Goal: Task Accomplishment & Management: Complete application form

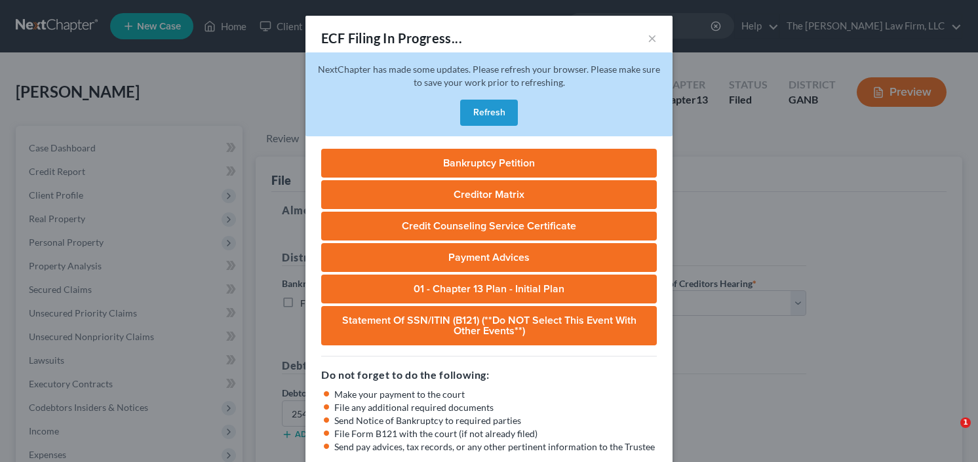
select select "0"
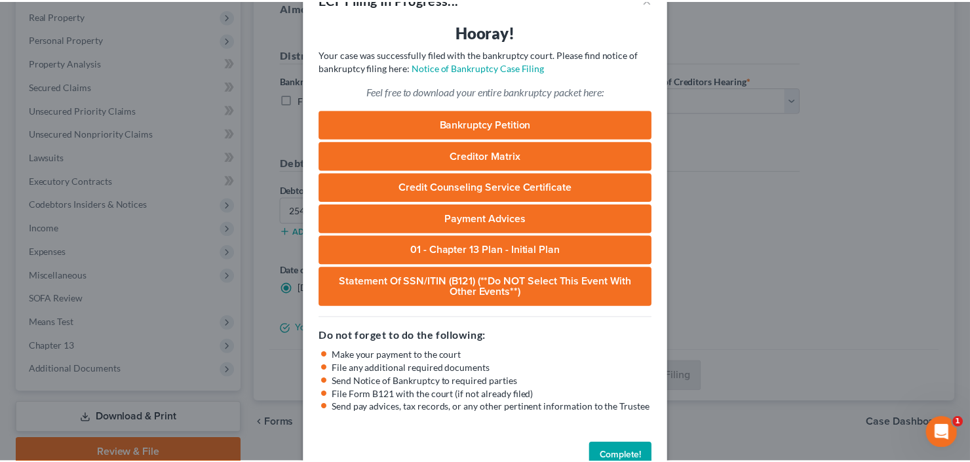
scroll to position [71, 0]
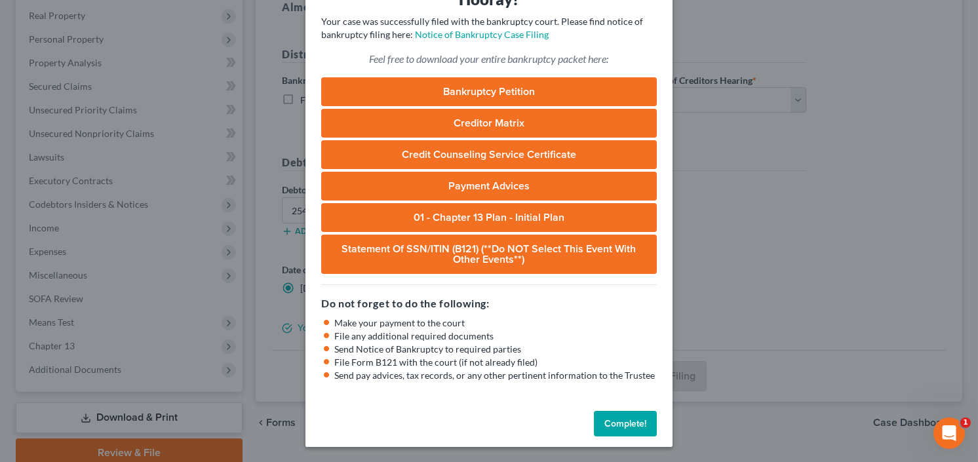
click at [627, 422] on button "Complete!" at bounding box center [625, 424] width 63 height 26
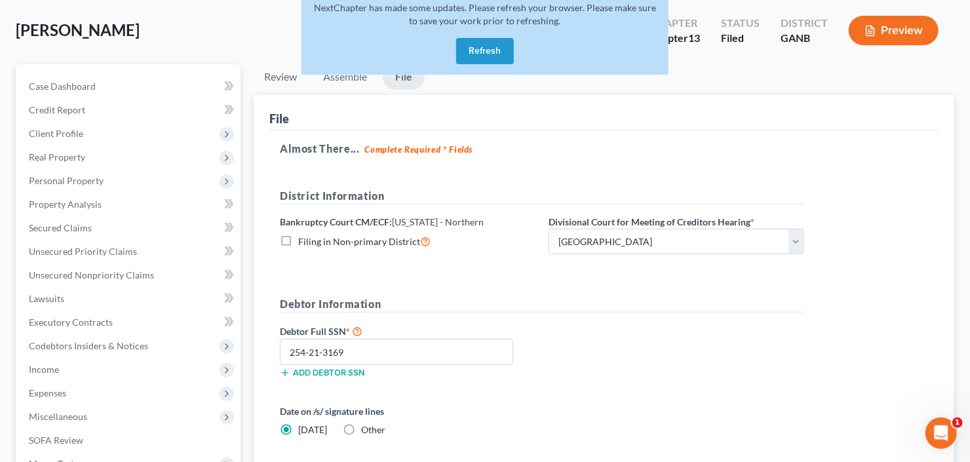
scroll to position [0, 0]
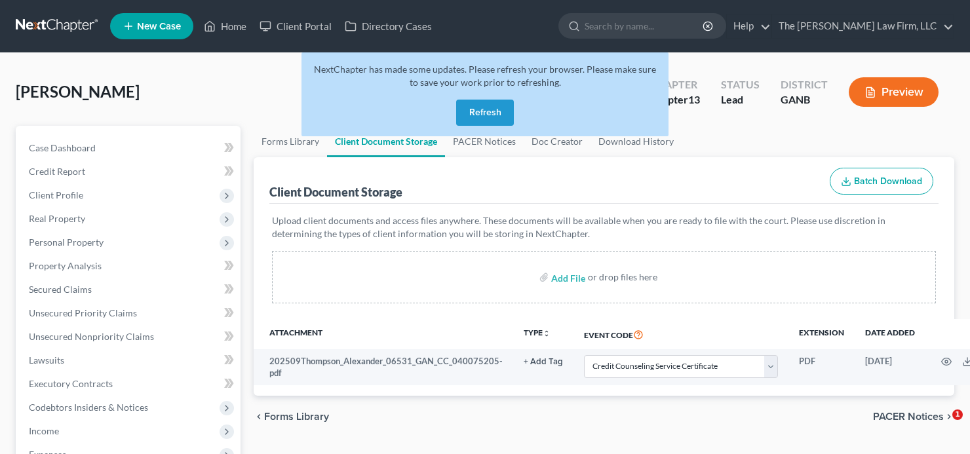
select select "5"
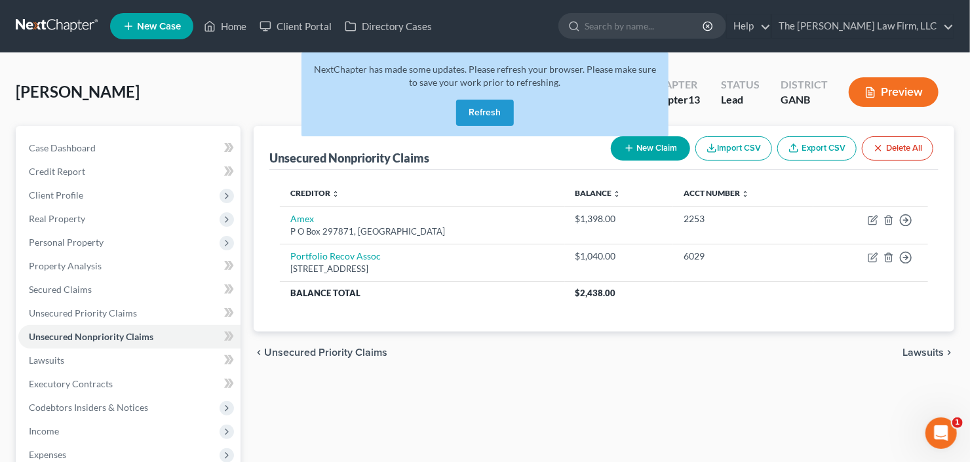
click at [472, 115] on button "Refresh" at bounding box center [485, 113] width 58 height 26
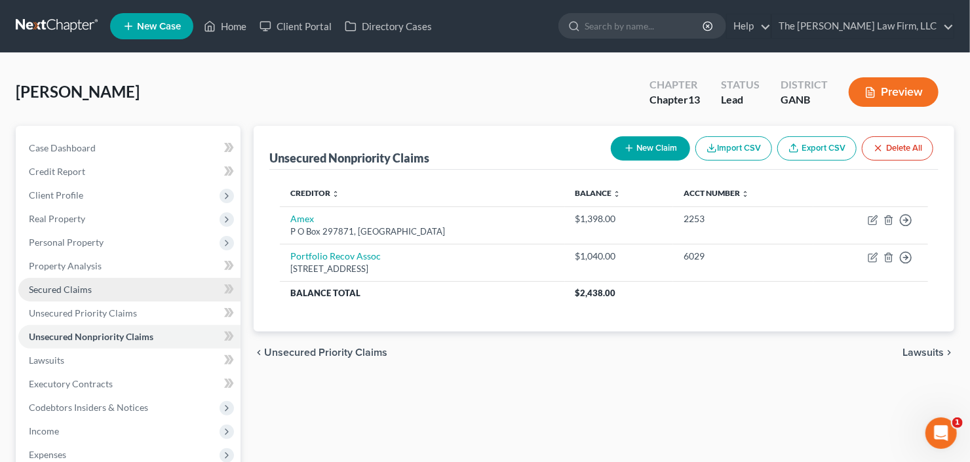
click at [69, 279] on link "Secured Claims" at bounding box center [129, 290] width 222 height 24
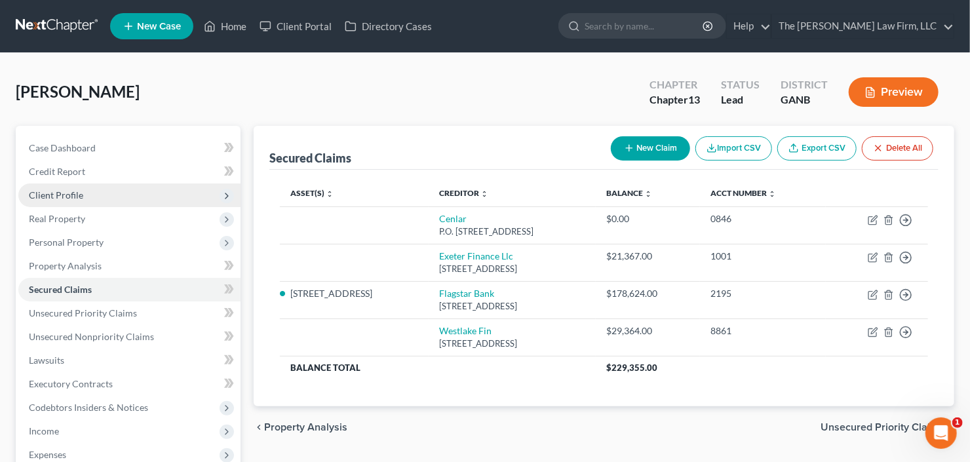
click at [93, 197] on span "Client Profile" at bounding box center [129, 195] width 222 height 24
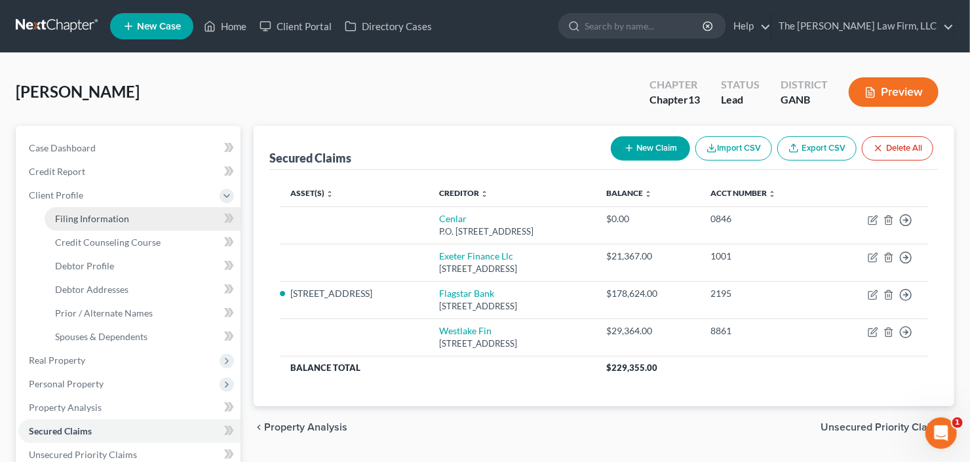
click at [110, 217] on span "Filing Information" at bounding box center [92, 218] width 74 height 11
select select "1"
select select "0"
select select "3"
select select "10"
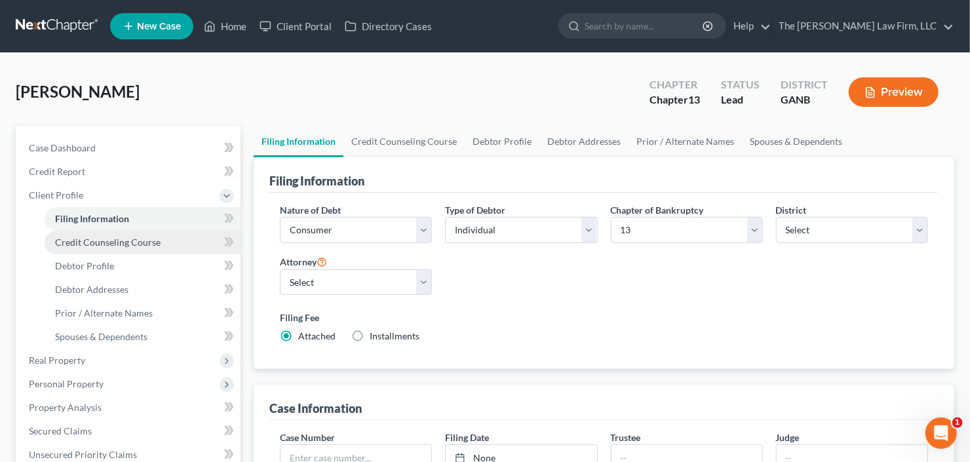
click at [95, 241] on span "Credit Counseling Course" at bounding box center [108, 242] width 106 height 11
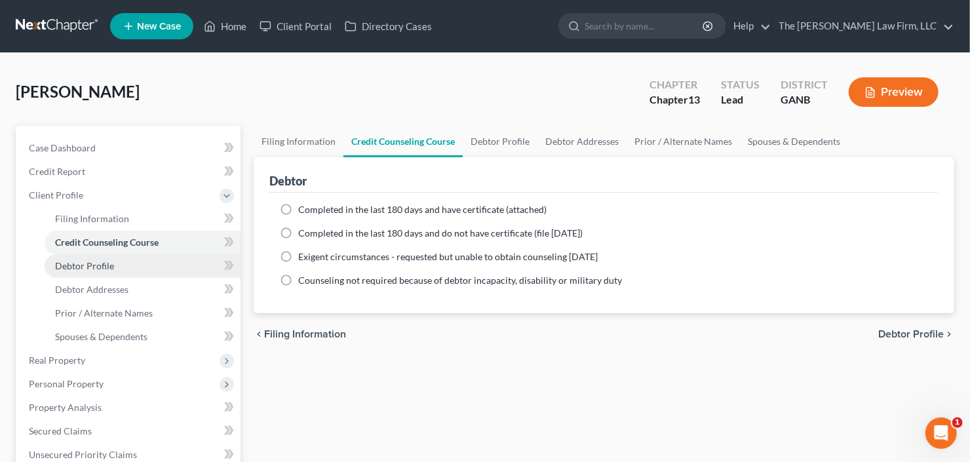
click at [100, 266] on span "Debtor Profile" at bounding box center [84, 265] width 59 height 11
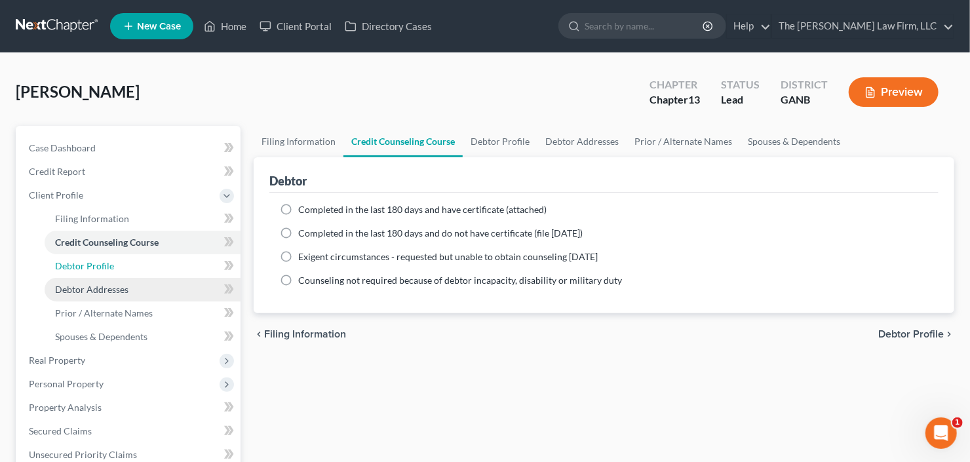
select select "0"
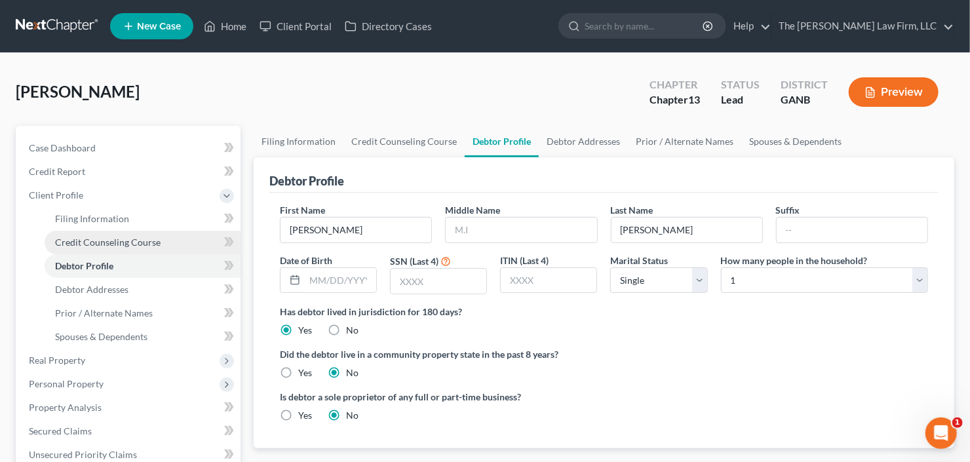
click at [119, 237] on span "Credit Counseling Course" at bounding box center [108, 242] width 106 height 11
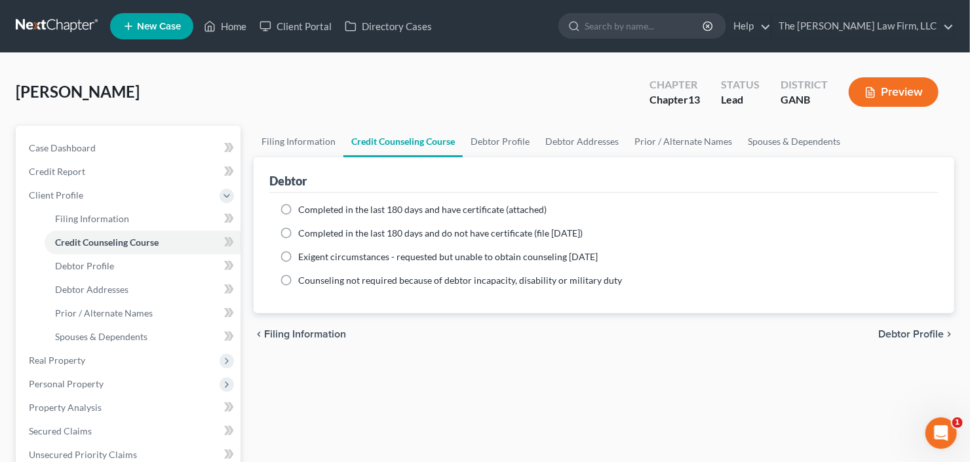
click at [356, 210] on span "Completed in the last 180 days and have certificate (attached)" at bounding box center [422, 209] width 248 height 11
click at [312, 210] on input "Completed in the last 180 days and have certificate (attached)" at bounding box center [307, 207] width 9 height 9
radio input "true"
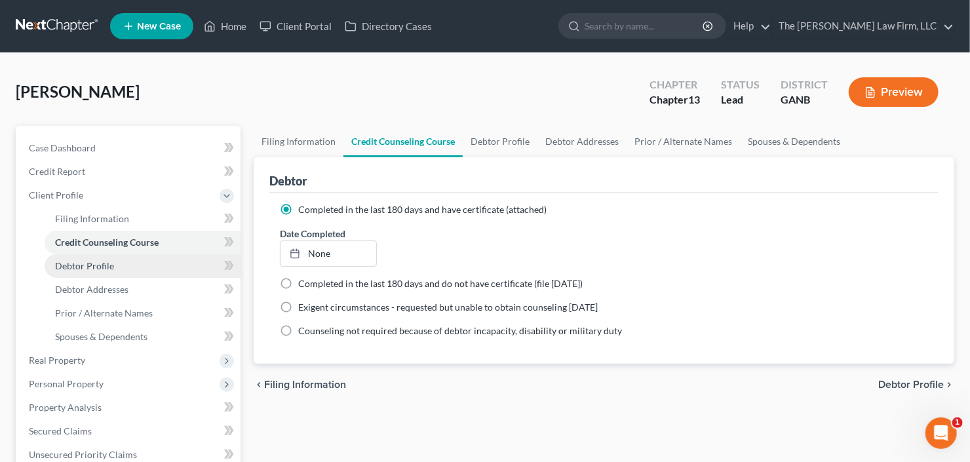
click at [98, 256] on link "Debtor Profile" at bounding box center [143, 266] width 196 height 24
select select "0"
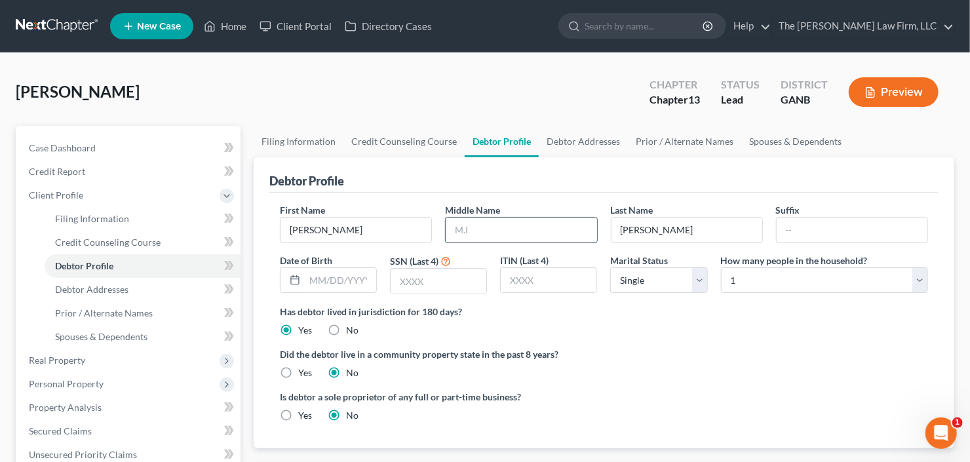
click at [573, 222] on input "text" at bounding box center [521, 230] width 151 height 25
type input "Leondre"
click at [88, 366] on span "Real Property" at bounding box center [129, 361] width 222 height 24
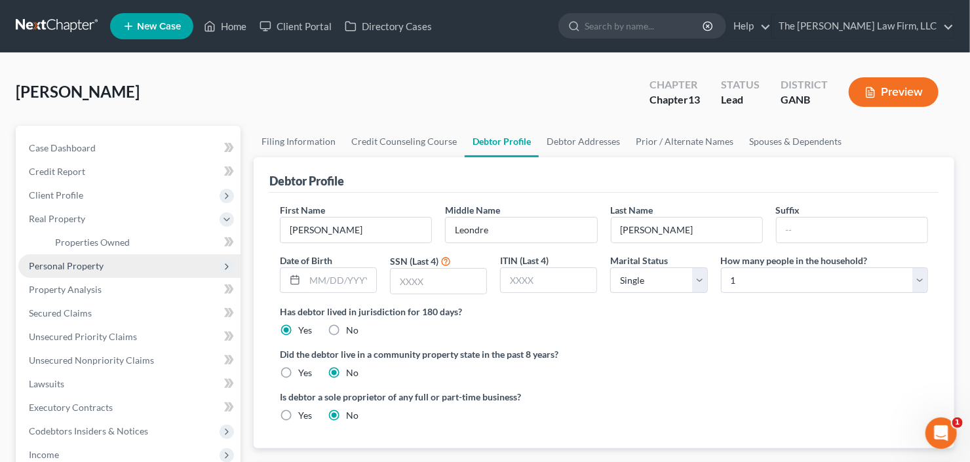
click at [110, 265] on span "Personal Property" at bounding box center [129, 266] width 222 height 24
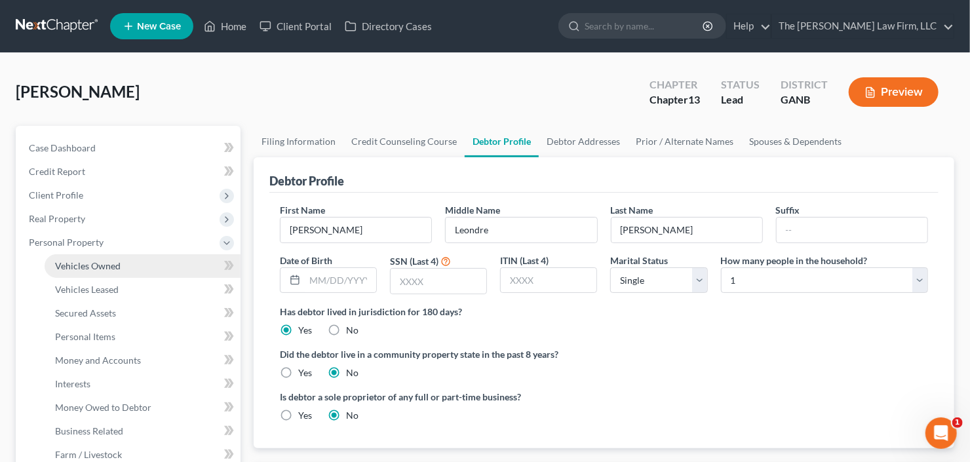
click at [125, 262] on link "Vehicles Owned" at bounding box center [143, 266] width 196 height 24
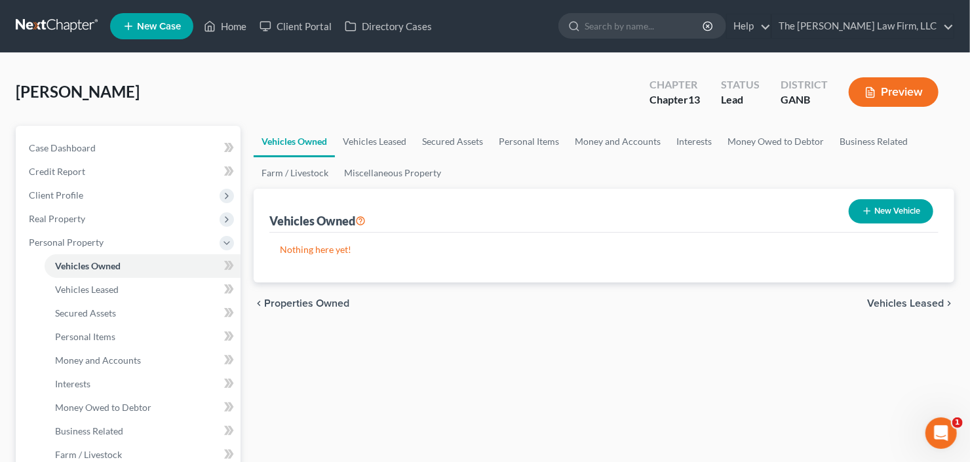
click at [881, 209] on button "New Vehicle" at bounding box center [891, 211] width 85 height 24
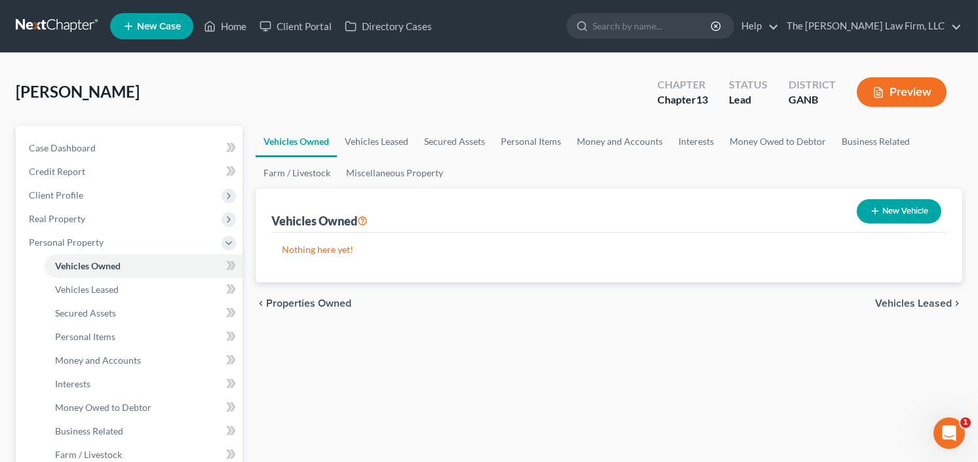
select select "0"
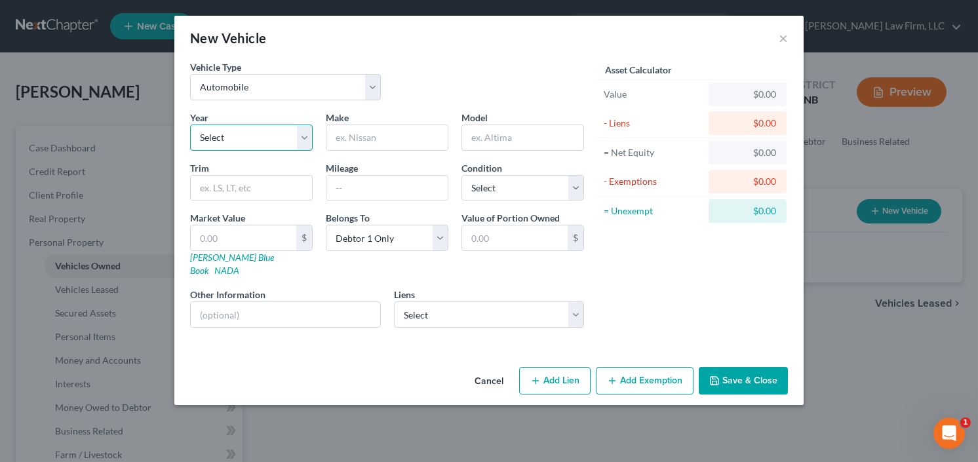
click at [216, 128] on select "Select 2026 2025 2024 2023 2022 2021 2020 2019 2018 2017 2016 2015 2014 2013 20…" at bounding box center [251, 138] width 123 height 26
select select "9"
click at [190, 125] on select "Select 2026 2025 2024 2023 2022 2021 2020 2019 2018 2017 2016 2015 2014 2013 20…" at bounding box center [251, 138] width 123 height 26
click at [394, 142] on input "text" at bounding box center [386, 137] width 121 height 25
type input "Ford"
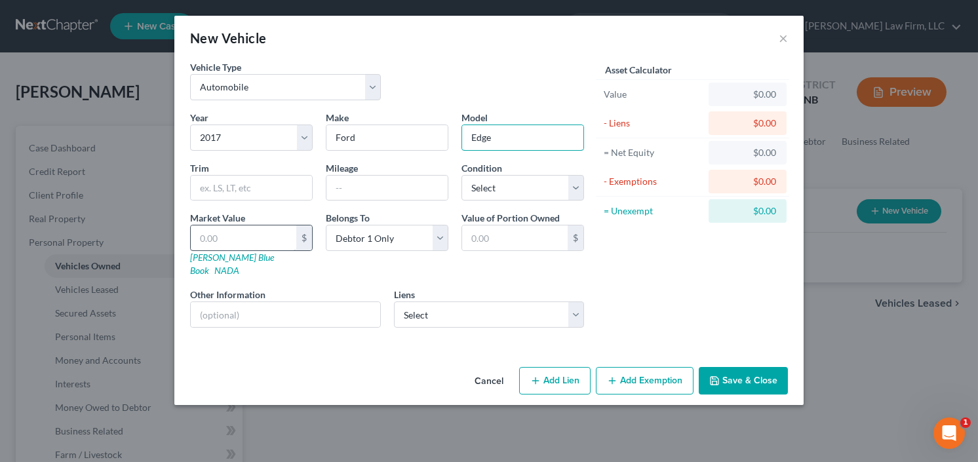
type input "Edge"
click at [231, 240] on input "text" at bounding box center [244, 237] width 106 height 25
type input "1"
type input "1.00"
type input "12"
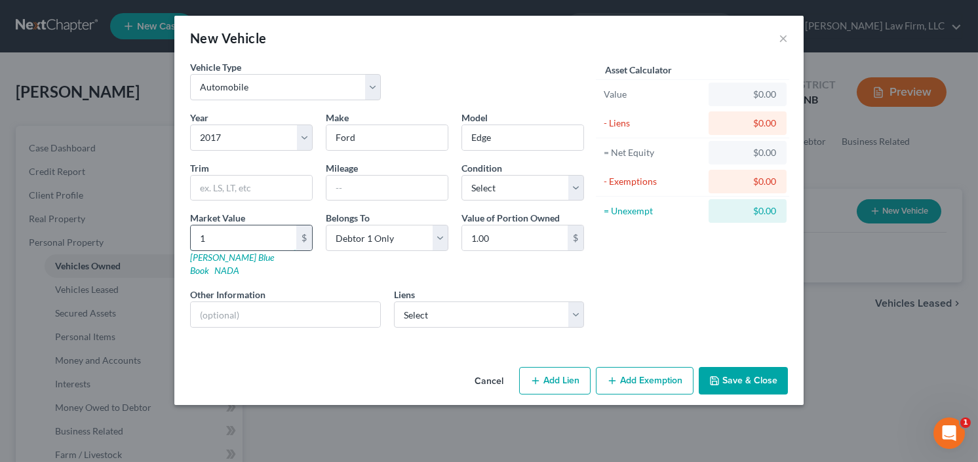
type input "12.00"
type input "120"
type input "120.00"
type input "1200"
type input "1,200.00"
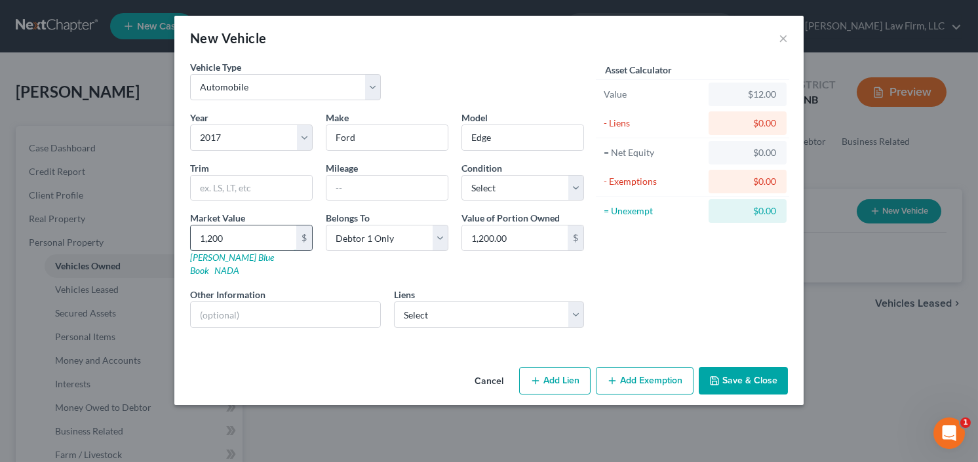
type input "1,2000"
type input "12,000.00"
type input "12,000"
click at [636, 375] on button "Add Exemption" at bounding box center [645, 381] width 98 height 28
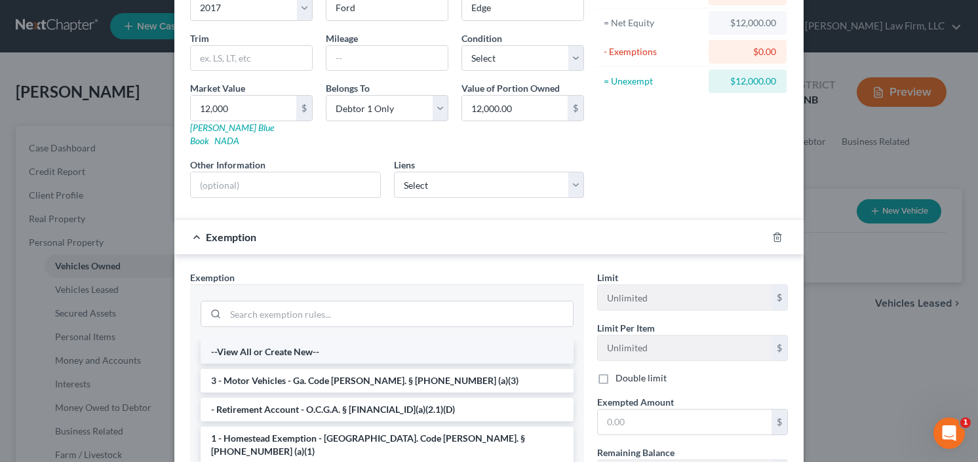
scroll to position [157, 0]
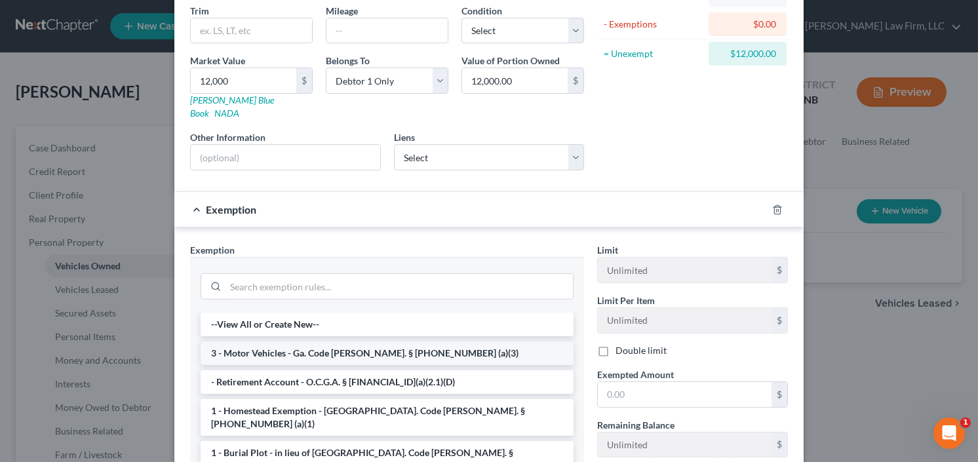
click at [339, 341] on li "3 - Motor Vehicles - Ga. Code Ann. § 44-13-100 (a)(3)" at bounding box center [387, 353] width 373 height 24
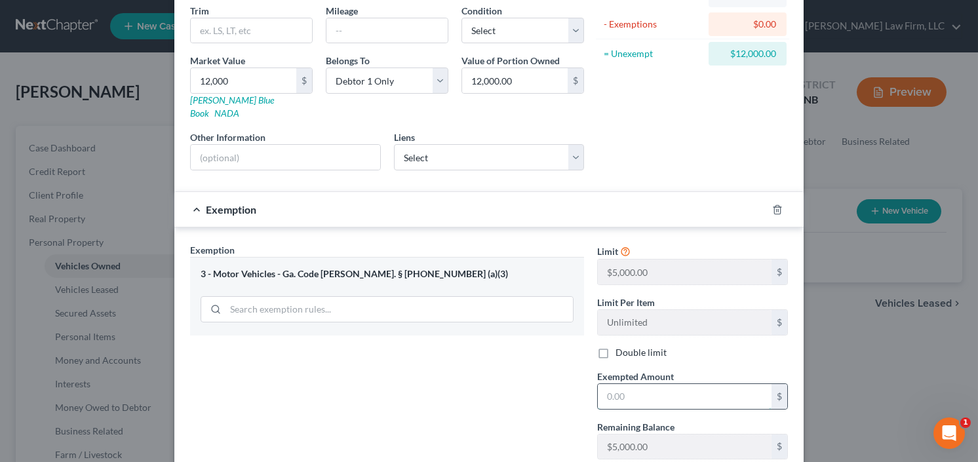
click at [654, 384] on input "text" at bounding box center [685, 396] width 174 height 25
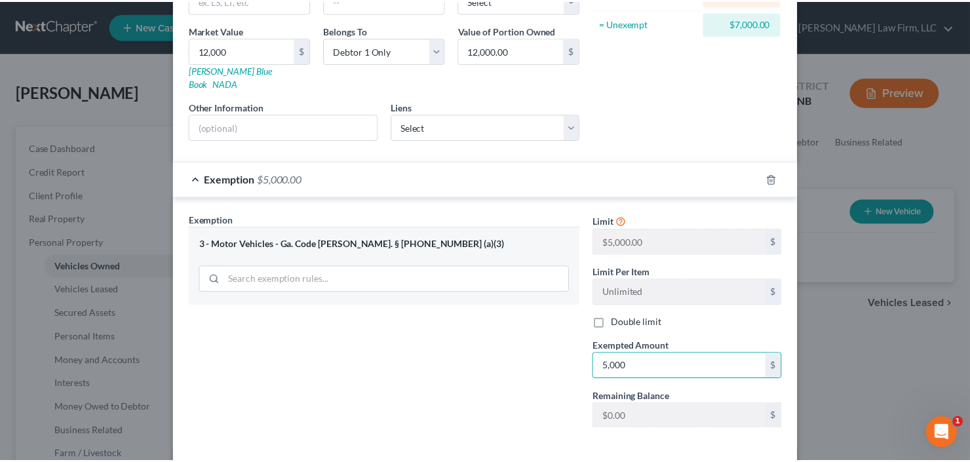
scroll to position [232, 0]
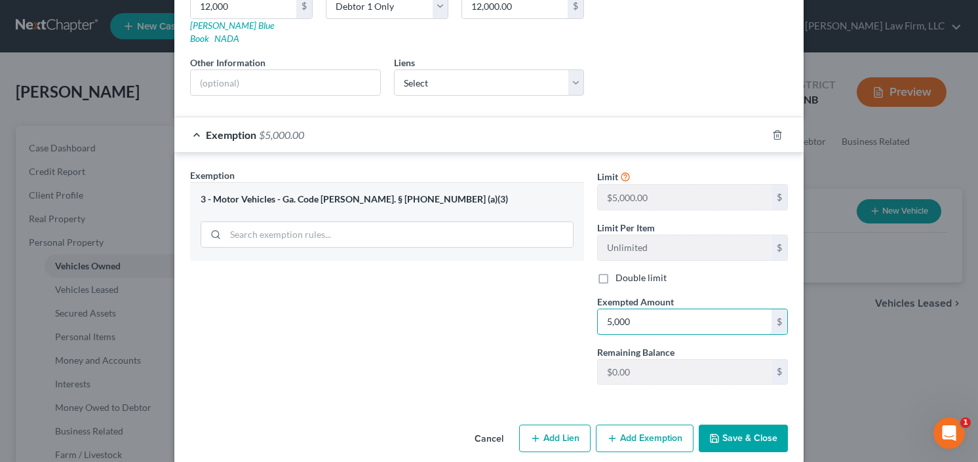
type input "5,000"
click at [759, 425] on button "Save & Close" at bounding box center [743, 439] width 89 height 28
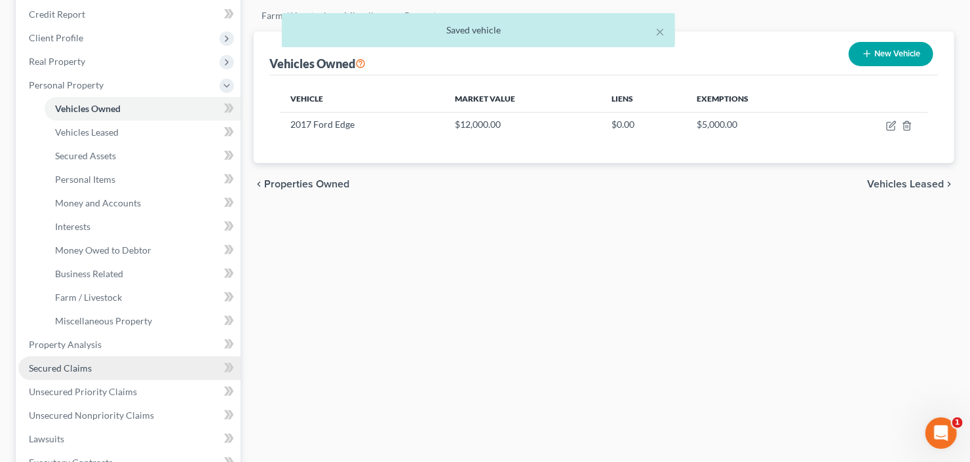
click at [75, 366] on span "Secured Claims" at bounding box center [60, 367] width 63 height 11
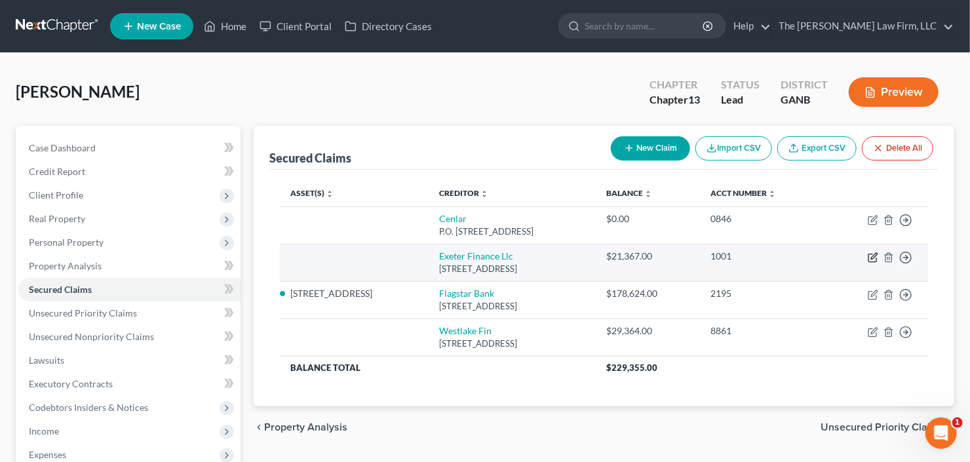
click at [870, 260] on td "Move to E Move to F Move to G Move to Notice Only" at bounding box center [877, 262] width 102 height 37
click at [872, 256] on icon "button" at bounding box center [874, 256] width 6 height 6
select select "45"
select select "0"
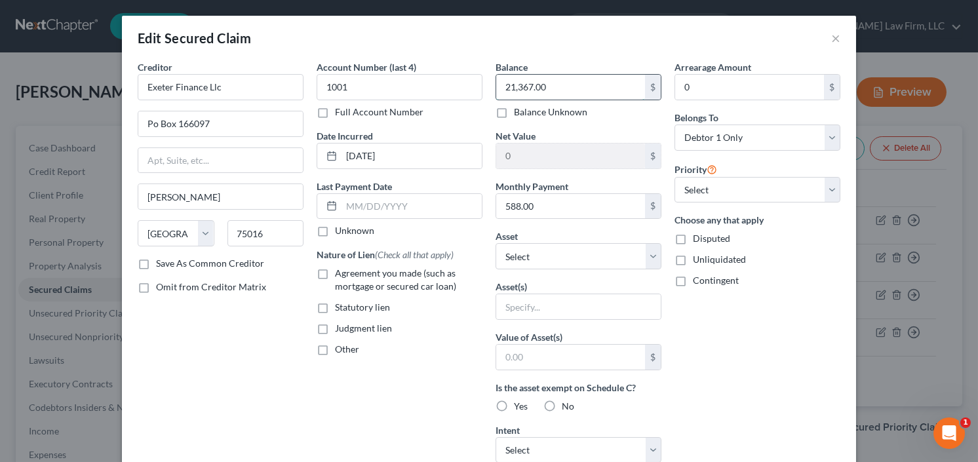
click at [568, 84] on input "21,367.00" at bounding box center [570, 87] width 149 height 25
type input "17,192.00"
click at [335, 269] on label "Agreement you made (such as mortgage or secured car loan)" at bounding box center [408, 280] width 147 height 26
click at [340, 269] on input "Agreement you made (such as mortgage or secured car loan)" at bounding box center [344, 271] width 9 height 9
checkbox input "true"
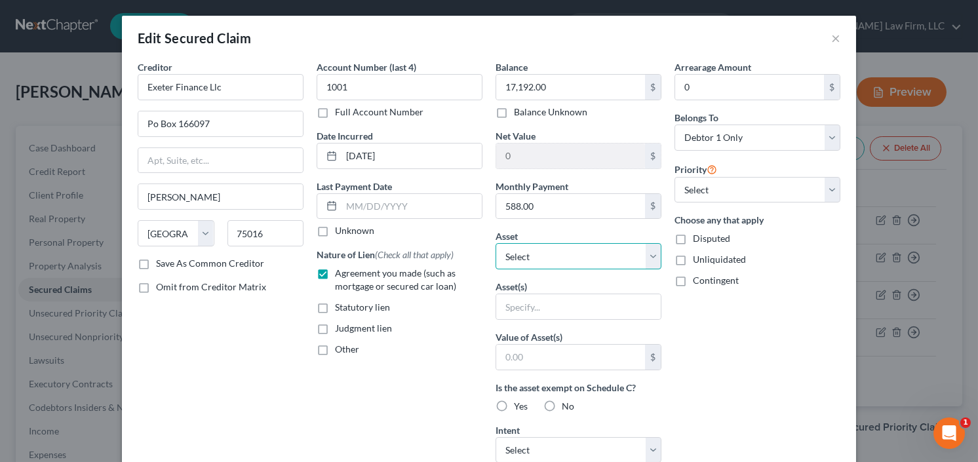
click at [562, 254] on select "Select Other Multiple Assets 2017 Ford Edge - $12000.0 2430 Oakleaf Circle - $3…" at bounding box center [578, 256] width 166 height 26
select select "2"
click at [495, 243] on select "Select Other Multiple Assets 2017 Ford Edge - $12000.0 2430 Oakleaf Circle - $3…" at bounding box center [578, 256] width 166 height 26
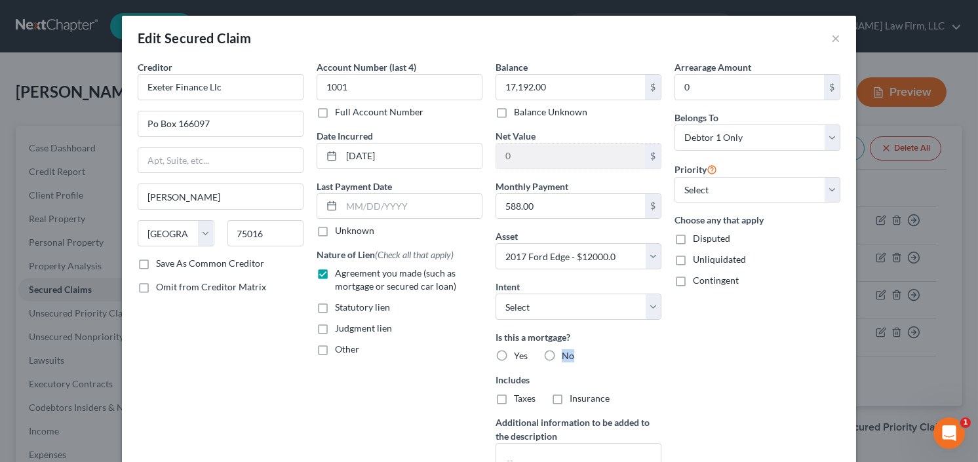
click at [562, 352] on label "No" at bounding box center [568, 355] width 12 height 13
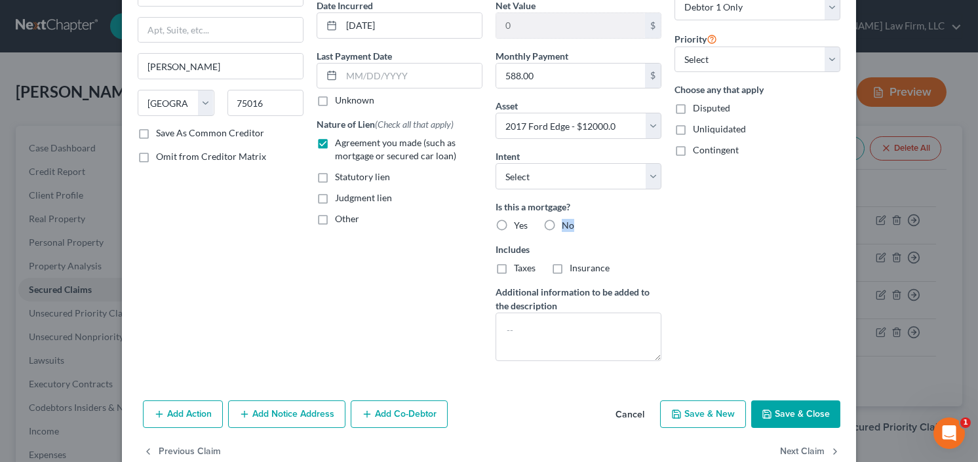
scroll to position [157, 0]
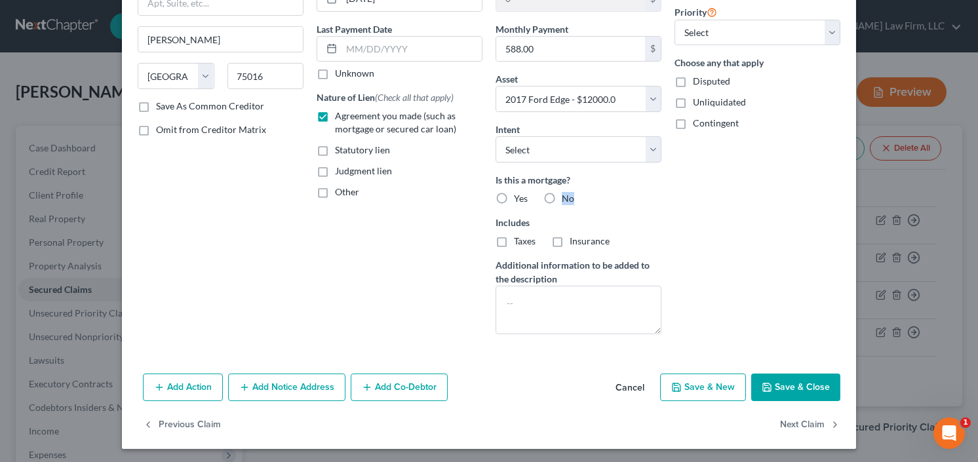
click at [562, 195] on label "No" at bounding box center [568, 198] width 12 height 13
click at [567, 195] on input "No" at bounding box center [571, 196] width 9 height 9
radio input "true"
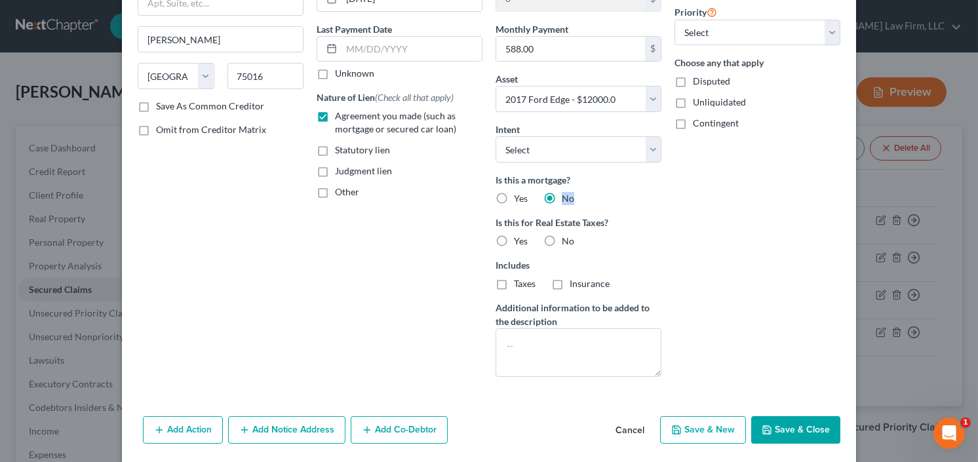
click at [775, 419] on button "Save & Close" at bounding box center [795, 430] width 89 height 28
select select
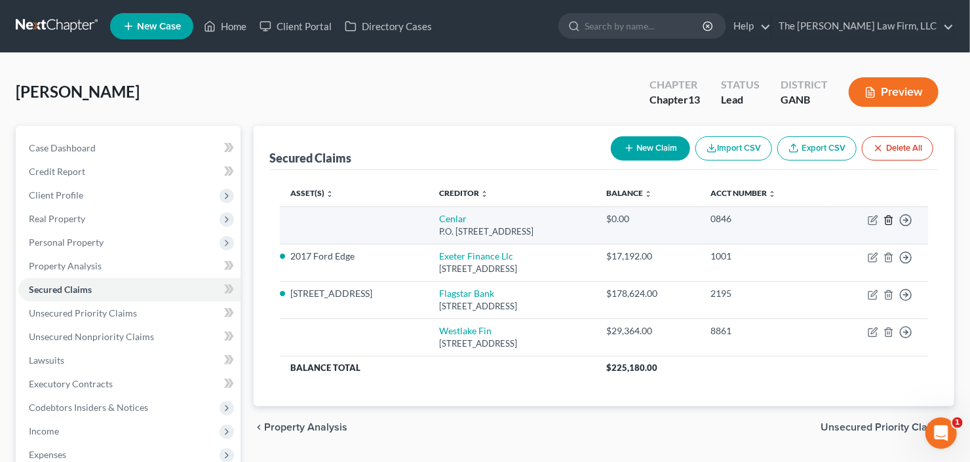
click at [889, 220] on line "button" at bounding box center [889, 221] width 0 height 3
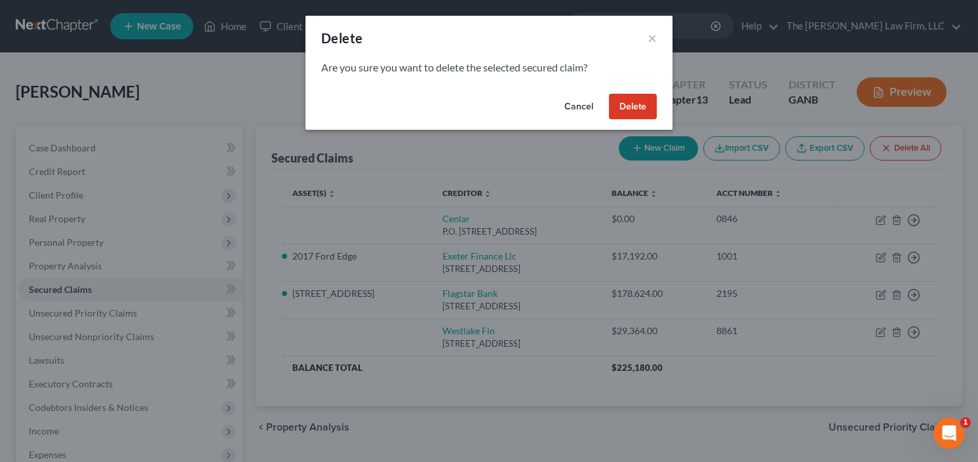
click at [629, 102] on button "Delete" at bounding box center [633, 107] width 48 height 26
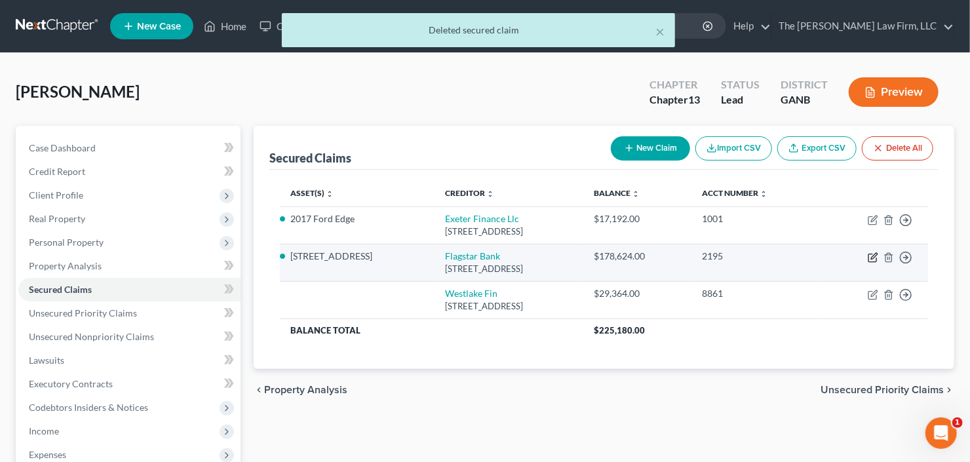
click at [870, 256] on icon "button" at bounding box center [873, 257] width 10 height 10
select select "23"
select select "0"
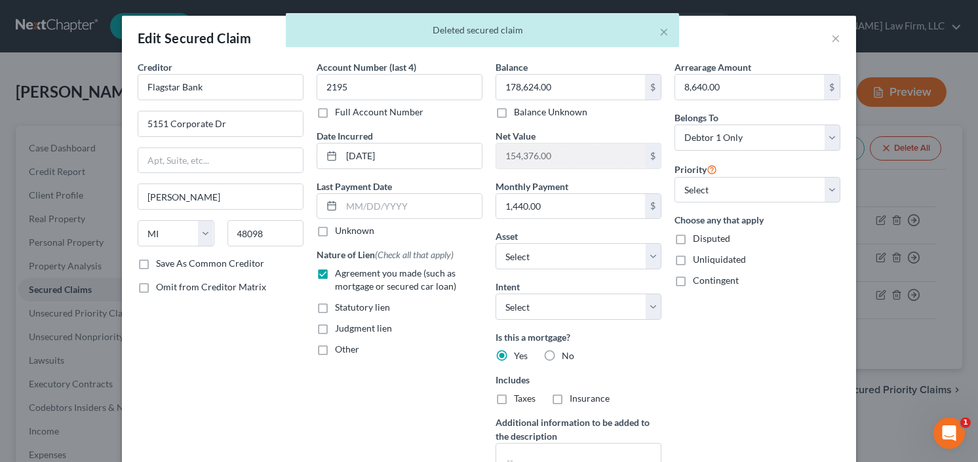
click at [827, 35] on div "× Deleted secured claim" at bounding box center [482, 33] width 978 height 41
click at [832, 38] on div "× Deleted secured claim" at bounding box center [482, 33] width 978 height 41
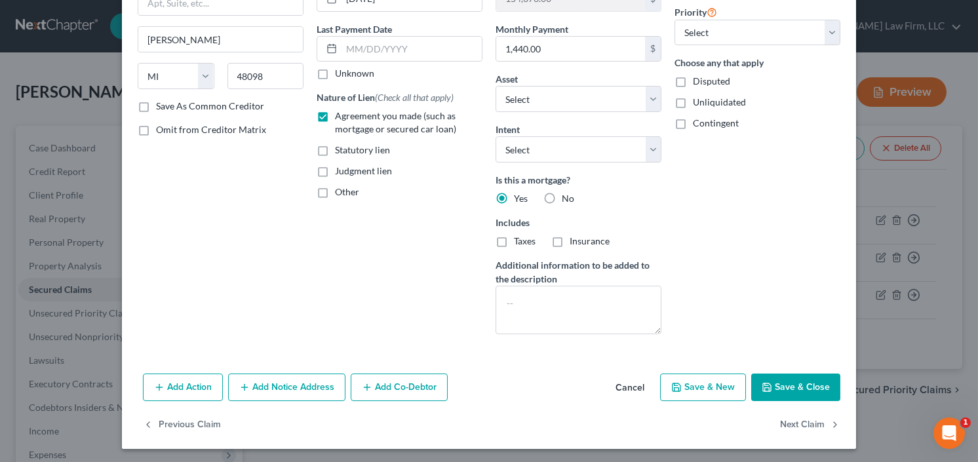
click at [800, 381] on button "Save & Close" at bounding box center [795, 388] width 89 height 28
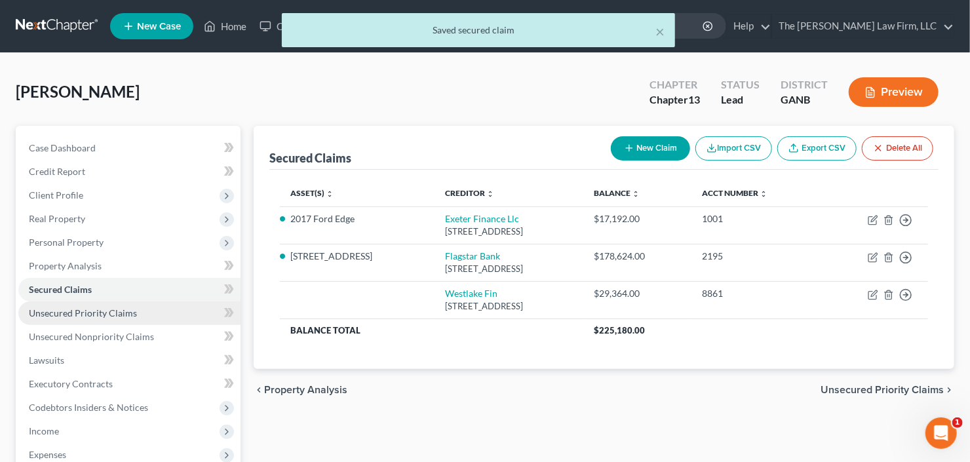
click at [98, 313] on span "Unsecured Priority Claims" at bounding box center [83, 312] width 108 height 11
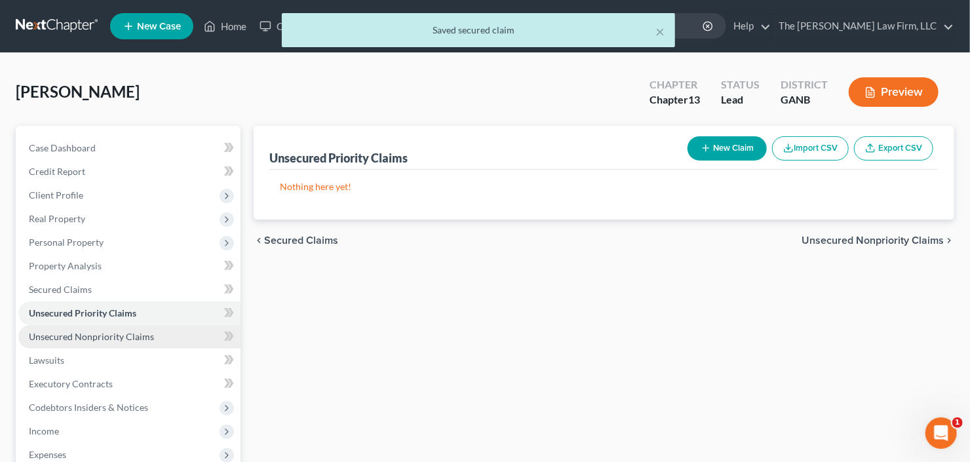
click at [113, 337] on span "Unsecured Nonpriority Claims" at bounding box center [91, 336] width 125 height 11
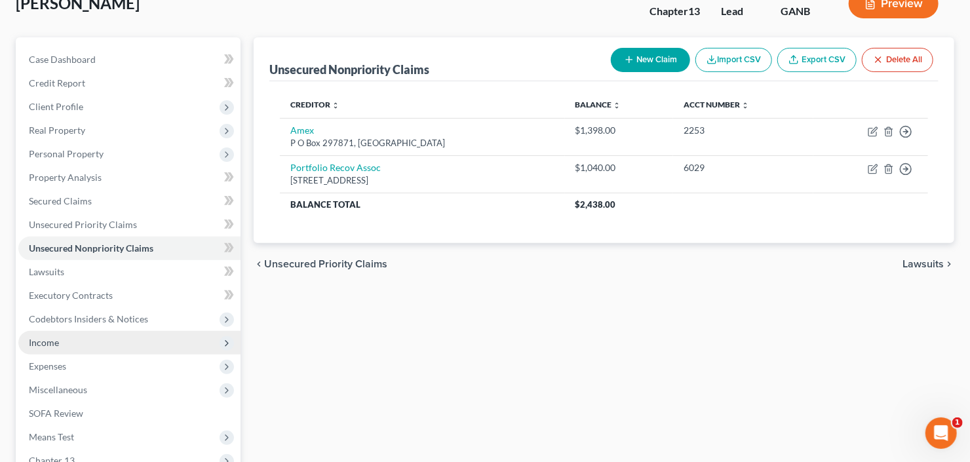
scroll to position [210, 0]
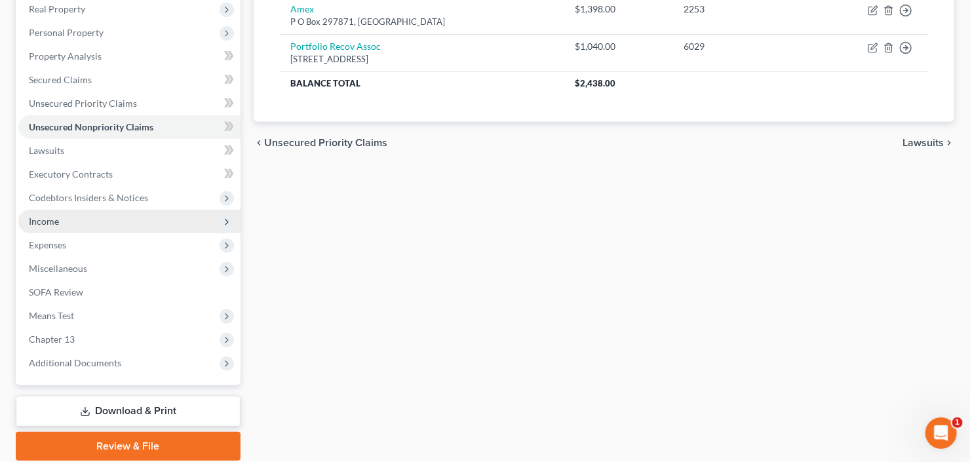
click at [81, 216] on span "Income" at bounding box center [129, 222] width 222 height 24
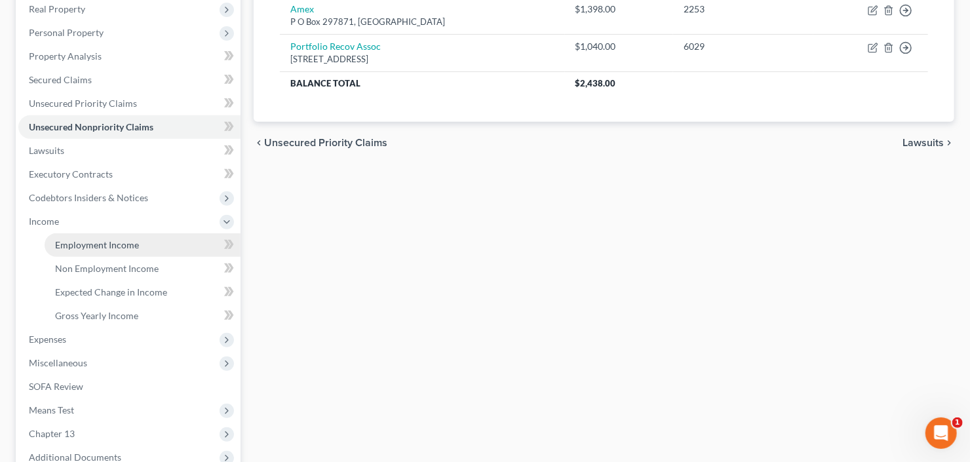
click at [107, 241] on span "Employment Income" at bounding box center [97, 244] width 84 height 11
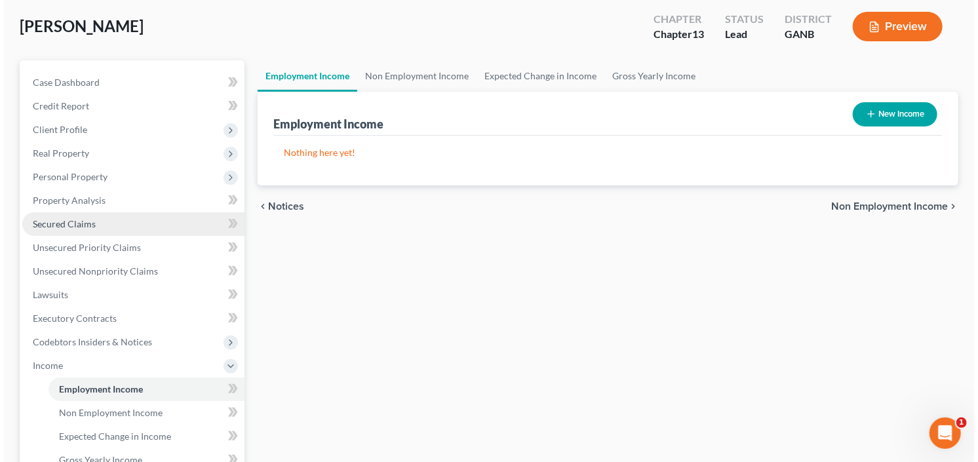
scroll to position [105, 0]
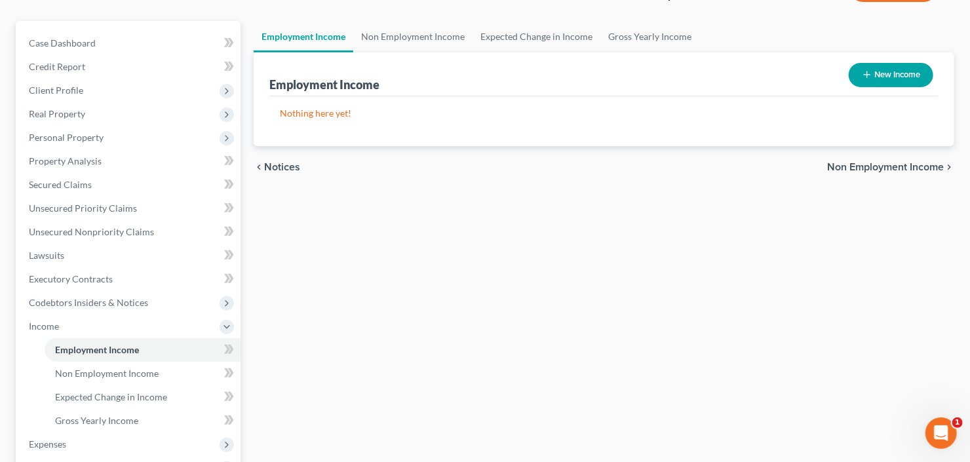
click at [903, 69] on button "New Income" at bounding box center [891, 75] width 85 height 24
select select "0"
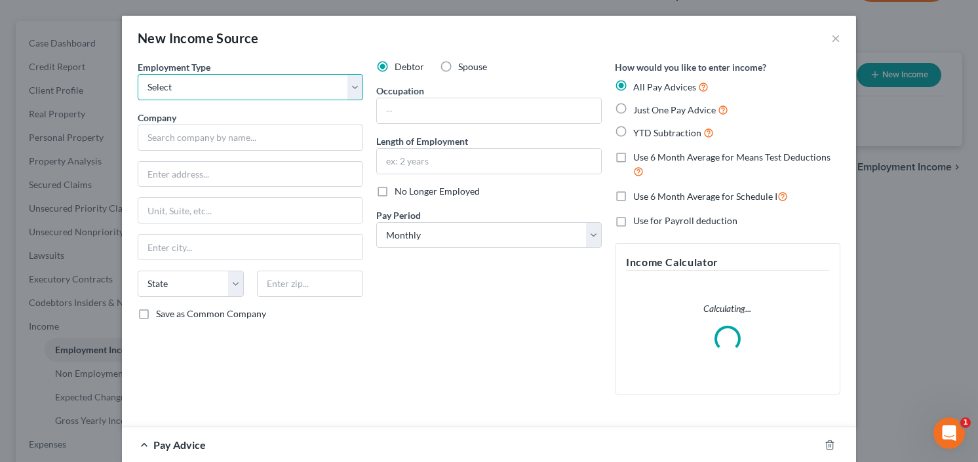
click at [233, 87] on select "Select Full or Part Time Employment Self Employment" at bounding box center [250, 87] width 225 height 26
select select "0"
click at [138, 74] on select "Select Full or Part Time Employment Self Employment" at bounding box center [250, 87] width 225 height 26
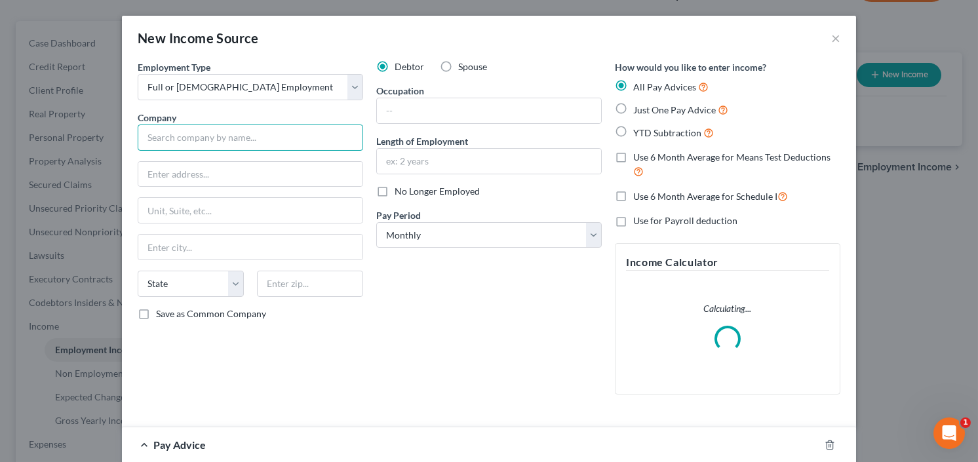
click at [214, 136] on input "text" at bounding box center [250, 138] width 225 height 26
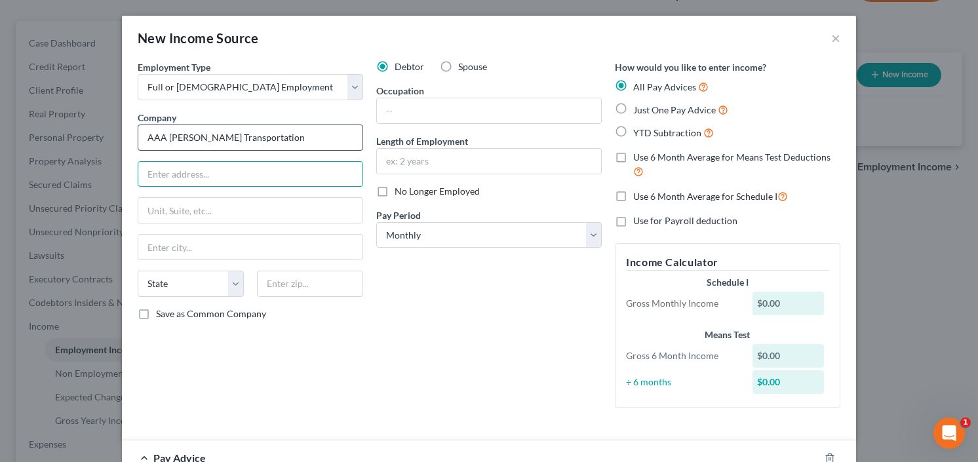
type input "AAA Cooper Transportation"
type input "1751 Kinsey Rod"
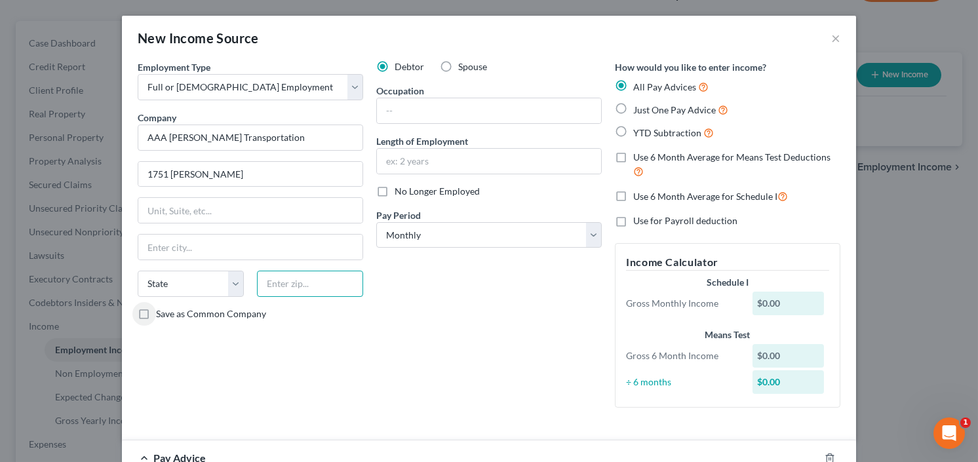
click at [290, 288] on input "text" at bounding box center [310, 284] width 106 height 26
type input "36303"
type input "Dothan"
select select "0"
click at [204, 172] on input "1751 Kinsey Rod" at bounding box center [250, 174] width 224 height 25
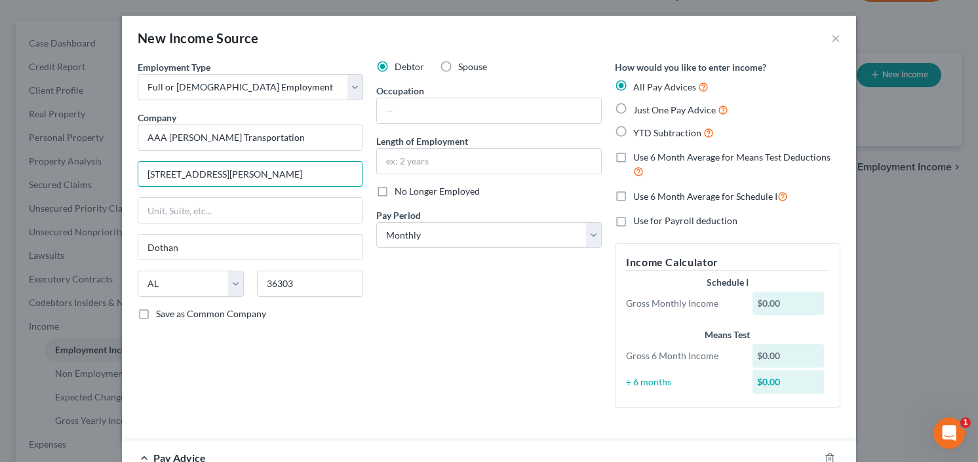
type input "1751 Kinsey Road"
click at [633, 131] on label "YTD Subtraction" at bounding box center [673, 132] width 81 height 15
click at [638, 131] on input "YTD Subtraction" at bounding box center [642, 129] width 9 height 9
radio input "true"
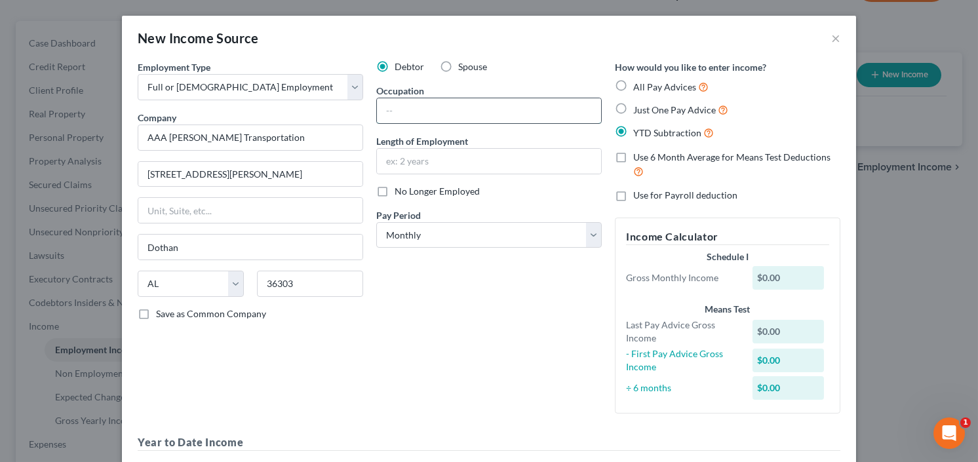
click at [442, 117] on input "text" at bounding box center [489, 110] width 224 height 25
type input "Warehouse Assco"
click at [451, 163] on input "text" at bounding box center [489, 161] width 224 height 25
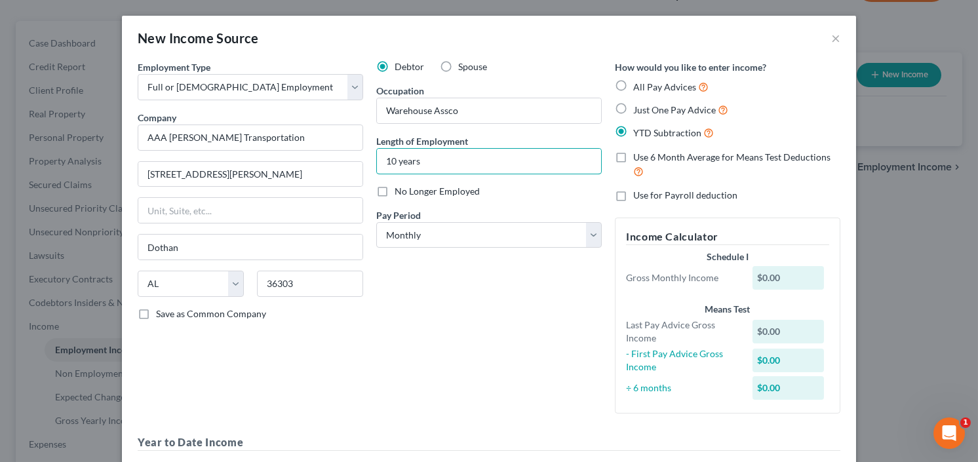
type input "10 years"
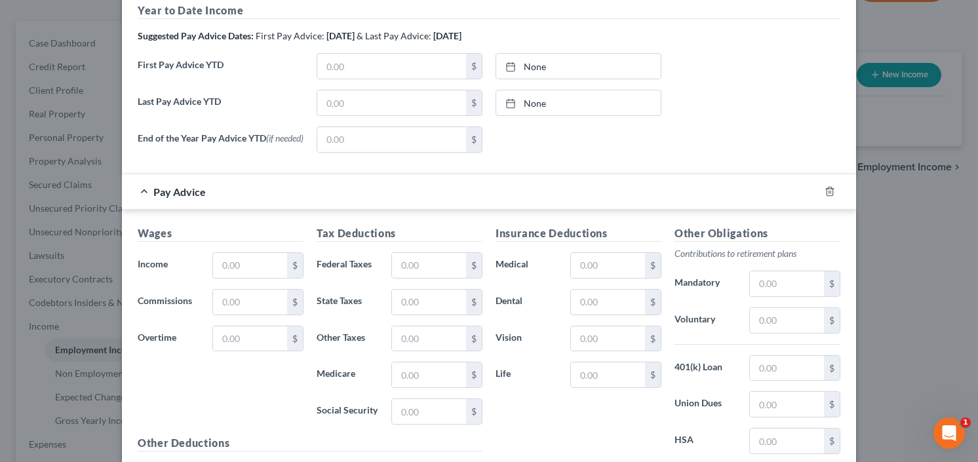
scroll to position [570, 0]
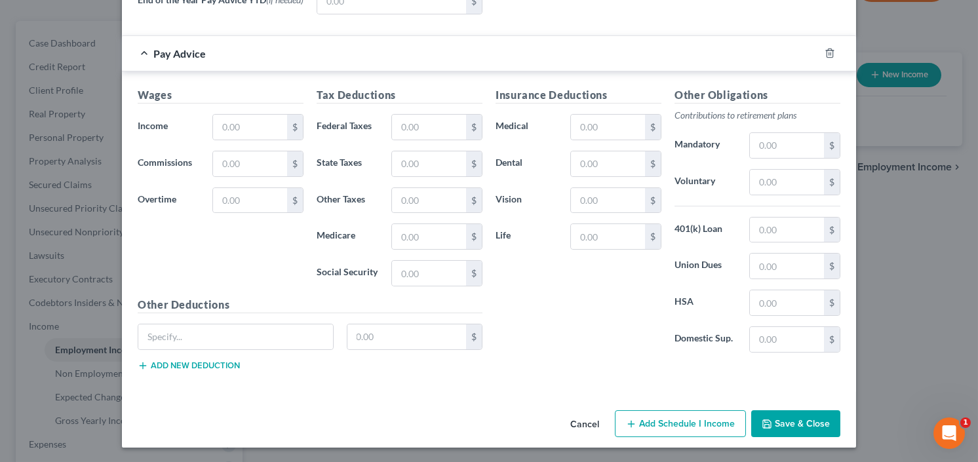
click at [786, 423] on button "Save & Close" at bounding box center [795, 424] width 89 height 28
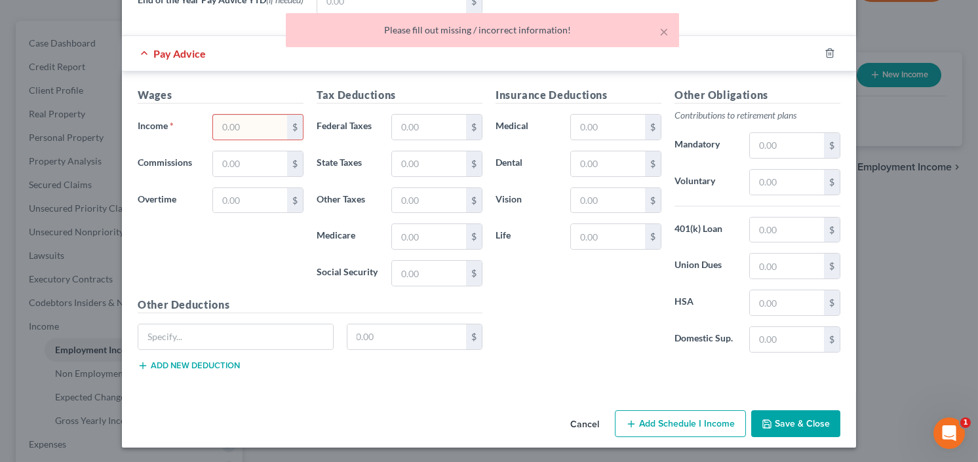
click at [264, 119] on input "text" at bounding box center [250, 127] width 74 height 25
type input "0.00"
click at [772, 427] on button "Save & Close" at bounding box center [795, 424] width 89 height 28
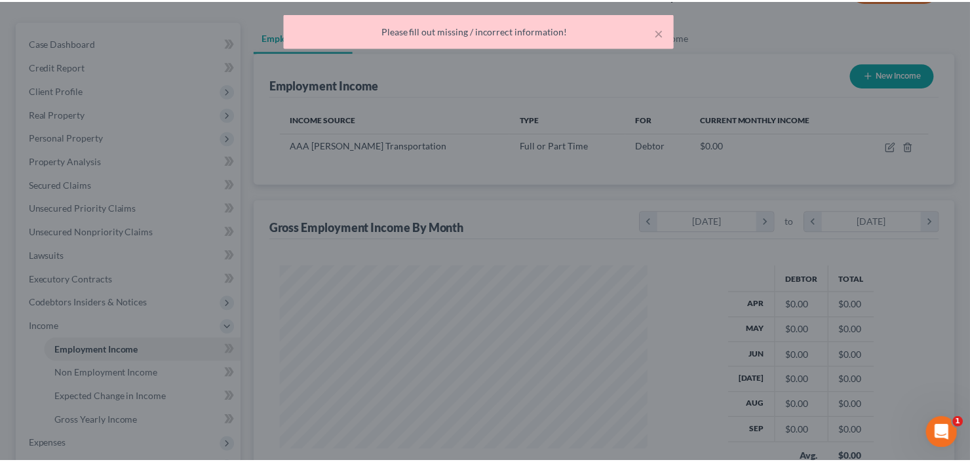
scroll to position [234, 393]
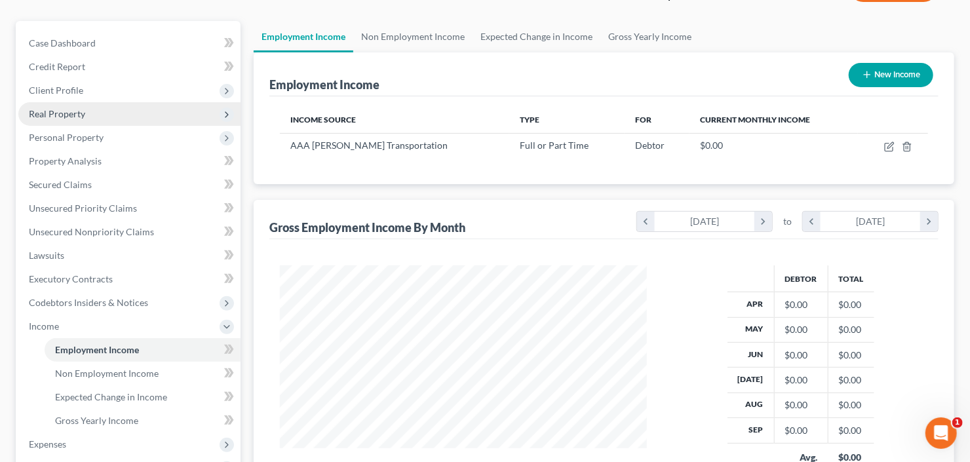
click at [112, 110] on span "Real Property" at bounding box center [129, 114] width 222 height 24
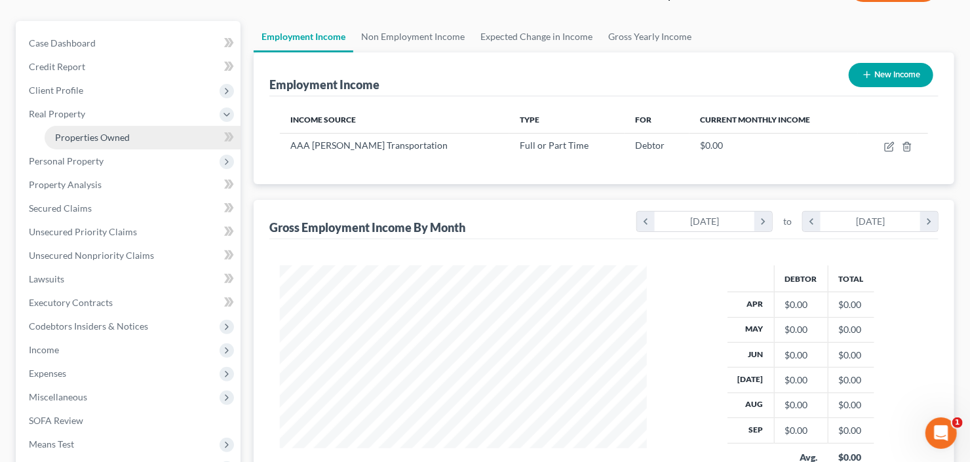
click at [116, 132] on span "Properties Owned" at bounding box center [92, 137] width 75 height 11
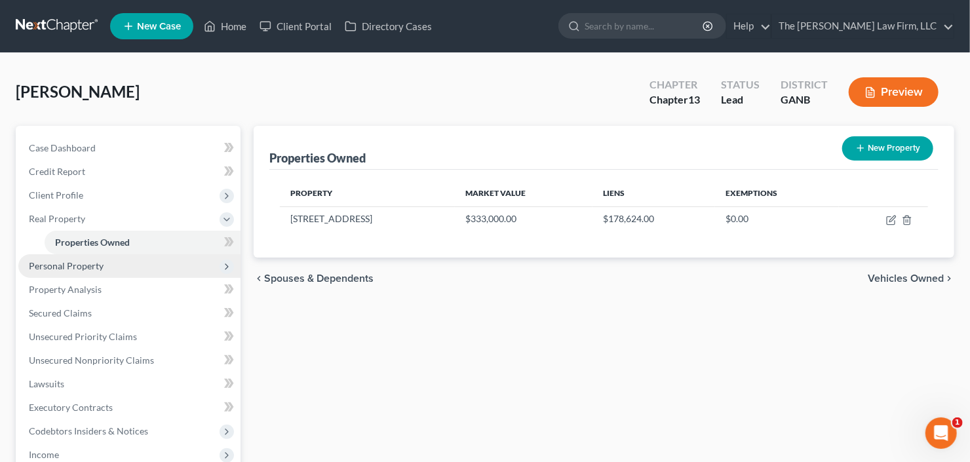
click at [118, 262] on span "Personal Property" at bounding box center [129, 266] width 222 height 24
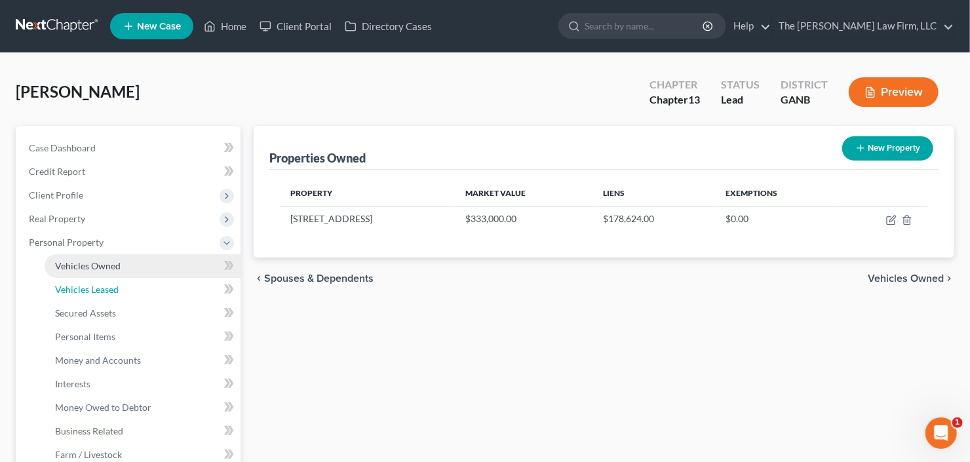
click at [129, 286] on link "Vehicles Leased" at bounding box center [143, 290] width 196 height 24
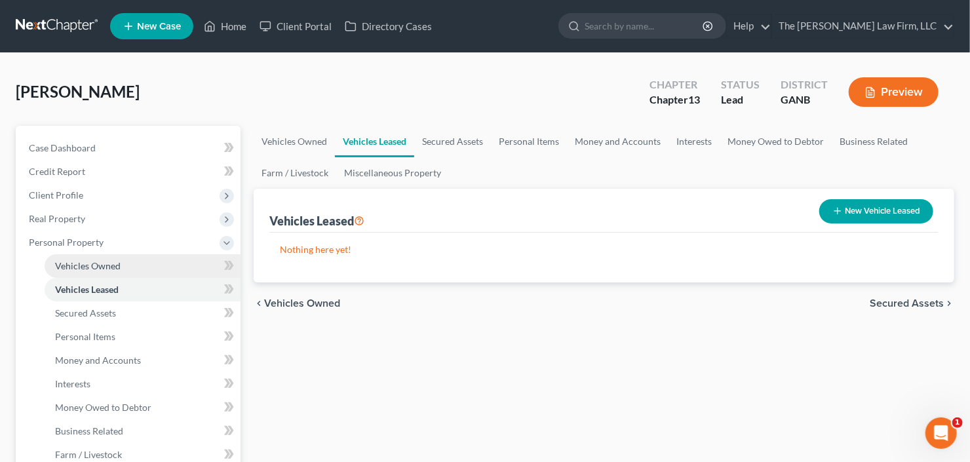
click at [121, 265] on link "Vehicles Owned" at bounding box center [143, 266] width 196 height 24
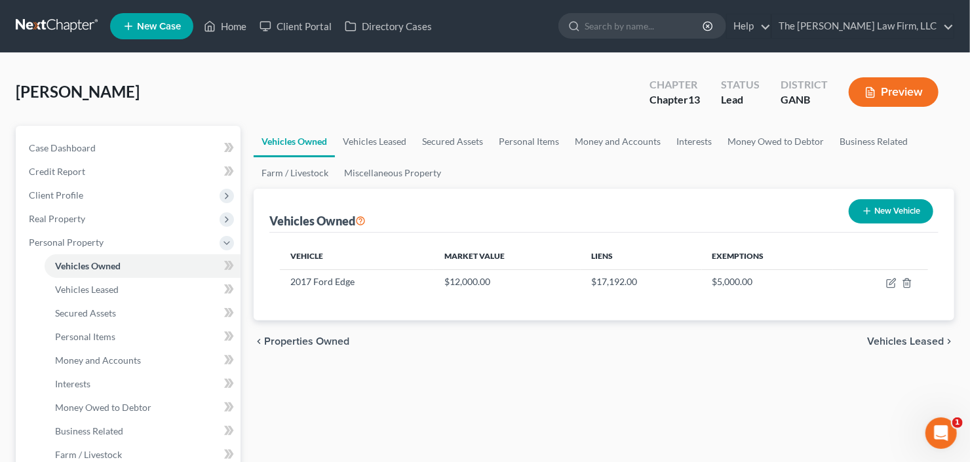
click at [880, 208] on button "New Vehicle" at bounding box center [891, 211] width 85 height 24
select select "0"
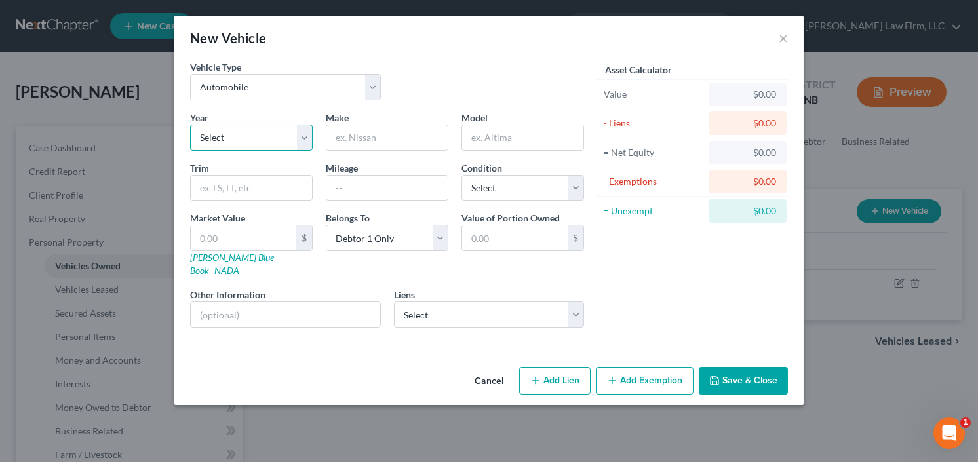
click at [248, 140] on select "Select 2026 2025 2024 2023 2022 2021 2020 2019 2018 2017 2016 2015 2014 2013 20…" at bounding box center [251, 138] width 123 height 26
select select "7"
click at [190, 125] on select "Select 2026 2025 2024 2023 2022 2021 2020 2019 2018 2017 2016 2015 2014 2013 20…" at bounding box center [251, 138] width 123 height 26
click at [394, 130] on input "text" at bounding box center [386, 137] width 121 height 25
type input "Chrysler"
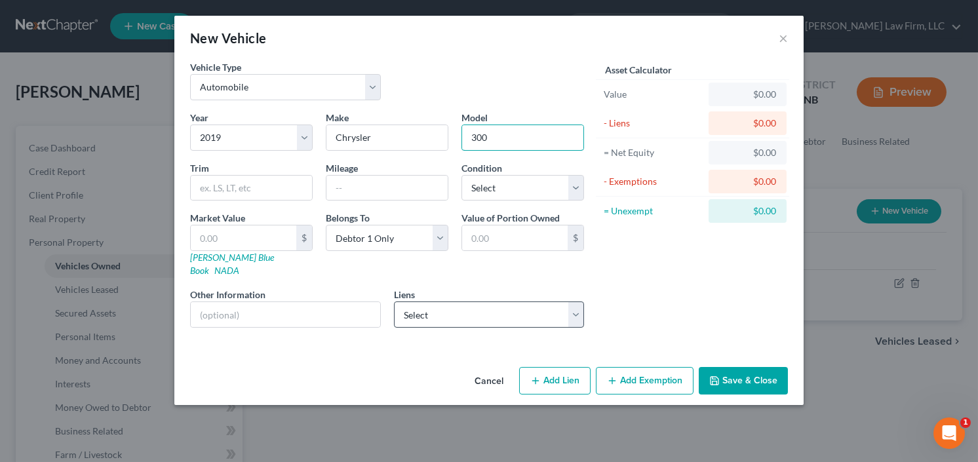
type input "300"
click at [461, 301] on select "Select Westlake Fin - $29,364.00" at bounding box center [489, 314] width 191 height 26
select select "4"
select select "0"
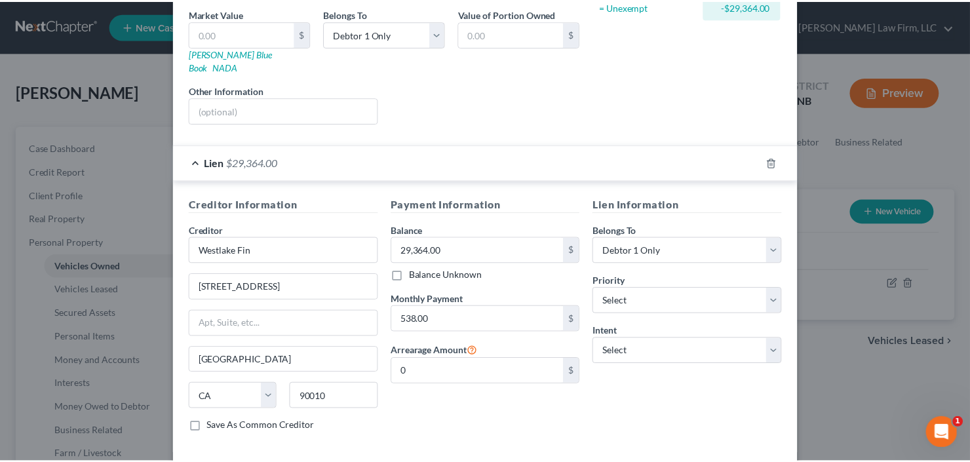
scroll to position [251, 0]
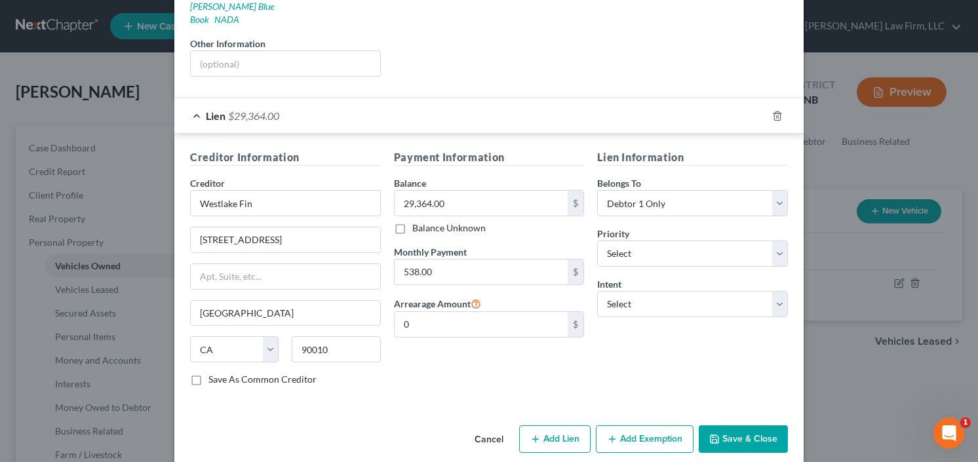
click at [753, 425] on button "Save & Close" at bounding box center [743, 439] width 89 height 28
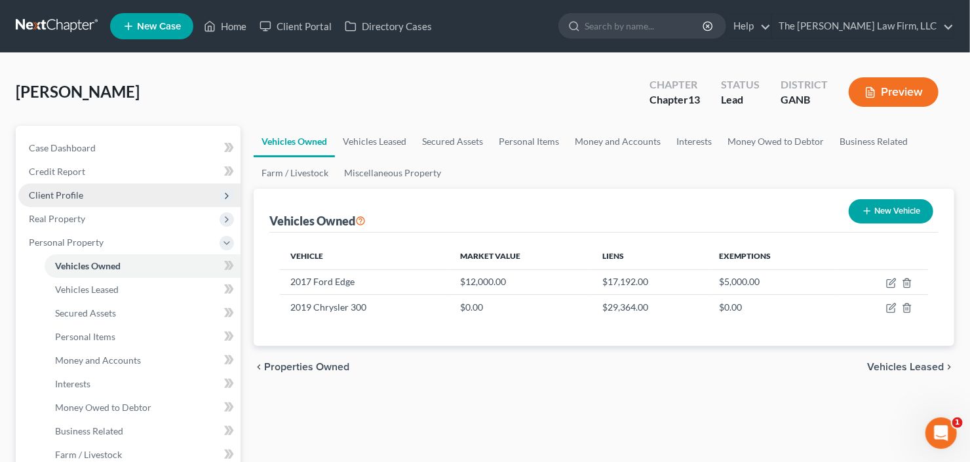
click at [56, 189] on span "Client Profile" at bounding box center [56, 194] width 54 height 11
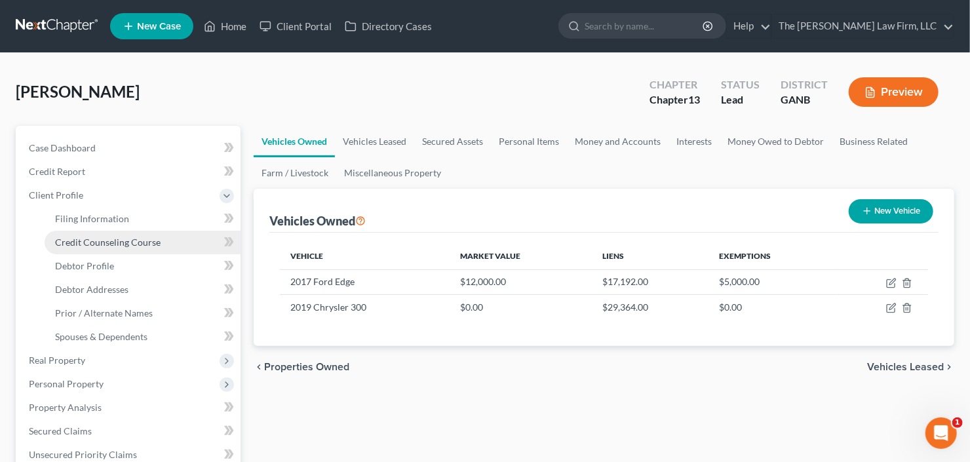
click at [81, 245] on span "Credit Counseling Course" at bounding box center [108, 242] width 106 height 11
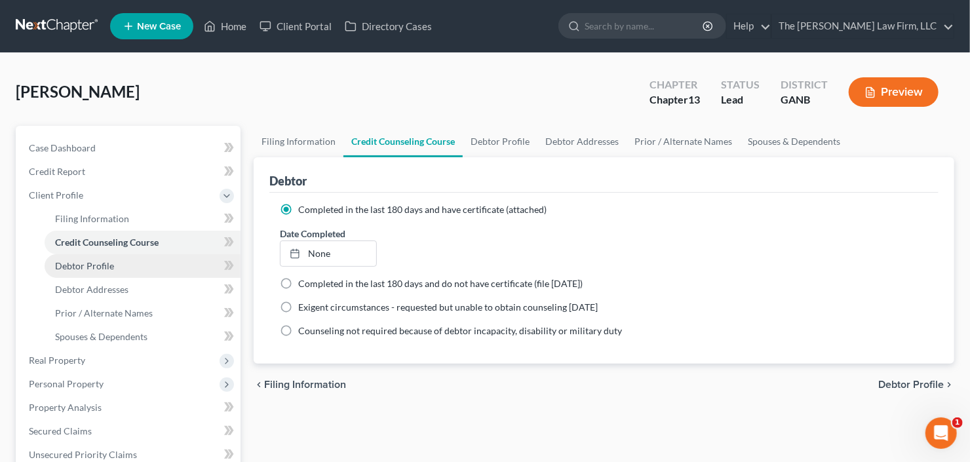
click at [93, 256] on link "Debtor Profile" at bounding box center [143, 266] width 196 height 24
select select "0"
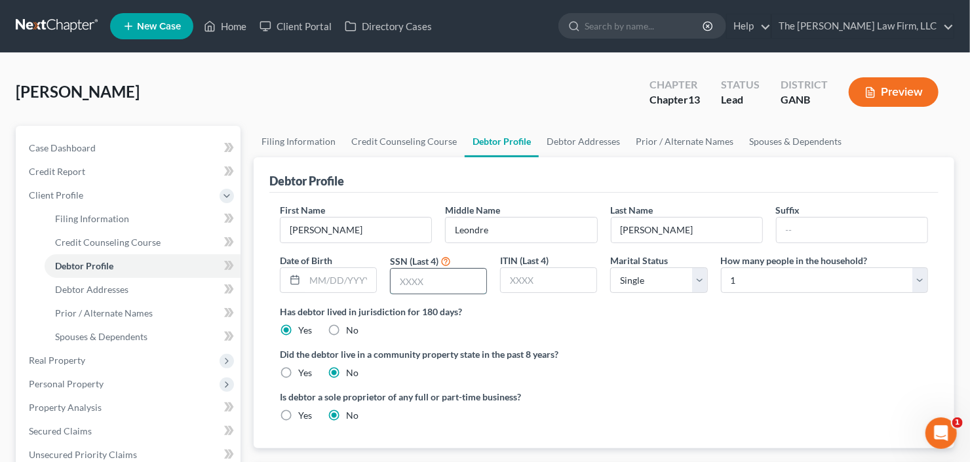
click at [445, 282] on input "text" at bounding box center [439, 281] width 96 height 25
type input "1334"
click at [651, 282] on select "Select Single Married Separated Divorced Widowed" at bounding box center [658, 280] width 97 height 26
select select "1"
click at [610, 267] on select "Select Single Married Separated Divorced Widowed" at bounding box center [658, 280] width 97 height 26
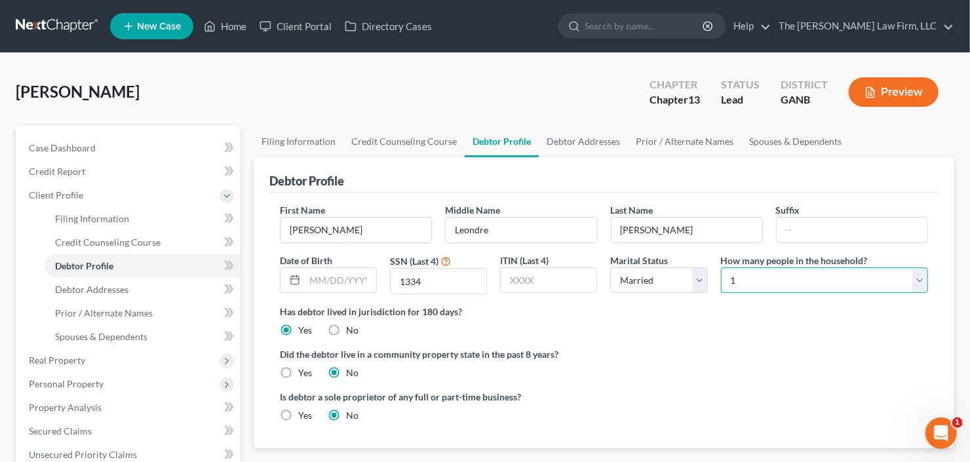
click at [793, 284] on select "Select 1 2 3 4 5 6 7 8 9 10 11 12 13 14 15 16 17 18 19 20" at bounding box center [824, 280] width 207 height 26
select select "2"
click at [721, 267] on select "Select 1 2 3 4 5 6 7 8 9 10 11 12 13 14 15 16 17 18 19 20" at bounding box center [824, 280] width 207 height 26
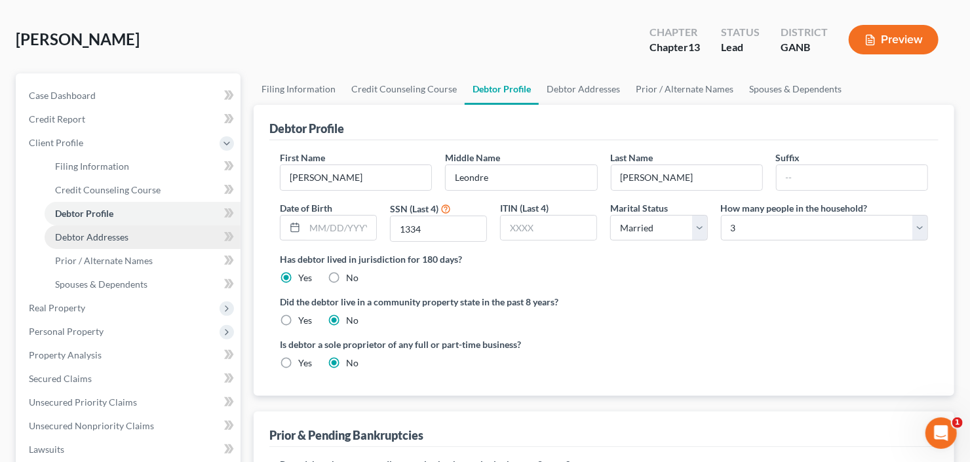
click at [94, 239] on span "Debtor Addresses" at bounding box center [91, 236] width 73 height 11
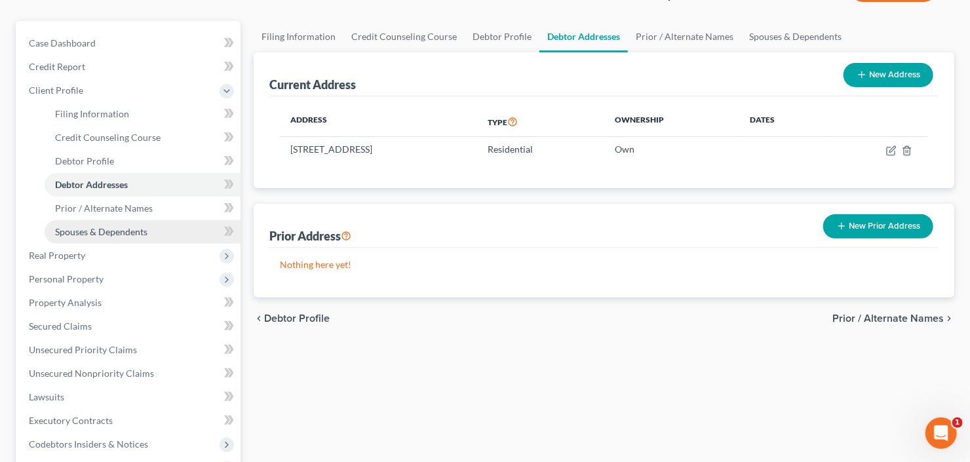
click at [107, 233] on span "Spouses & Dependents" at bounding box center [101, 231] width 92 height 11
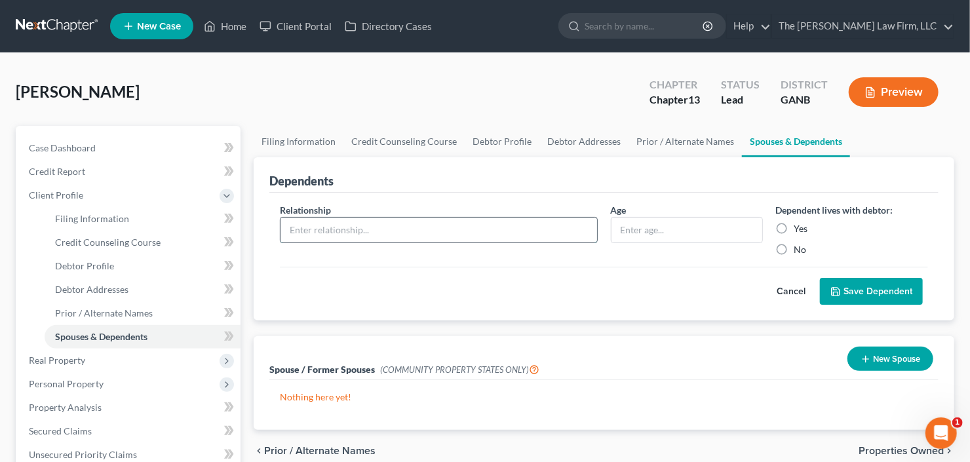
click at [453, 239] on input "text" at bounding box center [438, 230] width 317 height 25
type input "Child"
click at [649, 225] on input "text" at bounding box center [686, 230] width 151 height 25
type input "8"
click at [794, 227] on label "Yes" at bounding box center [801, 228] width 14 height 13
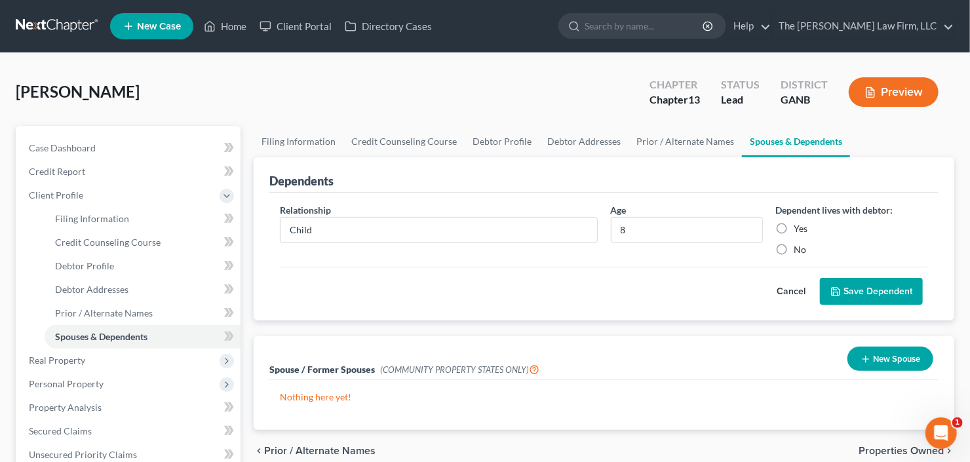
click at [800, 227] on input "Yes" at bounding box center [804, 226] width 9 height 9
radio input "true"
click at [904, 290] on button "Save Dependent" at bounding box center [871, 292] width 103 height 28
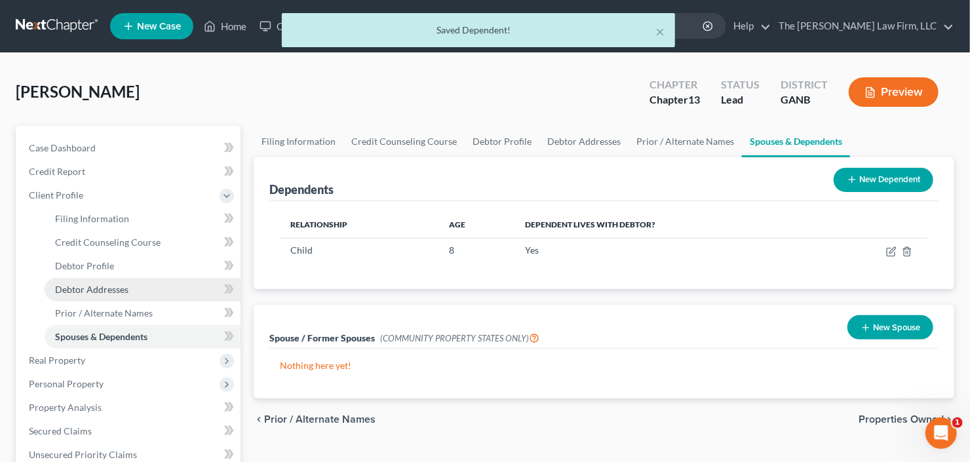
click at [85, 287] on span "Debtor Addresses" at bounding box center [91, 289] width 73 height 11
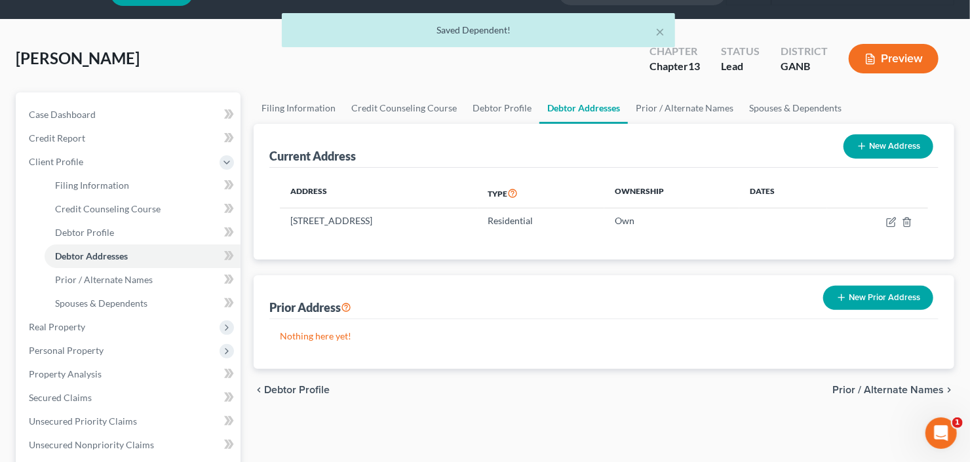
scroll to position [52, 0]
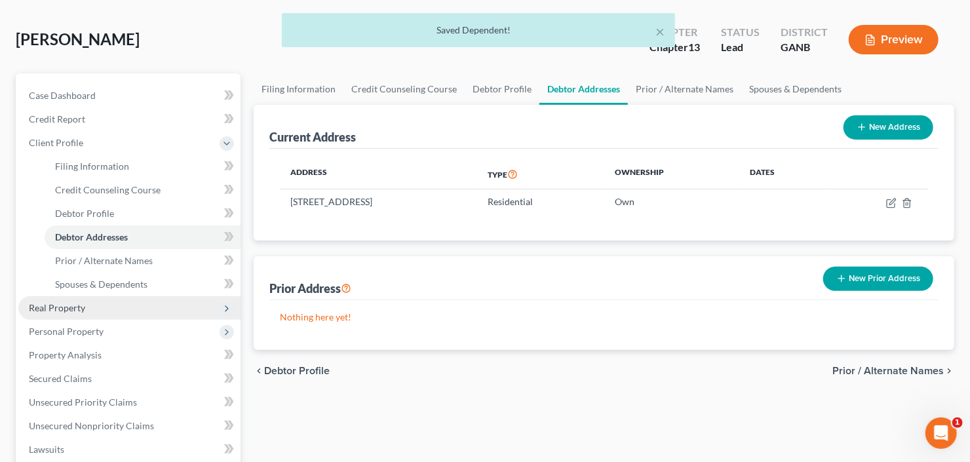
click at [107, 304] on span "Real Property" at bounding box center [129, 308] width 222 height 24
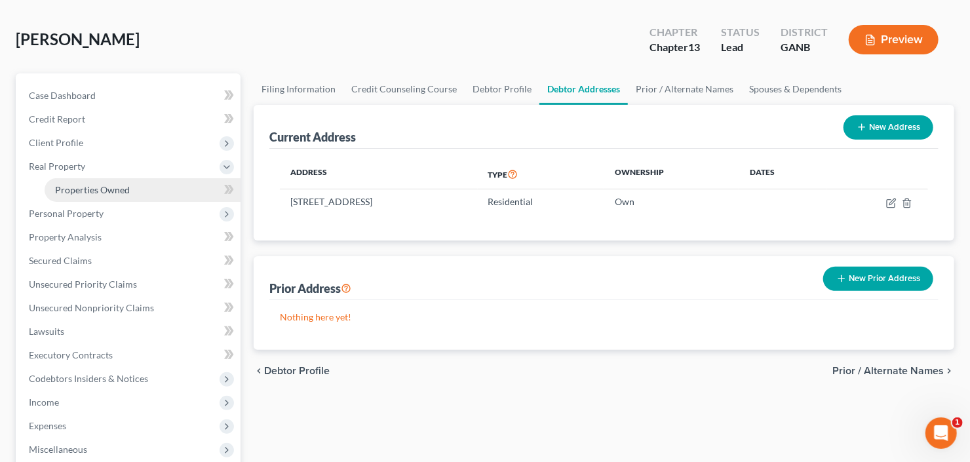
click at [127, 186] on span "Properties Owned" at bounding box center [92, 189] width 75 height 11
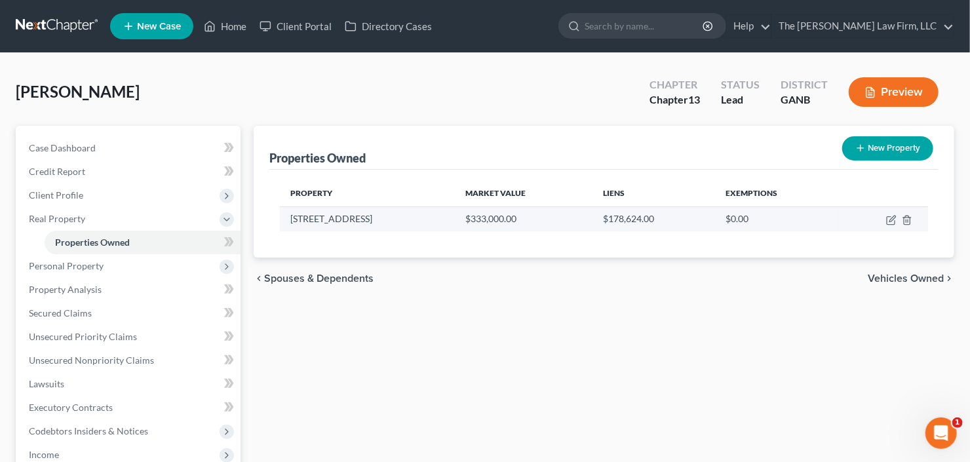
drag, startPoint x: 288, startPoint y: 215, endPoint x: 374, endPoint y: 220, distance: 86.0
click at [374, 220] on td "2430 Oakleaf Circle" at bounding box center [367, 218] width 175 height 25
copy td "2430 Oakleaf Circle"
click at [889, 218] on icon "button" at bounding box center [891, 220] width 10 height 10
select select "10"
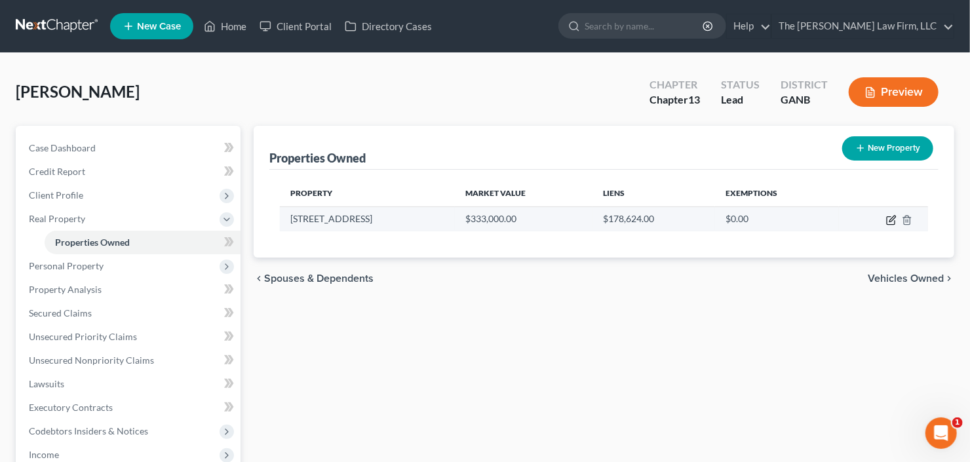
select select "3"
select select "1"
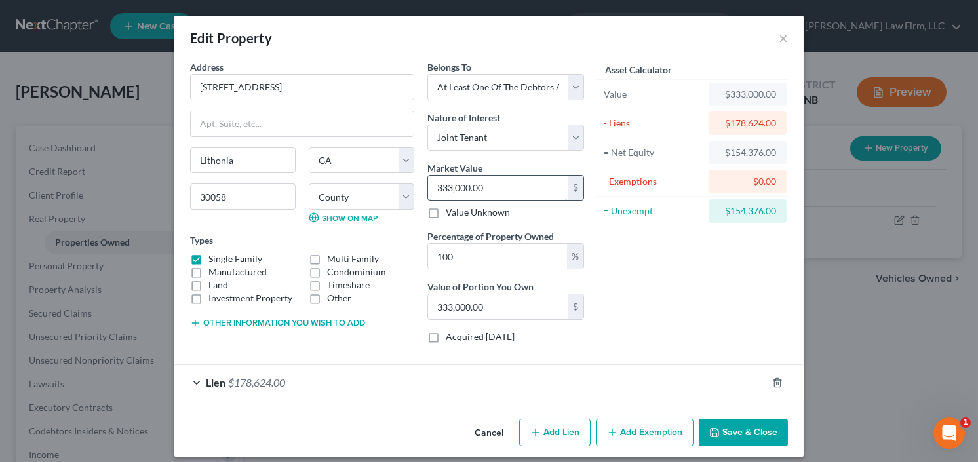
click at [486, 185] on input "333,000.00" at bounding box center [498, 188] width 140 height 25
type input "3"
type input "3.00"
type input "31"
type input "31.00"
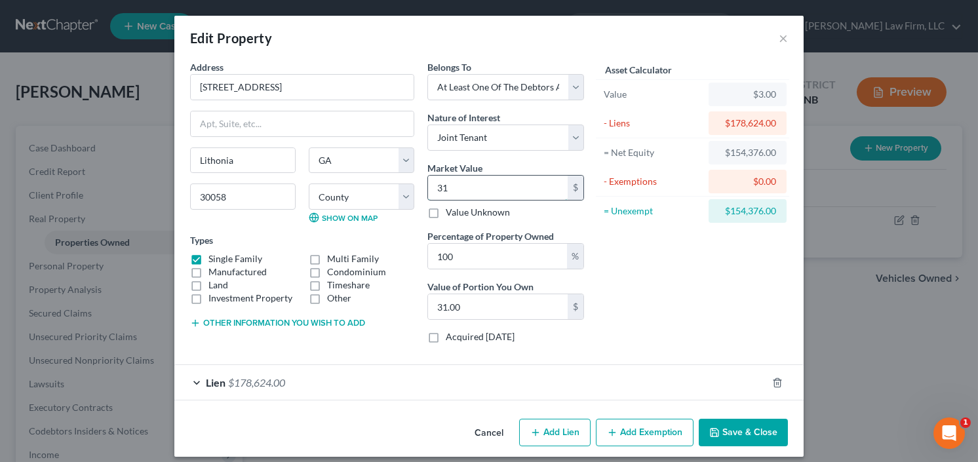
type input "315"
type input "315.00"
type input "3150"
type input "3,150.00"
type input "3,1500"
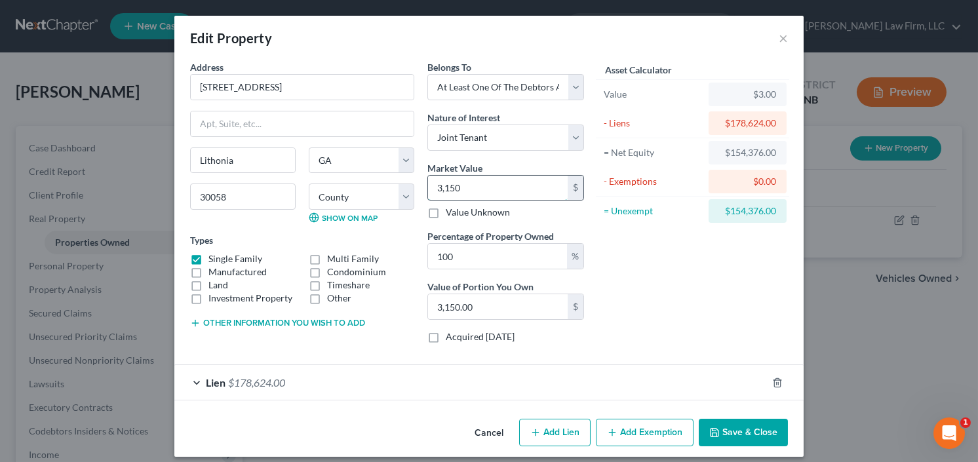
type input "31,500.00"
type input "31,5000"
type input "315,000.00"
type input "315,000"
click at [752, 416] on div "Cancel Add Lien Add Lease Add Exemption Save & Close" at bounding box center [488, 435] width 629 height 43
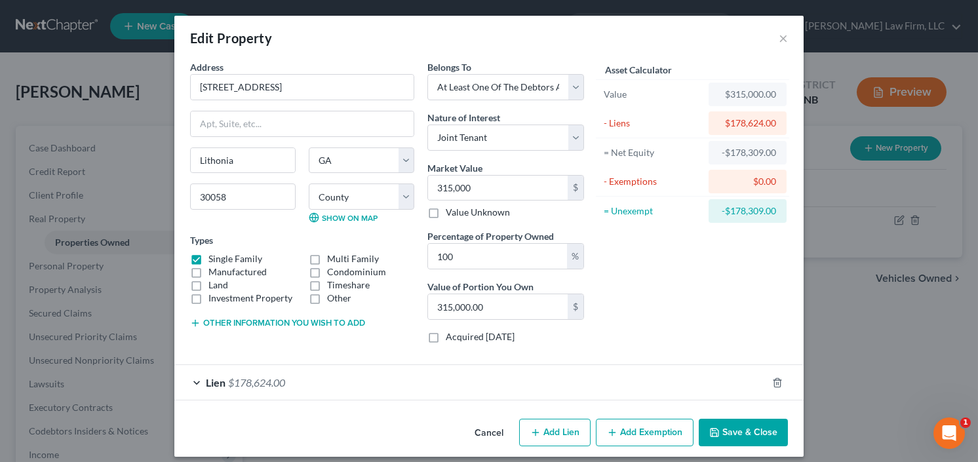
click at [750, 425] on button "Save & Close" at bounding box center [743, 433] width 89 height 28
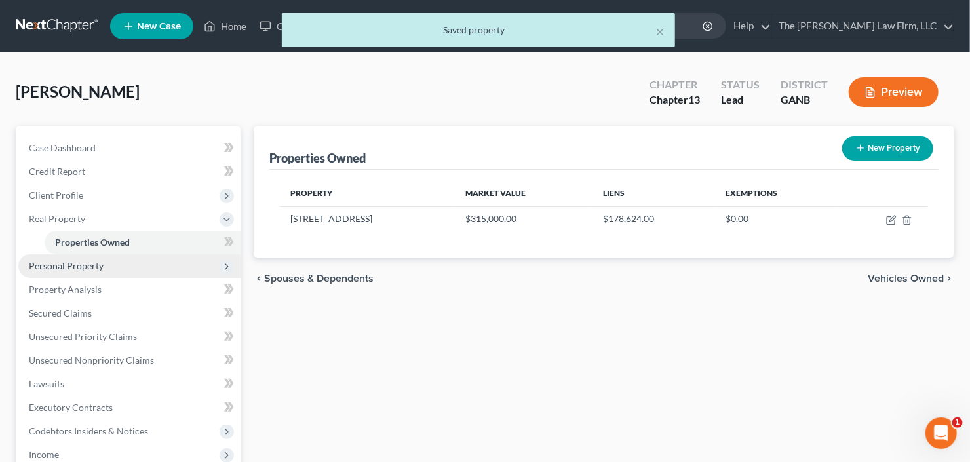
click at [70, 265] on span "Personal Property" at bounding box center [66, 265] width 75 height 11
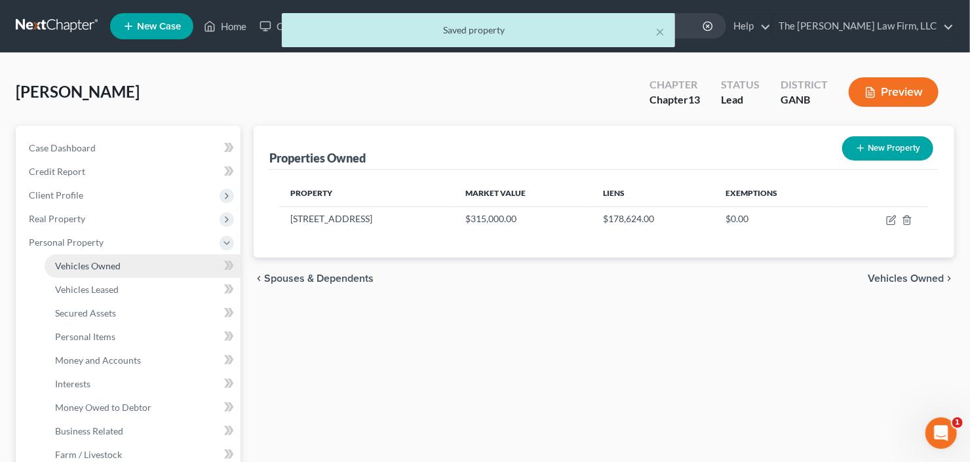
click at [79, 260] on span "Vehicles Owned" at bounding box center [88, 265] width 66 height 11
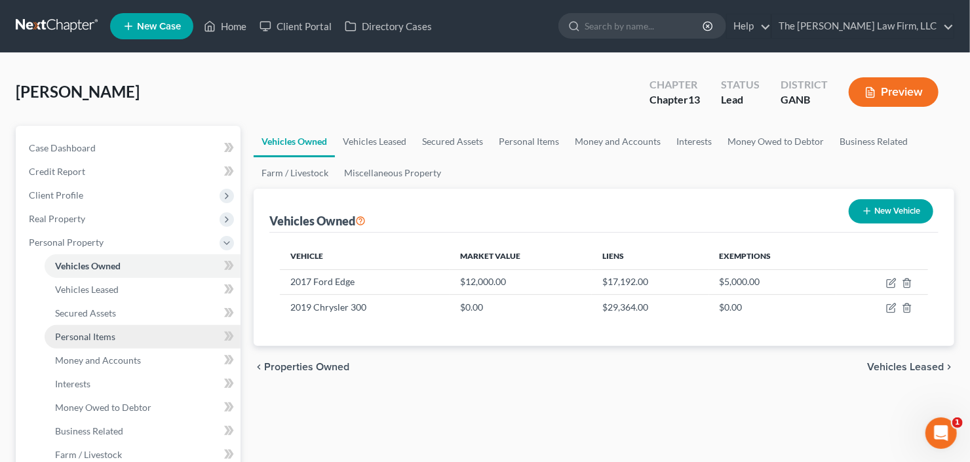
click at [109, 332] on span "Personal Items" at bounding box center [85, 336] width 60 height 11
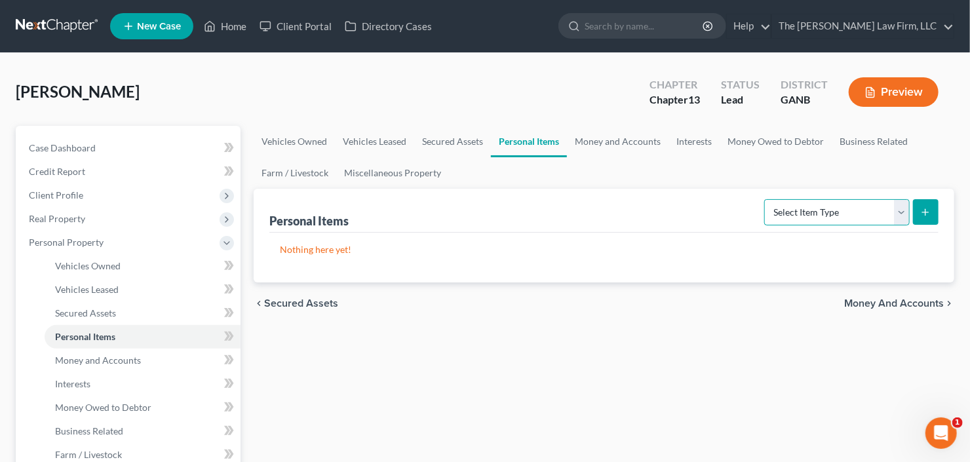
click at [825, 201] on select "Select Item Type Clothing Collectibles Of Value Electronics Firearms Household …" at bounding box center [836, 212] width 145 height 26
select select "household_goods"
click at [766, 199] on select "Select Item Type Clothing Collectibles Of Value Electronics Firearms Household …" at bounding box center [836, 212] width 145 height 26
click at [928, 210] on icon "submit" at bounding box center [925, 212] width 10 height 10
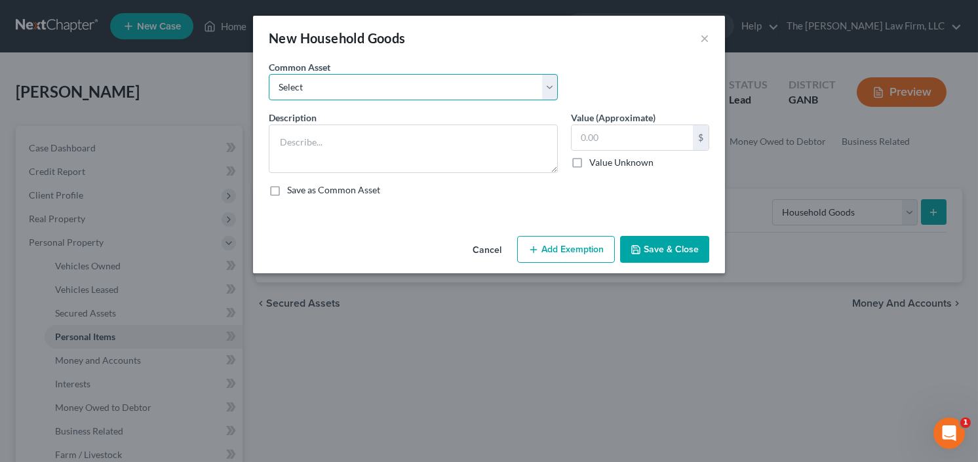
click at [349, 98] on select "Select All household goods and furniture All household goods and furniture All …" at bounding box center [413, 87] width 289 height 26
select select "0"
click at [269, 74] on select "Select All household goods and furniture All household goods and furniture All …" at bounding box center [413, 87] width 289 height 26
type textarea "All household goods and furniture"
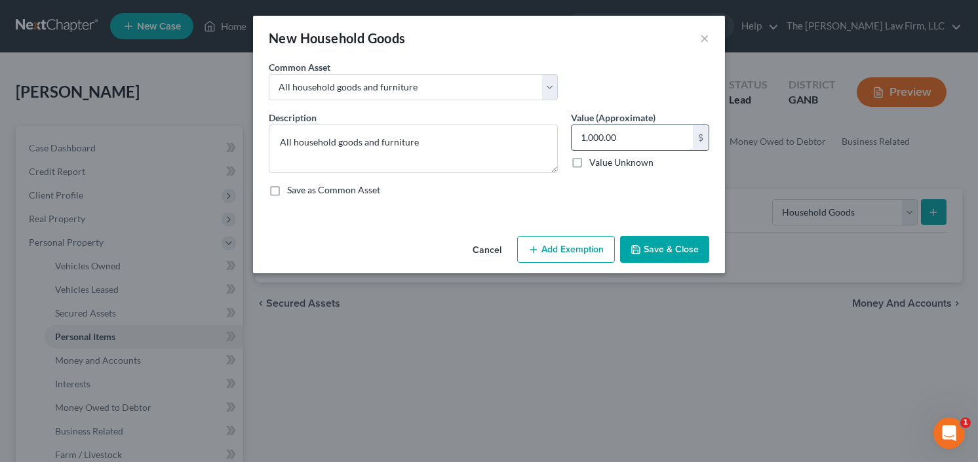
click at [634, 136] on input "1,000.00" at bounding box center [631, 137] width 121 height 25
type input "2,000"
click at [558, 241] on button "Add Exemption" at bounding box center [566, 250] width 98 height 28
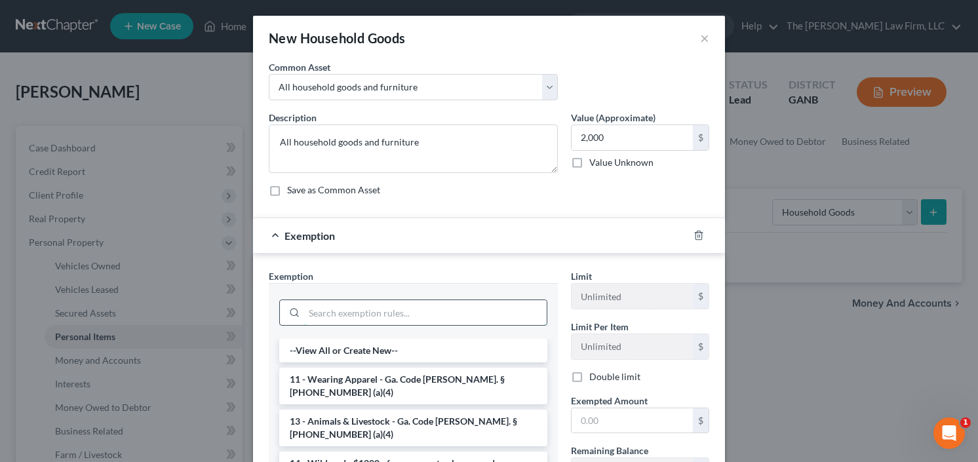
click at [398, 305] on input "search" at bounding box center [425, 312] width 242 height 25
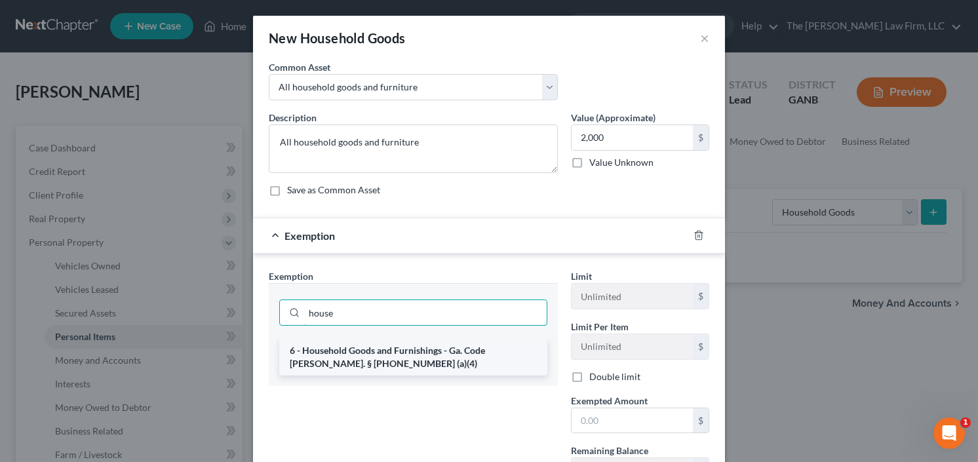
type input "house"
click at [363, 357] on li "6 - Household Goods and Furnishings - Ga. Code Ann. § 44-13-100 (a)(4)" at bounding box center [413, 357] width 268 height 37
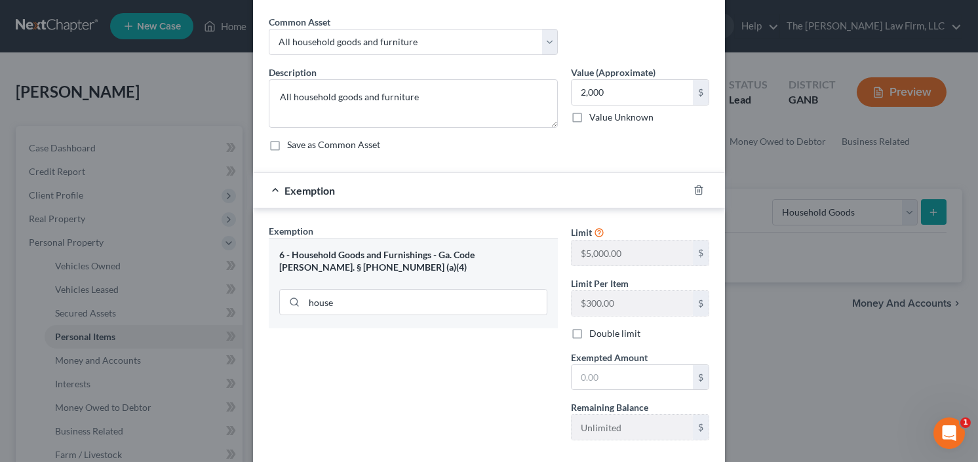
scroll to position [115, 0]
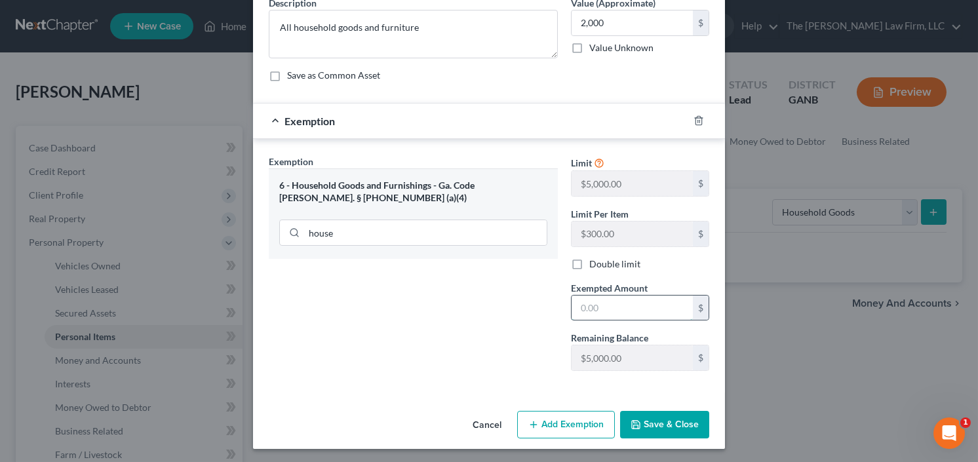
click at [657, 312] on input "text" at bounding box center [631, 308] width 121 height 25
type input "2,000.00"
click at [655, 421] on button "Save & Close" at bounding box center [664, 425] width 89 height 28
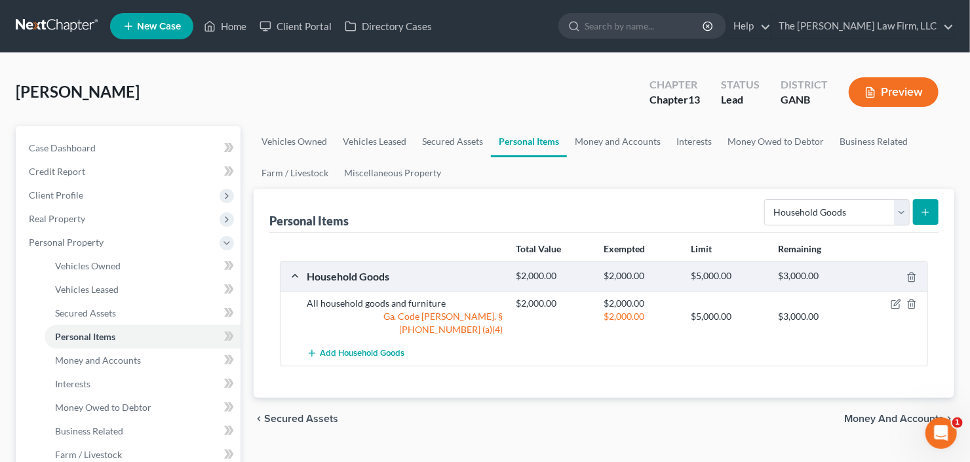
click at [827, 194] on div "Select Item Type Clothing Collectibles Of Value Electronics Firearms Household …" at bounding box center [849, 211] width 180 height 35
click at [827, 203] on select "Select Item Type Clothing Collectibles Of Value Electronics Firearms Household …" at bounding box center [836, 212] width 145 height 26
select select "clothing"
click at [766, 199] on select "Select Item Type Clothing Collectibles Of Value Electronics Firearms Household …" at bounding box center [836, 212] width 145 height 26
click at [924, 212] on line "submit" at bounding box center [926, 212] width 6 height 0
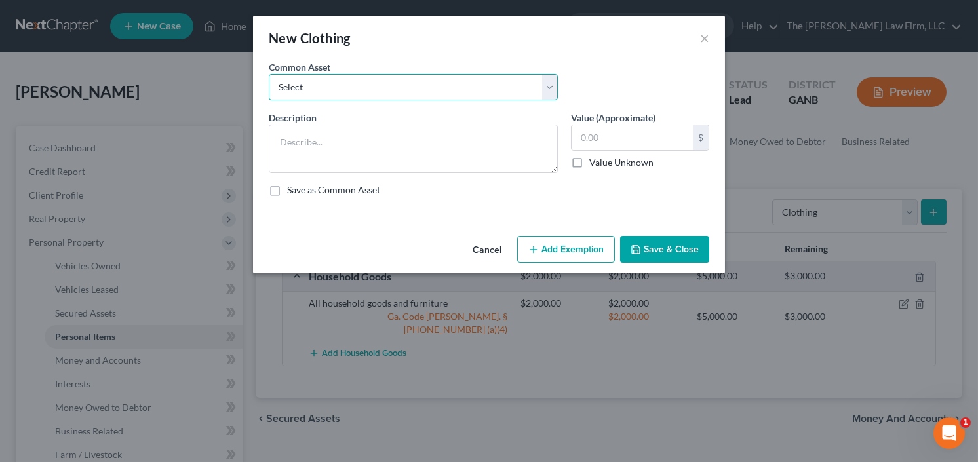
click at [412, 90] on select "Select All clothing and shoes All clothing and shoes All clothing and shoes" at bounding box center [413, 87] width 289 height 26
select select "0"
click at [269, 74] on select "Select All clothing and shoes All clothing and shoes All clothing and shoes" at bounding box center [413, 87] width 289 height 26
type textarea "All clothing and shoes"
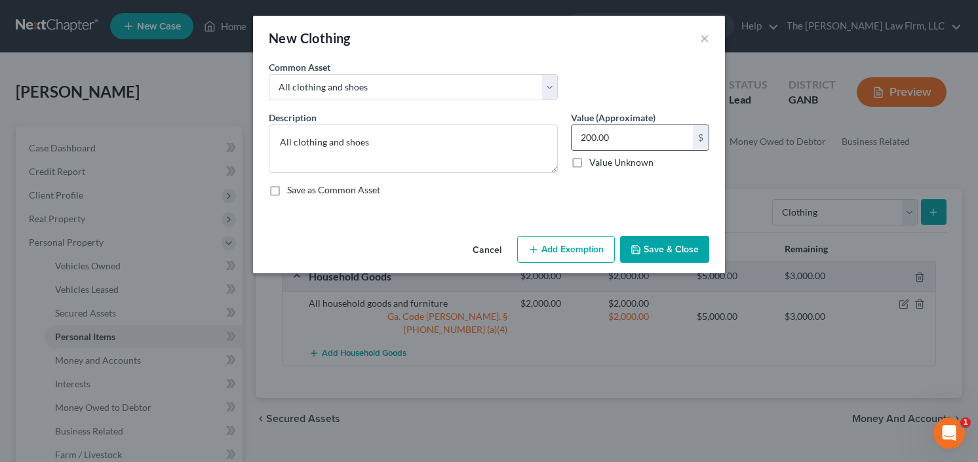
click at [609, 138] on input "200.00" at bounding box center [631, 137] width 121 height 25
type input "500"
click at [568, 255] on button "Add Exemption" at bounding box center [566, 250] width 98 height 28
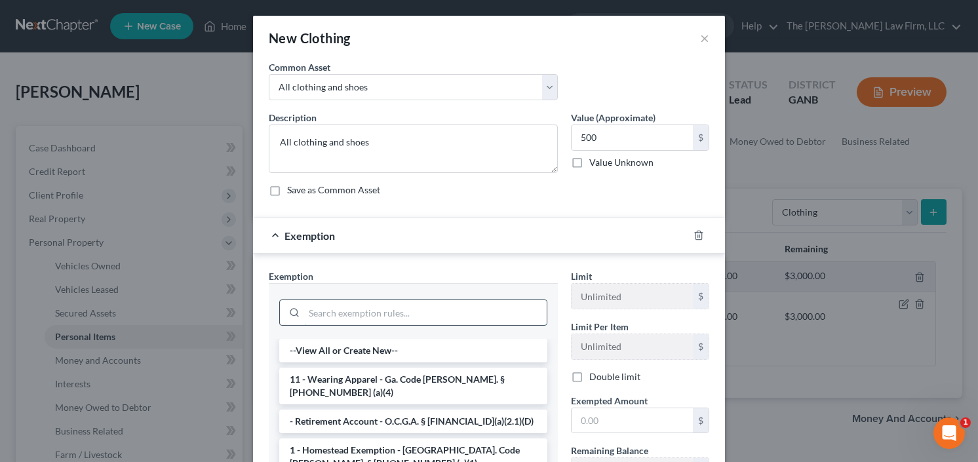
click at [384, 311] on input "search" at bounding box center [425, 312] width 242 height 25
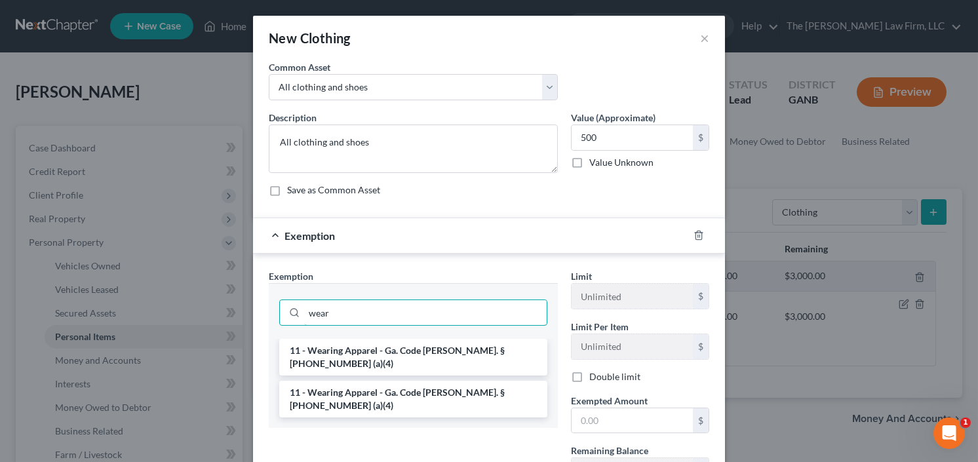
type input "wear"
click at [391, 353] on li "11 - Wearing Apparel - Ga. Code Ann. § 44-13-100 (a)(4)" at bounding box center [413, 357] width 268 height 37
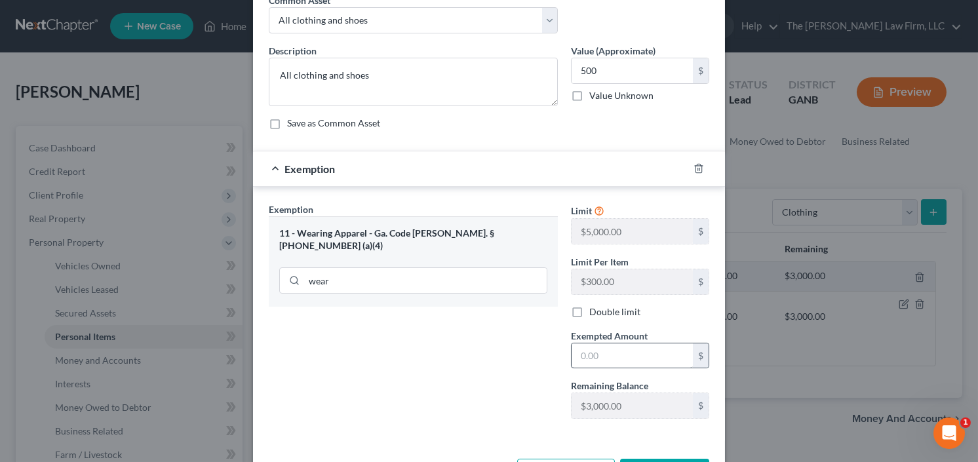
scroll to position [105, 0]
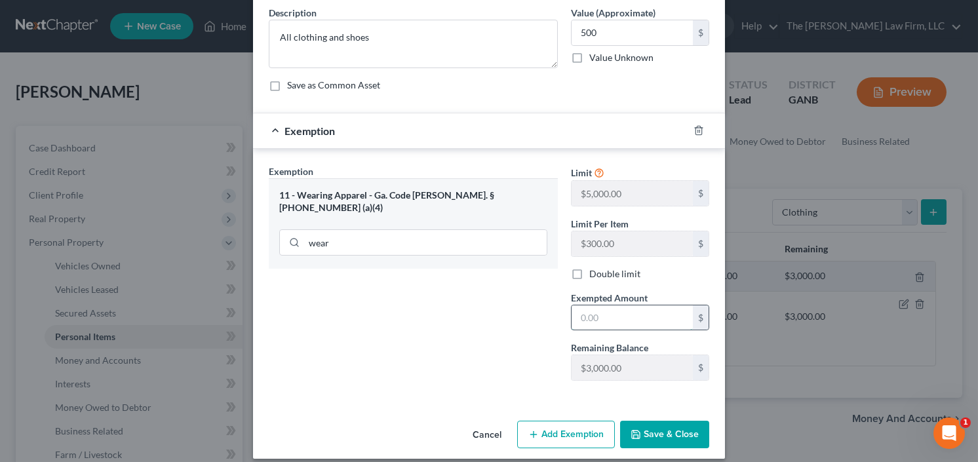
click at [606, 320] on input "text" at bounding box center [631, 317] width 121 height 25
type input "500.00"
click at [685, 427] on button "Save & Close" at bounding box center [664, 435] width 89 height 28
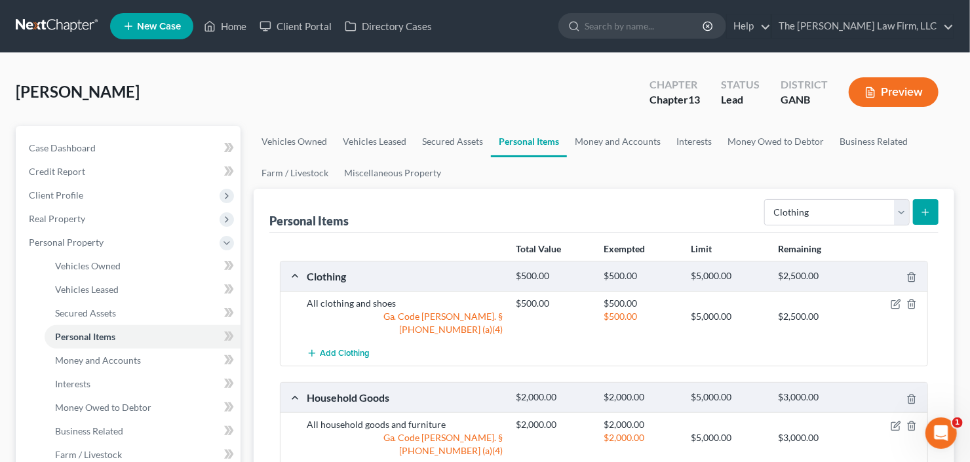
click at [850, 192] on div "Personal Items Select Item Type Clothing Collectibles Of Value Electronics Fire…" at bounding box center [603, 211] width 669 height 44
drag, startPoint x: 847, startPoint y: 203, endPoint x: 847, endPoint y: 210, distance: 6.6
click at [847, 203] on select "Select Item Type Clothing Collectibles Of Value Electronics Firearms Household …" at bounding box center [836, 212] width 145 height 26
select select "electronics"
click at [766, 199] on select "Select Item Type Clothing Collectibles Of Value Electronics Firearms Household …" at bounding box center [836, 212] width 145 height 26
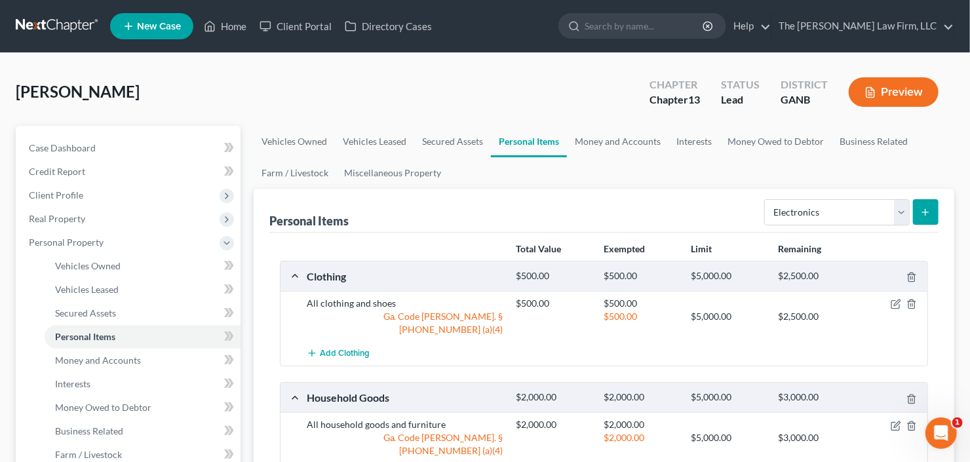
click at [928, 207] on icon "submit" at bounding box center [925, 212] width 10 height 10
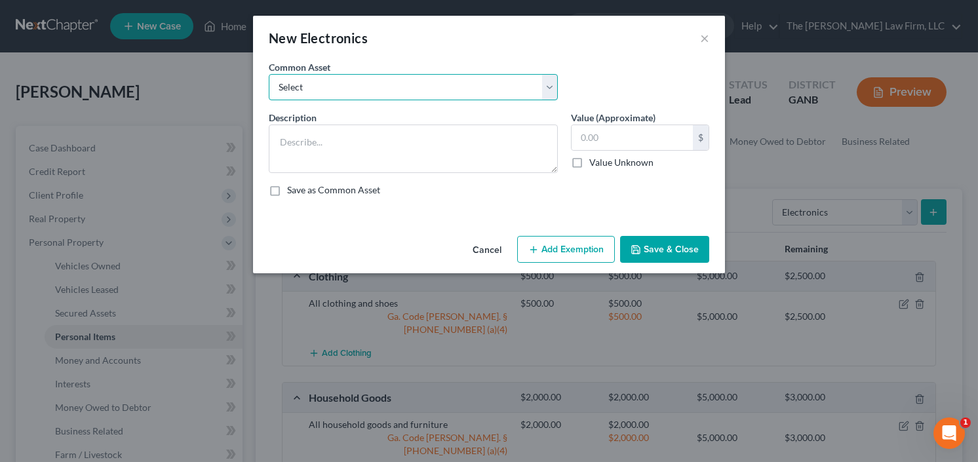
drag, startPoint x: 406, startPoint y: 78, endPoint x: 399, endPoint y: 95, distance: 18.3
click at [406, 78] on select "Select All Electronics" at bounding box center [413, 87] width 289 height 26
select select "0"
click at [269, 74] on select "Select All Electronics" at bounding box center [413, 87] width 289 height 26
type textarea "All Electronics"
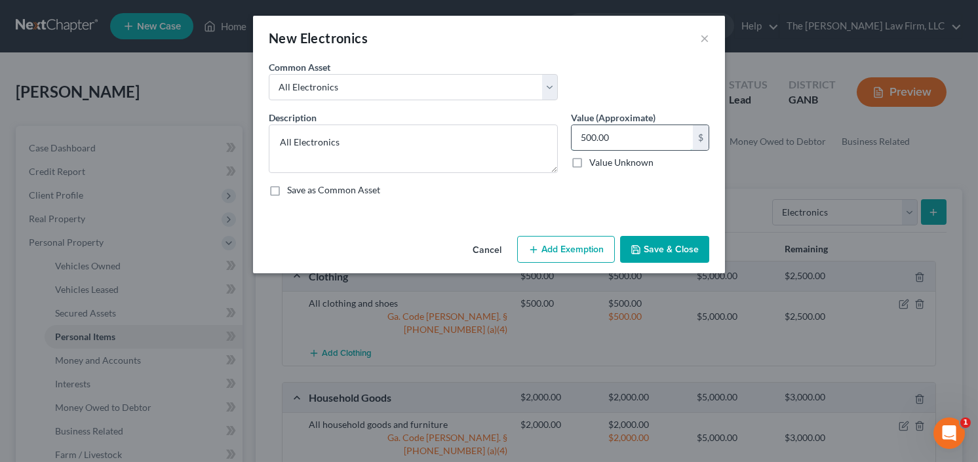
click at [596, 136] on input "500.00" at bounding box center [631, 137] width 121 height 25
type input "1,000"
click at [578, 254] on button "Add Exemption" at bounding box center [566, 250] width 98 height 28
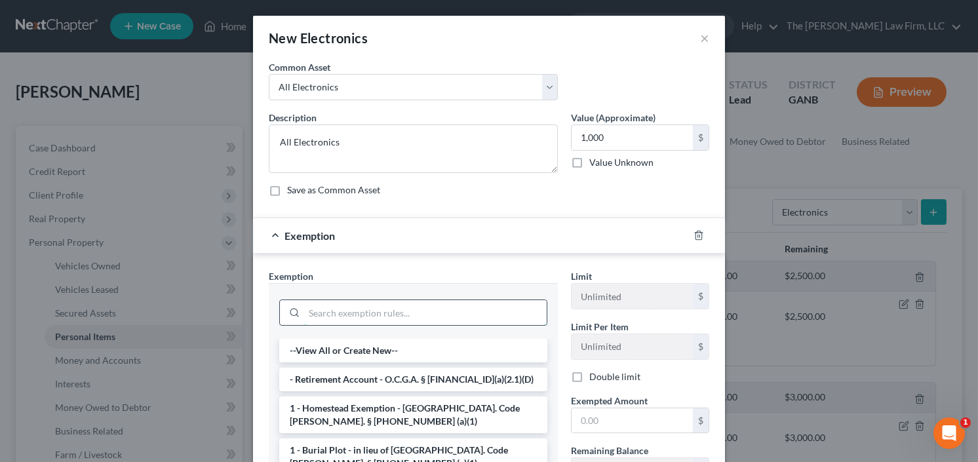
click at [392, 317] on input "search" at bounding box center [425, 312] width 242 height 25
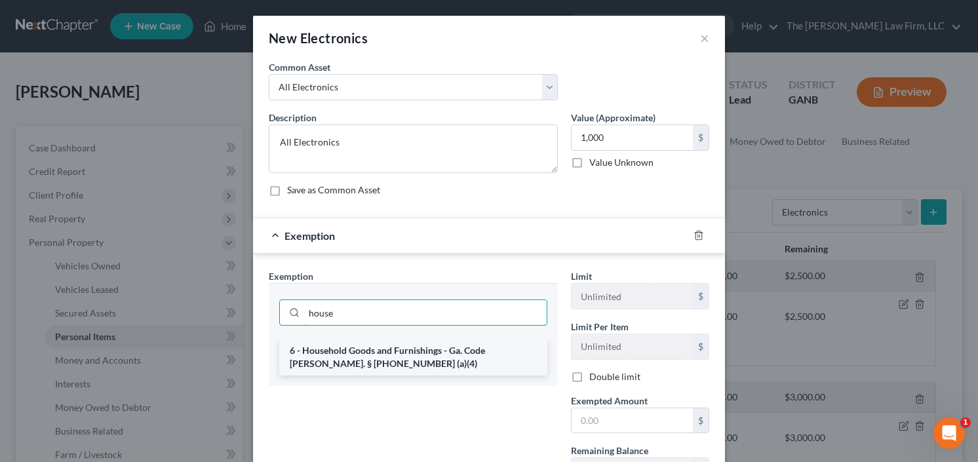
type input "house"
click at [347, 351] on li "6 - Household Goods and Furnishings - Ga. Code Ann. § 44-13-100 (a)(4)" at bounding box center [413, 357] width 268 height 37
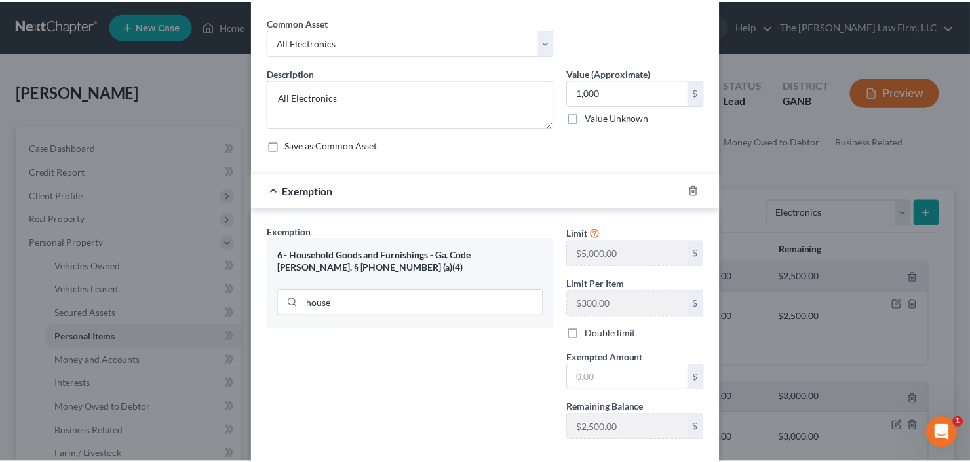
scroll to position [115, 0]
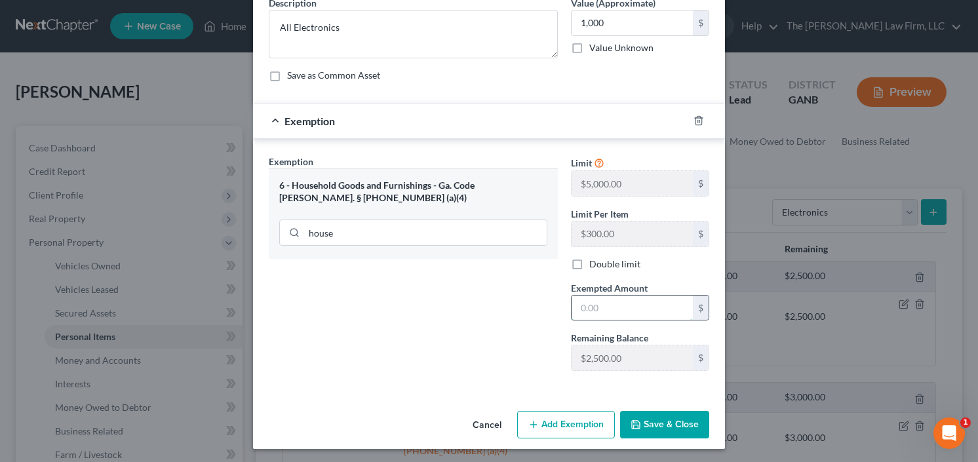
click at [604, 305] on input "text" at bounding box center [631, 308] width 121 height 25
type input "1,000.00"
click at [653, 413] on button "Save & Close" at bounding box center [664, 425] width 89 height 28
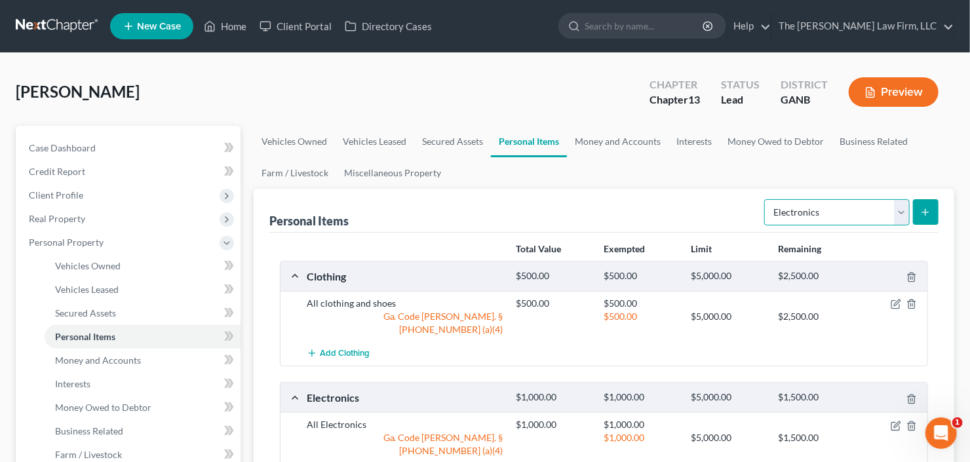
click at [843, 209] on select "Select Item Type Clothing Collectibles Of Value Electronics Firearms Household …" at bounding box center [836, 212] width 145 height 26
select select "jewelry"
click at [766, 199] on select "Select Item Type Clothing Collectibles Of Value Electronics Firearms Household …" at bounding box center [836, 212] width 145 height 26
click at [937, 212] on button "submit" at bounding box center [926, 212] width 26 height 26
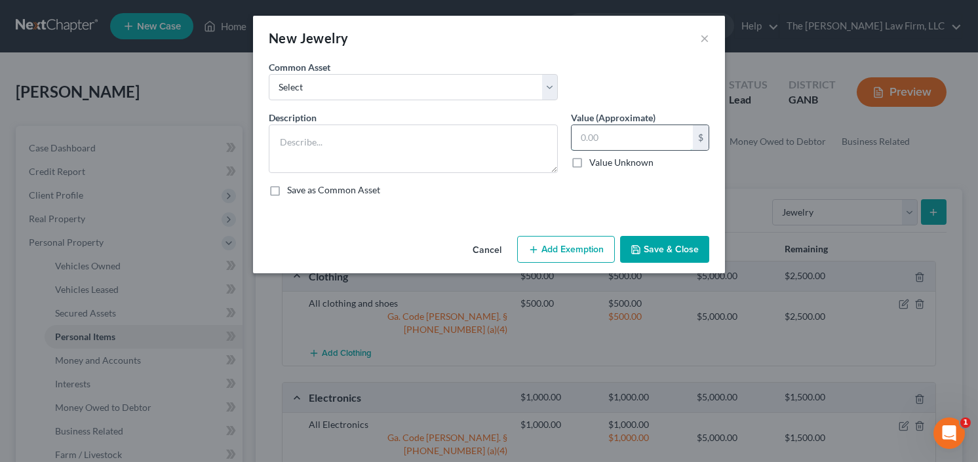
click at [601, 132] on input "text" at bounding box center [631, 137] width 121 height 25
type input "500"
click at [355, 89] on select "Select Jewelry Costume Jewelry" at bounding box center [413, 87] width 289 height 26
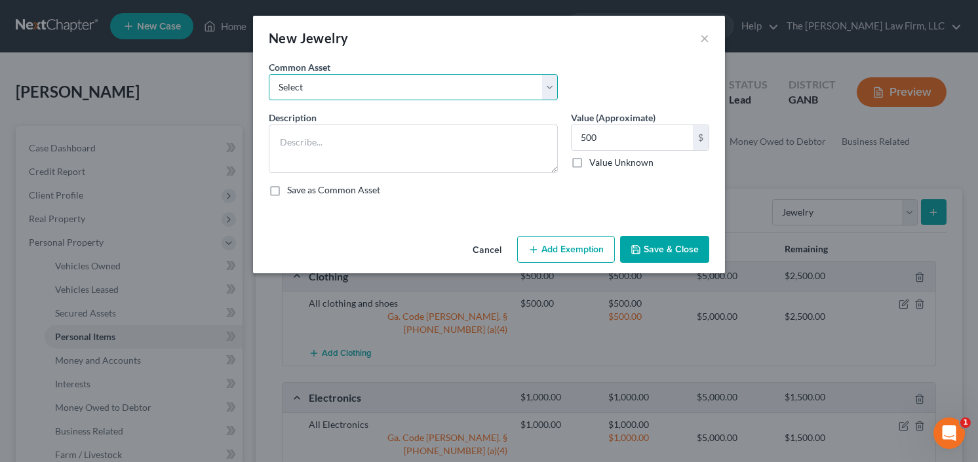
select select "0"
click at [269, 74] on select "Select Jewelry Costume Jewelry" at bounding box center [413, 87] width 289 height 26
type textarea "Jewelry"
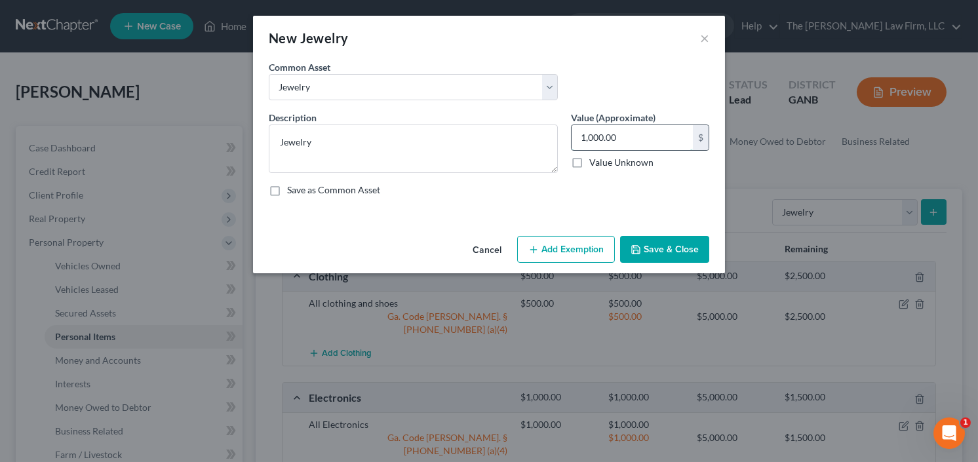
click at [650, 126] on input "1,000.00" at bounding box center [631, 137] width 121 height 25
type input "500"
click at [679, 242] on button "Save & Close" at bounding box center [664, 250] width 89 height 28
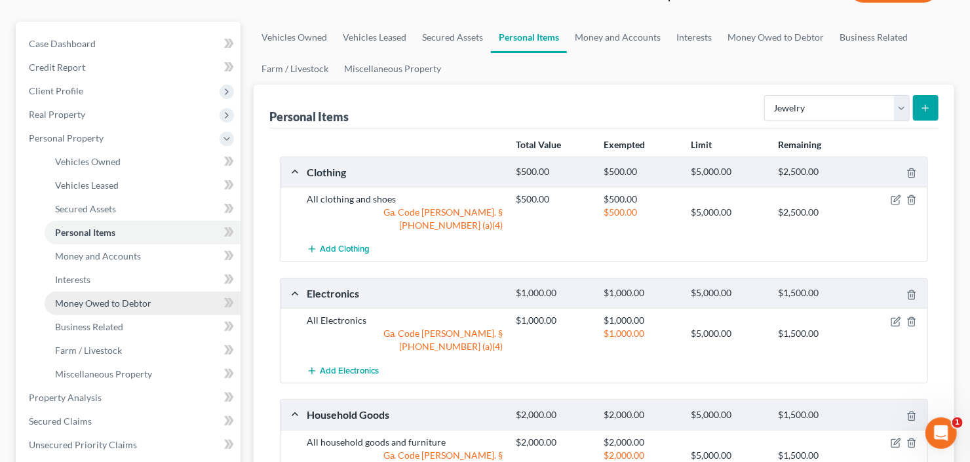
scroll to position [105, 0]
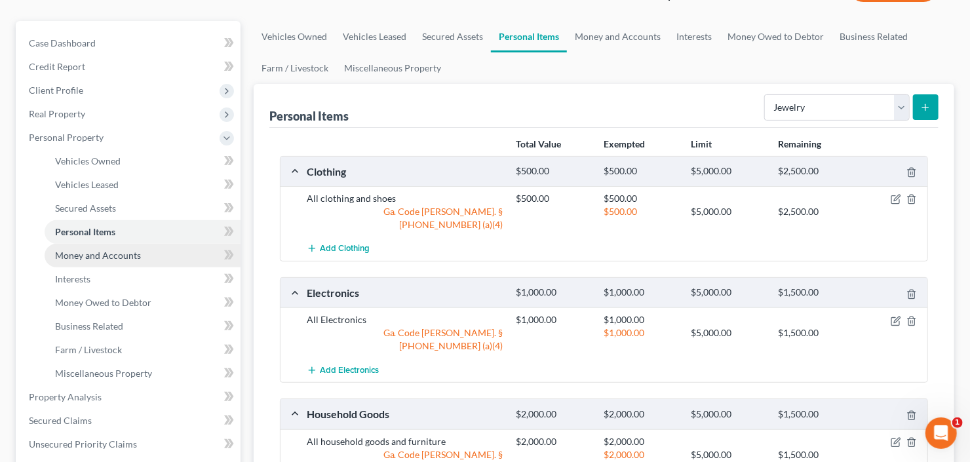
click at [104, 256] on span "Money and Accounts" at bounding box center [98, 255] width 86 height 11
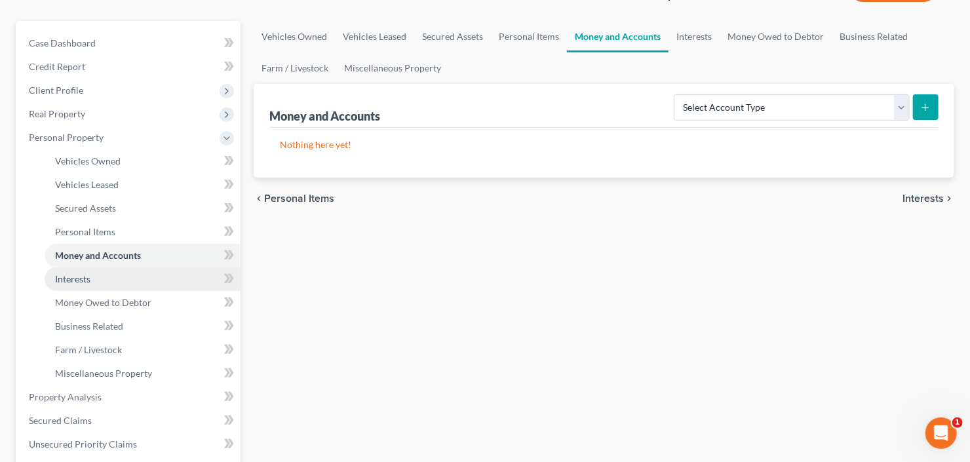
click at [80, 275] on span "Interests" at bounding box center [72, 278] width 35 height 11
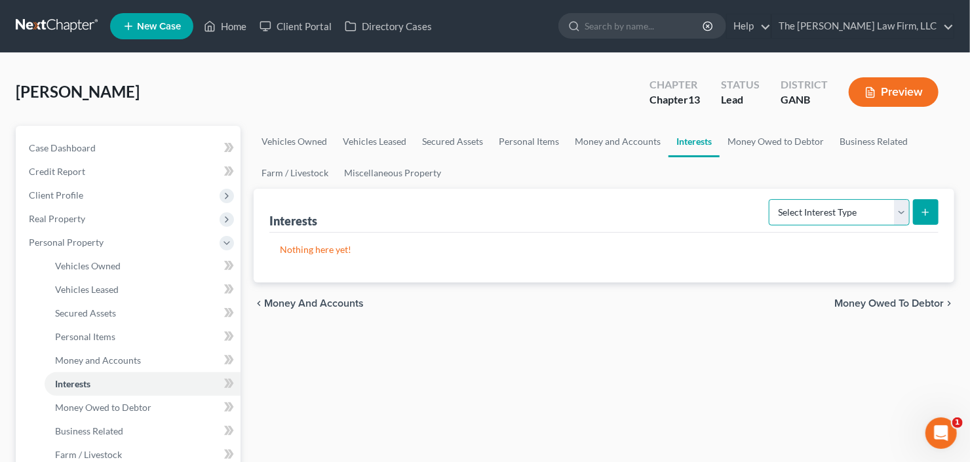
click at [828, 202] on select "Select Interest Type 401K Annuity Bond Education IRA Government Bond Government…" at bounding box center [839, 212] width 141 height 26
select select "401k"
click at [771, 199] on select "Select Interest Type 401K Annuity Bond Education IRA Government Bond Government…" at bounding box center [839, 212] width 141 height 26
click at [918, 216] on button "submit" at bounding box center [926, 212] width 26 height 26
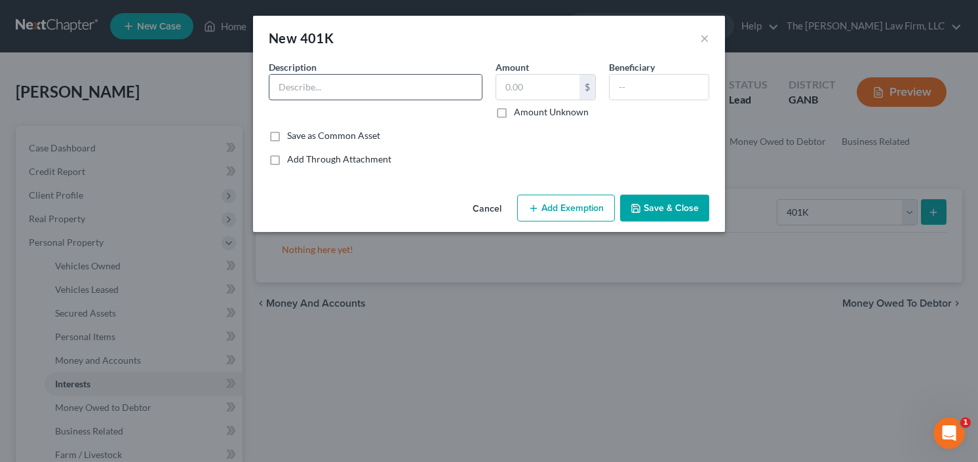
click at [385, 89] on input "text" at bounding box center [375, 87] width 212 height 25
type input "401k"
click at [520, 98] on input "text" at bounding box center [537, 87] width 83 height 25
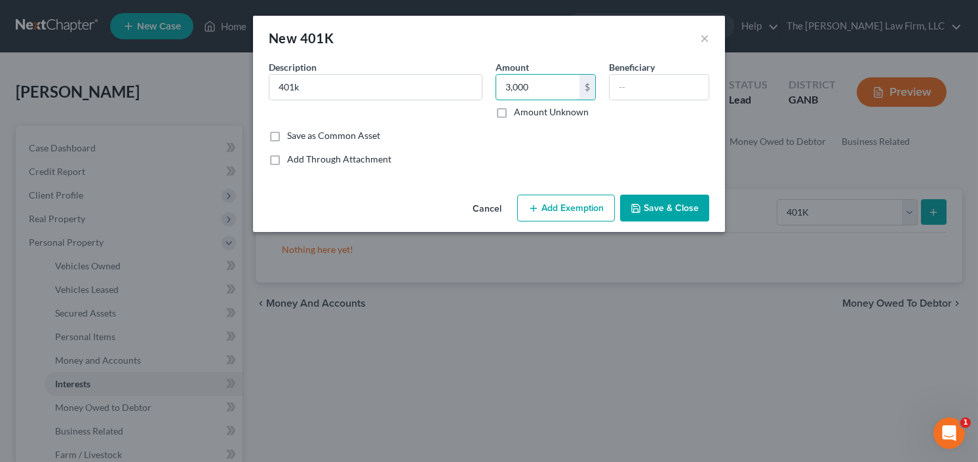
type input "3,000"
click at [587, 214] on button "Add Exemption" at bounding box center [566, 209] width 98 height 28
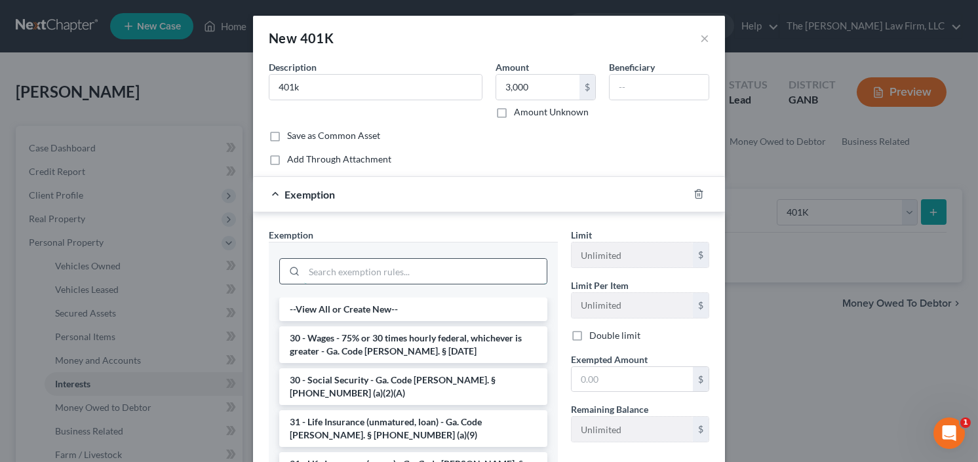
click at [381, 262] on input "search" at bounding box center [425, 271] width 242 height 25
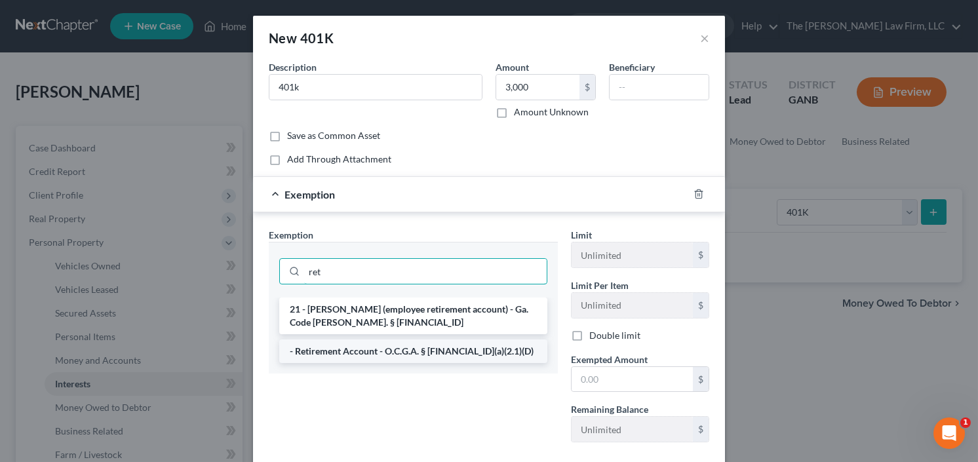
type input "ret"
click at [379, 353] on li "- Retirement Account - O.C.G.A. § 44-13-100(a)(2.1)(D)" at bounding box center [413, 351] width 268 height 24
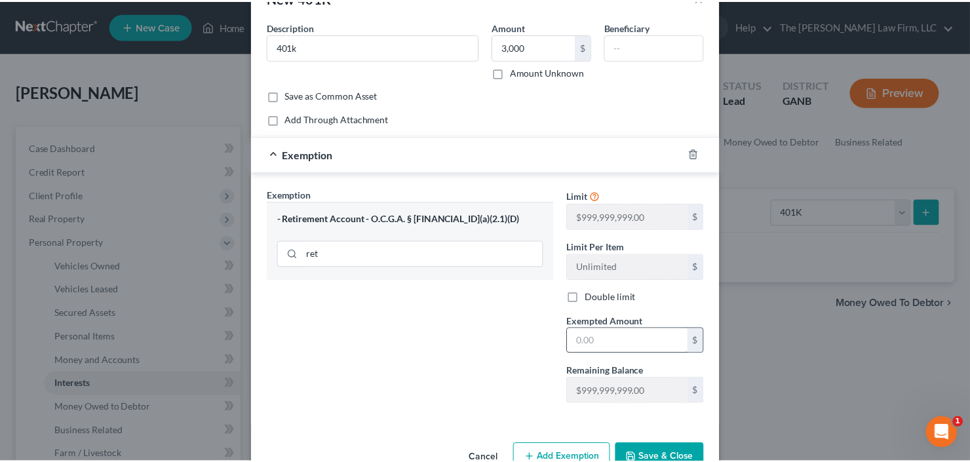
scroll to position [73, 0]
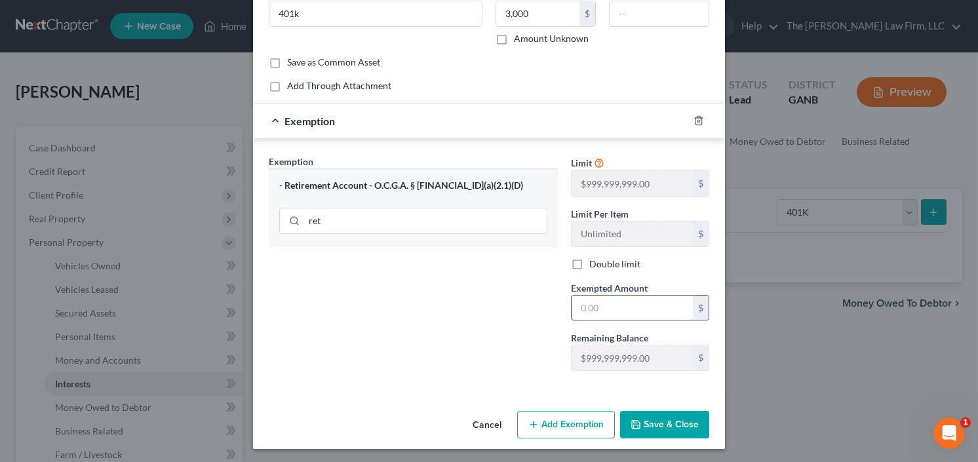
click at [599, 307] on input "text" at bounding box center [631, 308] width 121 height 25
type input "3,000.00"
click at [656, 417] on button "Save & Close" at bounding box center [664, 425] width 89 height 28
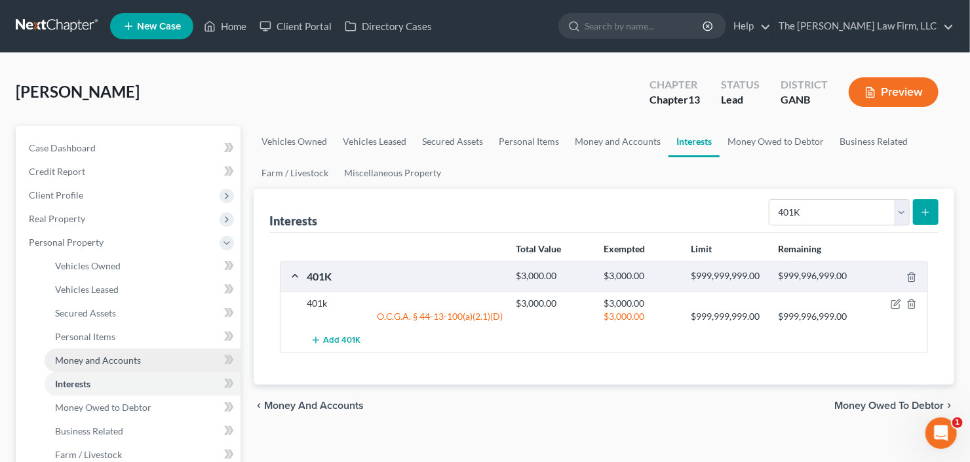
click at [100, 361] on span "Money and Accounts" at bounding box center [98, 360] width 86 height 11
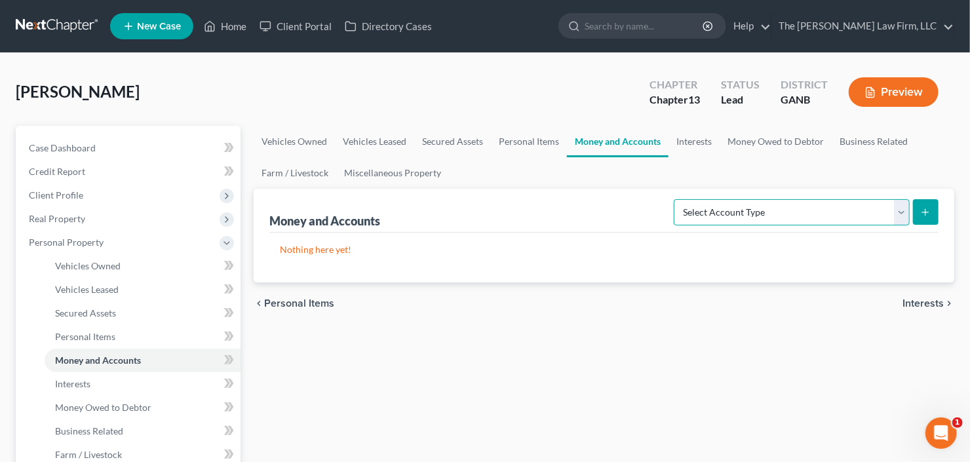
click at [857, 209] on select "Select Account Type Brokerage Cash on Hand Certificates of Deposit Checking Acc…" at bounding box center [792, 212] width 236 height 26
select select "checking"
click at [677, 199] on select "Select Account Type Brokerage Cash on Hand Certificates of Deposit Checking Acc…" at bounding box center [792, 212] width 236 height 26
click at [939, 210] on div "Money and Accounts Select Account Type Brokerage Cash on Hand Certificates of D…" at bounding box center [604, 236] width 701 height 94
click at [936, 210] on button "submit" at bounding box center [926, 212] width 26 height 26
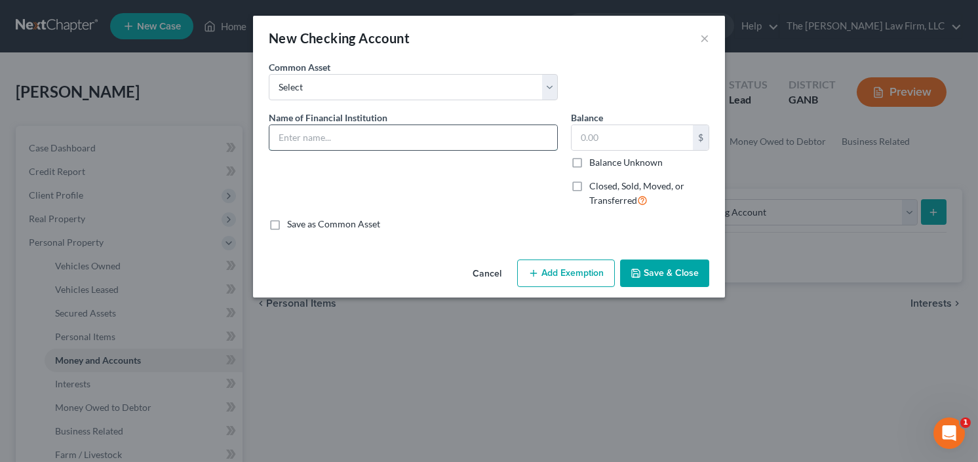
click at [378, 137] on input "text" at bounding box center [413, 137] width 288 height 25
type input "Synovous Bank"
click at [632, 135] on input "text" at bounding box center [631, 137] width 121 height 25
click at [622, 129] on input "text" at bounding box center [631, 137] width 121 height 25
type input "0.00"
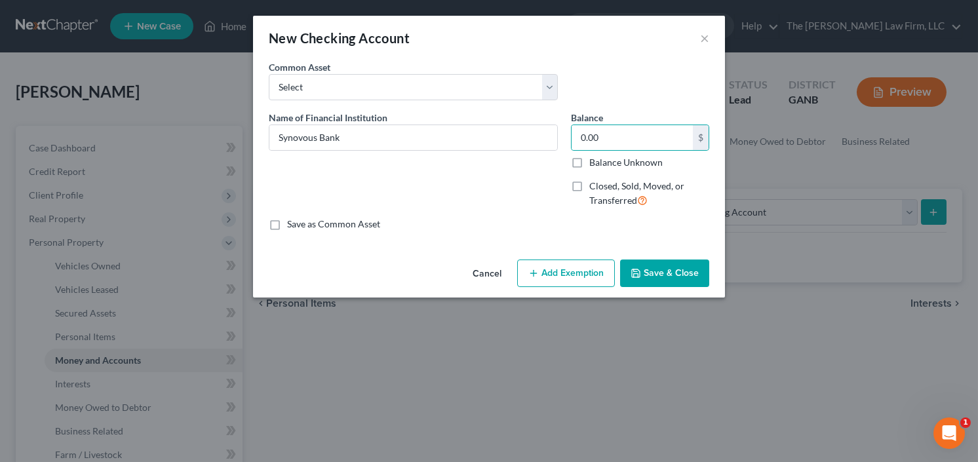
click at [665, 260] on button "Save & Close" at bounding box center [664, 274] width 89 height 28
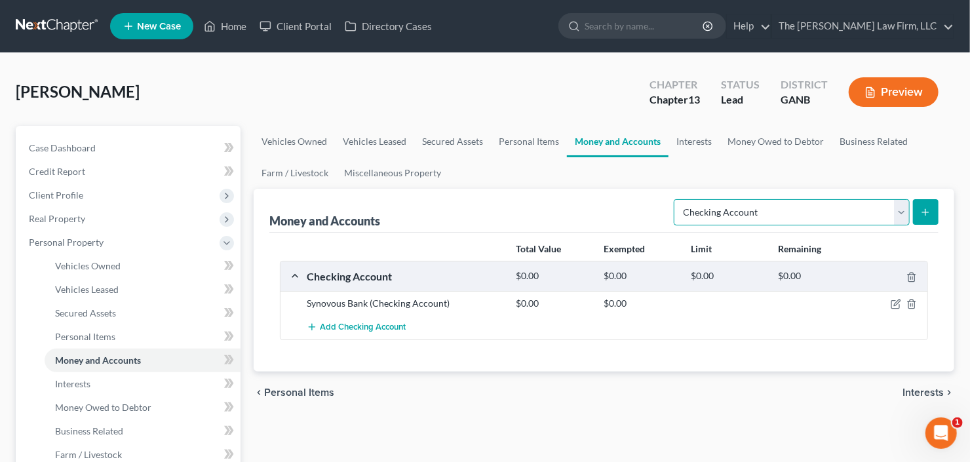
click at [777, 214] on select "Select Account Type Brokerage Cash on Hand Certificates of Deposit Checking Acc…" at bounding box center [792, 212] width 236 height 26
click at [677, 199] on select "Select Account Type Brokerage Cash on Hand Certificates of Deposit Checking Acc…" at bounding box center [792, 212] width 236 height 26
click at [932, 203] on button "submit" at bounding box center [926, 212] width 26 height 26
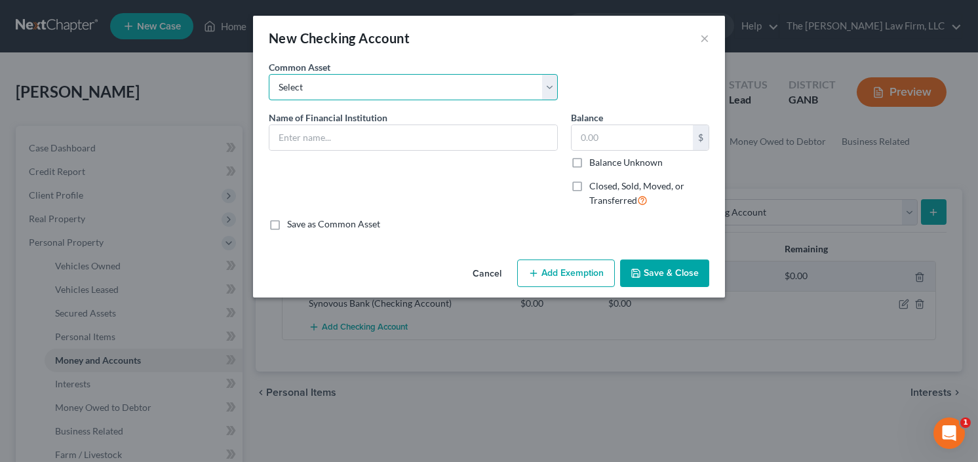
click at [389, 92] on select "Select PNC Credit Union of Georgia Discover Bank Atlanta Postal Credit Union Am…" at bounding box center [413, 87] width 289 height 26
select select "15"
click at [269, 74] on select "Select PNC Credit Union of Georgia Discover Bank Atlanta Postal Credit Union Am…" at bounding box center [413, 87] width 289 height 26
type input "Navy Federal Credit Union"
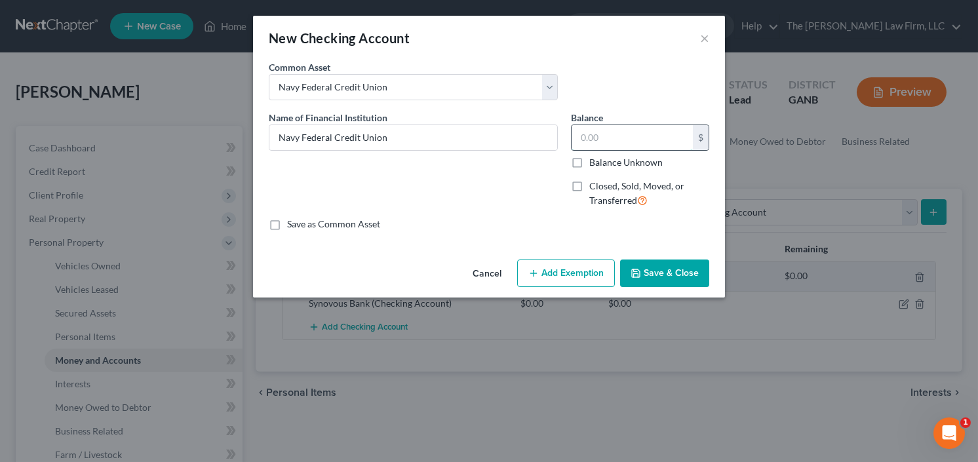
click at [618, 135] on input "text" at bounding box center [631, 137] width 121 height 25
type input "300.00"
click at [657, 267] on button "Save & Close" at bounding box center [664, 274] width 89 height 28
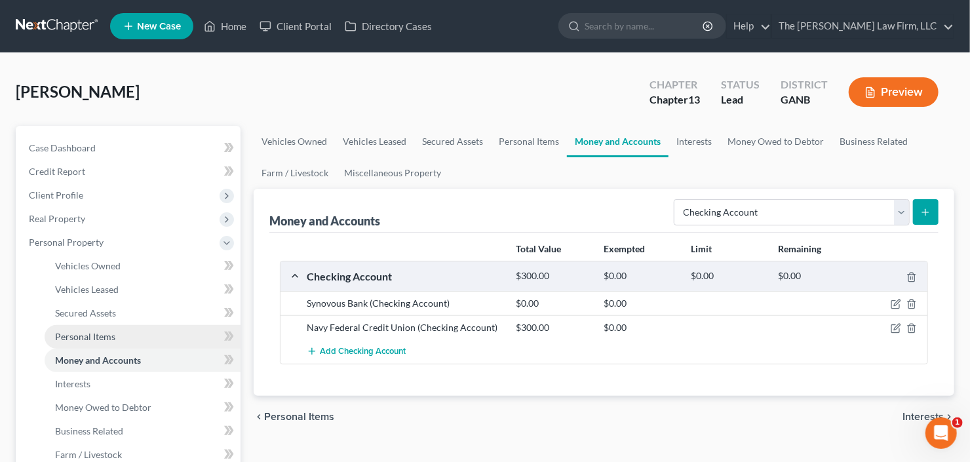
click at [79, 337] on span "Personal Items" at bounding box center [85, 336] width 60 height 11
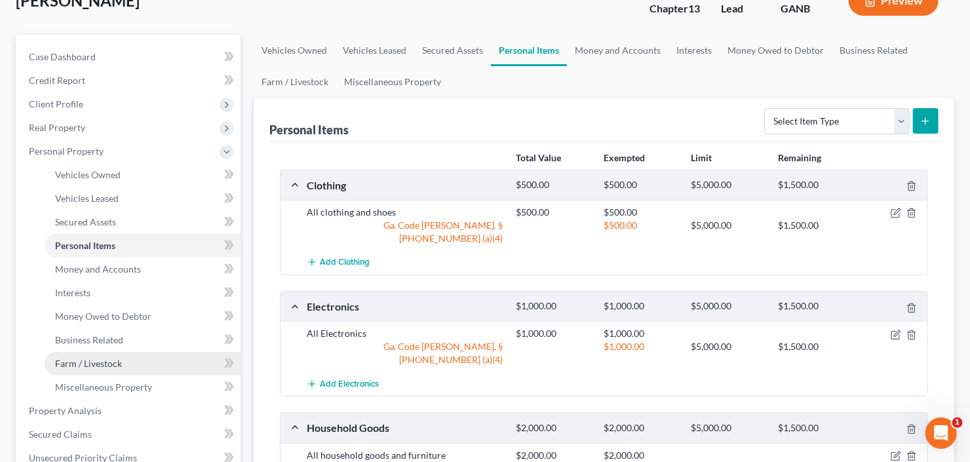
scroll to position [105, 0]
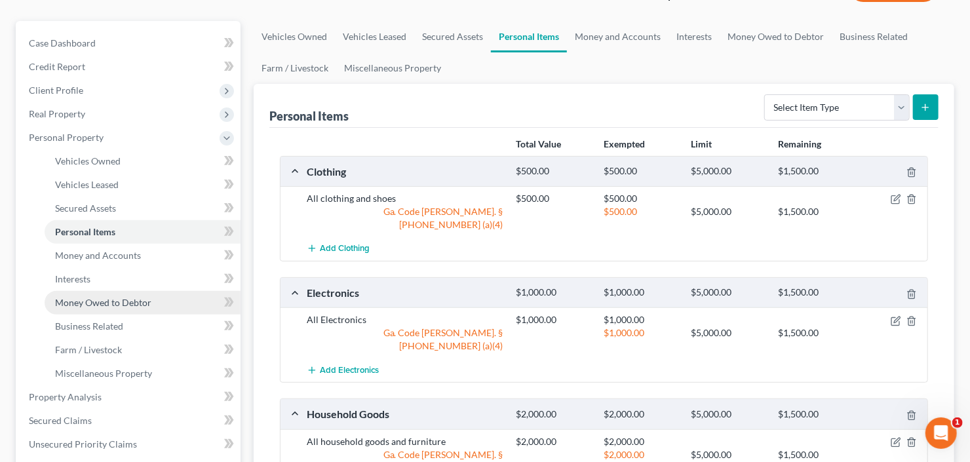
click at [93, 299] on span "Money Owed to Debtor" at bounding box center [103, 302] width 96 height 11
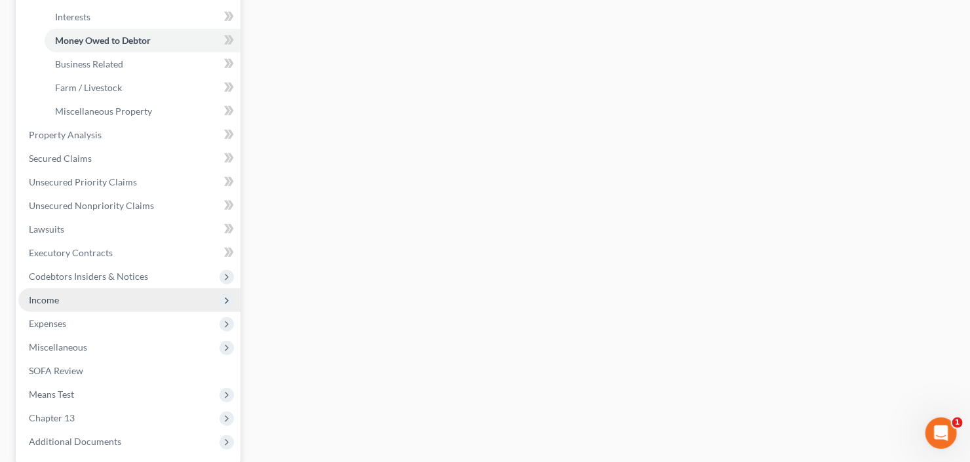
click at [64, 304] on span "Income" at bounding box center [129, 300] width 222 height 24
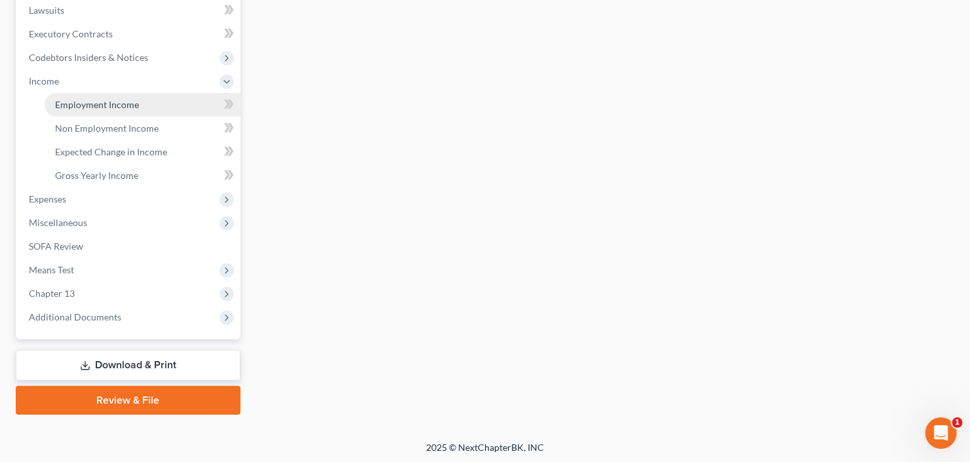
click at [113, 111] on link "Employment Income" at bounding box center [143, 105] width 196 height 24
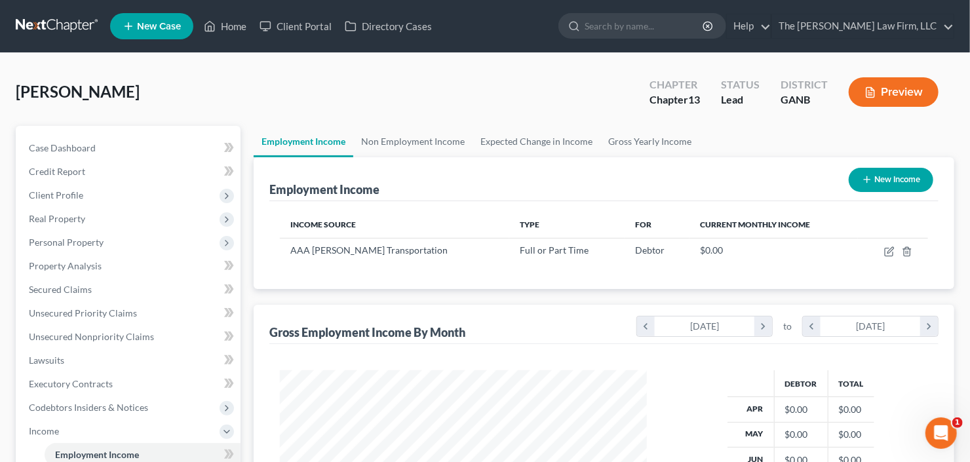
click at [893, 182] on button "New Income" at bounding box center [891, 180] width 85 height 24
select select "0"
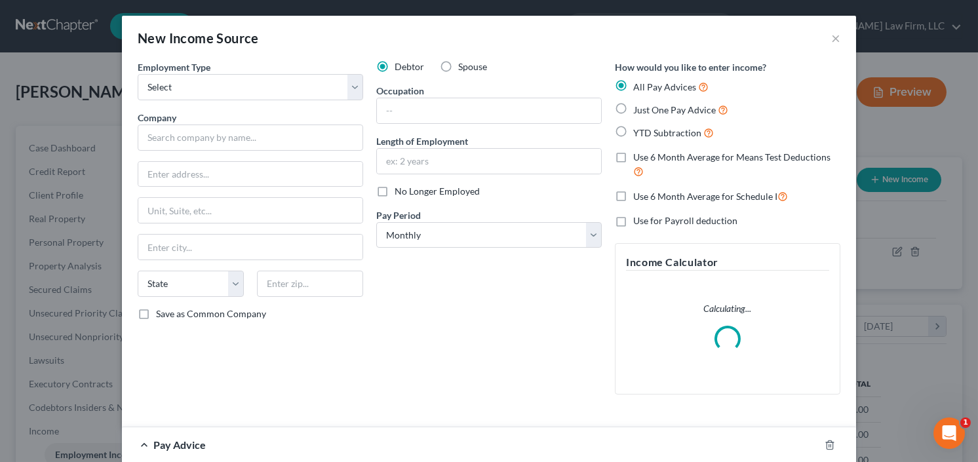
scroll to position [234, 396]
click at [458, 67] on label "Spouse" at bounding box center [472, 66] width 29 height 13
click at [463, 67] on input "Spouse" at bounding box center [467, 64] width 9 height 9
radio input "true"
click at [237, 92] on select "Select Full or Part Time Employment Self Employment" at bounding box center [250, 87] width 225 height 26
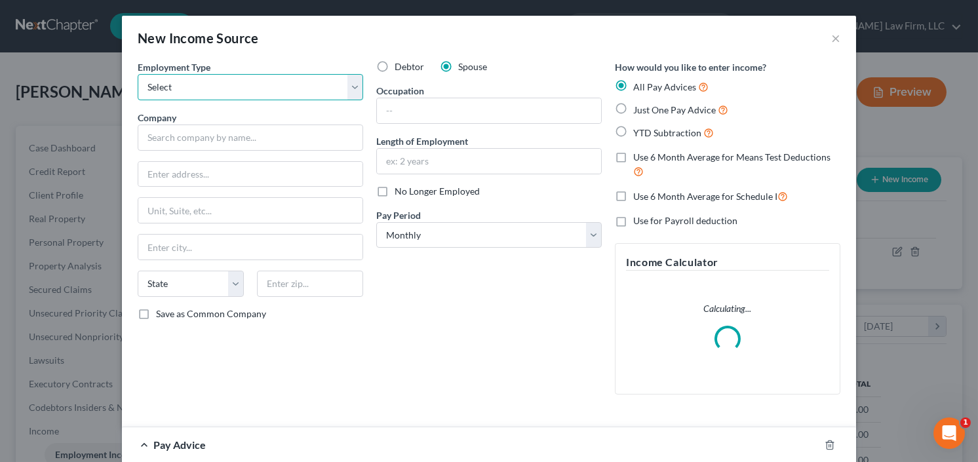
select select "0"
click at [138, 74] on select "Select Full or Part Time Employment Self Employment" at bounding box center [250, 87] width 225 height 26
click at [453, 119] on input "text" at bounding box center [489, 110] width 224 height 25
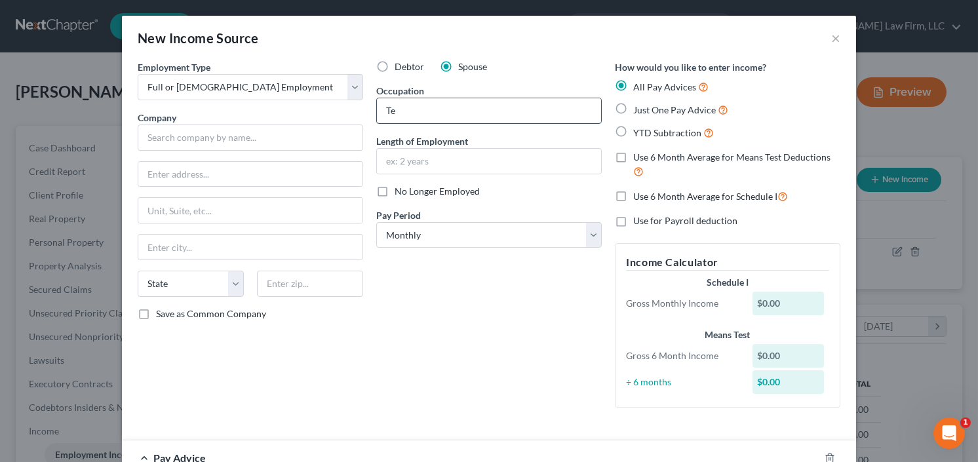
type input "T"
type input "Medical Assitant"
click at [266, 137] on input "text" at bounding box center [250, 138] width 225 height 26
click at [424, 160] on input "text" at bounding box center [489, 161] width 224 height 25
type input "Georgia Tech"
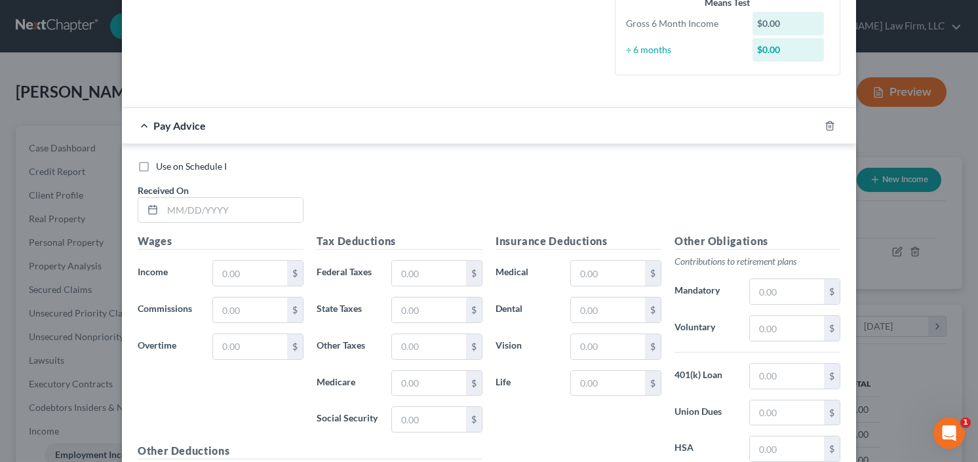
scroll to position [476, 0]
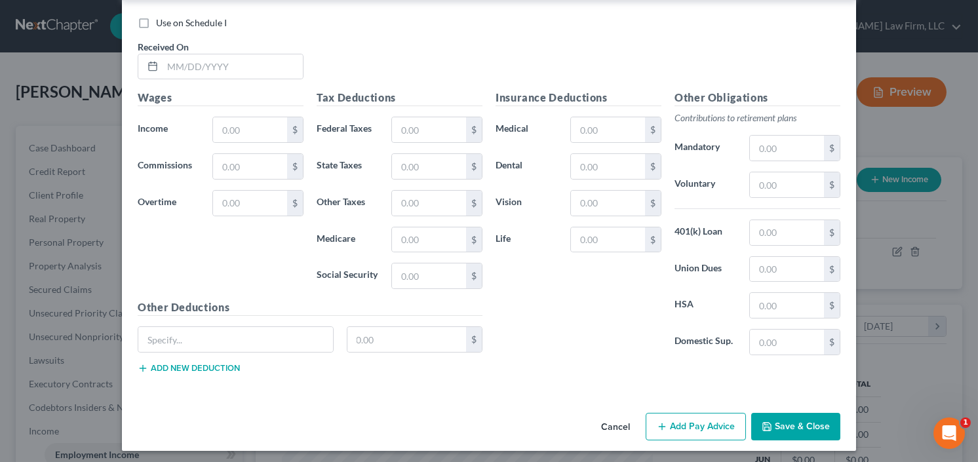
type input "3 years"
click at [769, 414] on button "Save & Close" at bounding box center [795, 427] width 89 height 28
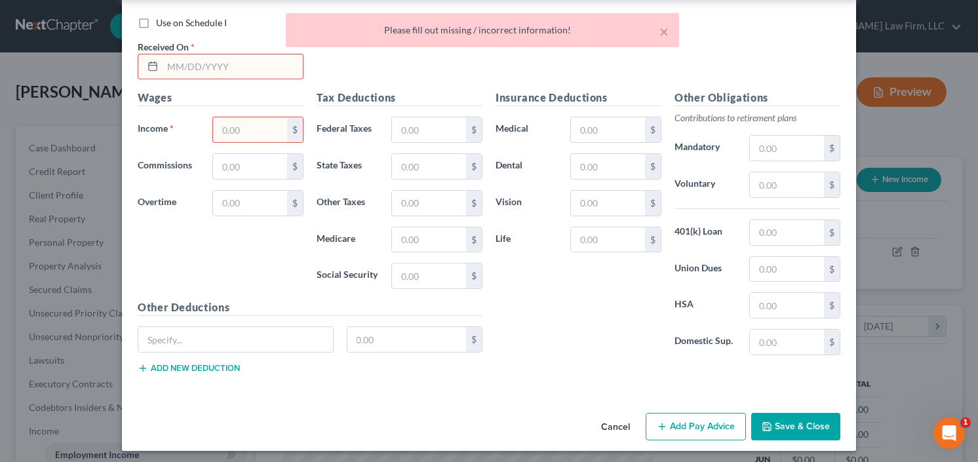
click at [229, 125] on input "text" at bounding box center [250, 129] width 74 height 25
type input "0"
click at [786, 423] on button "Save & Close" at bounding box center [795, 427] width 89 height 28
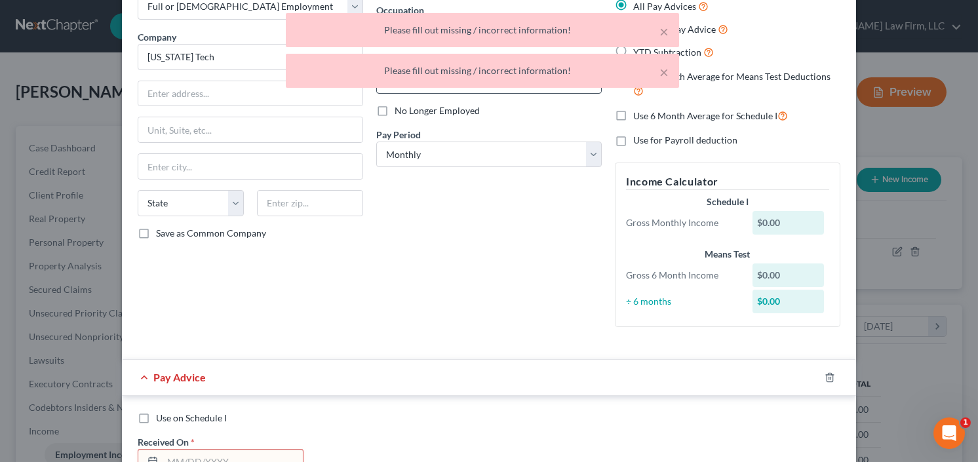
scroll to position [0, 0]
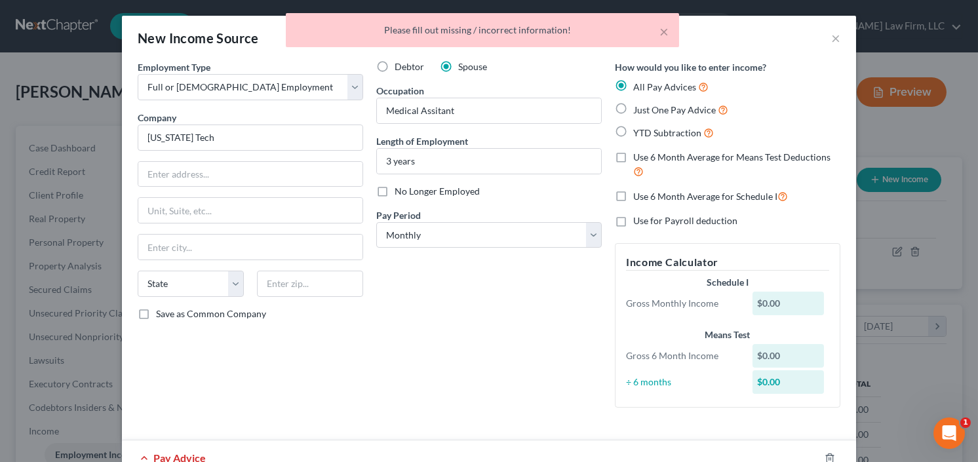
click at [633, 128] on label "YTD Subtraction" at bounding box center [673, 132] width 81 height 15
click at [633, 133] on label "YTD Subtraction" at bounding box center [673, 132] width 81 height 15
click at [638, 133] on input "YTD Subtraction" at bounding box center [642, 129] width 9 height 9
radio input "true"
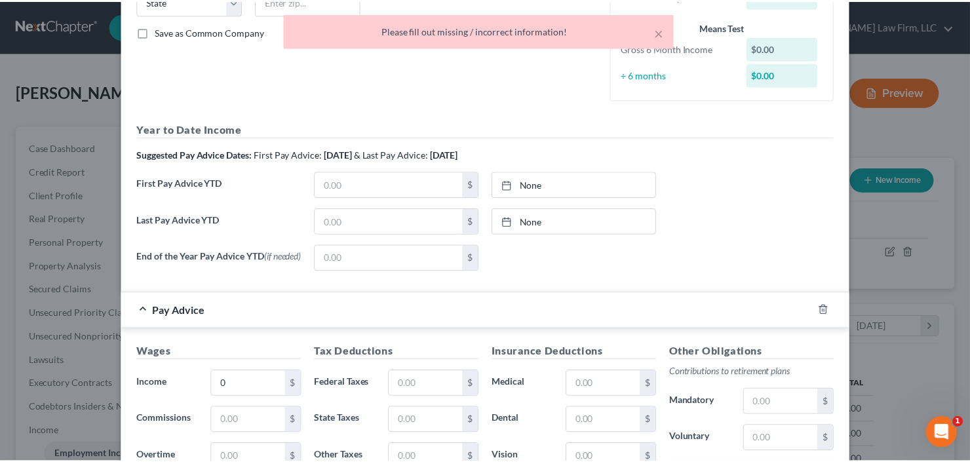
scroll to position [539, 0]
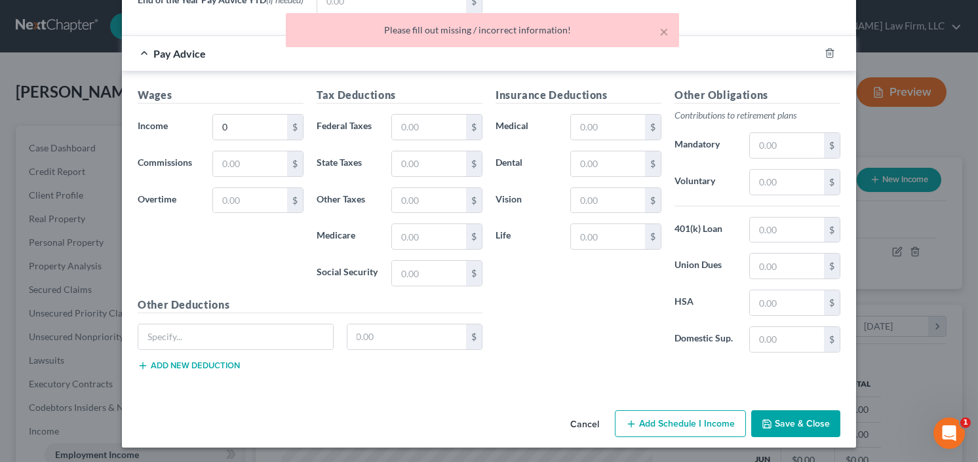
click at [790, 410] on button "Save & Close" at bounding box center [795, 424] width 89 height 28
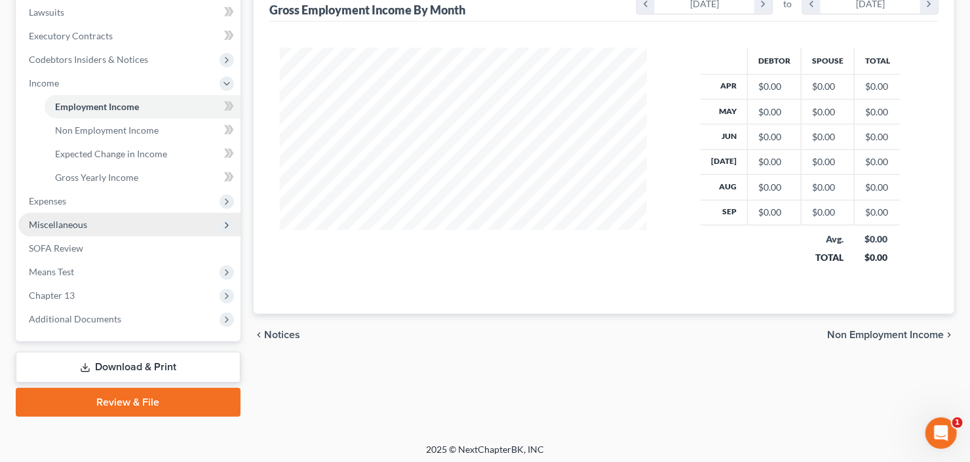
scroll to position [351, 0]
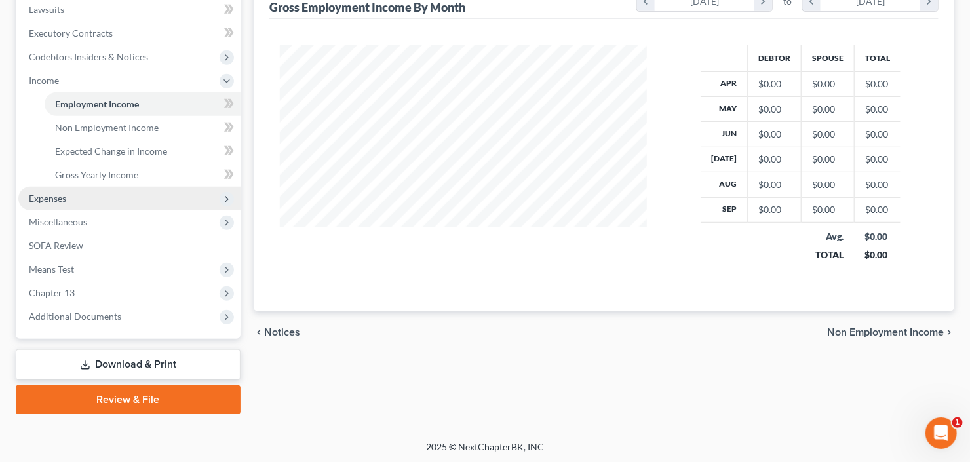
click at [66, 197] on span "Expenses" at bounding box center [47, 198] width 37 height 11
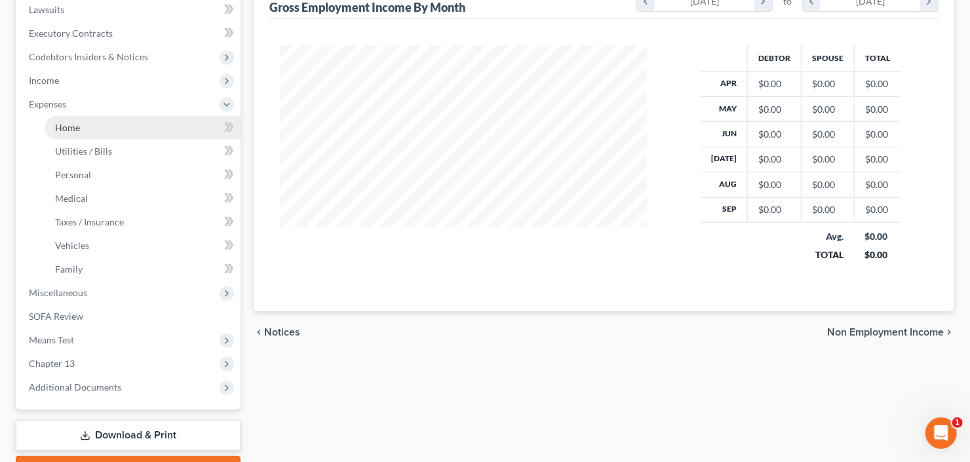
click at [93, 128] on link "Home" at bounding box center [143, 128] width 196 height 24
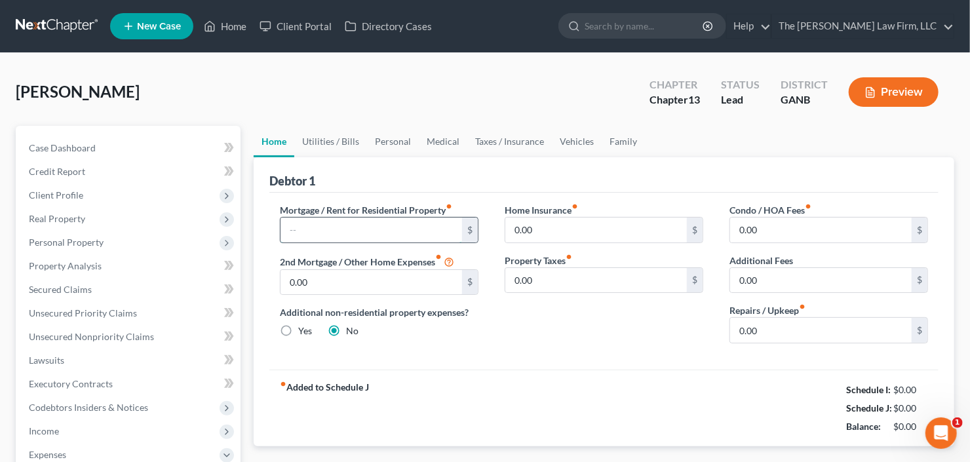
click at [369, 224] on input "text" at bounding box center [371, 230] width 182 height 25
click at [342, 225] on input "text" at bounding box center [371, 230] width 182 height 25
drag, startPoint x: 341, startPoint y: 233, endPoint x: 284, endPoint y: 241, distance: 58.2
click at [284, 241] on input "1,790" at bounding box center [371, 230] width 182 height 25
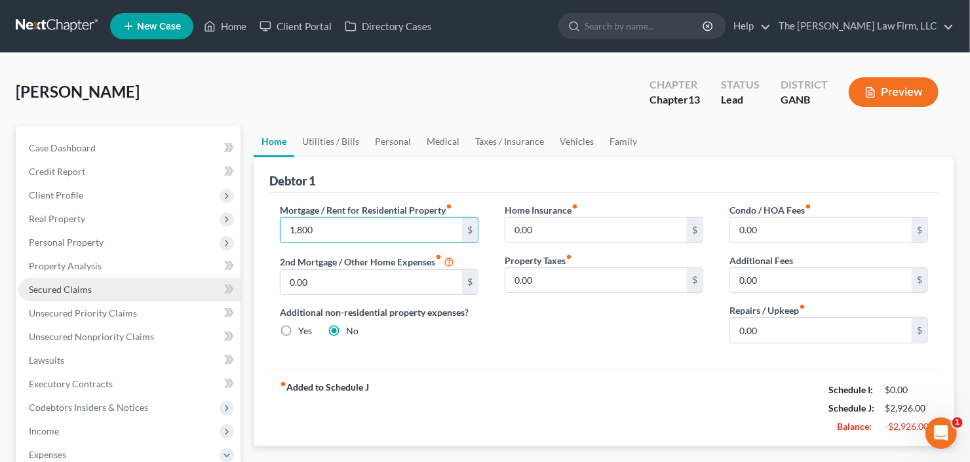
click at [70, 296] on link "Secured Claims" at bounding box center [129, 290] width 222 height 24
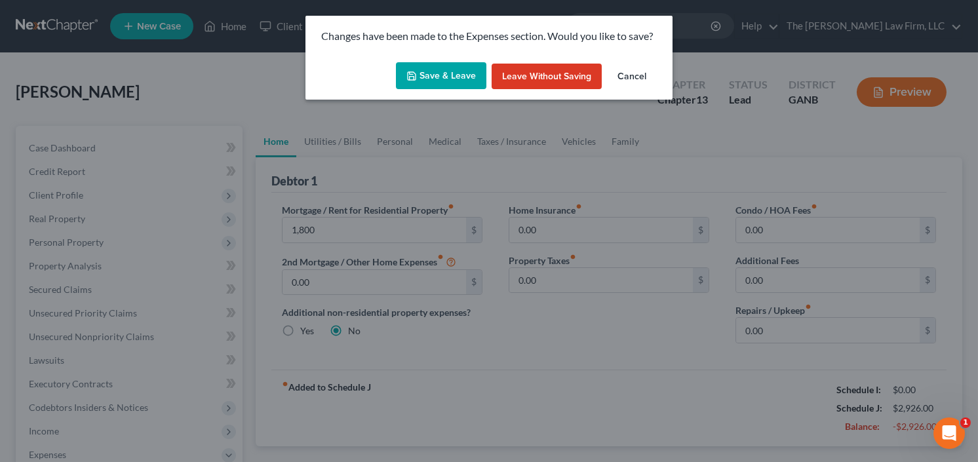
click at [431, 85] on button "Save & Leave" at bounding box center [441, 76] width 90 height 28
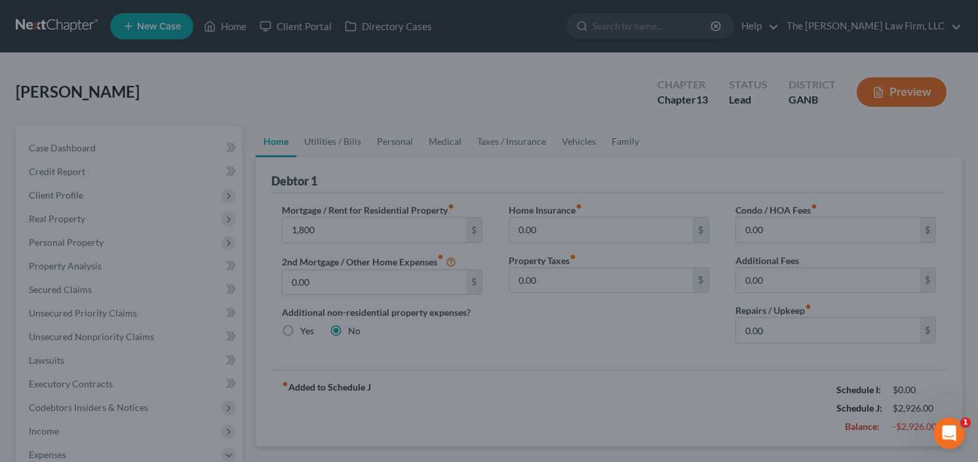
type input "1,800.00"
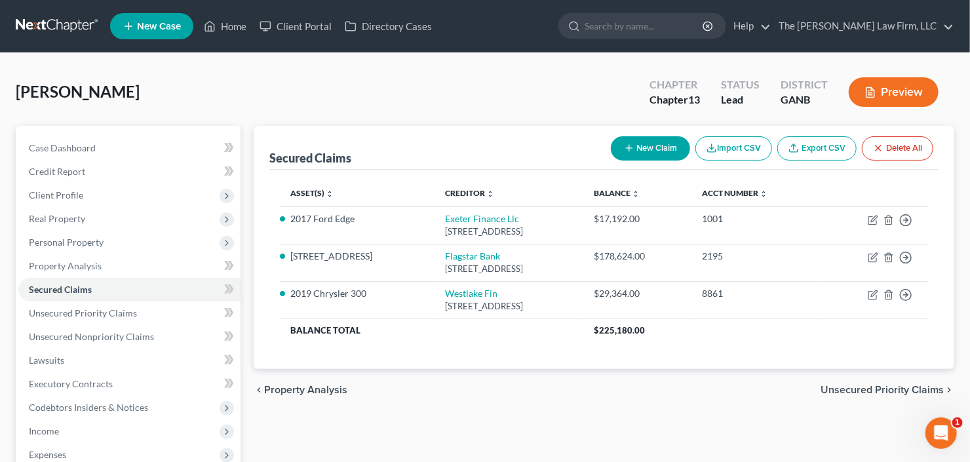
click at [650, 137] on button "New Claim" at bounding box center [650, 148] width 79 height 24
select select "0"
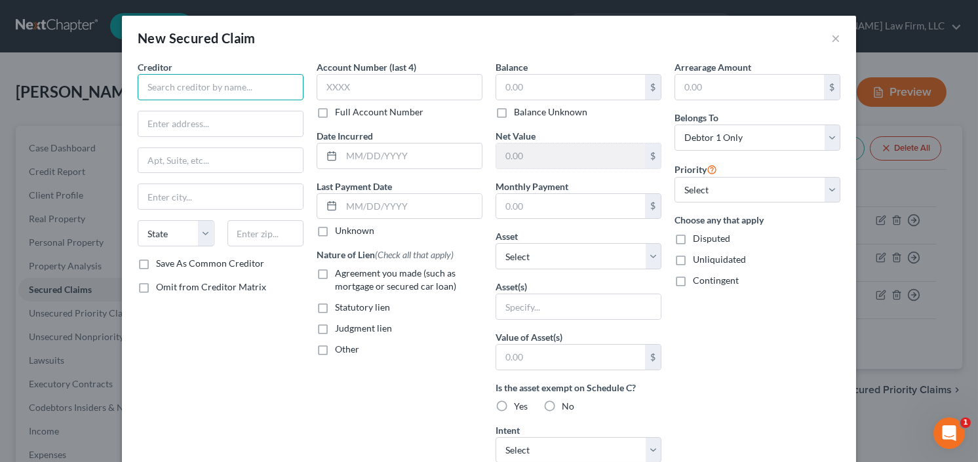
click at [193, 80] on input "text" at bounding box center [221, 87] width 166 height 26
click at [545, 210] on input "text" at bounding box center [570, 206] width 149 height 25
type input "60"
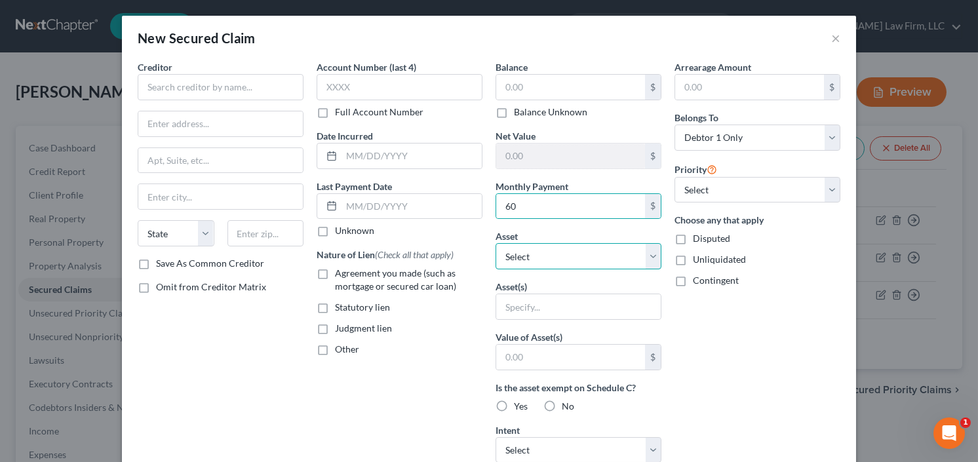
click at [506, 258] on select "Select Other Multiple Assets 2017 Ford Edge - $12000.0 Jewelry - Jewelry - $500…" at bounding box center [578, 256] width 166 height 26
select select "5"
click at [495, 243] on select "Select Other Multiple Assets 2017 Ford Edge - $12000.0 Jewelry - Jewelry - $500…" at bounding box center [578, 256] width 166 height 26
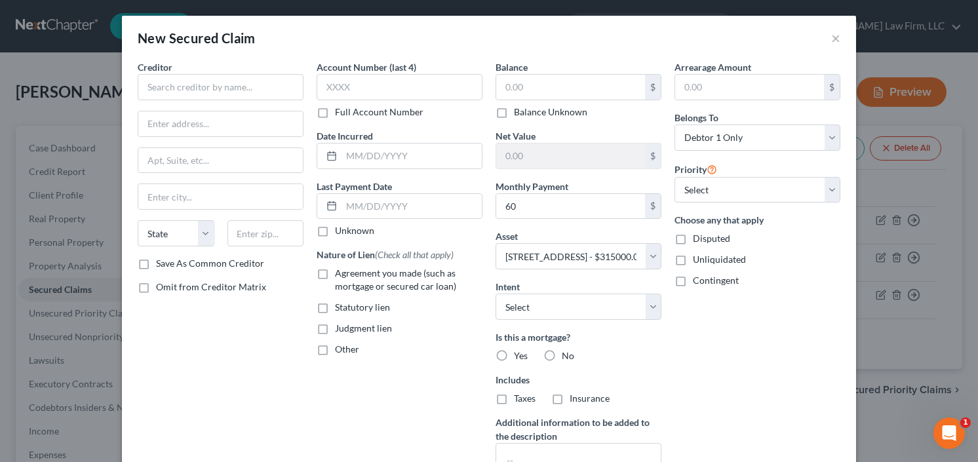
click at [335, 275] on label "Agreement you made (such as mortgage or secured car loan)" at bounding box center [408, 280] width 147 height 26
click at [340, 275] on input "Agreement you made (such as mortgage or secured car loan)" at bounding box center [344, 271] width 9 height 9
checkbox input "true"
click at [514, 353] on label "Yes" at bounding box center [521, 355] width 14 height 13
click at [519, 353] on input "Yes" at bounding box center [523, 353] width 9 height 9
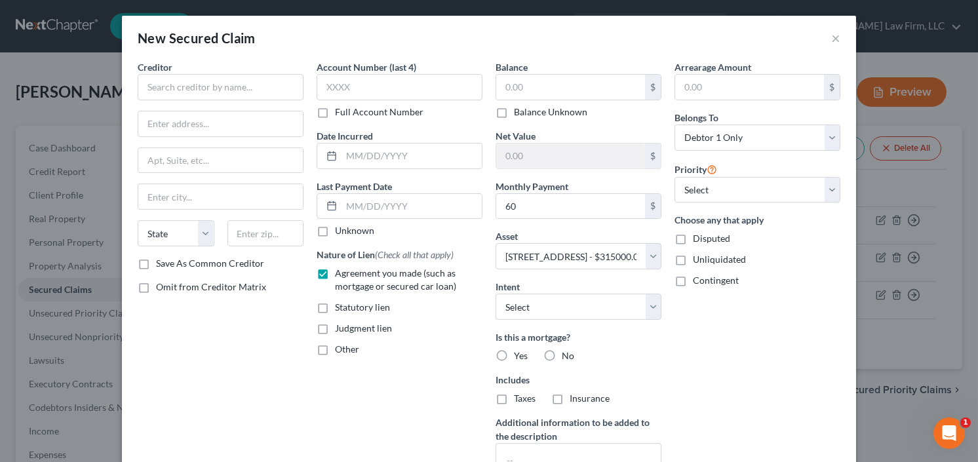
radio input "true"
click at [212, 92] on input "text" at bounding box center [221, 87] width 166 height 26
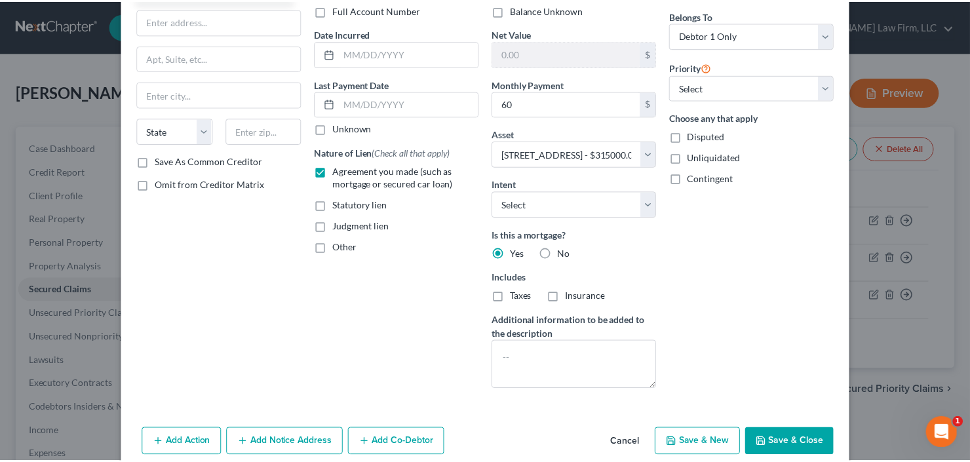
scroll to position [120, 0]
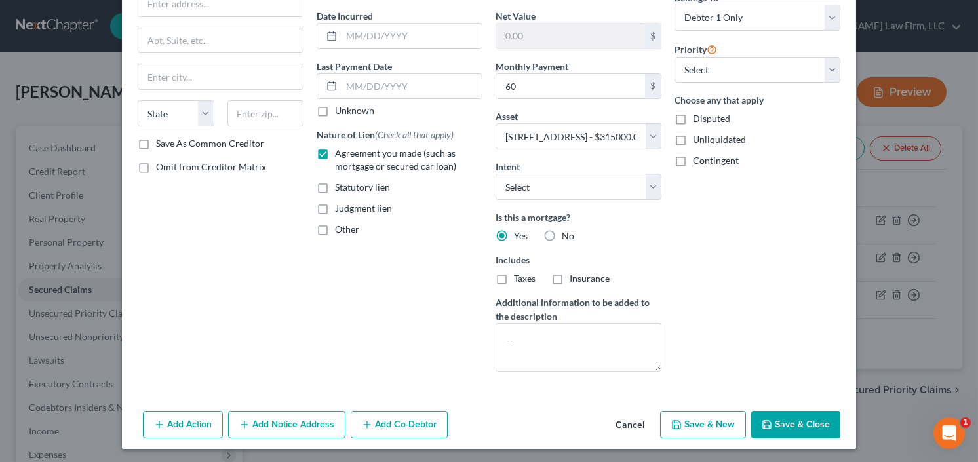
type input "Oak View HOA"
click at [790, 420] on button "Save & Close" at bounding box center [795, 425] width 89 height 28
select select
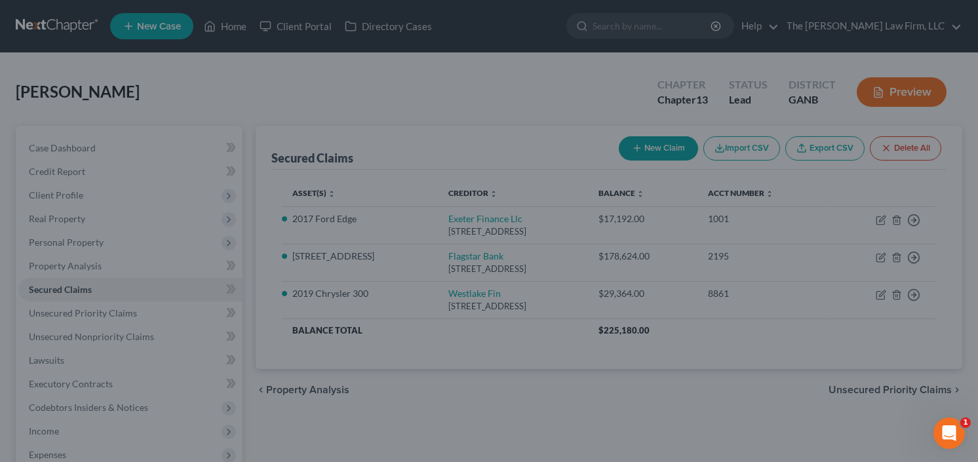
type input "Oak View HOA"
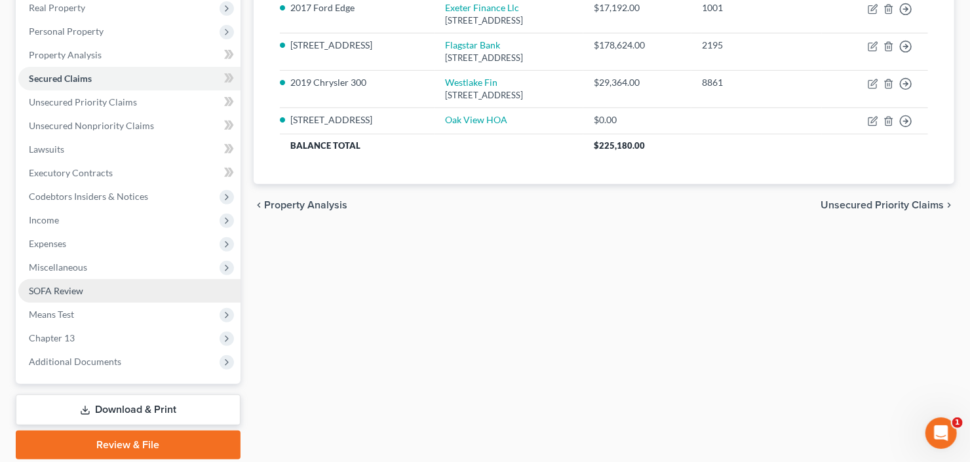
scroll to position [256, 0]
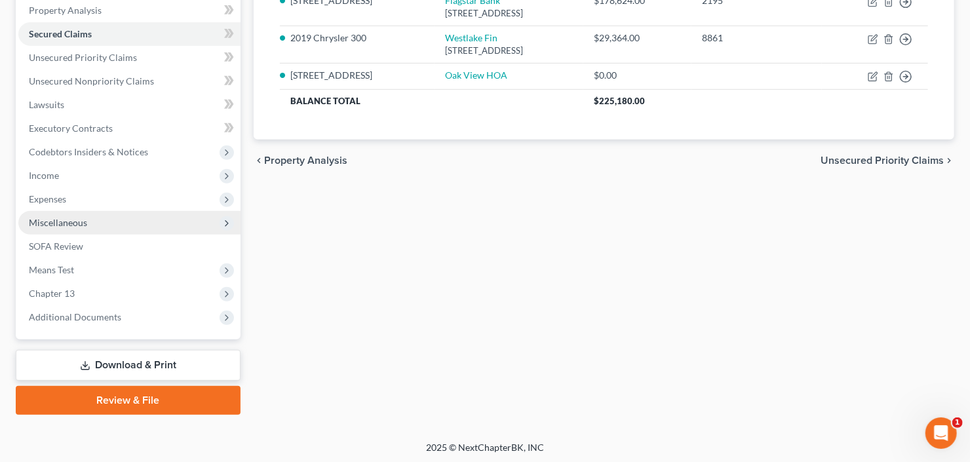
click at [127, 222] on span "Miscellaneous" at bounding box center [129, 223] width 222 height 24
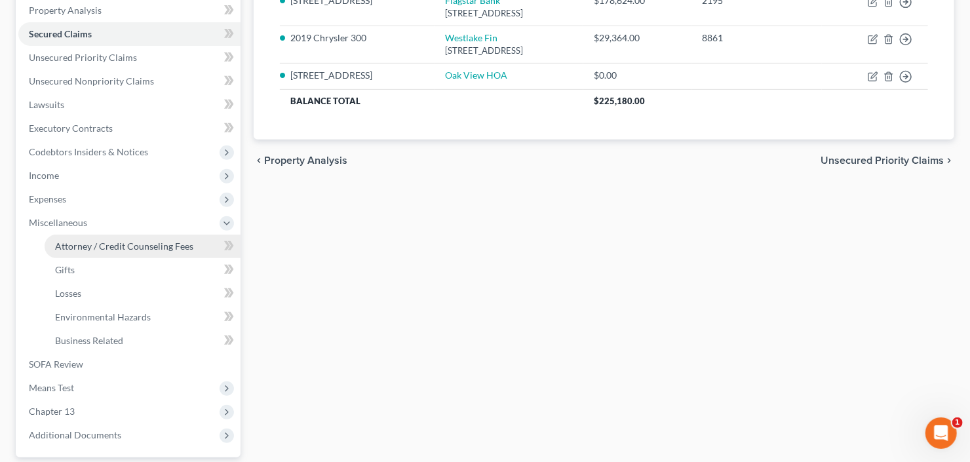
click at [122, 244] on span "Attorney / Credit Counseling Fees" at bounding box center [124, 246] width 138 height 11
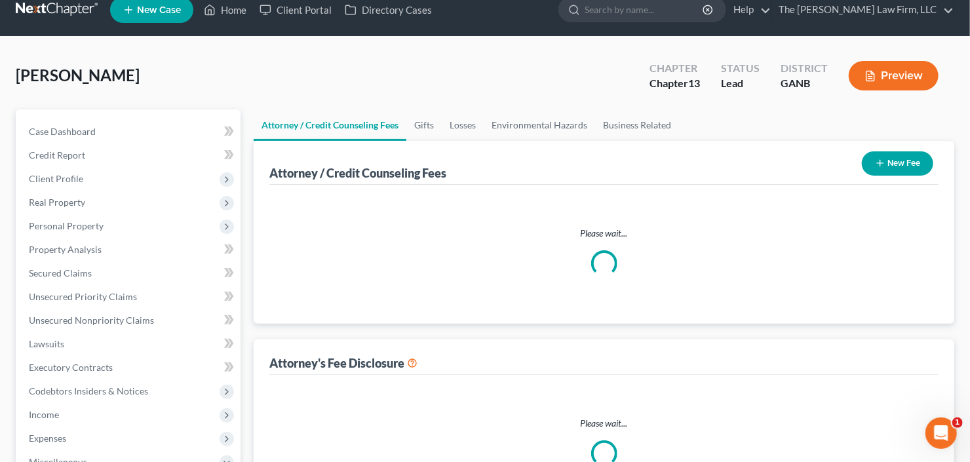
select select "2"
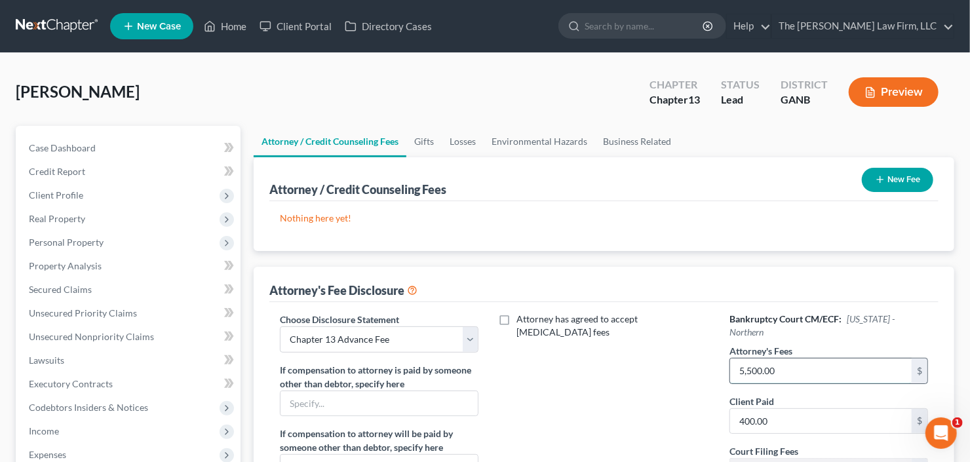
click at [805, 363] on input "5,500.00" at bounding box center [821, 370] width 182 height 25
click at [795, 360] on input "5,500.00" at bounding box center [821, 370] width 182 height 25
drag, startPoint x: 796, startPoint y: 355, endPoint x: 659, endPoint y: 367, distance: 137.5
click at [660, 370] on div "Choose Disclosure Statement Select Advanced Fee 13 Joint Hourly fee agreement C…" at bounding box center [604, 434] width 674 height 243
type input "5,950.00"
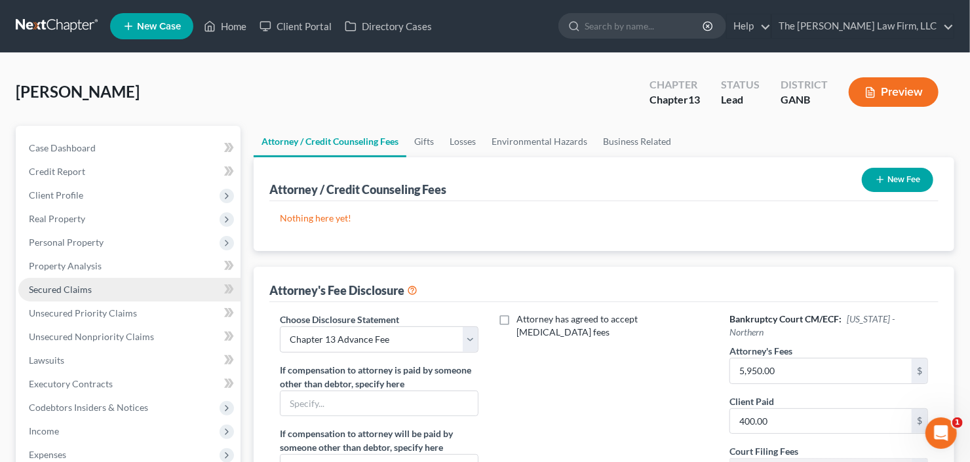
drag, startPoint x: 67, startPoint y: 290, endPoint x: 108, endPoint y: 292, distance: 41.3
click at [67, 290] on span "Secured Claims" at bounding box center [60, 289] width 63 height 11
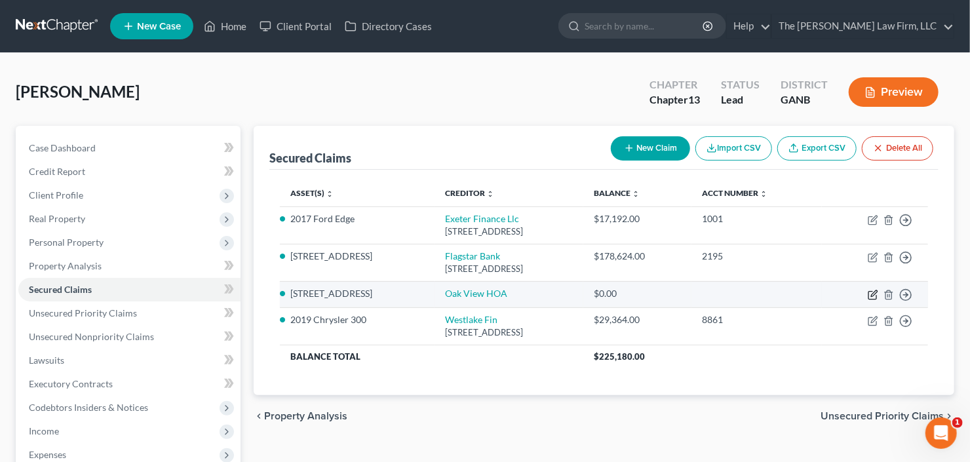
click at [871, 294] on icon "button" at bounding box center [874, 293] width 6 height 6
select select "5"
select select "0"
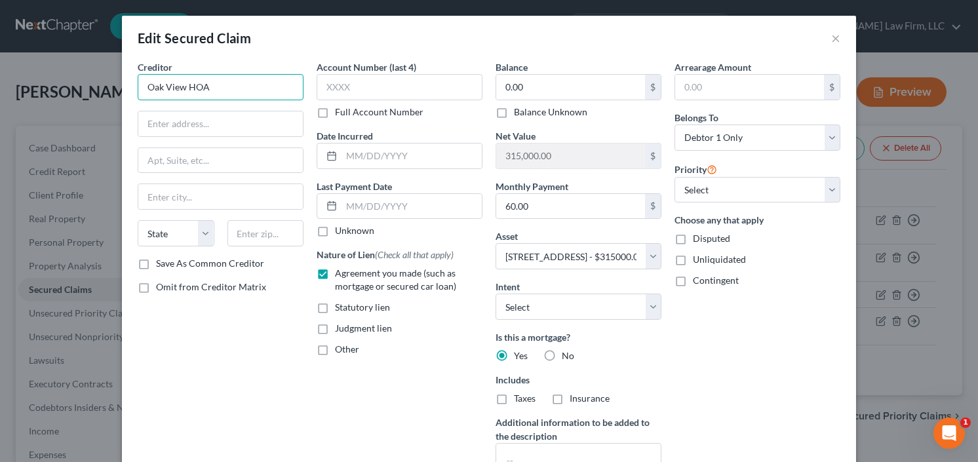
click at [241, 88] on input "Oak View HOA" at bounding box center [221, 87] width 166 height 26
drag, startPoint x: 241, startPoint y: 88, endPoint x: 70, endPoint y: 115, distance: 173.1
click at [75, 114] on div "Edit Secured Claim × Creditor * Oak View HOA State AL AK AR AZ CA CO CT DE DC F…" at bounding box center [489, 231] width 978 height 462
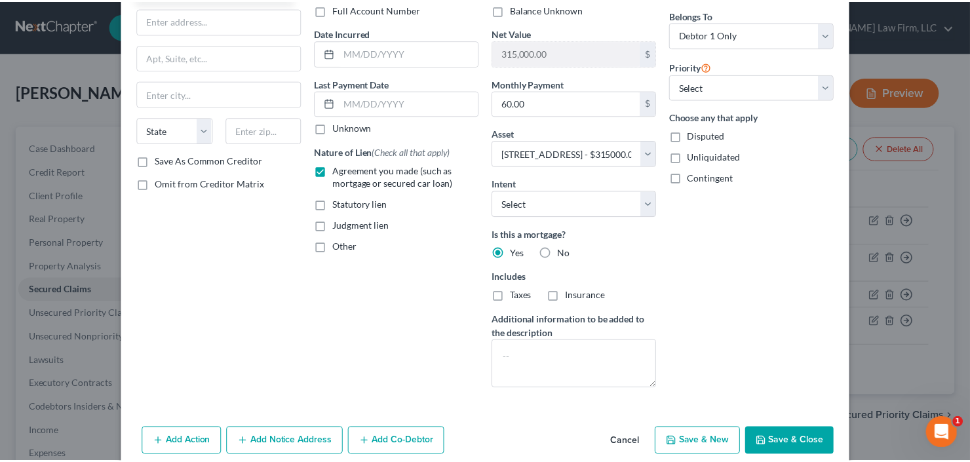
scroll to position [157, 0]
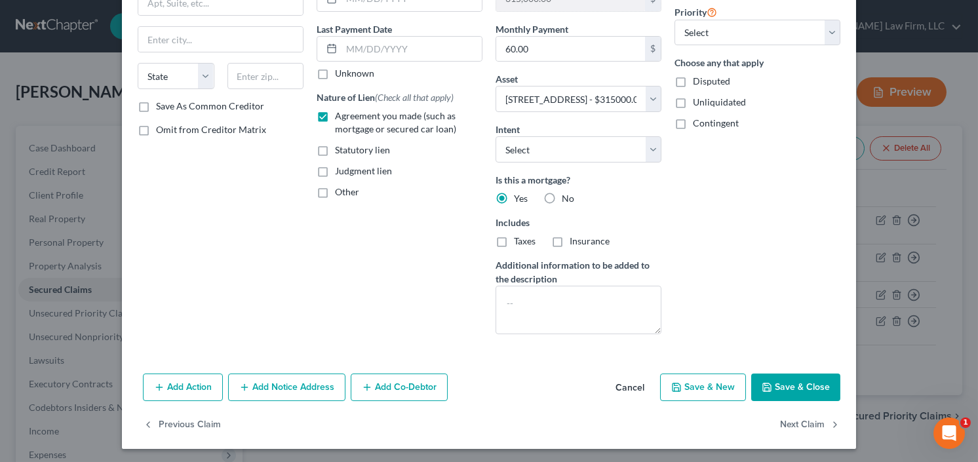
type input "Rainbow Community Asso"
click at [769, 382] on icon "button" at bounding box center [767, 387] width 10 height 10
select select
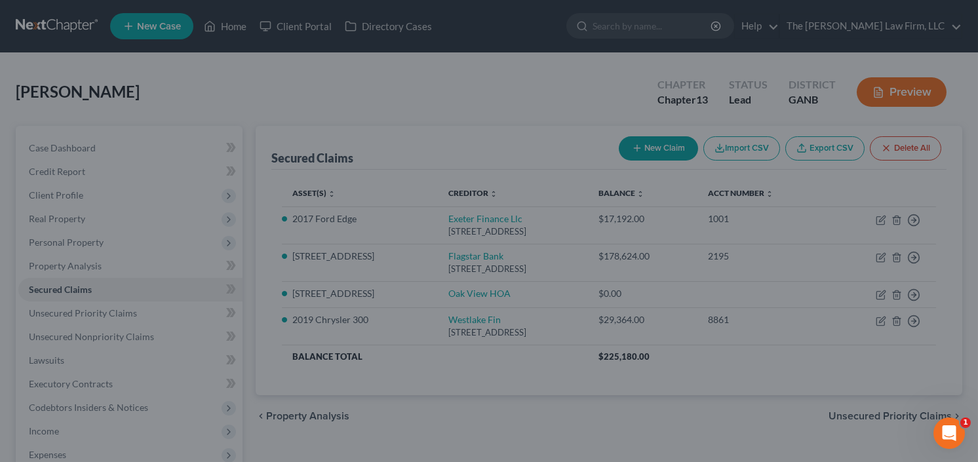
type input "Rainbow Community Asso"
select select "5"
type input "0"
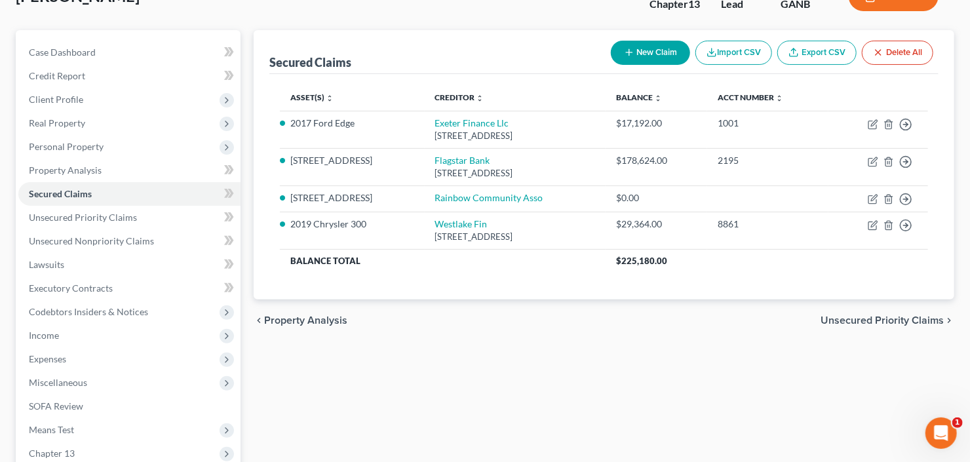
scroll to position [210, 0]
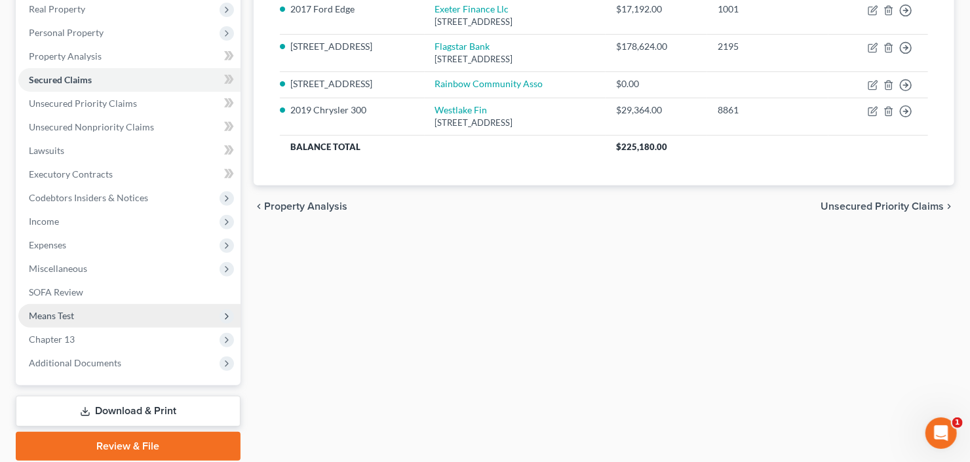
click at [90, 315] on span "Means Test" at bounding box center [129, 316] width 222 height 24
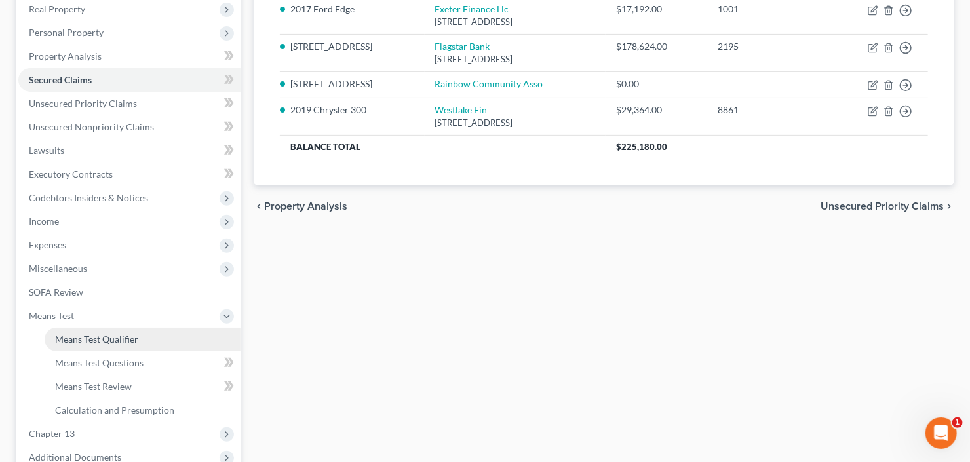
click at [102, 334] on span "Means Test Qualifier" at bounding box center [96, 339] width 83 height 11
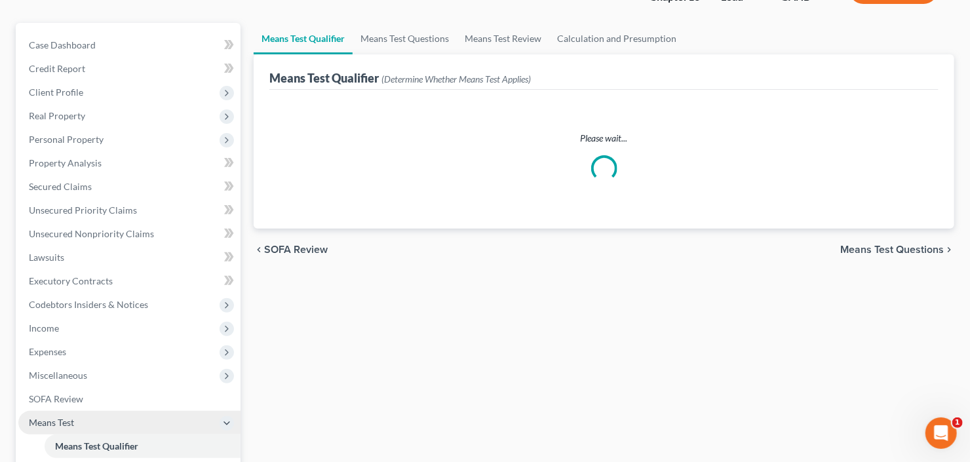
scroll to position [262, 0]
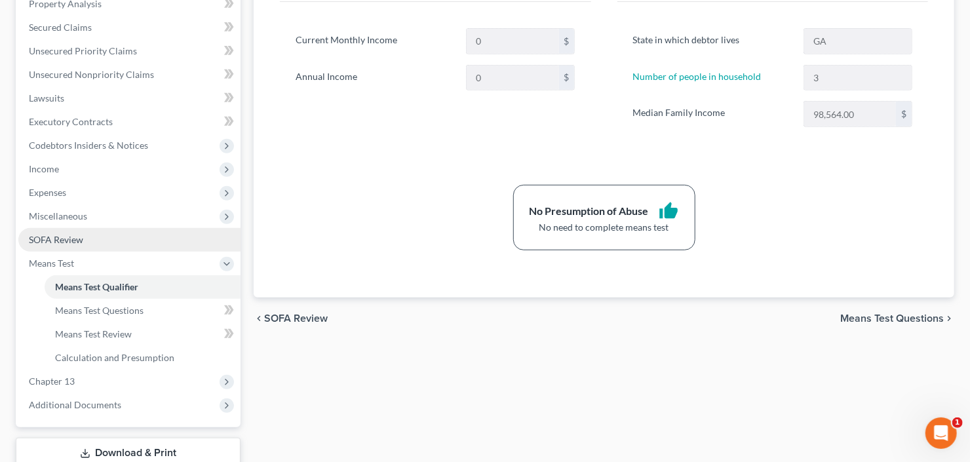
click at [98, 235] on link "SOFA Review" at bounding box center [129, 240] width 222 height 24
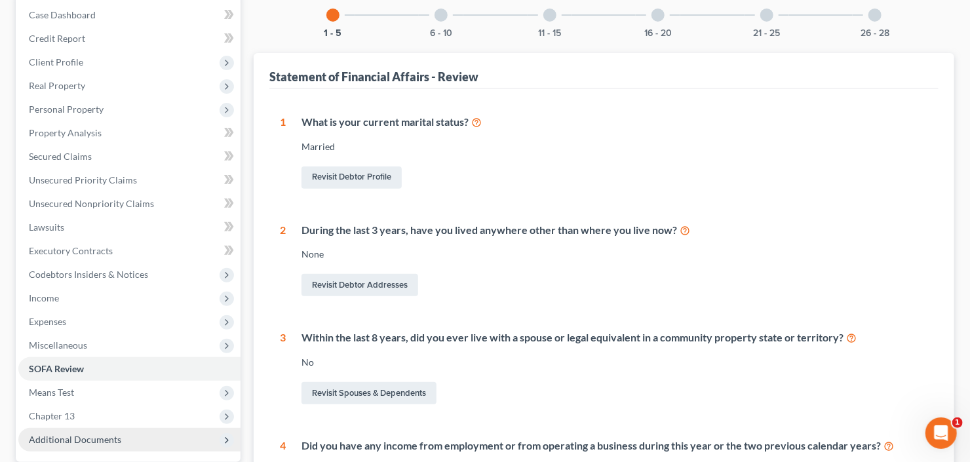
scroll to position [262, 0]
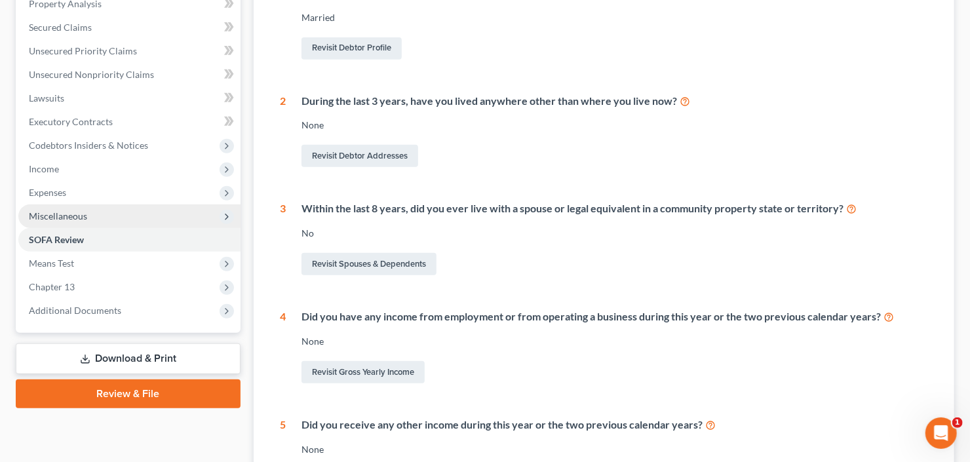
click at [79, 219] on span "Miscellaneous" at bounding box center [58, 215] width 58 height 11
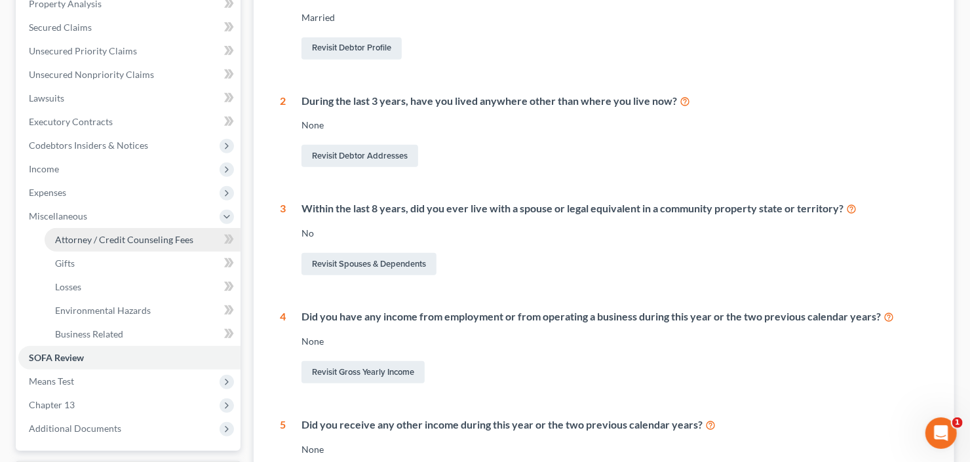
click at [111, 229] on link "Attorney / Credit Counseling Fees" at bounding box center [143, 240] width 196 height 24
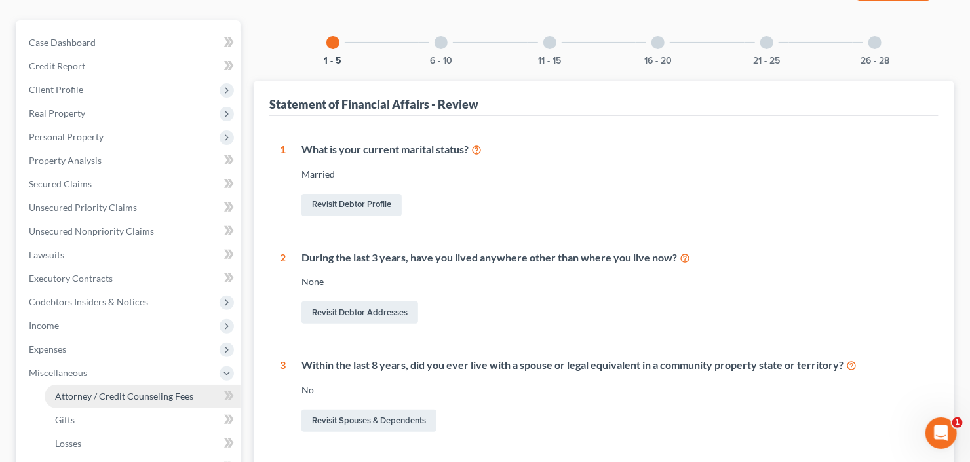
select select "2"
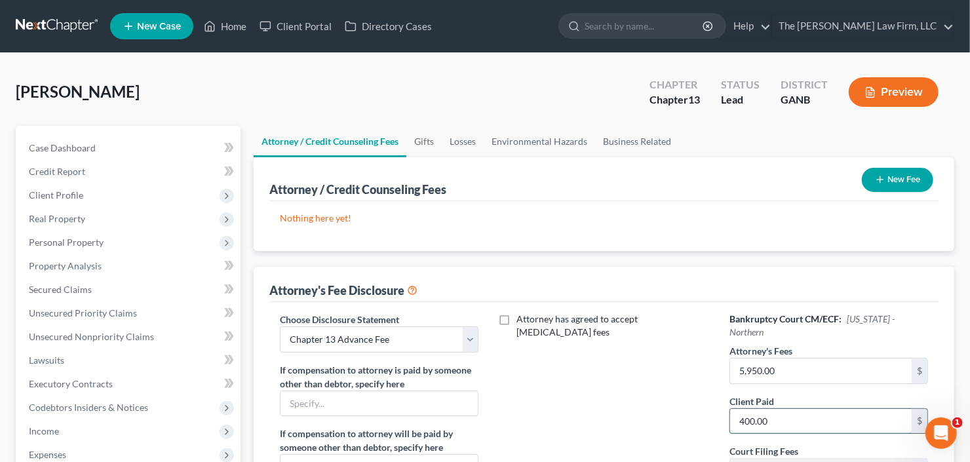
click at [789, 409] on input "400.00" at bounding box center [821, 421] width 182 height 25
type input "500"
click at [893, 190] on div "New Fee" at bounding box center [898, 180] width 82 height 35
click at [906, 174] on button "New Fee" at bounding box center [897, 180] width 71 height 24
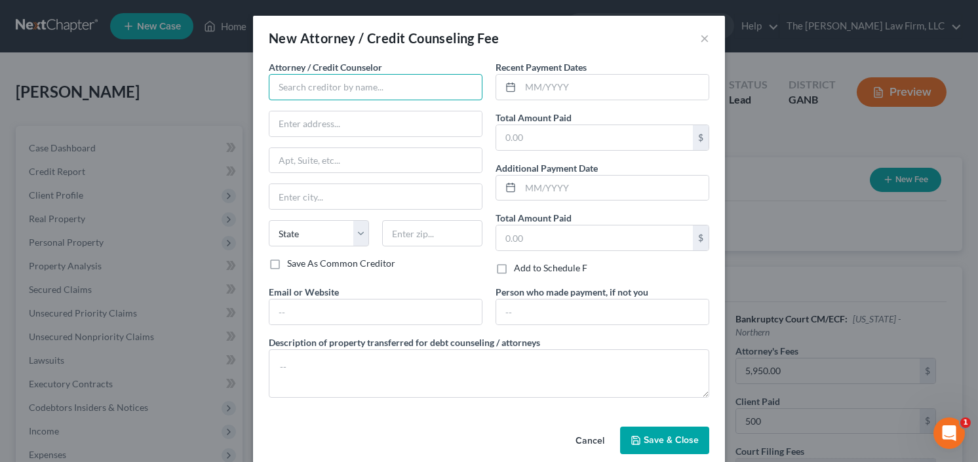
click at [314, 99] on div "Attorney / Credit Counselor * State AL AK AR AZ CA CO CT DE DC FL GA GU HI ID I…" at bounding box center [376, 158] width 214 height 197
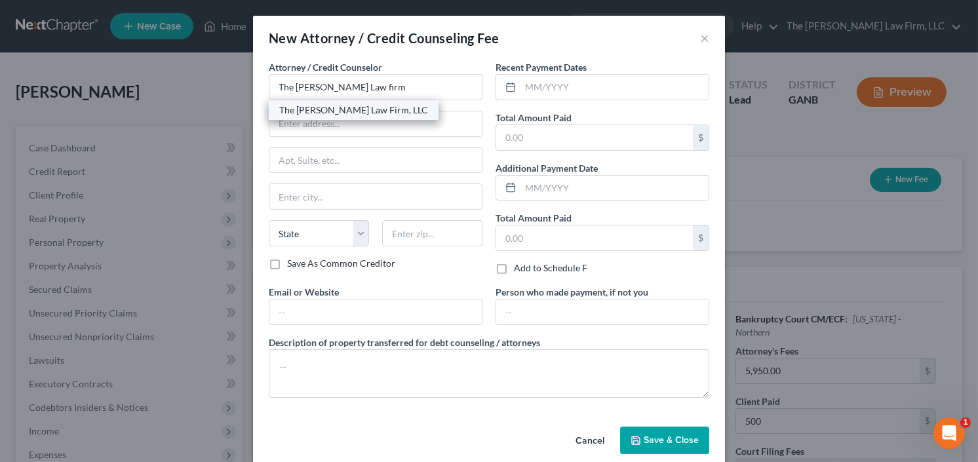
click at [351, 110] on div "The [PERSON_NAME] Law Firm, LLC" at bounding box center [353, 110] width 149 height 13
type input "The [PERSON_NAME] Law Firm, LLC"
type input "5555 Glenridge Connector Suite 200"
type input "Atlanta"
select select "10"
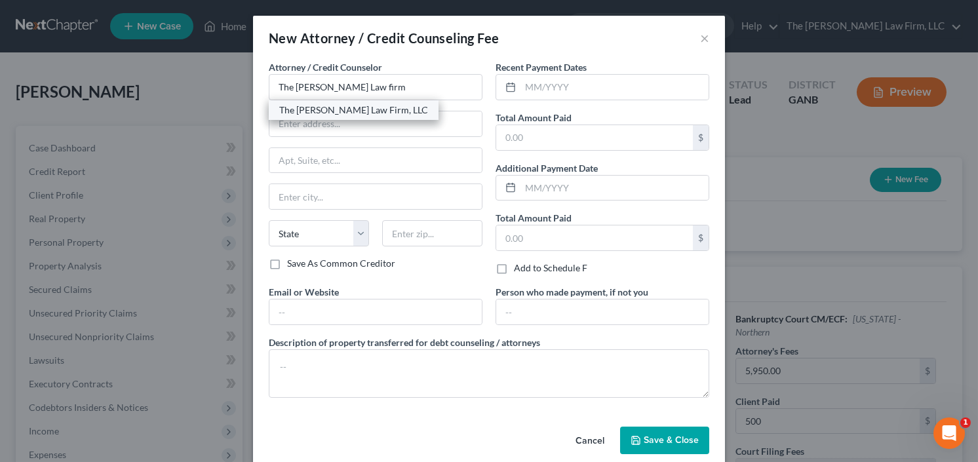
type input "30342"
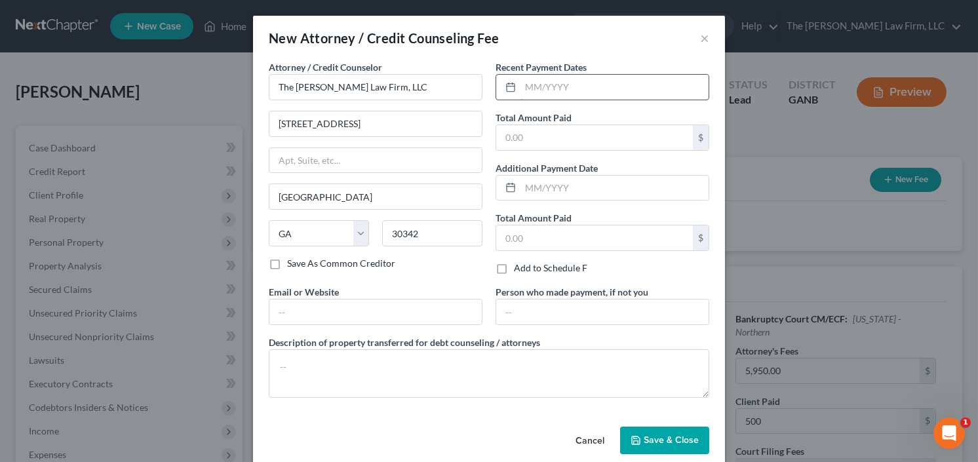
click at [552, 84] on input "text" at bounding box center [614, 87] width 188 height 25
type input "9/25"
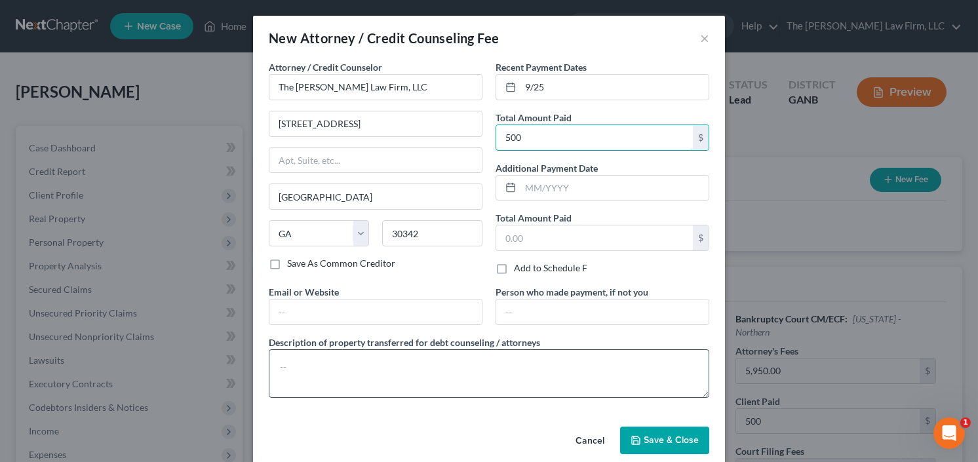
type input "500"
click at [341, 362] on textarea at bounding box center [489, 373] width 440 height 48
type textarea "retainer"
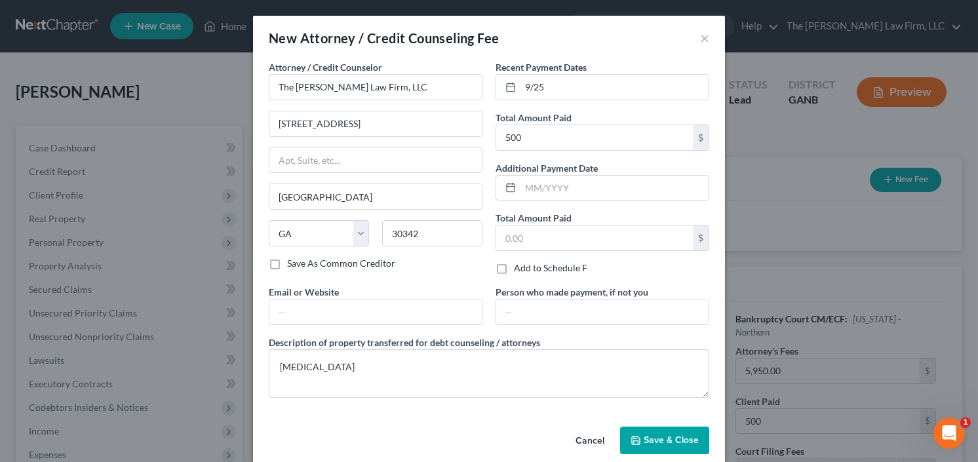
click at [663, 438] on span "Save & Close" at bounding box center [671, 439] width 55 height 11
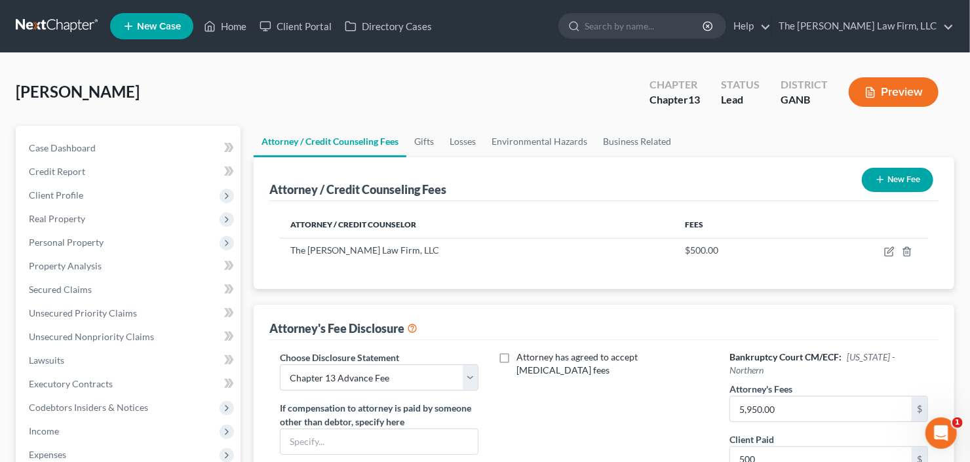
click at [885, 174] on button "New Fee" at bounding box center [897, 180] width 71 height 24
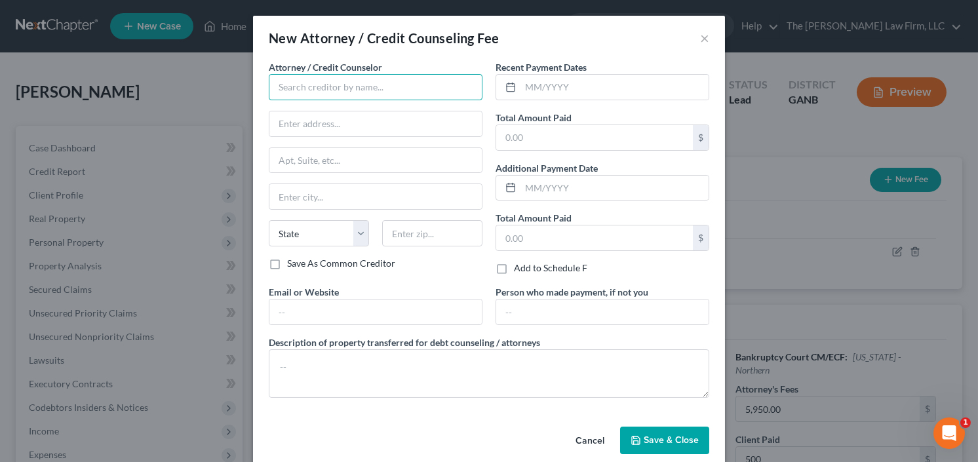
click at [394, 96] on input "text" at bounding box center [376, 87] width 214 height 26
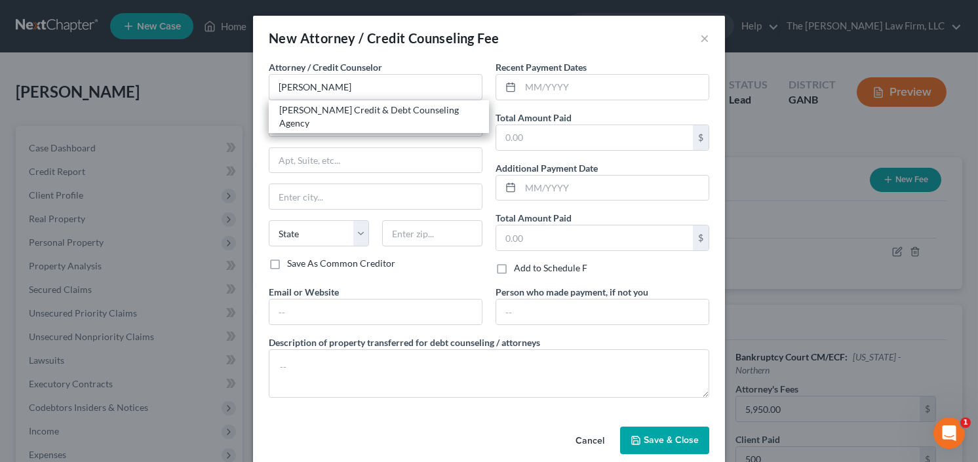
drag, startPoint x: 365, startPoint y: 109, endPoint x: 383, endPoint y: 105, distance: 18.8
click at [364, 109] on div "Allen Credit & Debt Counseling Agency" at bounding box center [378, 117] width 199 height 26
type input "Allen Credit & Debt Counseling Agency"
type input "20003 387th Ave"
type input "Wolsey"
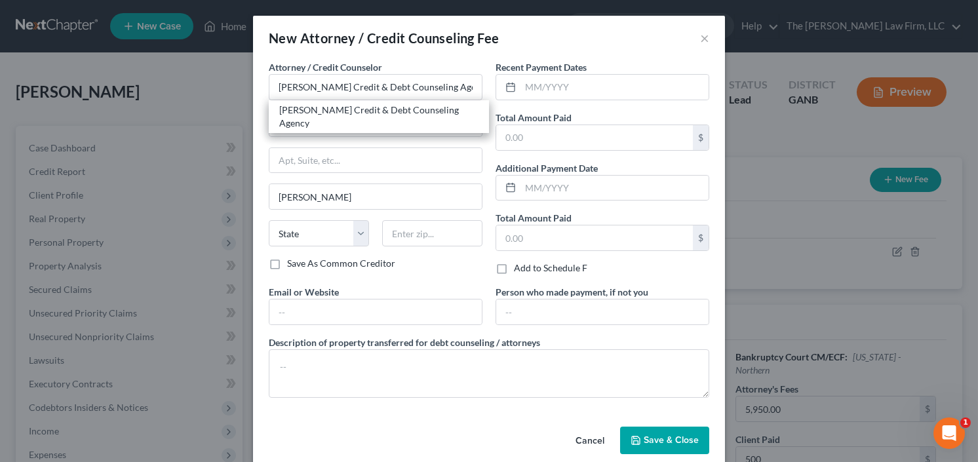
select select "43"
type input "57384"
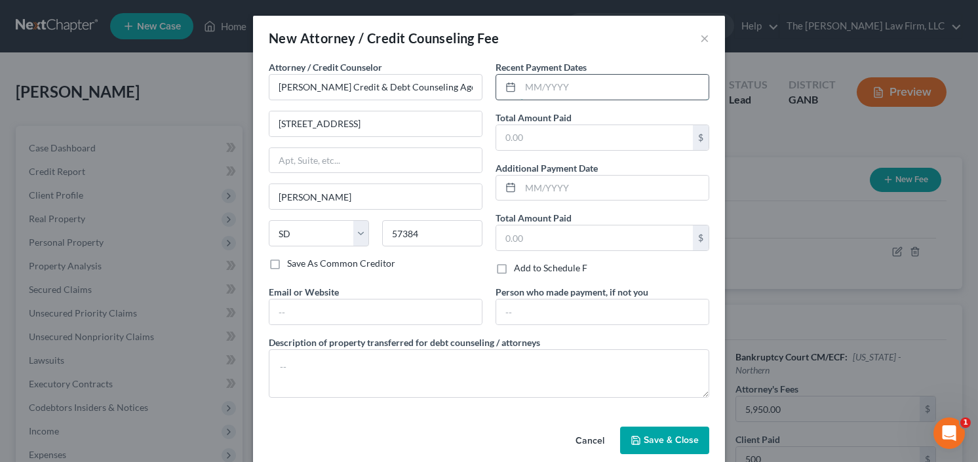
click at [526, 77] on input "text" at bounding box center [614, 87] width 188 height 25
type input "9/25"
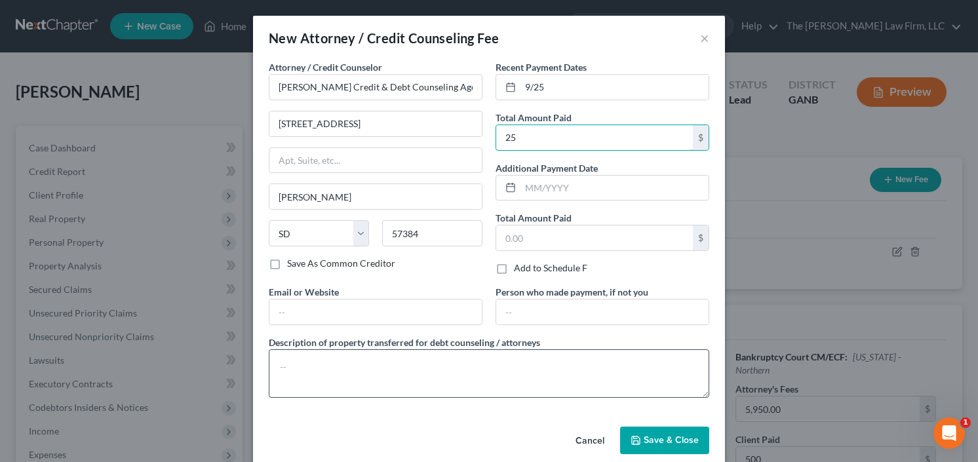
type input "25"
click at [426, 365] on textarea at bounding box center [489, 373] width 440 height 48
type textarea "credit counseling"
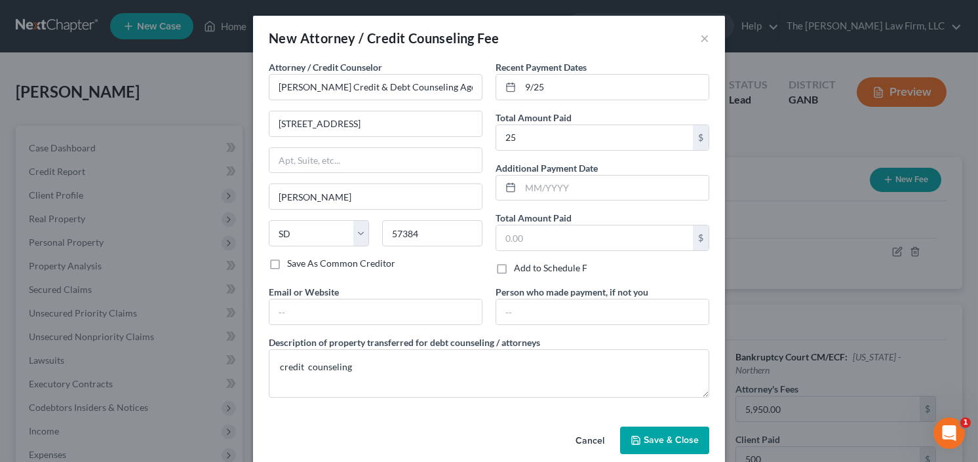
click at [668, 434] on span "Save & Close" at bounding box center [671, 439] width 55 height 11
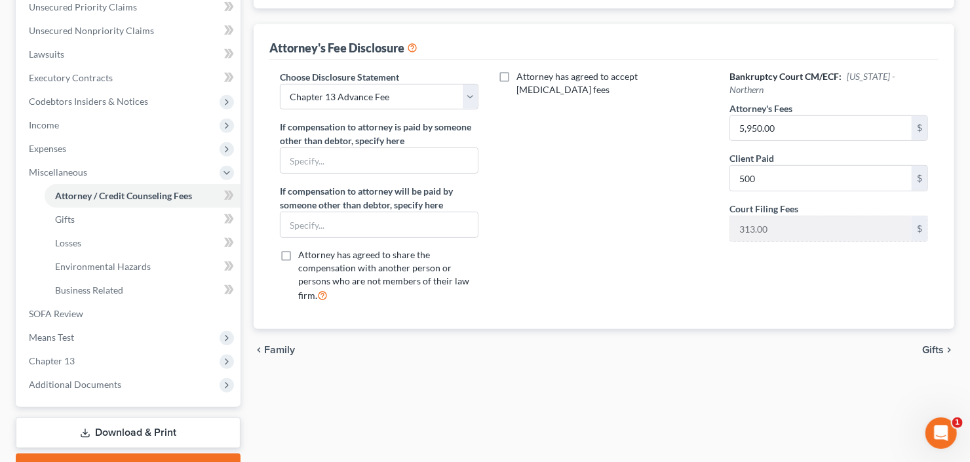
scroll to position [374, 0]
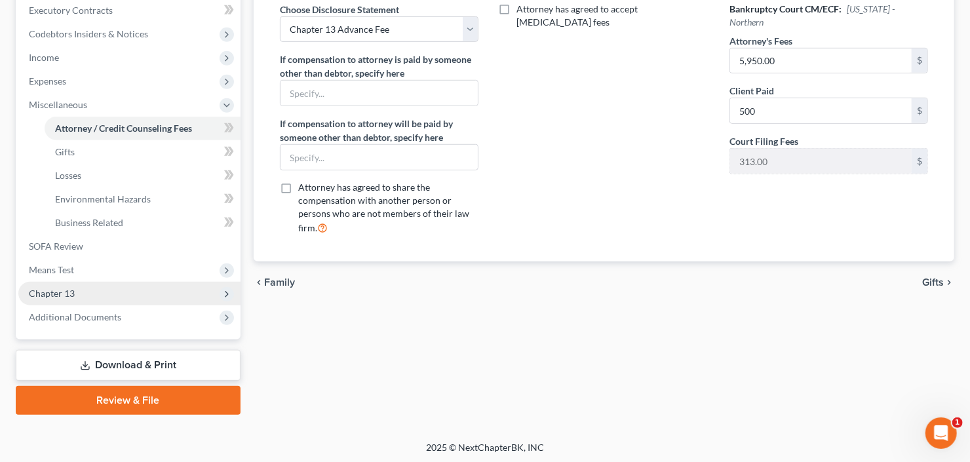
click at [66, 298] on span "Chapter 13" at bounding box center [129, 294] width 222 height 24
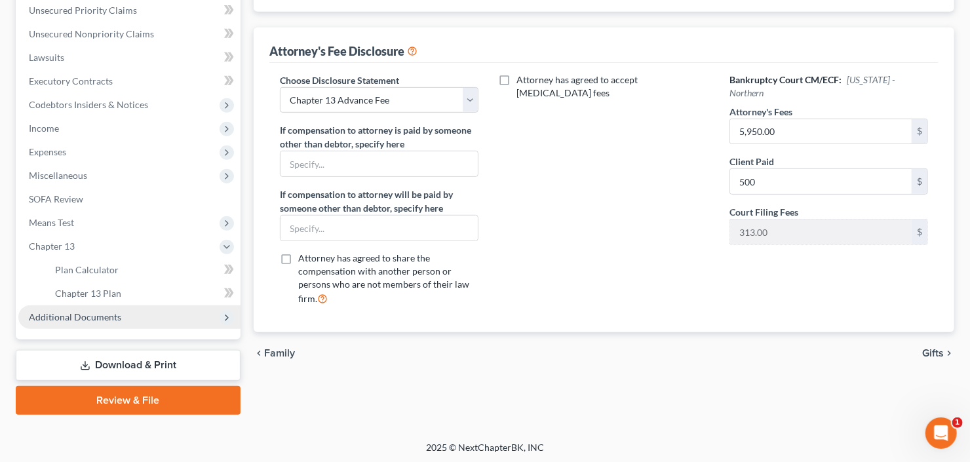
click at [85, 315] on span "Additional Documents" at bounding box center [75, 316] width 92 height 11
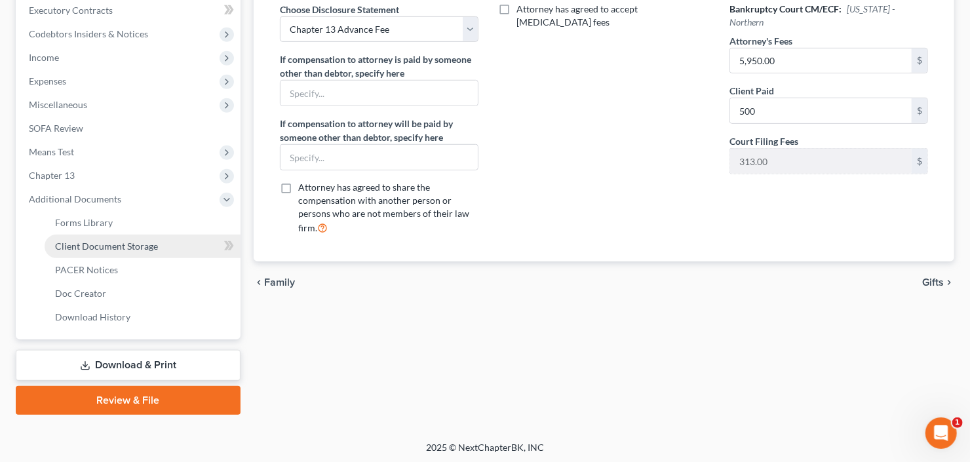
drag, startPoint x: 111, startPoint y: 246, endPoint x: 211, endPoint y: 244, distance: 99.6
click at [112, 246] on span "Client Document Storage" at bounding box center [106, 246] width 103 height 11
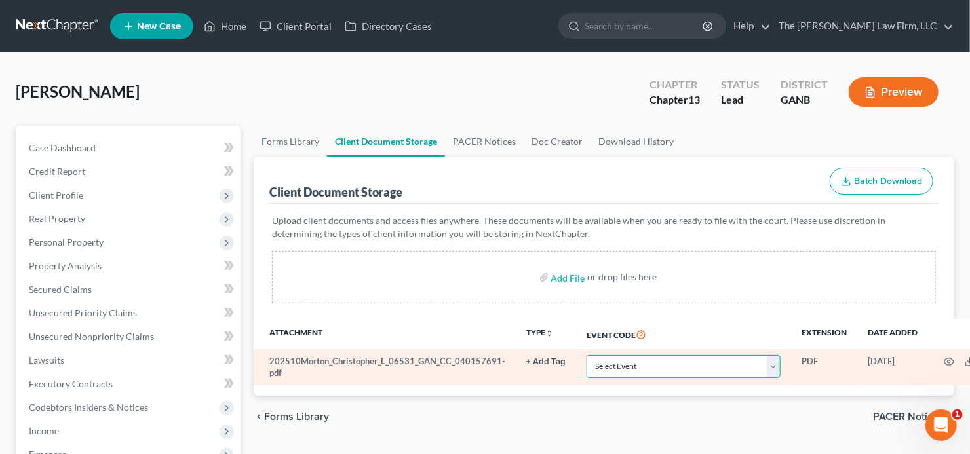
click at [641, 368] on select "Select Event 01 - Chapter 13 Plan - Initial Plan 02-Application to Pay Filing F…" at bounding box center [684, 366] width 194 height 23
select select "5"
click at [641, 365] on select "Select Event 01 - Chapter 13 Plan - Initial Plan 02-Application to Pay Filing F…" at bounding box center [684, 366] width 194 height 23
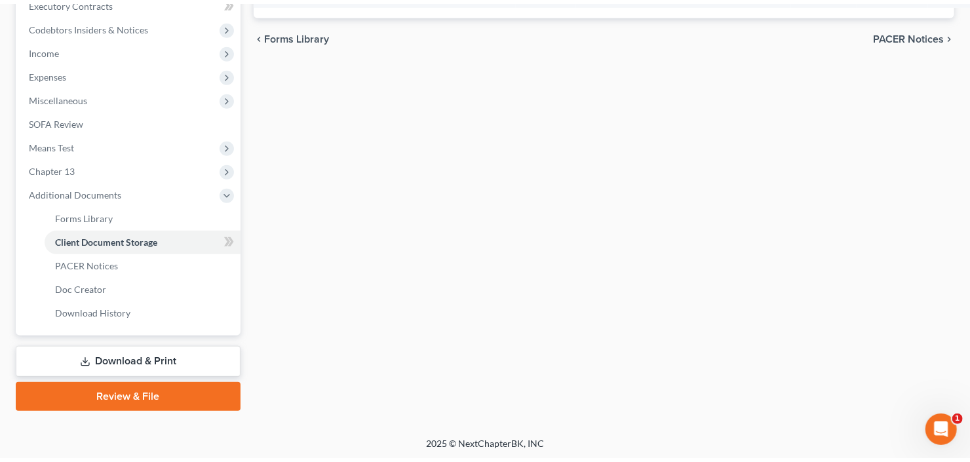
scroll to position [224, 0]
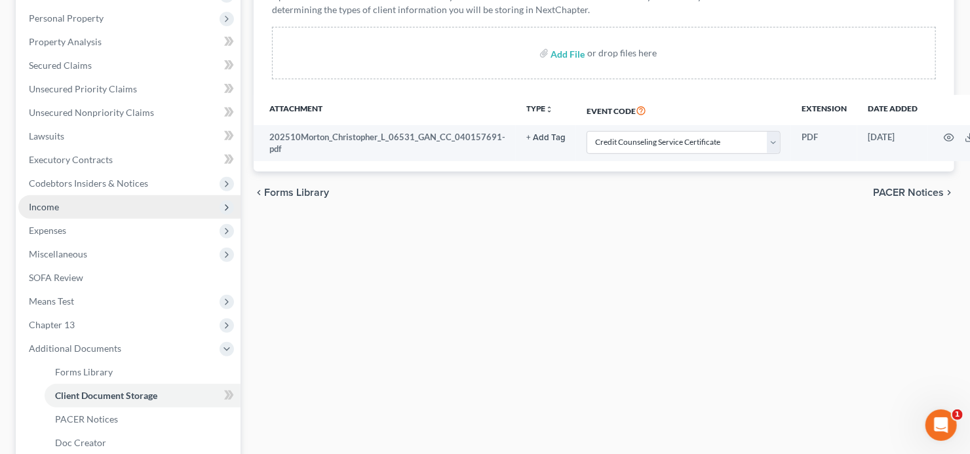
click at [65, 206] on span "Income" at bounding box center [129, 207] width 222 height 24
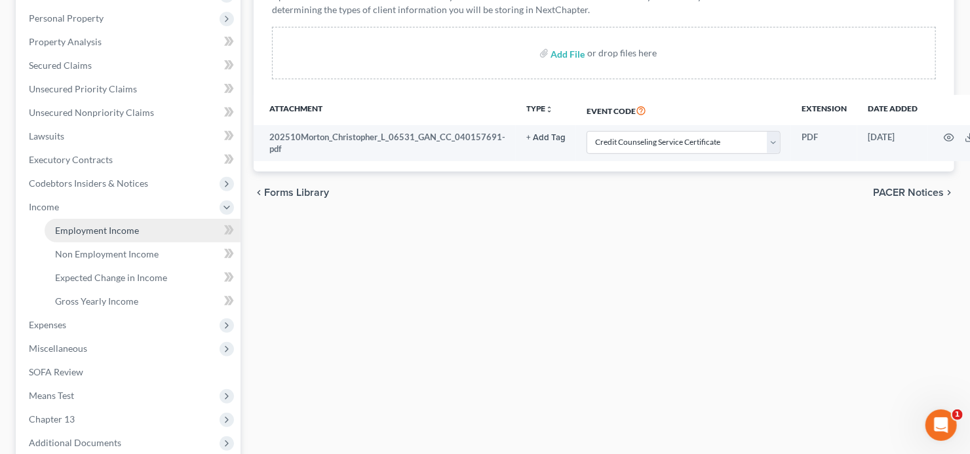
click at [81, 220] on link "Employment Income" at bounding box center [143, 231] width 196 height 24
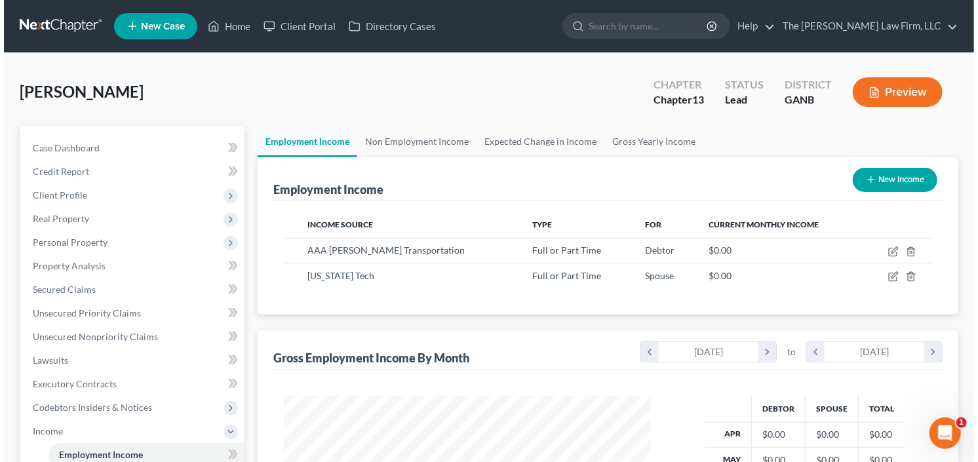
scroll to position [234, 393]
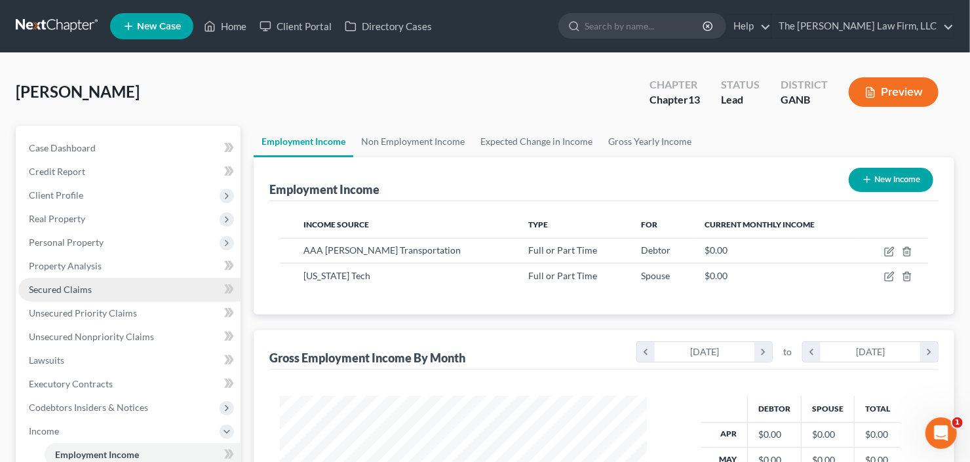
click at [48, 284] on span "Secured Claims" at bounding box center [60, 289] width 63 height 11
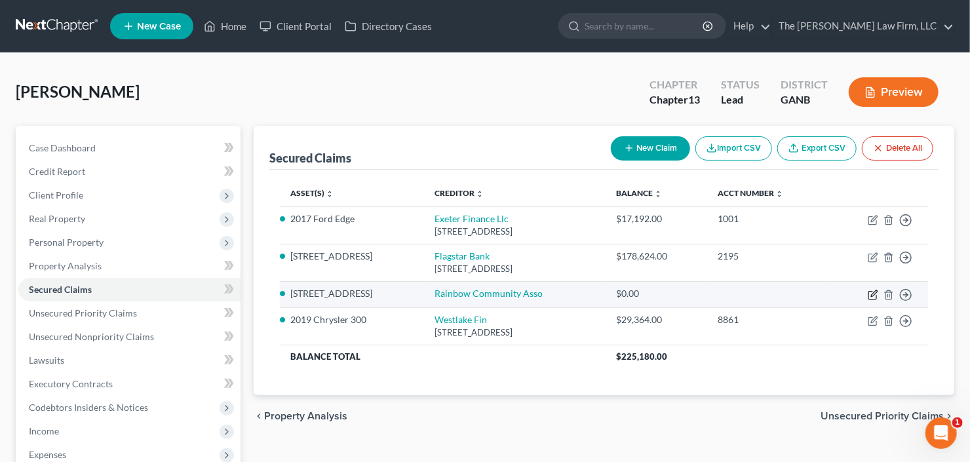
click at [870, 292] on icon "button" at bounding box center [873, 295] width 10 height 10
select select "5"
select select "0"
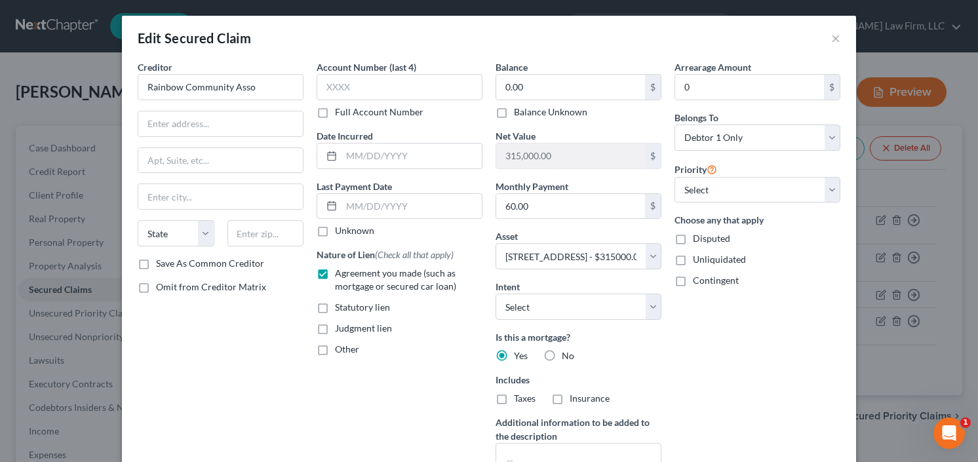
click at [187, 107] on div "Creditor * Rainbow Community Asso State AL AK AR AZ CA CO CT DE DC FL GA GU HI …" at bounding box center [221, 158] width 166 height 197
click at [193, 126] on input "text" at bounding box center [220, 123] width 164 height 25
click at [162, 128] on input "text" at bounding box center [220, 123] width 164 height 25
type input "1805 Overlook Dr"
type input "Suite 200"
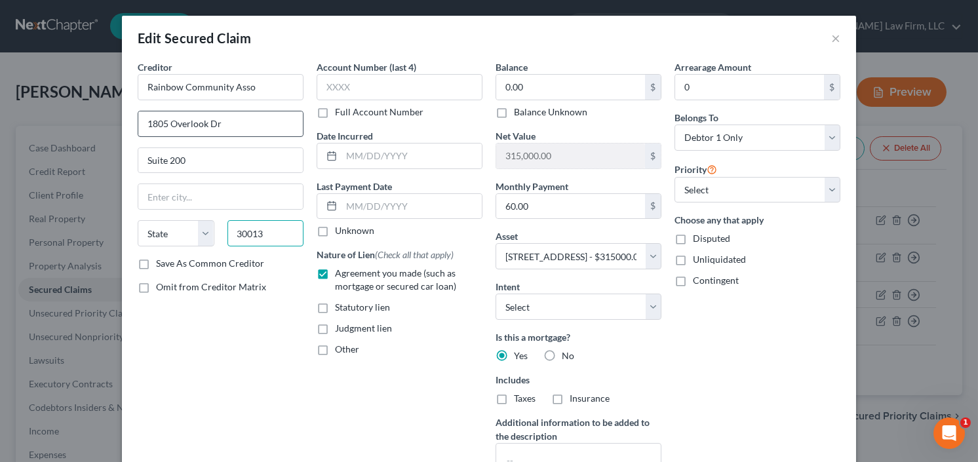
type input "30013"
type input "Conyers"
select select "10"
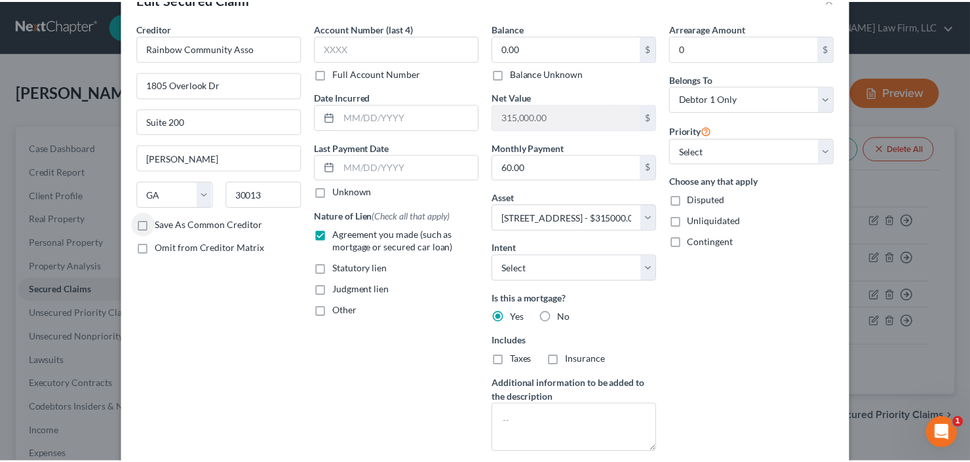
scroll to position [105, 0]
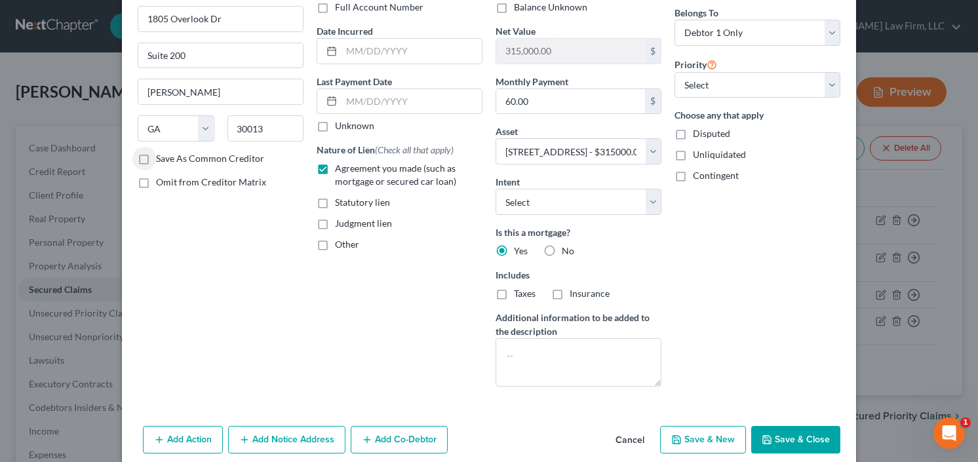
drag, startPoint x: 780, startPoint y: 440, endPoint x: 790, endPoint y: 431, distance: 14.4
click at [780, 440] on button "Save & Close" at bounding box center [795, 440] width 89 height 28
select select
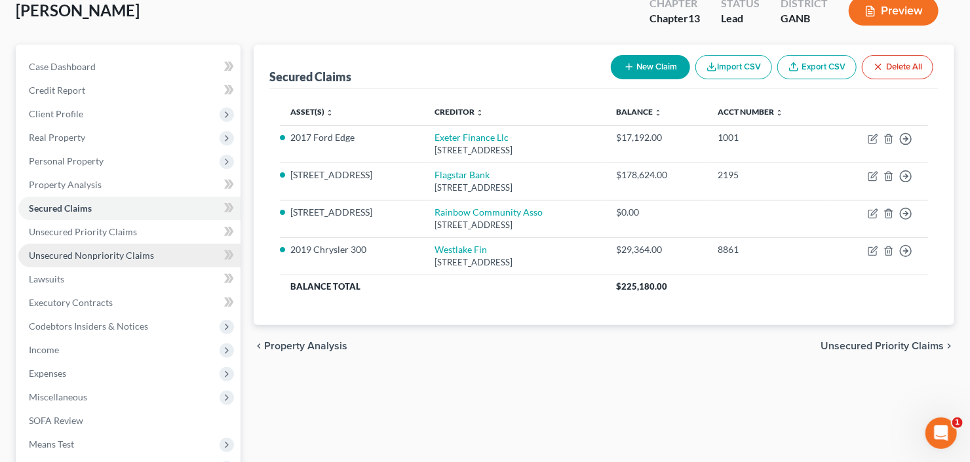
scroll to position [157, 0]
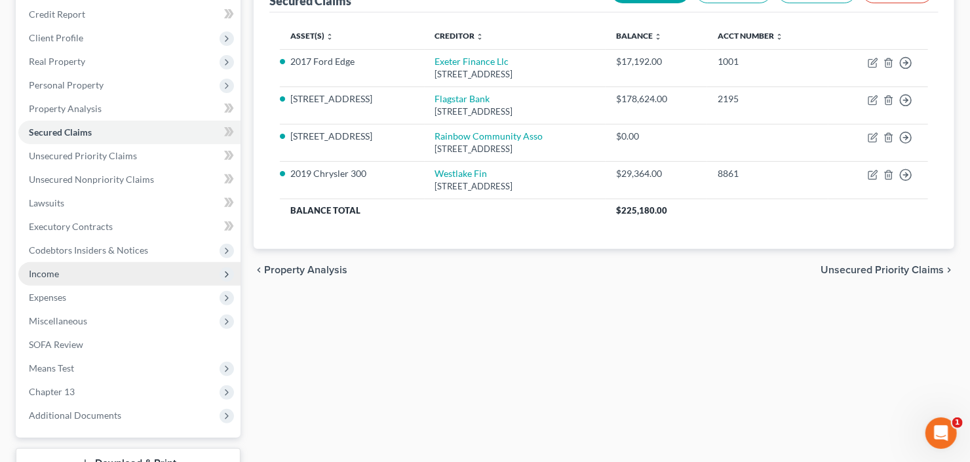
click at [81, 277] on span "Income" at bounding box center [129, 274] width 222 height 24
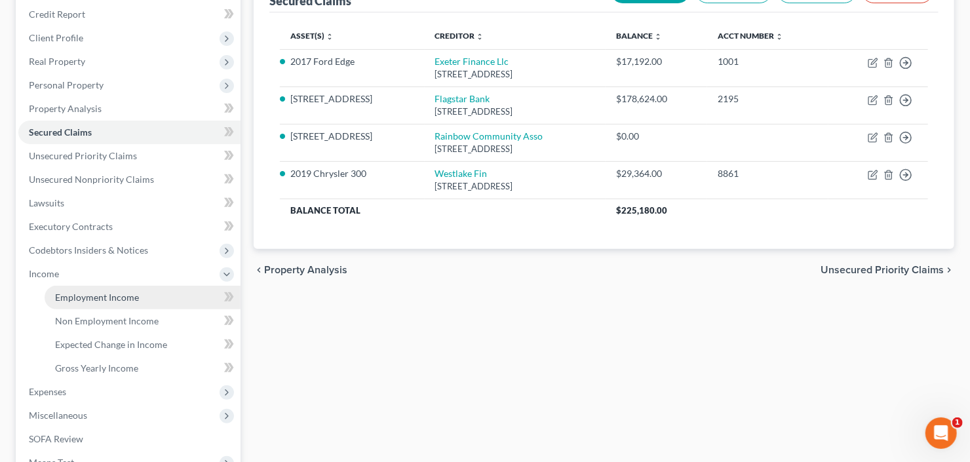
click at [104, 298] on span "Employment Income" at bounding box center [97, 297] width 84 height 11
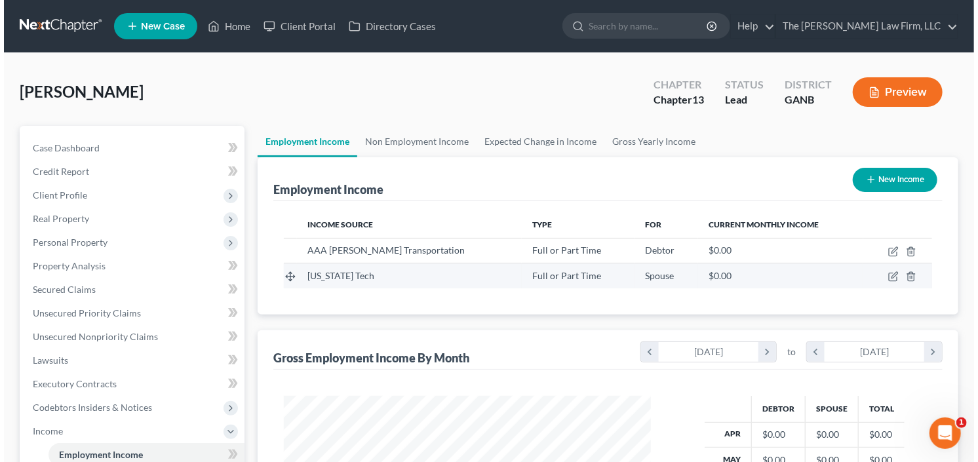
scroll to position [234, 393]
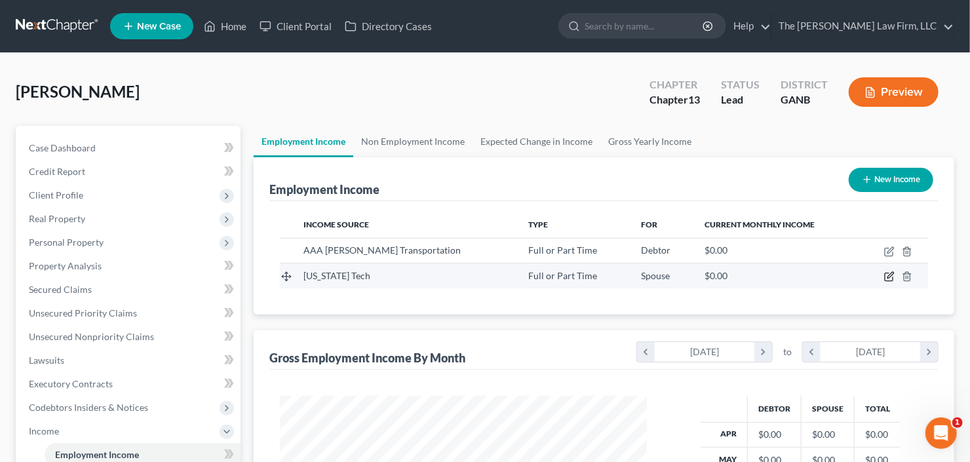
click at [885, 277] on icon "button" at bounding box center [889, 277] width 8 height 8
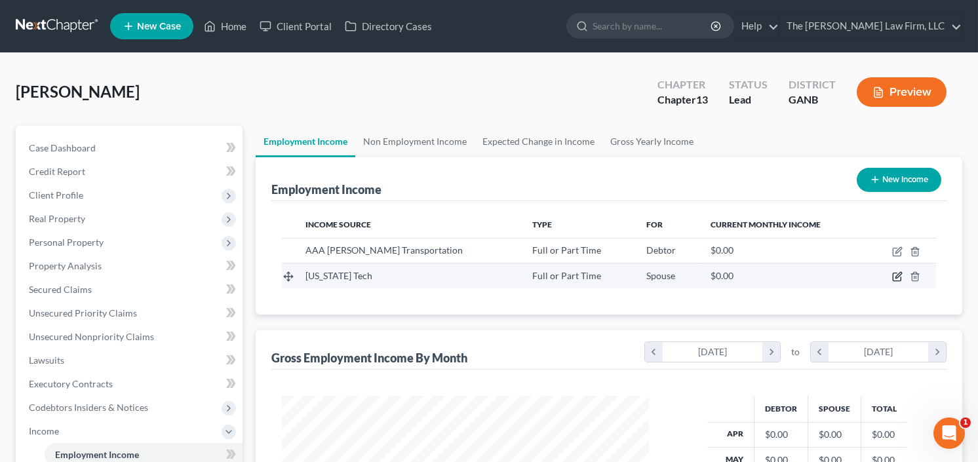
select select "0"
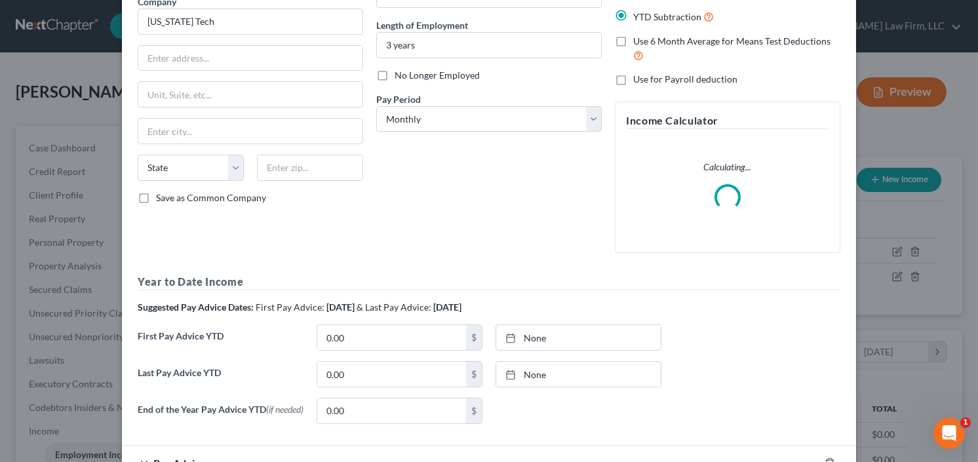
scroll to position [207, 0]
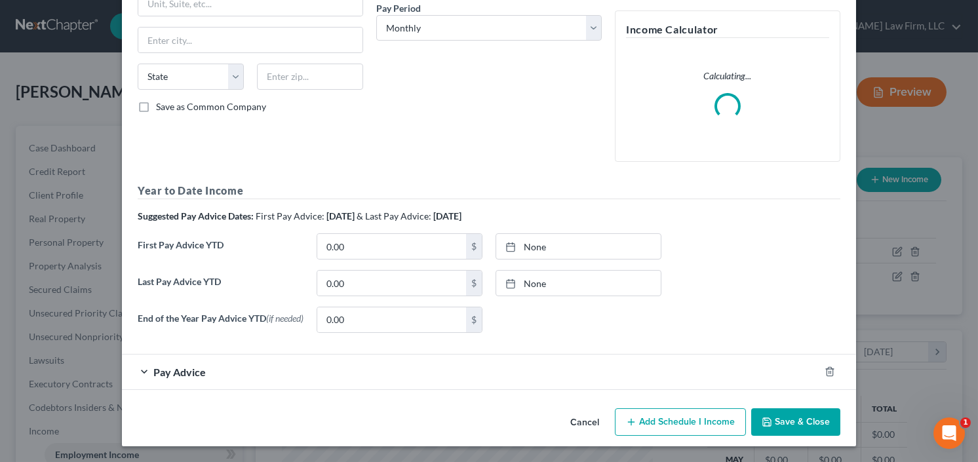
click at [349, 263] on div "First Pay Advice YTD 0.00 $ None close Date Time chevron_left October 2025 chev…" at bounding box center [489, 251] width 716 height 37
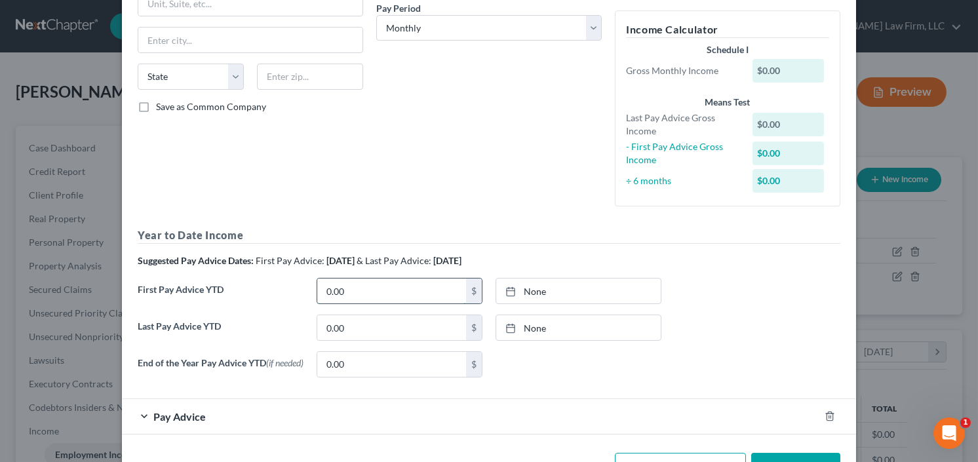
click at [345, 279] on input "0.00" at bounding box center [391, 291] width 149 height 25
click at [349, 326] on input "0.00" at bounding box center [391, 327] width 149 height 25
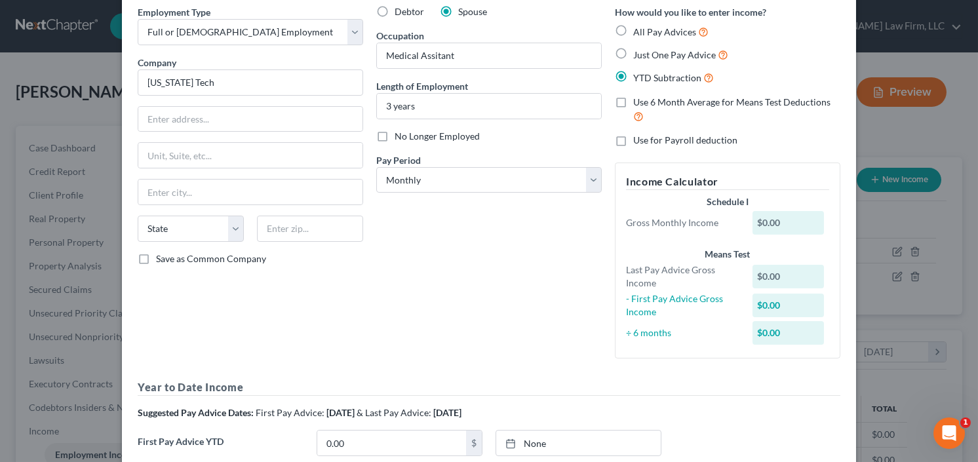
scroll to position [50, 0]
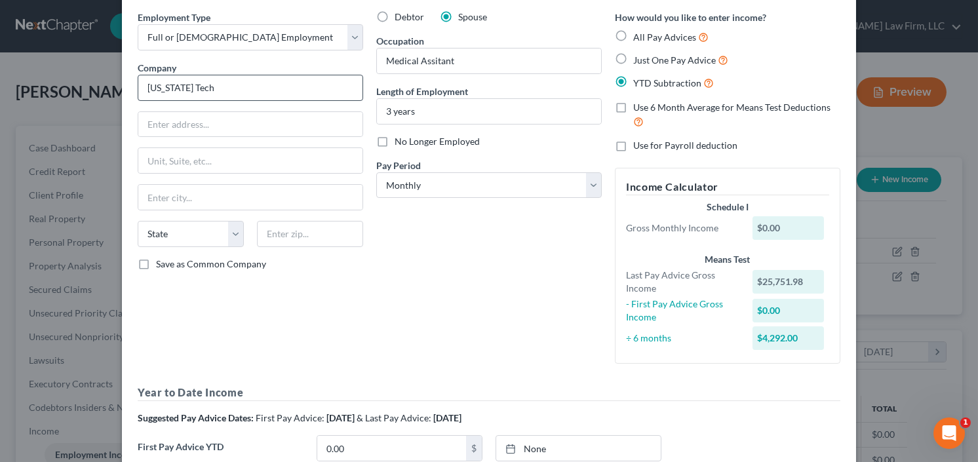
type input "25,751.98"
click at [175, 87] on input "Georgia Tech" at bounding box center [250, 88] width 225 height 26
click at [252, 93] on input "Georgia Institute of Tech" at bounding box center [250, 88] width 225 height 26
type input "Georgia Institute of Technology"
type input "8"
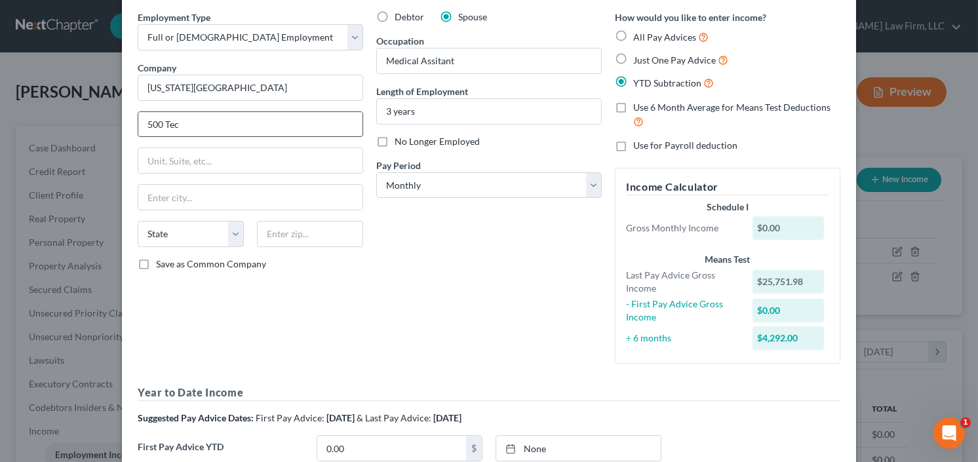
type input "500 Teck Parkway"
click at [310, 235] on input "text" at bounding box center [310, 234] width 106 height 26
type input "30332"
type input "Atlanta"
select select "10"
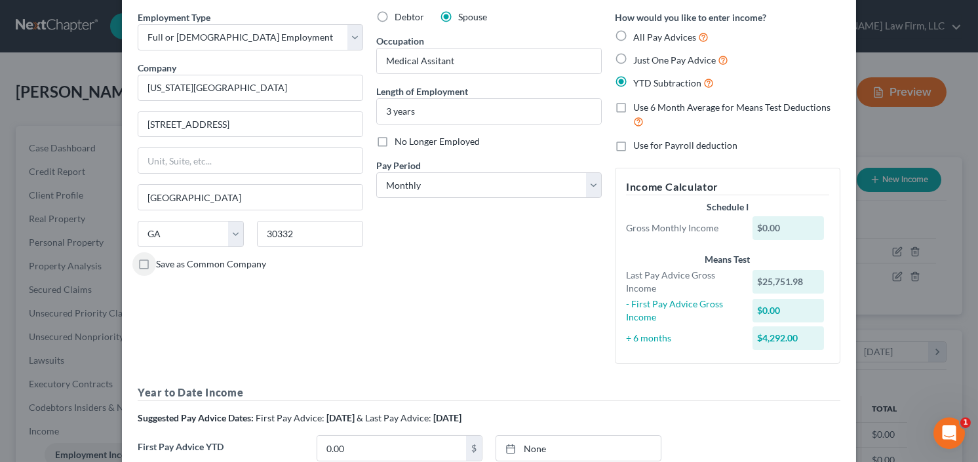
click at [156, 260] on label "Save as Common Company" at bounding box center [211, 264] width 110 height 13
click at [161, 260] on input "Save as Common Company" at bounding box center [165, 262] width 9 height 9
checkbox input "true"
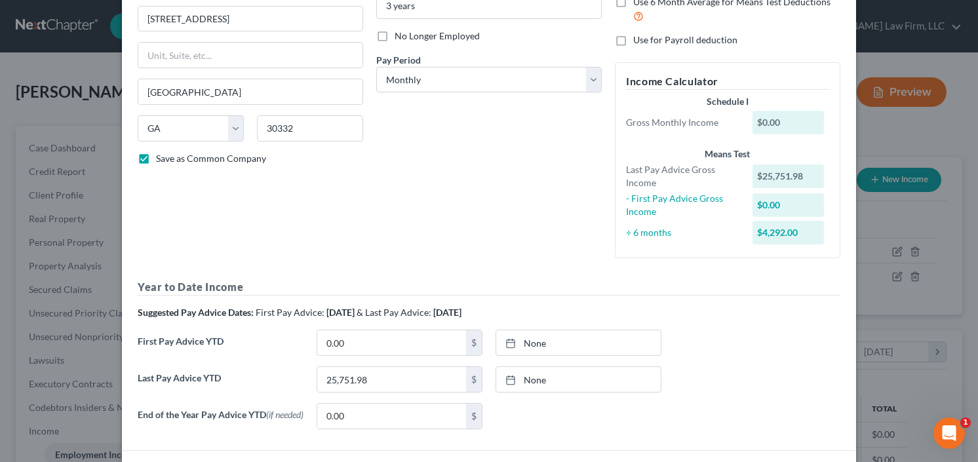
scroll to position [252, 0]
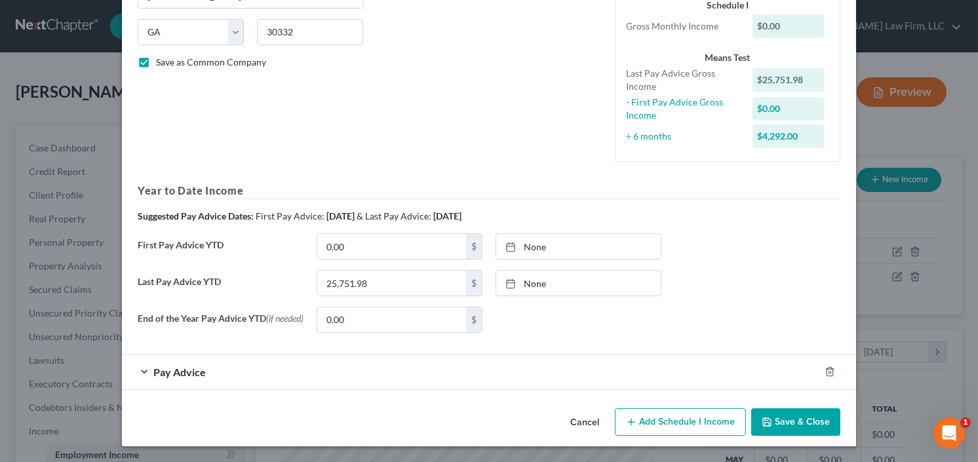
click at [168, 374] on span "Pay Advice" at bounding box center [179, 372] width 52 height 12
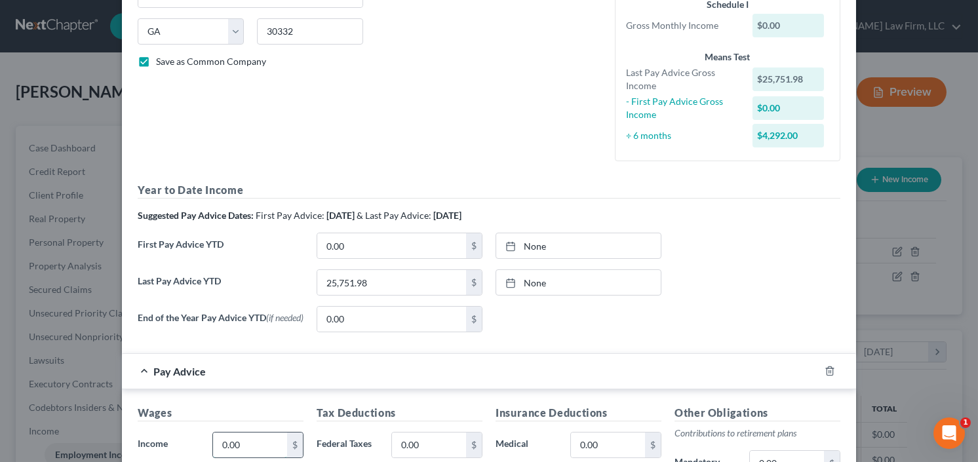
click at [240, 449] on input "0.00" at bounding box center [250, 445] width 74 height 25
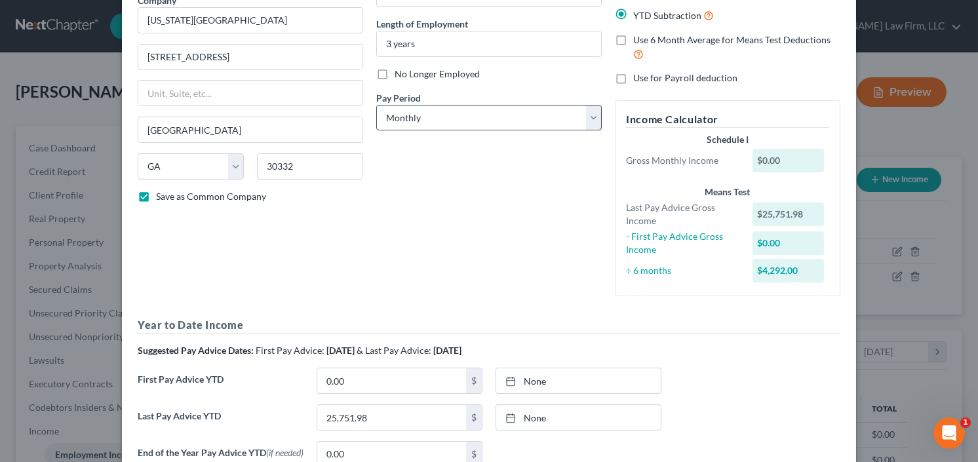
scroll to position [95, 0]
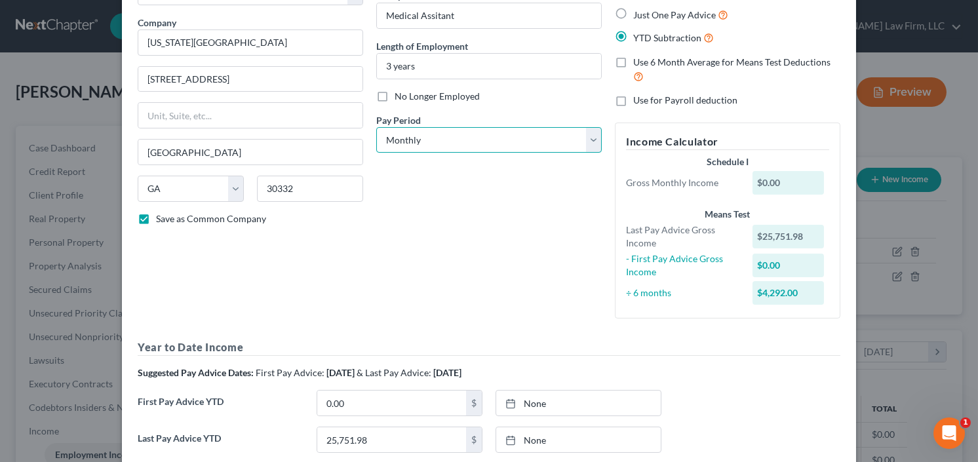
click at [465, 140] on select "Select Monthly Twice Monthly Every Other Week Weekly" at bounding box center [488, 140] width 225 height 26
select select "2"
click at [376, 127] on select "Select Monthly Twice Monthly Every Other Week Weekly" at bounding box center [488, 140] width 225 height 26
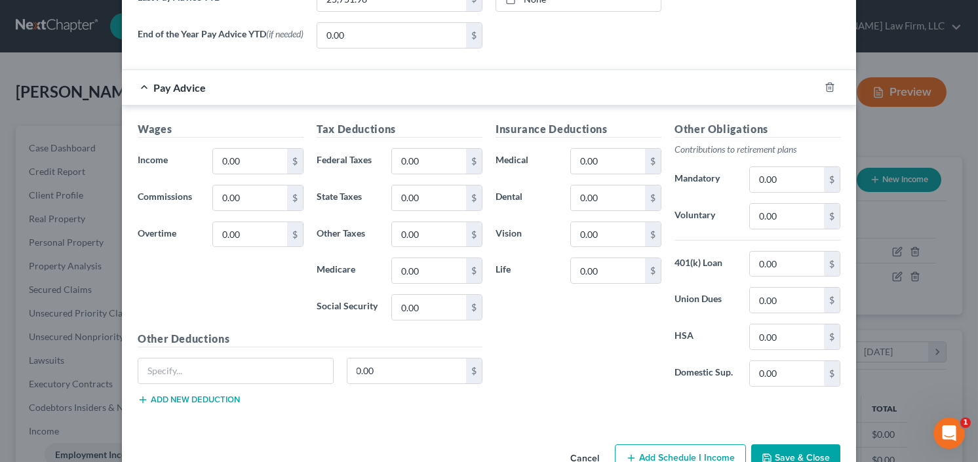
scroll to position [518, 0]
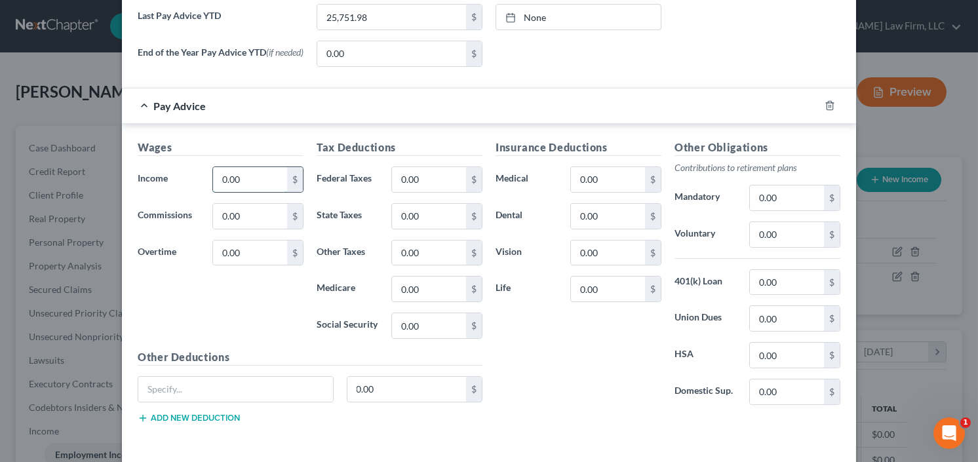
click at [244, 189] on input "0.00" at bounding box center [250, 179] width 74 height 25
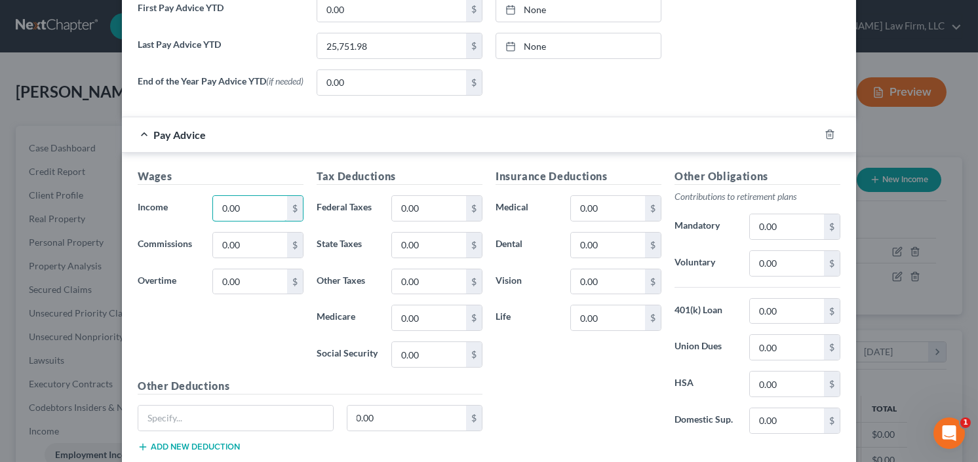
scroll to position [547, 0]
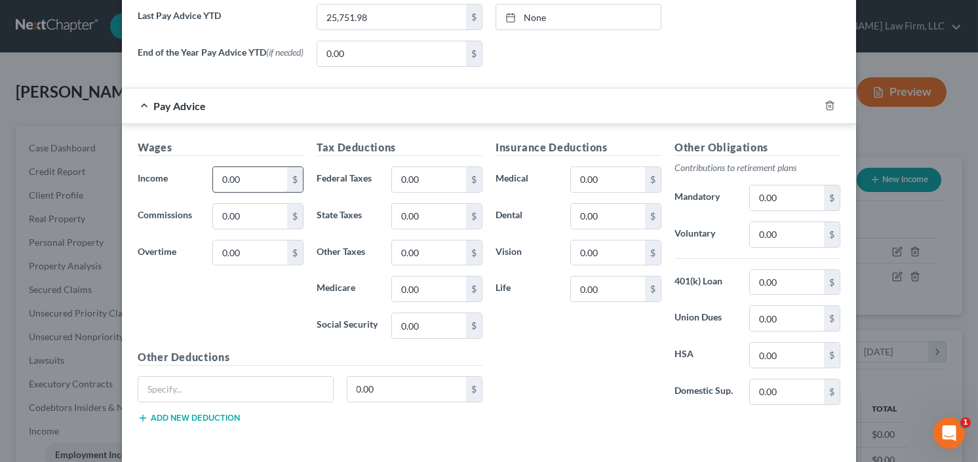
click at [221, 184] on input "0.00" at bounding box center [250, 179] width 74 height 25
type input "1,587.40"
type input "231.30"
click at [779, 232] on input "0.00" at bounding box center [787, 234] width 74 height 25
click at [789, 202] on input "0.00" at bounding box center [787, 197] width 74 height 25
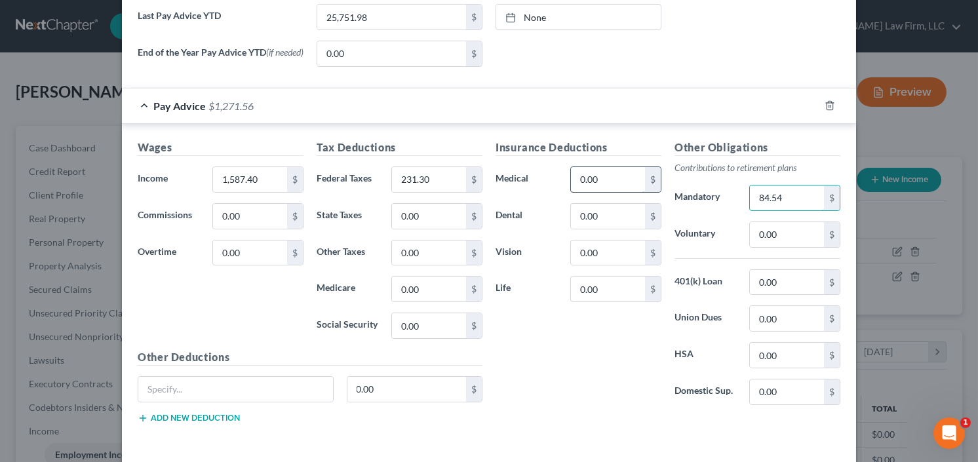
type input "84.54"
click at [611, 185] on input "0.00" at bounding box center [608, 179] width 74 height 25
type input "9.44"
drag, startPoint x: 602, startPoint y: 183, endPoint x: 566, endPoint y: 190, distance: 37.4
click at [570, 190] on div "9.44 $" at bounding box center [615, 179] width 91 height 26
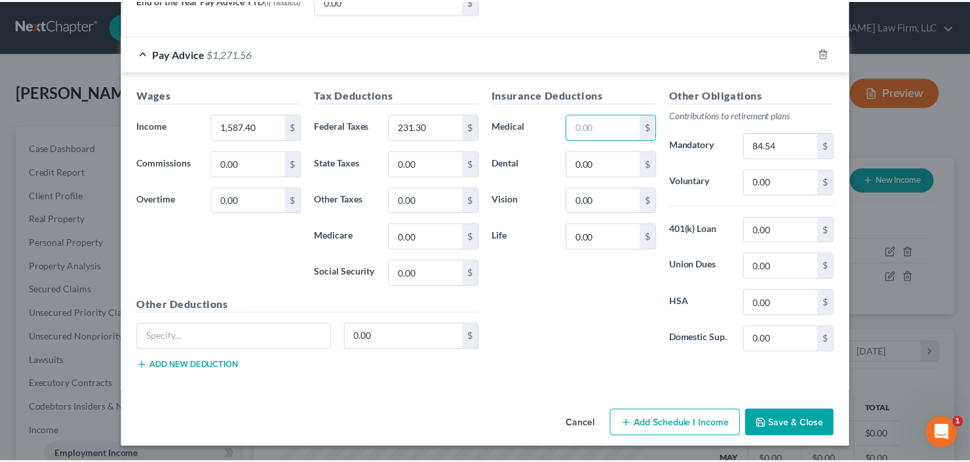
scroll to position [599, 0]
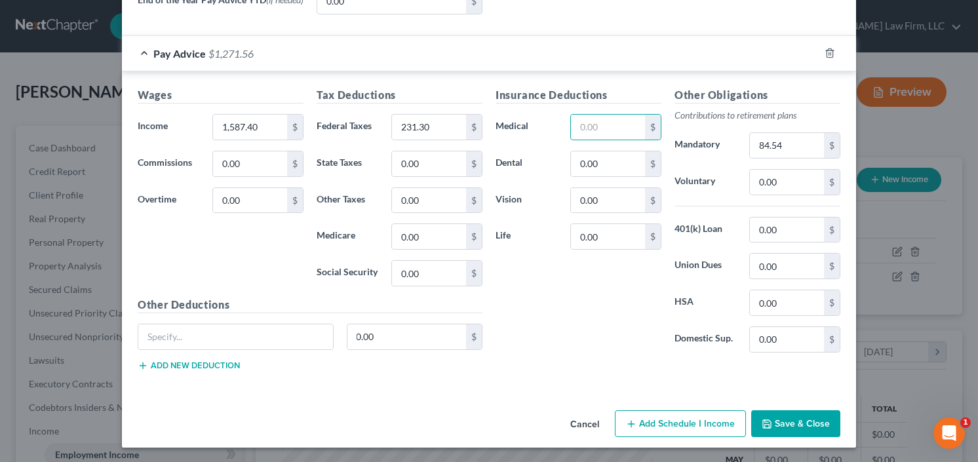
click at [786, 419] on button "Save & Close" at bounding box center [795, 424] width 89 height 28
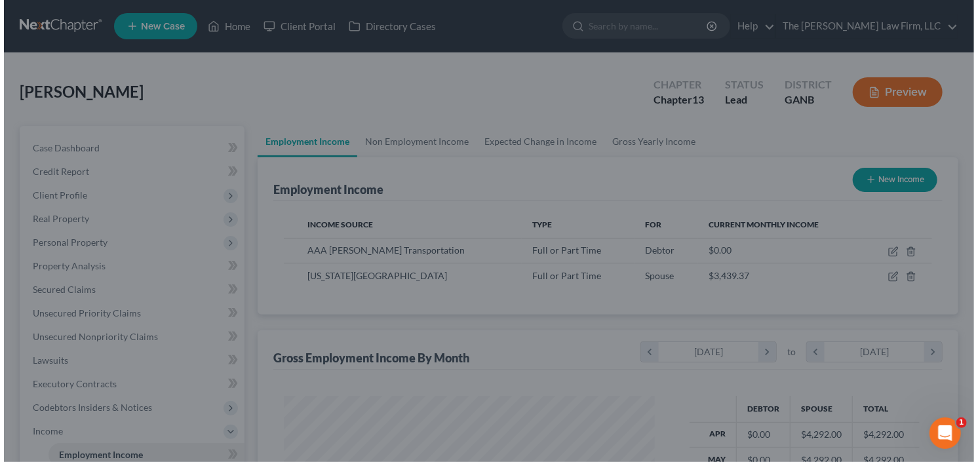
scroll to position [655106, 654946]
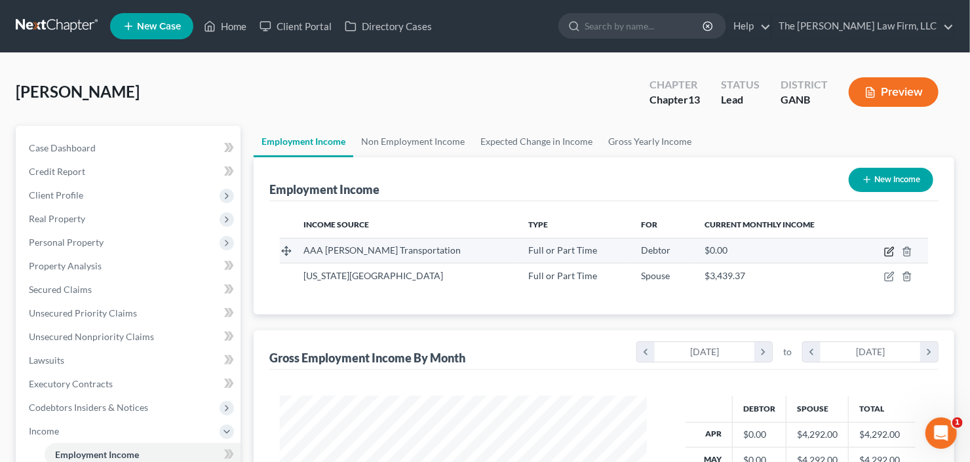
click at [887, 246] on icon "button" at bounding box center [889, 251] width 10 height 10
select select "0"
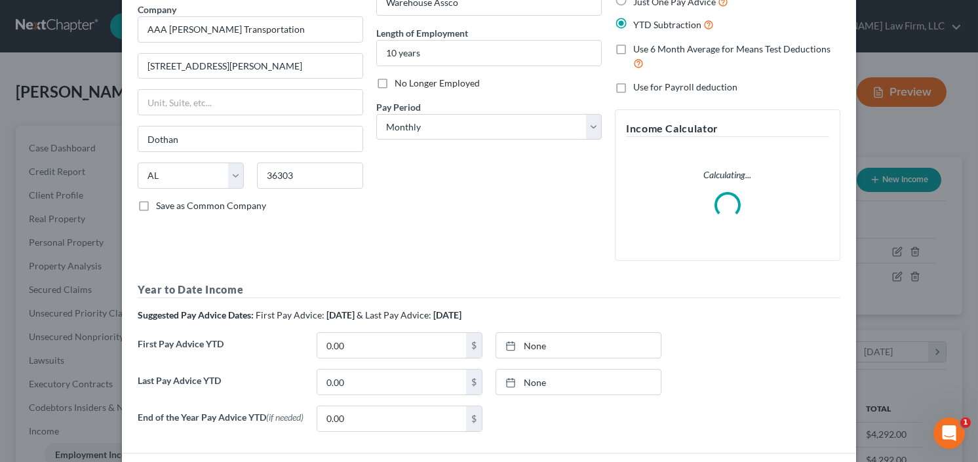
scroll to position [207, 0]
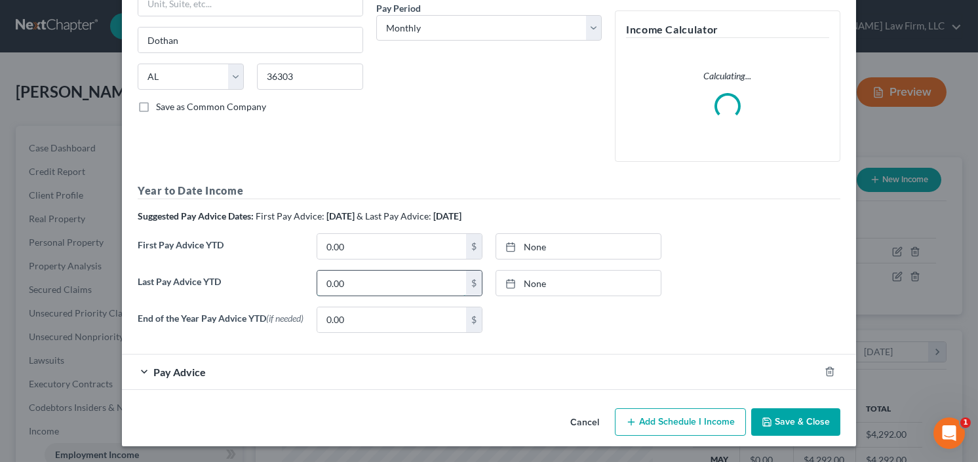
click at [376, 277] on input "0.00" at bounding box center [391, 283] width 149 height 25
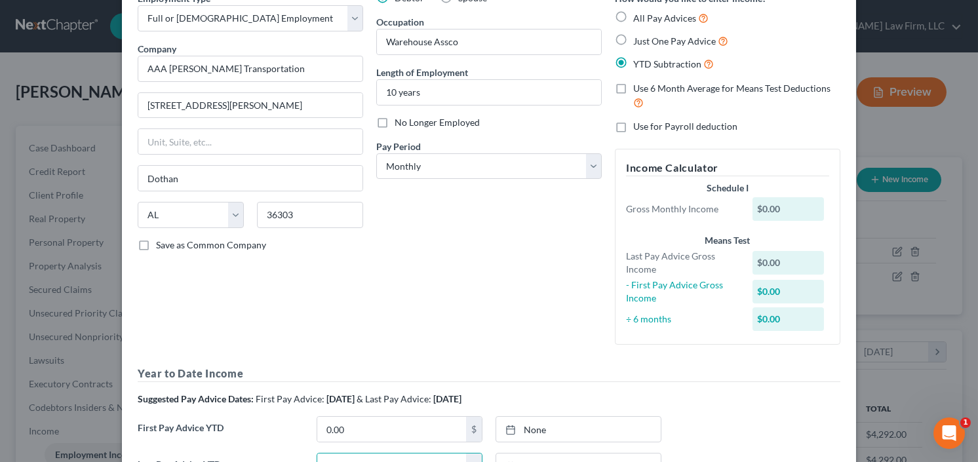
scroll to position [0, 0]
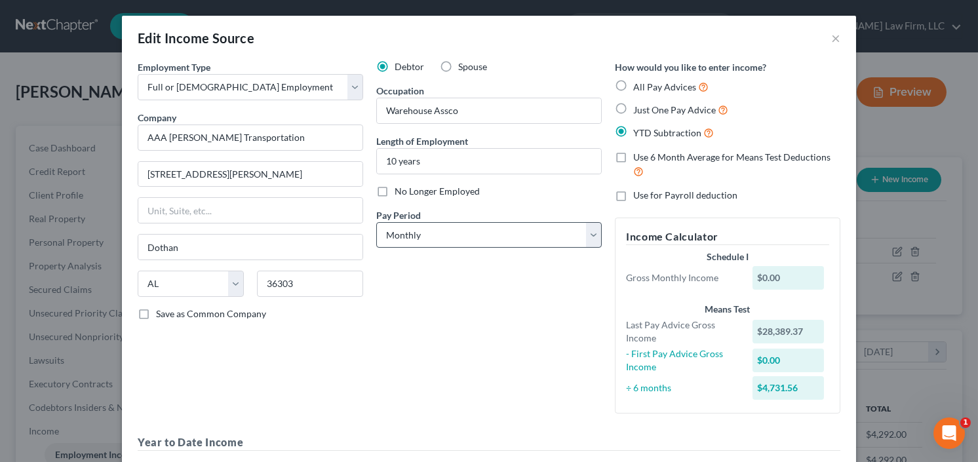
type input "28,389.37"
click at [421, 235] on select "Select Monthly Twice Monthly Every Other Week Weekly" at bounding box center [488, 235] width 225 height 26
click at [433, 225] on select "Select Monthly Twice Monthly Every Other Week Weekly" at bounding box center [488, 235] width 225 height 26
select select "3"
click at [376, 222] on select "Select Monthly Twice Monthly Every Other Week Weekly" at bounding box center [488, 235] width 225 height 26
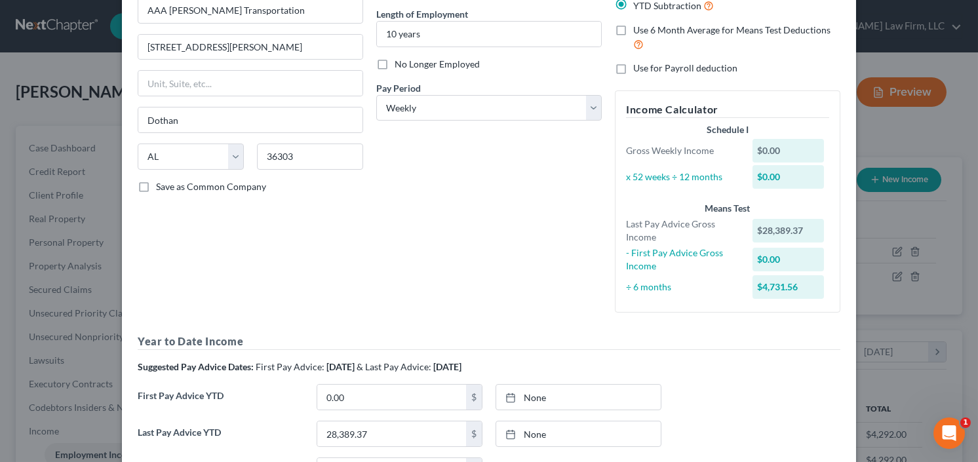
scroll to position [278, 0]
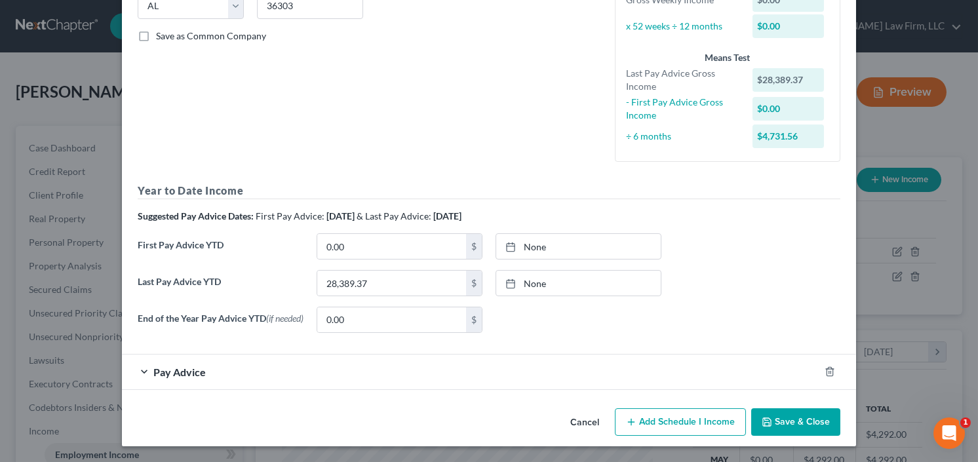
drag, startPoint x: 159, startPoint y: 370, endPoint x: 174, endPoint y: 355, distance: 21.3
click at [159, 370] on span "Pay Advice" at bounding box center [179, 372] width 52 height 12
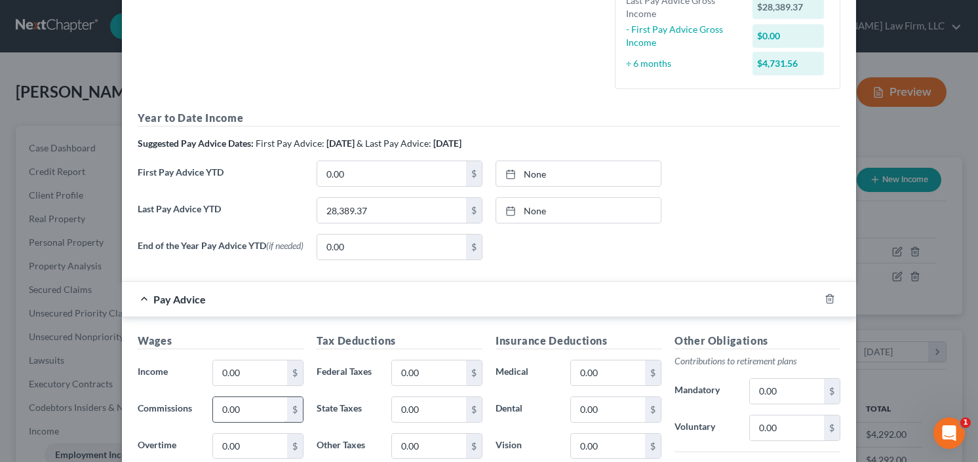
scroll to position [435, 0]
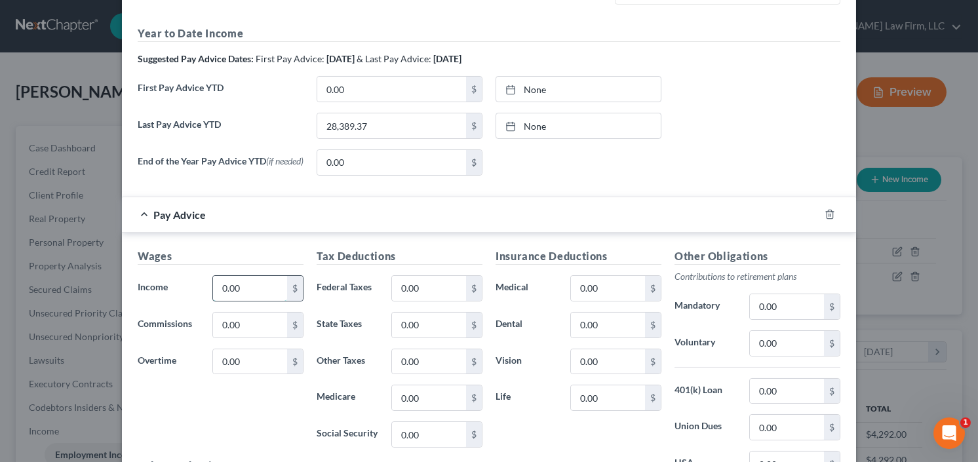
click at [250, 283] on input "0.00" at bounding box center [250, 288] width 74 height 25
type input "1,157.27"
click at [429, 287] on input "0.00" at bounding box center [429, 288] width 74 height 25
type input "148.56"
click at [784, 345] on input "0.00" at bounding box center [787, 343] width 74 height 25
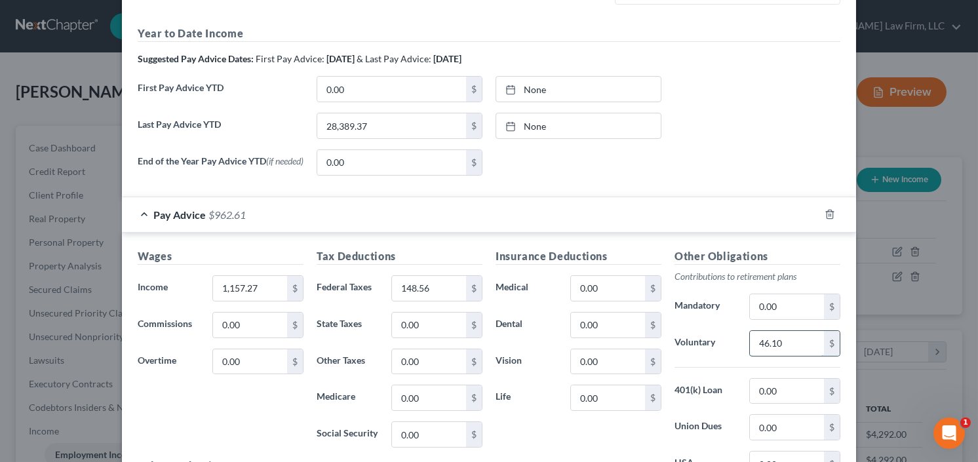
type input "46.10"
click at [601, 282] on input "0.00" at bounding box center [608, 288] width 74 height 25
type input "79.50"
type input "18.50"
type input "3.56"
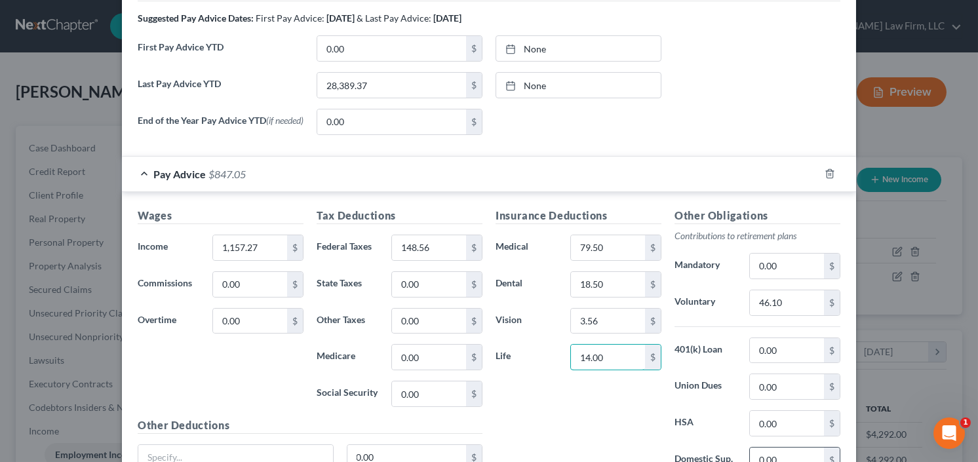
scroll to position [540, 0]
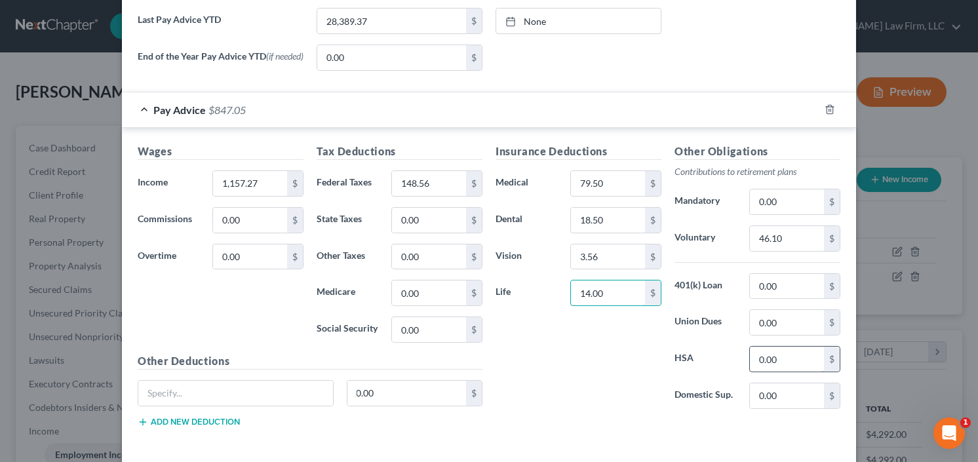
type input "14.00"
click at [781, 362] on input "0.00" at bounding box center [787, 359] width 74 height 25
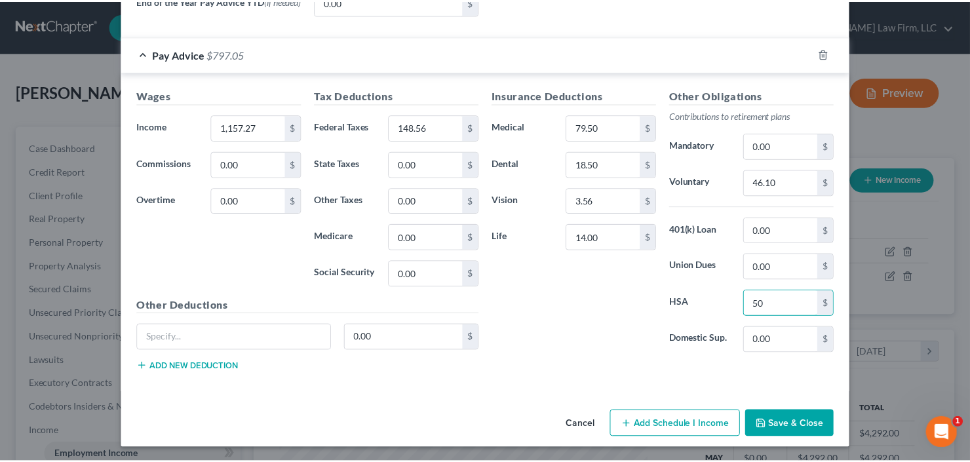
scroll to position [596, 0]
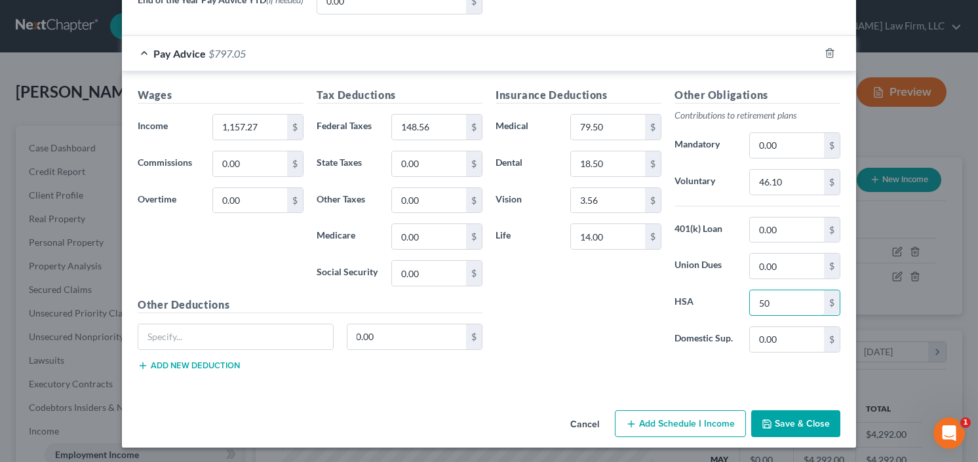
type input "50"
click at [751, 421] on button "Save & Close" at bounding box center [795, 424] width 89 height 28
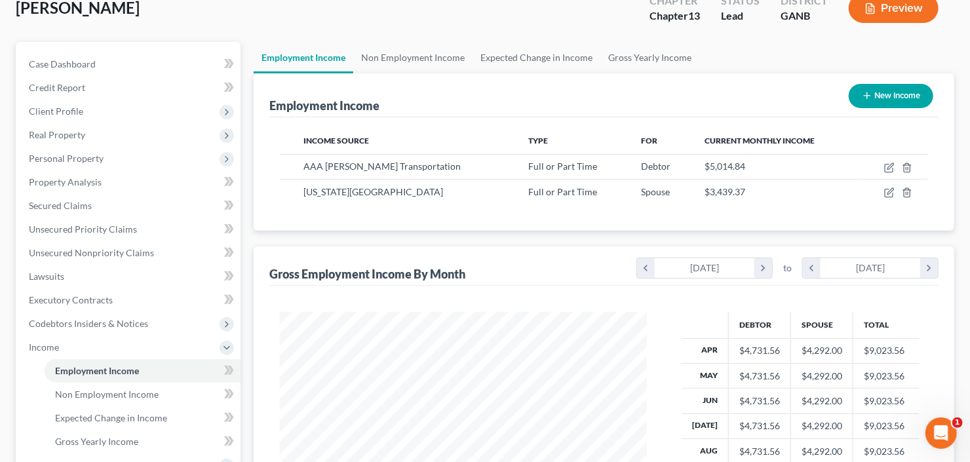
scroll to position [157, 0]
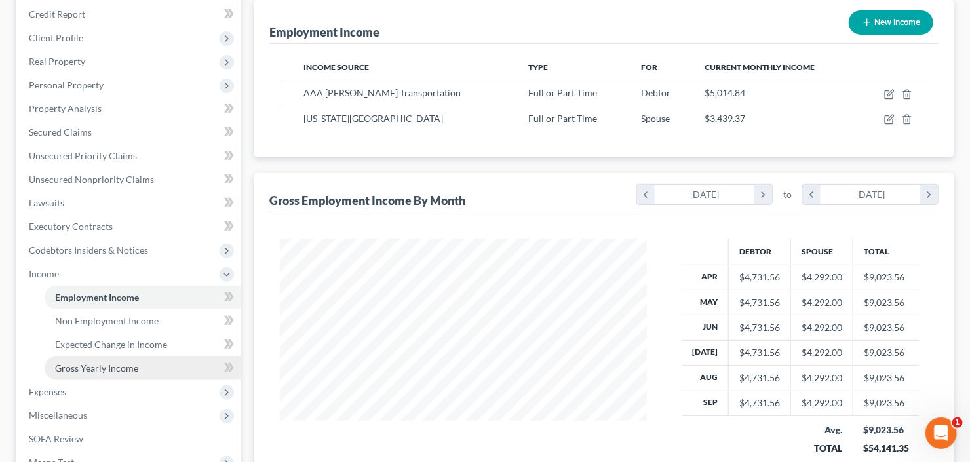
click at [113, 371] on span "Gross Yearly Income" at bounding box center [96, 367] width 83 height 11
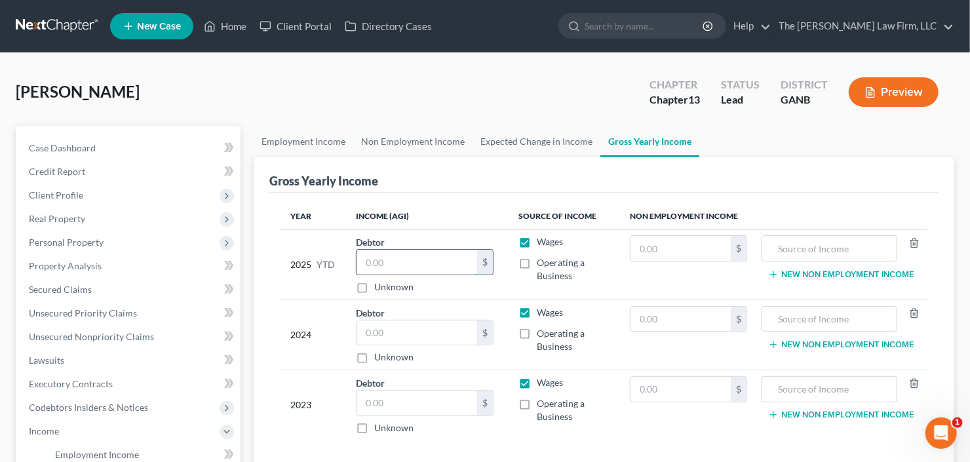
click at [407, 265] on input "text" at bounding box center [417, 262] width 121 height 25
type input "43,373.46"
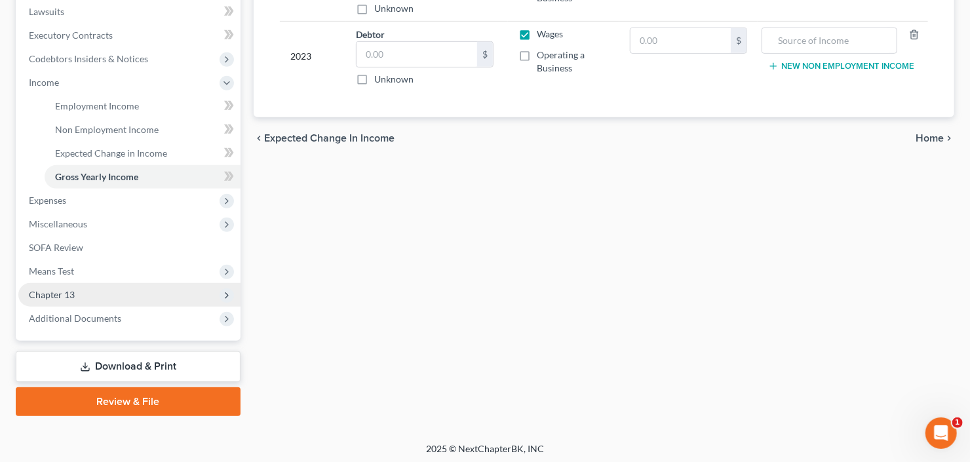
scroll to position [351, 0]
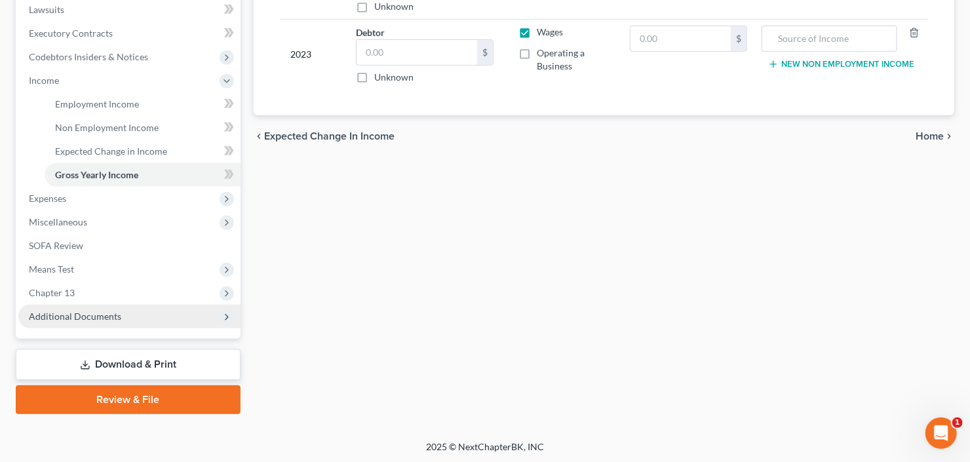
click at [88, 320] on span "Additional Documents" at bounding box center [75, 316] width 92 height 11
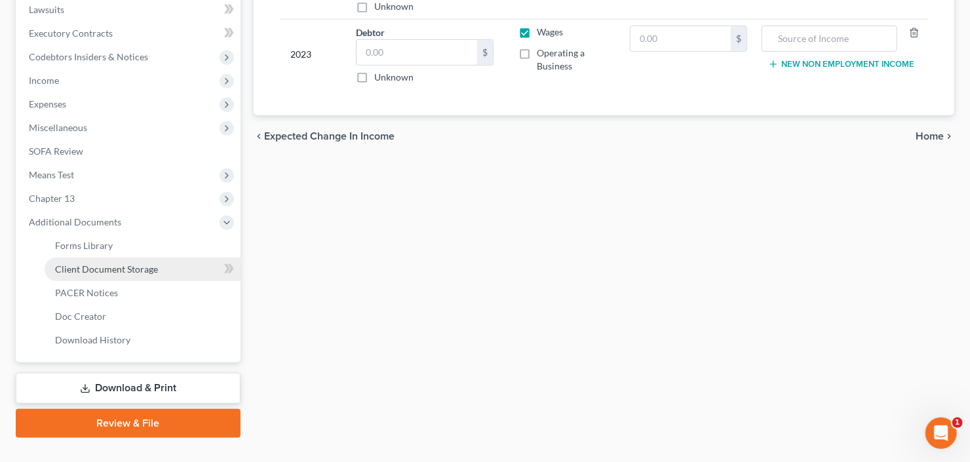
click at [136, 269] on span "Client Document Storage" at bounding box center [106, 268] width 103 height 11
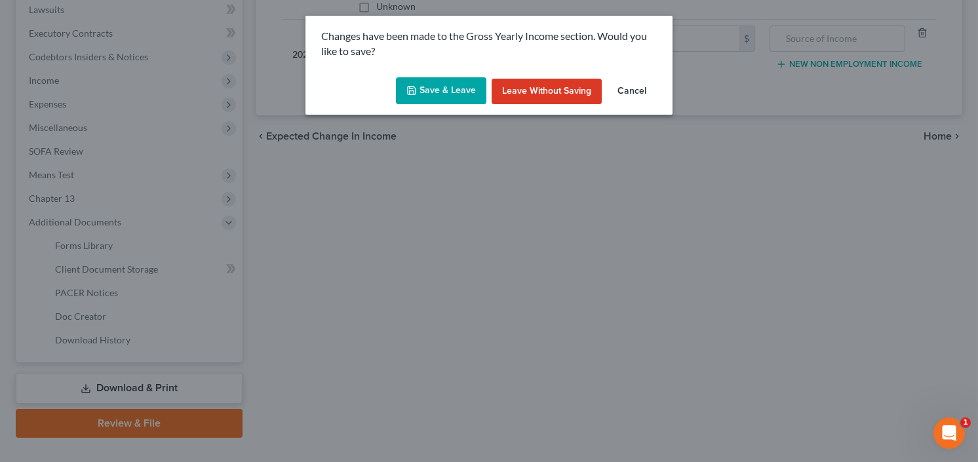
click at [432, 87] on button "Save & Leave" at bounding box center [441, 91] width 90 height 28
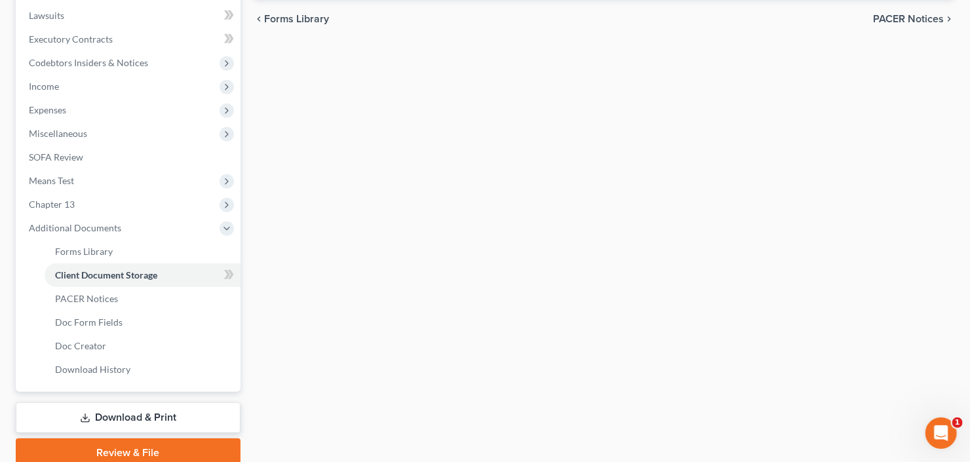
select select "5"
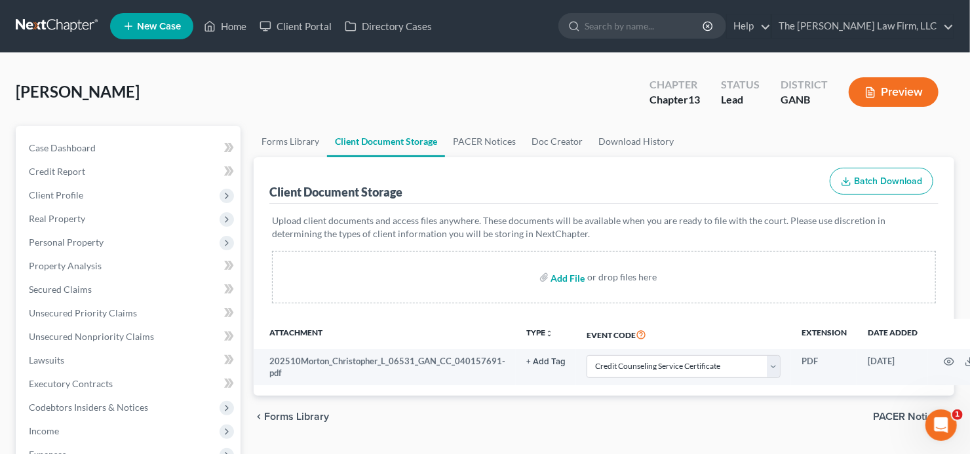
click at [566, 277] on input "file" at bounding box center [566, 277] width 31 height 24
type input "C:\fakepath\Christopher Morton 60 days k.pdf"
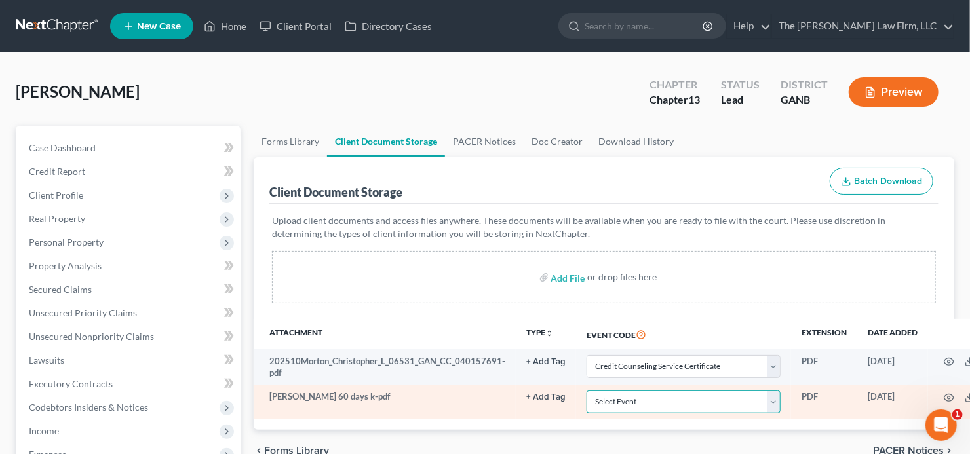
click at [691, 398] on select "Select Event 01 - Chapter 13 Plan - Initial Plan 02-Application to Pay Filing F…" at bounding box center [684, 402] width 194 height 23
click at [587, 391] on select "Select Event 01 - Chapter 13 Plan - Initial Plan 02-Application to Pay Filing F…" at bounding box center [684, 402] width 194 height 23
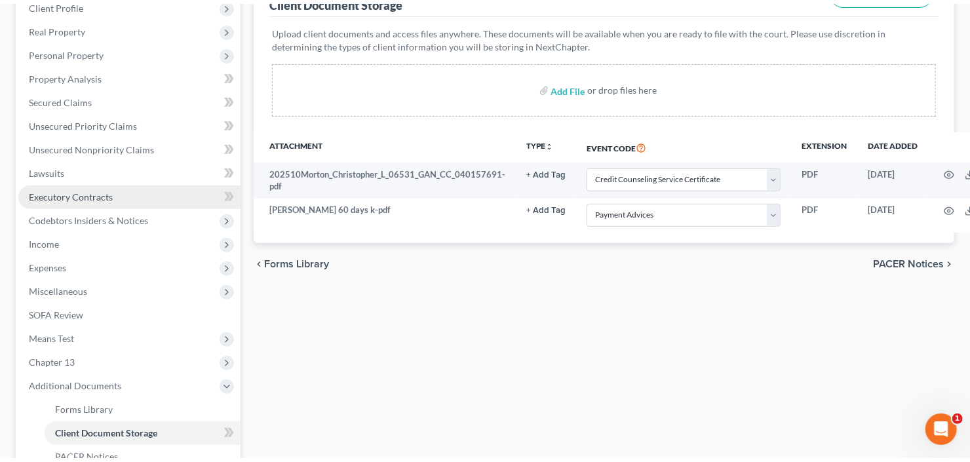
scroll to position [210, 0]
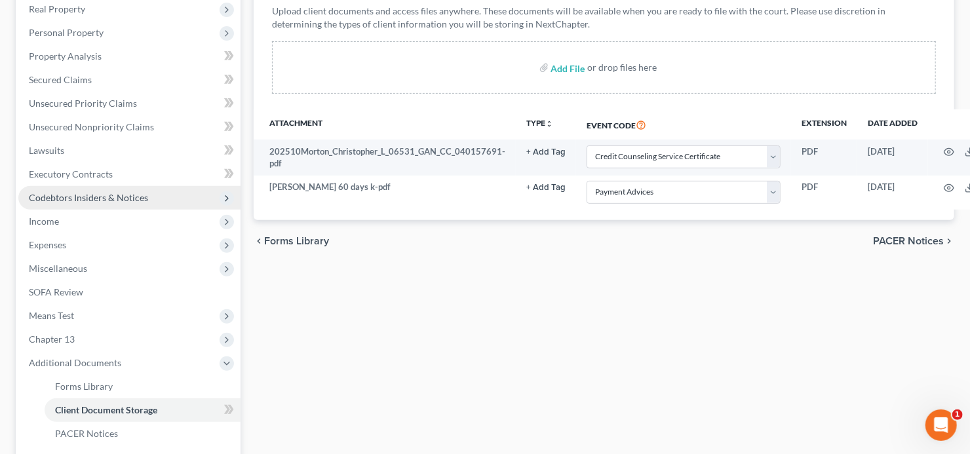
click at [66, 202] on span "Codebtors Insiders & Notices" at bounding box center [129, 198] width 222 height 24
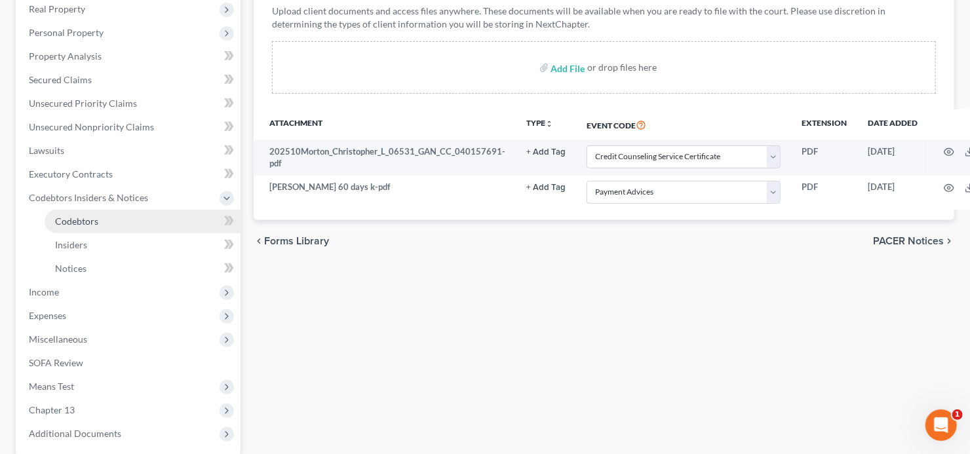
click at [88, 226] on link "Codebtors" at bounding box center [143, 222] width 196 height 24
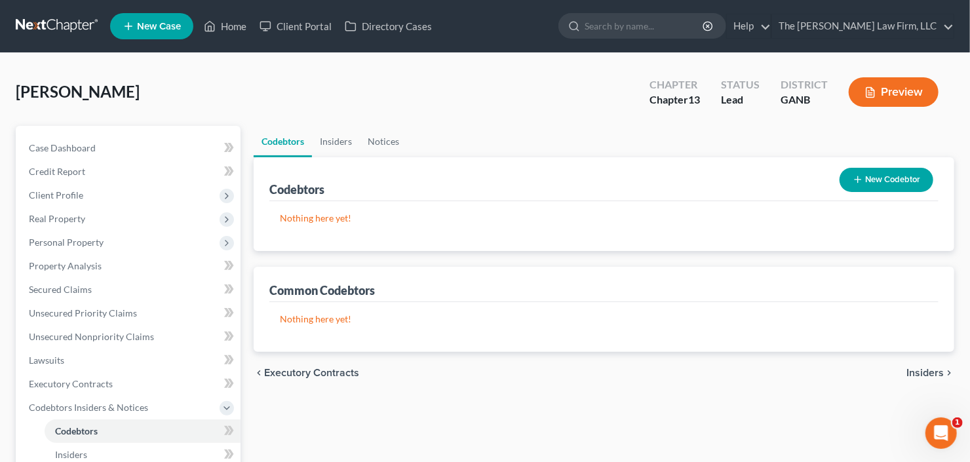
click at [869, 177] on button "New Codebtor" at bounding box center [886, 180] width 94 height 24
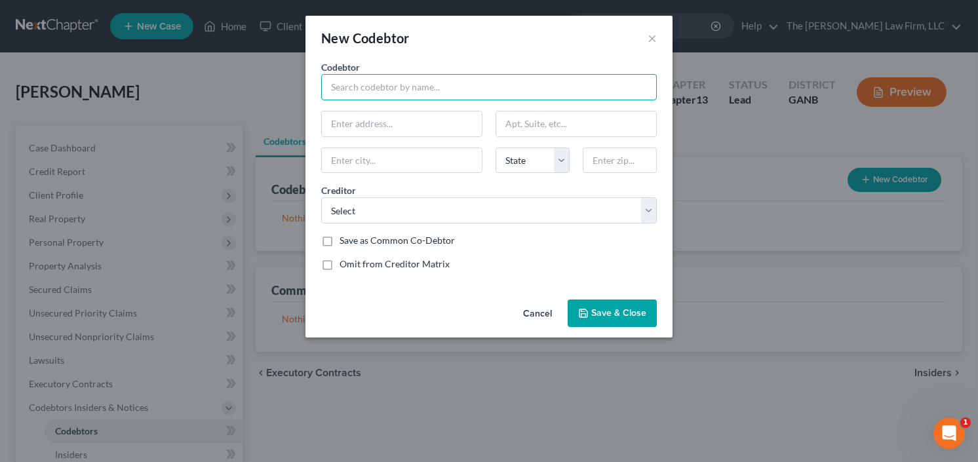
click at [387, 90] on input "text" at bounding box center [489, 87] width 336 height 26
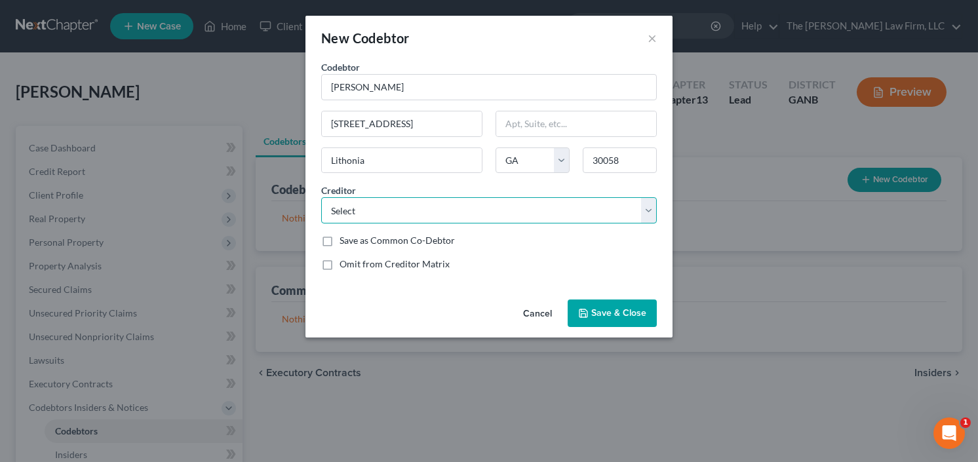
click at [496, 201] on select "Select Amex Portfolio Recov Assoc Exeter Finance Llc Flagstar Bank Westlake Fin…" at bounding box center [489, 210] width 336 height 26
click at [321, 197] on select "Select Amex Portfolio Recov Assoc Exeter Finance Llc Flagstar Bank Westlake Fin…" at bounding box center [489, 210] width 336 height 26
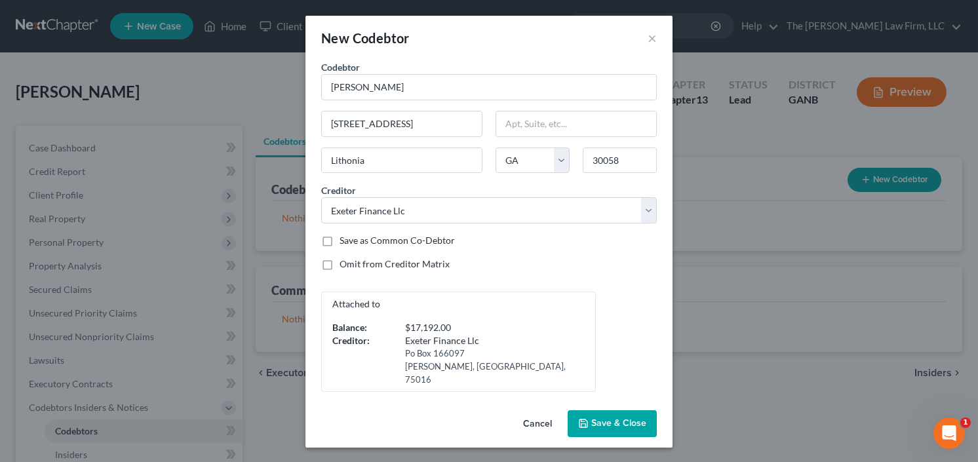
click at [613, 418] on span "Save & Close" at bounding box center [618, 423] width 55 height 11
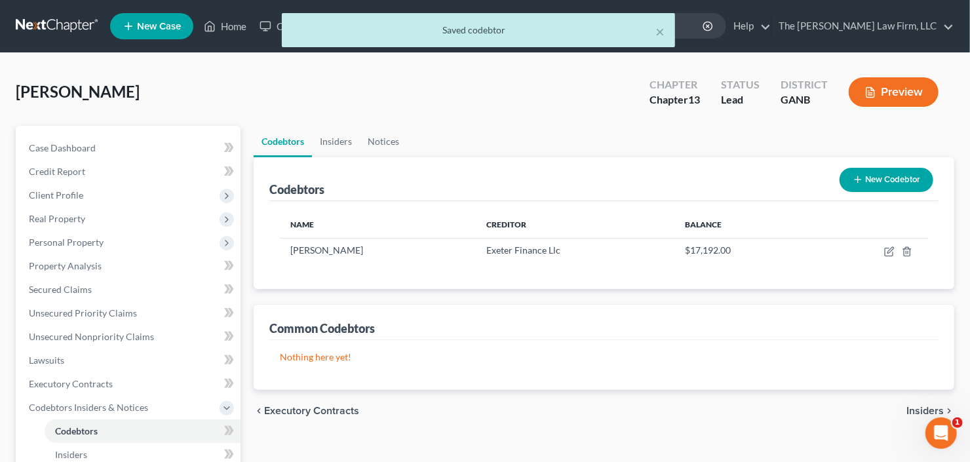
click at [893, 178] on button "New Codebtor" at bounding box center [886, 180] width 94 height 24
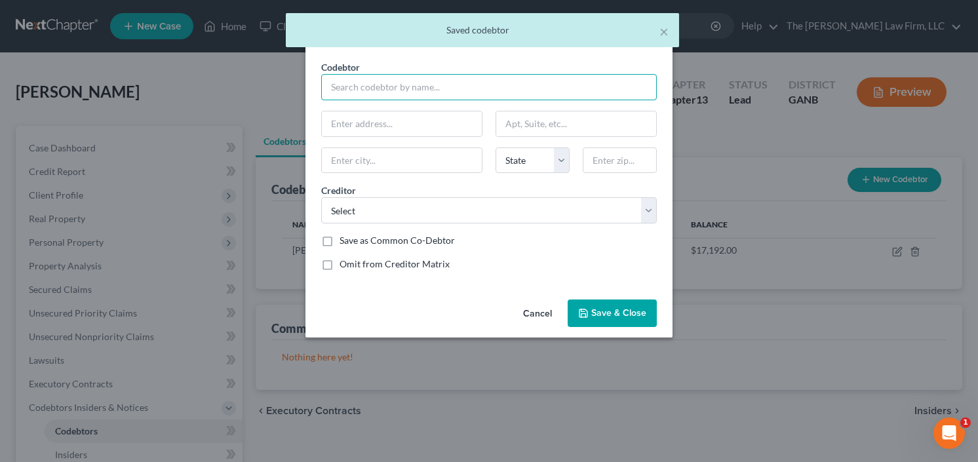
click at [407, 87] on input "text" at bounding box center [489, 87] width 336 height 26
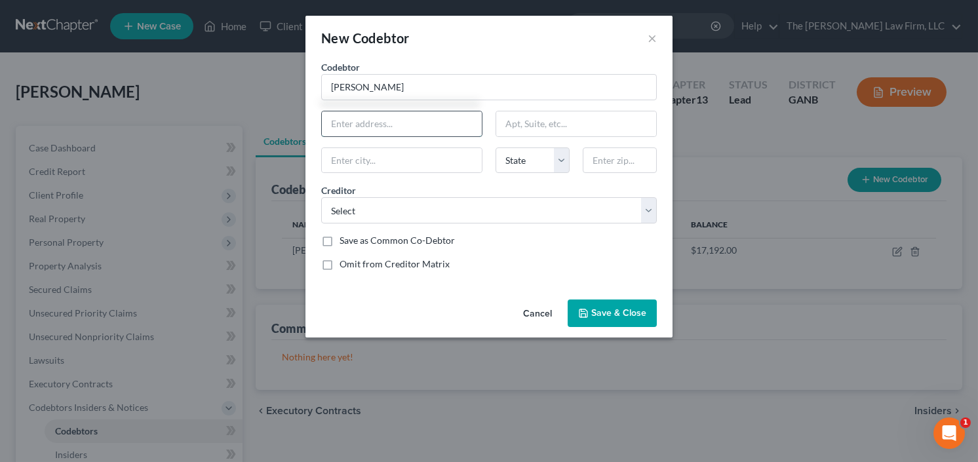
click at [363, 126] on input "text" at bounding box center [402, 123] width 160 height 25
click at [611, 155] on input "text" at bounding box center [620, 160] width 74 height 26
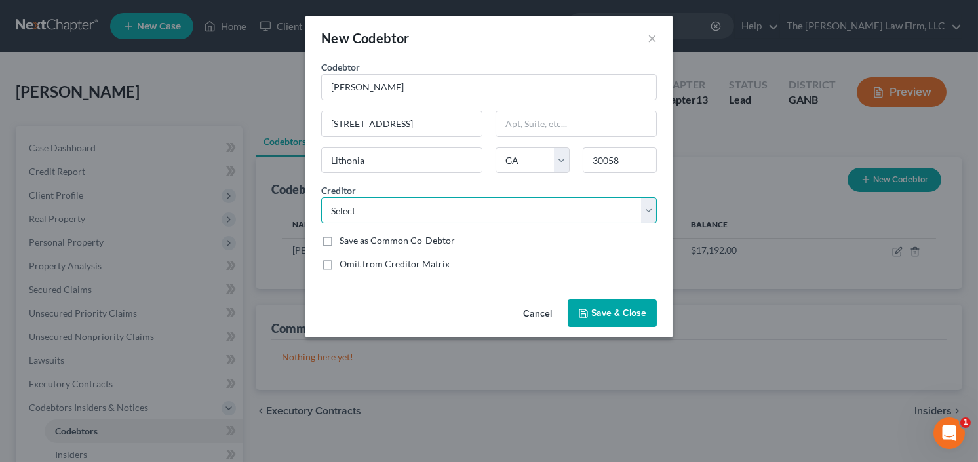
click at [520, 213] on select "Select Amex Portfolio Recov Assoc Exeter Finance Llc Flagstar Bank Westlake Fin…" at bounding box center [489, 210] width 336 height 26
click at [321, 197] on select "Select Amex Portfolio Recov Assoc Exeter Finance Llc Flagstar Bank Westlake Fin…" at bounding box center [489, 210] width 336 height 26
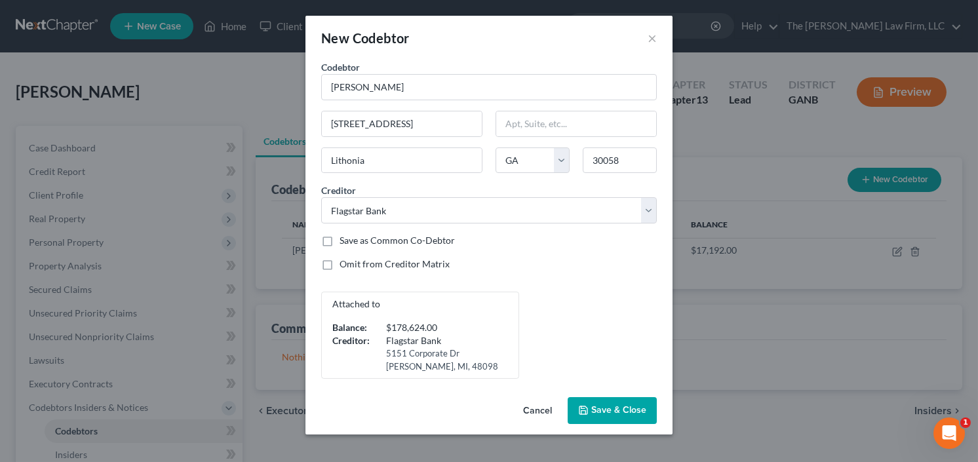
click at [381, 290] on div "Codebtor * Amy Morton Codebtor * Amy Morton 2430 Oakleaf Cir Lithonia State AL …" at bounding box center [489, 219] width 349 height 318
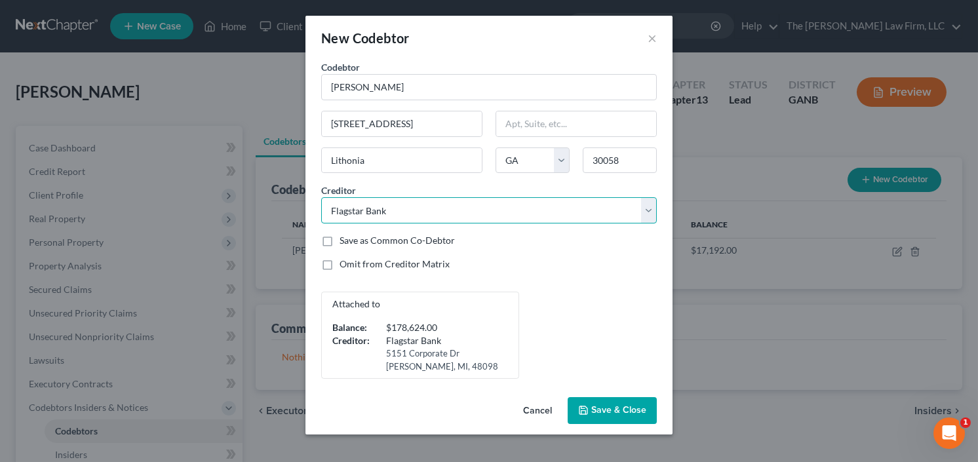
click at [463, 207] on select "Select Amex Portfolio Recov Assoc Exeter Finance Llc Flagstar Bank Westlake Fin…" at bounding box center [489, 210] width 336 height 26
click at [321, 197] on select "Select Amex Portfolio Recov Assoc Exeter Finance Llc Flagstar Bank Westlake Fin…" at bounding box center [489, 210] width 336 height 26
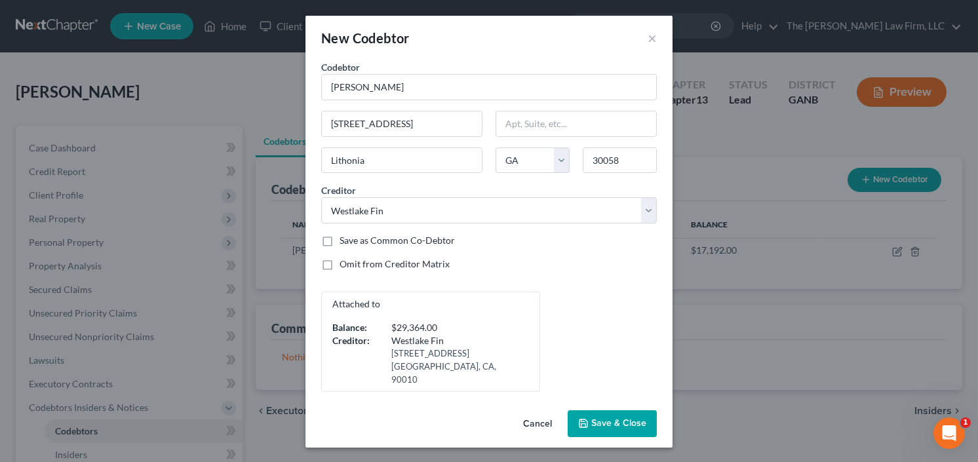
click at [618, 418] on span "Save & Close" at bounding box center [618, 423] width 55 height 11
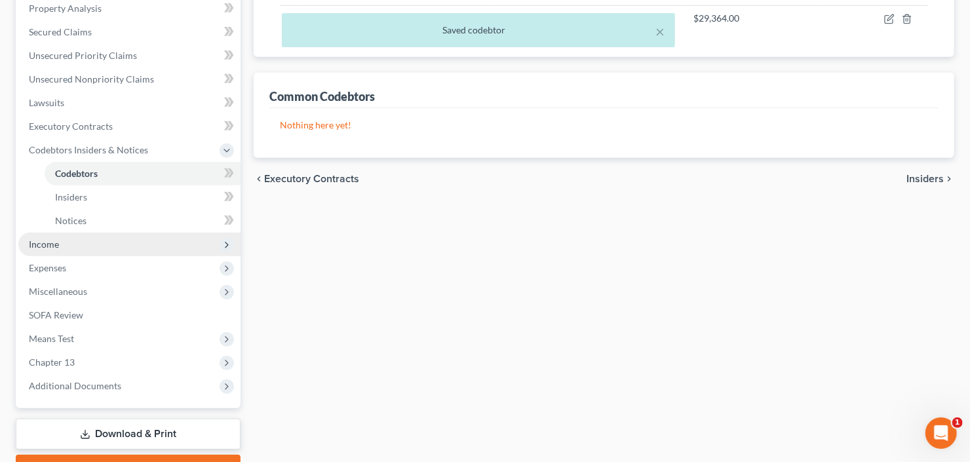
scroll to position [262, 0]
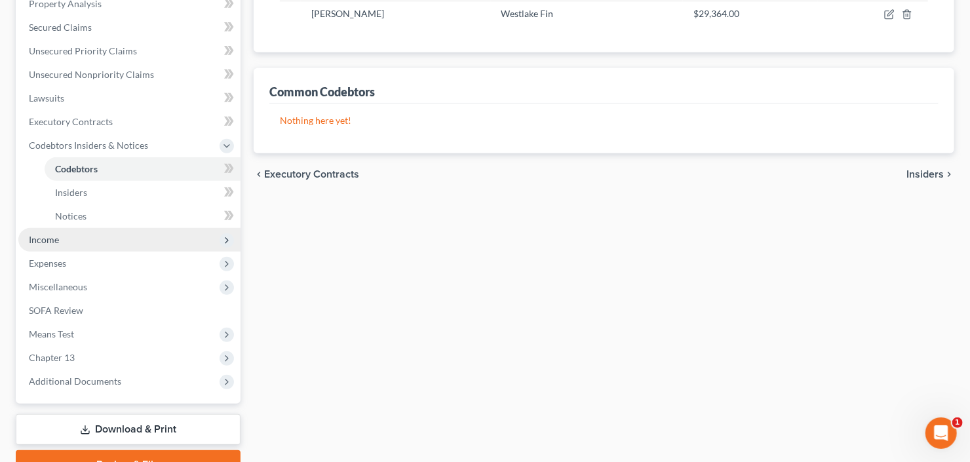
click at [89, 229] on span "Income" at bounding box center [129, 240] width 222 height 24
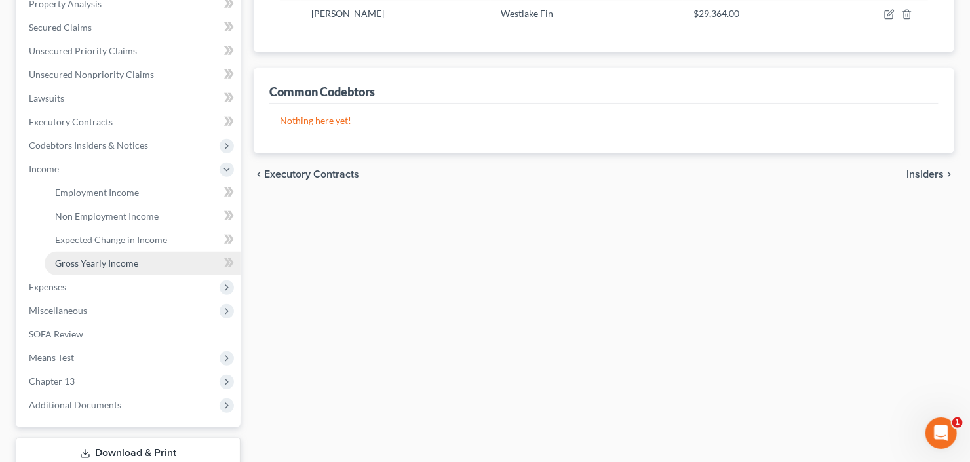
click at [91, 261] on span "Gross Yearly Income" at bounding box center [96, 263] width 83 height 11
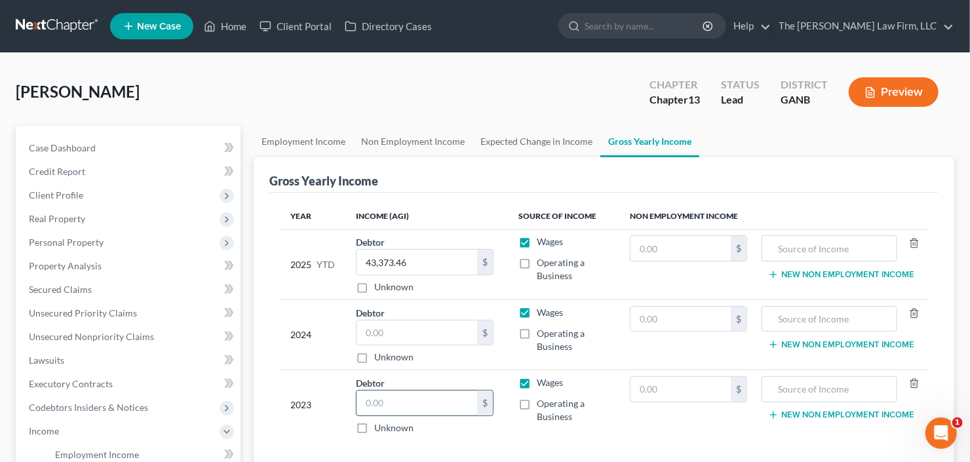
click at [408, 396] on input "text" at bounding box center [417, 403] width 121 height 25
click at [410, 339] on input "text" at bounding box center [417, 332] width 121 height 25
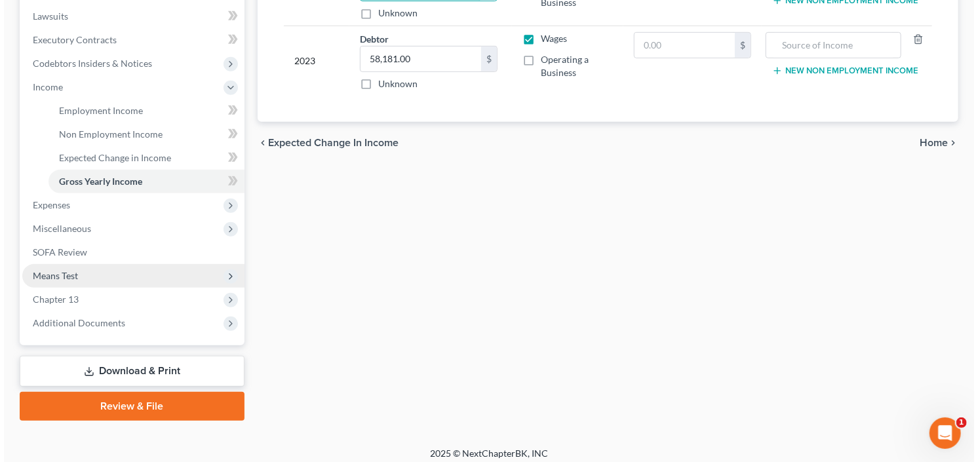
scroll to position [351, 0]
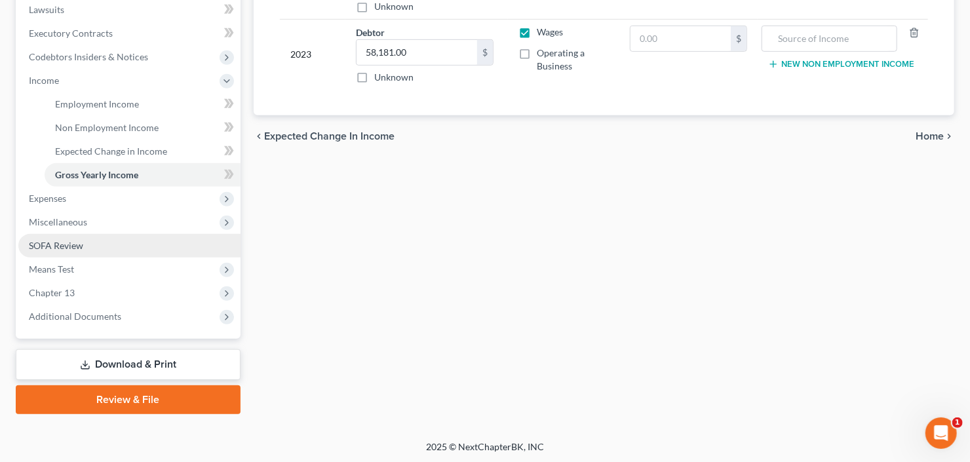
click at [90, 251] on link "SOFA Review" at bounding box center [129, 246] width 222 height 24
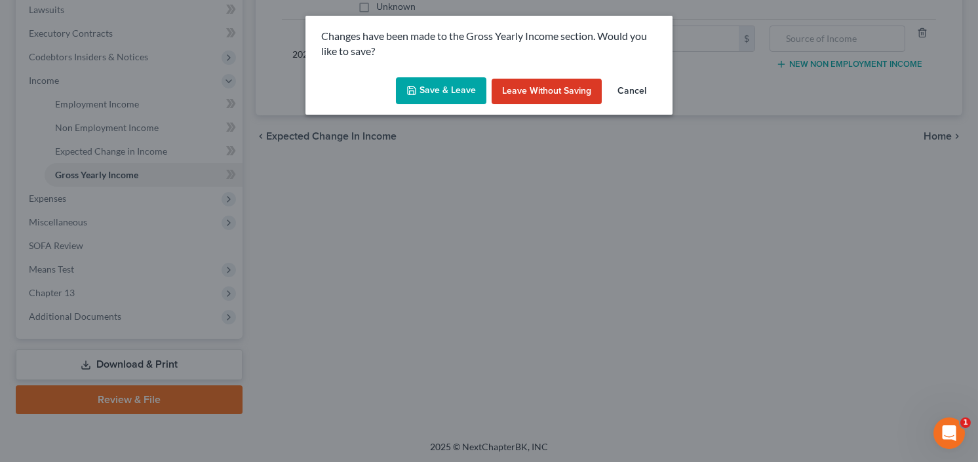
click at [433, 85] on button "Save & Leave" at bounding box center [441, 91] width 90 height 28
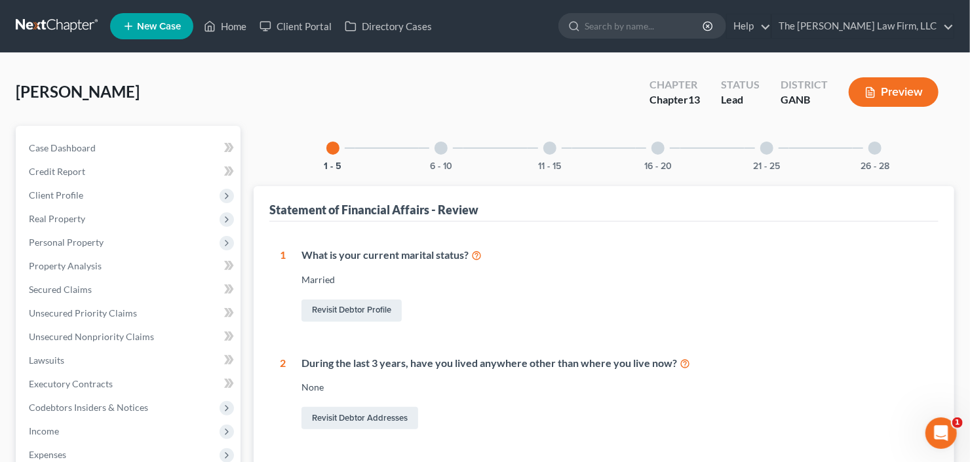
click at [868, 144] on div "26 - 28" at bounding box center [875, 148] width 45 height 45
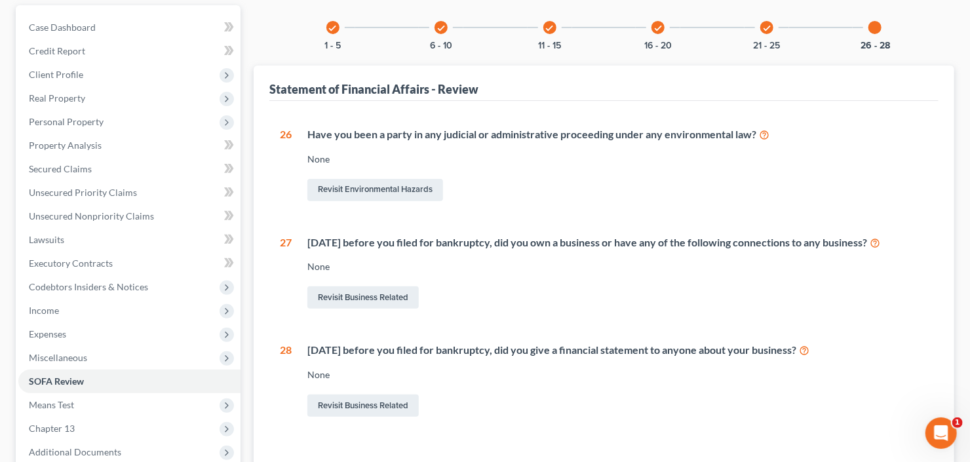
scroll to position [210, 0]
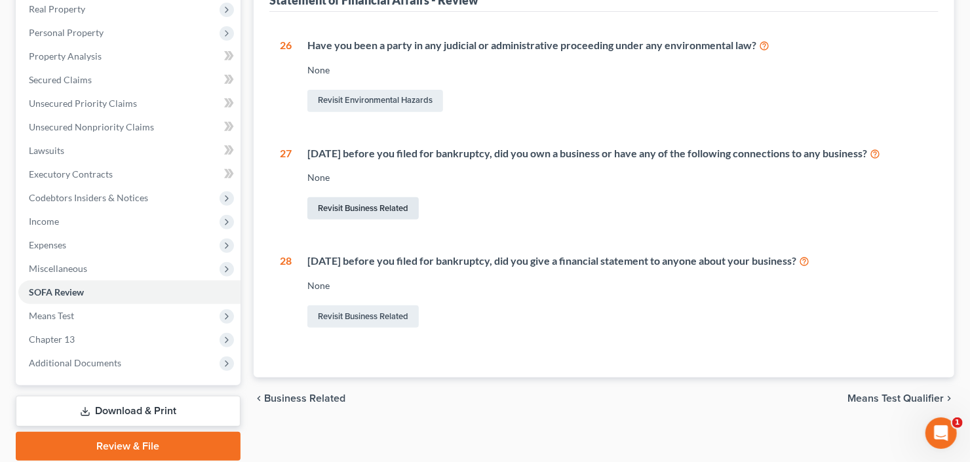
click at [380, 208] on link "Revisit Business Related" at bounding box center [362, 208] width 111 height 22
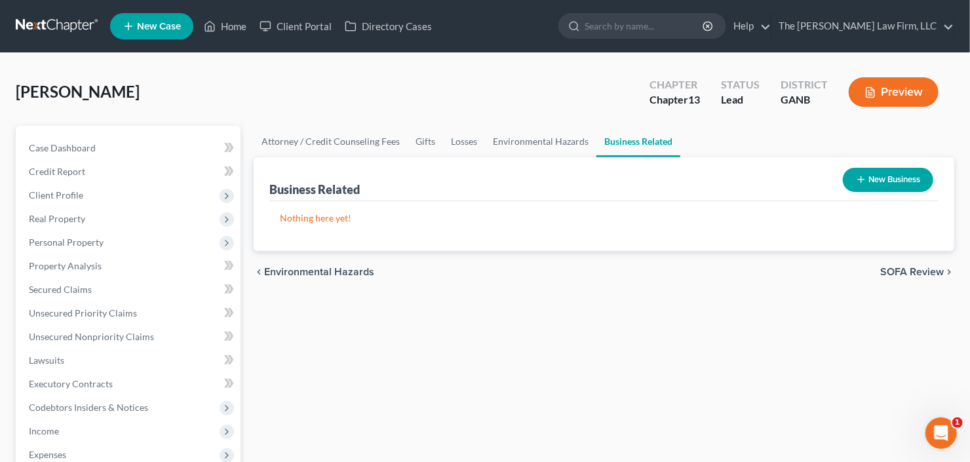
click at [874, 183] on button "New Business" at bounding box center [888, 180] width 90 height 24
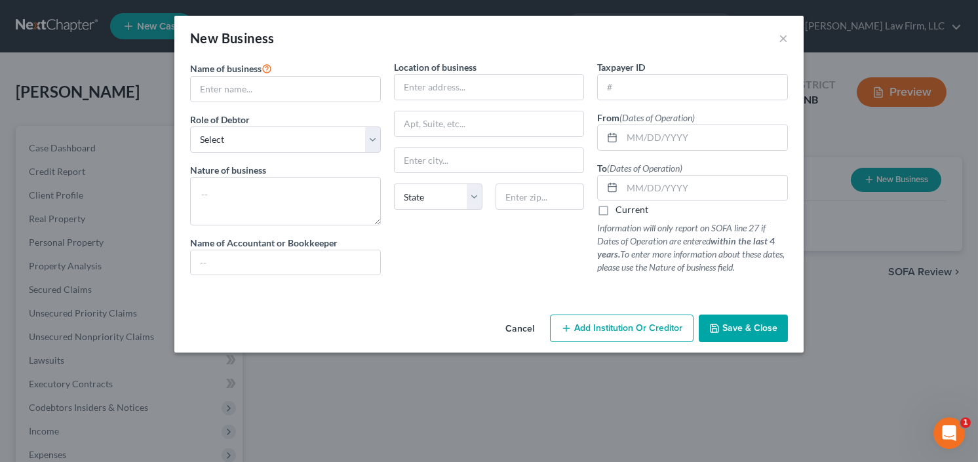
click at [514, 327] on button "Cancel" at bounding box center [520, 329] width 50 height 26
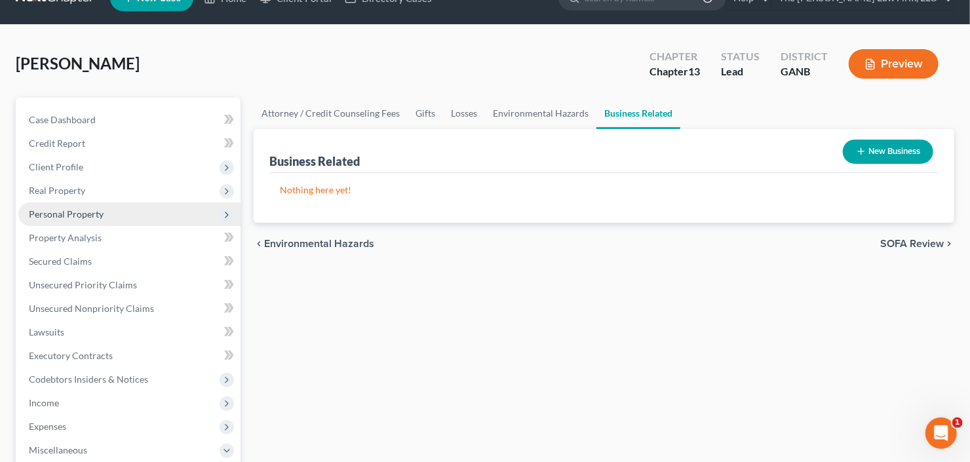
scroll to position [105, 0]
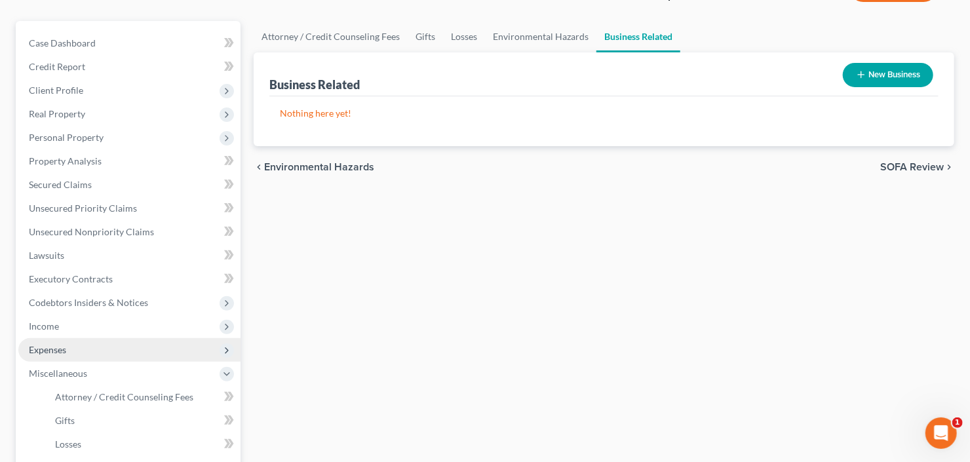
click at [87, 347] on span "Expenses" at bounding box center [129, 350] width 222 height 24
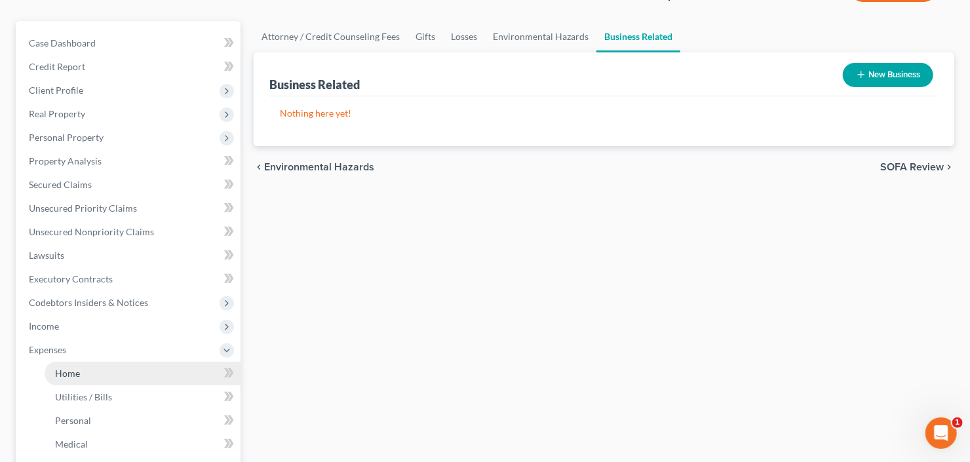
click at [80, 375] on link "Home" at bounding box center [143, 374] width 196 height 24
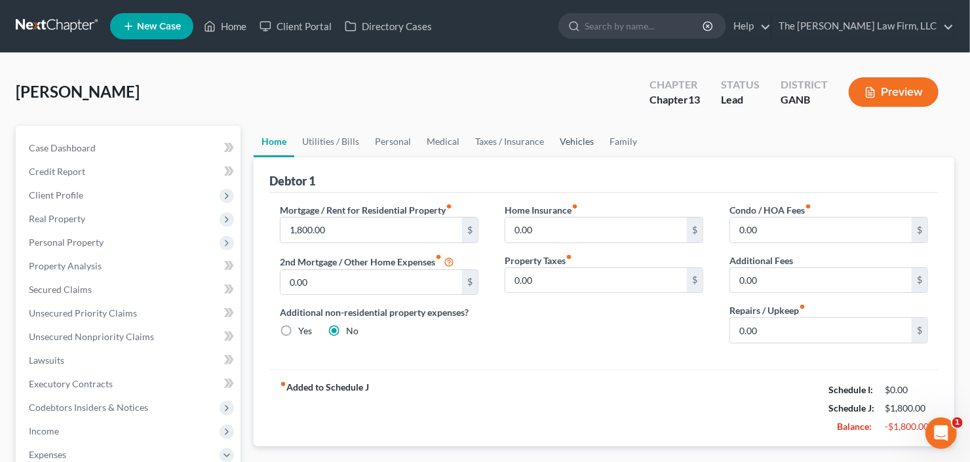
click at [583, 132] on link "Vehicles" at bounding box center [577, 141] width 50 height 31
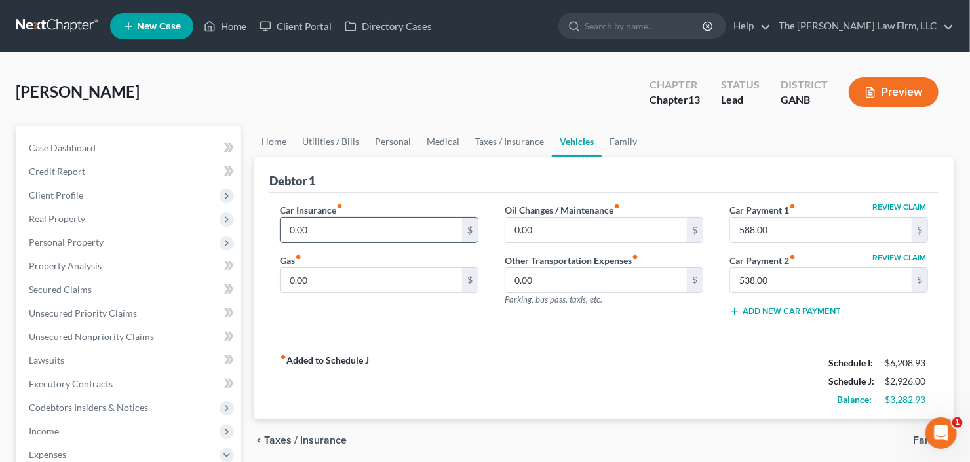
click at [412, 238] on input "0.00" at bounding box center [371, 230] width 182 height 25
click at [821, 234] on input "588.00" at bounding box center [821, 230] width 182 height 25
click at [788, 271] on input "538.00" at bounding box center [821, 280] width 182 height 25
click at [773, 282] on input "538.00" at bounding box center [821, 280] width 182 height 25
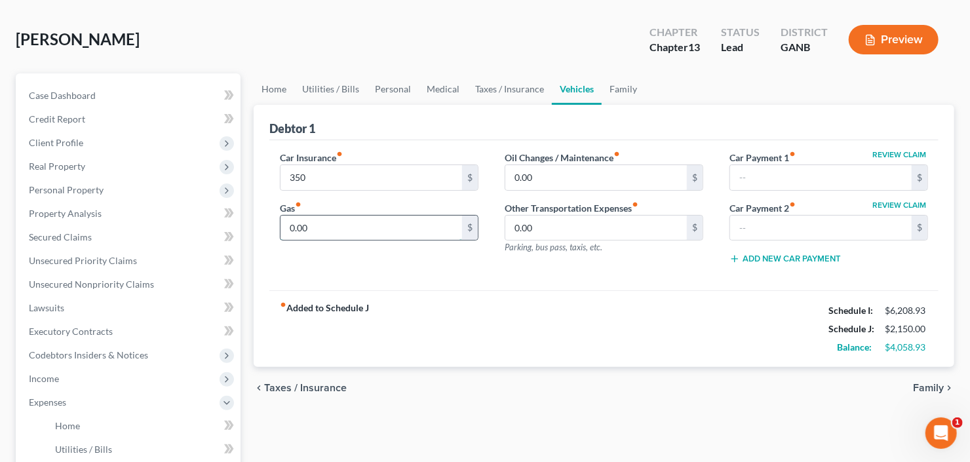
click at [372, 227] on input "0.00" at bounding box center [371, 228] width 182 height 25
click at [336, 85] on link "Utilities / Bills" at bounding box center [330, 88] width 73 height 31
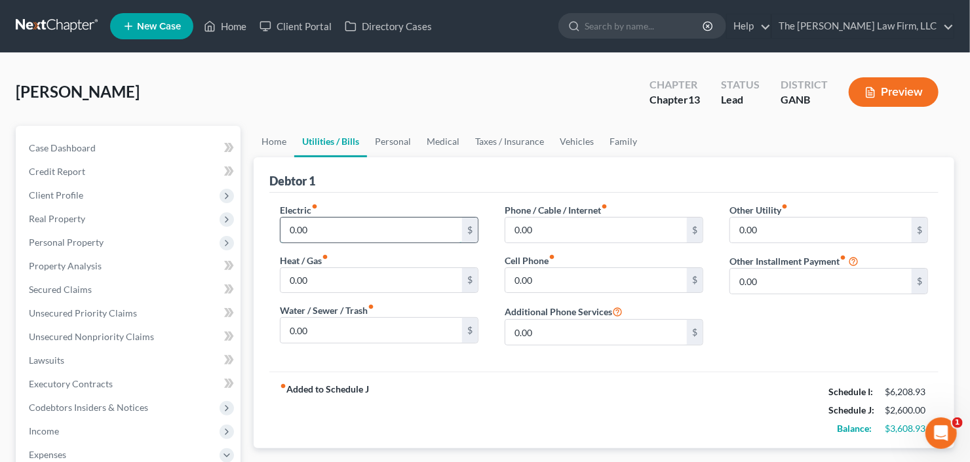
click at [348, 233] on input "0.00" at bounding box center [371, 230] width 182 height 25
click at [406, 136] on link "Personal" at bounding box center [393, 141] width 52 height 31
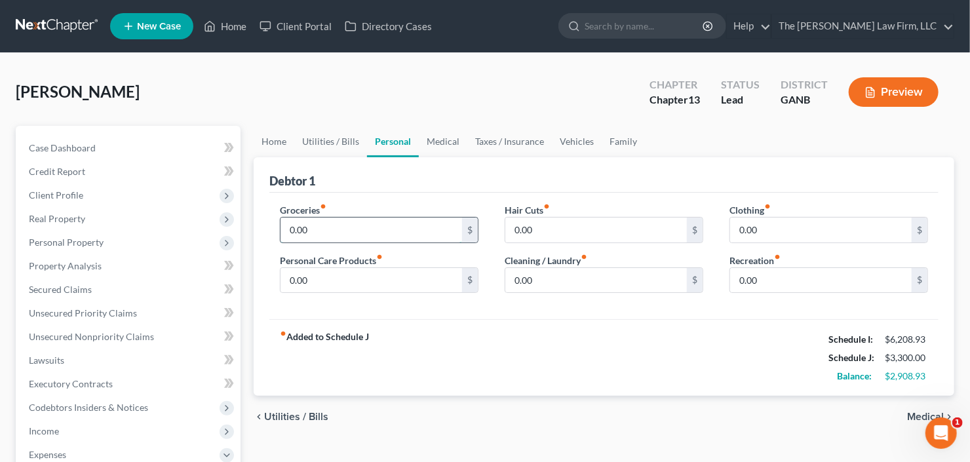
click at [336, 229] on input "0.00" at bounding box center [371, 230] width 182 height 25
click at [338, 130] on link "Utilities / Bills" at bounding box center [330, 141] width 73 height 31
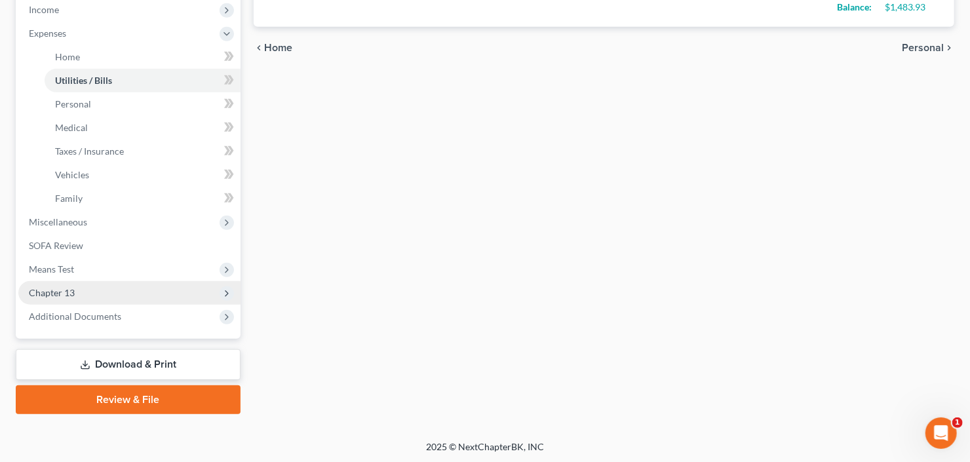
click at [88, 288] on span "Chapter 13" at bounding box center [129, 293] width 222 height 24
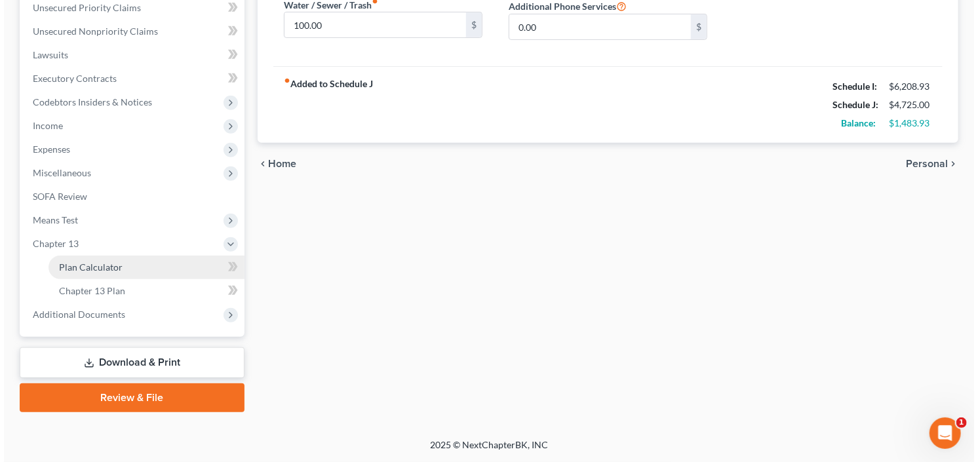
scroll to position [303, 0]
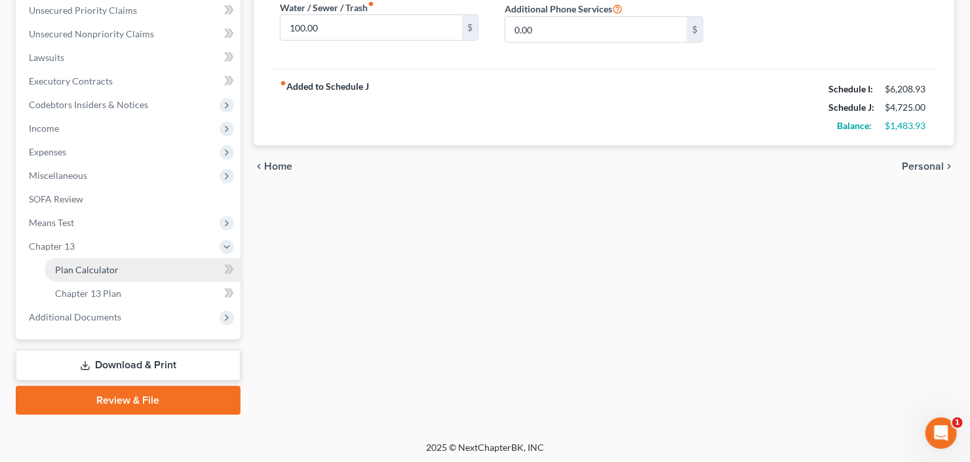
click at [102, 273] on span "Plan Calculator" at bounding box center [87, 269] width 64 height 11
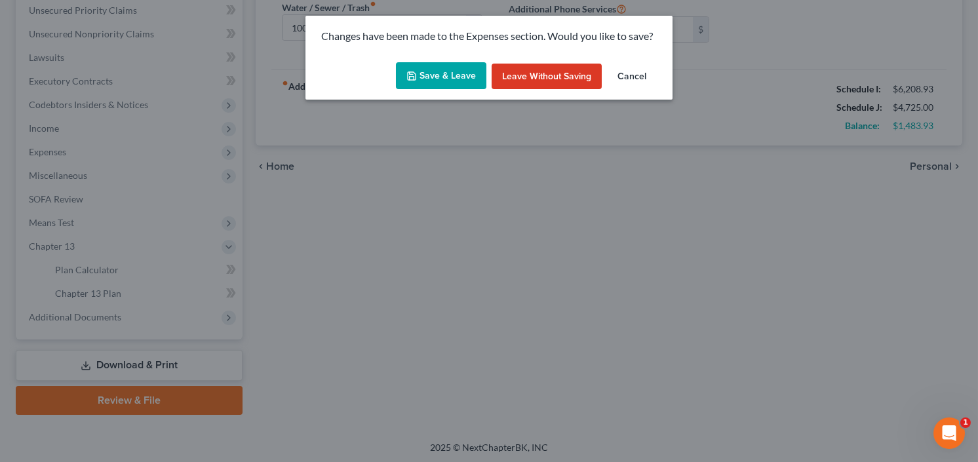
click at [451, 81] on button "Save & Leave" at bounding box center [441, 76] width 90 height 28
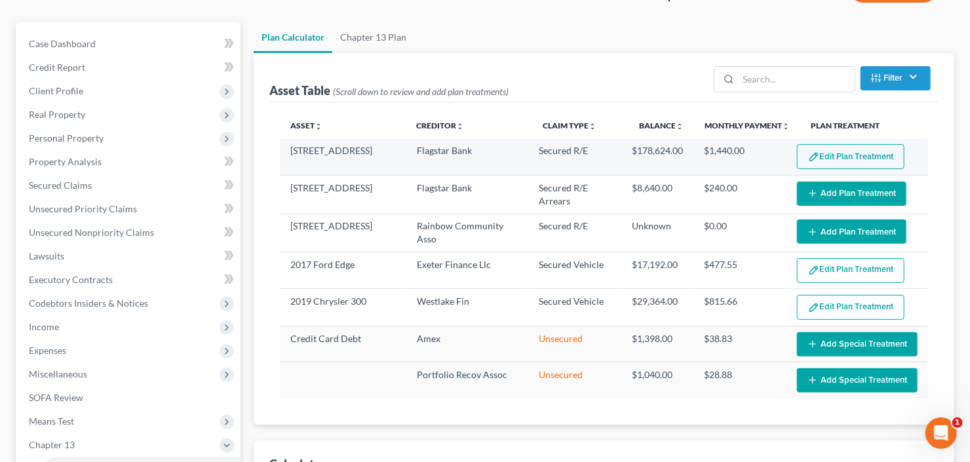
scroll to position [105, 0]
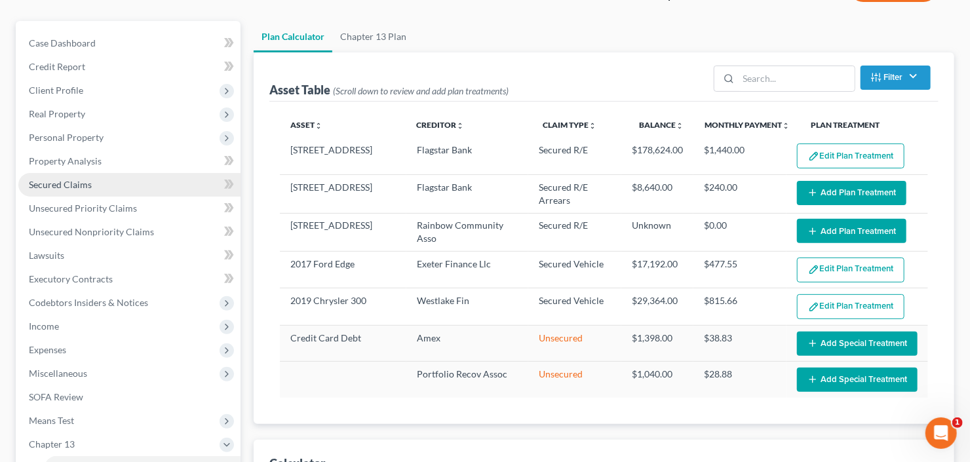
click at [96, 186] on link "Secured Claims" at bounding box center [129, 185] width 222 height 24
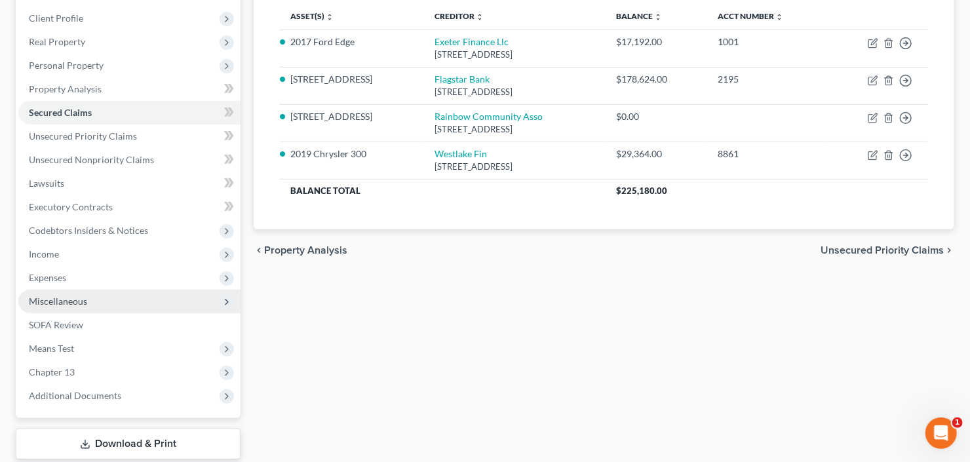
scroll to position [256, 0]
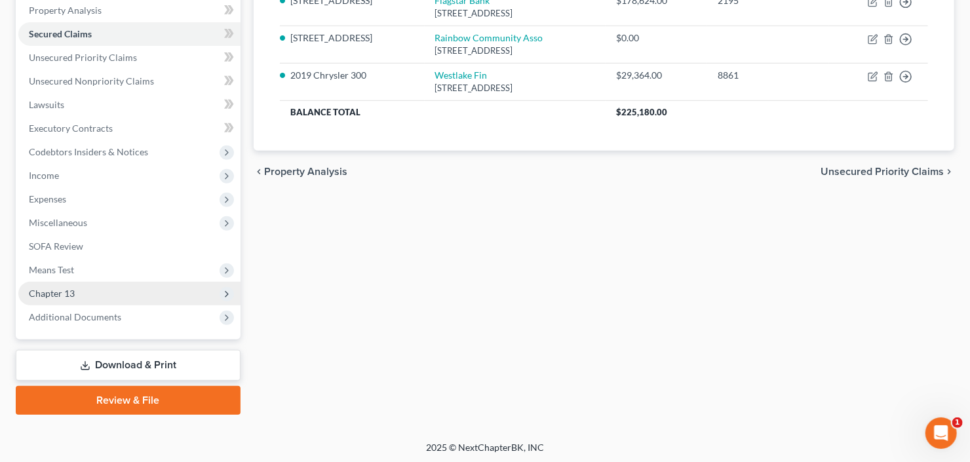
click at [56, 294] on span "Chapter 13" at bounding box center [52, 293] width 46 height 11
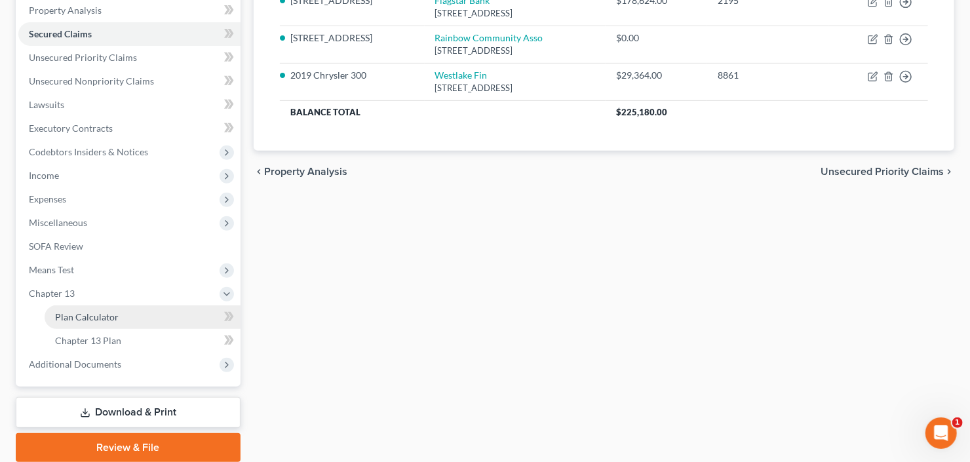
click at [74, 315] on span "Plan Calculator" at bounding box center [87, 316] width 64 height 11
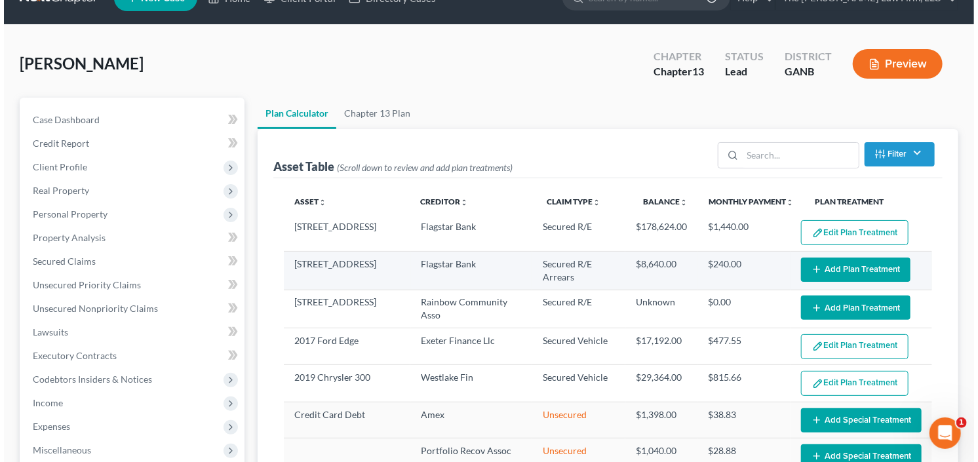
scroll to position [52, 0]
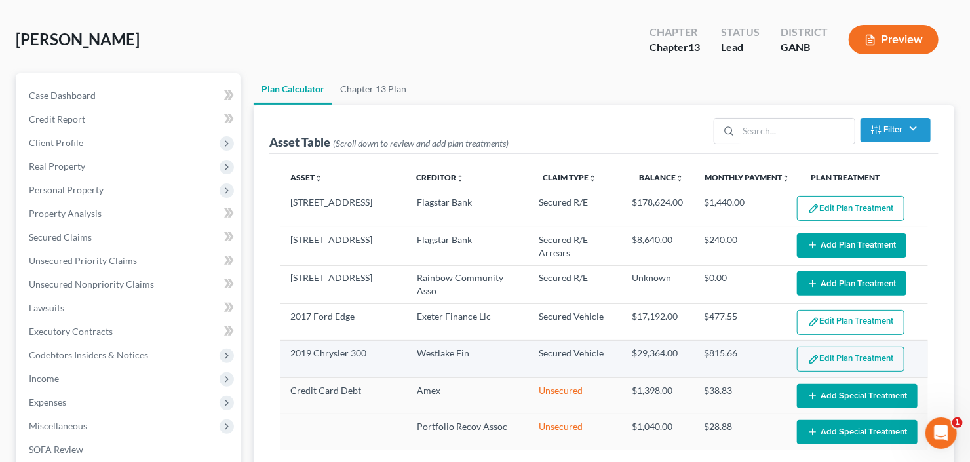
click at [830, 360] on button "Edit Plan Treatment" at bounding box center [850, 359] width 107 height 25
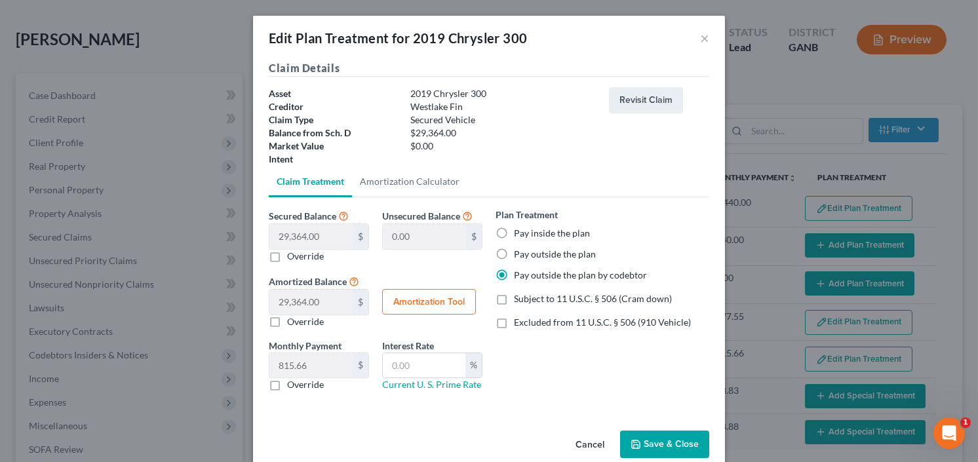
click at [514, 229] on label "Pay inside the plan" at bounding box center [552, 233] width 76 height 13
click at [519, 229] on input "Pay inside the plan" at bounding box center [523, 231] width 9 height 9
click at [514, 320] on label "Excluded from 11 U.S.C. § 506 (910 Vehicle)" at bounding box center [602, 322] width 177 height 13
click at [519, 320] on input "Excluded from 11 U.S.C. § 506 (910 Vehicle)" at bounding box center [523, 320] width 9 height 9
click at [403, 299] on button "Amortization Tool" at bounding box center [429, 302] width 94 height 26
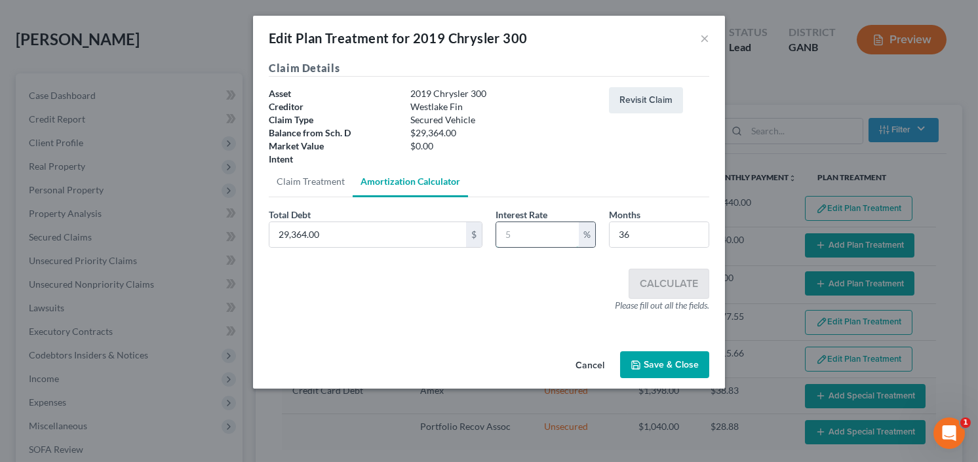
click at [518, 235] on input "text" at bounding box center [537, 234] width 83 height 25
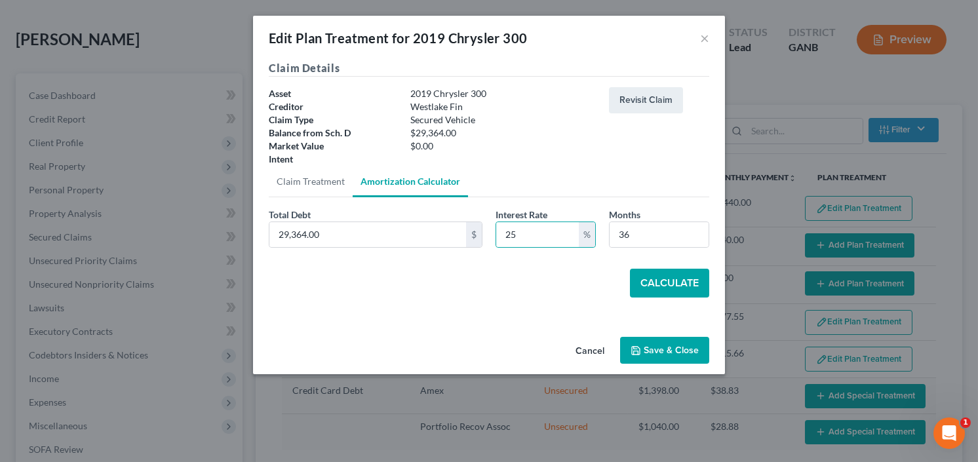
click at [660, 281] on button "Calculate" at bounding box center [669, 283] width 79 height 29
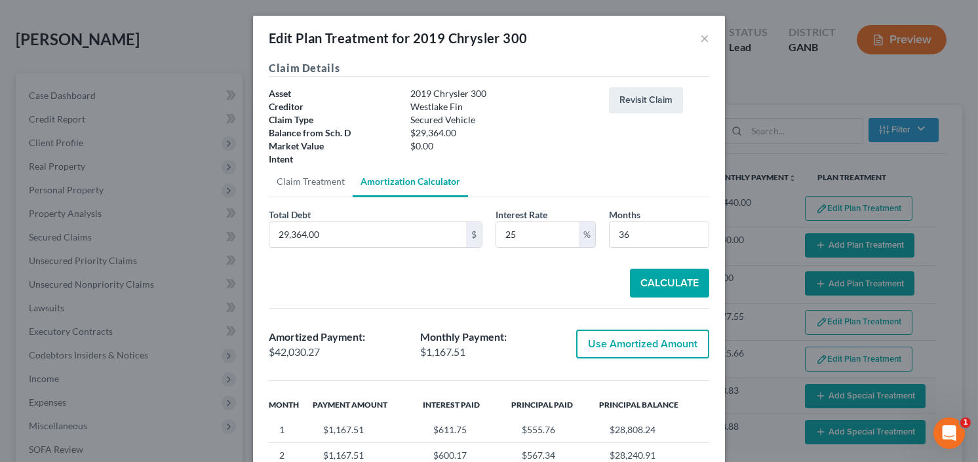
click at [619, 339] on button "Use Amortized Amount" at bounding box center [642, 344] width 133 height 29
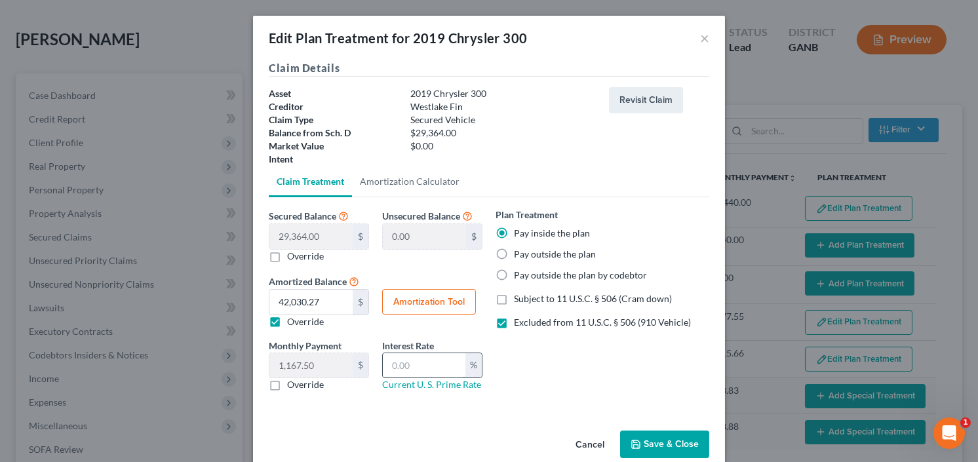
click at [433, 365] on input "text" at bounding box center [424, 365] width 83 height 25
click at [662, 436] on button "Save & Close" at bounding box center [664, 445] width 89 height 28
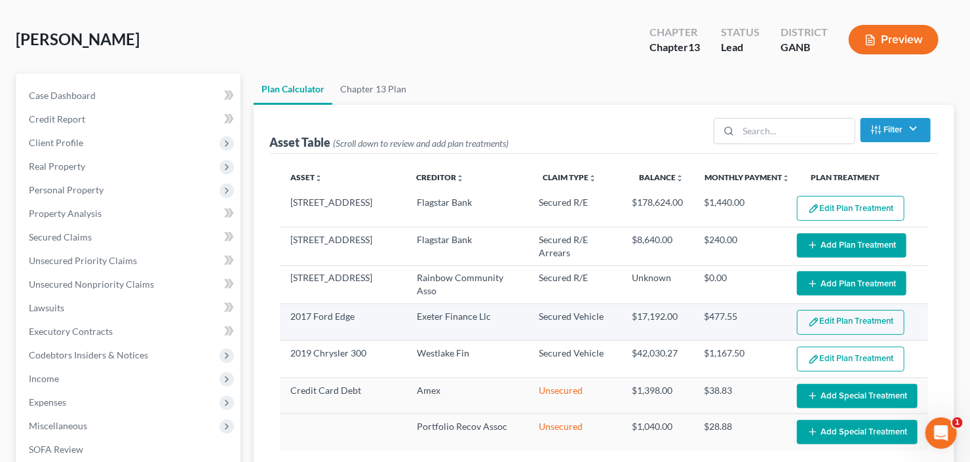
click at [843, 315] on button "Edit Plan Treatment" at bounding box center [850, 322] width 107 height 25
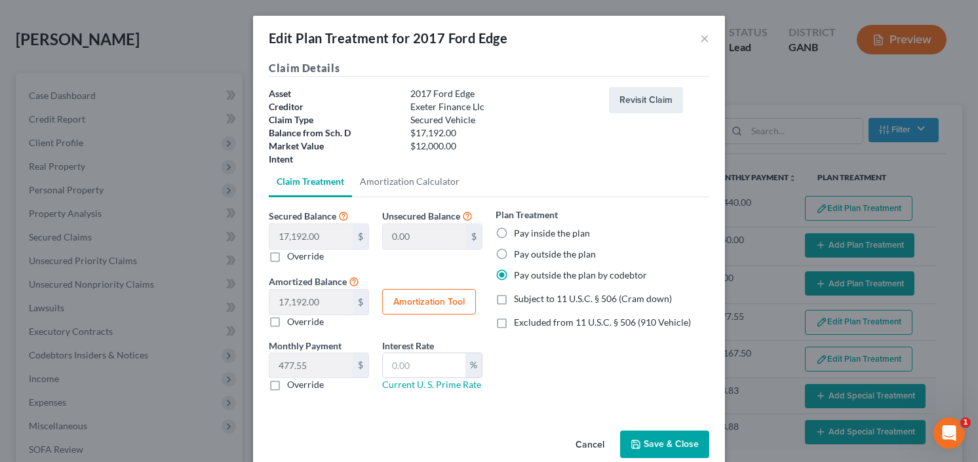
click at [414, 301] on button "Amortization Tool" at bounding box center [429, 302] width 94 height 26
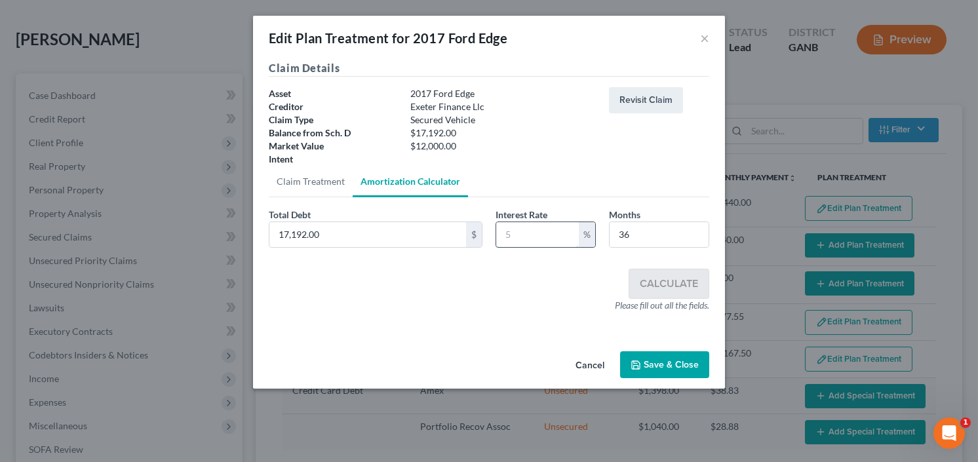
click at [530, 239] on input "text" at bounding box center [537, 234] width 83 height 25
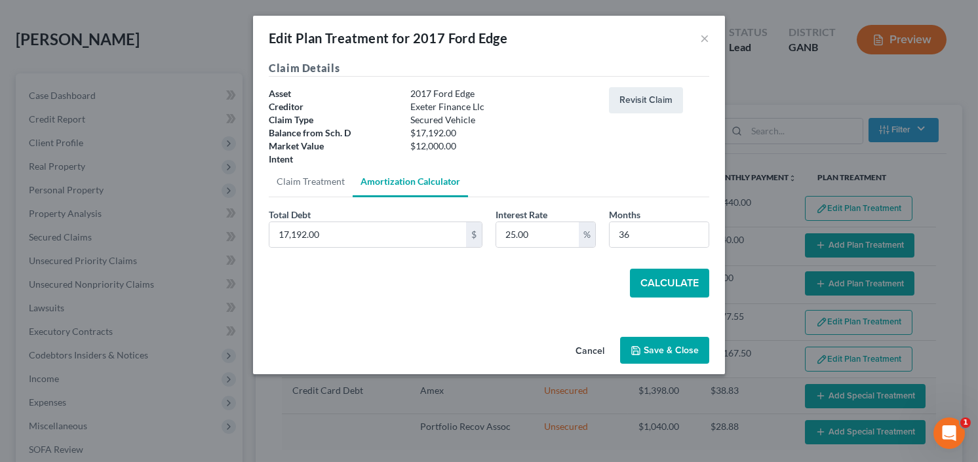
click at [684, 279] on button "Calculate" at bounding box center [669, 283] width 79 height 29
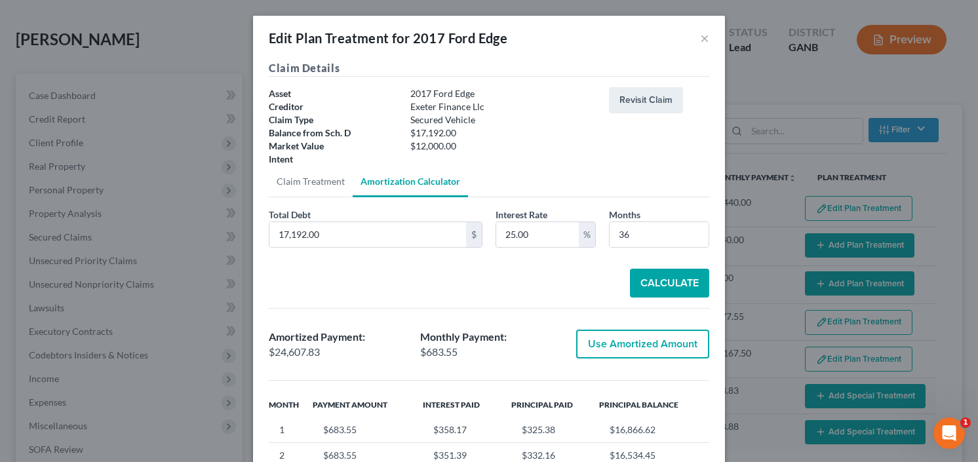
click at [649, 342] on button "Use Amortized Amount" at bounding box center [642, 344] width 133 height 29
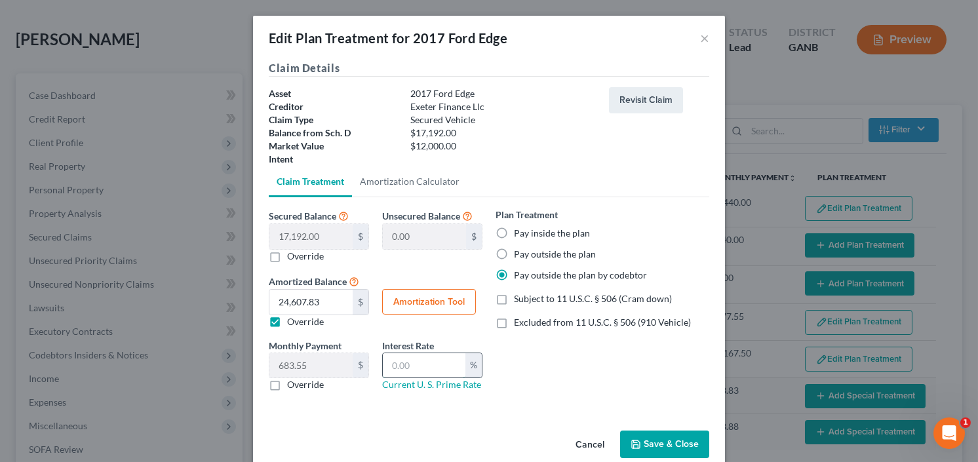
click at [426, 362] on input "text" at bounding box center [424, 365] width 83 height 25
click at [514, 317] on label "Excluded from 11 U.S.C. § 506 (910 Vehicle)" at bounding box center [602, 322] width 177 height 13
click at [519, 317] on input "Excluded from 11 U.S.C. § 506 (910 Vehicle)" at bounding box center [523, 320] width 9 height 9
click at [514, 230] on label "Pay inside the plan" at bounding box center [552, 233] width 76 height 13
click at [519, 230] on input "Pay inside the plan" at bounding box center [523, 231] width 9 height 9
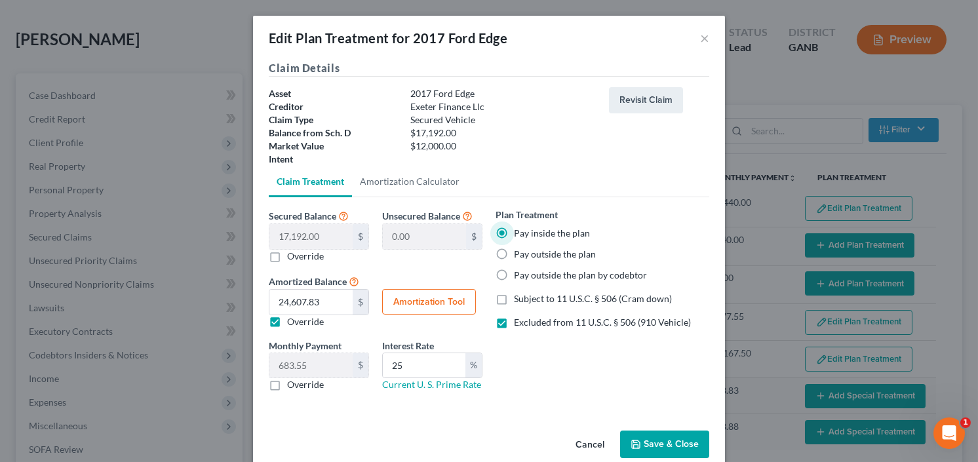
click at [655, 448] on button "Save & Close" at bounding box center [664, 445] width 89 height 28
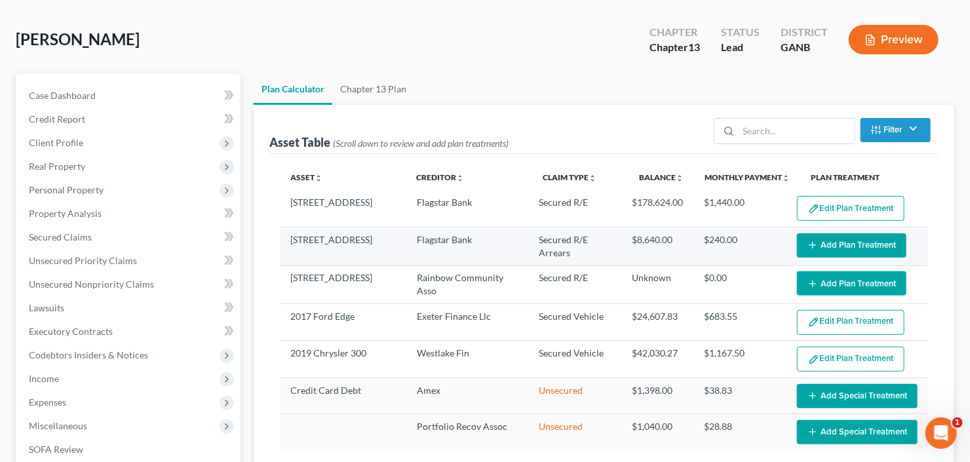
click at [853, 241] on button "Add Plan Treatment" at bounding box center [851, 245] width 109 height 24
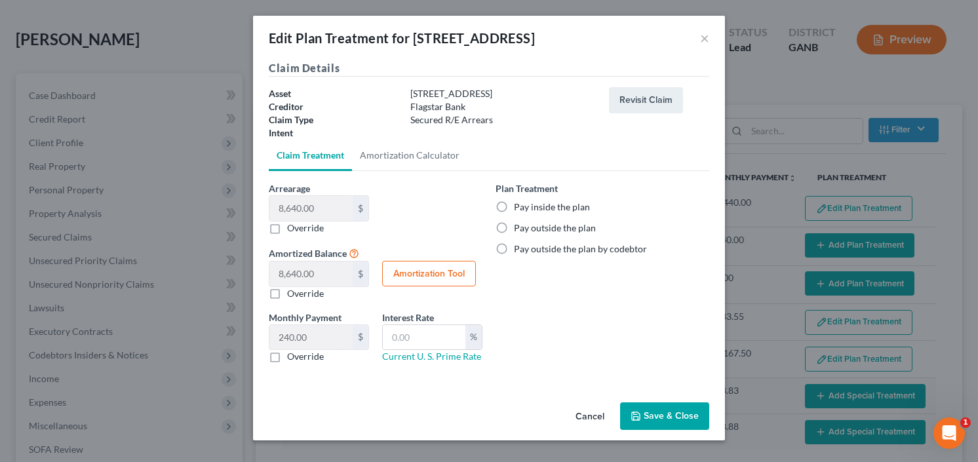
click at [514, 206] on label "Pay inside the plan" at bounding box center [552, 207] width 76 height 13
click at [519, 206] on input "Pay inside the plan" at bounding box center [523, 205] width 9 height 9
drag, startPoint x: 656, startPoint y: 419, endPoint x: 665, endPoint y: 411, distance: 12.5
click at [655, 419] on button "Save & Close" at bounding box center [664, 416] width 89 height 28
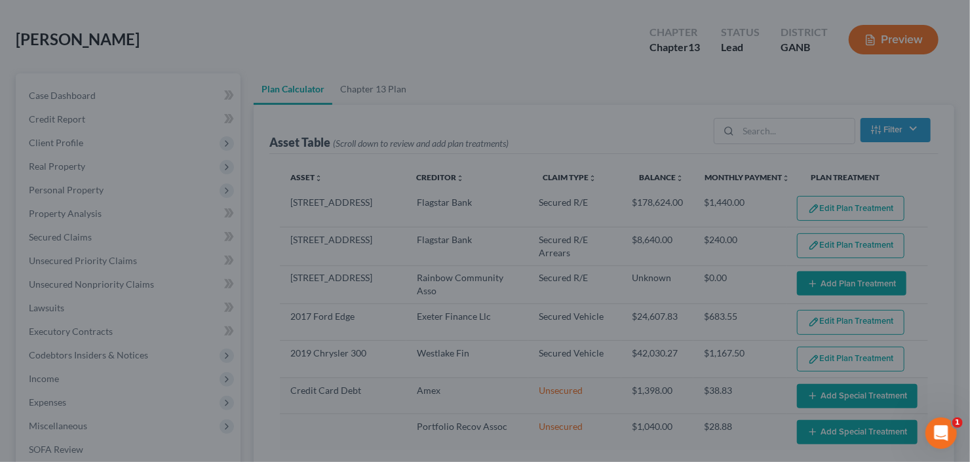
click at [858, 277] on button "Add Plan Treatment" at bounding box center [851, 283] width 109 height 24
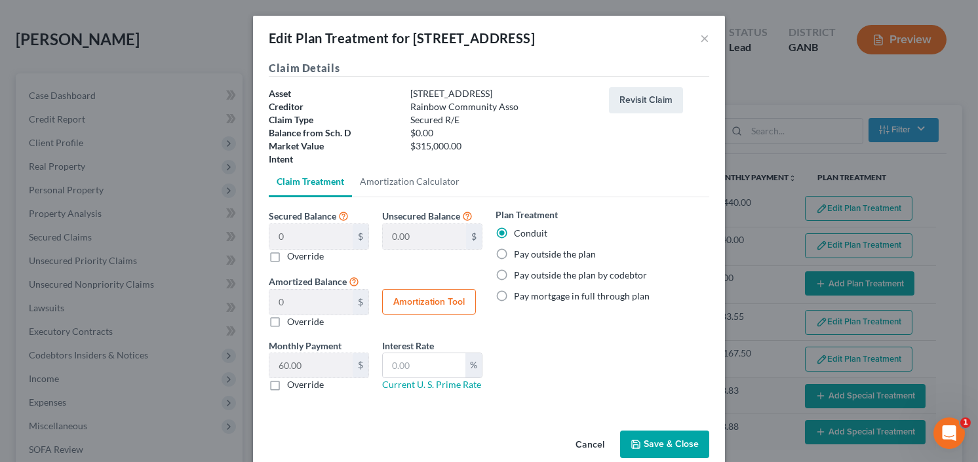
click at [514, 256] on label "Pay outside the plan" at bounding box center [555, 254] width 82 height 13
click at [519, 256] on input "Pay outside the plan" at bounding box center [523, 252] width 9 height 9
click at [514, 233] on label "Conduit" at bounding box center [530, 233] width 33 height 13
click at [519, 233] on input "Conduit" at bounding box center [523, 231] width 9 height 9
click at [514, 259] on label "Pay outside the plan" at bounding box center [555, 254] width 82 height 13
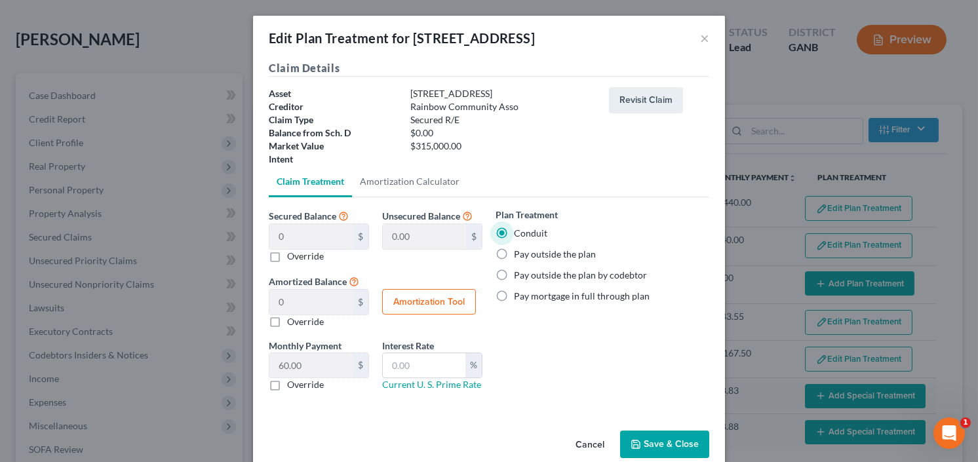
click at [519, 256] on input "Pay outside the plan" at bounding box center [523, 252] width 9 height 9
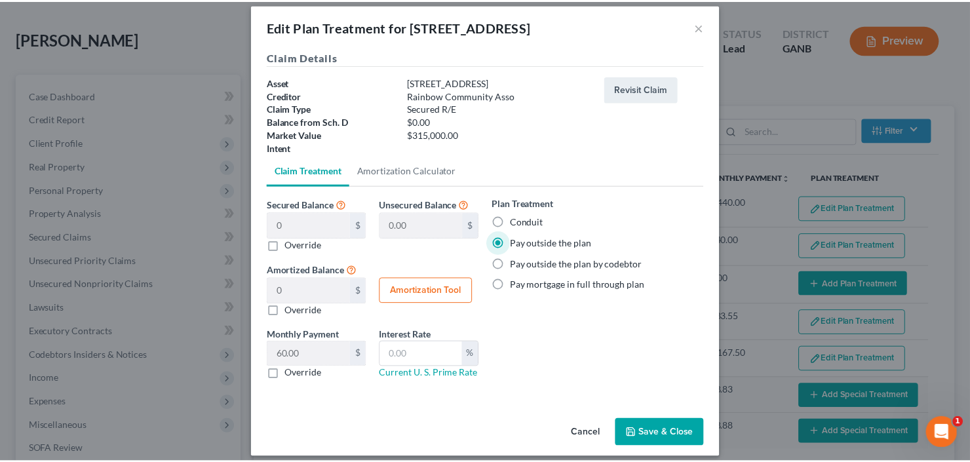
scroll to position [20, 0]
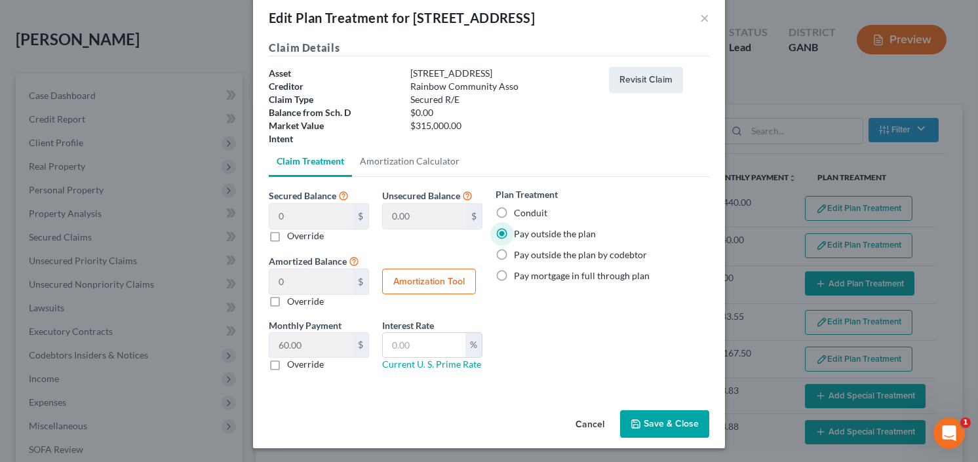
click at [661, 411] on button "Save & Close" at bounding box center [664, 424] width 89 height 28
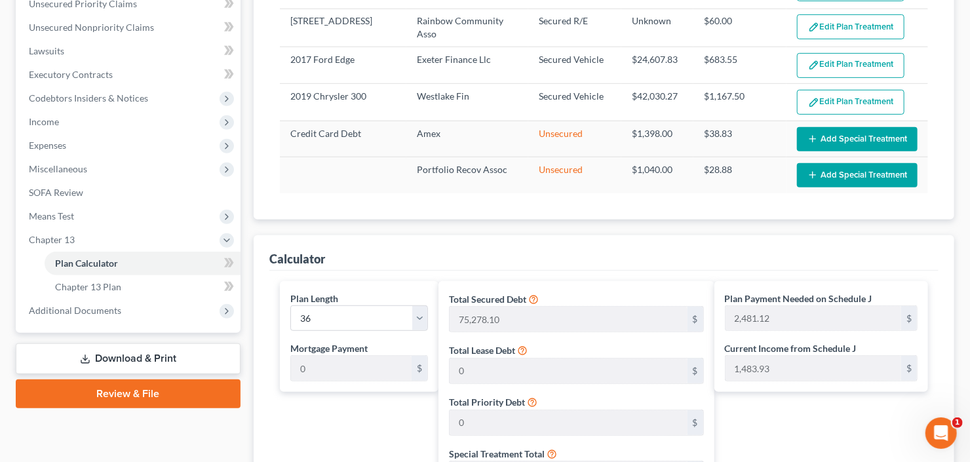
scroll to position [290, 0]
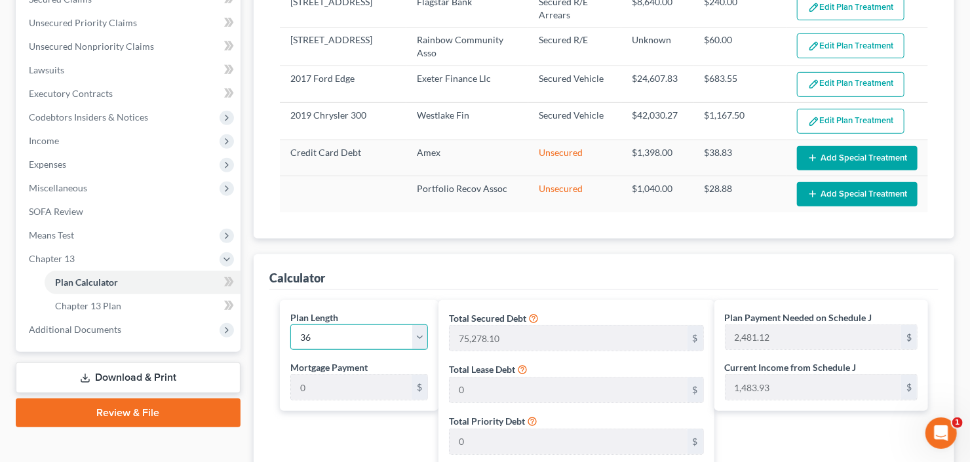
click at [367, 336] on select "1 2 3 4 5 6 7 8 9 10 11 12 13 14 15 16 17 18 19 20 21 22 23 24 25 26 27 28 29 3…" at bounding box center [359, 337] width 138 height 26
click at [290, 324] on select "1 2 3 4 5 6 7 8 9 10 11 12 13 14 15 16 17 18 19 20 21 22 23 24 25 26 27 28 29 3…" at bounding box center [359, 337] width 138 height 26
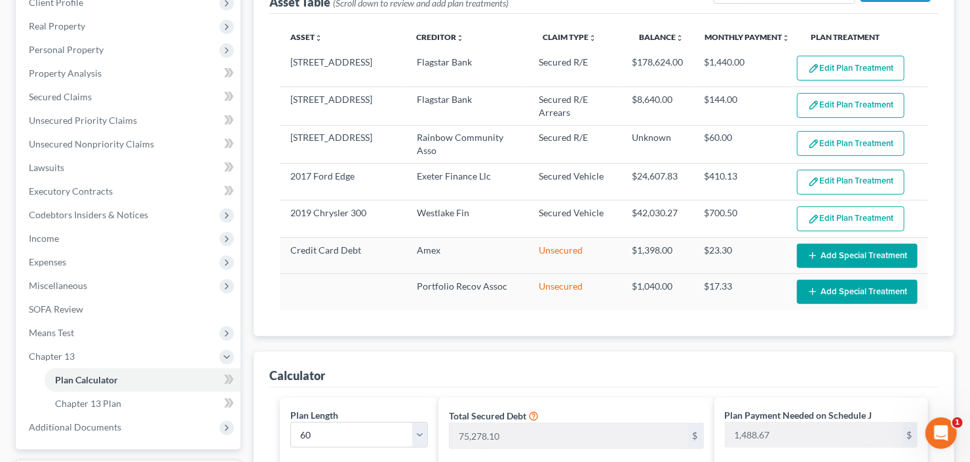
scroll to position [185, 0]
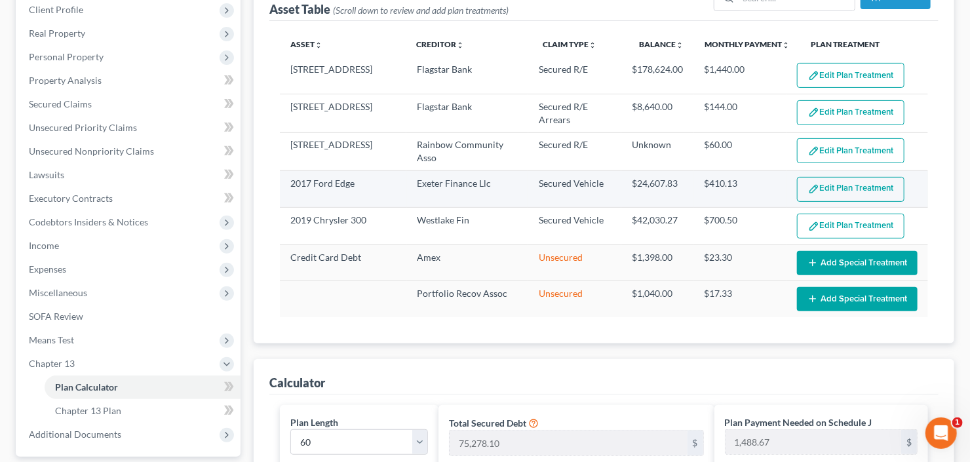
click at [845, 186] on button "Edit Plan Treatment" at bounding box center [850, 189] width 107 height 25
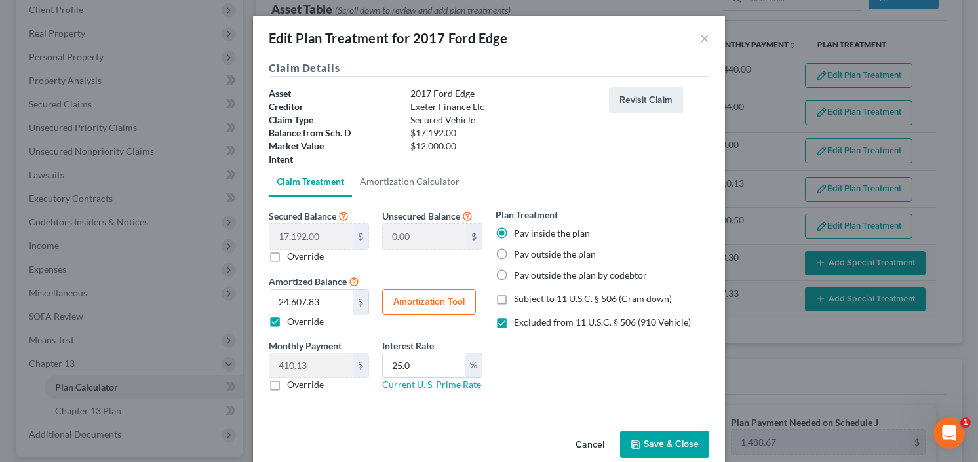
click at [403, 299] on button "Amortization Tool" at bounding box center [429, 302] width 94 height 26
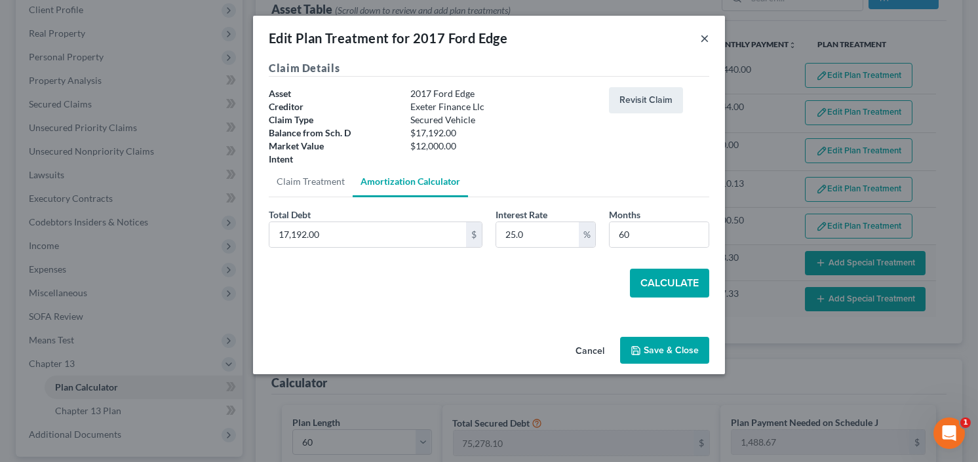
click at [703, 37] on button "×" at bounding box center [704, 38] width 9 height 16
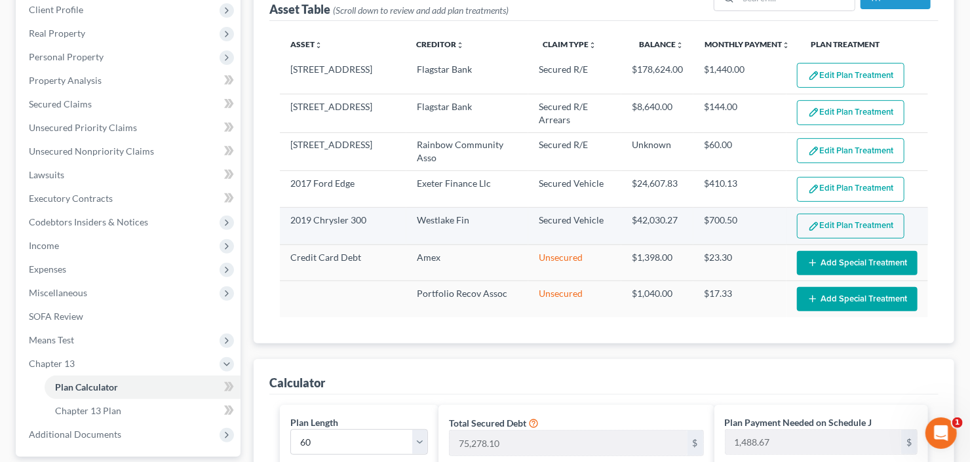
click at [834, 221] on button "Edit Plan Treatment" at bounding box center [850, 226] width 107 height 25
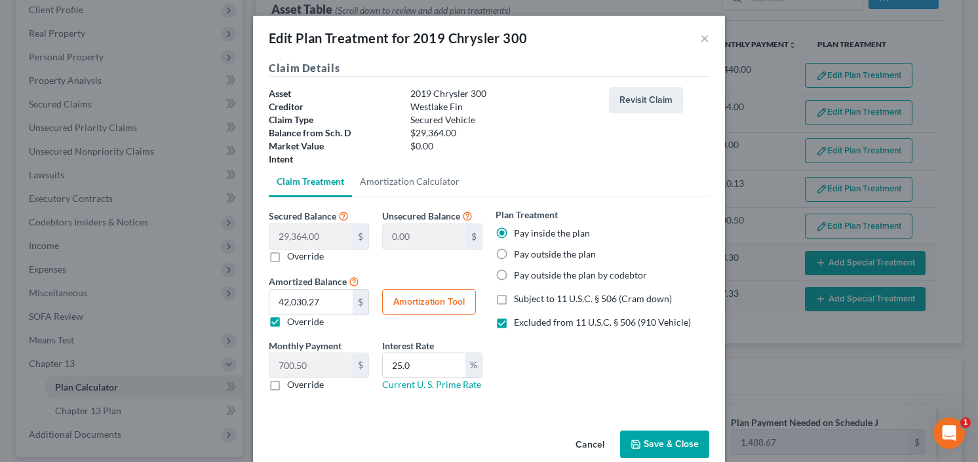
click at [665, 445] on button "Save & Close" at bounding box center [664, 445] width 89 height 28
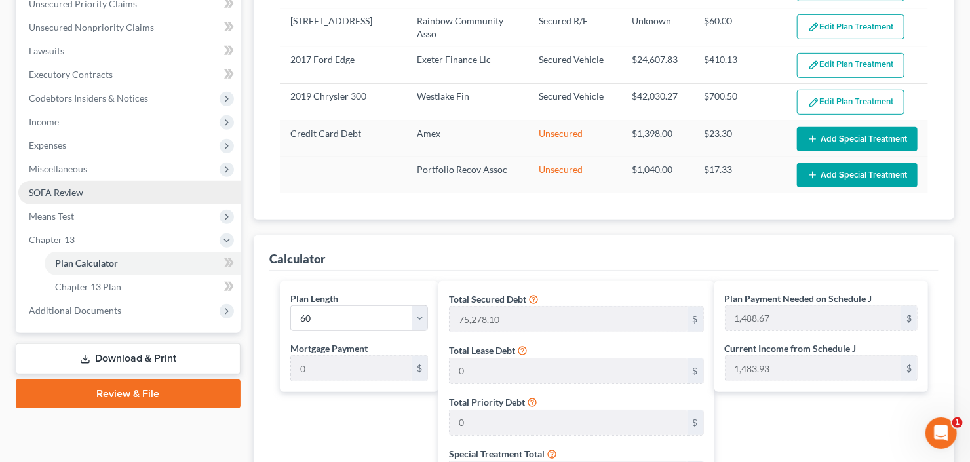
scroll to position [290, 0]
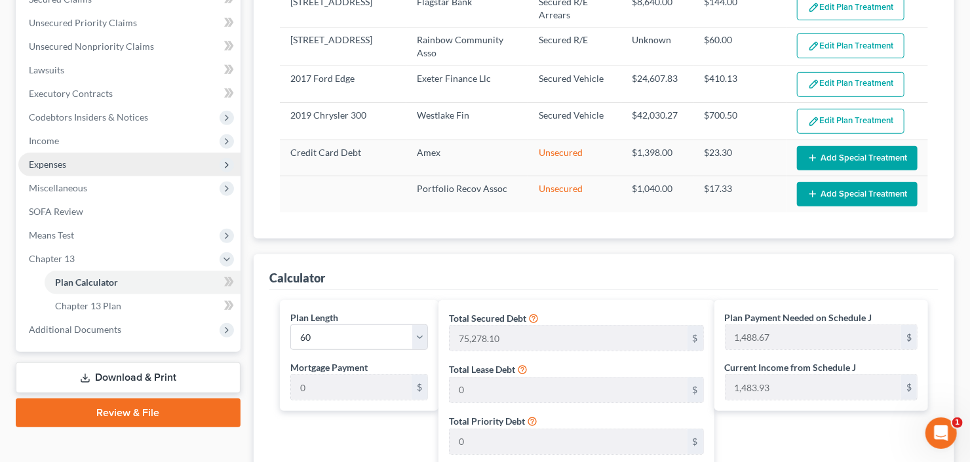
click at [77, 170] on span "Expenses" at bounding box center [129, 165] width 222 height 24
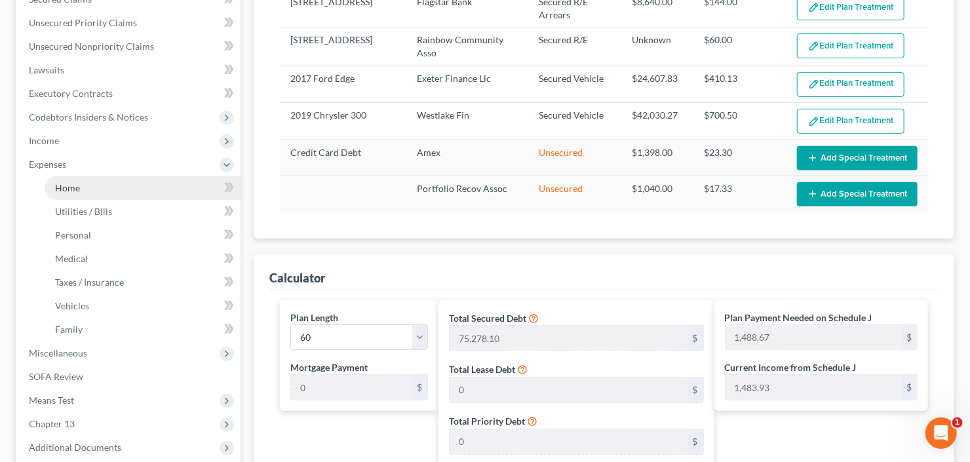
click at [81, 185] on link "Home" at bounding box center [143, 188] width 196 height 24
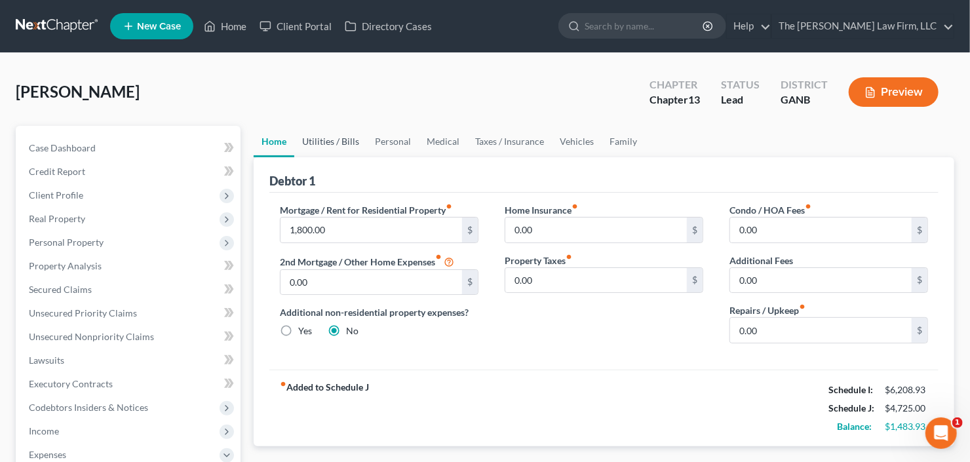
click at [303, 142] on link "Utilities / Bills" at bounding box center [330, 141] width 73 height 31
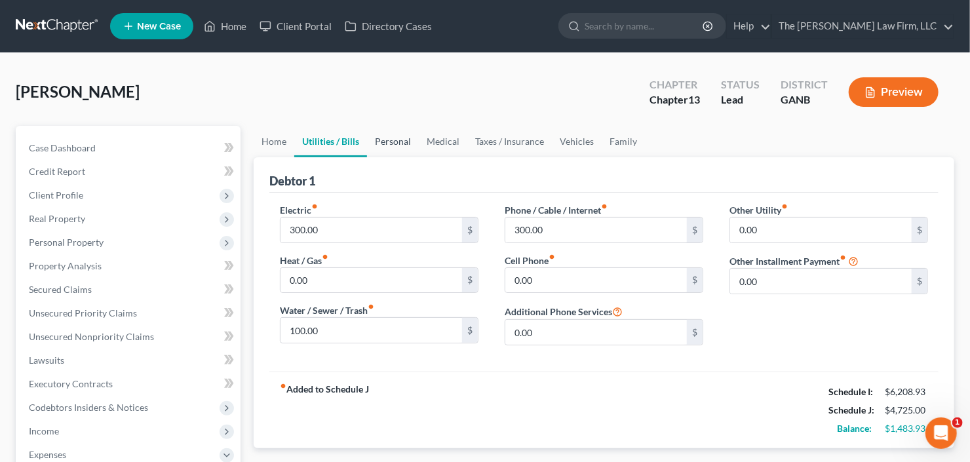
click at [392, 146] on link "Personal" at bounding box center [393, 141] width 52 height 31
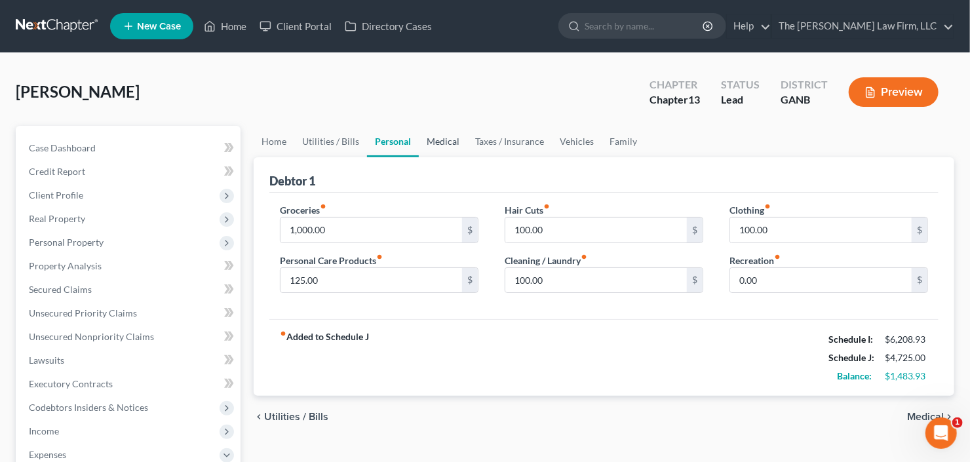
click at [442, 138] on link "Medical" at bounding box center [443, 141] width 48 height 31
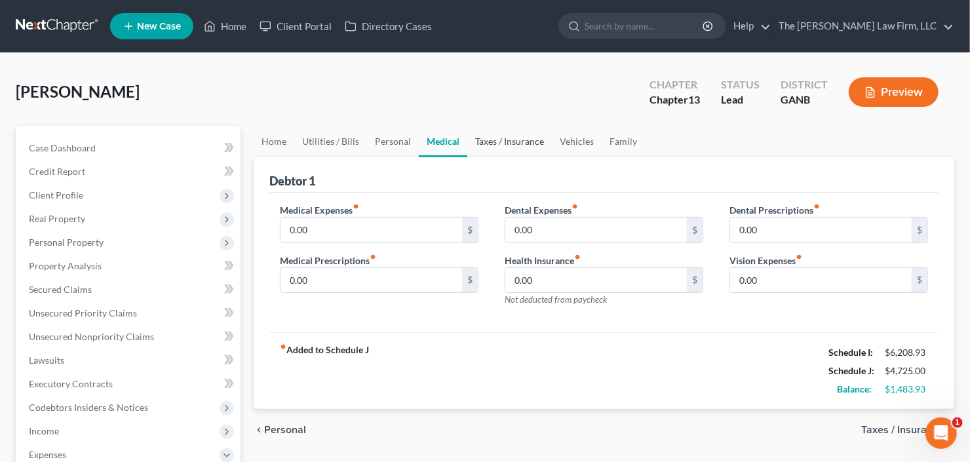
click at [480, 140] on link "Taxes / Insurance" at bounding box center [509, 141] width 85 height 31
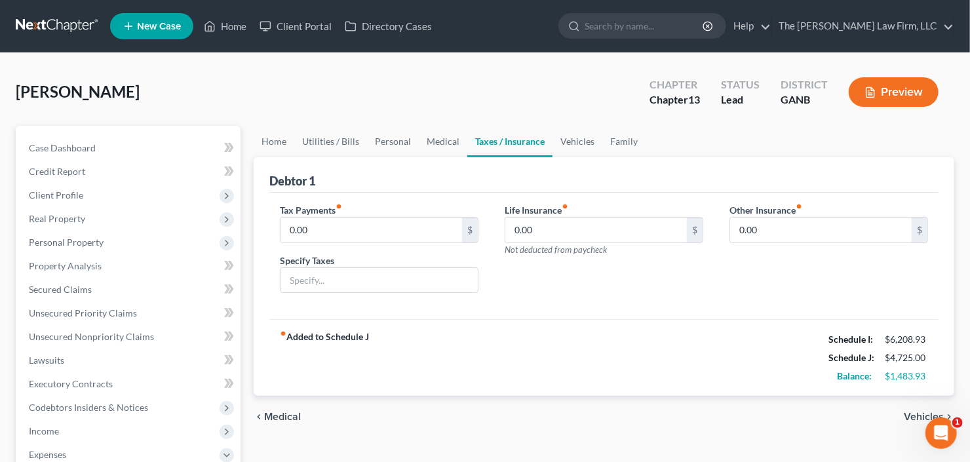
click at [545, 138] on link "Taxes / Insurance" at bounding box center [509, 141] width 85 height 31
click at [564, 137] on link "Vehicles" at bounding box center [577, 141] width 50 height 31
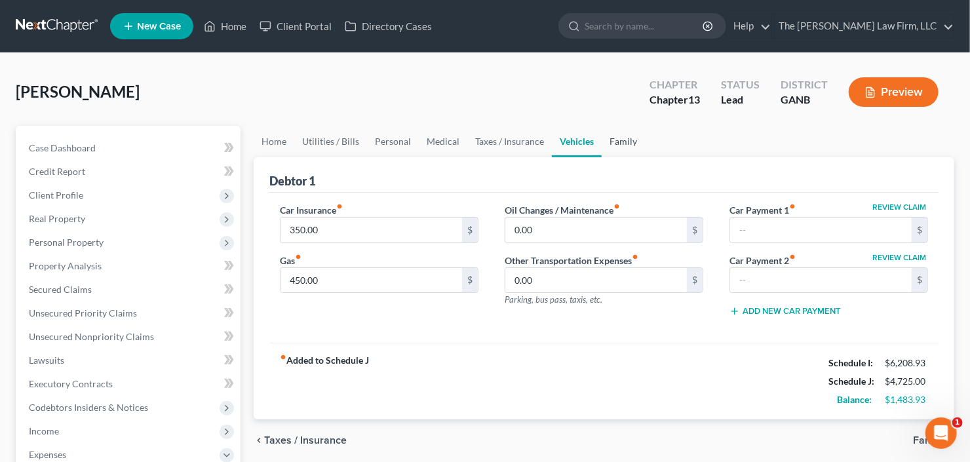
click at [629, 140] on link "Family" at bounding box center [623, 141] width 43 height 31
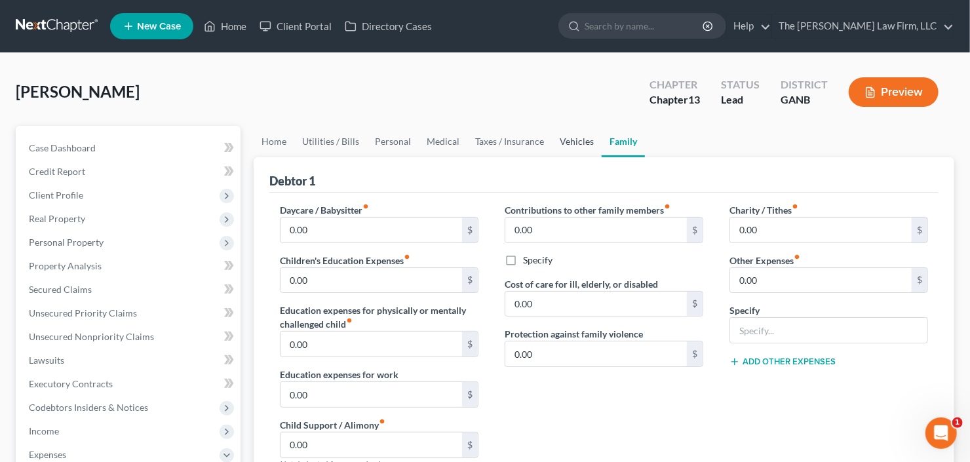
click at [579, 141] on link "Vehicles" at bounding box center [577, 141] width 50 height 31
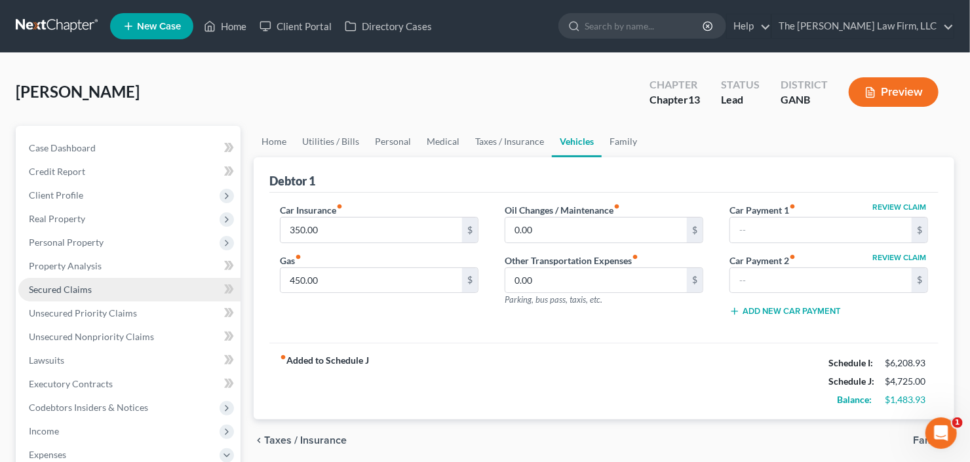
click at [52, 292] on span "Secured Claims" at bounding box center [60, 289] width 63 height 11
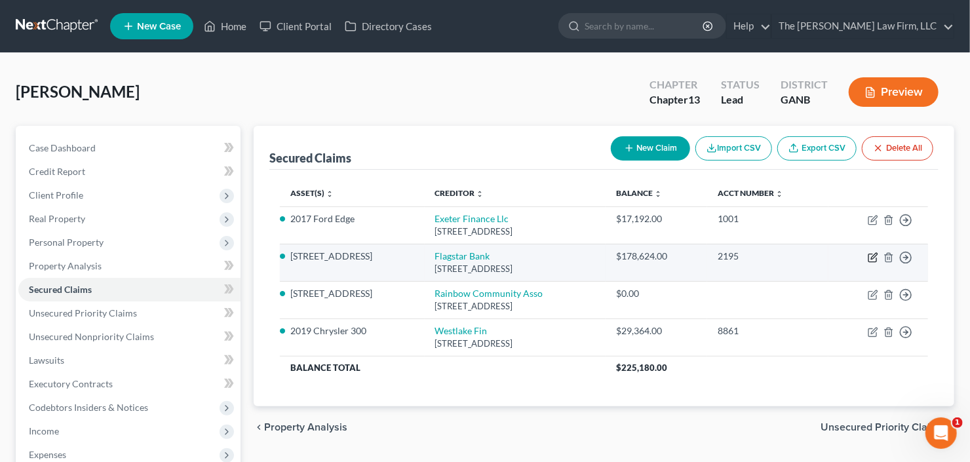
click at [869, 258] on icon "button" at bounding box center [873, 257] width 10 height 10
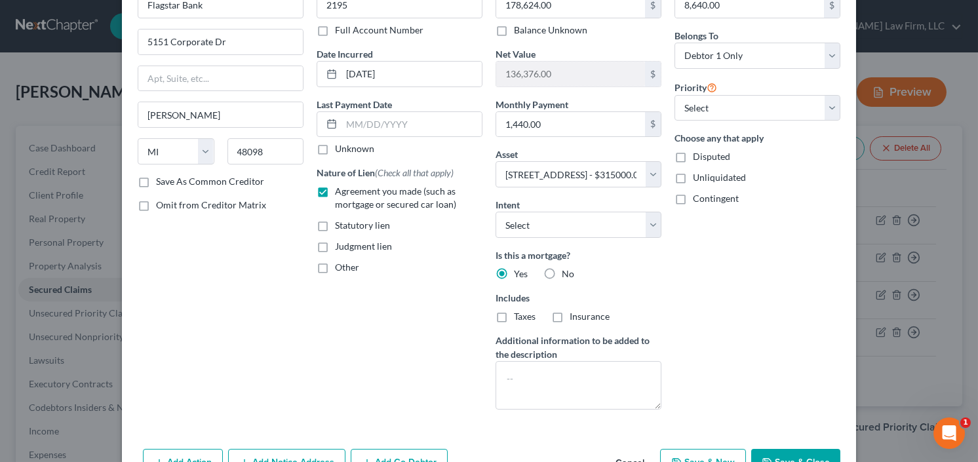
scroll to position [157, 0]
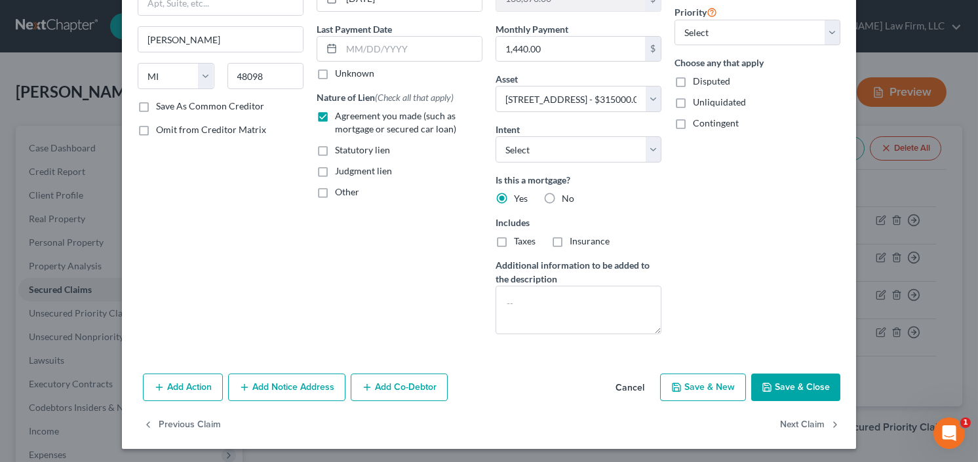
click at [782, 396] on button "Save & Close" at bounding box center [795, 388] width 89 height 28
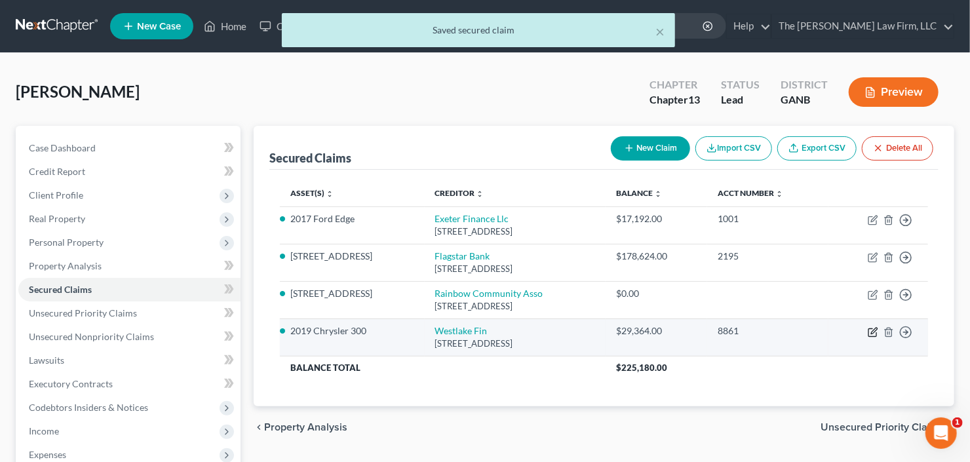
click at [870, 331] on icon "button" at bounding box center [873, 332] width 10 height 10
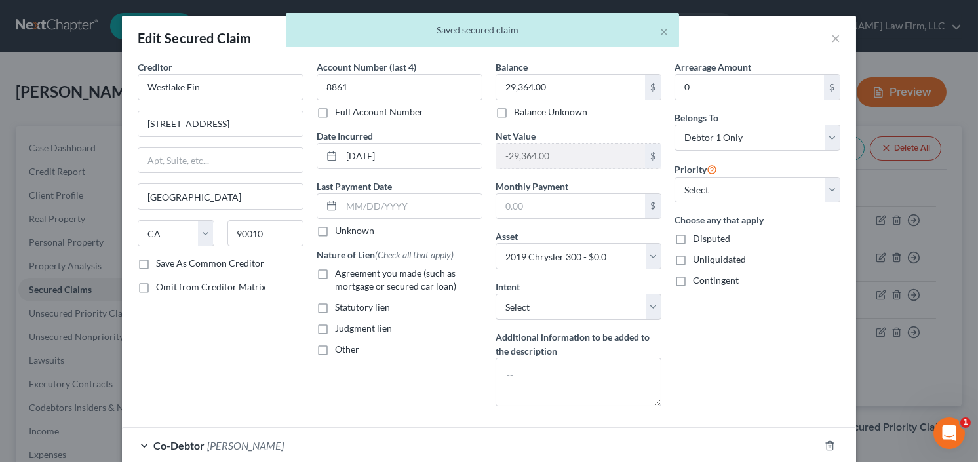
click at [335, 270] on label "Agreement you made (such as mortgage or secured car loan)" at bounding box center [408, 280] width 147 height 26
click at [340, 270] on input "Agreement you made (such as mortgage or secured car loan)" at bounding box center [344, 271] width 9 height 9
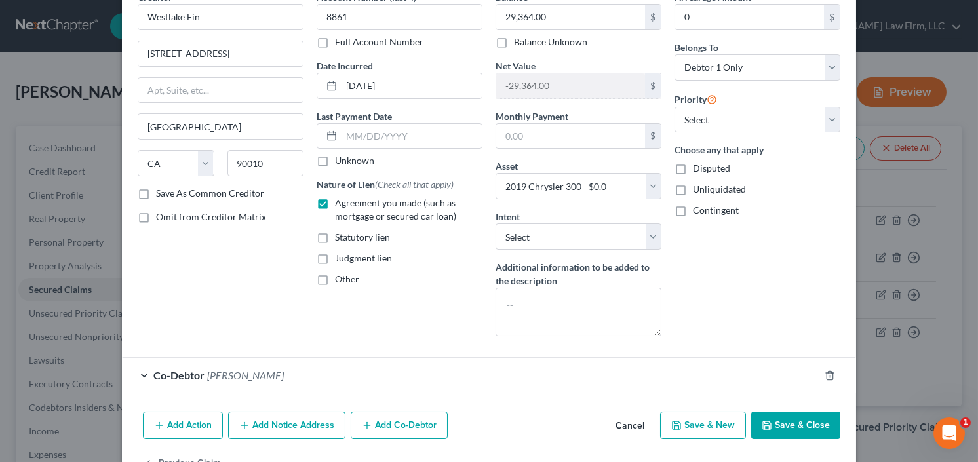
scroll to position [109, 0]
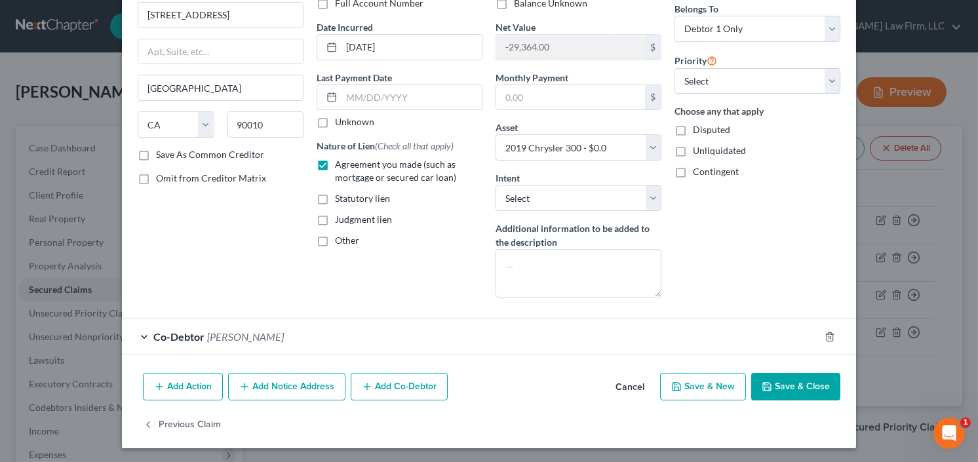
click at [782, 385] on button "Save & Close" at bounding box center [795, 387] width 89 height 28
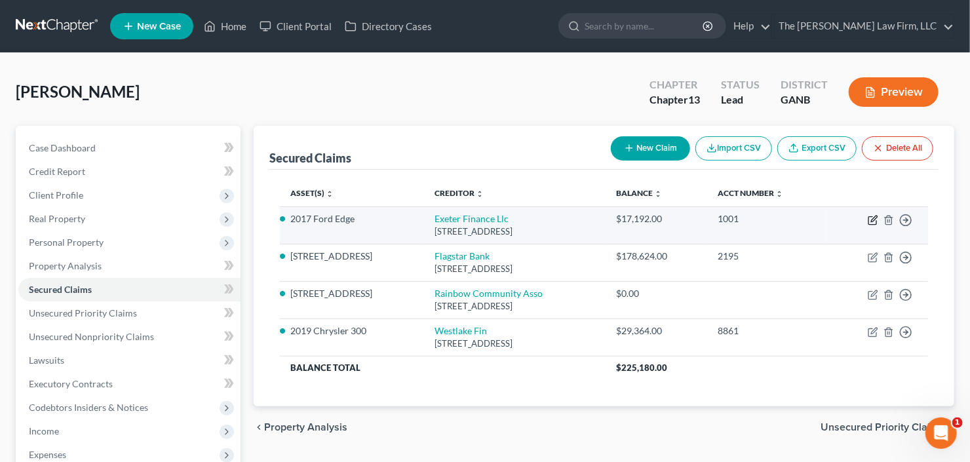
click at [876, 220] on icon "button" at bounding box center [872, 221] width 8 height 8
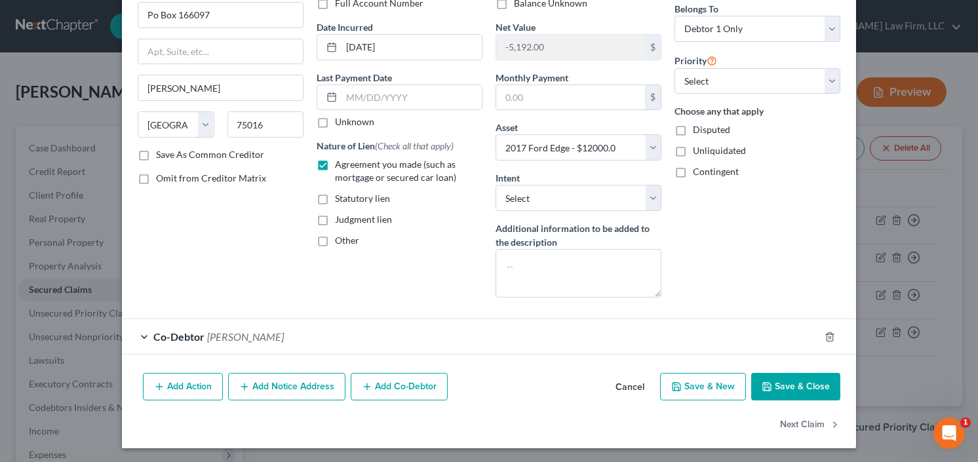
click at [789, 385] on button "Save & Close" at bounding box center [795, 387] width 89 height 28
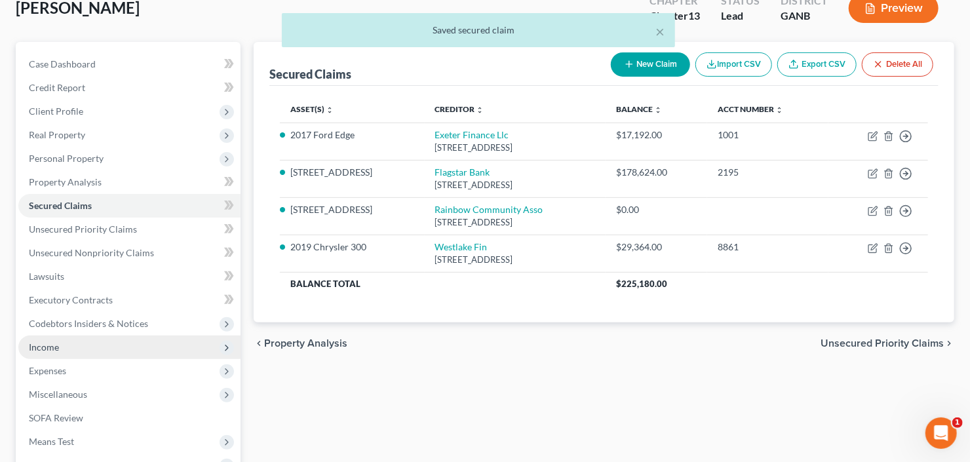
scroll to position [157, 0]
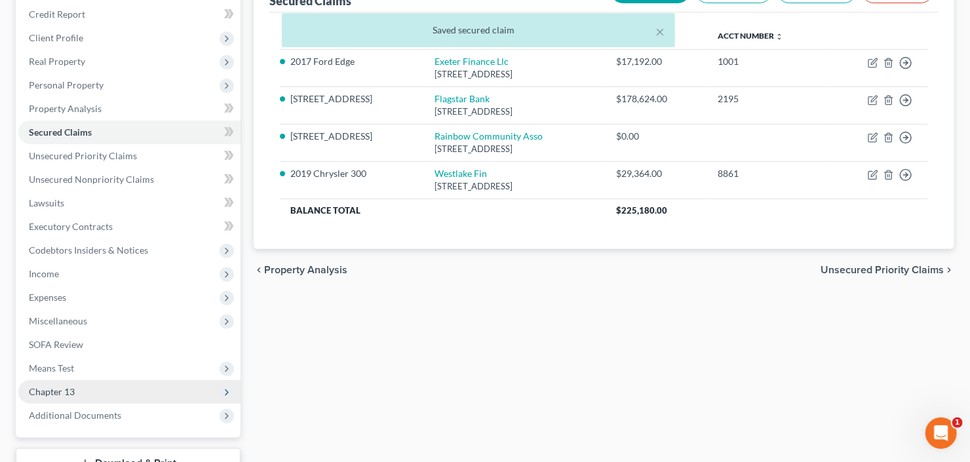
click at [109, 388] on span "Chapter 13" at bounding box center [129, 392] width 222 height 24
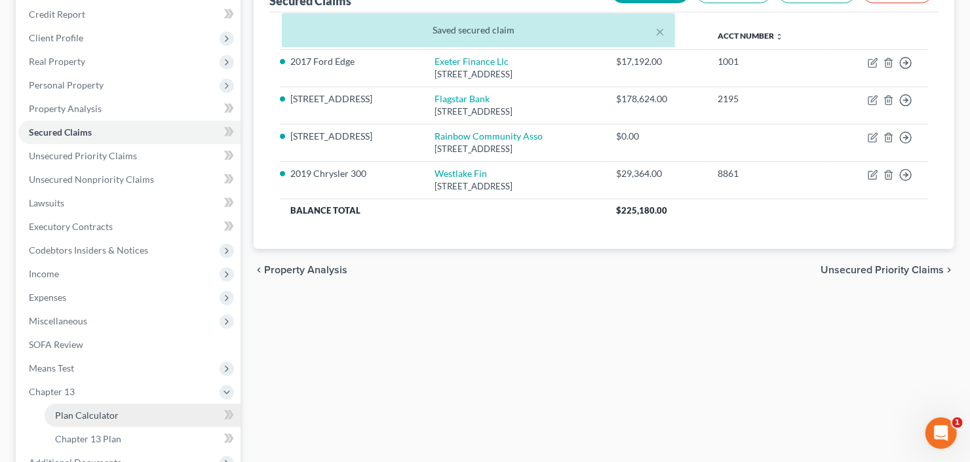
click at [102, 414] on span "Plan Calculator" at bounding box center [87, 415] width 64 height 11
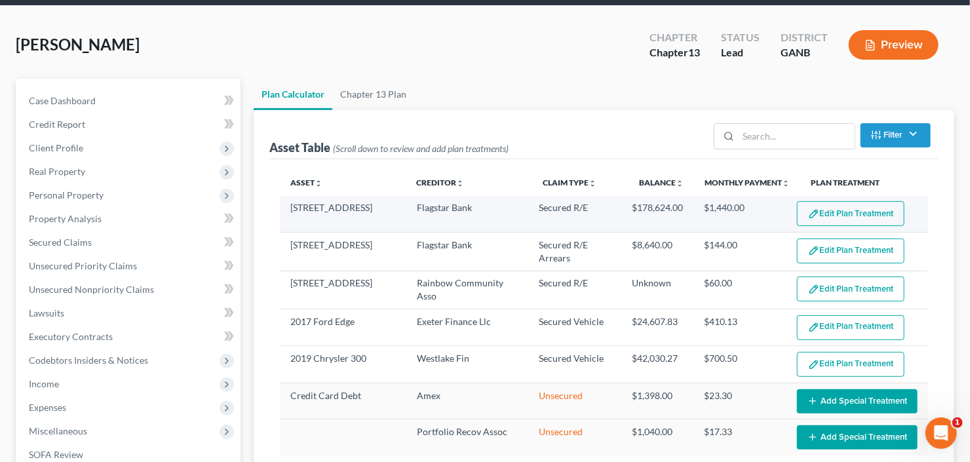
scroll to position [105, 0]
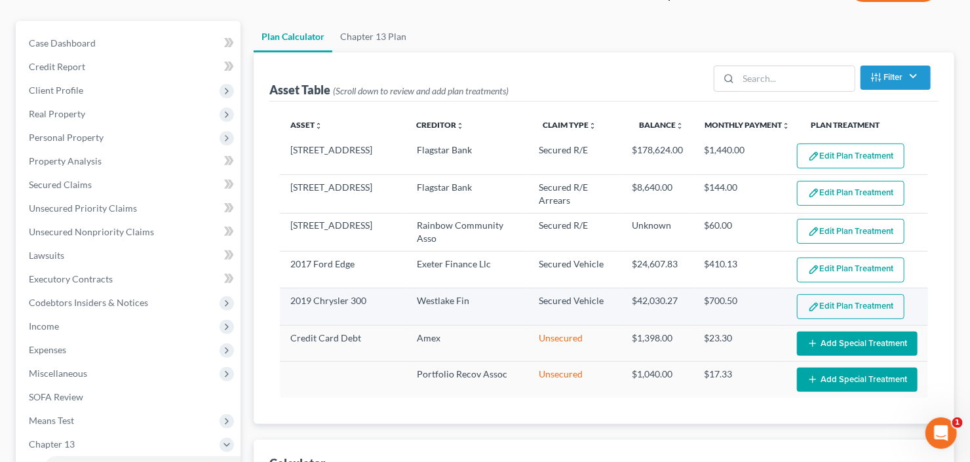
click at [839, 307] on button "Edit Plan Treatment" at bounding box center [850, 306] width 107 height 25
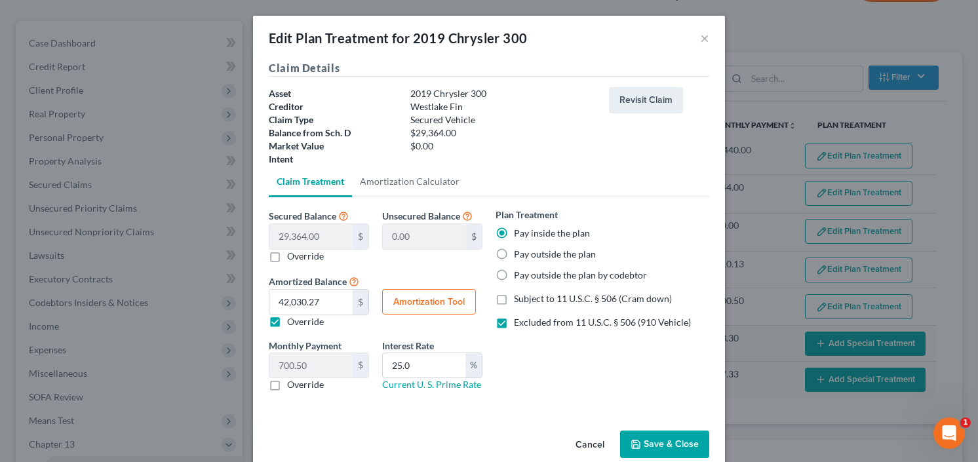
click at [419, 310] on button "Amortization Tool" at bounding box center [429, 302] width 94 height 26
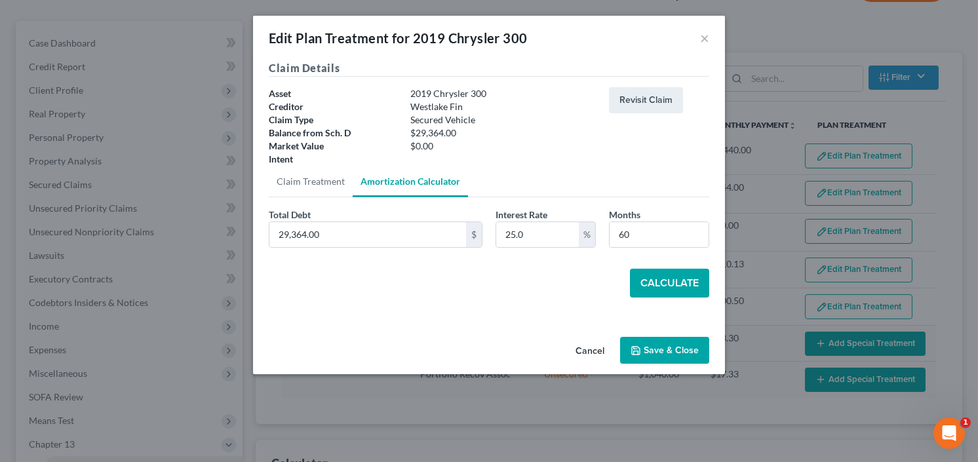
click at [661, 283] on button "Calculate" at bounding box center [669, 283] width 79 height 29
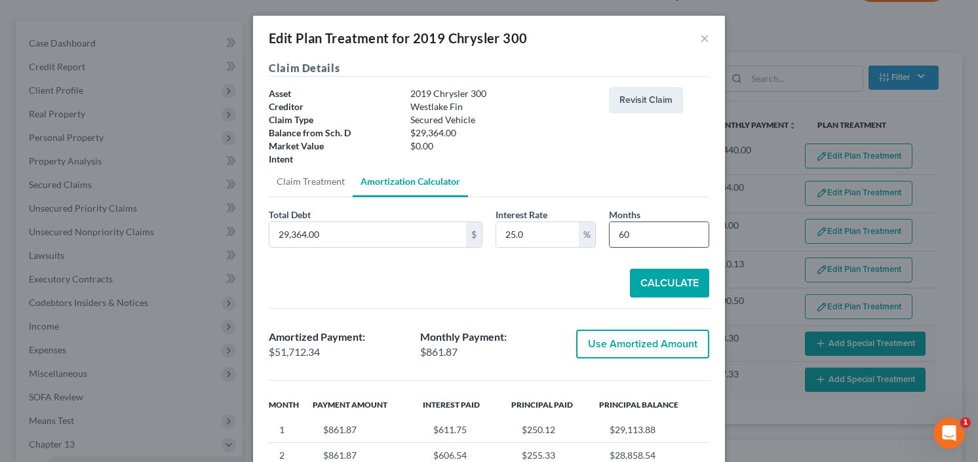
click at [629, 240] on input "60" at bounding box center [658, 234] width 99 height 25
click at [580, 248] on div "Total Debt 29,364.00 $ Interest Rate 25.0 % Months 60" at bounding box center [488, 233] width 453 height 50
click at [674, 271] on button "Calculate" at bounding box center [669, 283] width 79 height 29
click at [629, 351] on button "Use Amortized Amount" at bounding box center [642, 344] width 133 height 29
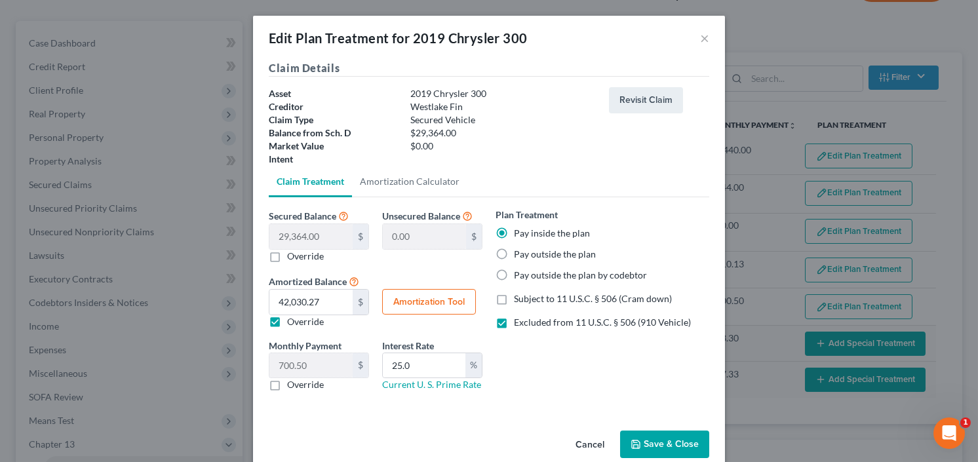
click at [638, 442] on icon "button" at bounding box center [635, 444] width 10 height 10
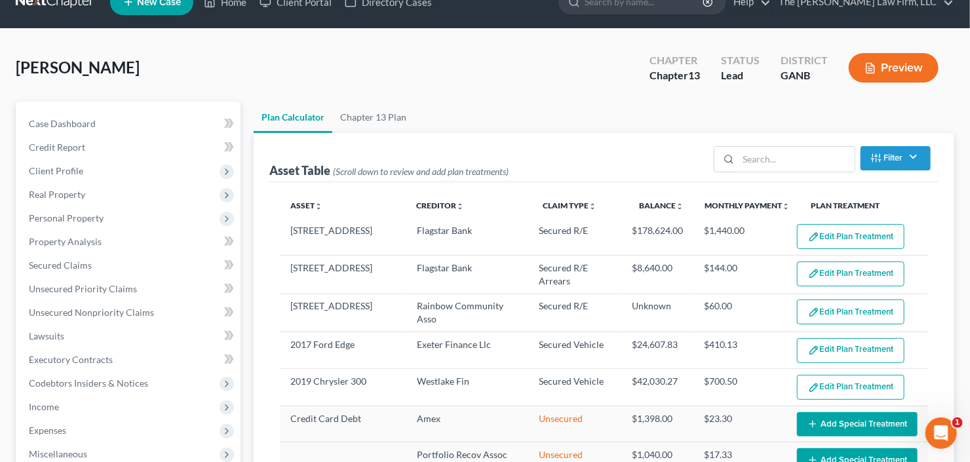
scroll to position [0, 0]
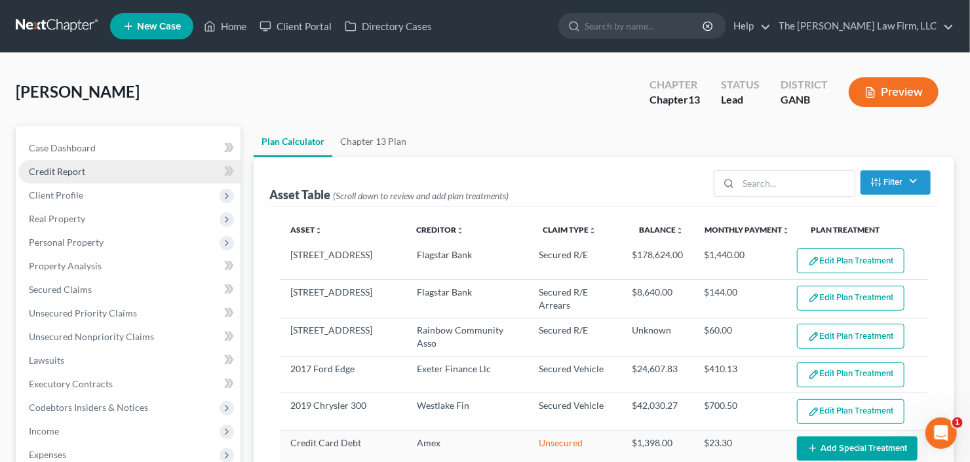
click at [120, 180] on link "Credit Report" at bounding box center [129, 172] width 222 height 24
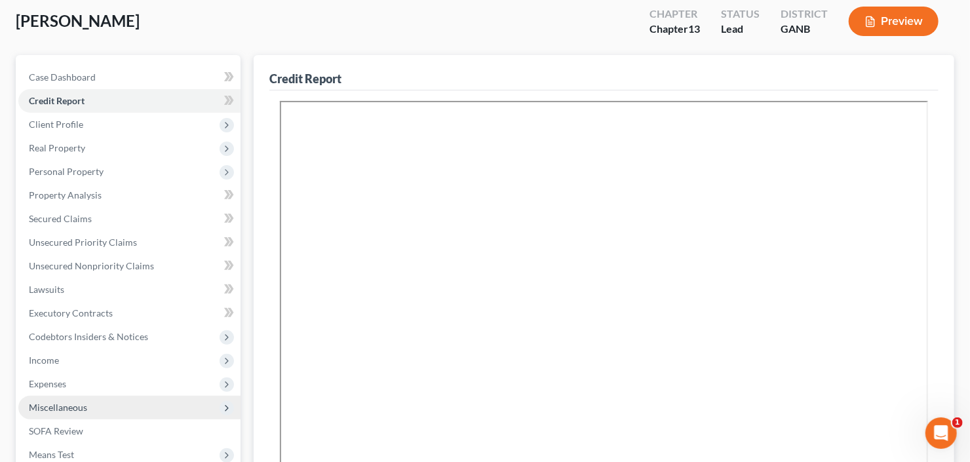
scroll to position [157, 0]
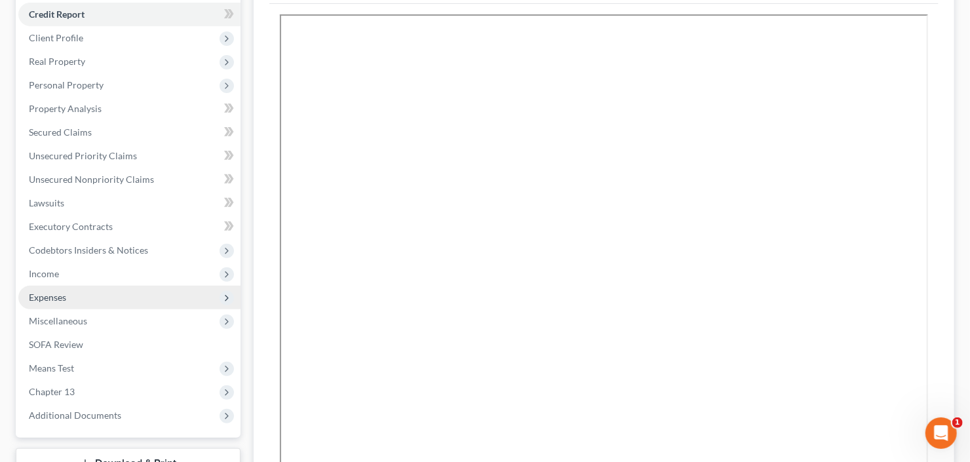
click at [61, 294] on span "Expenses" at bounding box center [47, 297] width 37 height 11
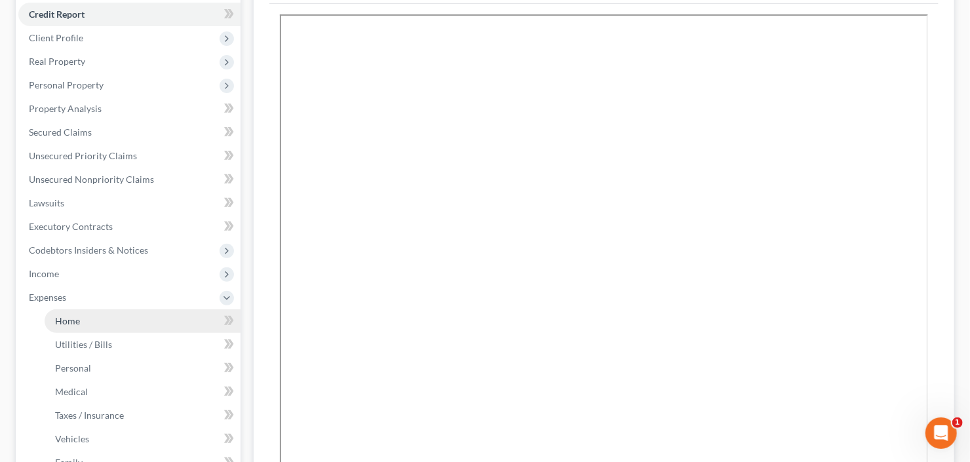
click at [71, 319] on span "Home" at bounding box center [67, 320] width 25 height 11
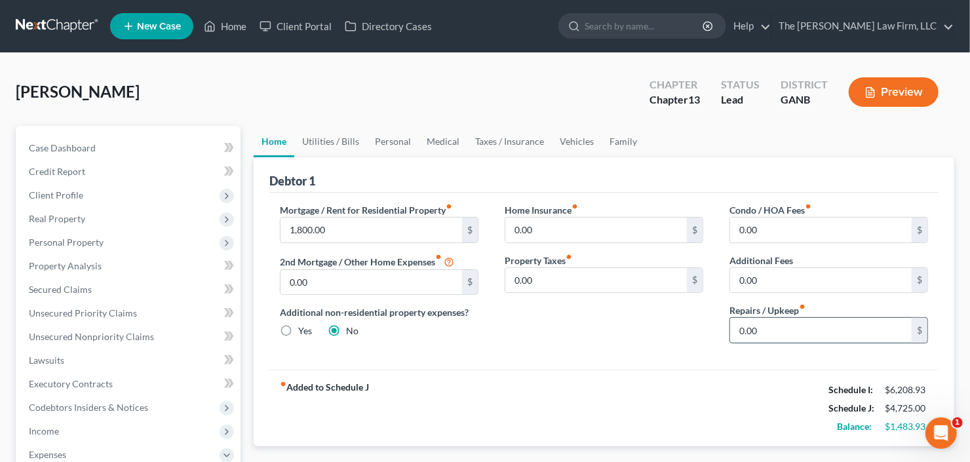
click at [813, 326] on input "0.00" at bounding box center [821, 330] width 182 height 25
click at [398, 137] on link "Personal" at bounding box center [393, 141] width 52 height 31
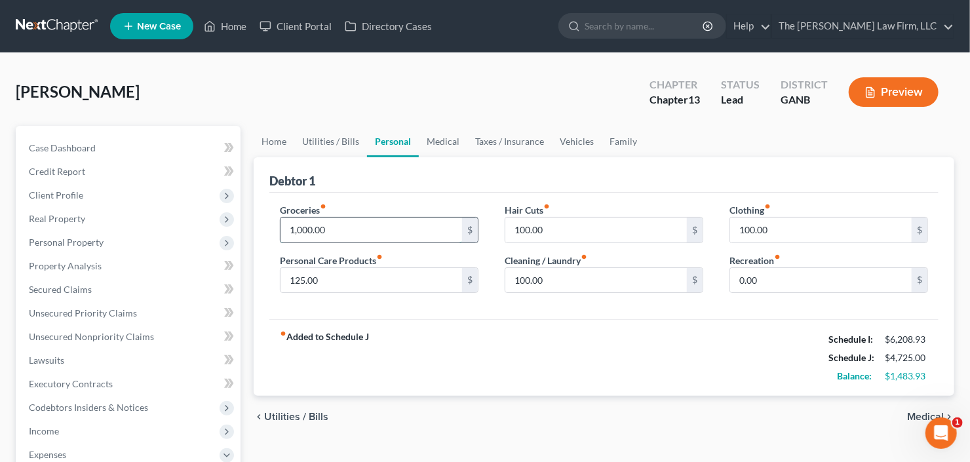
click at [362, 232] on input "1,000.00" at bounding box center [371, 230] width 182 height 25
click at [344, 141] on link "Utilities / Bills" at bounding box center [330, 141] width 73 height 31
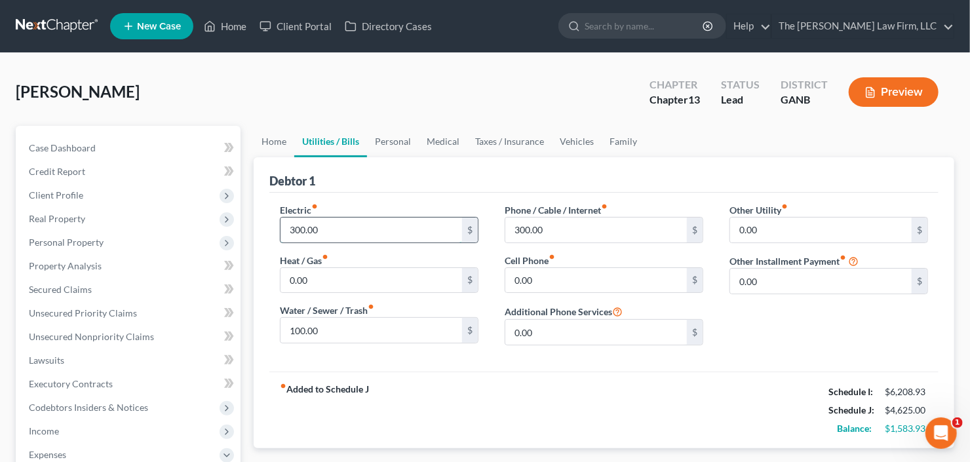
click at [328, 222] on input "300.00" at bounding box center [371, 230] width 182 height 25
click at [552, 233] on input "300.00" at bounding box center [596, 230] width 182 height 25
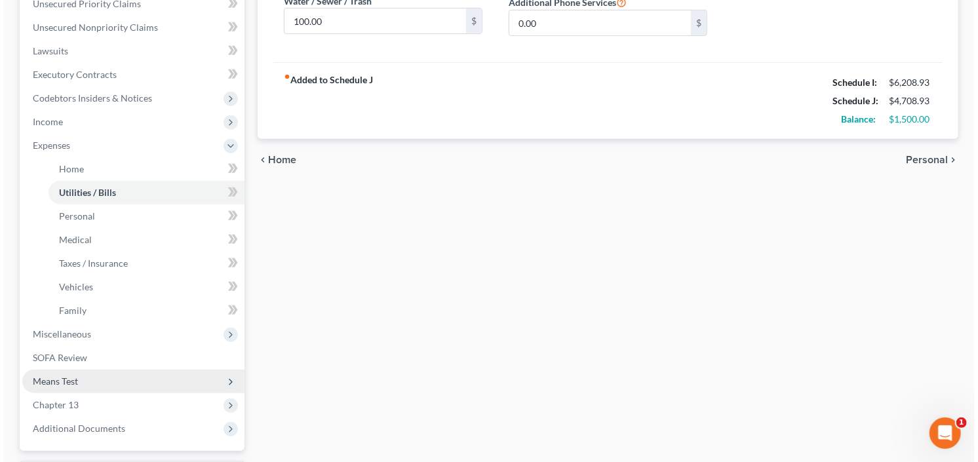
scroll to position [421, 0]
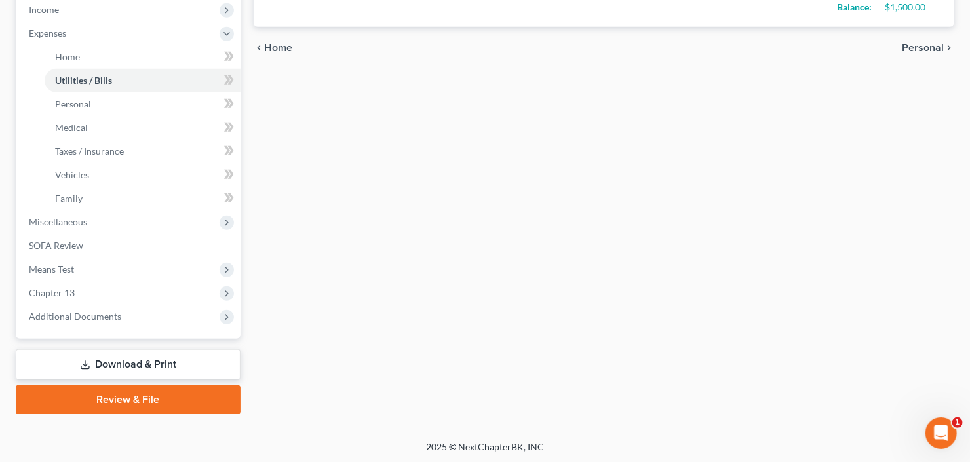
click at [96, 370] on link "Download & Print" at bounding box center [128, 364] width 225 height 31
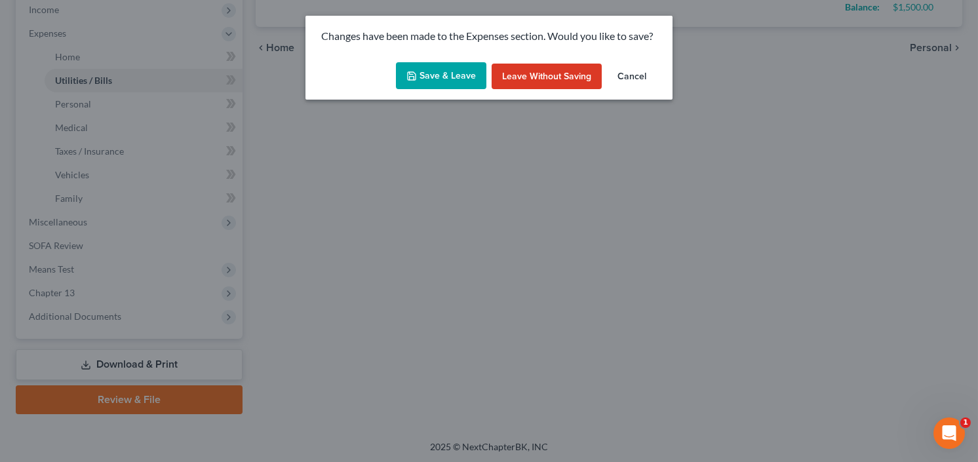
click at [444, 79] on button "Save & Leave" at bounding box center [441, 76] width 90 height 28
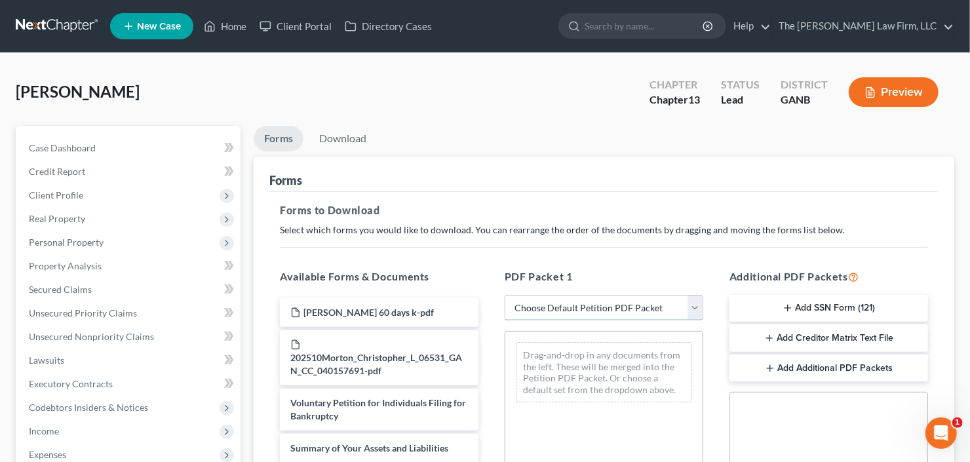
click at [594, 303] on select "Choose Default Petition PDF Packet Complete Bankruptcy Petition (all forms and …" at bounding box center [604, 308] width 199 height 26
click at [505, 295] on select "Choose Default Petition PDF Packet Complete Bankruptcy Petition (all forms and …" at bounding box center [604, 308] width 199 height 26
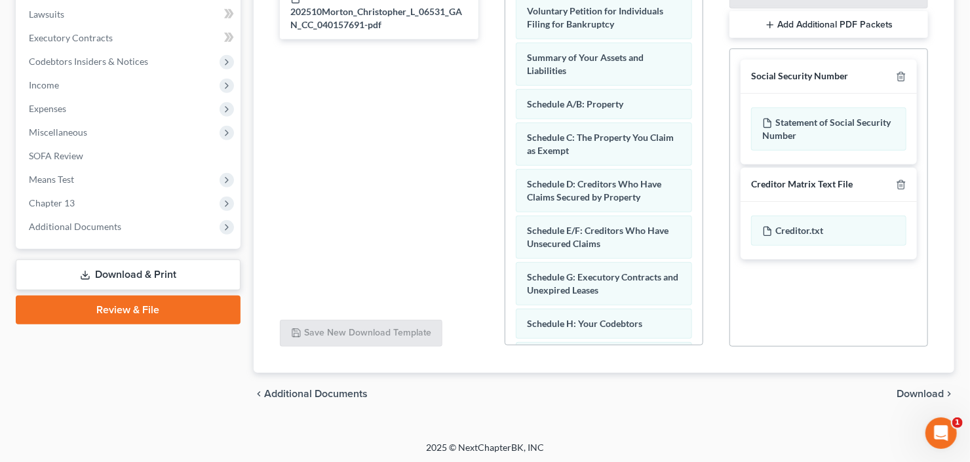
click at [927, 391] on span "Download" at bounding box center [920, 394] width 47 height 10
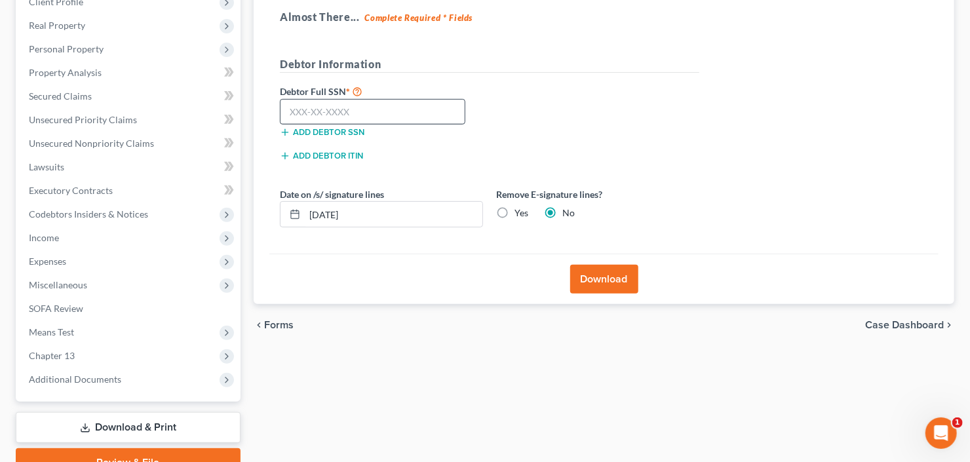
scroll to position [98, 0]
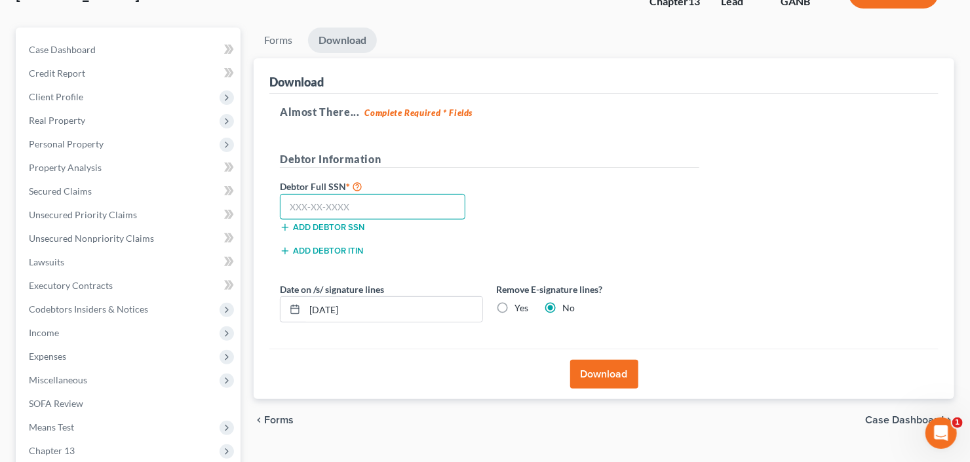
drag, startPoint x: 303, startPoint y: 206, endPoint x: 350, endPoint y: 210, distance: 47.4
click at [303, 206] on input "text" at bounding box center [372, 207] width 185 height 26
click at [590, 367] on button "Download" at bounding box center [604, 374] width 68 height 29
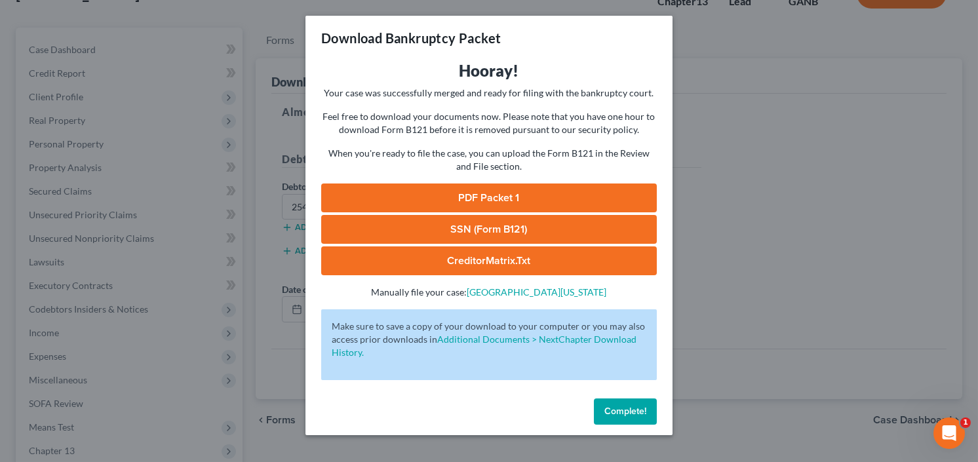
click at [480, 233] on link "SSN (Form B121)" at bounding box center [489, 229] width 336 height 29
click at [495, 190] on link "PDF Packet 1" at bounding box center [489, 197] width 336 height 29
click at [616, 408] on span "Complete!" at bounding box center [625, 411] width 42 height 11
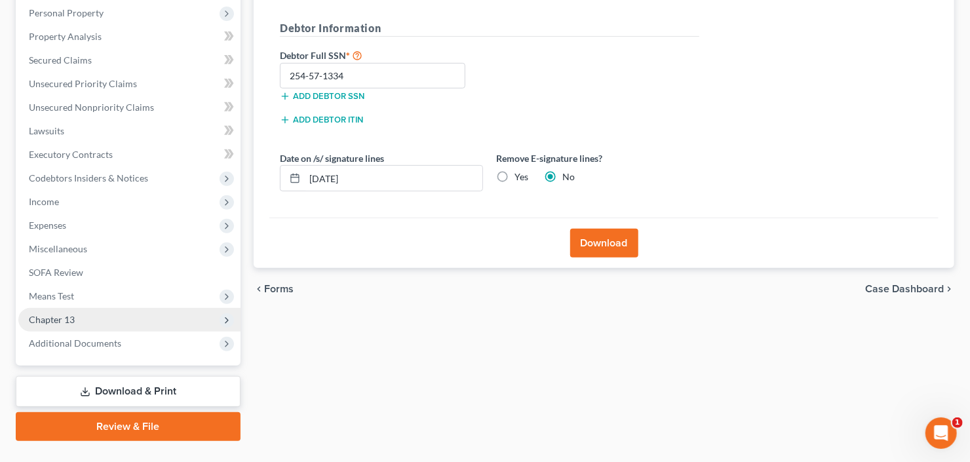
scroll to position [256, 0]
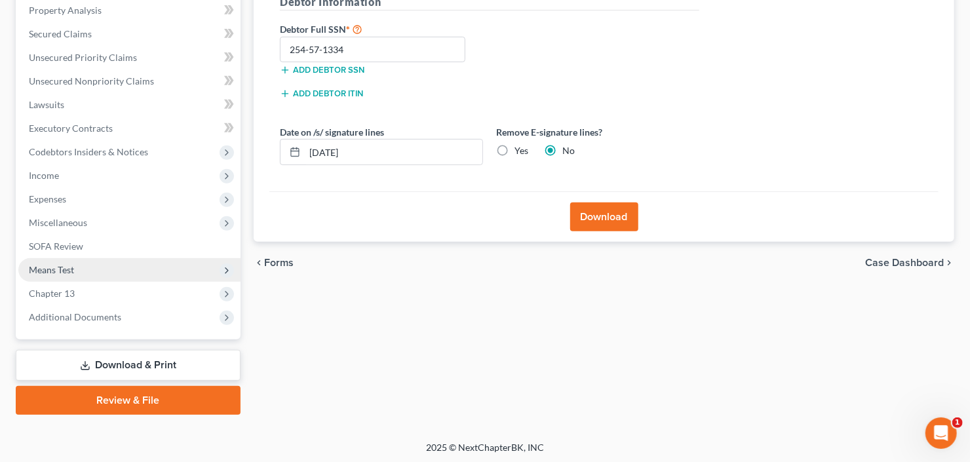
click at [66, 267] on span "Means Test" at bounding box center [51, 269] width 45 height 11
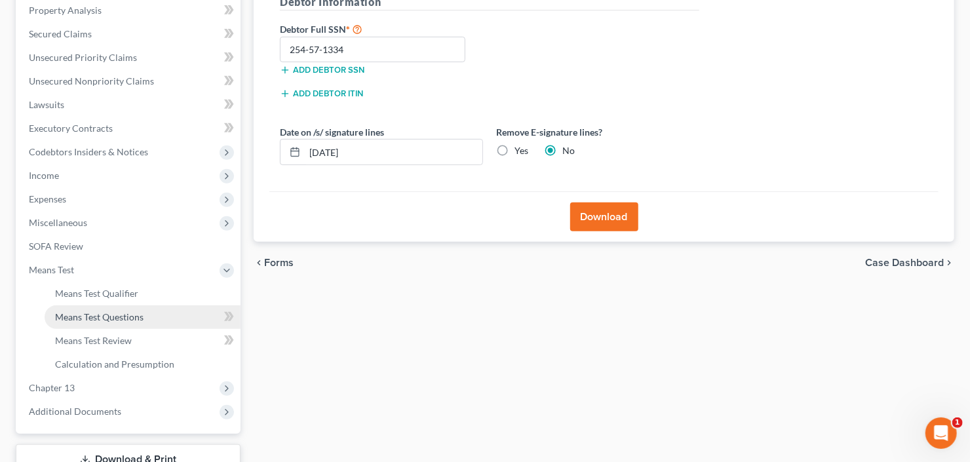
click at [87, 317] on span "Means Test Questions" at bounding box center [99, 316] width 88 height 11
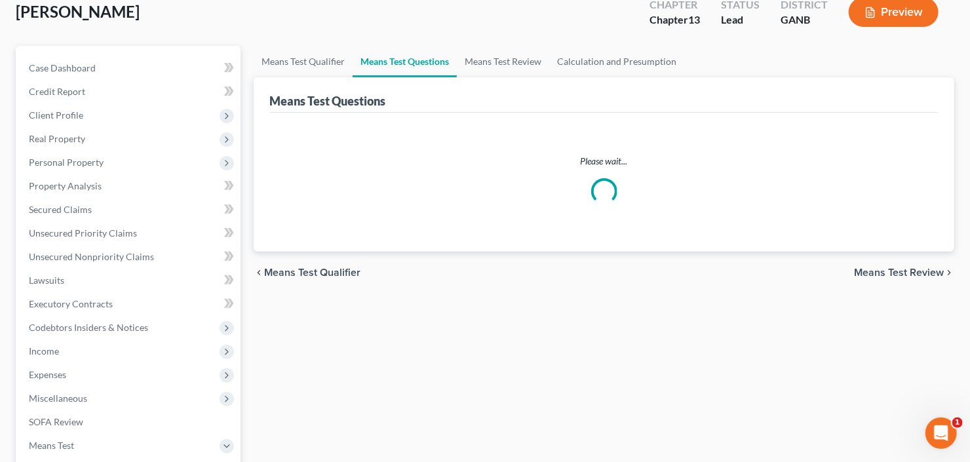
scroll to position [105, 0]
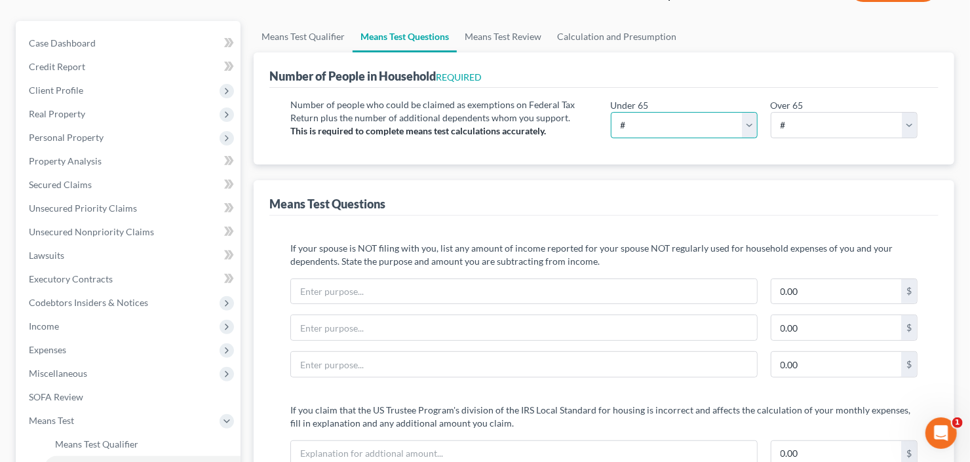
drag, startPoint x: 663, startPoint y: 126, endPoint x: 659, endPoint y: 133, distance: 8.2
click at [662, 126] on select "# 0 1 2 3 4 5 6 7 8 9 10" at bounding box center [684, 125] width 147 height 26
click at [611, 112] on select "# 0 1 2 3 4 5 6 7 8 9 10" at bounding box center [684, 125] width 147 height 26
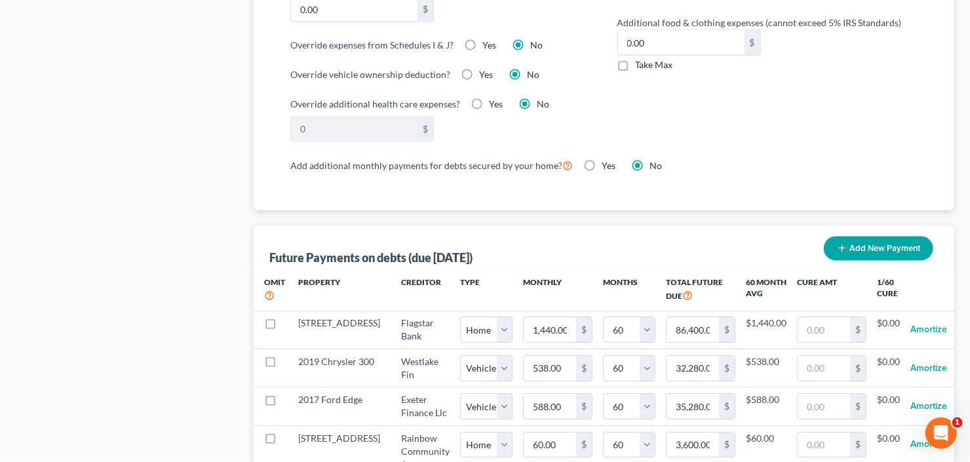
scroll to position [1206, 0]
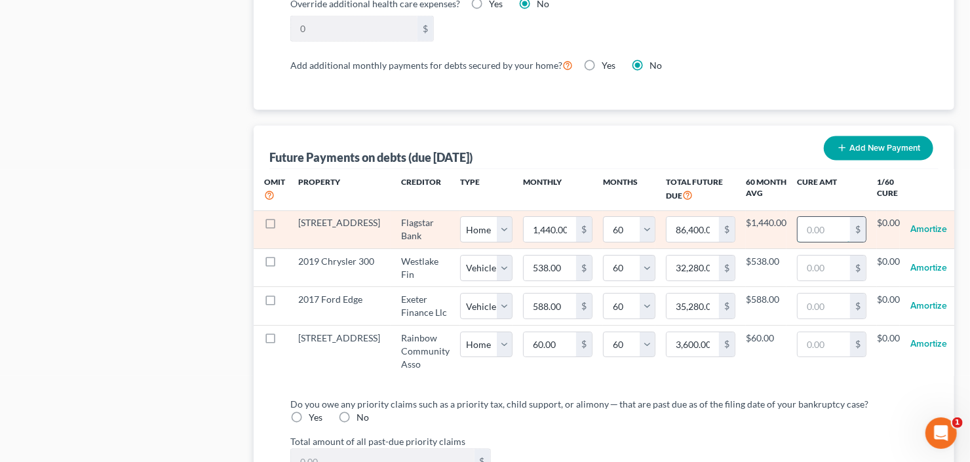
click at [798, 218] on input "text" at bounding box center [824, 230] width 52 height 25
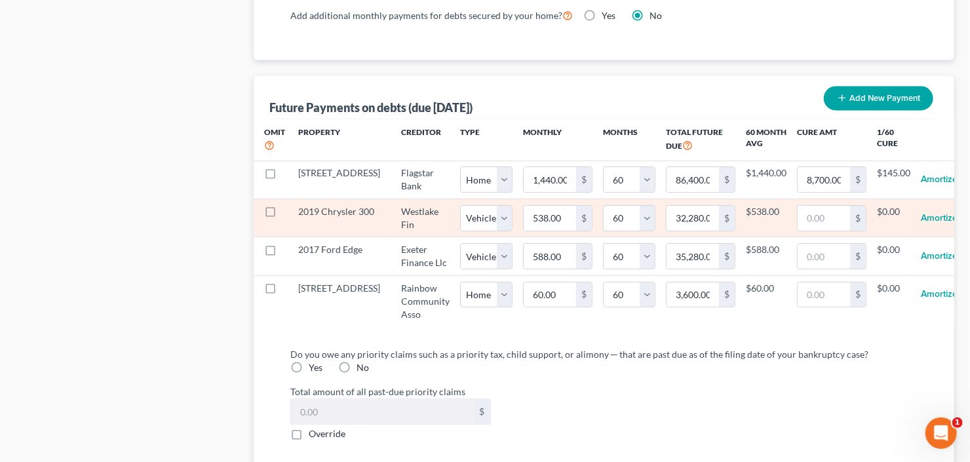
scroll to position [1311, 0]
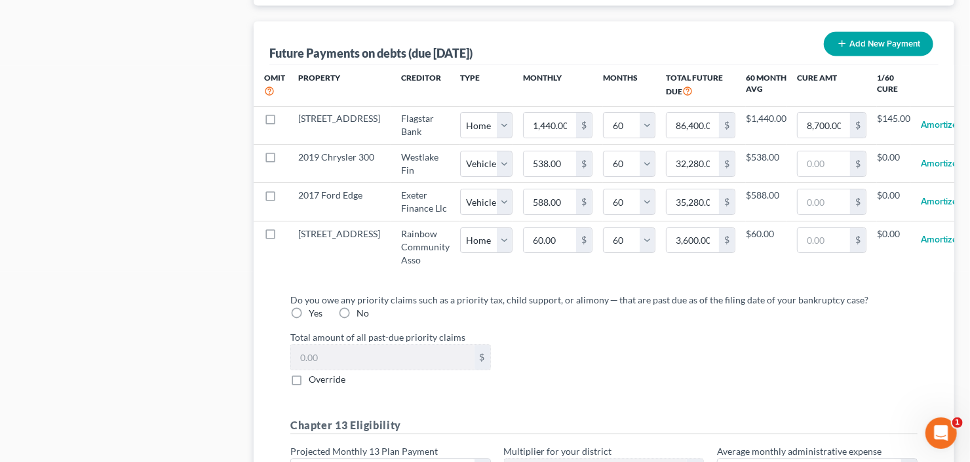
click at [357, 320] on label "No" at bounding box center [363, 313] width 12 height 13
click at [362, 315] on input "No" at bounding box center [366, 311] width 9 height 9
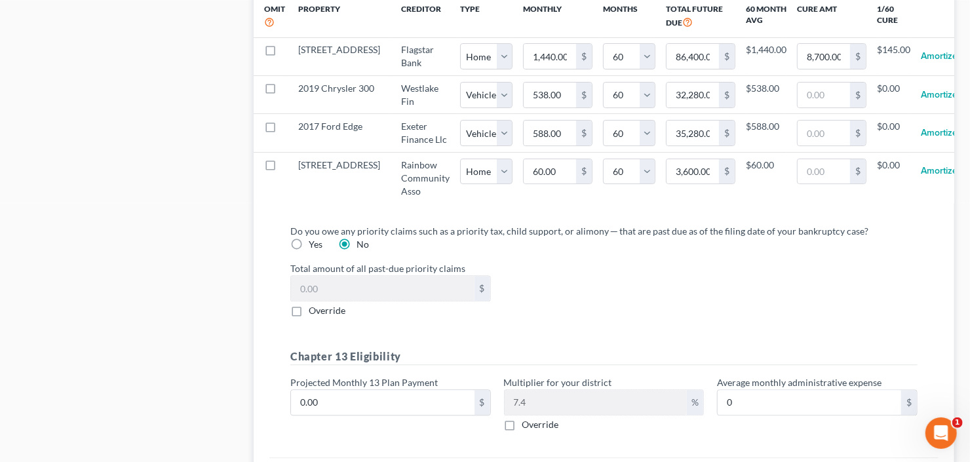
scroll to position [1547, 0]
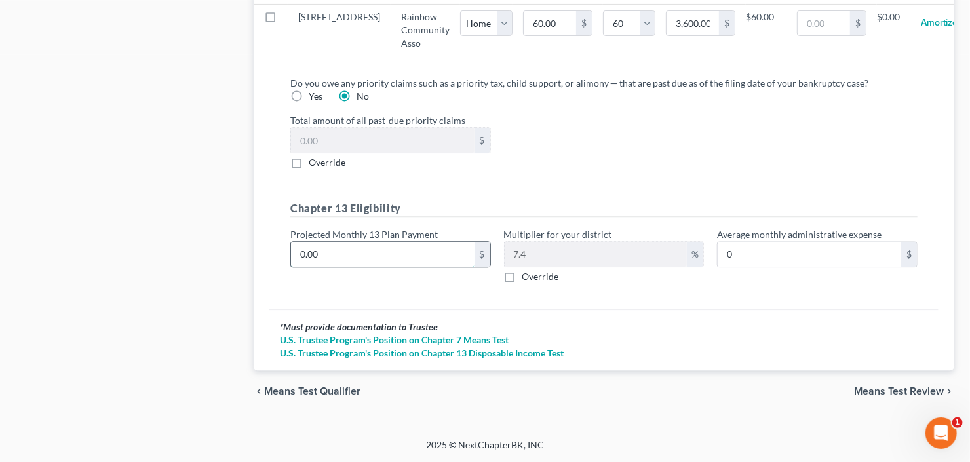
click at [320, 250] on input "0.00" at bounding box center [382, 254] width 183 height 25
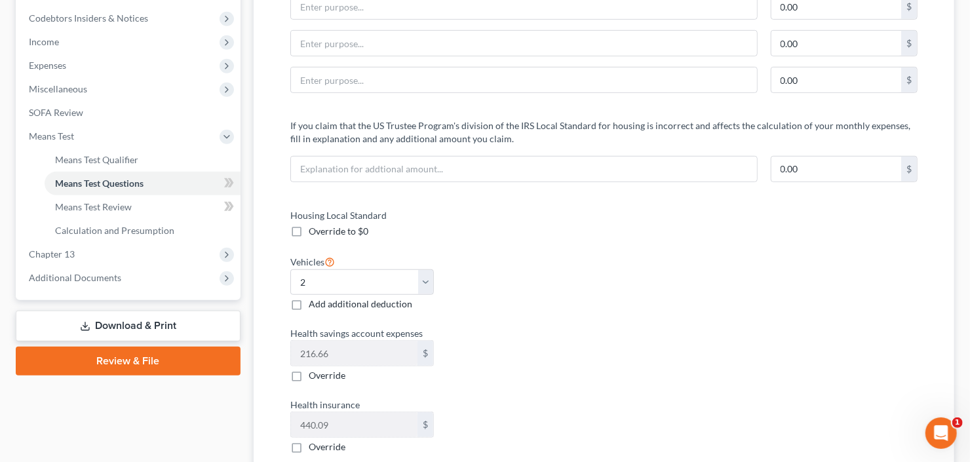
scroll to position [288, 0]
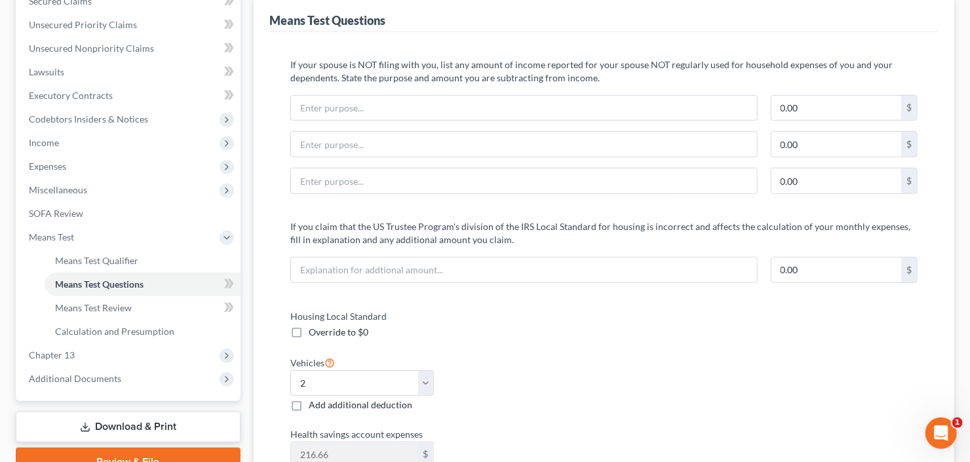
click at [116, 425] on link "Download & Print" at bounding box center [128, 427] width 225 height 31
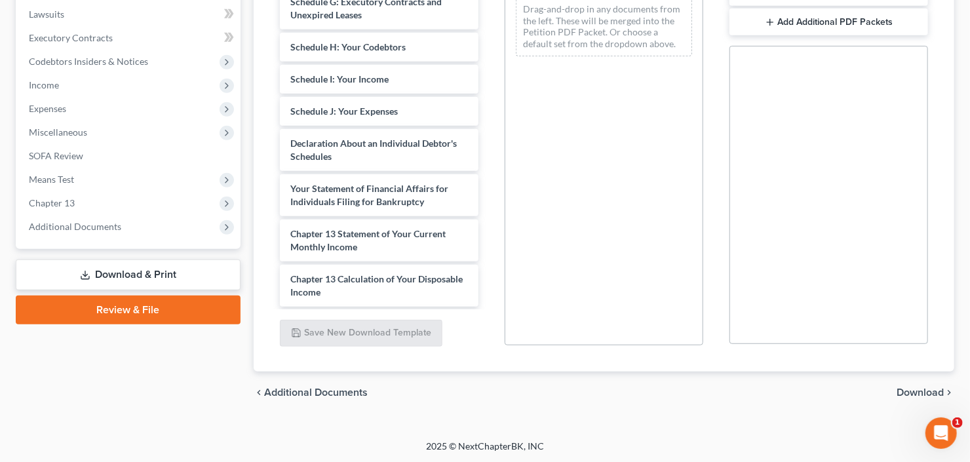
scroll to position [419, 0]
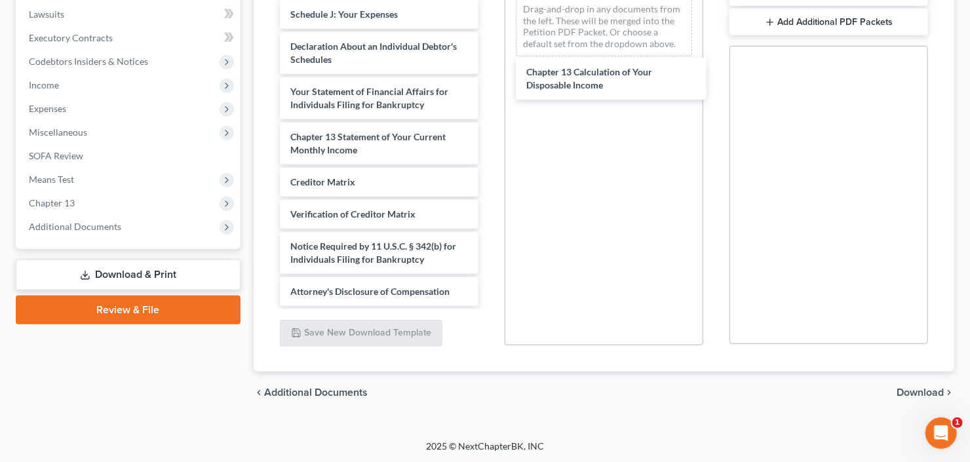
scroll to position [396, 0]
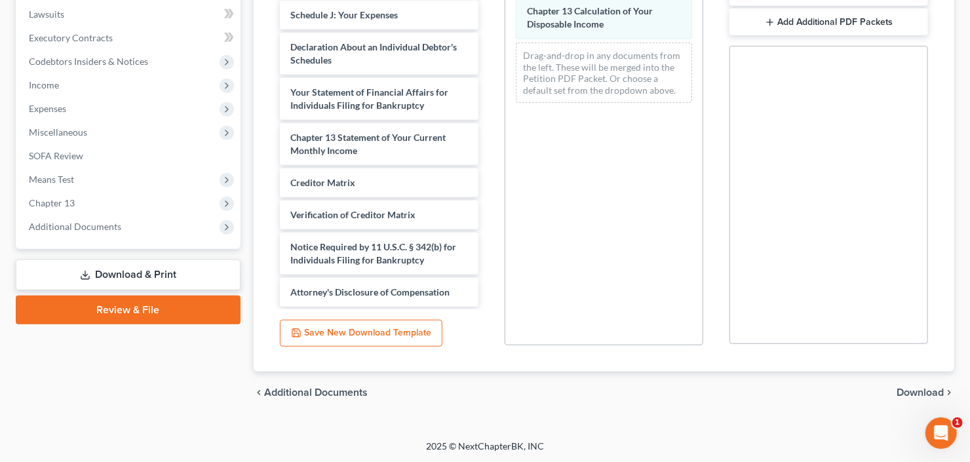
click at [923, 392] on span "Download" at bounding box center [920, 392] width 47 height 10
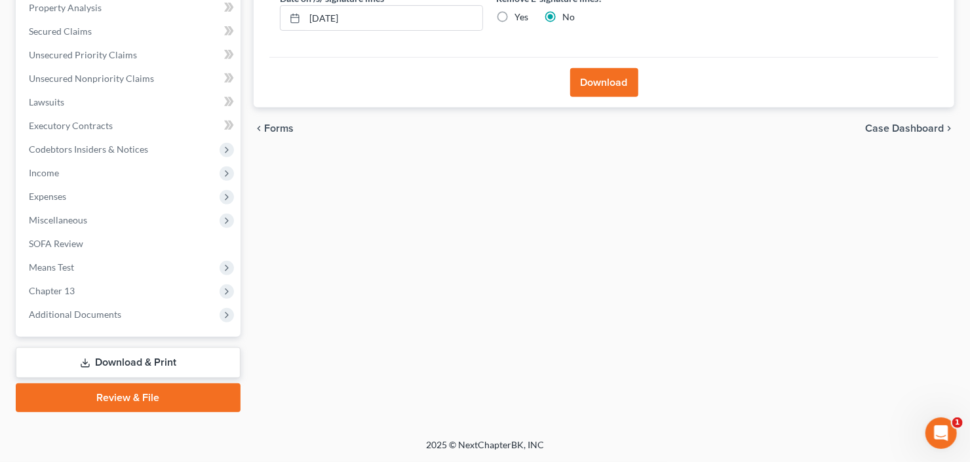
scroll to position [256, 0]
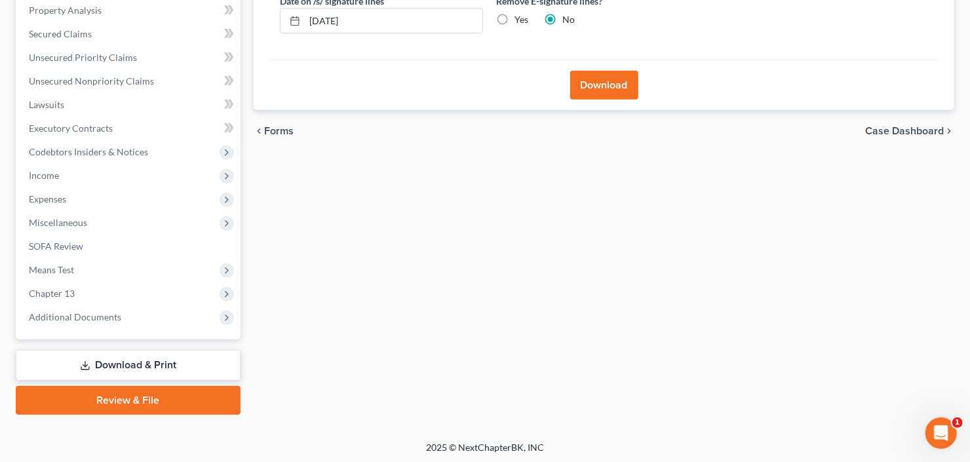
click at [602, 85] on button "Download" at bounding box center [604, 85] width 68 height 29
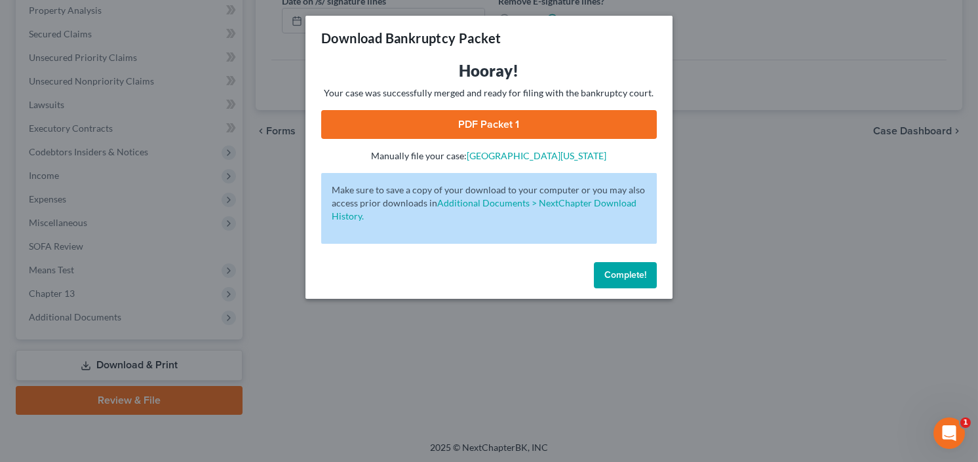
click at [423, 125] on link "PDF Packet 1" at bounding box center [489, 124] width 336 height 29
click at [634, 267] on button "Complete!" at bounding box center [625, 275] width 63 height 26
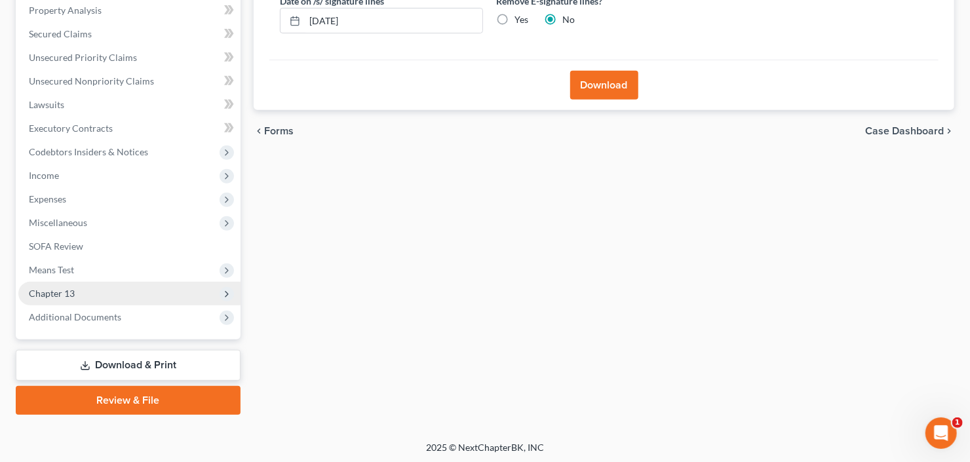
click at [28, 292] on span "Chapter 13" at bounding box center [129, 294] width 222 height 24
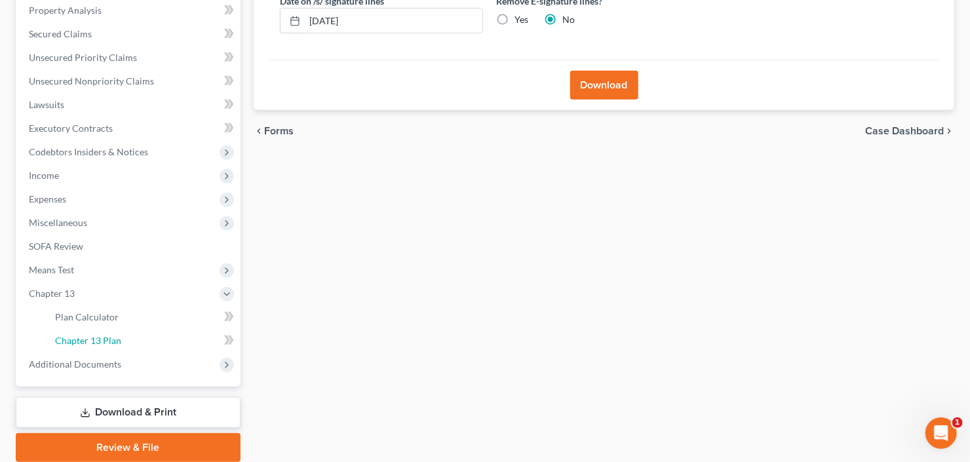
drag, startPoint x: 92, startPoint y: 337, endPoint x: 235, endPoint y: 336, distance: 142.9
click at [92, 337] on span "Chapter 13 Plan" at bounding box center [88, 340] width 66 height 11
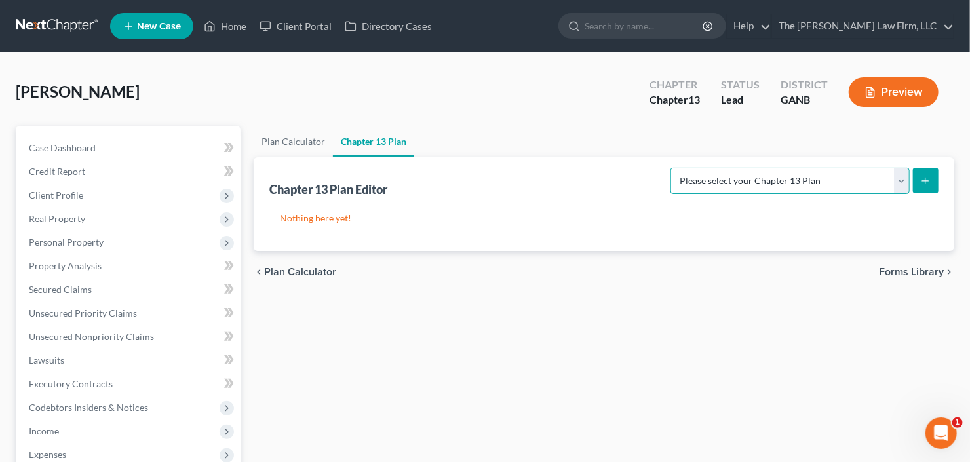
click at [901, 179] on select "Please select your Chapter 13 Plan National Form Plan - Official Form 113 North…" at bounding box center [789, 181] width 239 height 26
click at [672, 168] on select "Please select your Chapter 13 Plan National Form Plan - Official Form 113 North…" at bounding box center [789, 181] width 239 height 26
click at [921, 187] on button "submit" at bounding box center [926, 181] width 26 height 26
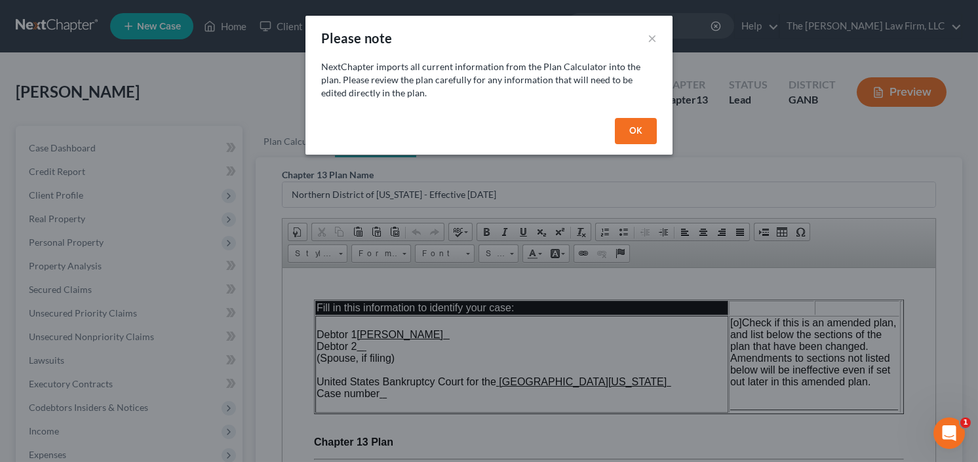
click at [636, 133] on button "OK" at bounding box center [636, 131] width 42 height 26
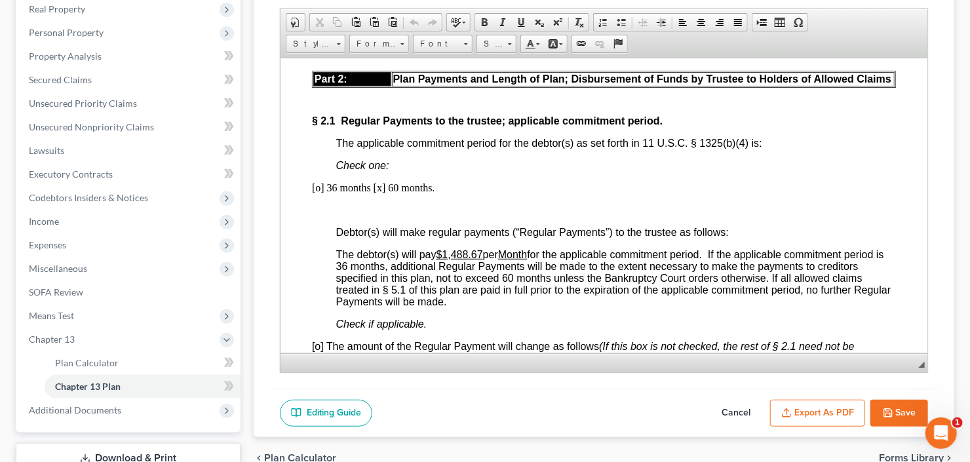
scroll to position [891, 0]
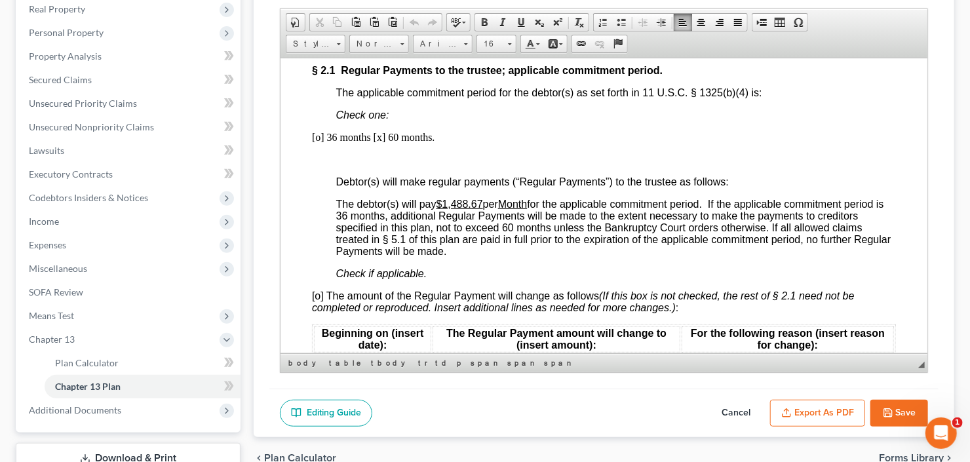
click at [458, 208] on u "$1,488.67" at bounding box center [459, 203] width 47 height 11
drag, startPoint x: 456, startPoint y: 205, endPoint x: 482, endPoint y: 208, distance: 26.3
click at [482, 208] on u "$1,488.67" at bounding box center [459, 203] width 47 height 11
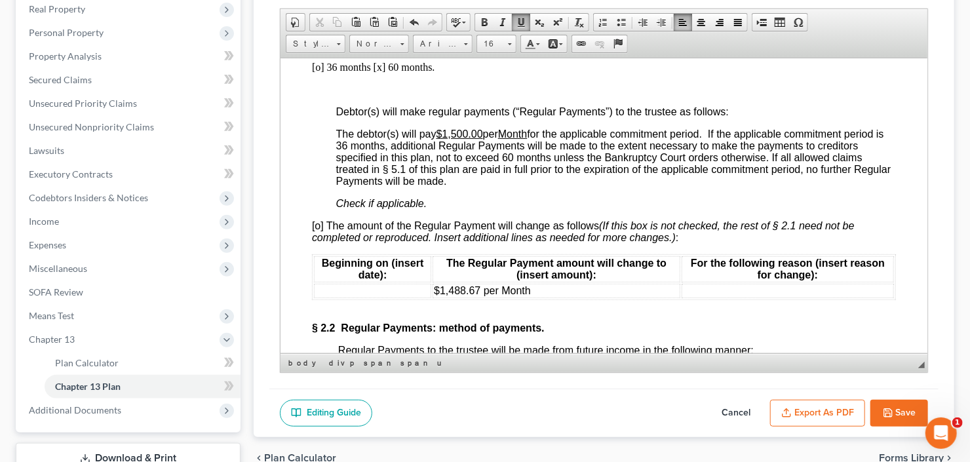
scroll to position [996, 0]
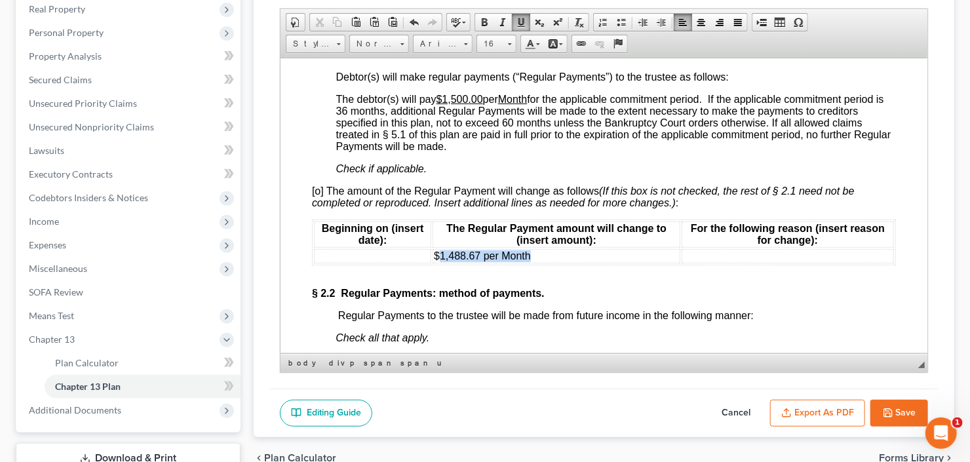
drag, startPoint x: 437, startPoint y: 261, endPoint x: 540, endPoint y: 261, distance: 102.9
click at [540, 261] on td "$1,488.67 per Month" at bounding box center [556, 255] width 248 height 14
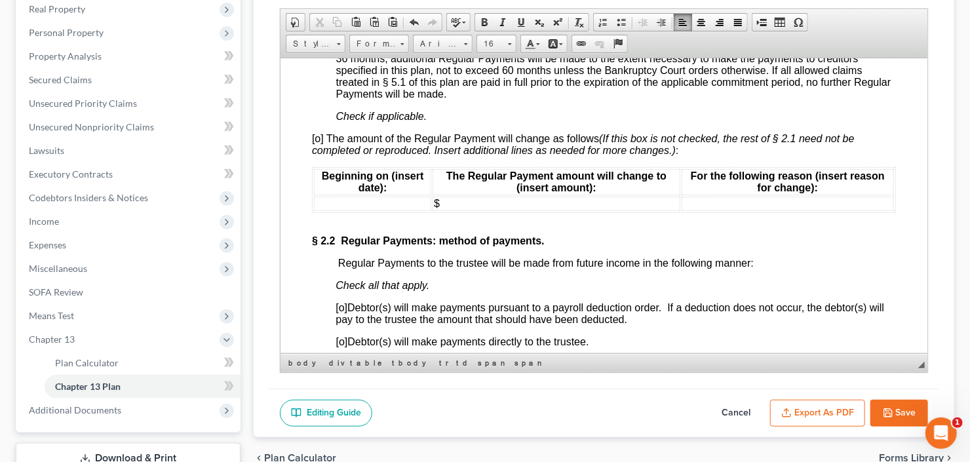
scroll to position [1153, 0]
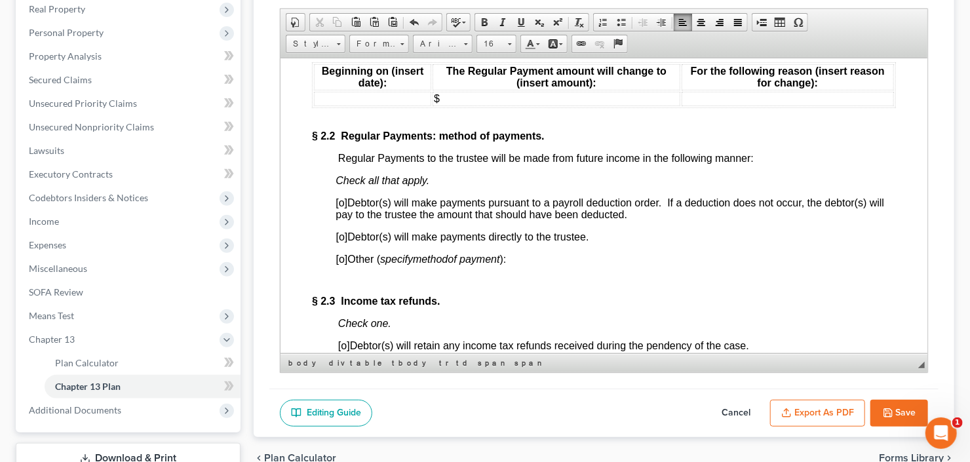
click at [342, 242] on span "[o]" at bounding box center [342, 236] width 12 height 11
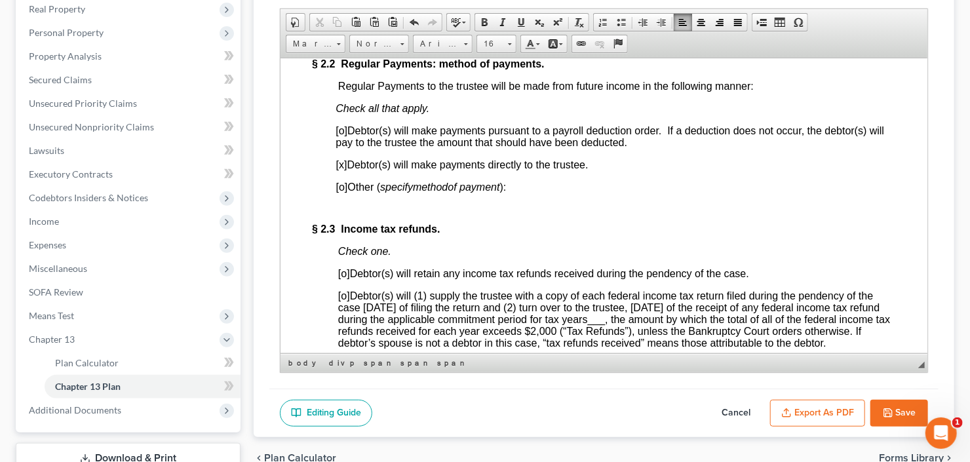
scroll to position [1311, 0]
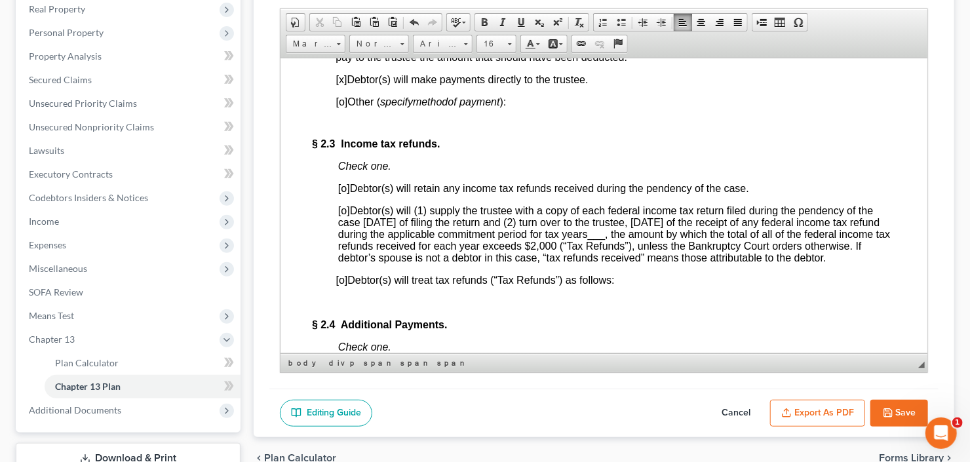
click at [343, 193] on span "[o]" at bounding box center [343, 187] width 12 height 11
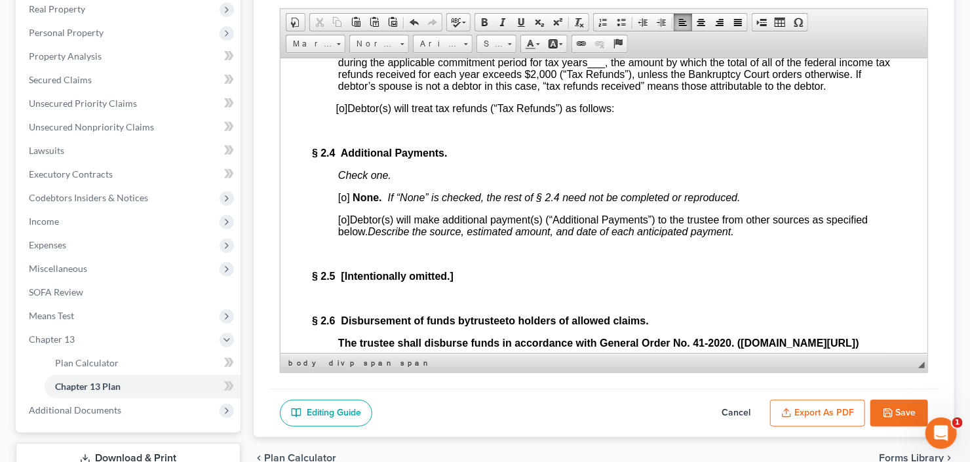
scroll to position [1520, 0]
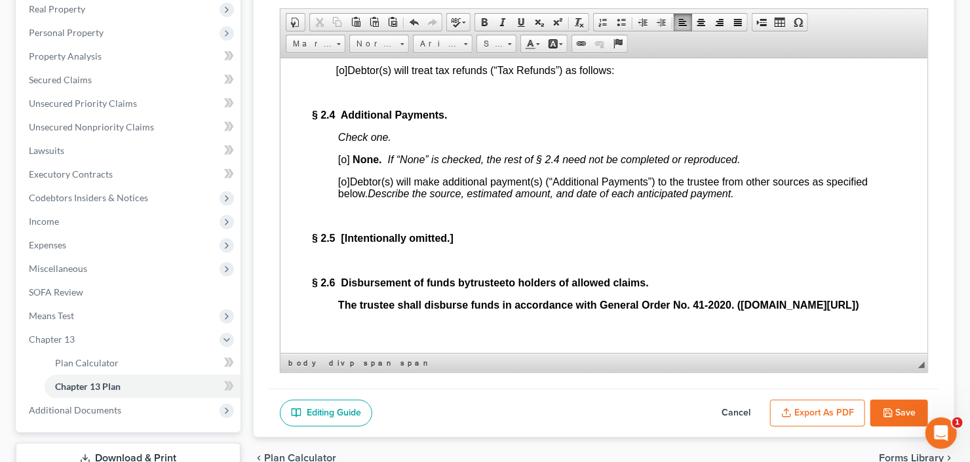
click at [343, 164] on span "[o]" at bounding box center [343, 158] width 12 height 11
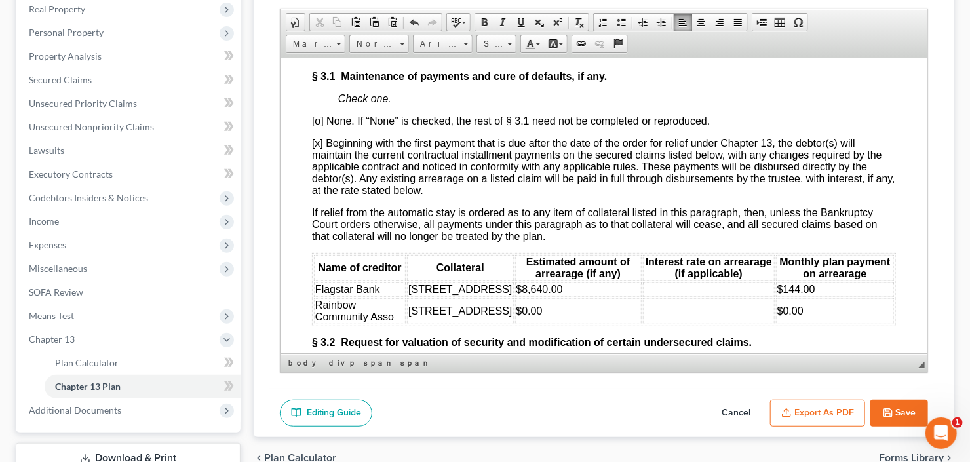
scroll to position [1992, 0]
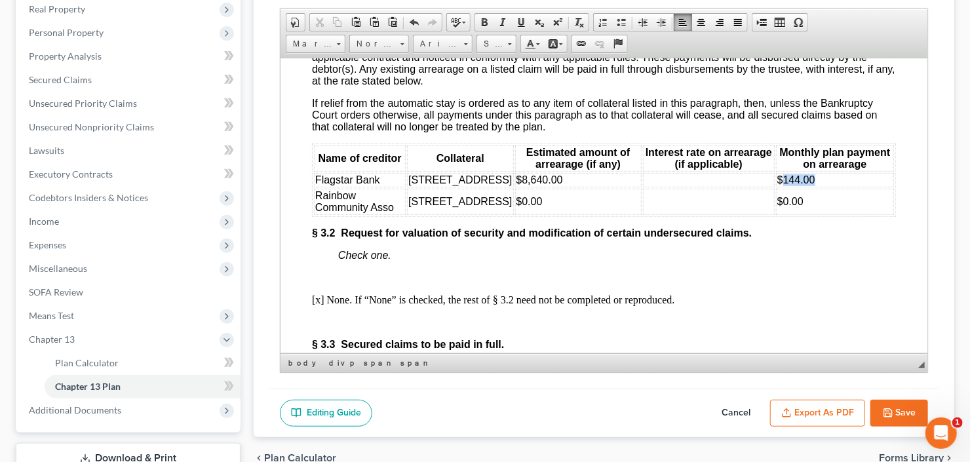
drag, startPoint x: 780, startPoint y: 241, endPoint x: 835, endPoint y: 241, distance: 55.1
click at [835, 187] on td "$144.00" at bounding box center [834, 179] width 118 height 14
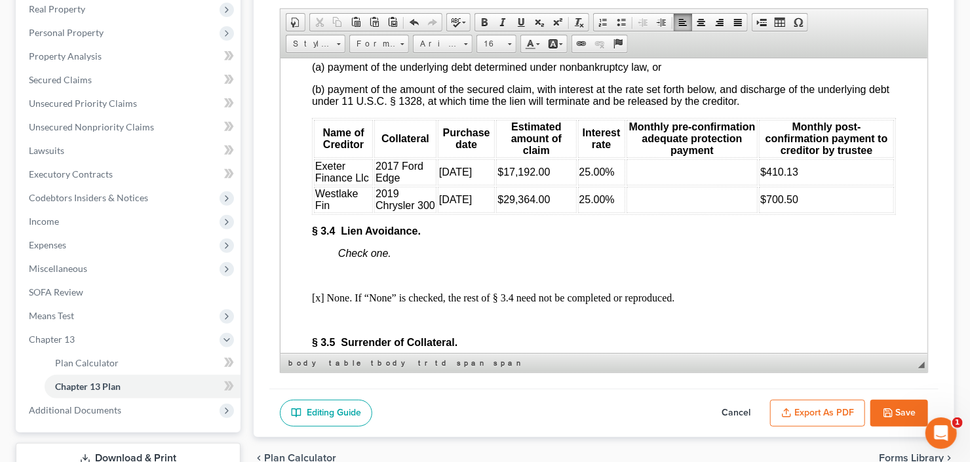
scroll to position [2674, 0]
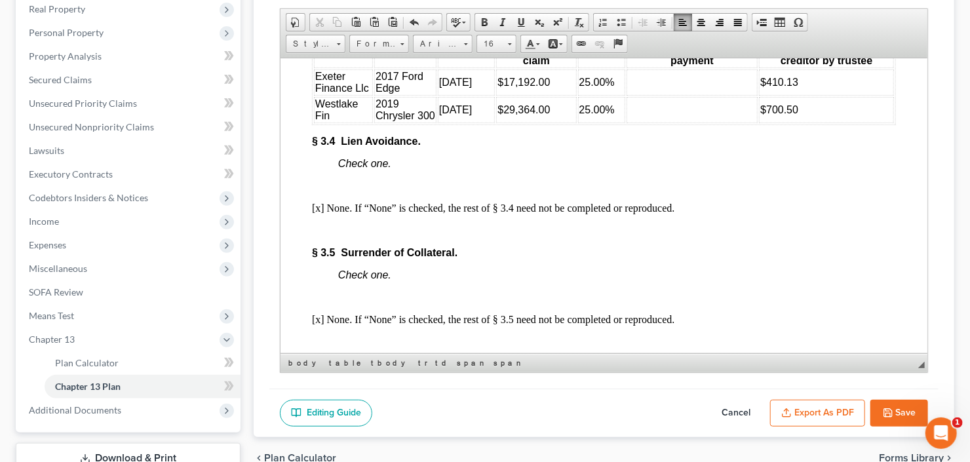
click at [649, 95] on td at bounding box center [692, 82] width 132 height 26
click at [651, 123] on td at bounding box center [692, 109] width 132 height 26
click at [909, 410] on button "Save" at bounding box center [899, 414] width 58 height 28
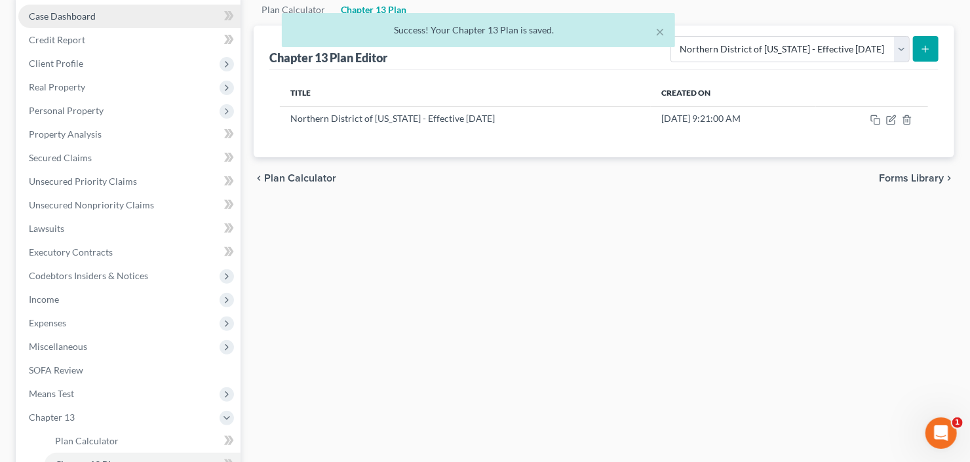
scroll to position [0, 0]
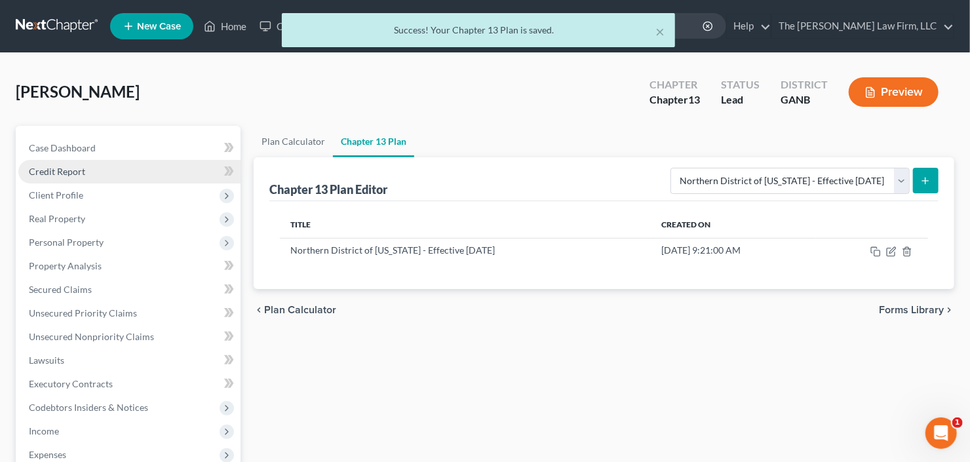
click at [76, 171] on span "Credit Report" at bounding box center [57, 171] width 56 height 11
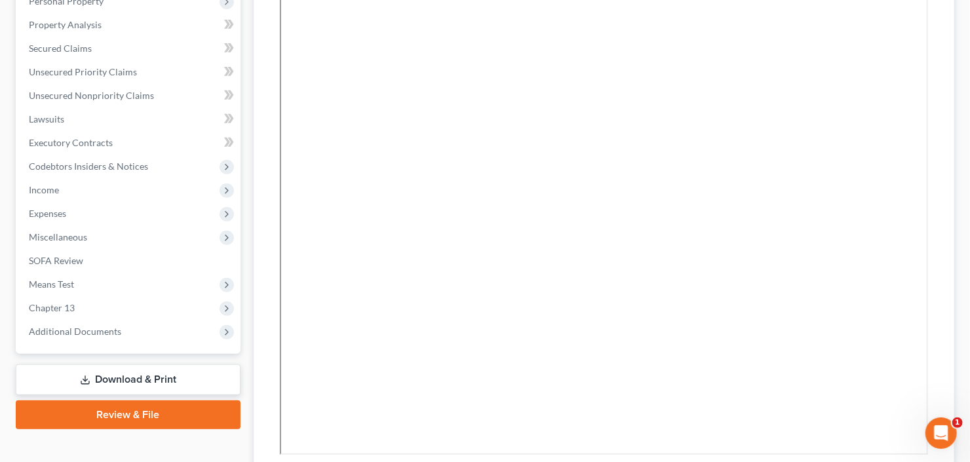
scroll to position [397, 0]
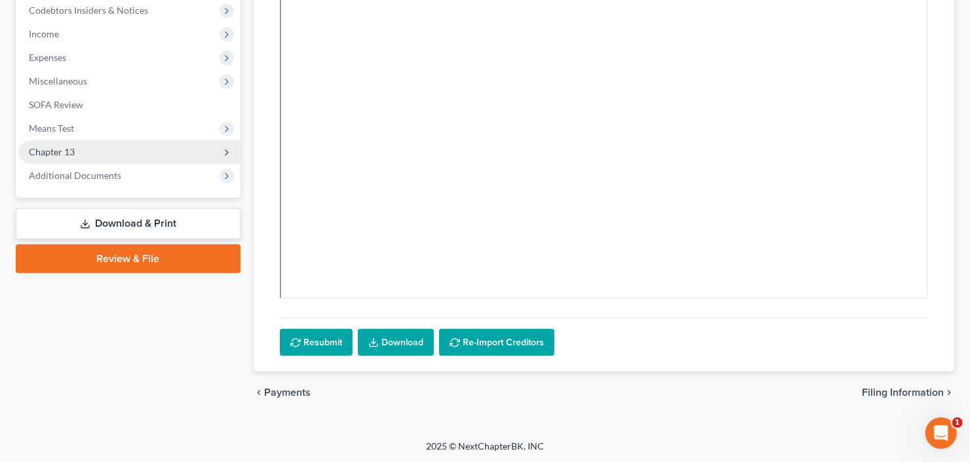
click at [70, 152] on span "Chapter 13" at bounding box center [52, 151] width 46 height 11
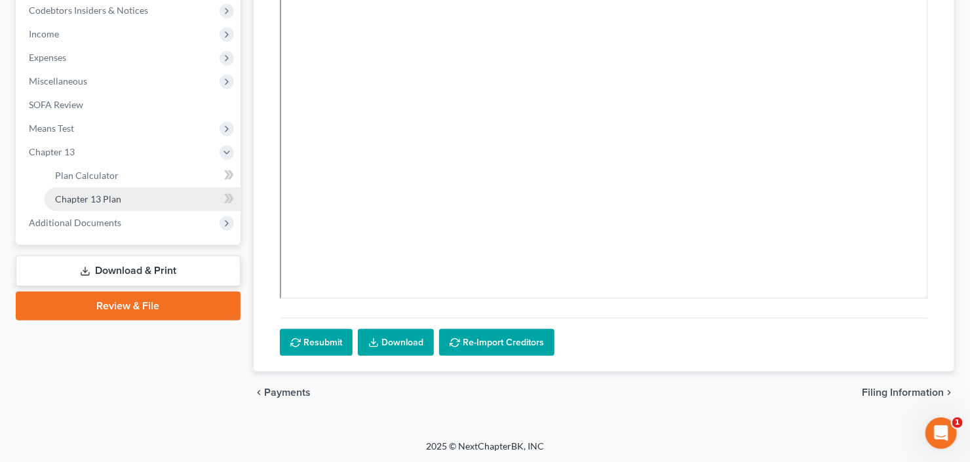
click at [83, 197] on span "Chapter 13 Plan" at bounding box center [88, 198] width 66 height 11
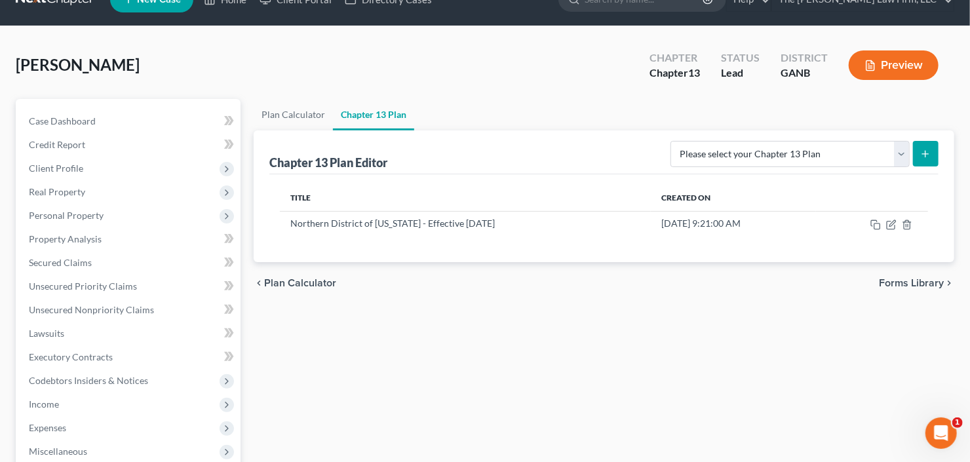
scroll to position [52, 0]
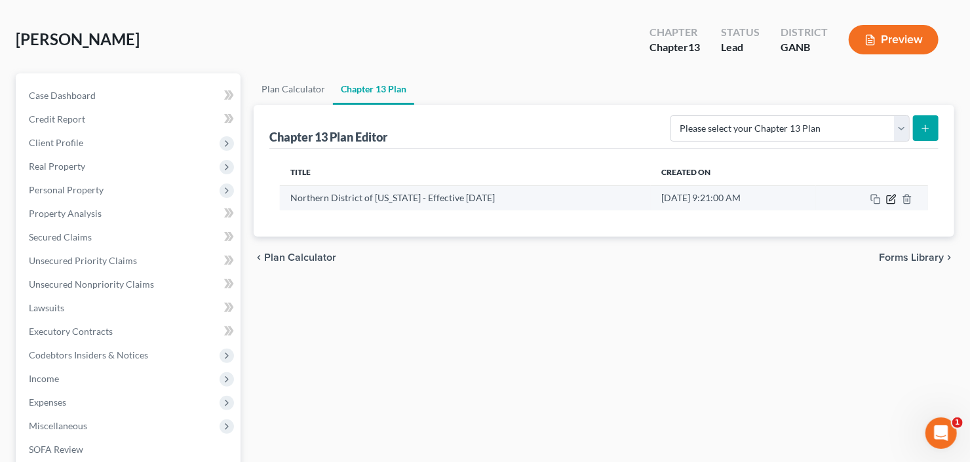
click at [888, 199] on icon "button" at bounding box center [891, 199] width 10 height 10
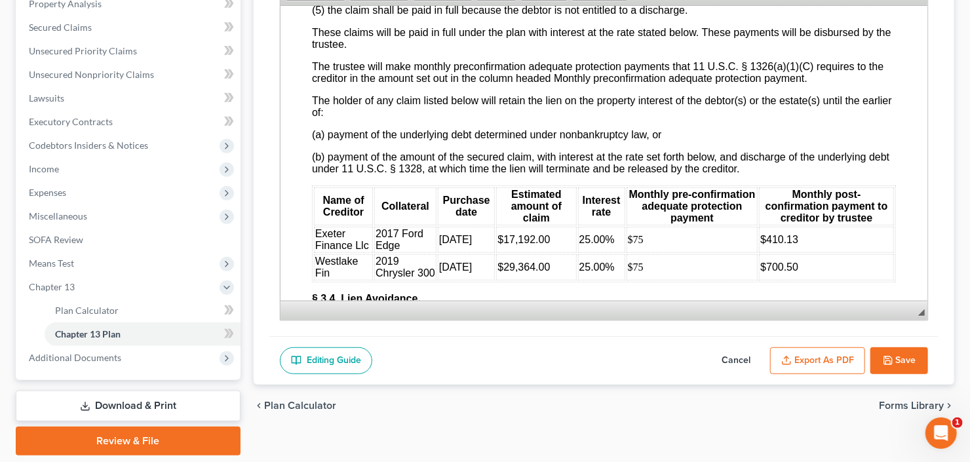
scroll to position [2674, 0]
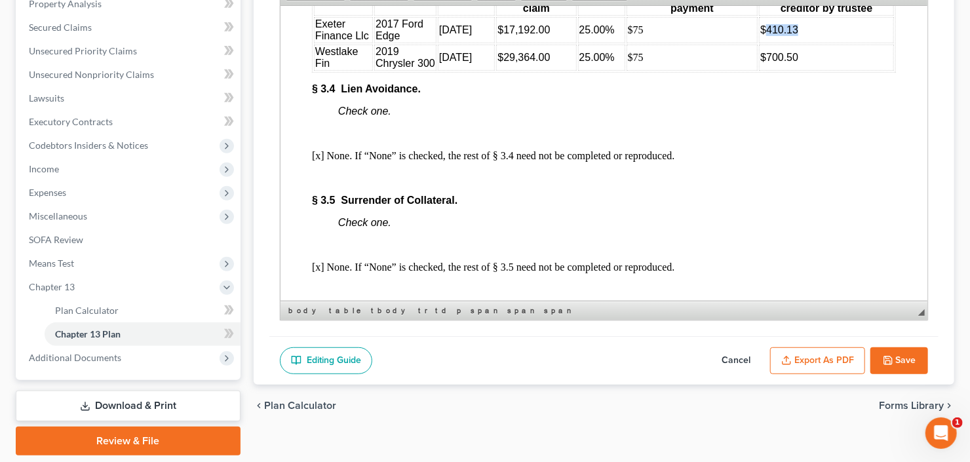
drag, startPoint x: 760, startPoint y: 125, endPoint x: 801, endPoint y: 124, distance: 41.3
click at [801, 43] on td "$410.13" at bounding box center [825, 29] width 135 height 26
click at [805, 35] on span "$170 to $500 in" at bounding box center [796, 29] width 72 height 11
click at [855, 43] on td "$170 to $600 in" at bounding box center [825, 29] width 135 height 26
click at [580, 70] on td "25.00%" at bounding box center [600, 57] width 47 height 26
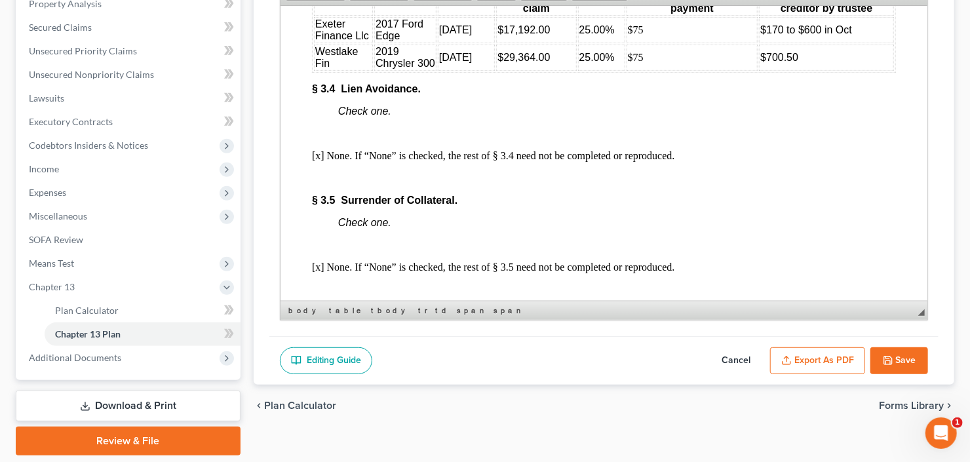
click at [858, 43] on td "$170 to $600 in Oct" at bounding box center [825, 29] width 135 height 26
click at [579, 35] on span "25.00%" at bounding box center [596, 29] width 35 height 11
click at [585, 35] on span "7.00%" at bounding box center [593, 29] width 29 height 11
drag, startPoint x: 577, startPoint y: 157, endPoint x: 581, endPoint y: 168, distance: 11.0
click at [579, 62] on span "25.00%" at bounding box center [596, 56] width 35 height 11
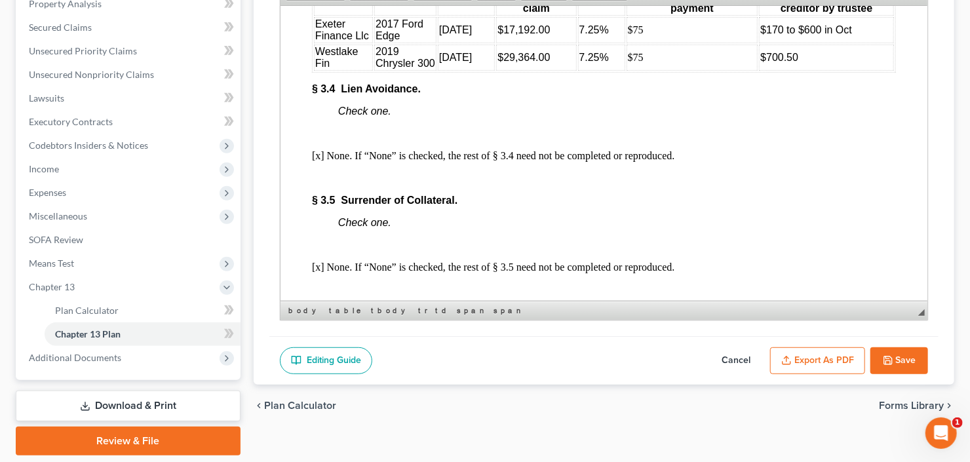
click at [902, 355] on button "Save" at bounding box center [899, 361] width 58 height 28
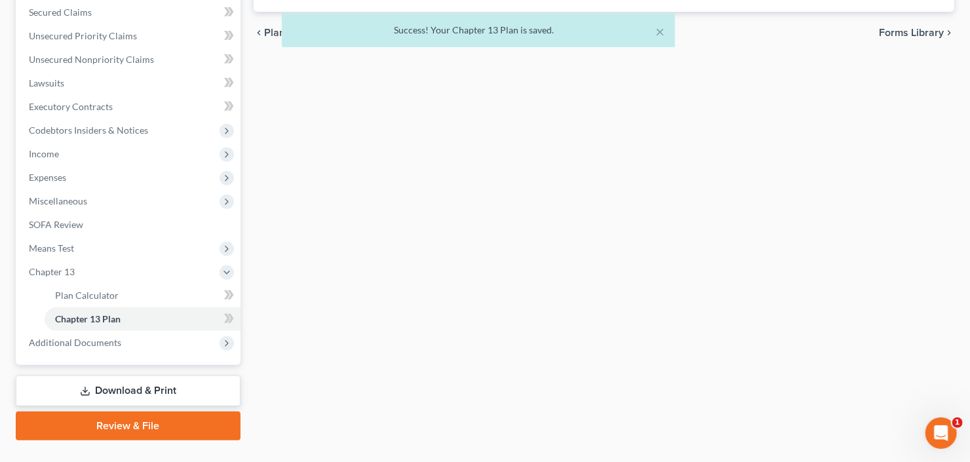
scroll to position [303, 0]
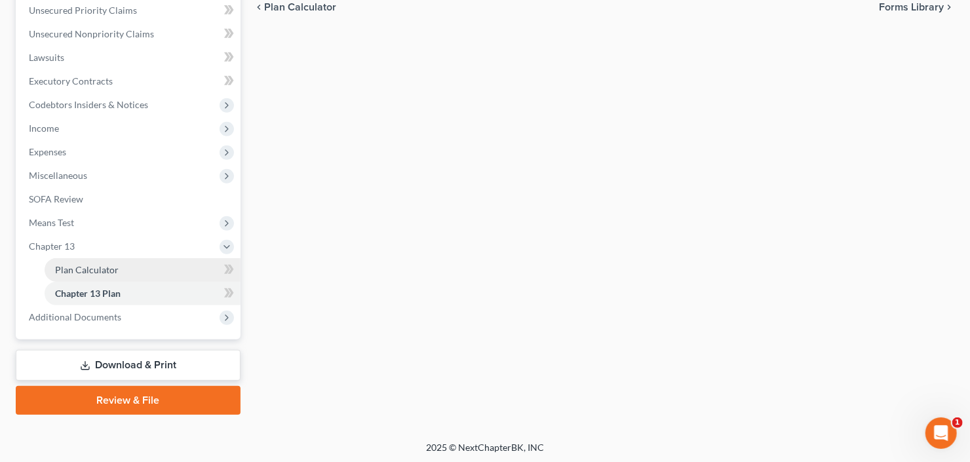
click at [153, 269] on link "Plan Calculator" at bounding box center [143, 270] width 196 height 24
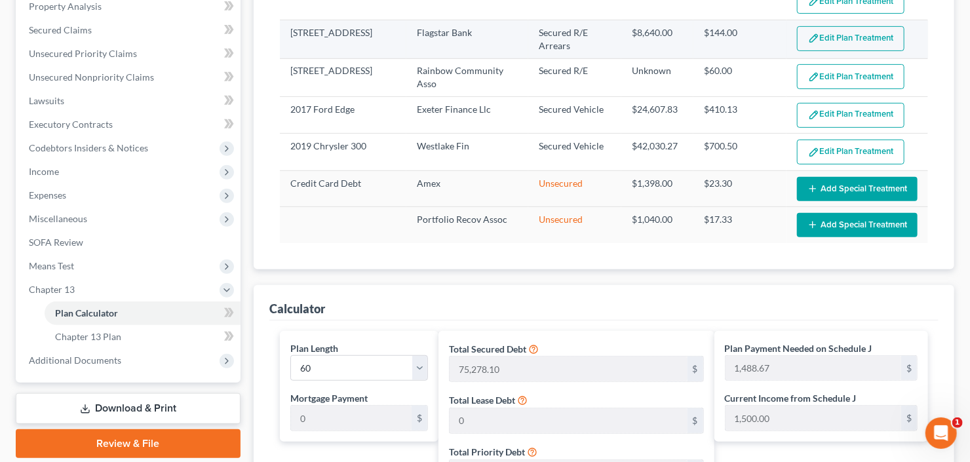
scroll to position [262, 0]
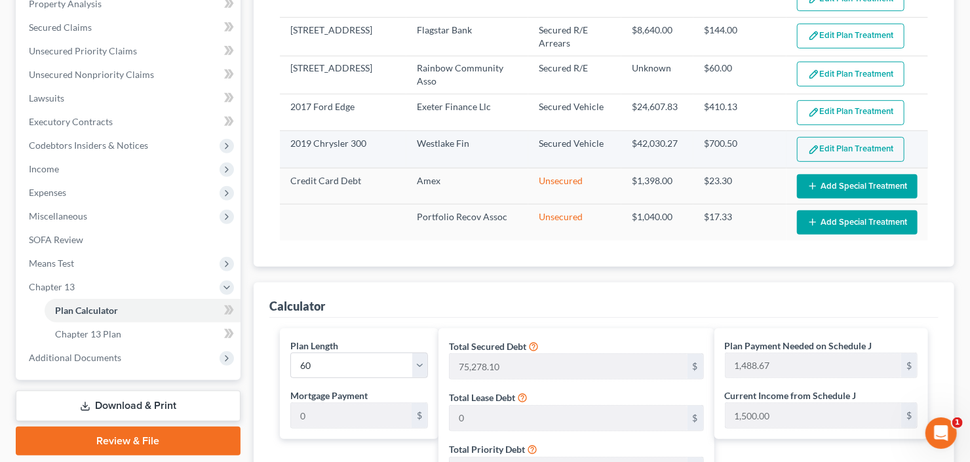
click at [836, 142] on button "Edit Plan Treatment" at bounding box center [850, 149] width 107 height 25
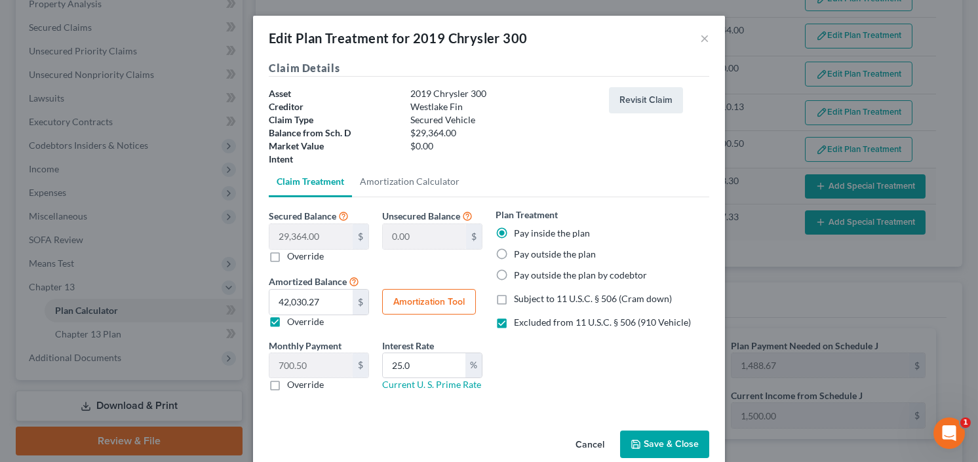
click at [394, 301] on button "Amortization Tool" at bounding box center [429, 302] width 94 height 26
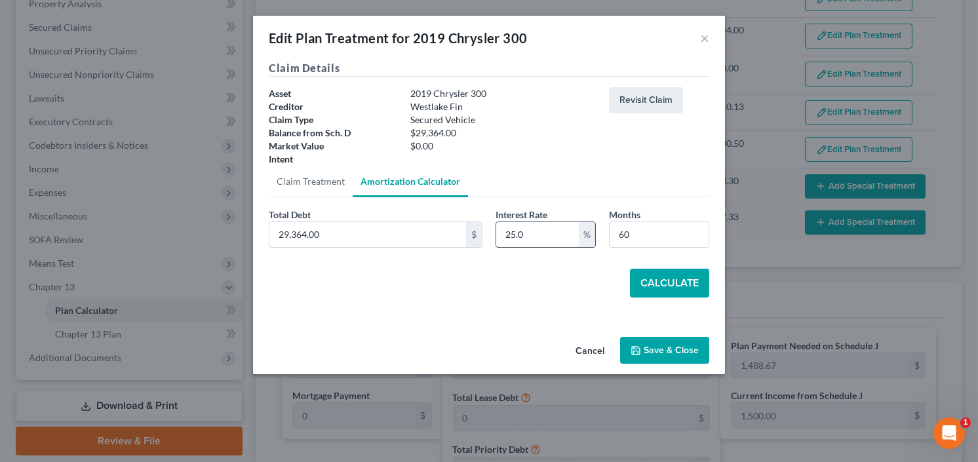
click at [521, 237] on input "25.0" at bounding box center [537, 234] width 83 height 25
drag, startPoint x: 521, startPoint y: 237, endPoint x: 461, endPoint y: 257, distance: 63.4
click at [461, 256] on div "Total Debt 29,364.00 $ Interest Rate 25.0 % Months 60" at bounding box center [488, 233] width 453 height 50
click at [674, 280] on button "Calculate" at bounding box center [669, 283] width 79 height 29
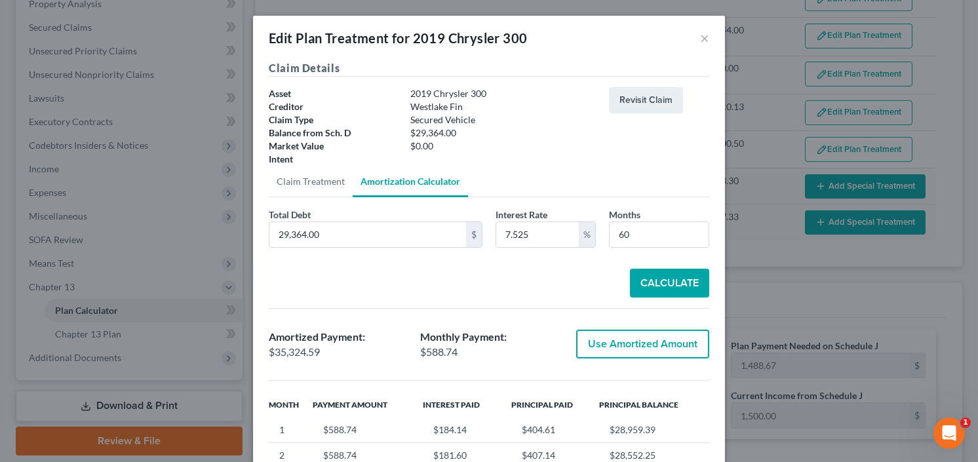
click at [625, 347] on button "Use Amortized Amount" at bounding box center [642, 344] width 133 height 29
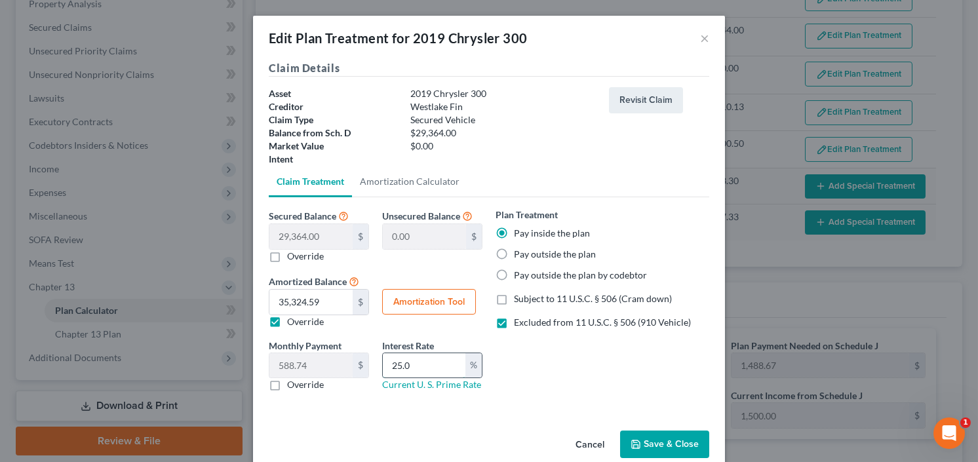
click at [412, 367] on input "25.0" at bounding box center [424, 365] width 83 height 25
click at [384, 366] on input "25.0" at bounding box center [424, 365] width 83 height 25
click at [671, 445] on button "Save & Close" at bounding box center [664, 445] width 89 height 28
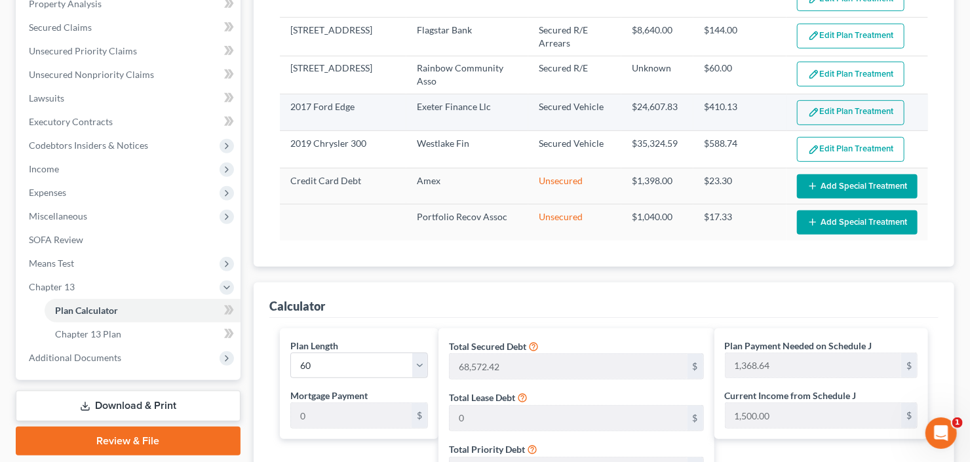
click at [860, 111] on button "Edit Plan Treatment" at bounding box center [850, 112] width 107 height 25
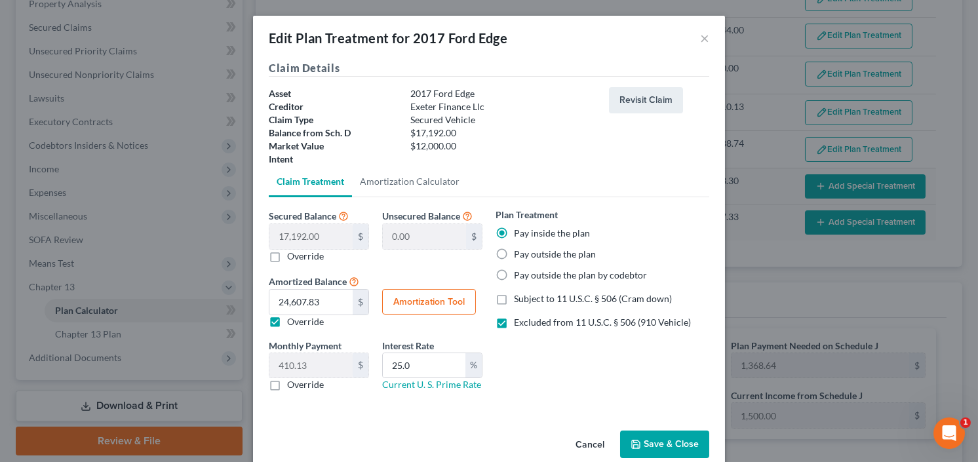
click at [431, 299] on button "Amortization Tool" at bounding box center [429, 302] width 94 height 26
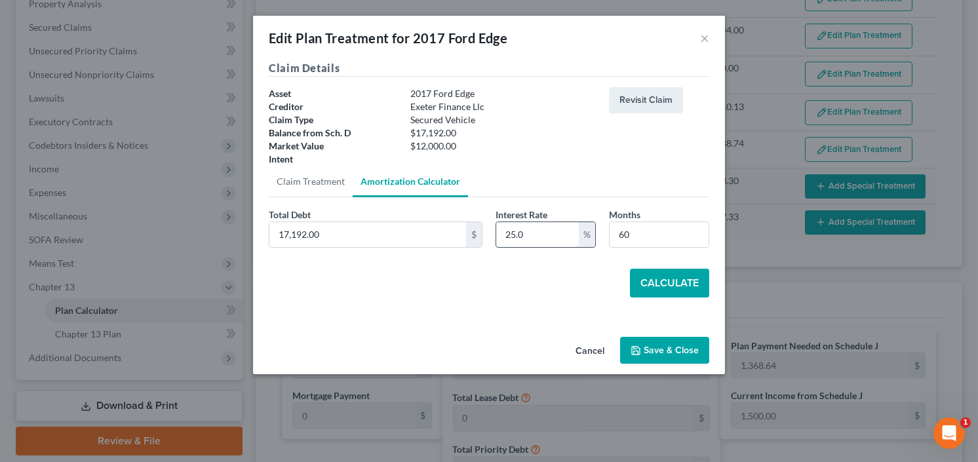
click at [535, 225] on input "25.0" at bounding box center [537, 234] width 83 height 25
drag, startPoint x: 526, startPoint y: 237, endPoint x: 499, endPoint y: 247, distance: 28.6
click at [499, 246] on div "Interest Rate 25.0 %" at bounding box center [545, 228] width 113 height 40
click at [632, 241] on input "60" at bounding box center [658, 234] width 99 height 25
click at [676, 286] on button "Calculate" at bounding box center [669, 283] width 79 height 29
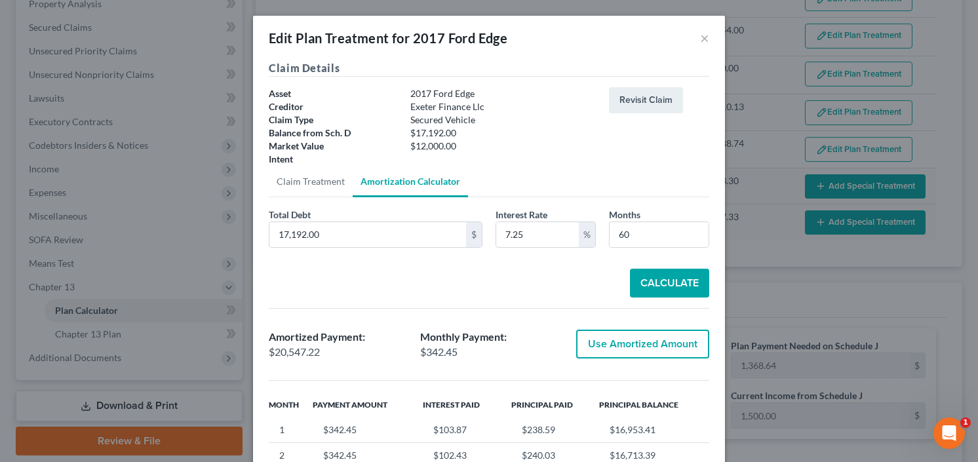
click at [631, 339] on button "Use Amortized Amount" at bounding box center [642, 344] width 133 height 29
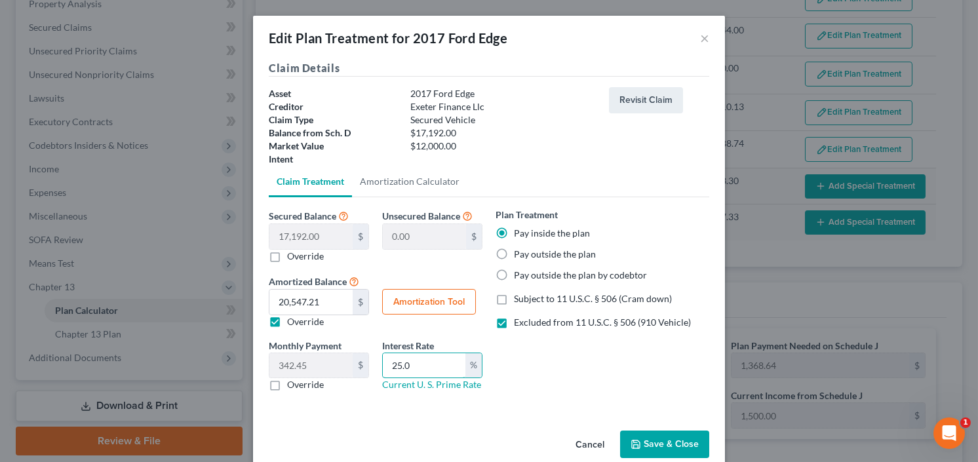
drag, startPoint x: 412, startPoint y: 370, endPoint x: 376, endPoint y: 375, distance: 37.1
click at [376, 374] on div "Interest Rate 25.0 % Current U. S. Prime Rate" at bounding box center [432, 365] width 113 height 53
click at [644, 441] on button "Save & Close" at bounding box center [664, 445] width 89 height 28
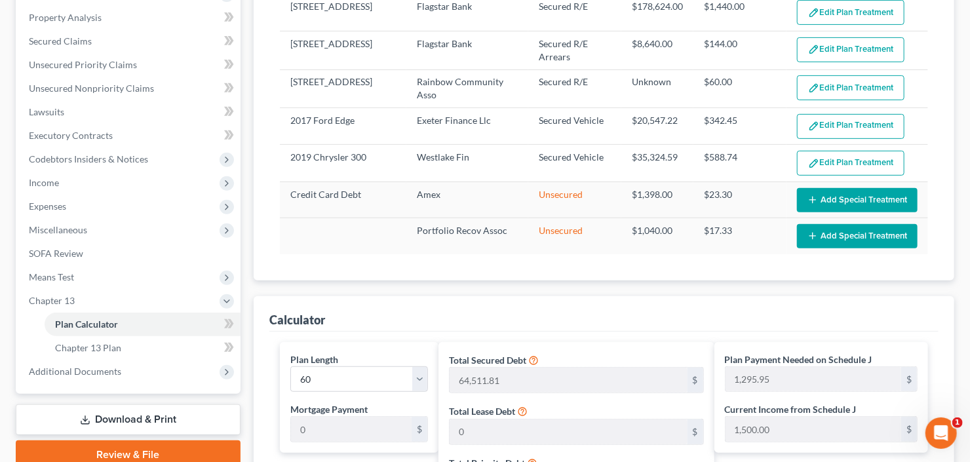
scroll to position [185, 0]
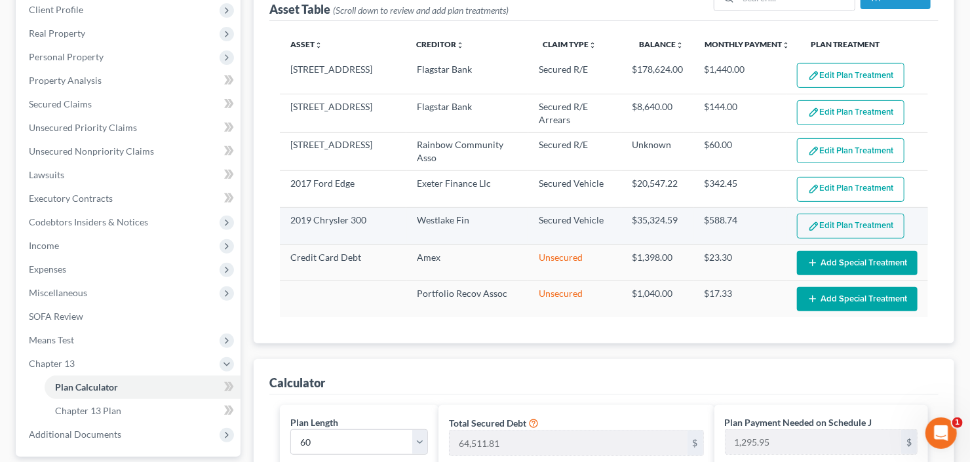
click at [841, 231] on button "Edit Plan Treatment" at bounding box center [850, 226] width 107 height 25
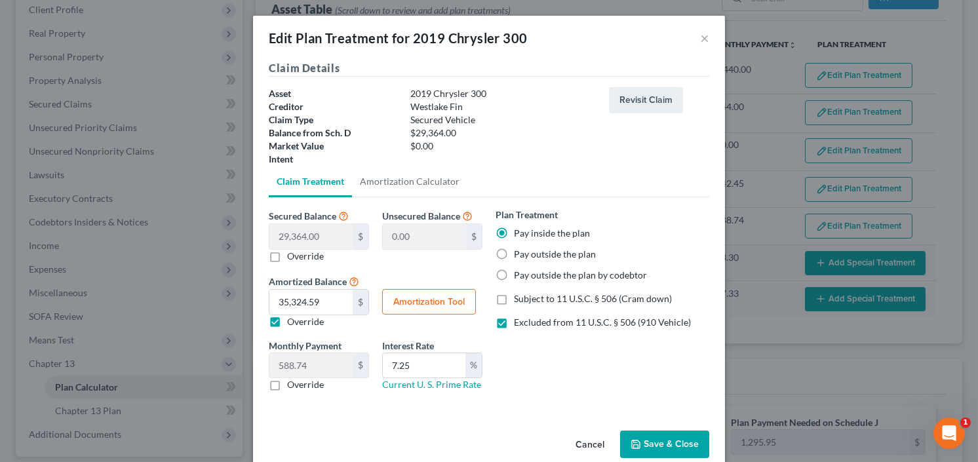
click at [644, 436] on button "Save & Close" at bounding box center [664, 445] width 89 height 28
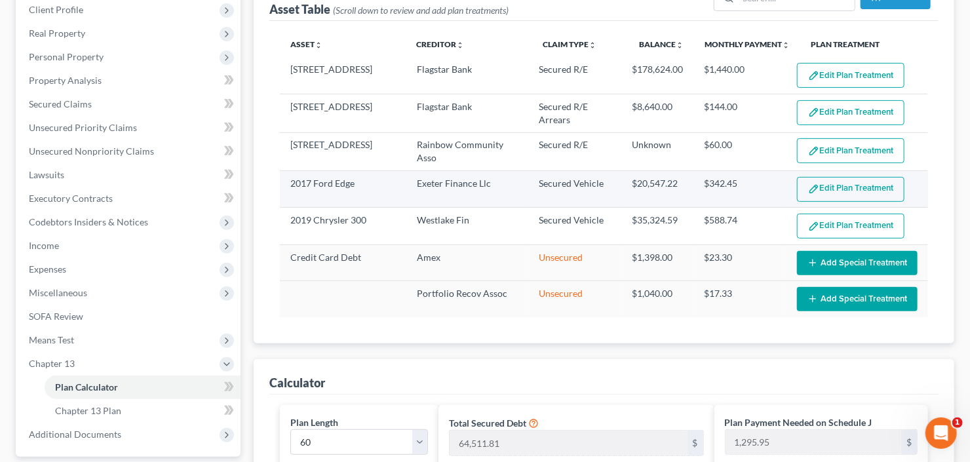
click at [847, 184] on button "Edit Plan Treatment" at bounding box center [850, 189] width 107 height 25
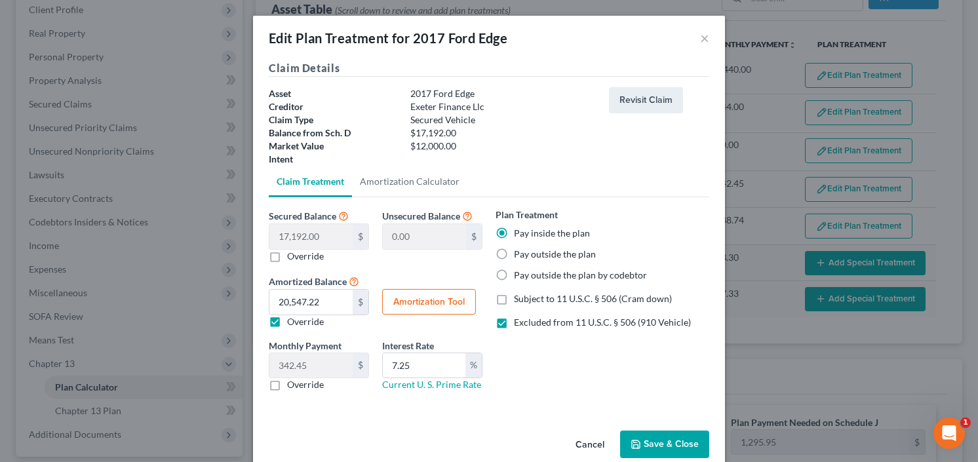
click at [644, 436] on button "Save & Close" at bounding box center [664, 445] width 89 height 28
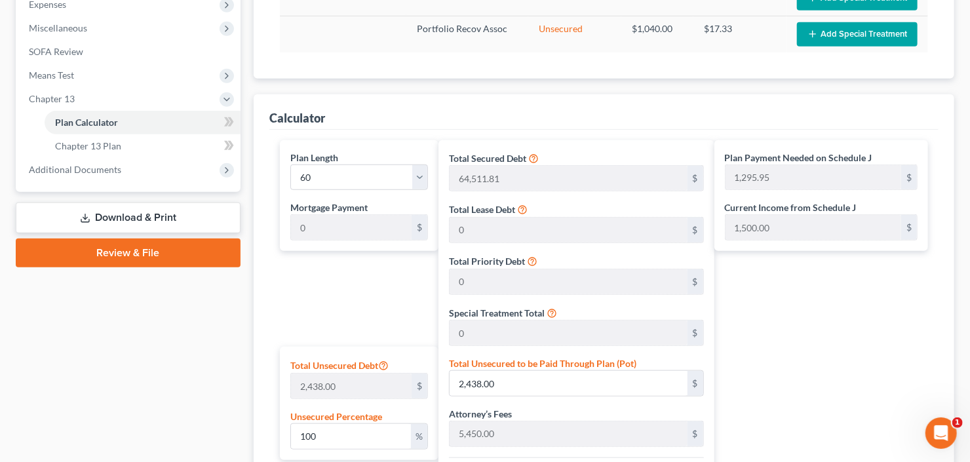
scroll to position [290, 0]
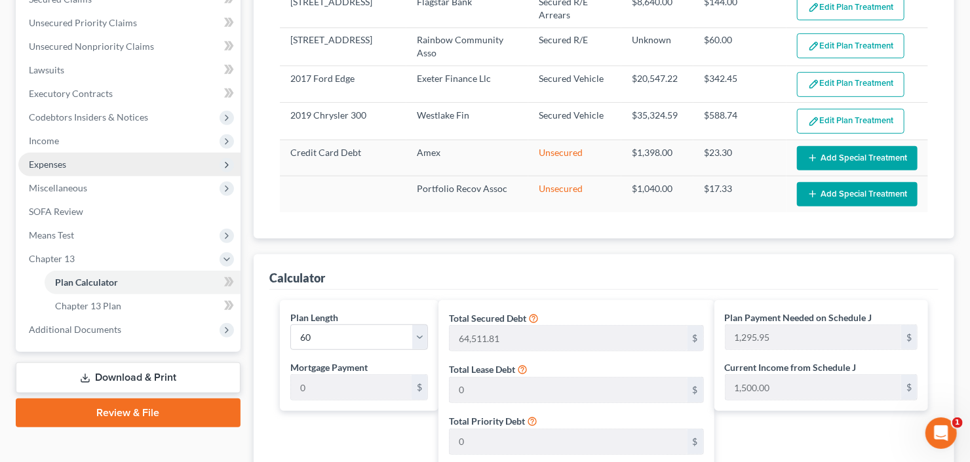
click at [95, 154] on span "Expenses" at bounding box center [129, 165] width 222 height 24
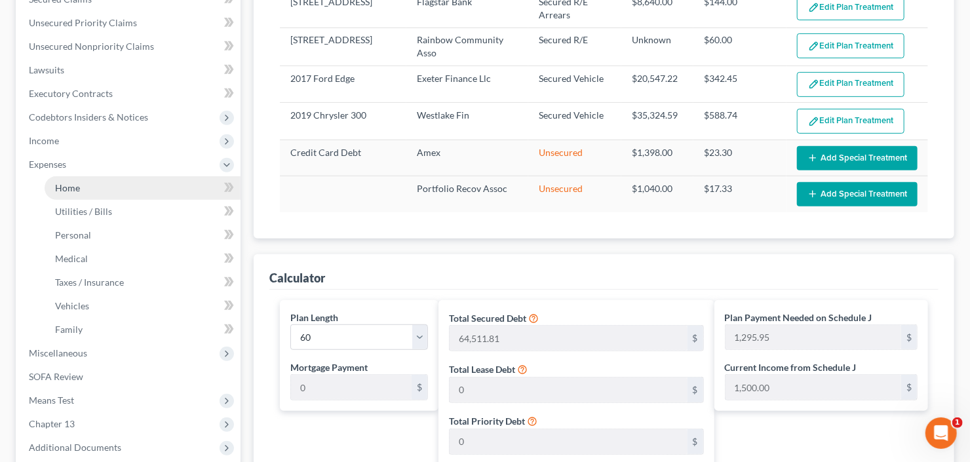
click at [102, 189] on link "Home" at bounding box center [143, 188] width 196 height 24
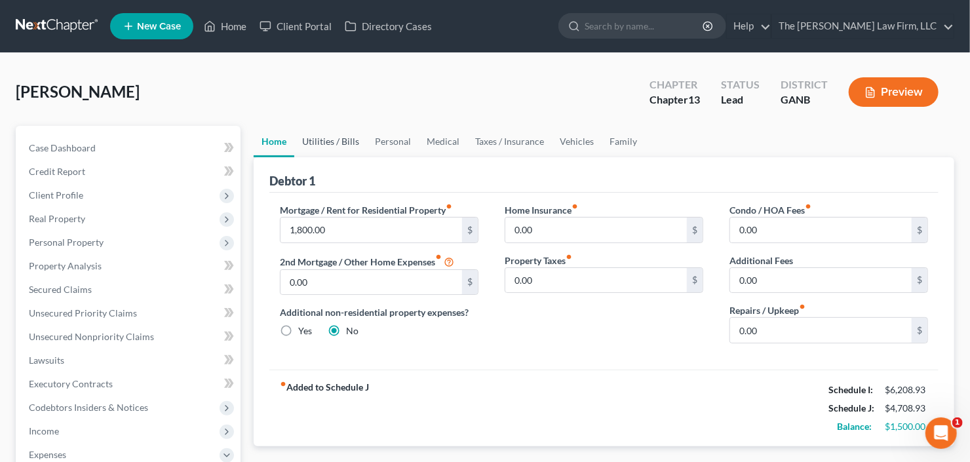
click at [348, 145] on link "Utilities / Bills" at bounding box center [330, 141] width 73 height 31
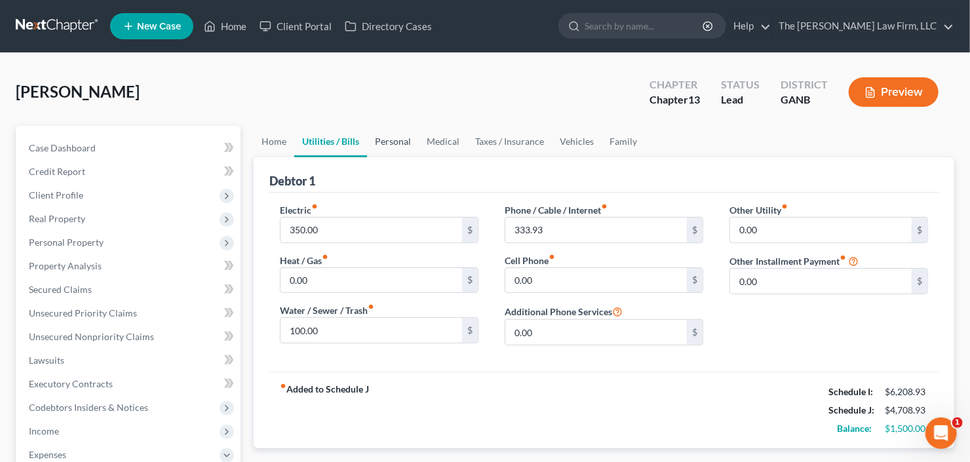
click at [383, 136] on link "Personal" at bounding box center [393, 141] width 52 height 31
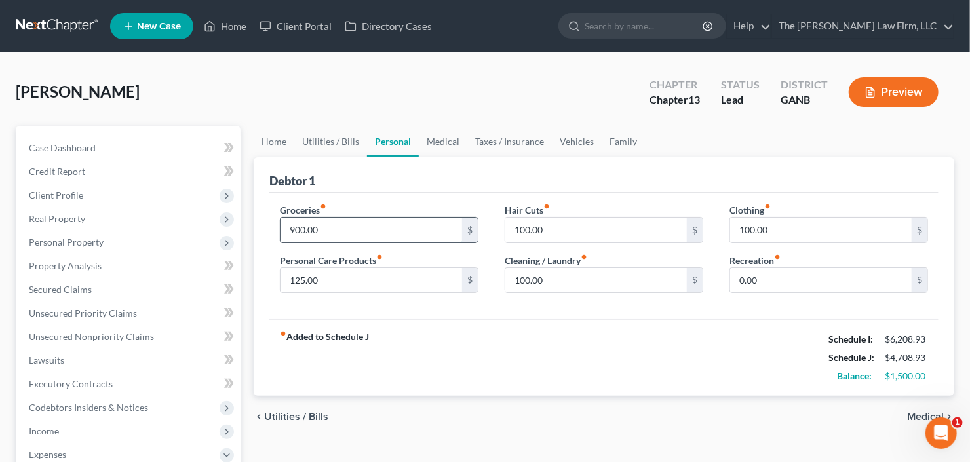
click at [364, 236] on input "900.00" at bounding box center [371, 230] width 182 height 25
click at [572, 132] on link "Vehicles" at bounding box center [577, 141] width 50 height 31
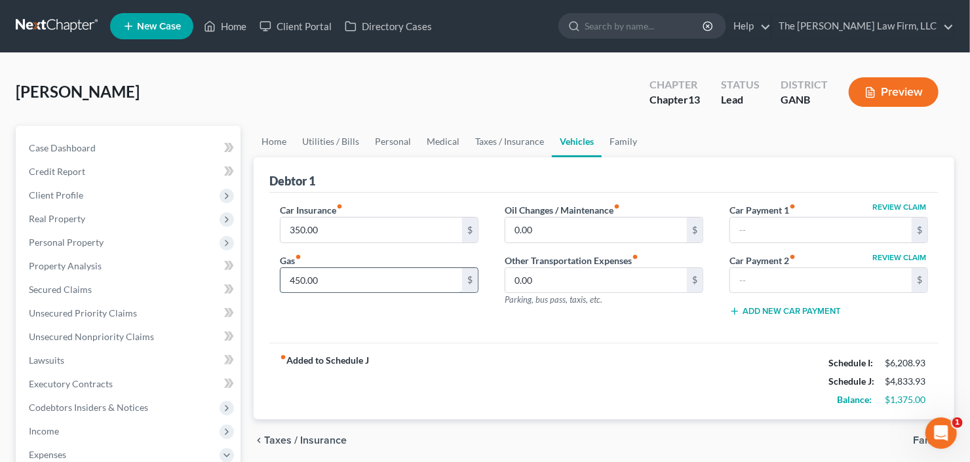
click at [371, 272] on input "450.00" at bounding box center [371, 280] width 182 height 25
click at [386, 141] on link "Personal" at bounding box center [393, 141] width 52 height 31
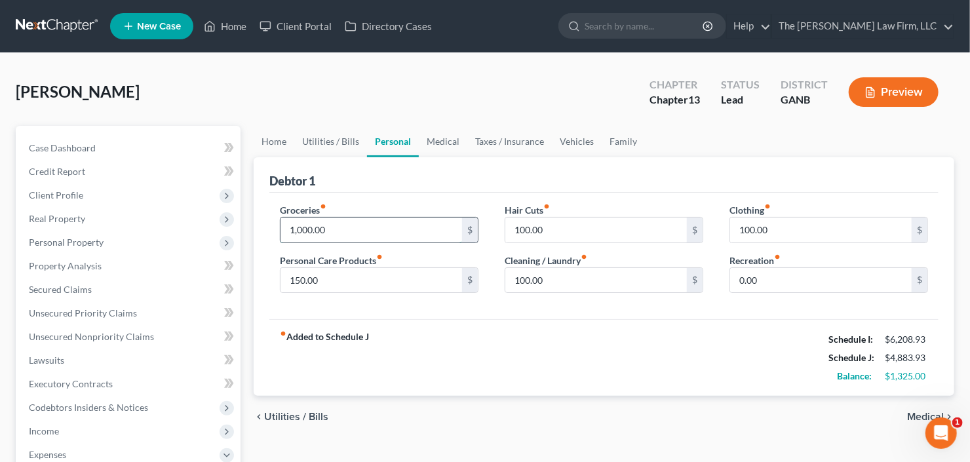
click at [324, 225] on input "1,000.00" at bounding box center [371, 230] width 182 height 25
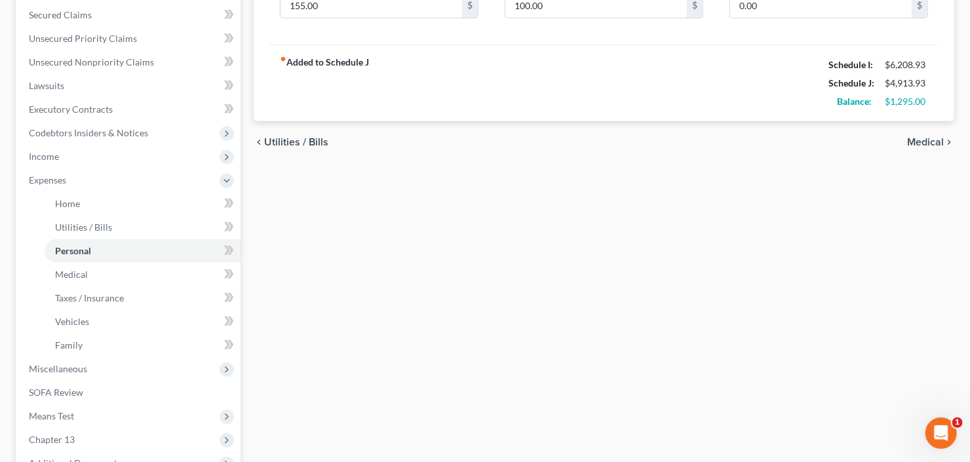
scroll to position [421, 0]
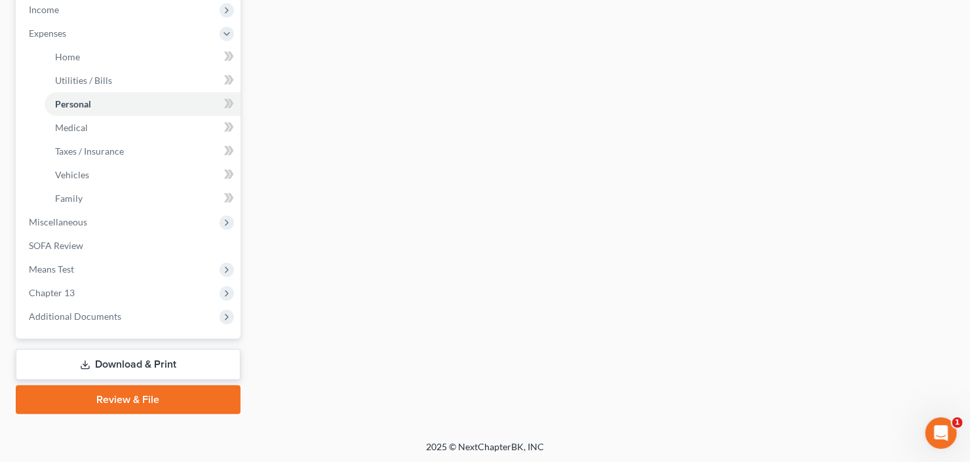
click at [336, 365] on div "Home Utilities / Bills Personal Medical Taxes / Insurance Vehicles Family Debto…" at bounding box center [604, 59] width 714 height 710
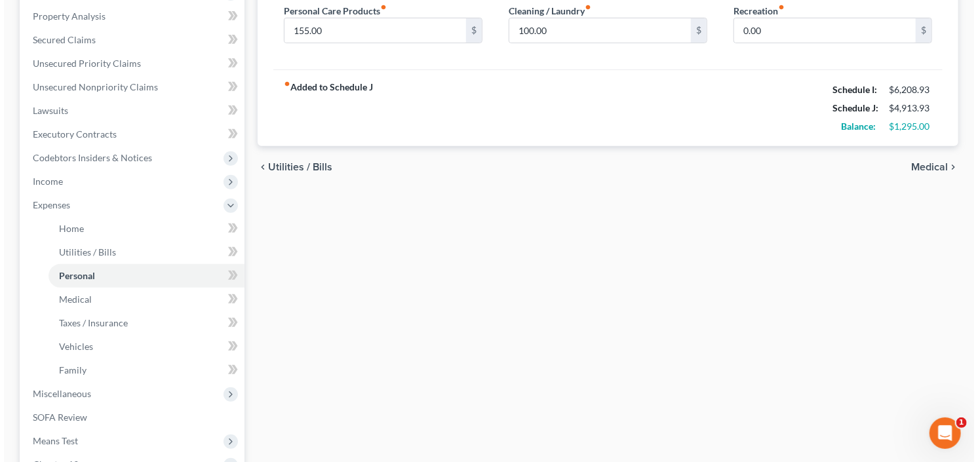
scroll to position [369, 0]
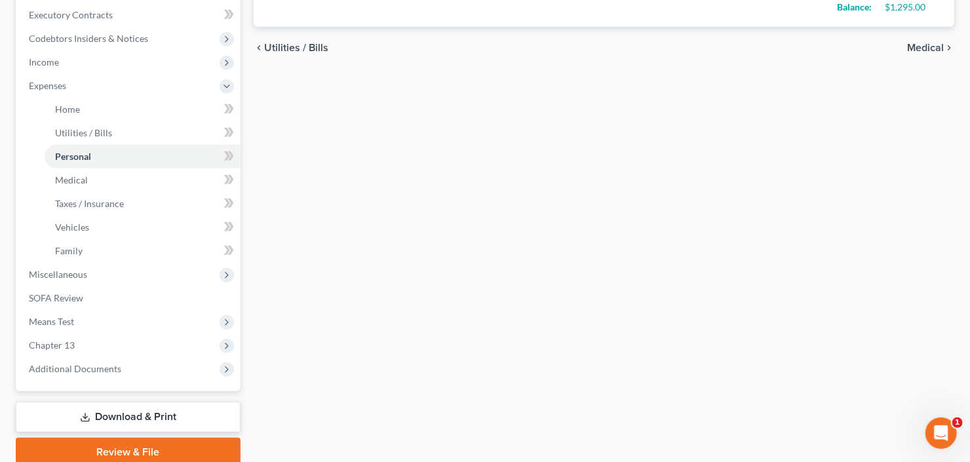
click at [98, 419] on link "Download & Print" at bounding box center [128, 417] width 225 height 31
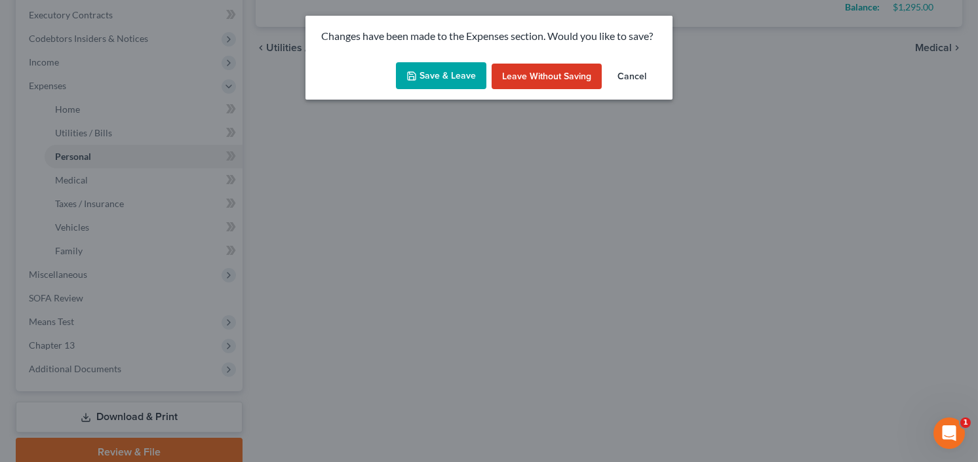
click at [446, 83] on button "Save & Leave" at bounding box center [441, 76] width 90 height 28
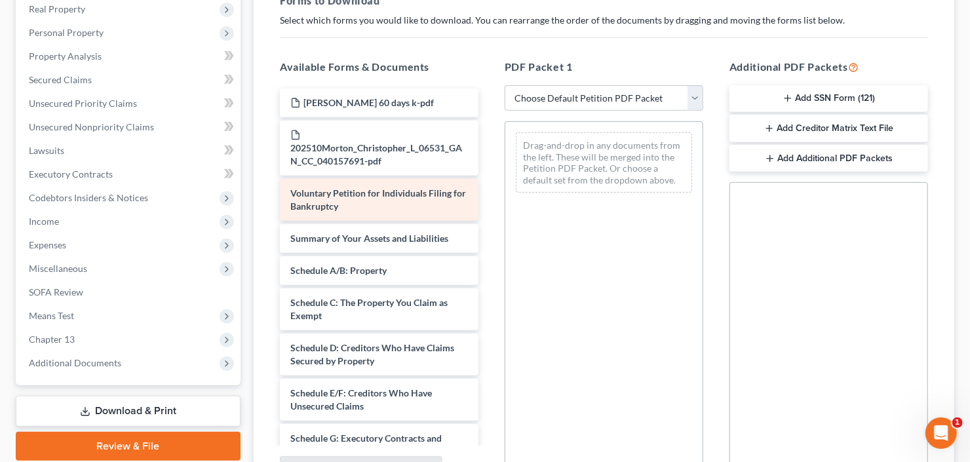
scroll to position [105, 0]
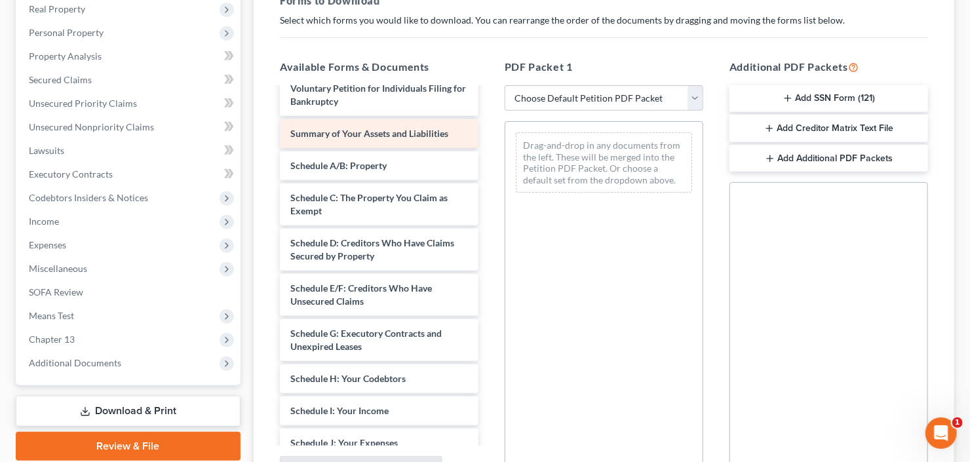
click at [353, 121] on div "Christopher Morton 60 days k-pdf 202510Morton_Christopher_L_06531_GAN_CC_040157…" at bounding box center [379, 382] width 220 height 796
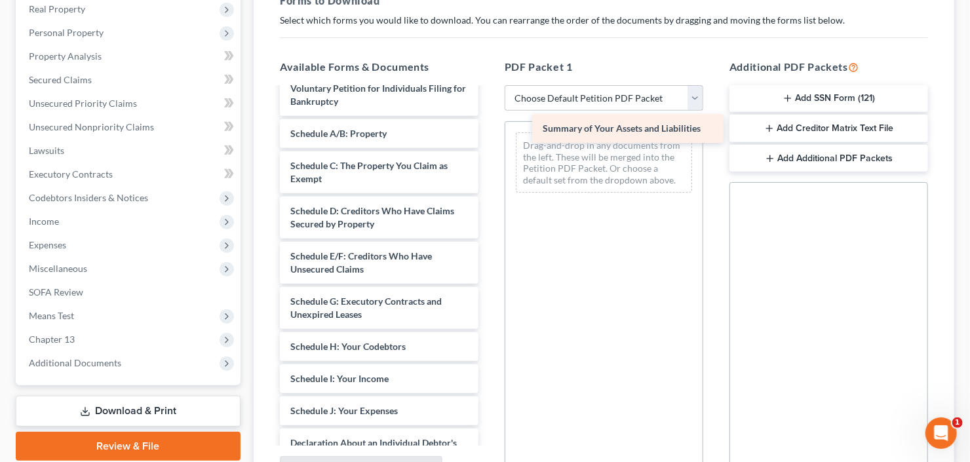
drag, startPoint x: 355, startPoint y: 130, endPoint x: 607, endPoint y: 126, distance: 252.3
click at [489, 126] on div "Summary of Your Assets and Liabilities Christopher Morton 60 days k-pdf 202510M…" at bounding box center [379, 366] width 220 height 764
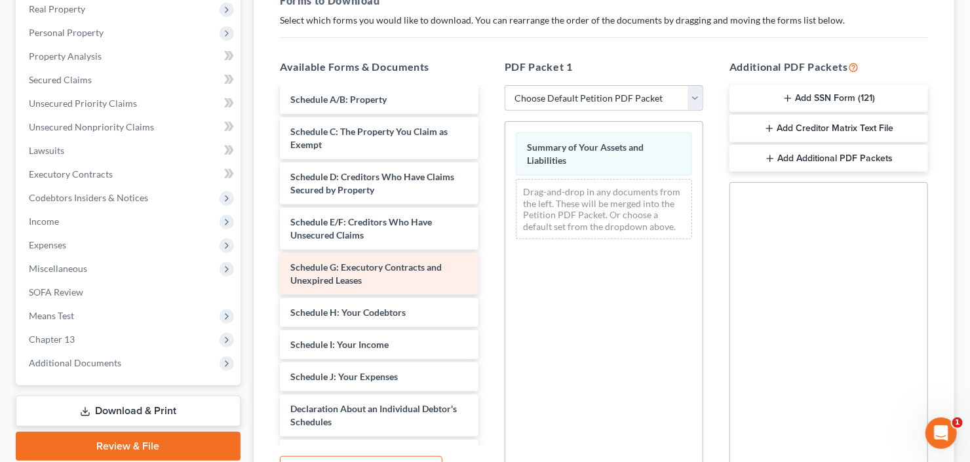
scroll to position [157, 0]
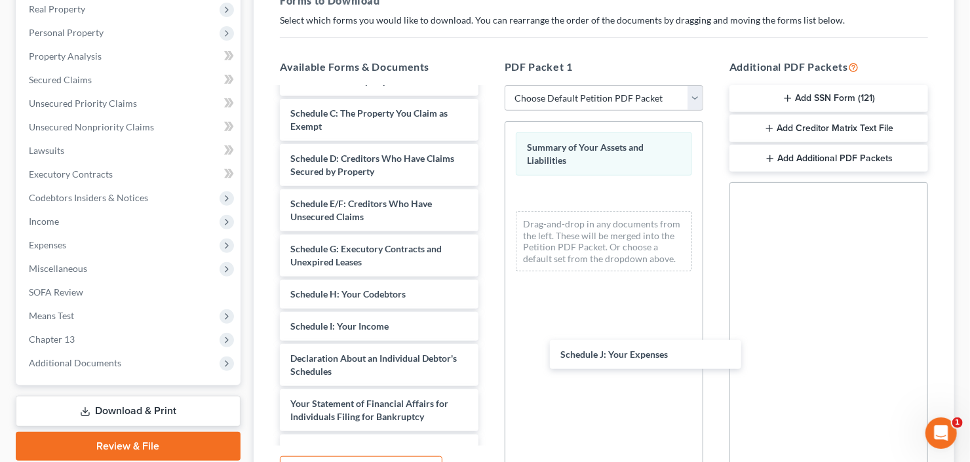
drag, startPoint x: 329, startPoint y: 356, endPoint x: 525, endPoint y: 321, distance: 199.0
click at [489, 346] on div "Schedule J: Your Expenses Christopher Morton 60 days k-pdf 202510Morton_Christo…" at bounding box center [379, 297] width 220 height 732
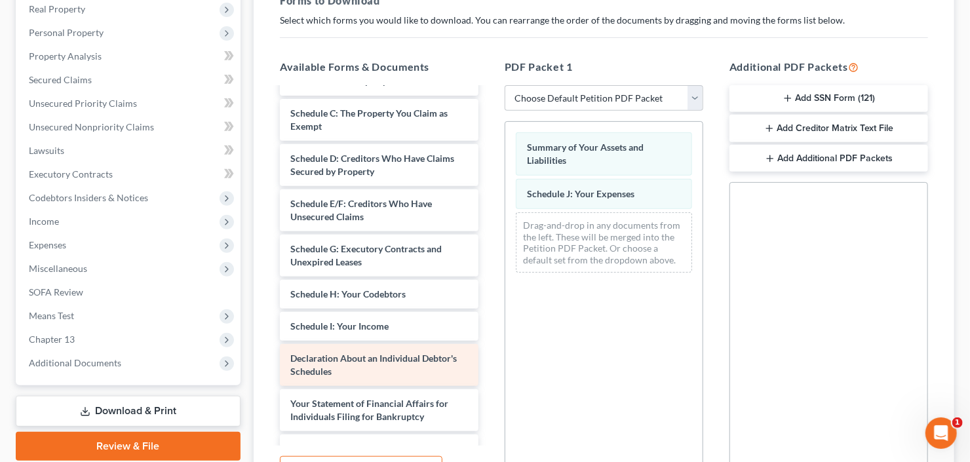
click at [489, 384] on div "Christopher Morton 60 days k-pdf 202510Morton_Christopher_L_06531_GAN_CC_040157…" at bounding box center [379, 297] width 220 height 732
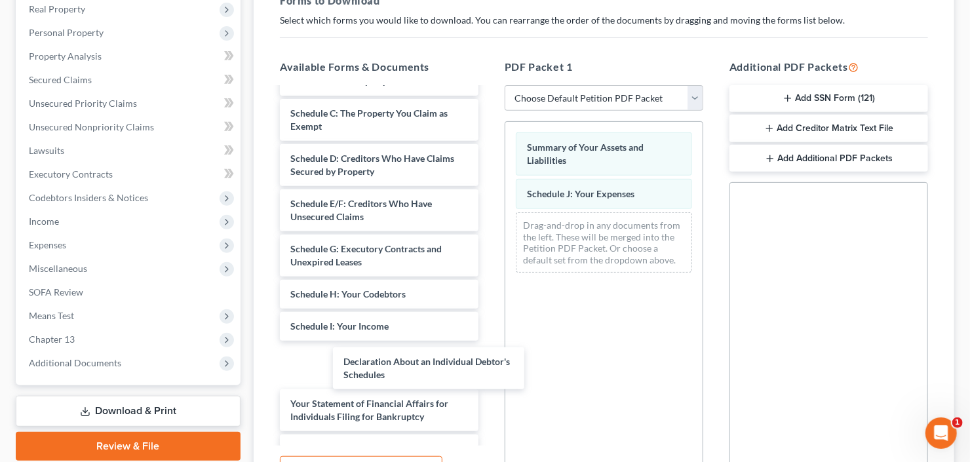
drag, startPoint x: 346, startPoint y: 361, endPoint x: 569, endPoint y: 238, distance: 255.2
click at [489, 323] on div "Declaration About an Individual Debtor's Schedules Christopher Morton 60 days k…" at bounding box center [379, 297] width 220 height 732
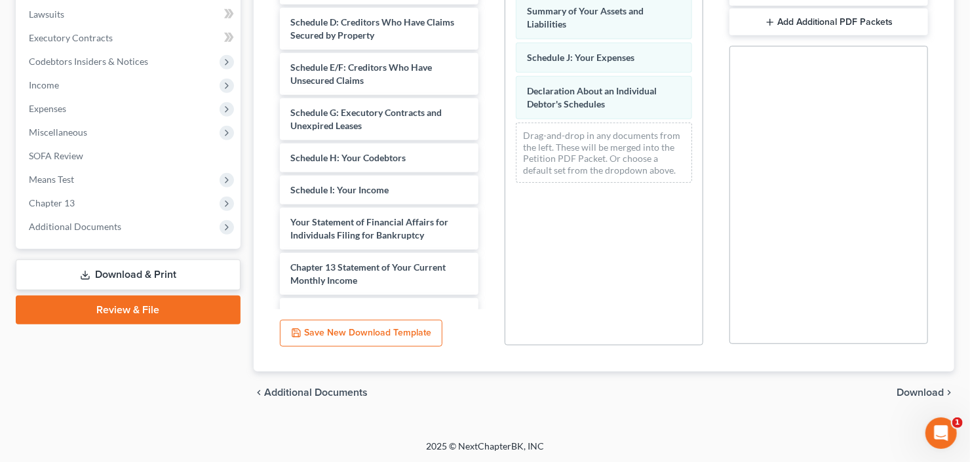
click at [919, 391] on span "Download" at bounding box center [920, 392] width 47 height 10
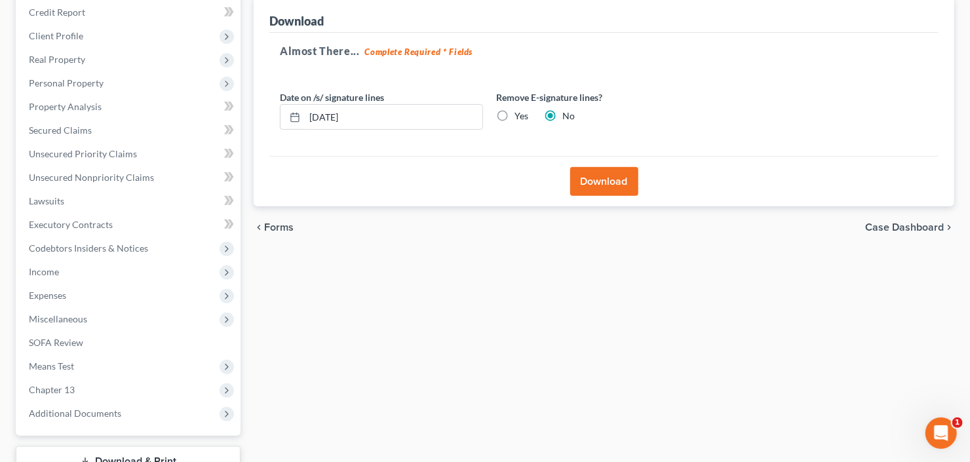
scroll to position [0, 0]
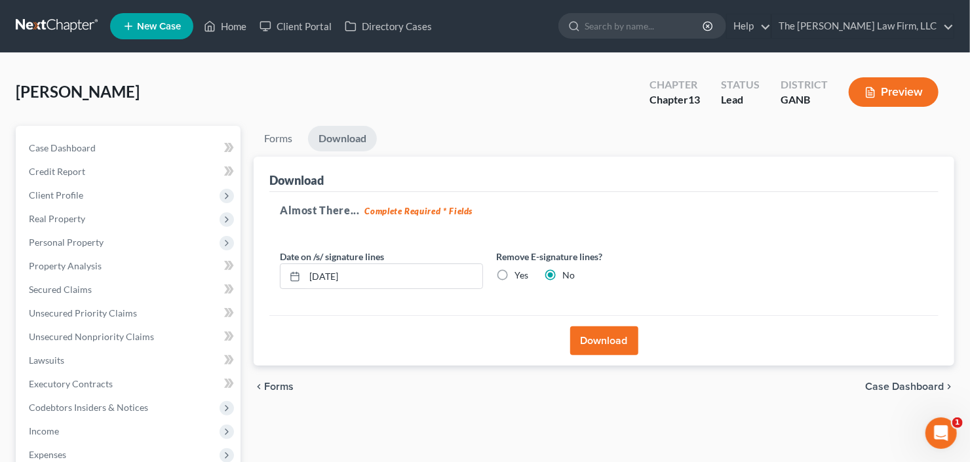
click at [585, 339] on button "Download" at bounding box center [604, 340] width 68 height 29
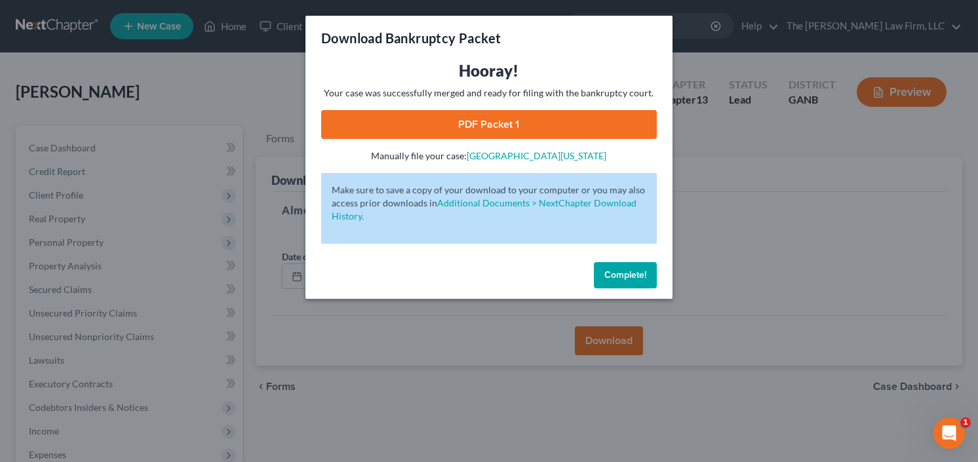
click at [469, 122] on link "PDF Packet 1" at bounding box center [489, 124] width 336 height 29
click at [609, 279] on span "Complete!" at bounding box center [625, 274] width 42 height 11
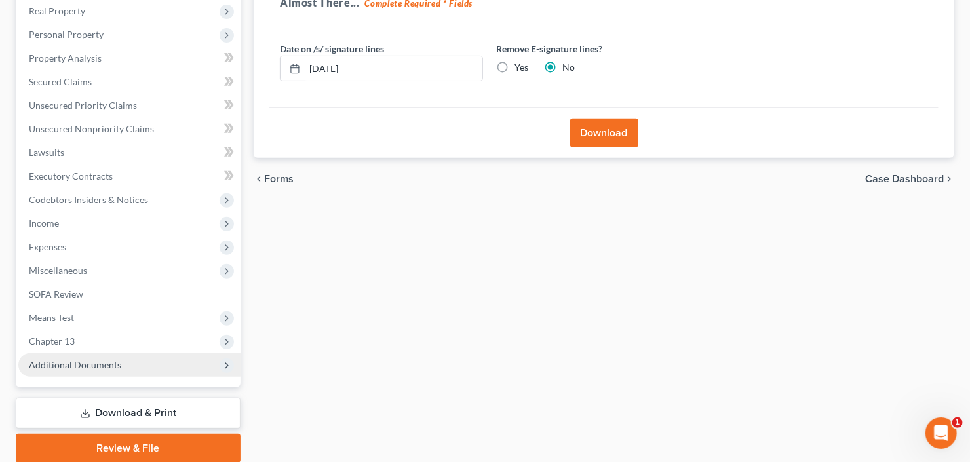
scroll to position [256, 0]
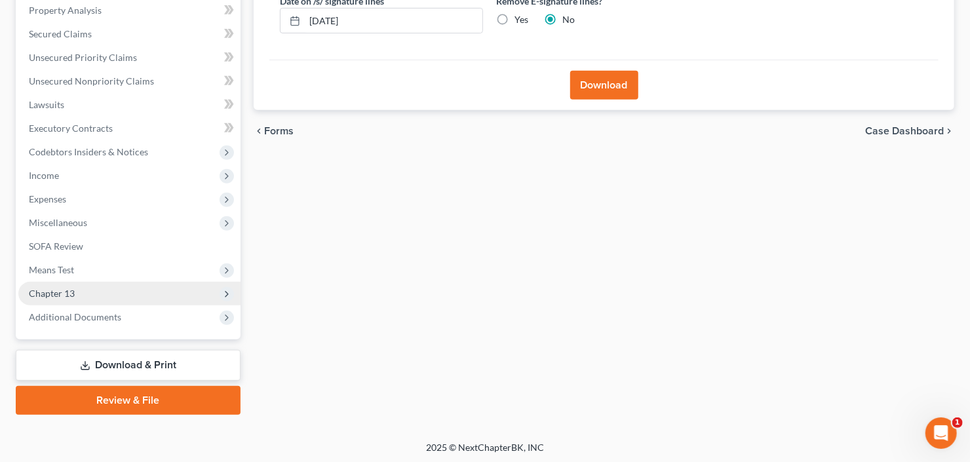
click at [37, 295] on span "Chapter 13" at bounding box center [52, 293] width 46 height 11
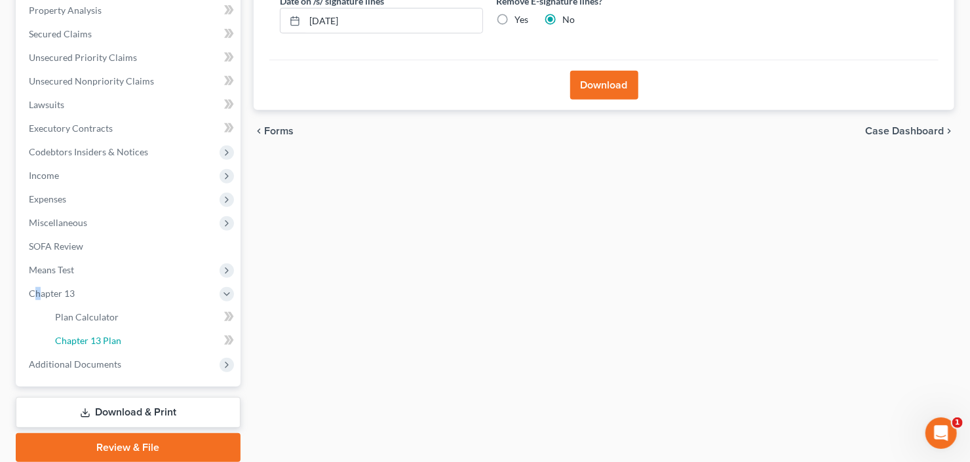
drag, startPoint x: 73, startPoint y: 336, endPoint x: 436, endPoint y: 280, distance: 367.3
click at [71, 336] on span "Chapter 13 Plan" at bounding box center [88, 340] width 66 height 11
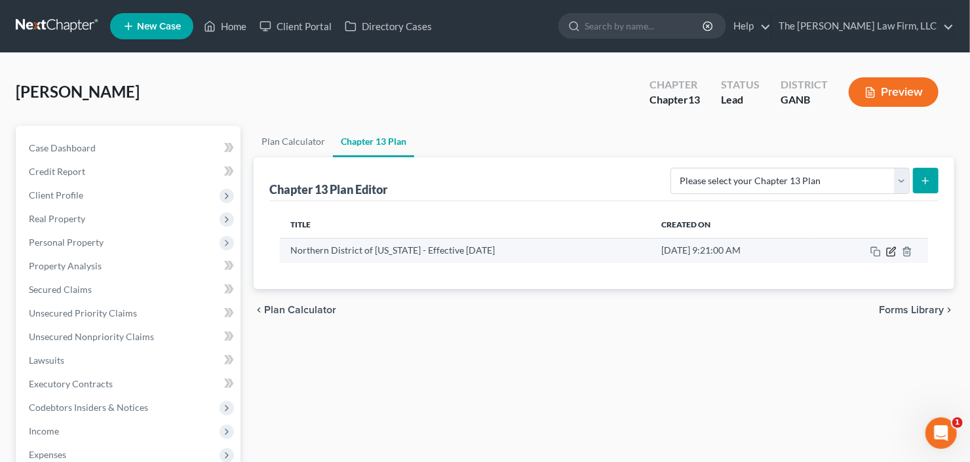
click at [891, 251] on icon "button" at bounding box center [892, 250] width 6 height 6
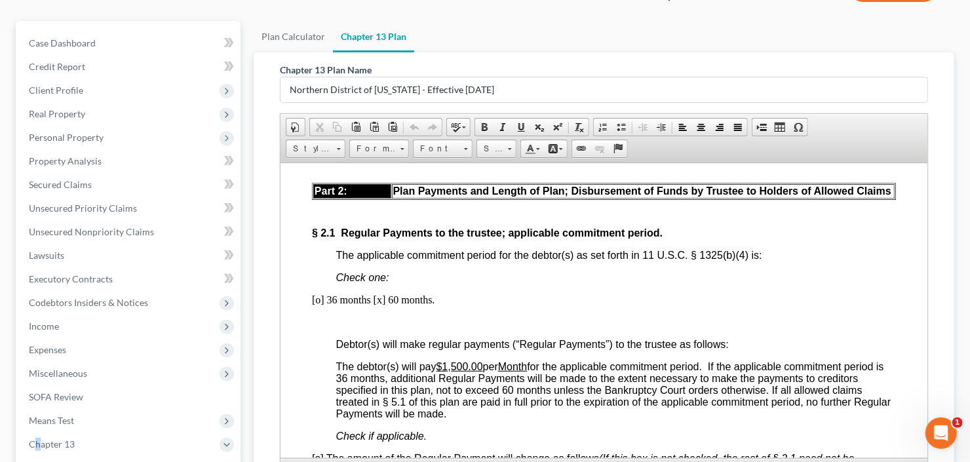
scroll to position [891, 0]
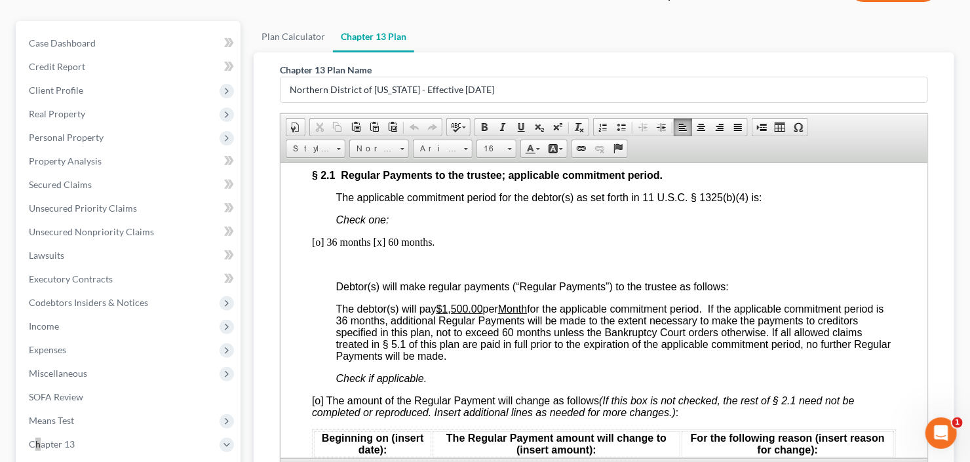
click at [453, 311] on u "$1,500.00" at bounding box center [459, 308] width 47 height 11
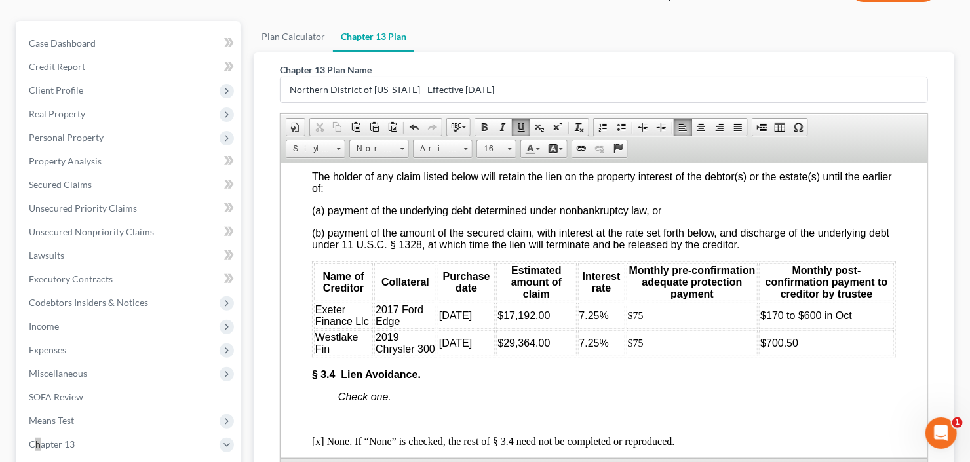
scroll to position [2621, 0]
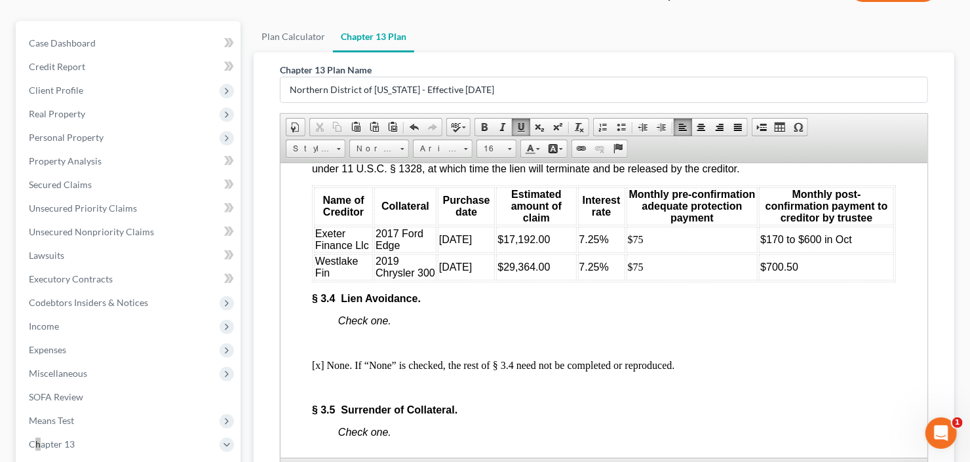
click at [803, 280] on td "$700.50" at bounding box center [825, 267] width 135 height 26
drag, startPoint x: 802, startPoint y: 366, endPoint x: 757, endPoint y: 368, distance: 45.3
click at [758, 280] on td "$700.50" at bounding box center [825, 267] width 135 height 26
click at [850, 252] on td "$170 to $600 in Oct" at bounding box center [825, 239] width 135 height 26
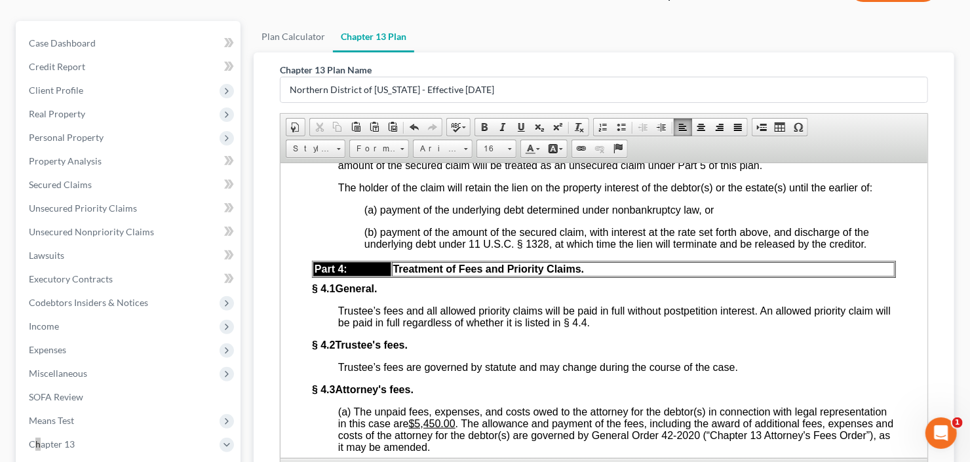
scroll to position [3093, 0]
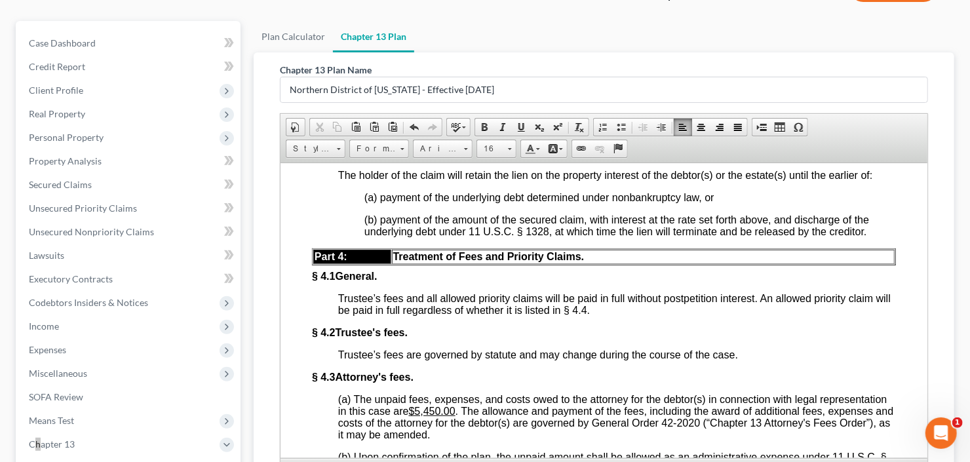
click at [495, 88] on span "___" at bounding box center [490, 82] width 18 height 11
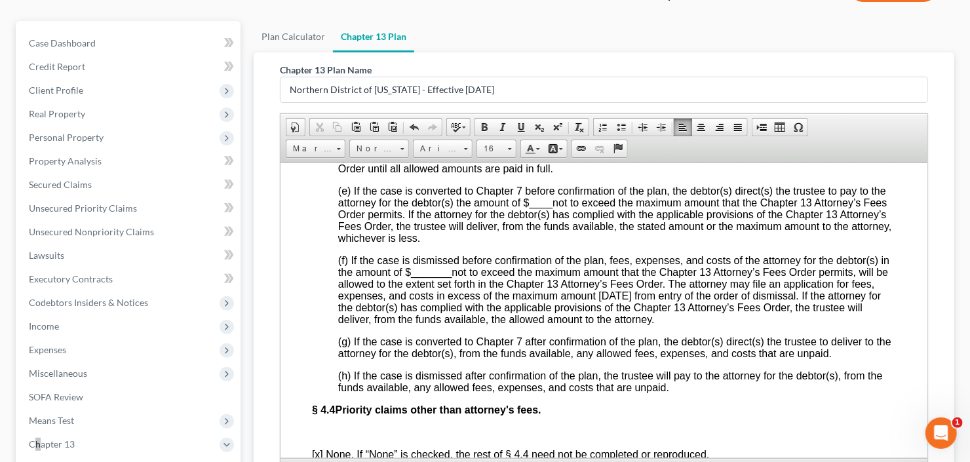
scroll to position [3565, 0]
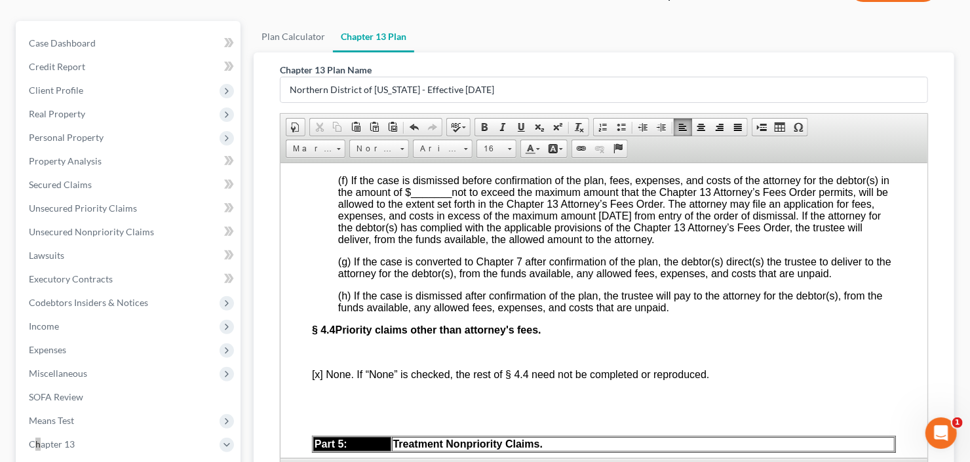
click at [798, 70] on span "___" at bounding box center [800, 64] width 18 height 11
click at [522, 163] on span "(e) If the case is converted to Chapter 7 before confirmation of the plan, the …" at bounding box center [614, 134] width 554 height 58
click at [530, 128] on span "____" at bounding box center [541, 122] width 24 height 11
click at [436, 197] on span "_______" at bounding box center [430, 191] width 41 height 11
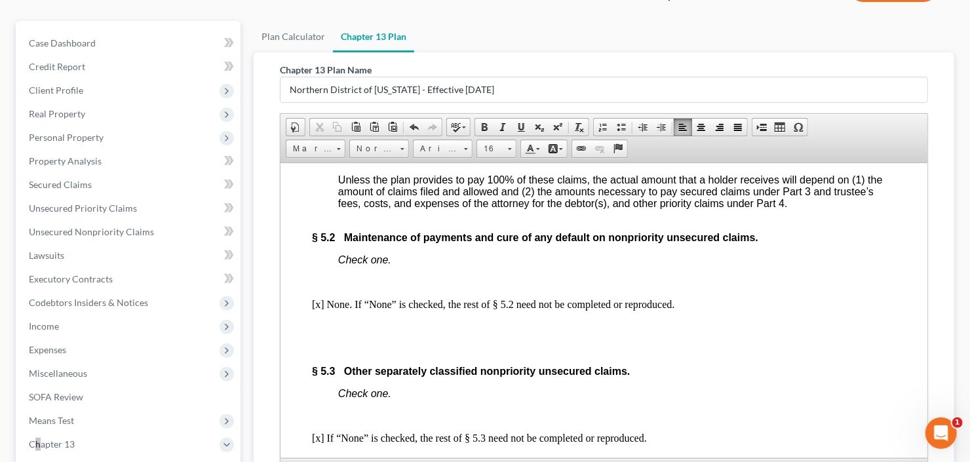
scroll to position [4037, 0]
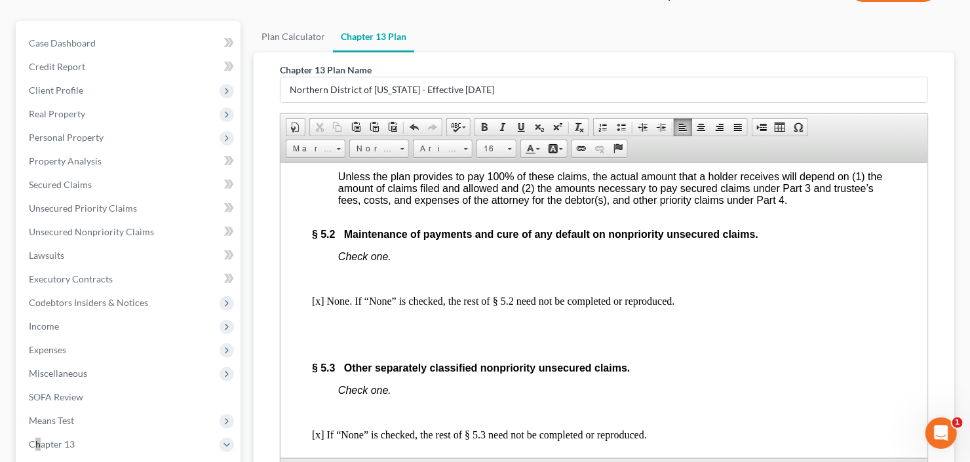
click at [341, 147] on span "[o] 100% of the total amount of these claims." at bounding box center [440, 141] width 207 height 11
click at [431, 124] on u "100.00%" at bounding box center [445, 118] width 41 height 11
click at [579, 100] on u "$2,438.00" at bounding box center [591, 94] width 47 height 11
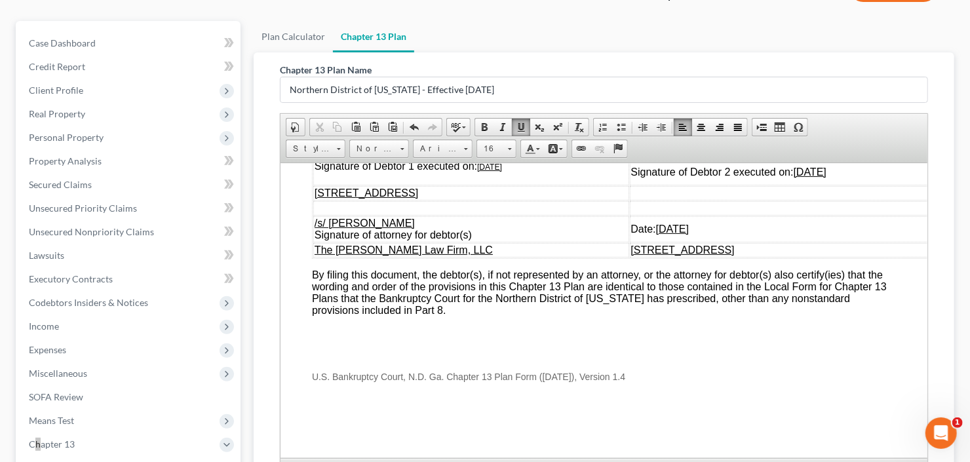
scroll to position [262, 0]
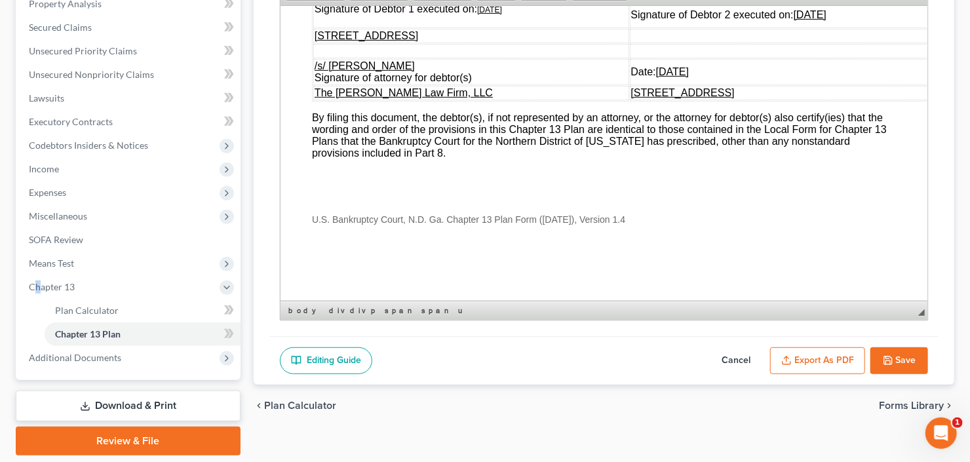
click at [803, 364] on button "Export as PDF" at bounding box center [817, 361] width 95 height 28
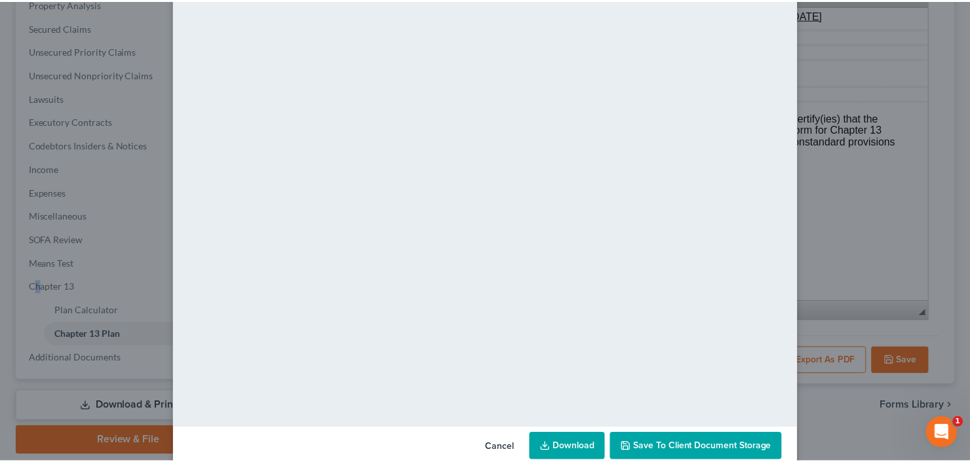
scroll to position [86, 0]
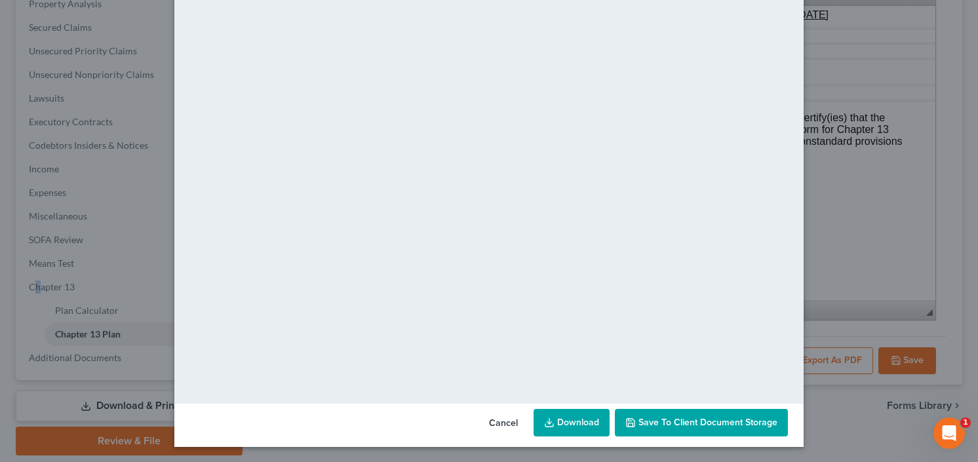
click at [554, 429] on link "Download" at bounding box center [571, 423] width 76 height 28
click at [682, 426] on span "Save to Client Document Storage" at bounding box center [707, 422] width 139 height 11
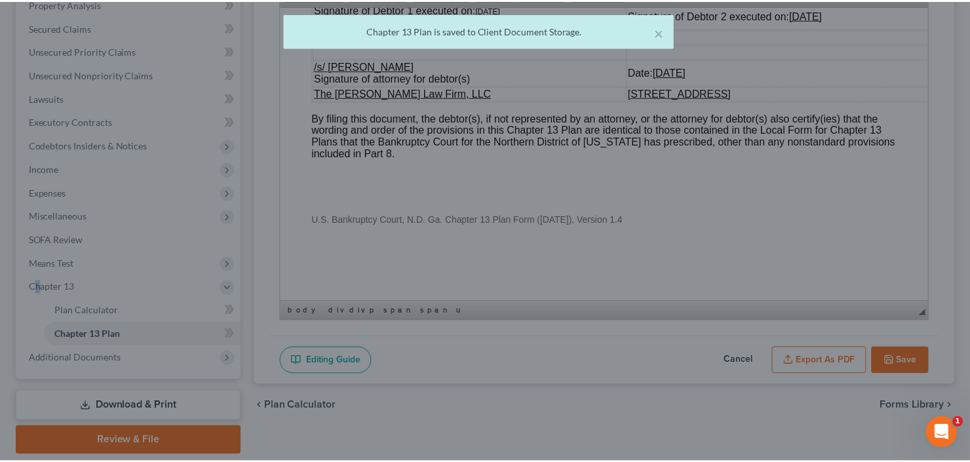
scroll to position [5070, 0]
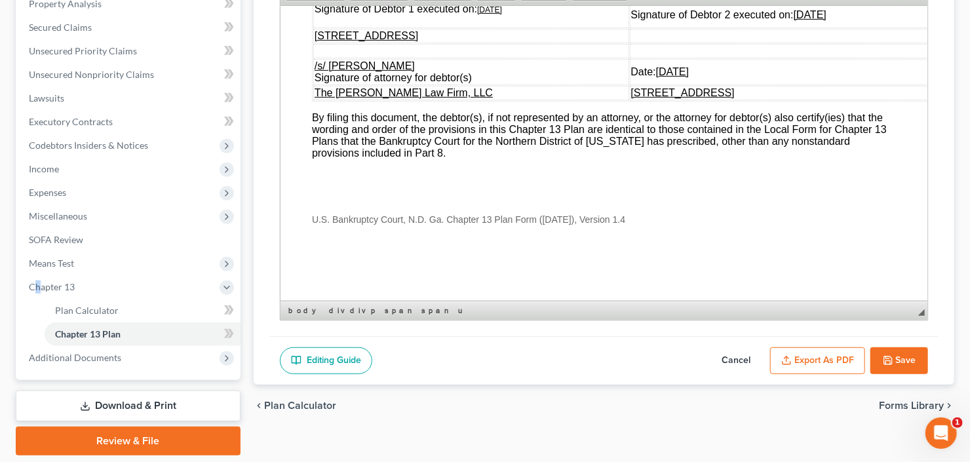
click at [897, 355] on button "Save" at bounding box center [899, 361] width 58 height 28
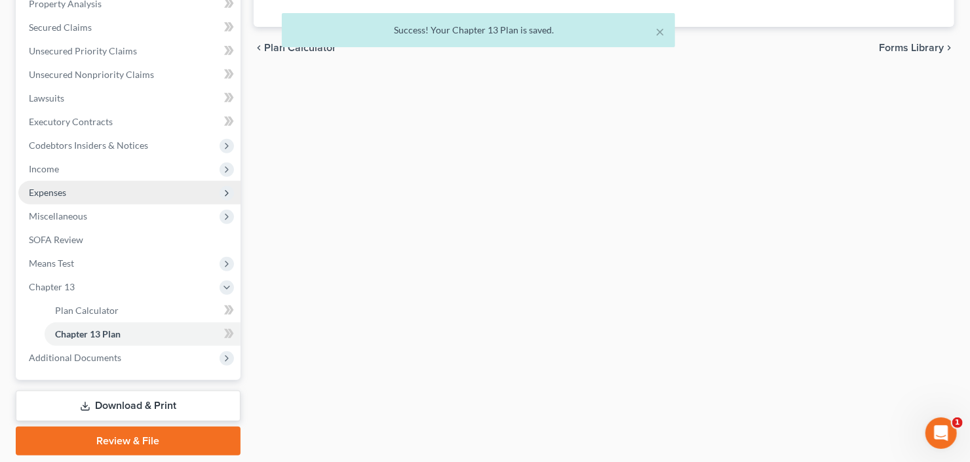
click at [57, 200] on span "Expenses" at bounding box center [129, 193] width 222 height 24
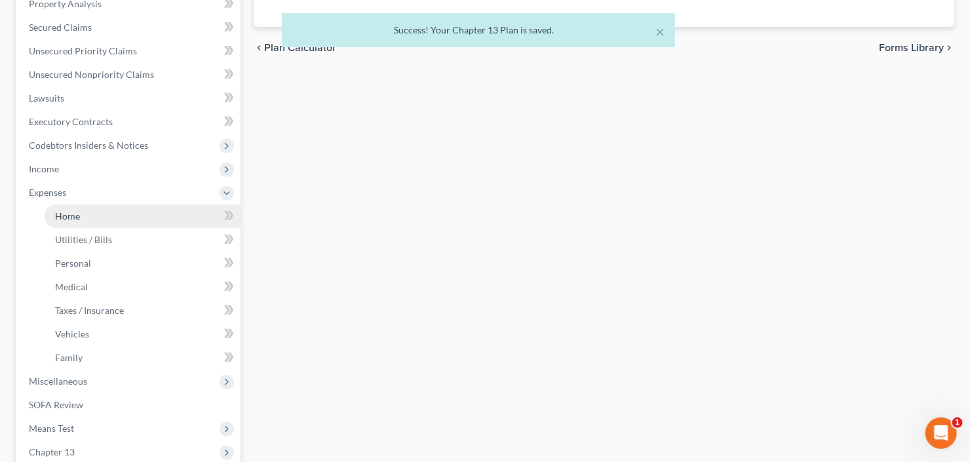
click at [68, 210] on span "Home" at bounding box center [67, 215] width 25 height 11
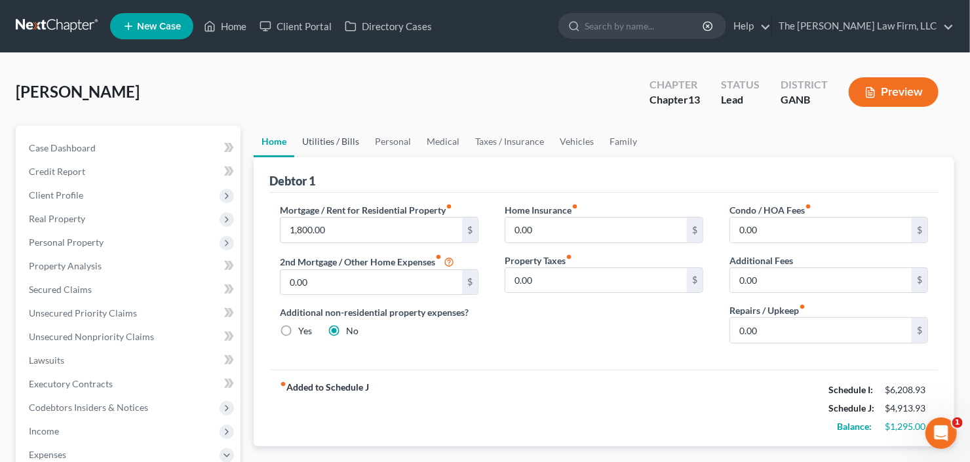
click at [330, 142] on link "Utilities / Bills" at bounding box center [330, 141] width 73 height 31
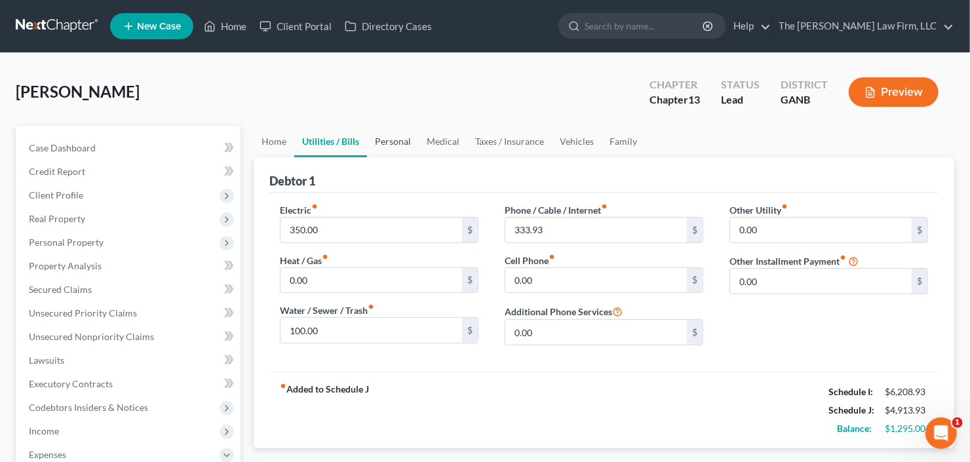
click at [403, 142] on link "Personal" at bounding box center [393, 141] width 52 height 31
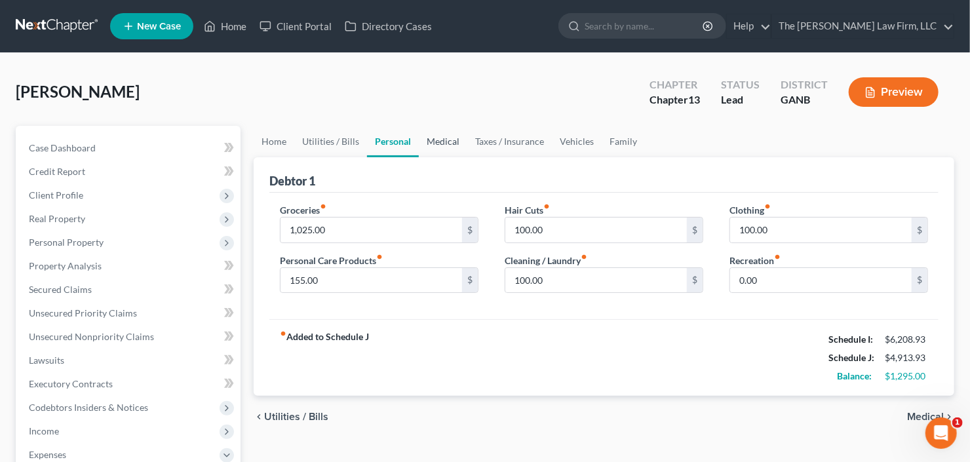
click at [435, 144] on link "Medical" at bounding box center [443, 141] width 48 height 31
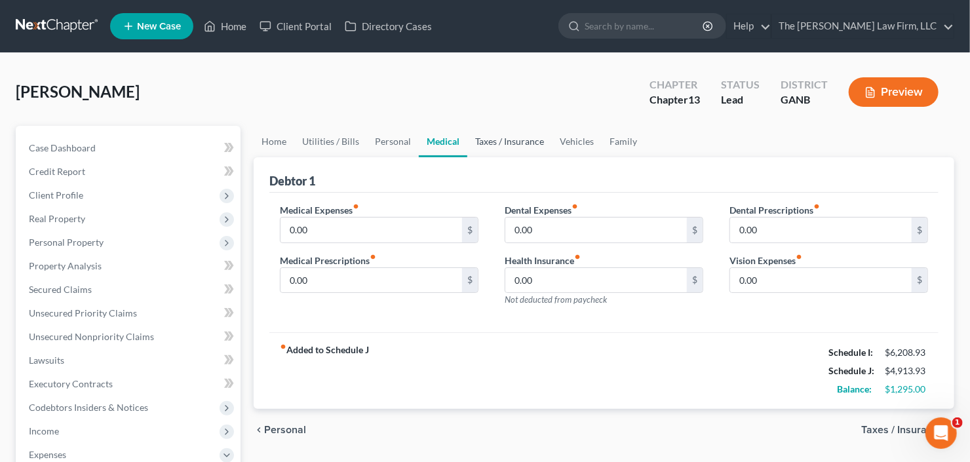
click at [495, 140] on link "Taxes / Insurance" at bounding box center [509, 141] width 85 height 31
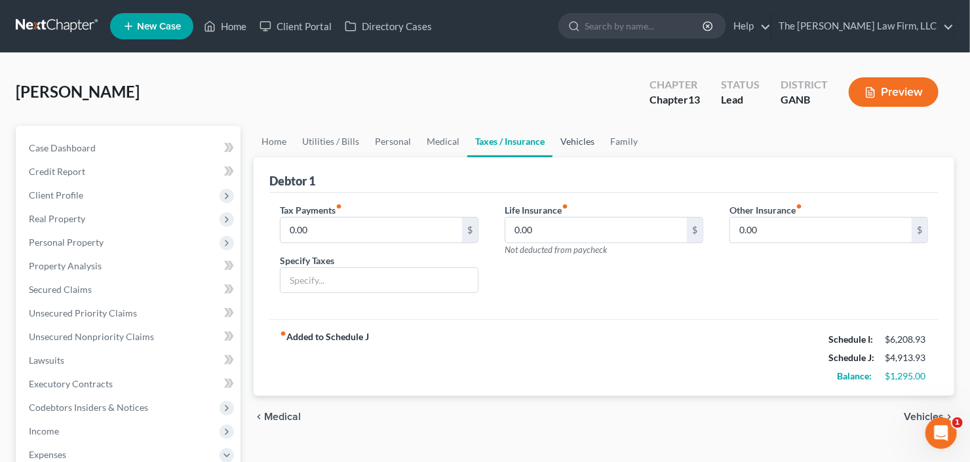
click at [589, 144] on link "Vehicles" at bounding box center [577, 141] width 50 height 31
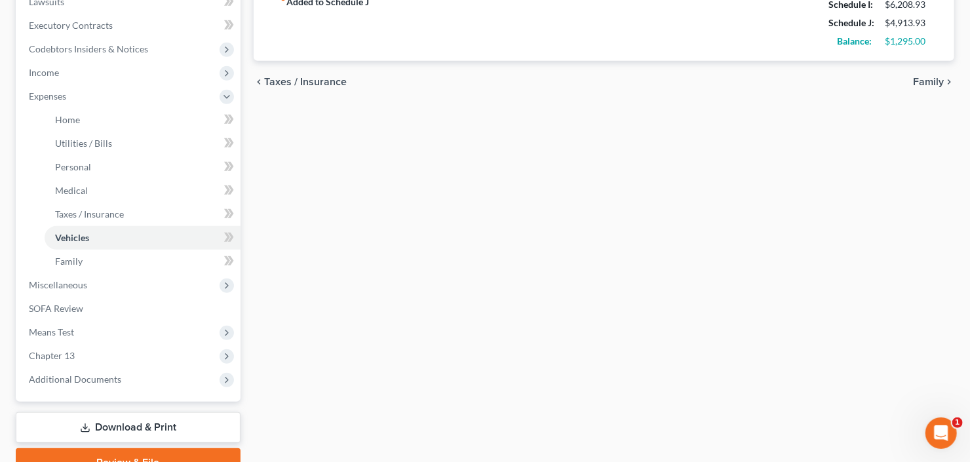
scroll to position [367, 0]
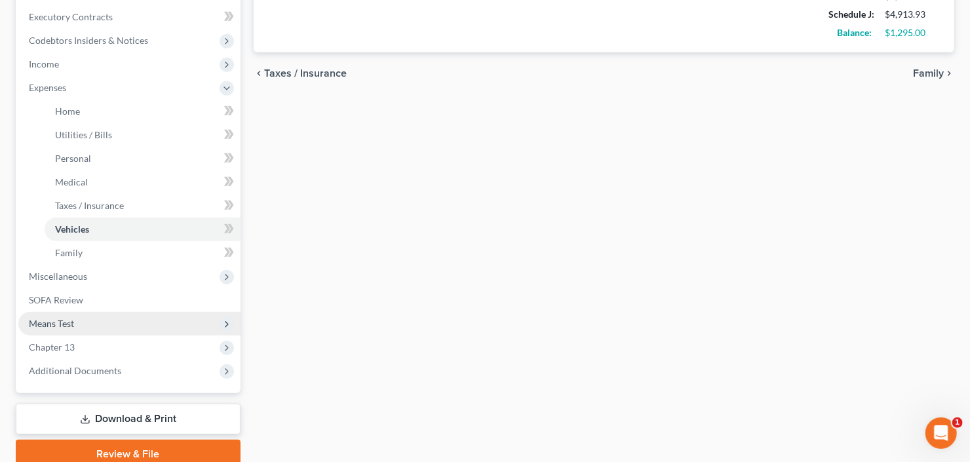
click at [112, 325] on span "Means Test" at bounding box center [129, 324] width 222 height 24
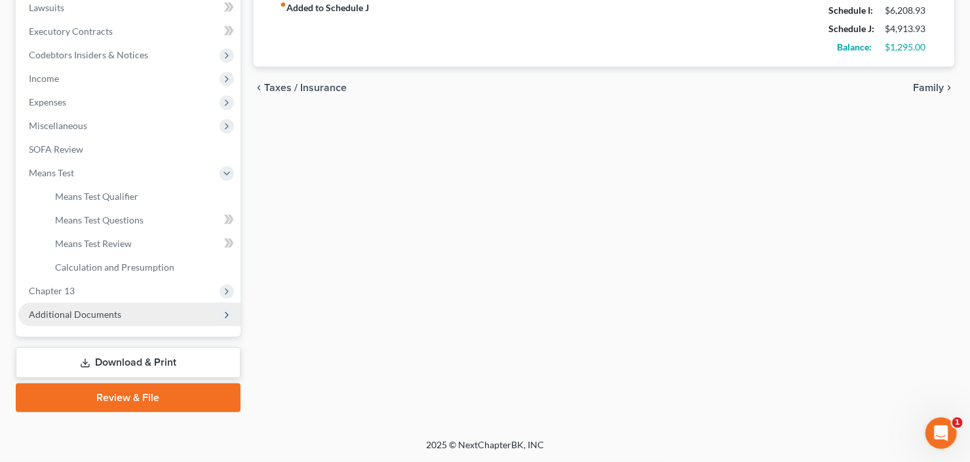
scroll to position [351, 0]
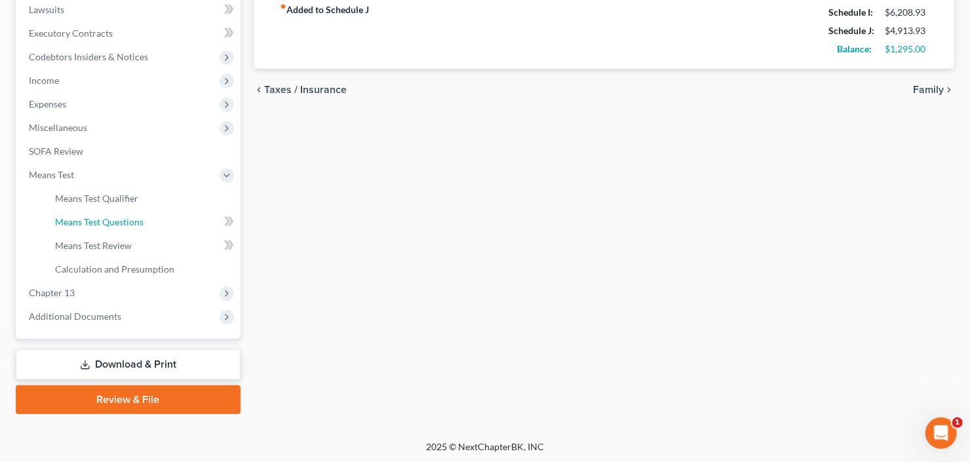
drag, startPoint x: 123, startPoint y: 220, endPoint x: 235, endPoint y: 222, distance: 111.4
click at [123, 220] on span "Means Test Questions" at bounding box center [99, 221] width 88 height 11
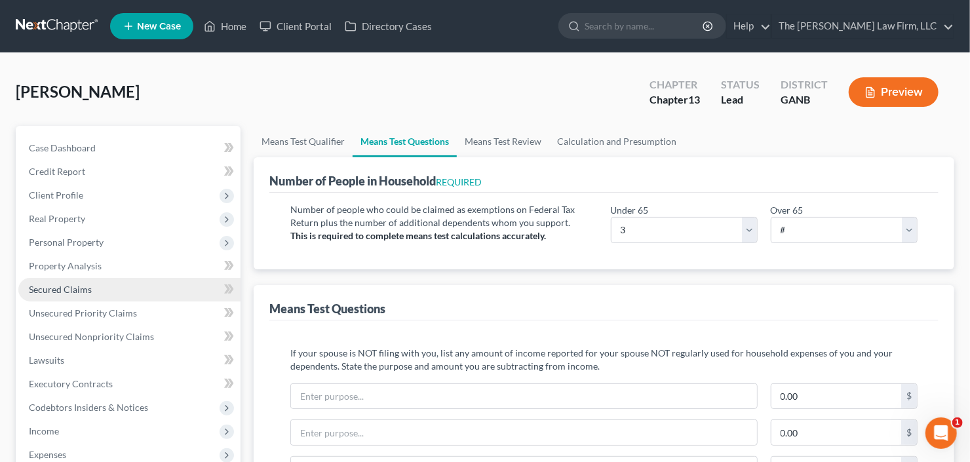
drag, startPoint x: 60, startPoint y: 287, endPoint x: 95, endPoint y: 288, distance: 34.7
click at [59, 287] on span "Secured Claims" at bounding box center [60, 289] width 63 height 11
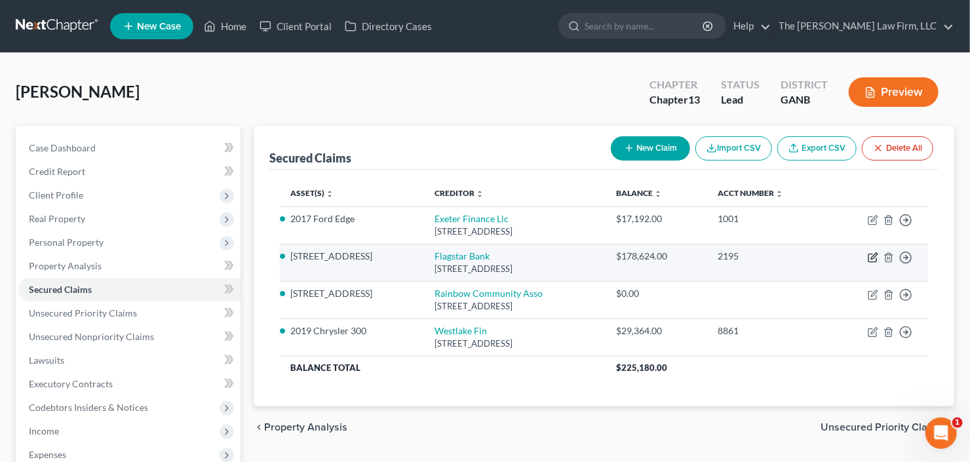
click at [874, 259] on icon "button" at bounding box center [873, 257] width 10 height 10
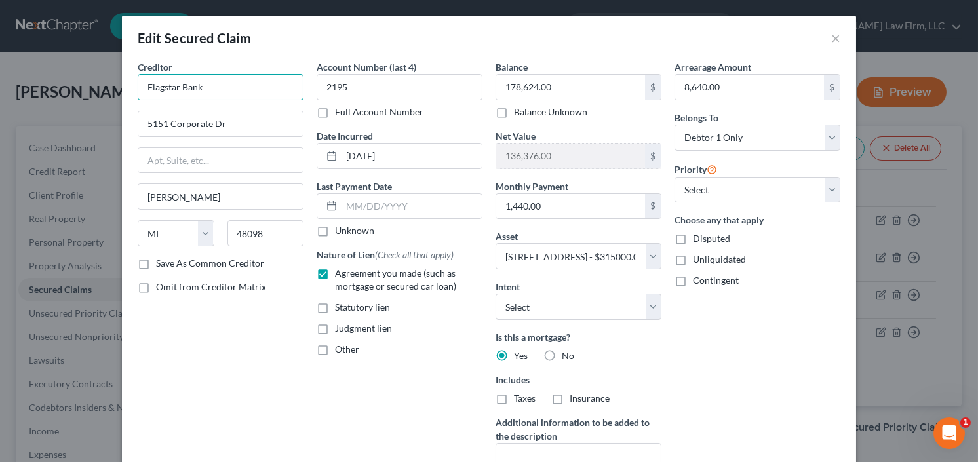
click at [236, 81] on input "Flagstar Bank" at bounding box center [221, 87] width 166 height 26
drag, startPoint x: 131, startPoint y: 103, endPoint x: 90, endPoint y: 112, distance: 42.3
click at [97, 110] on div "Edit Secured Claim × Creditor * Flagstar Bank 5151 Corporate Dr Troy State AL A…" at bounding box center [489, 231] width 978 height 462
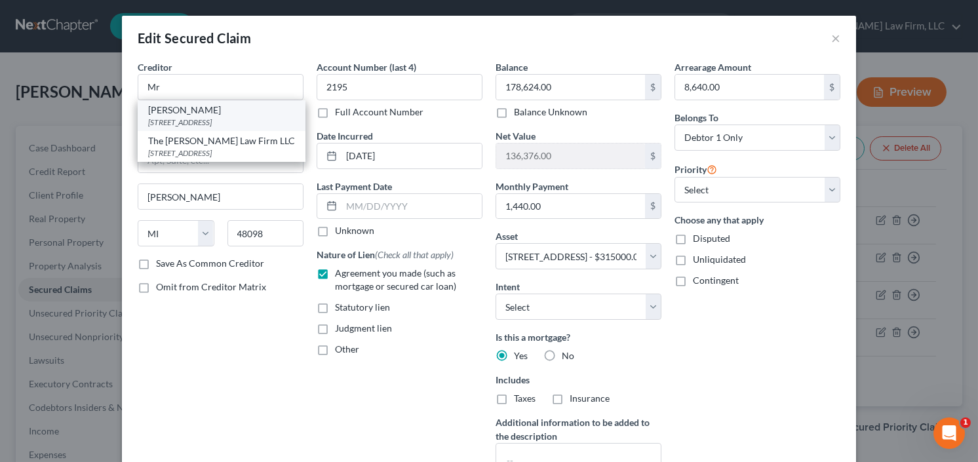
click at [206, 119] on div "8950 Cypress Waters Blvd, Coppell, TX 75019" at bounding box center [221, 122] width 147 height 11
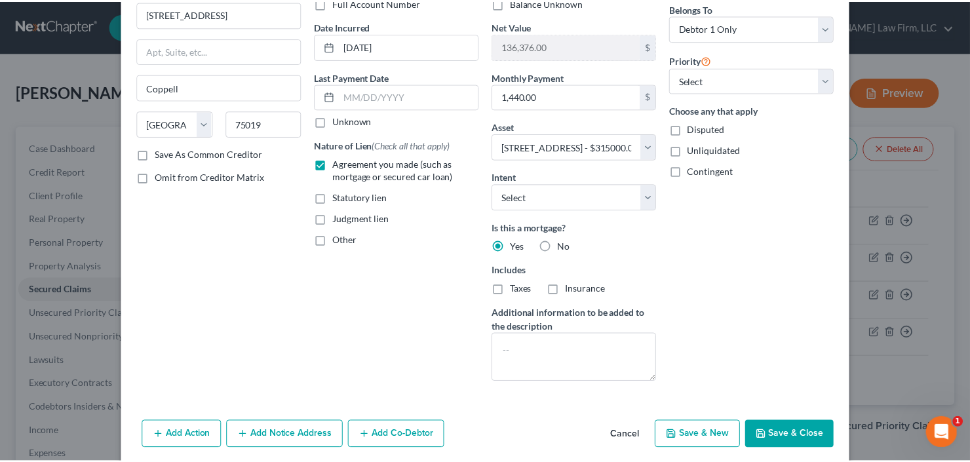
scroll to position [157, 0]
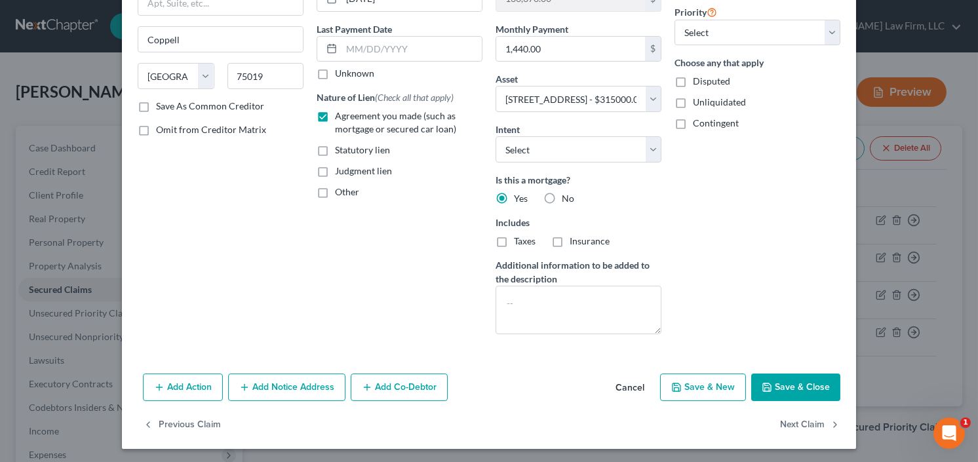
click at [788, 391] on button "Save & Close" at bounding box center [795, 388] width 89 height 28
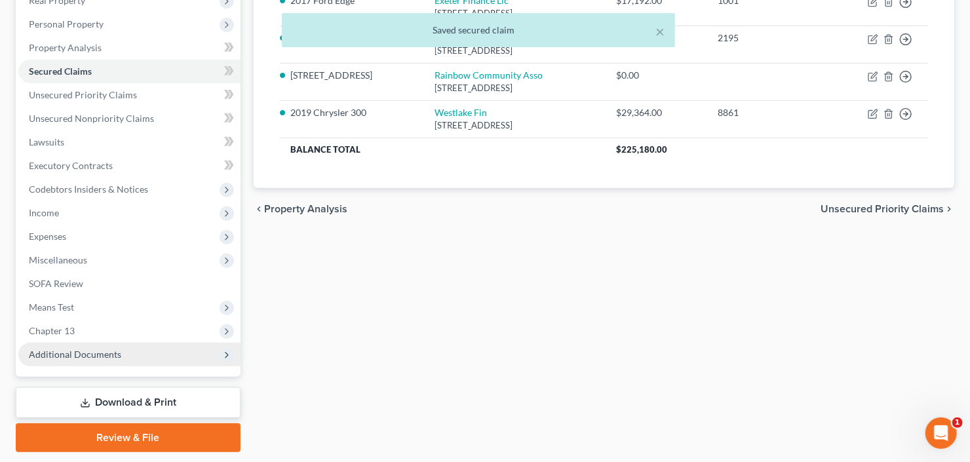
scroll to position [256, 0]
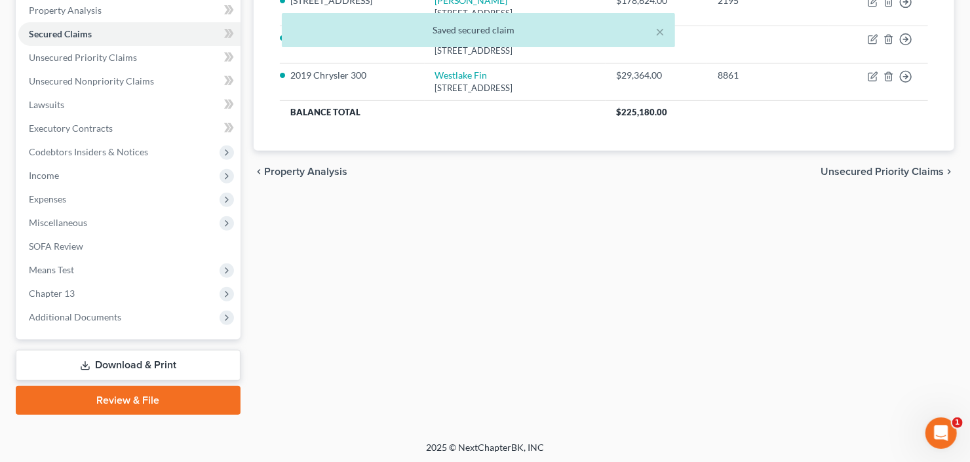
click at [102, 364] on link "Download & Print" at bounding box center [128, 365] width 225 height 31
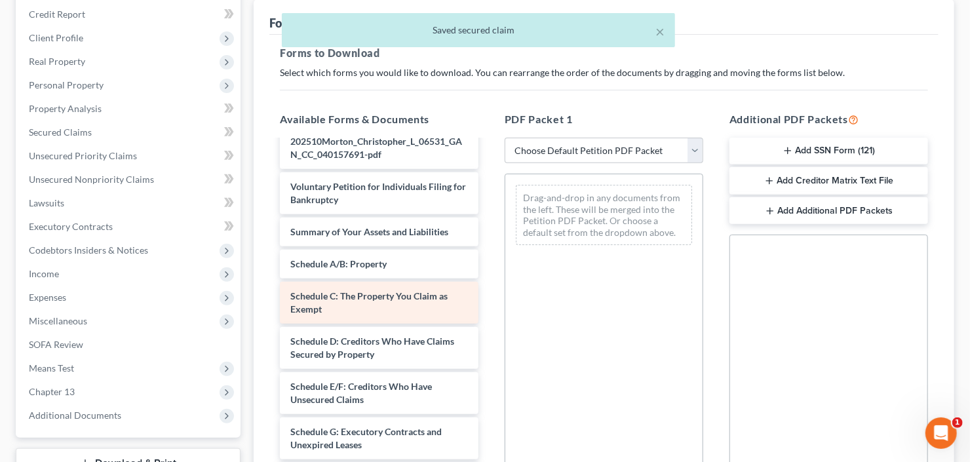
scroll to position [105, 0]
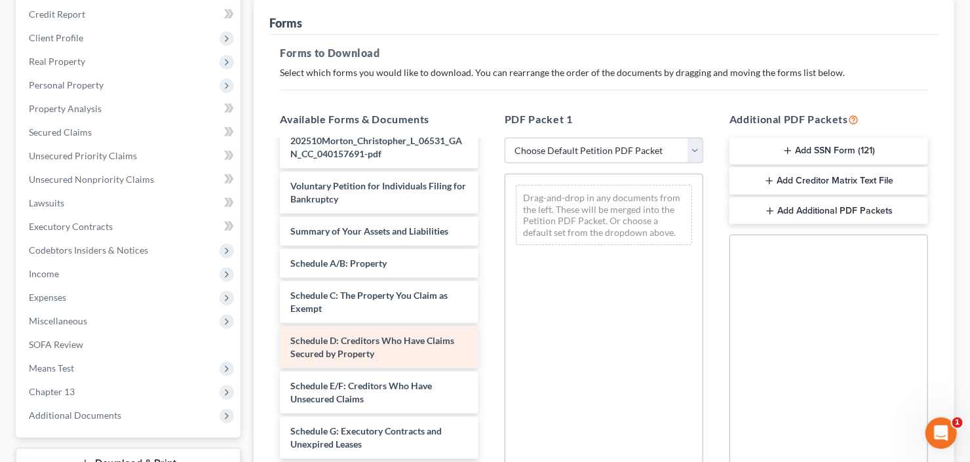
click at [489, 264] on div "Chapter 13 Plan (Northern District of Georgia - Effective 12/1/2020) Christophe…" at bounding box center [379, 456] width 220 height 841
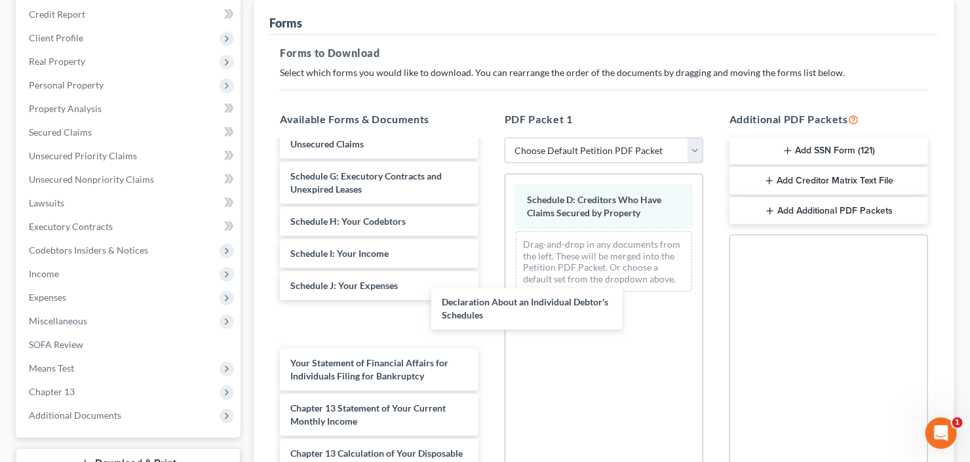
drag, startPoint x: 349, startPoint y: 324, endPoint x: 527, endPoint y: 267, distance: 187.1
click at [489, 297] on div "Declaration About an Individual Debtor's Schedules Chapter 13 Plan (Northern Di…" at bounding box center [379, 224] width 220 height 796
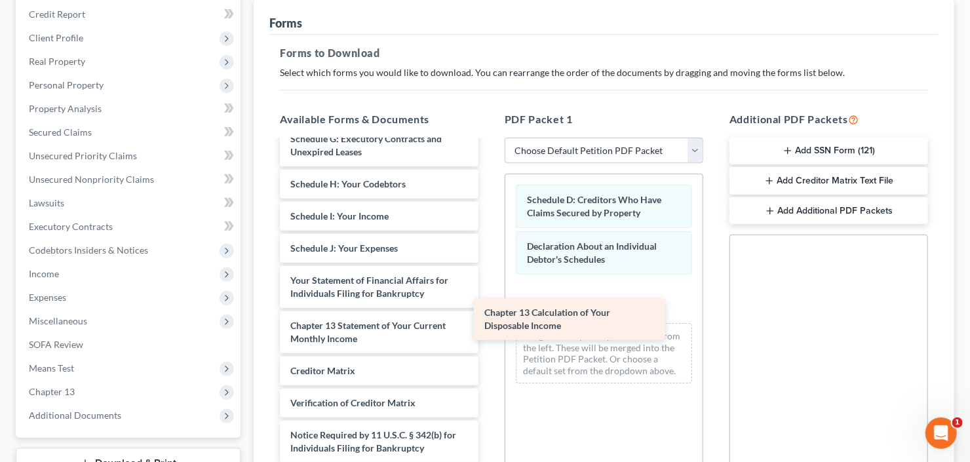
scroll to position [351, 0]
drag, startPoint x: 350, startPoint y: 324, endPoint x: 561, endPoint y: 303, distance: 212.1
click at [489, 306] on div "Chapter 13 Calculation of Your Disposable Income Chapter 13 Plan (Northern Dist…" at bounding box center [379, 143] width 220 height 706
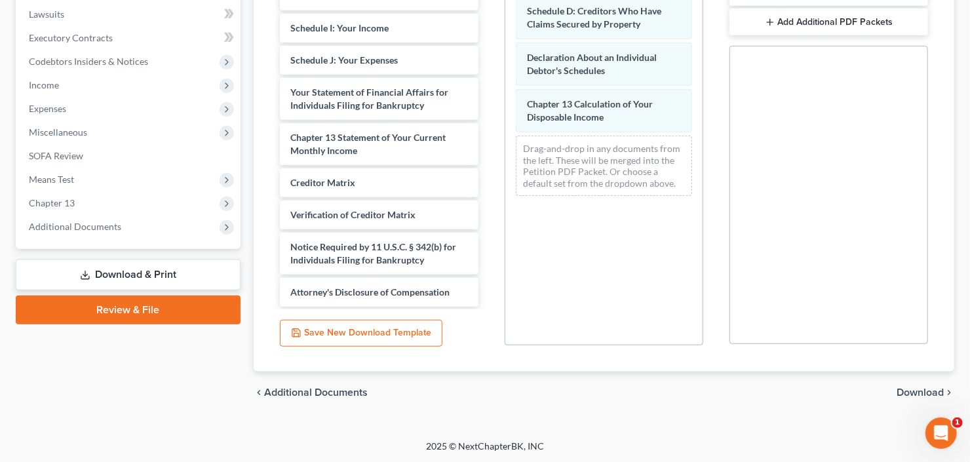
click at [925, 388] on span "Download" at bounding box center [920, 392] width 47 height 10
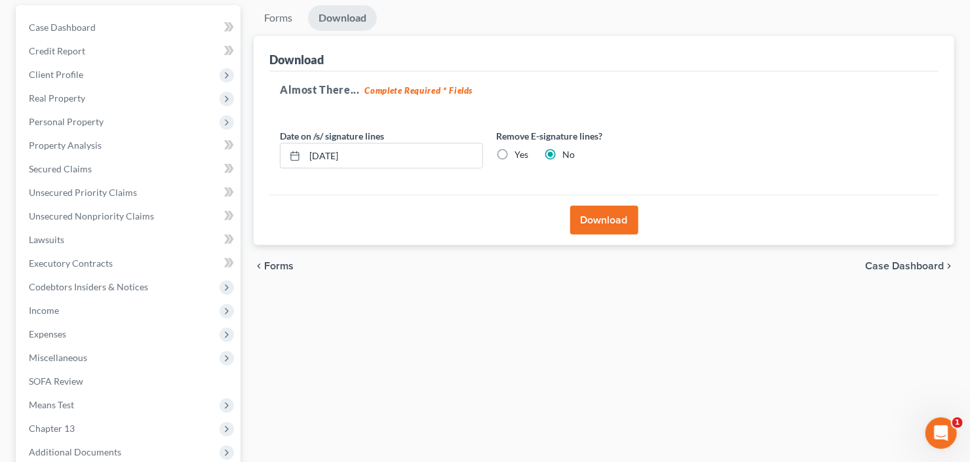
scroll to position [46, 0]
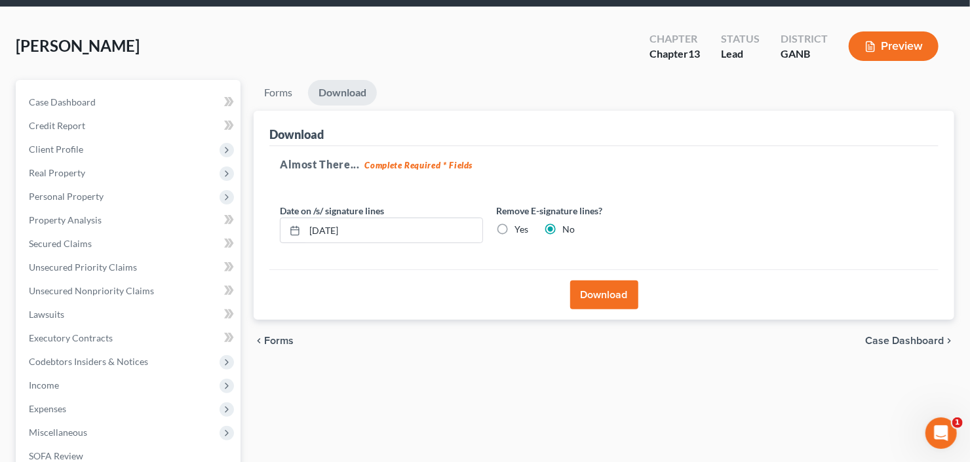
click at [600, 292] on button "Download" at bounding box center [604, 294] width 68 height 29
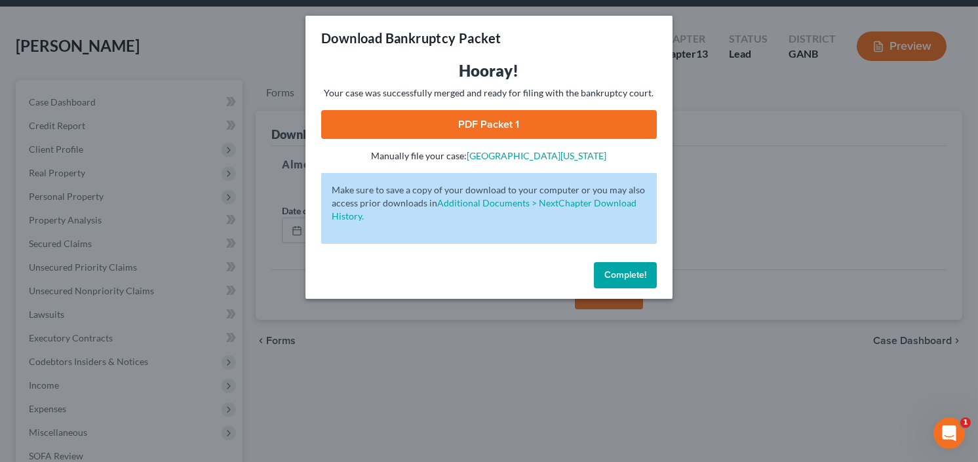
click at [463, 131] on link "PDF Packet 1" at bounding box center [489, 124] width 336 height 29
drag, startPoint x: 621, startPoint y: 279, endPoint x: 615, endPoint y: 272, distance: 8.4
click at [621, 279] on span "Complete!" at bounding box center [625, 274] width 42 height 11
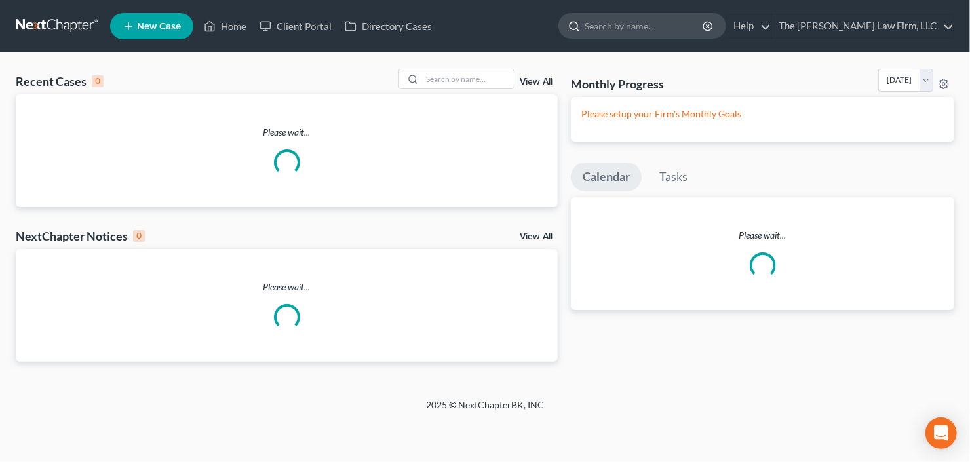
click at [694, 29] on input "search" at bounding box center [645, 26] width 120 height 24
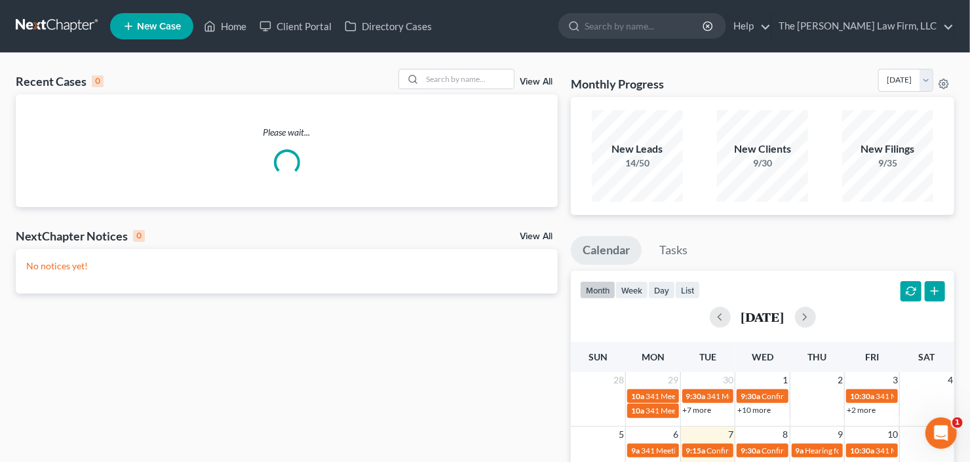
click at [148, 22] on span "New Case" at bounding box center [159, 27] width 44 height 10
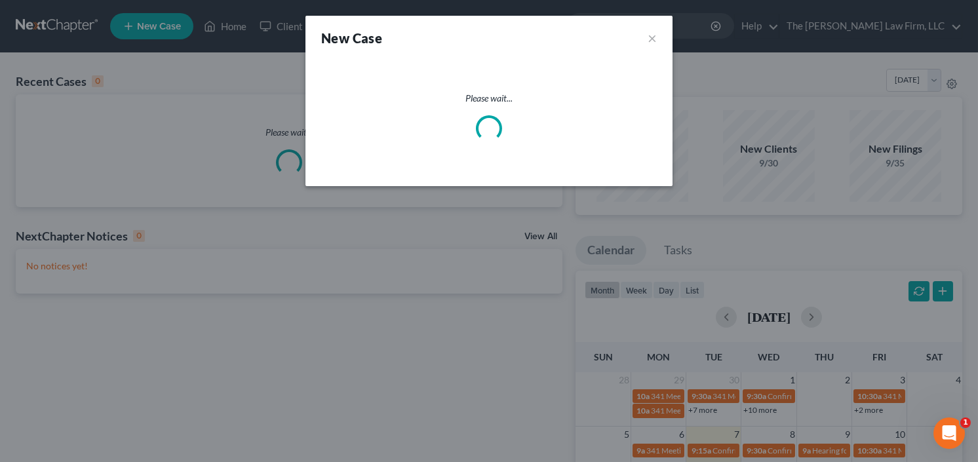
select select "19"
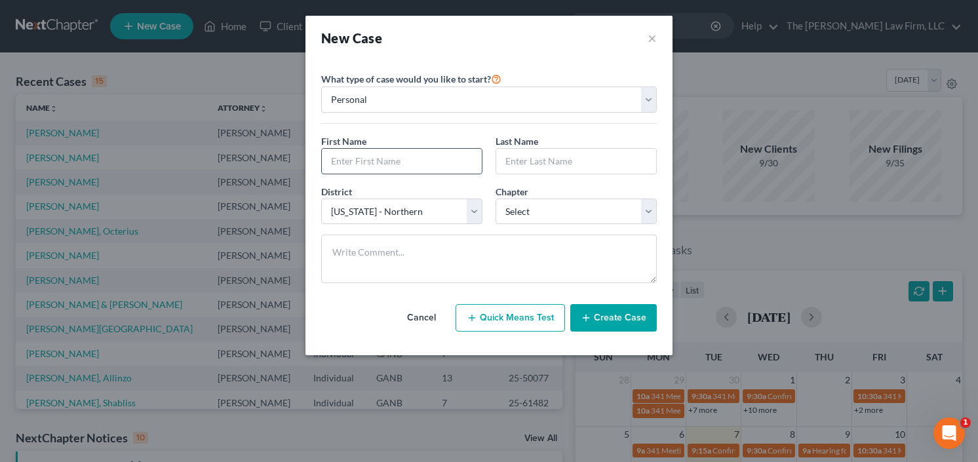
click at [381, 153] on input "text" at bounding box center [402, 161] width 160 height 25
type input "Marty"
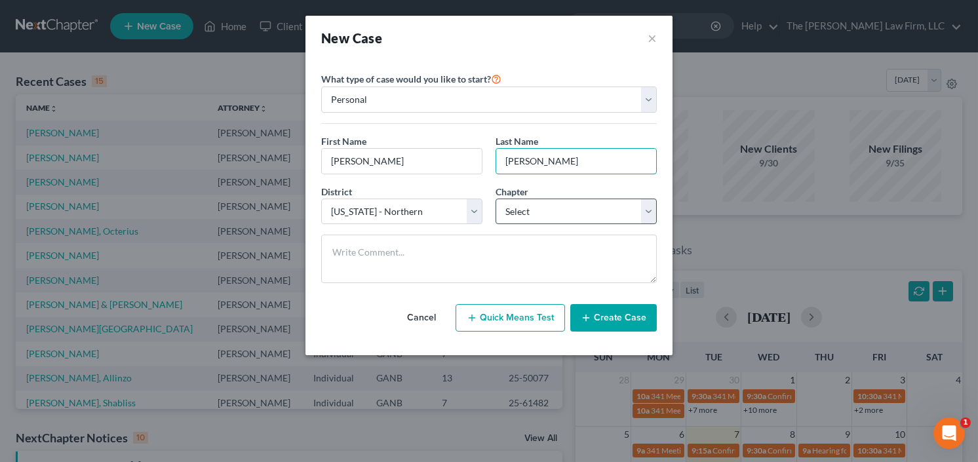
type input "Roberts"
click at [582, 220] on select "Select 7 11 12 13" at bounding box center [575, 212] width 161 height 26
click at [565, 210] on select "Select 7 11 12 13" at bounding box center [575, 212] width 161 height 26
drag, startPoint x: 550, startPoint y: 208, endPoint x: 546, endPoint y: 222, distance: 14.3
click at [550, 208] on select "Select 7 11 12 13" at bounding box center [575, 212] width 161 height 26
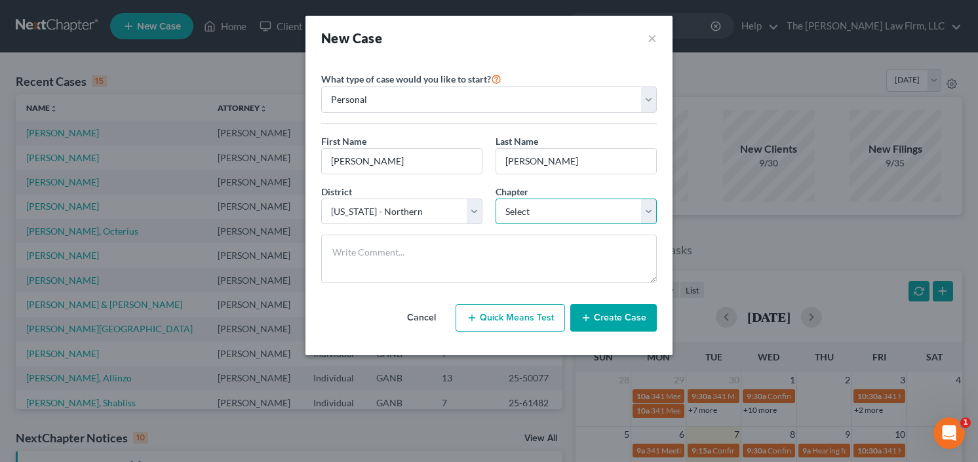
select select "0"
click at [495, 199] on select "Select 7 11 12 13" at bounding box center [575, 212] width 161 height 26
click at [617, 315] on button "Create Case" at bounding box center [613, 318] width 87 height 28
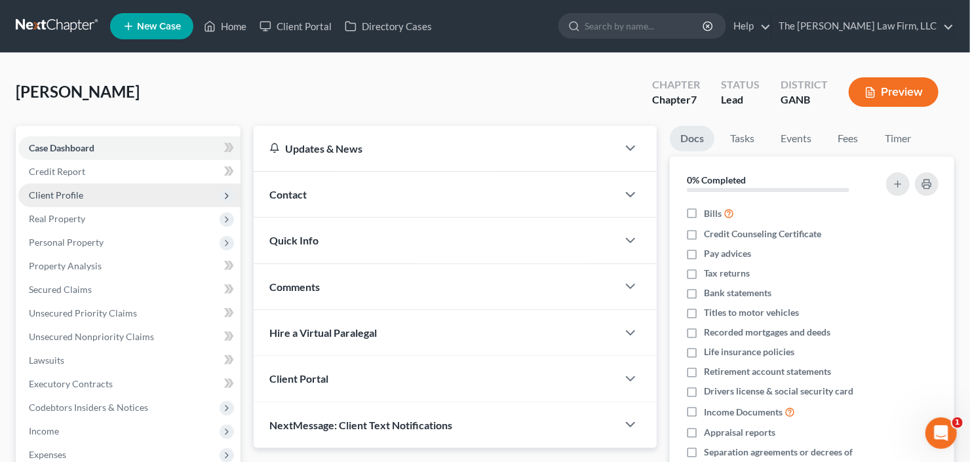
click at [82, 192] on span "Client Profile" at bounding box center [129, 195] width 222 height 24
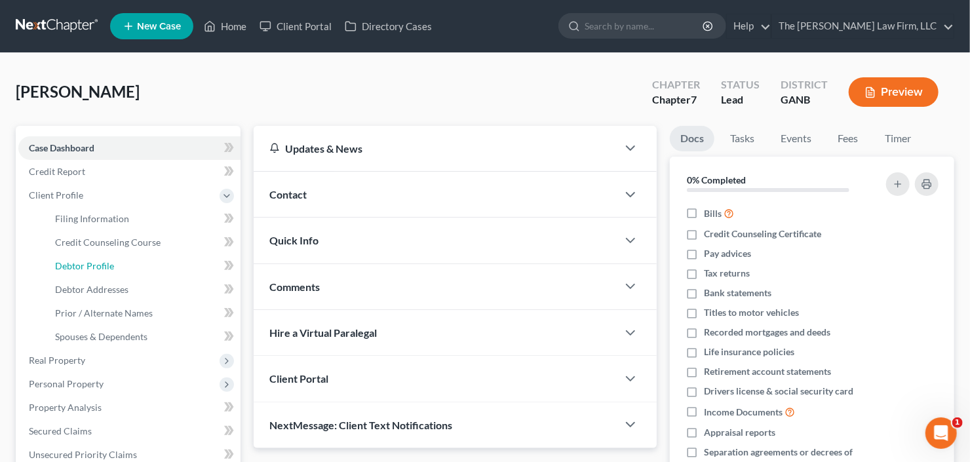
drag, startPoint x: 97, startPoint y: 263, endPoint x: 237, endPoint y: 273, distance: 140.0
click at [97, 263] on span "Debtor Profile" at bounding box center [84, 265] width 59 height 11
select select "0"
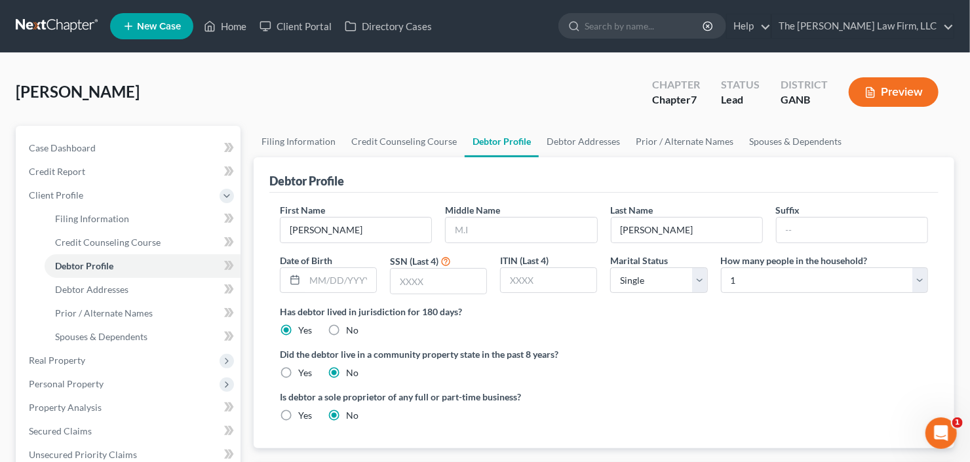
click at [516, 246] on div "First Name Marty Middle Name Last Name Roberts Suffix Date of Birth SSN (Last 4…" at bounding box center [603, 254] width 661 height 102
click at [516, 240] on input "text" at bounding box center [521, 230] width 151 height 25
type input "Joe"
drag, startPoint x: 427, startPoint y: 261, endPoint x: 419, endPoint y: 272, distance: 13.5
click at [426, 263] on label "SSN (Last 4)" at bounding box center [414, 261] width 48 height 14
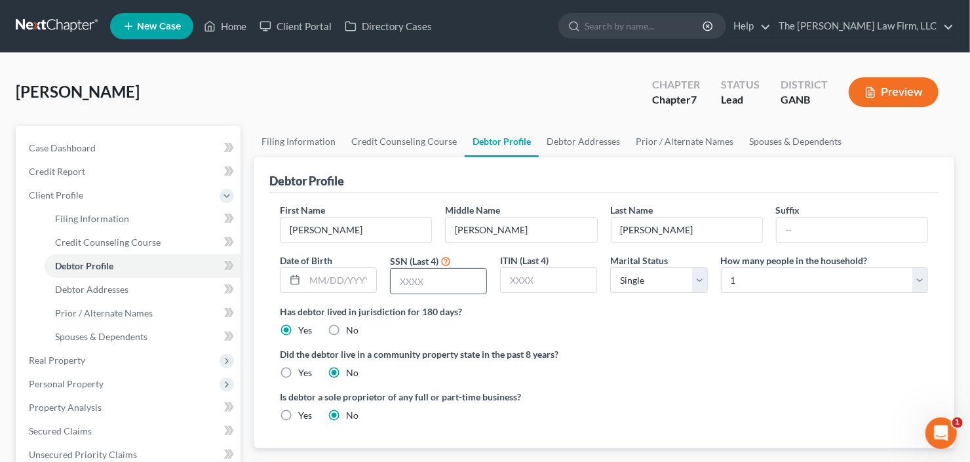
click at [406, 284] on input "text" at bounding box center [439, 281] width 96 height 25
type input "1999"
click at [95, 287] on span "Debtor Addresses" at bounding box center [91, 289] width 73 height 11
select select "0"
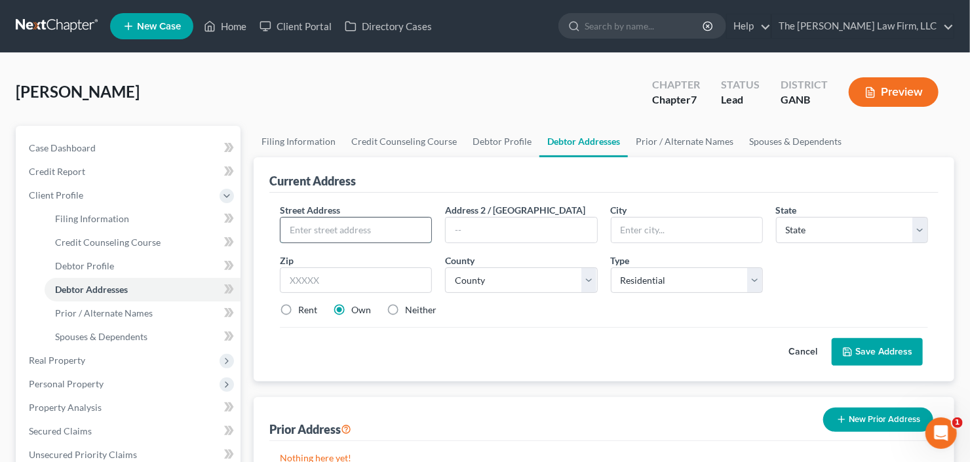
click at [322, 220] on input "text" at bounding box center [355, 230] width 151 height 25
type input "554 Brewer Drive"
type input "30248"
type input "Locust Grove"
select select "10"
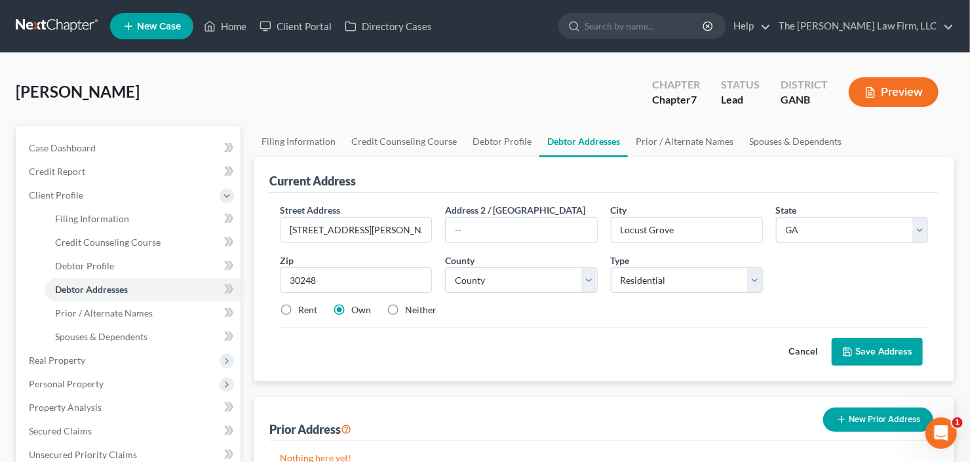
click at [405, 311] on label "Neither" at bounding box center [420, 309] width 31 height 13
click at [410, 311] on input "Neither" at bounding box center [414, 307] width 9 height 9
radio input "true"
click at [523, 281] on select "County Appling County Atkinson County Bacon County Baker County Baldwin County …" at bounding box center [521, 280] width 152 height 26
click at [445, 267] on select "County Appling County Atkinson County Bacon County Baker County Baldwin County …" at bounding box center [521, 280] width 152 height 26
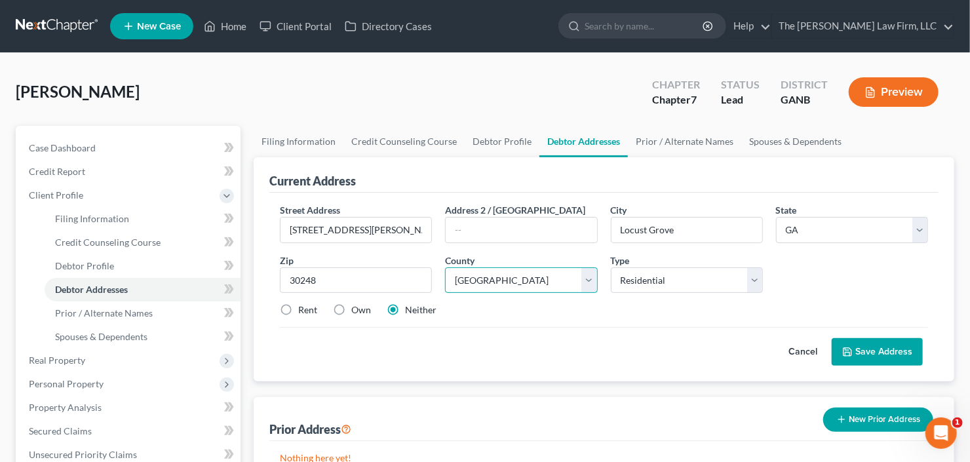
click at [518, 281] on select "County Appling County Atkinson County Bacon County Baker County Baldwin County …" at bounding box center [521, 280] width 152 height 26
select select "74"
click at [445, 267] on select "County Appling County Atkinson County Bacon County Baker County Baldwin County …" at bounding box center [521, 280] width 152 height 26
click at [871, 345] on button "Save Address" at bounding box center [877, 352] width 91 height 28
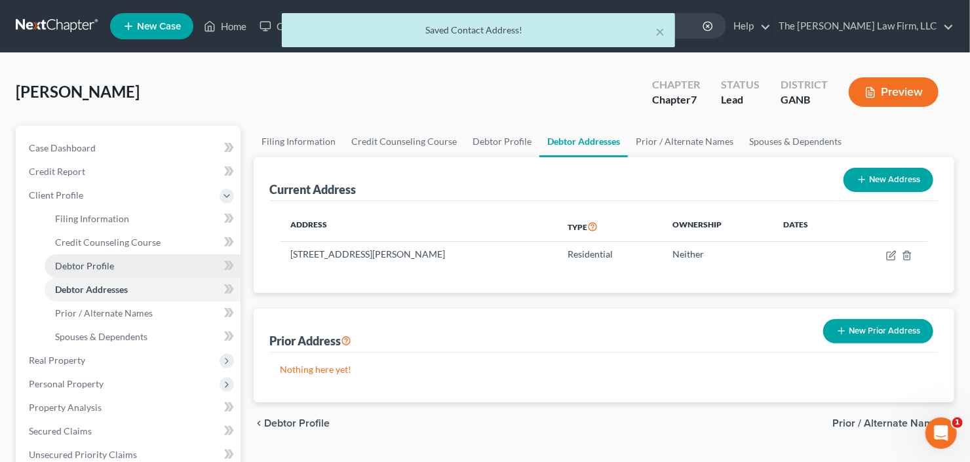
click at [130, 261] on link "Debtor Profile" at bounding box center [143, 266] width 196 height 24
select select "0"
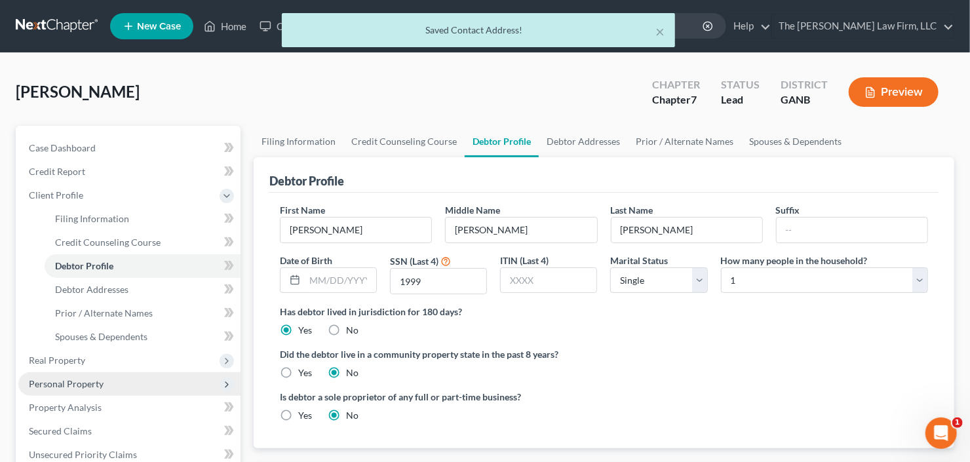
click at [75, 385] on span "Personal Property" at bounding box center [66, 383] width 75 height 11
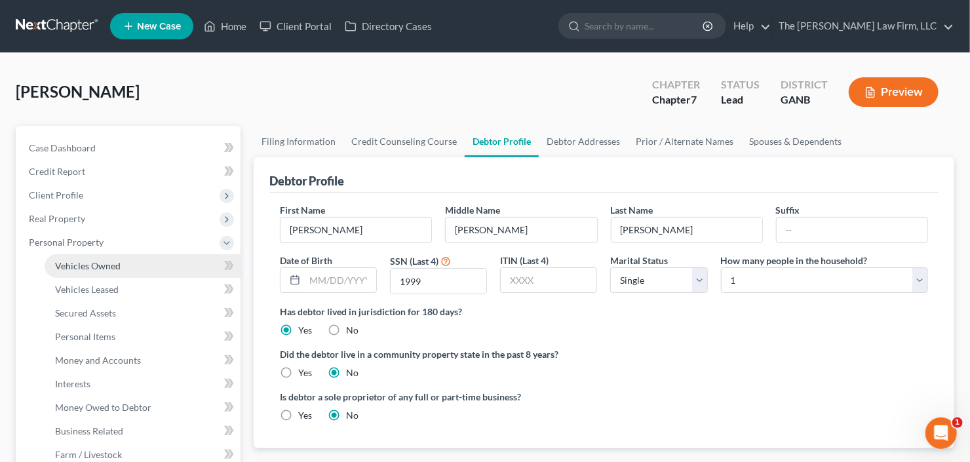
click at [107, 263] on span "Vehicles Owned" at bounding box center [88, 265] width 66 height 11
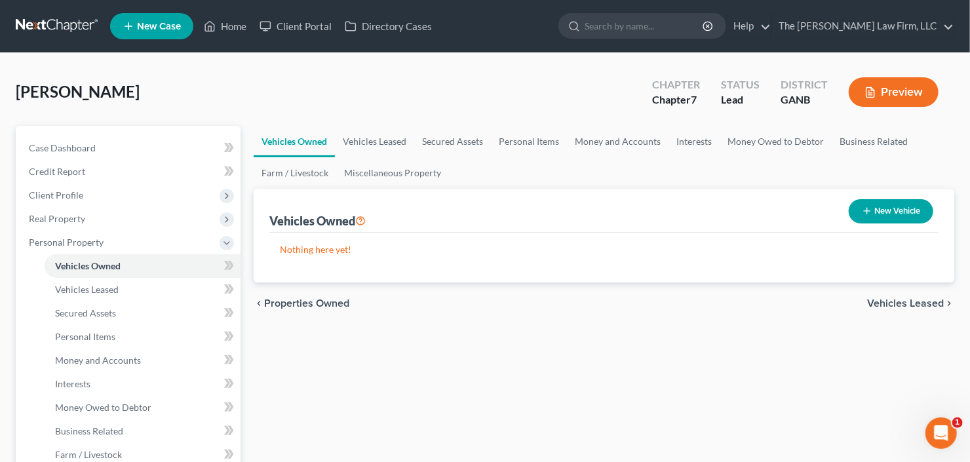
click at [886, 204] on button "New Vehicle" at bounding box center [891, 211] width 85 height 24
select select "0"
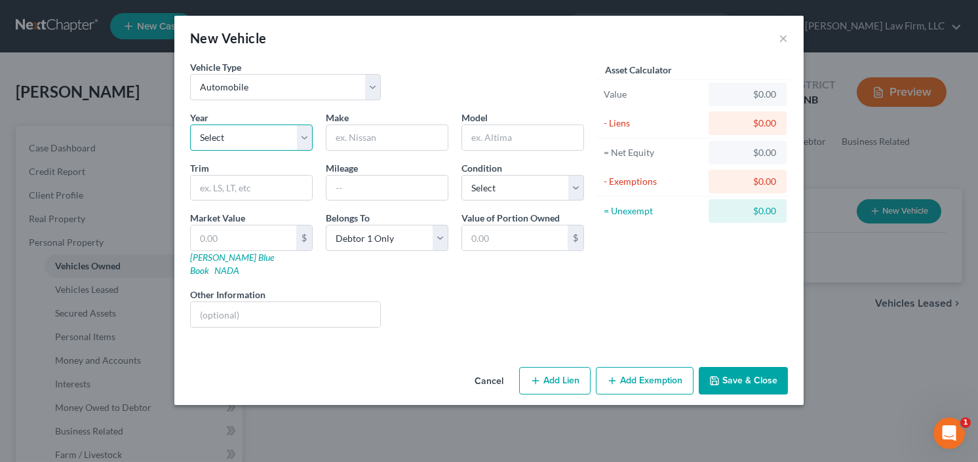
click at [231, 136] on select "Select 2026 2025 2024 2023 2022 2021 2020 2019 2018 2017 2016 2015 2014 2013 20…" at bounding box center [251, 138] width 123 height 26
select select "6"
click at [190, 125] on select "Select 2026 2025 2024 2023 2022 2021 2020 2019 2018 2017 2016 2015 2014 2013 20…" at bounding box center [251, 138] width 123 height 26
click at [387, 126] on input "text" at bounding box center [386, 137] width 121 height 25
type input "Ford"
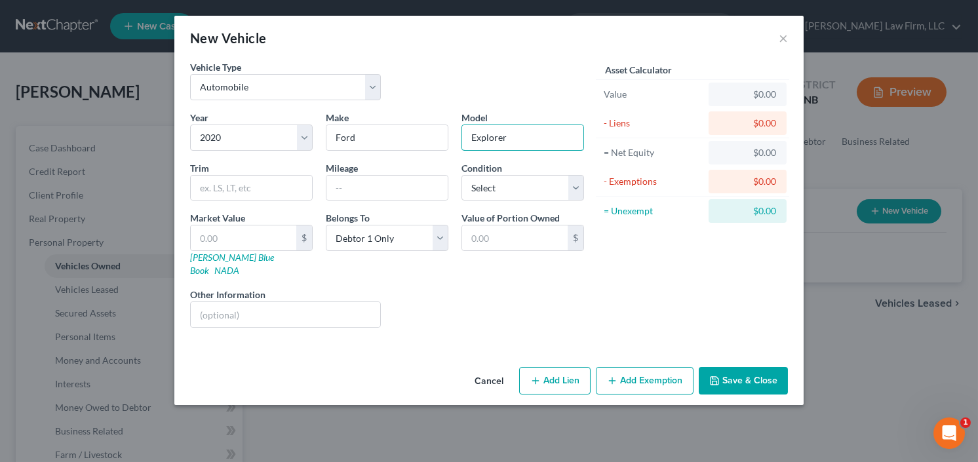
type input "Explorer"
click at [761, 371] on button "Save & Close" at bounding box center [743, 381] width 89 height 28
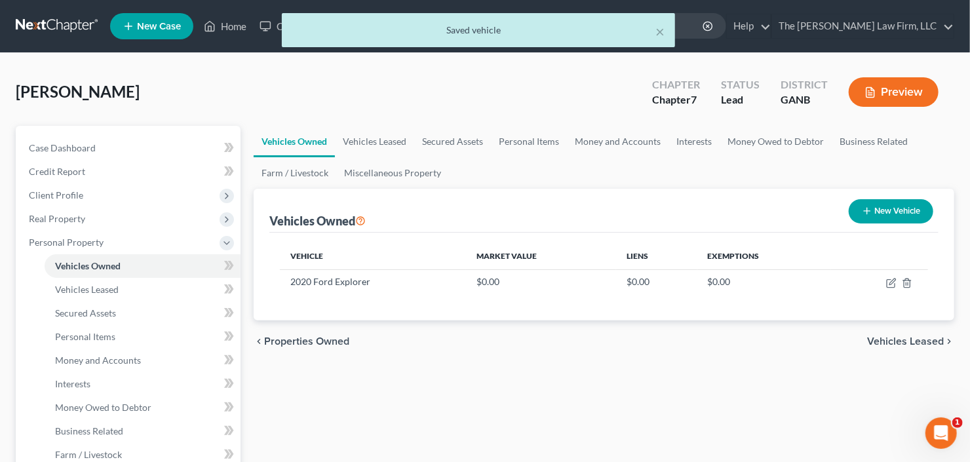
click at [900, 201] on button "New Vehicle" at bounding box center [891, 211] width 85 height 24
select select "0"
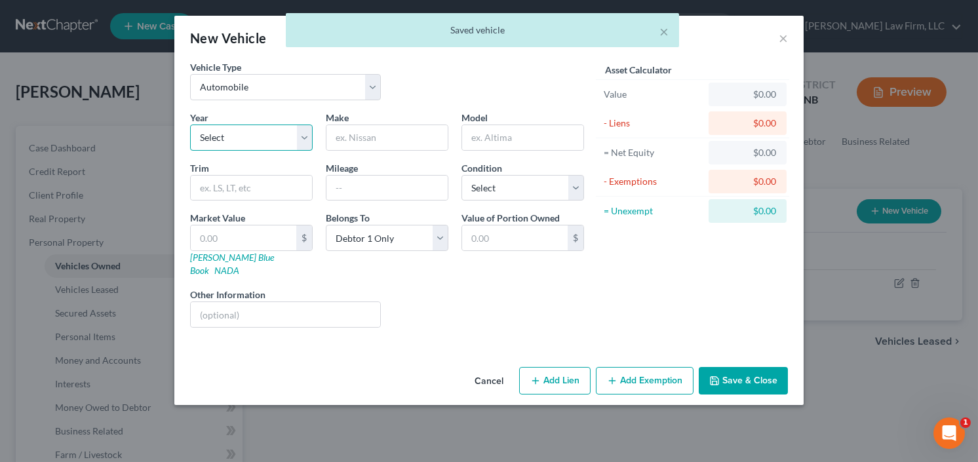
click at [237, 144] on select "Select 2026 2025 2024 2023 2022 2021 2020 2019 2018 2017 2016 2015 2014 2013 20…" at bounding box center [251, 138] width 123 height 26
select select "10"
click at [190, 125] on select "Select 2026 2025 2024 2023 2022 2021 2020 2019 2018 2017 2016 2015 2014 2013 20…" at bounding box center [251, 138] width 123 height 26
click at [390, 142] on input "text" at bounding box center [386, 137] width 121 height 25
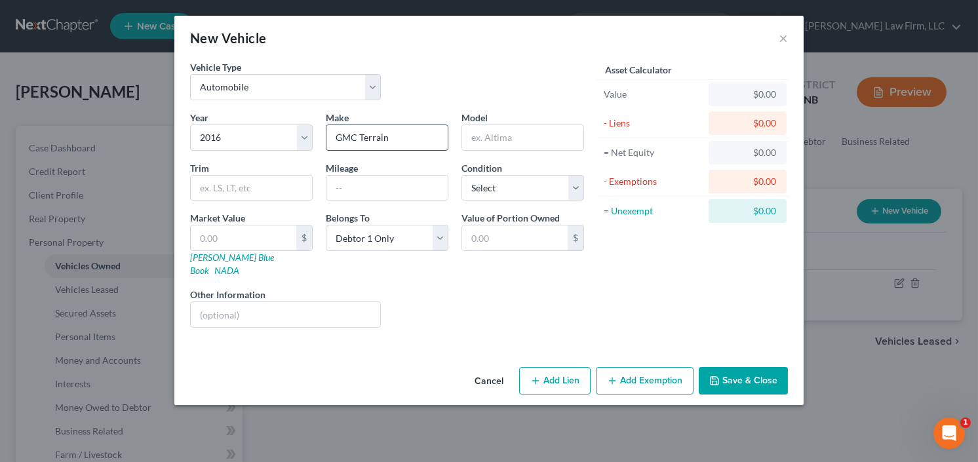
drag, startPoint x: 361, startPoint y: 137, endPoint x: 389, endPoint y: 138, distance: 28.2
click at [389, 138] on input "GMC Terrain" at bounding box center [386, 137] width 121 height 25
click at [391, 138] on input "GMC Terrain" at bounding box center [386, 137] width 121 height 25
type input "GMC"
type input "Terrain"
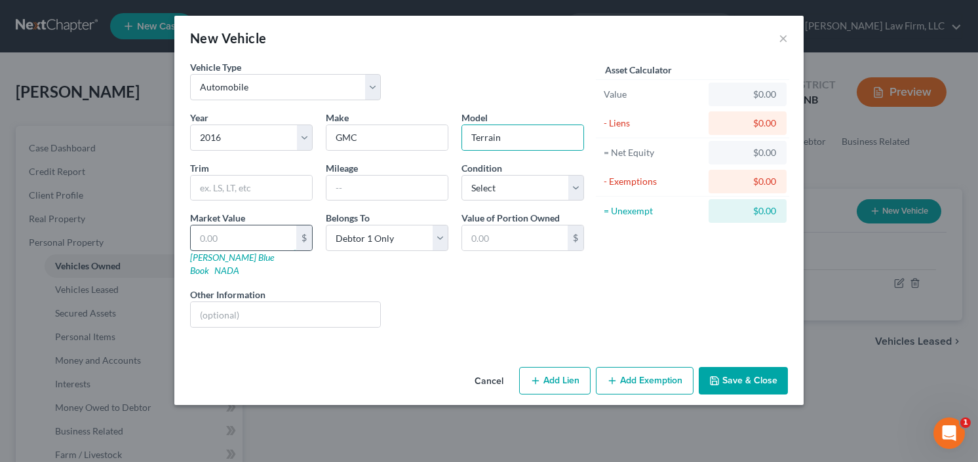
click at [230, 237] on input "text" at bounding box center [244, 237] width 106 height 25
type input "1"
type input "1.00"
type input "15"
type input "15.00"
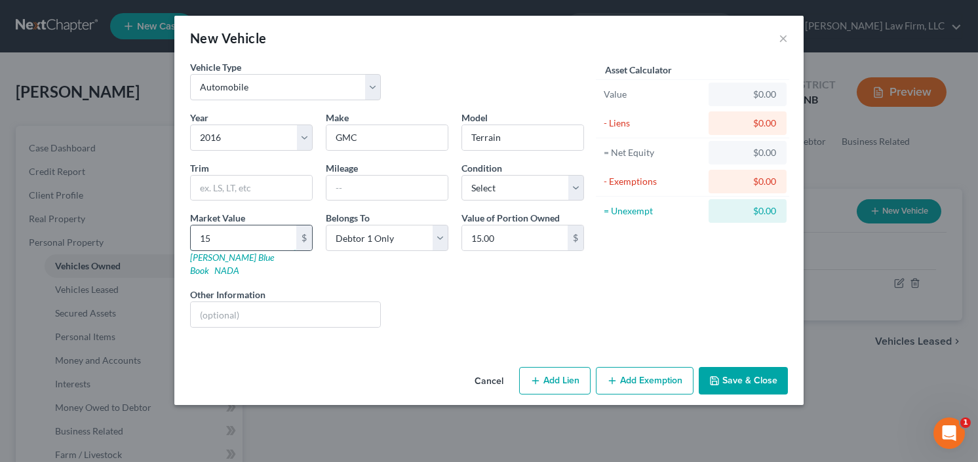
type input "150"
type input "150.00"
type input "1500"
type input "1,500.00"
type input "1,5000"
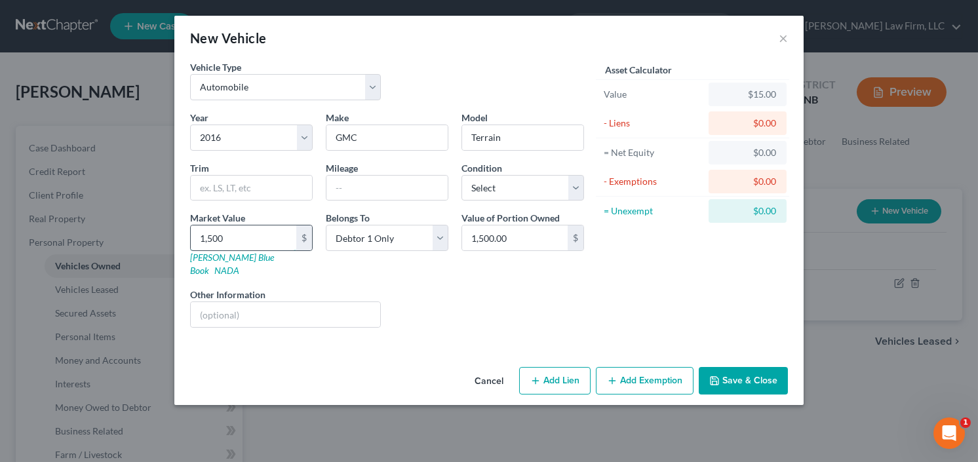
type input "15,000.00"
type input "15,000"
click at [739, 367] on button "Save & Close" at bounding box center [743, 381] width 89 height 28
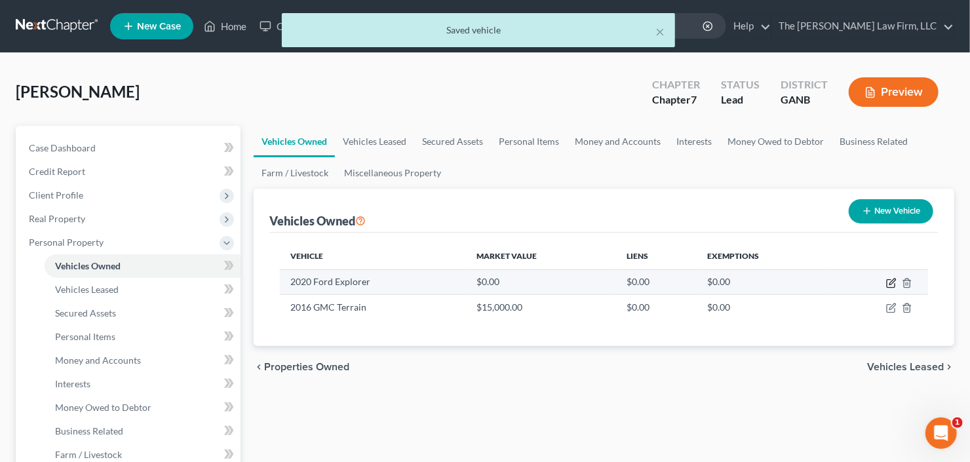
click at [893, 279] on icon "button" at bounding box center [891, 283] width 10 height 10
select select "0"
select select "6"
select select "0"
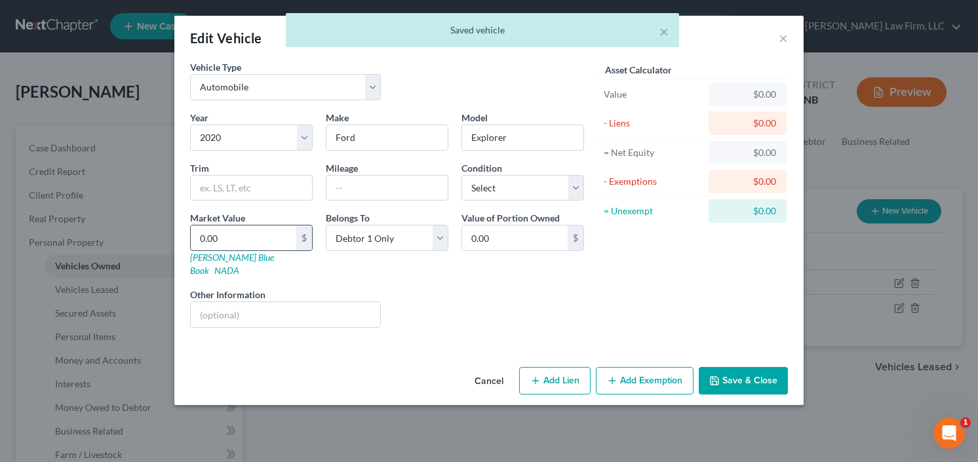
click at [229, 235] on input "0.00" at bounding box center [244, 237] width 106 height 25
type input "2"
type input "2.00"
type input "22"
type input "22.00"
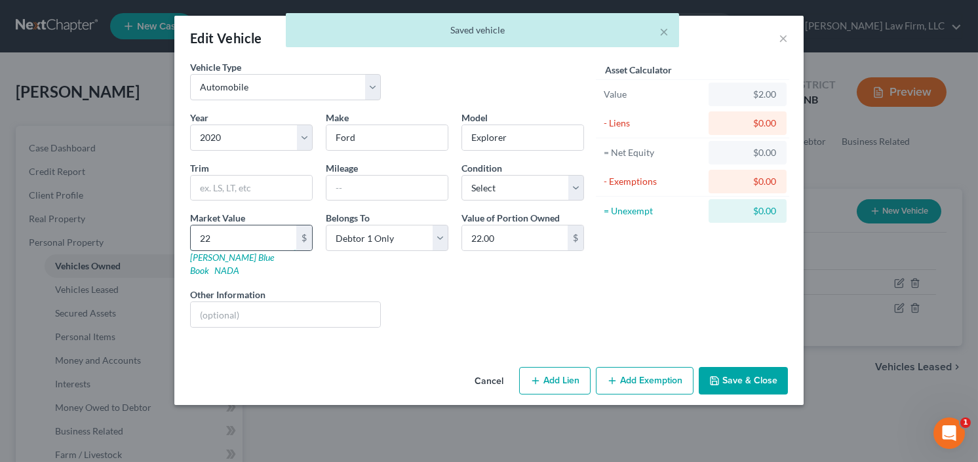
type input "220"
type input "220.00"
type input "2200"
type input "2,200.00"
type input "2,2000"
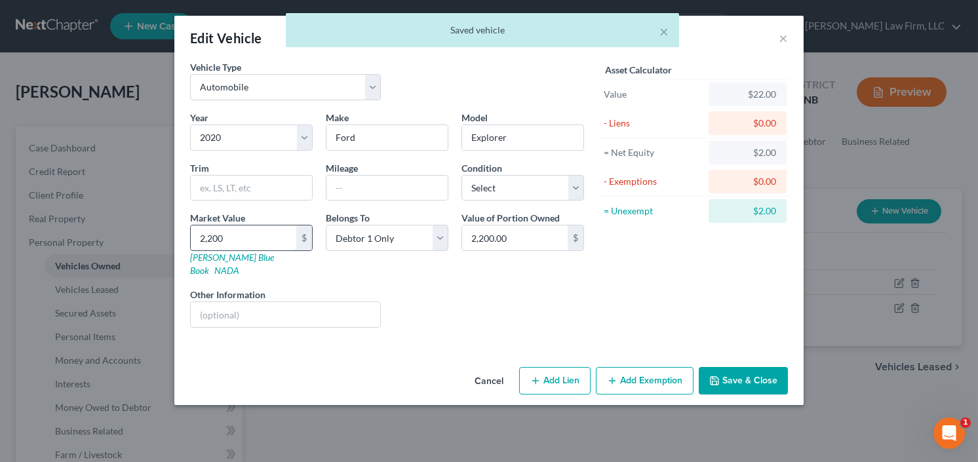
type input "22,000.00"
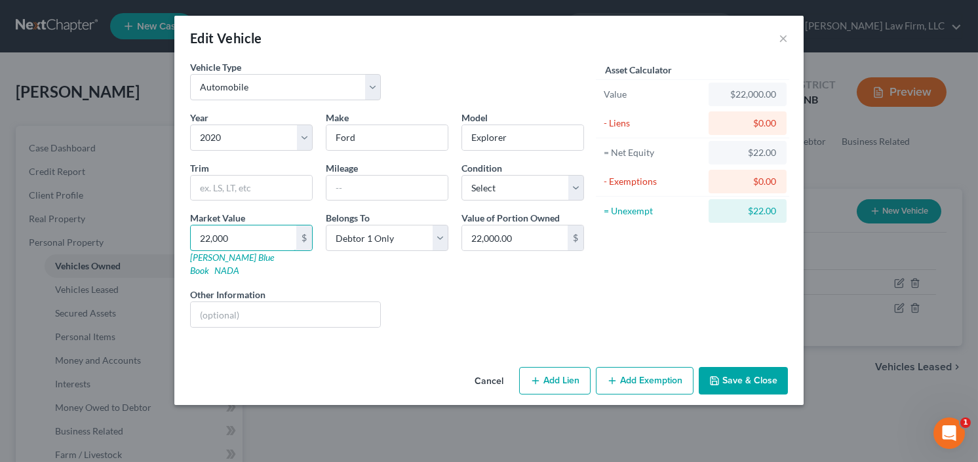
type input "22,000"
click at [766, 369] on button "Save & Close" at bounding box center [743, 381] width 89 height 28
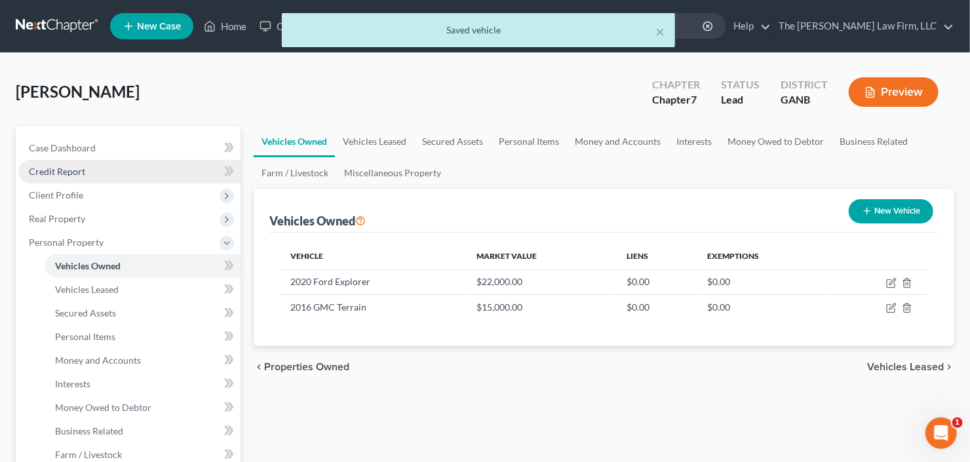
click at [100, 172] on link "Credit Report" at bounding box center [129, 172] width 222 height 24
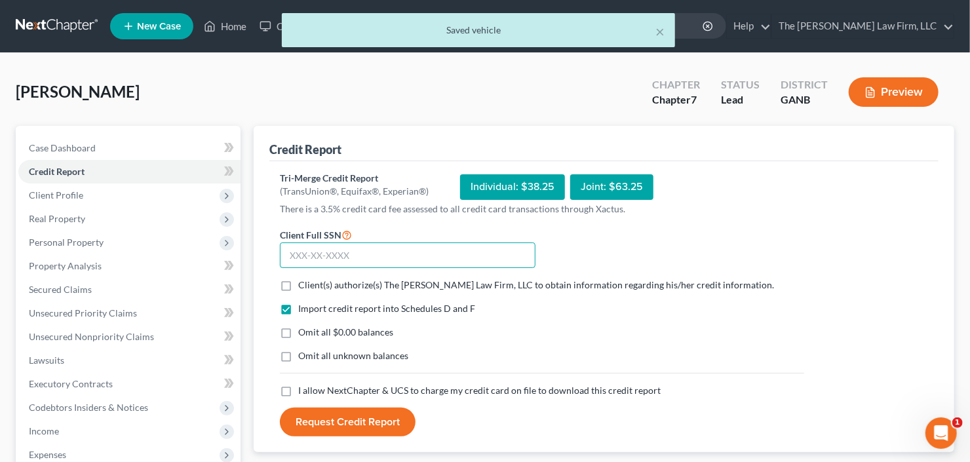
click at [330, 248] on input "text" at bounding box center [408, 255] width 256 height 26
click at [298, 279] on label "Client(s) authorize(s) The Craig Black Law Firm, LLC to obtain information rega…" at bounding box center [536, 285] width 476 height 13
click at [303, 279] on input "Client(s) authorize(s) The Craig Black Law Firm, LLC to obtain information rega…" at bounding box center [307, 283] width 9 height 9
checkbox input "true"
drag, startPoint x: 283, startPoint y: 388, endPoint x: 315, endPoint y: 324, distance: 71.8
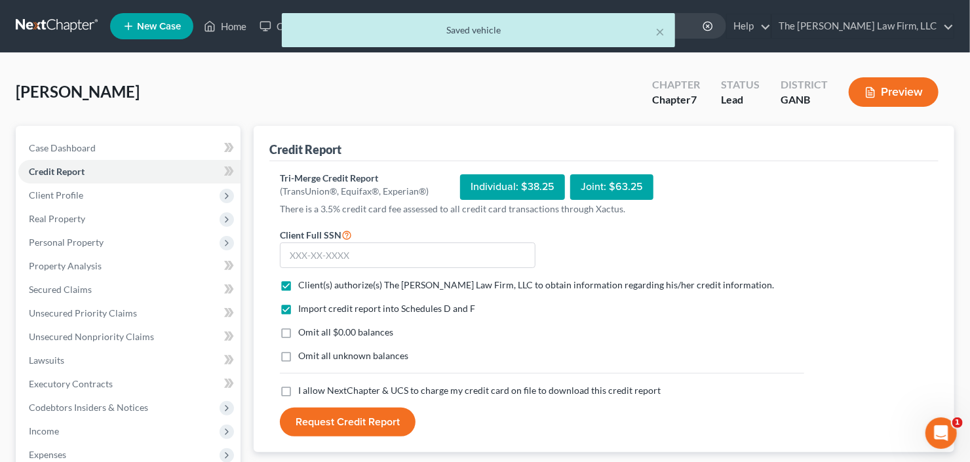
click at [298, 388] on label "I allow NextChapter & UCS to charge my credit card on file to download this cre…" at bounding box center [479, 390] width 362 height 13
click at [303, 388] on input "I allow NextChapter & UCS to charge my credit card on file to download this cre…" at bounding box center [307, 388] width 9 height 9
checkbox input "true"
click at [357, 254] on input "text" at bounding box center [408, 255] width 256 height 26
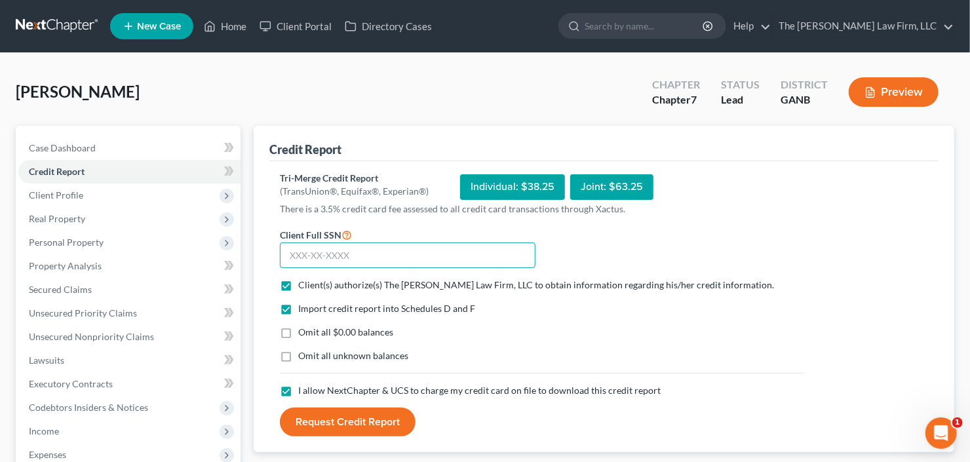
click at [304, 257] on input "text" at bounding box center [408, 255] width 256 height 26
type input "231-88-1999"
click at [347, 417] on button "Request Credit Report" at bounding box center [348, 422] width 136 height 29
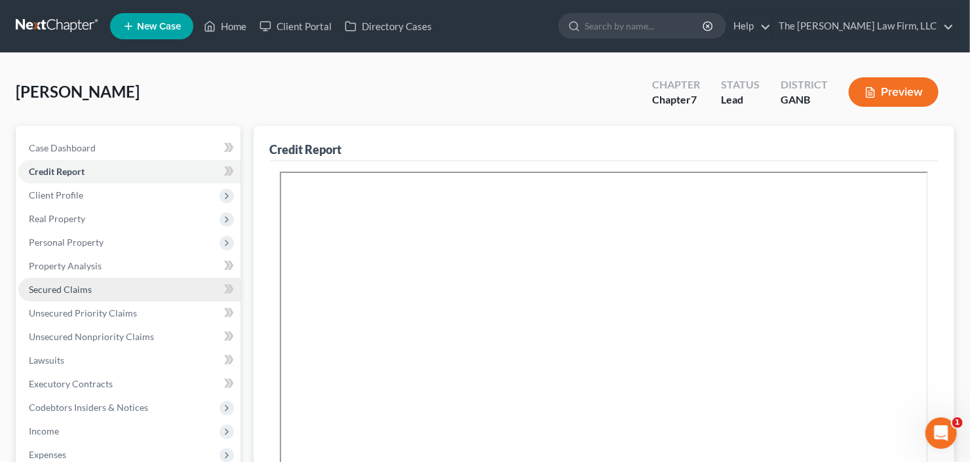
click at [61, 286] on span "Secured Claims" at bounding box center [60, 289] width 63 height 11
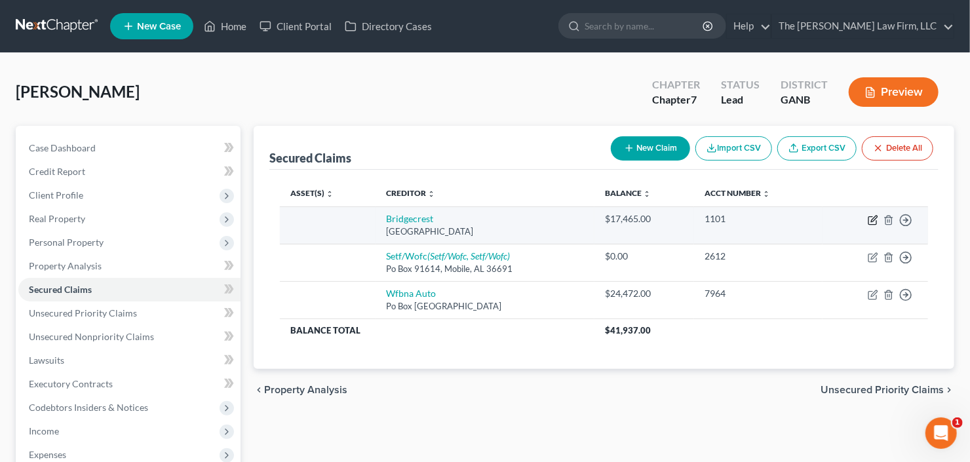
click at [872, 218] on icon "button" at bounding box center [873, 220] width 10 height 10
select select "3"
select select "0"
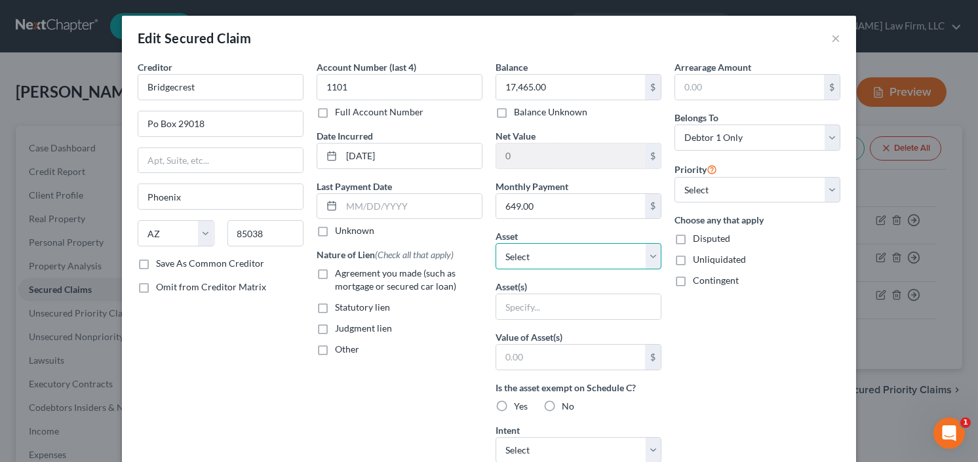
click at [547, 258] on select "Select Other Multiple Assets 2016 GMC Terrain - $15000.0 2020 Ford Explorer - $…" at bounding box center [578, 256] width 166 height 26
select select "2"
click at [495, 243] on select "Select Other Multiple Assets 2016 GMC Terrain - $15000.0 2020 Ford Explorer - $…" at bounding box center [578, 256] width 166 height 26
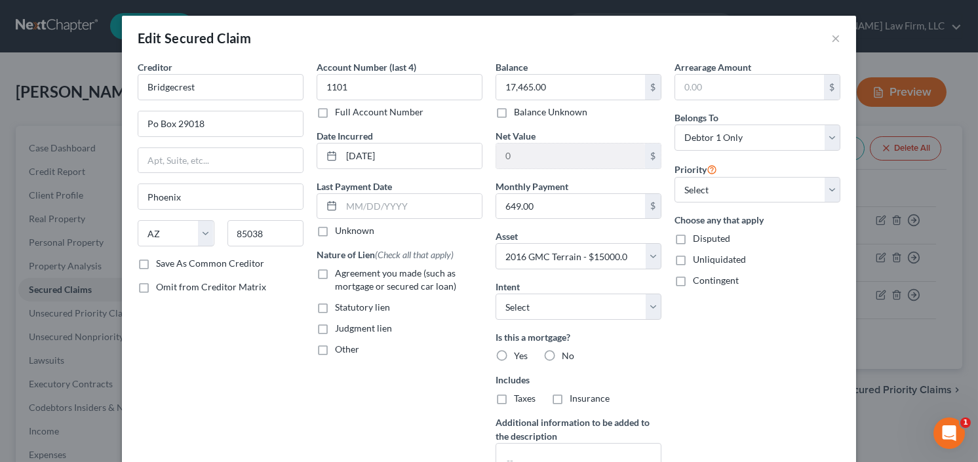
click at [335, 274] on label "Agreement you made (such as mortgage or secured car loan)" at bounding box center [408, 280] width 147 height 26
click at [340, 274] on input "Agreement you made (such as mortgage or secured car loan)" at bounding box center [344, 271] width 9 height 9
checkbox input "true"
click at [569, 307] on select "Select Surrender Redeem Reaffirm Avoid Other" at bounding box center [578, 307] width 166 height 26
select select "2"
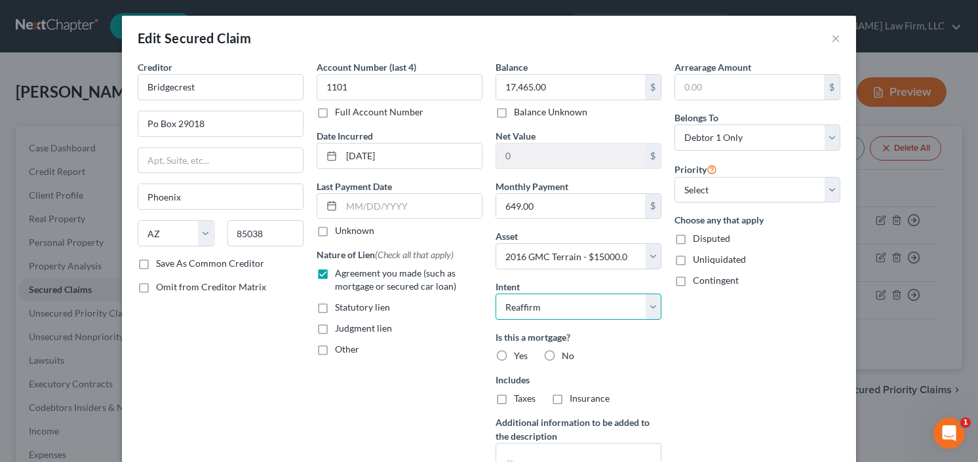
click at [495, 294] on select "Select Surrender Redeem Reaffirm Avoid Other" at bounding box center [578, 307] width 166 height 26
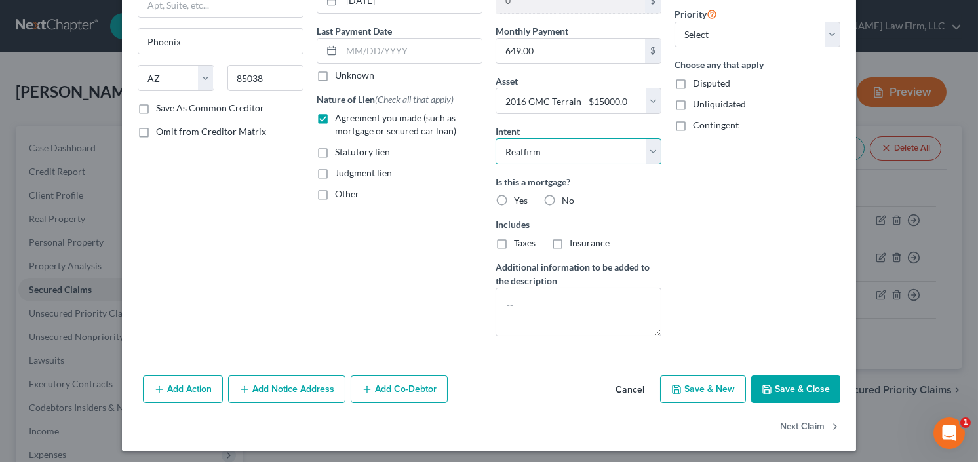
scroll to position [157, 0]
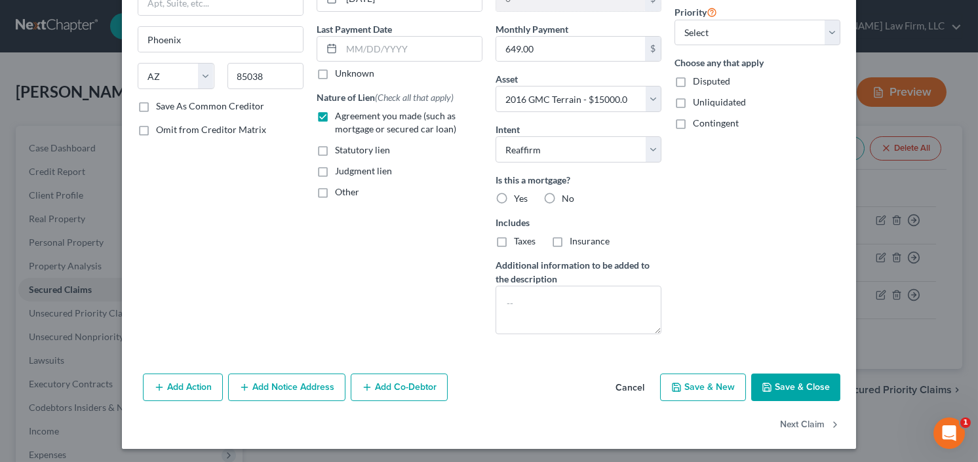
click at [786, 385] on button "Save & Close" at bounding box center [795, 388] width 89 height 28
select select
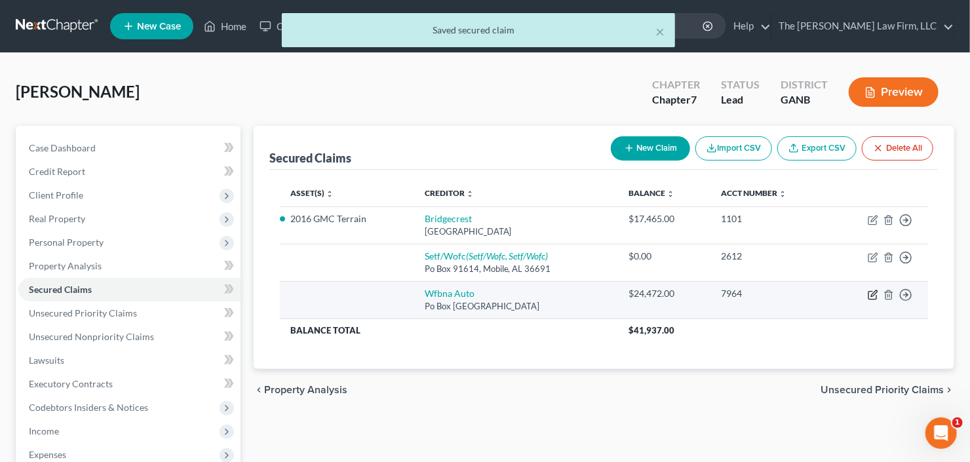
click at [872, 292] on icon "button" at bounding box center [873, 295] width 10 height 10
select select "28"
select select "0"
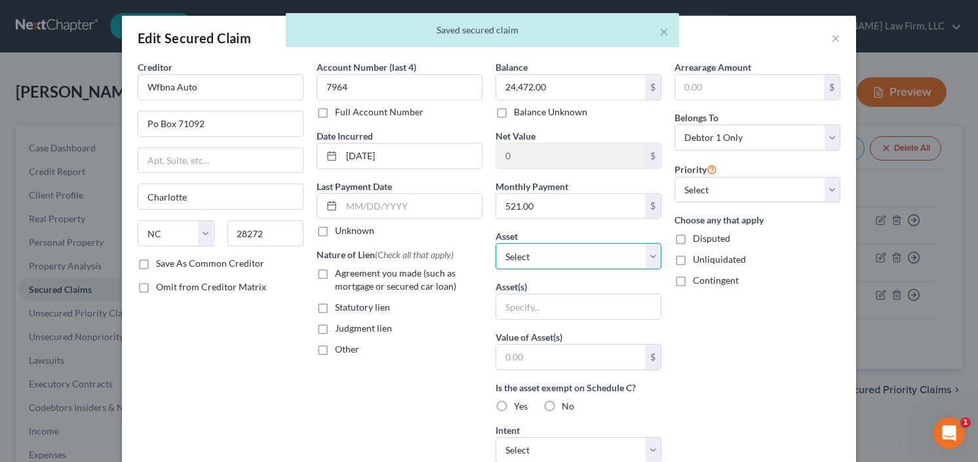
click at [563, 256] on select "Select Other Multiple Assets 2016 GMC Terrain - $15000.0 2020 Ford Explorer - $…" at bounding box center [578, 256] width 166 height 26
select select "3"
click at [495, 243] on select "Select Other Multiple Assets 2016 GMC Terrain - $15000.0 2020 Ford Explorer - $…" at bounding box center [578, 256] width 166 height 26
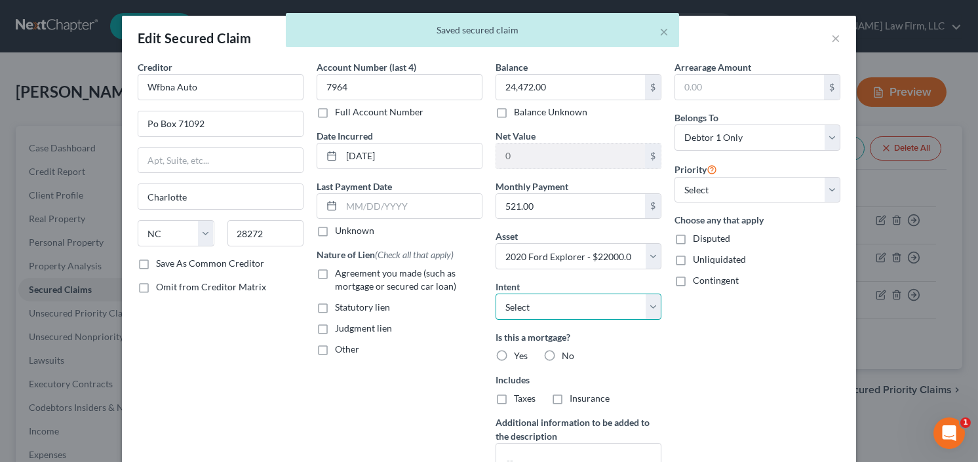
click at [531, 308] on select "Select Surrender Redeem Reaffirm Avoid Other" at bounding box center [578, 307] width 166 height 26
select select "0"
click at [495, 294] on select "Select Surrender Redeem Reaffirm Avoid Other" at bounding box center [578, 307] width 166 height 26
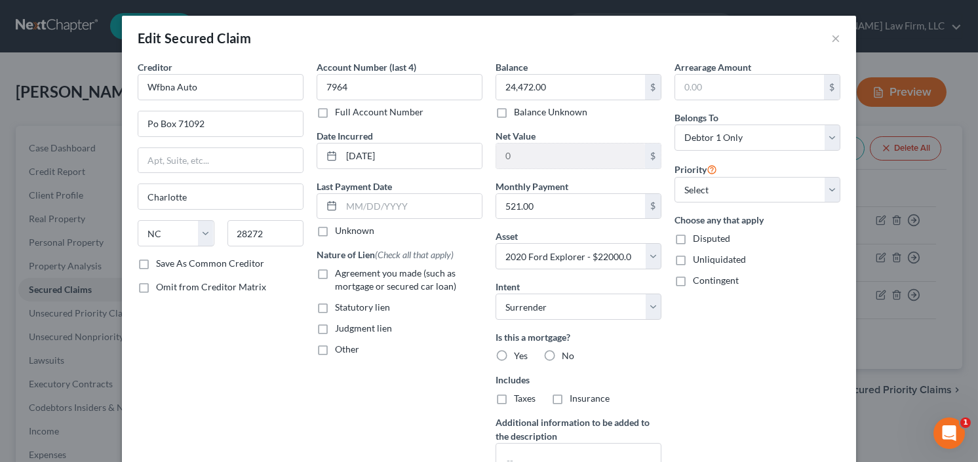
click at [335, 273] on label "Agreement you made (such as mortgage or secured car loan)" at bounding box center [408, 280] width 147 height 26
click at [340, 273] on input "Agreement you made (such as mortgage or secured car loan)" at bounding box center [344, 271] width 9 height 9
checkbox input "true"
click at [562, 355] on label "No" at bounding box center [568, 355] width 12 height 13
click at [567, 355] on input "No" at bounding box center [571, 353] width 9 height 9
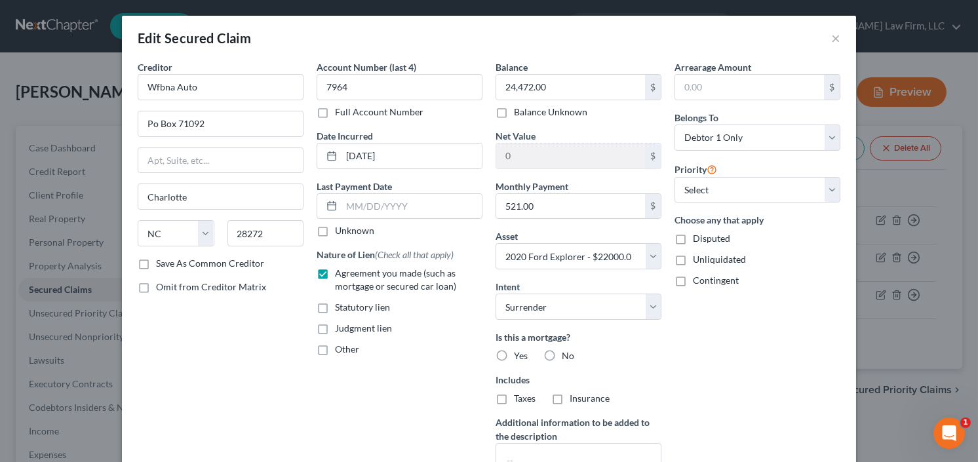
radio input "true"
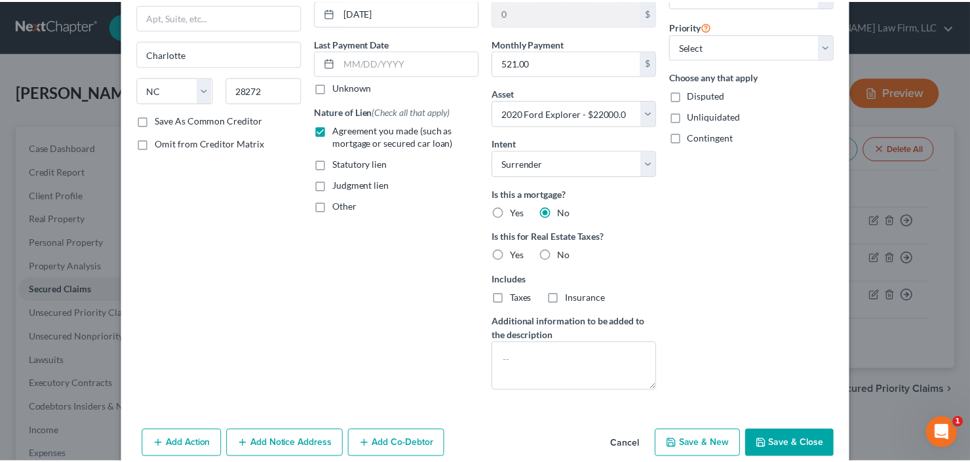
scroll to position [201, 0]
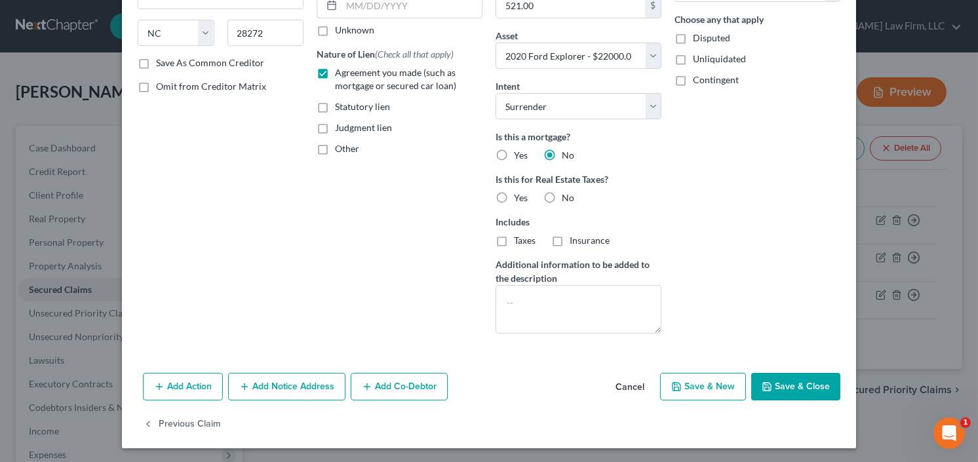
click at [796, 396] on button "Save & Close" at bounding box center [795, 387] width 89 height 28
select select
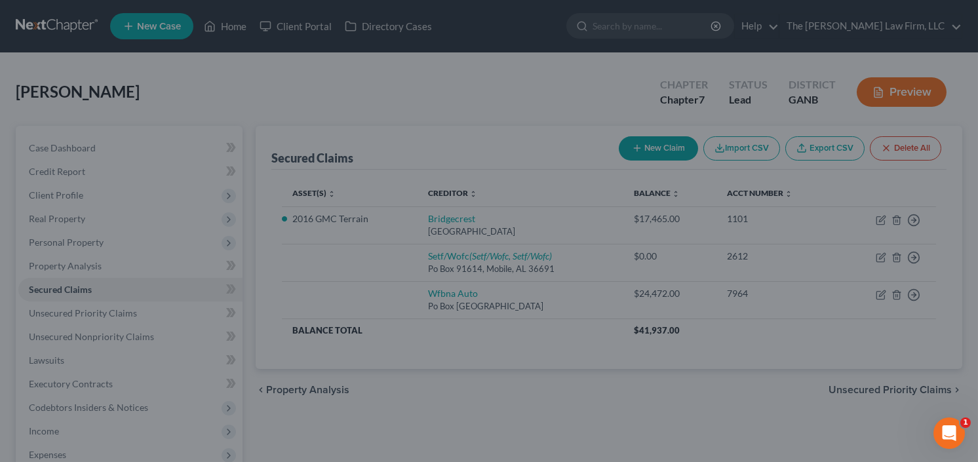
type input "-2,472.00"
select select "3"
type input "0"
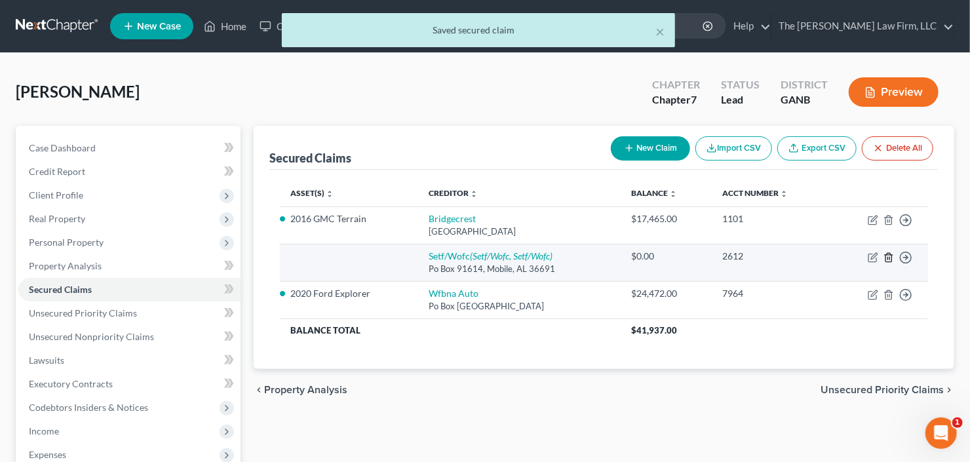
click at [891, 257] on icon "button" at bounding box center [888, 257] width 6 height 9
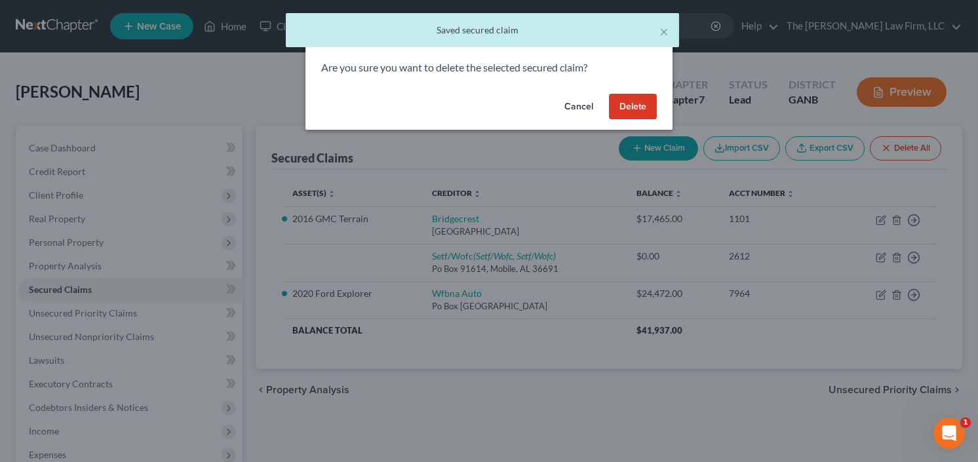
click at [626, 112] on button "Delete" at bounding box center [633, 107] width 48 height 26
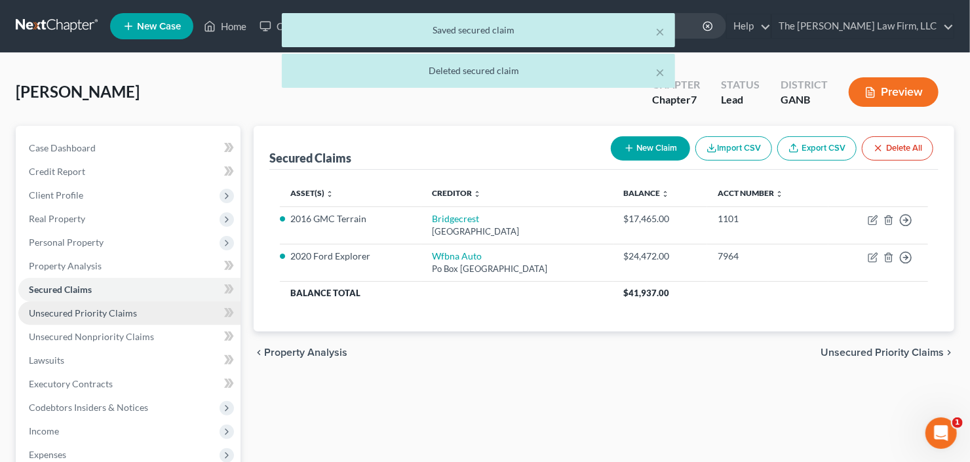
click at [52, 323] on link "Unsecured Priority Claims" at bounding box center [129, 313] width 222 height 24
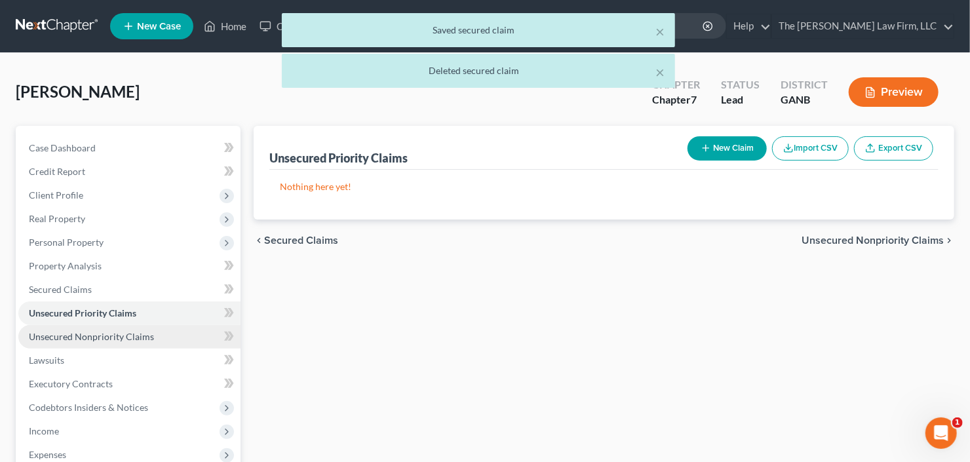
click at [64, 331] on span "Unsecured Nonpriority Claims" at bounding box center [91, 336] width 125 height 11
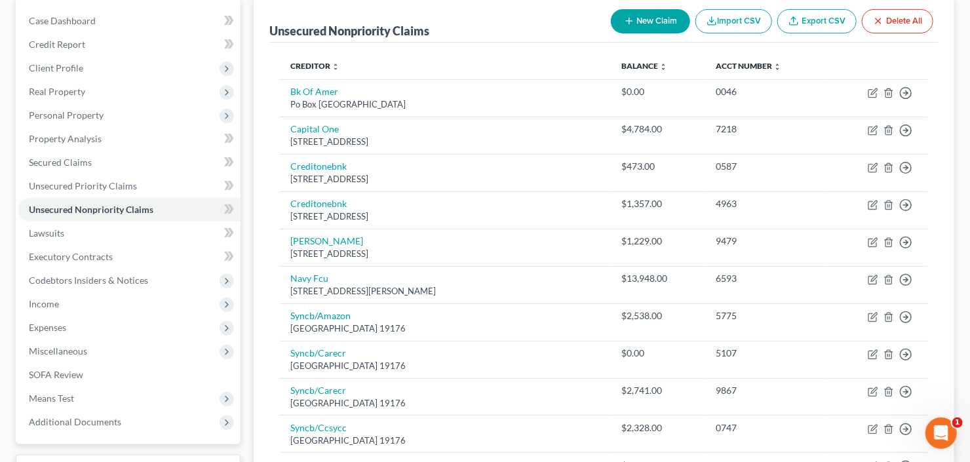
scroll to position [331, 0]
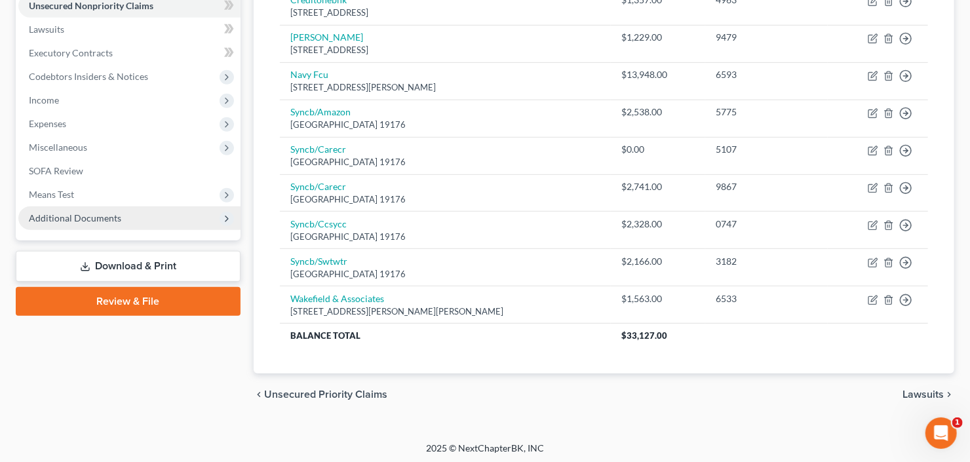
click at [110, 215] on span "Additional Documents" at bounding box center [75, 217] width 92 height 11
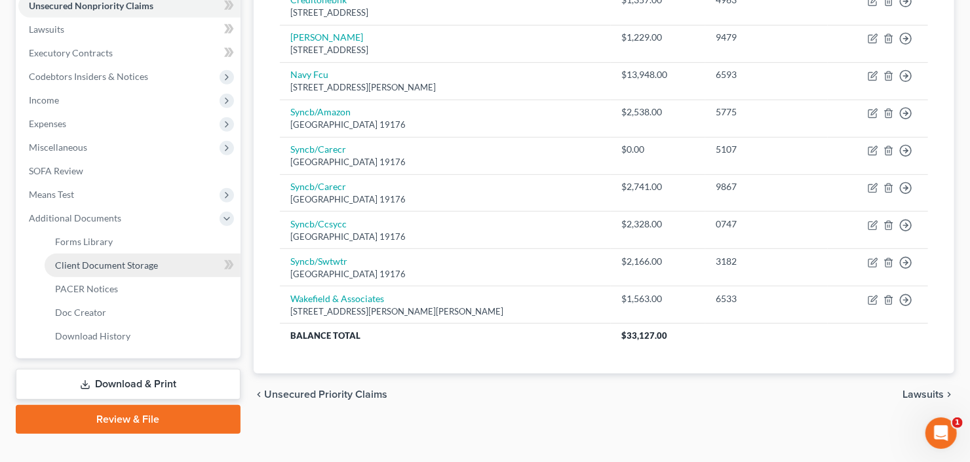
click at [123, 260] on span "Client Document Storage" at bounding box center [106, 265] width 103 height 11
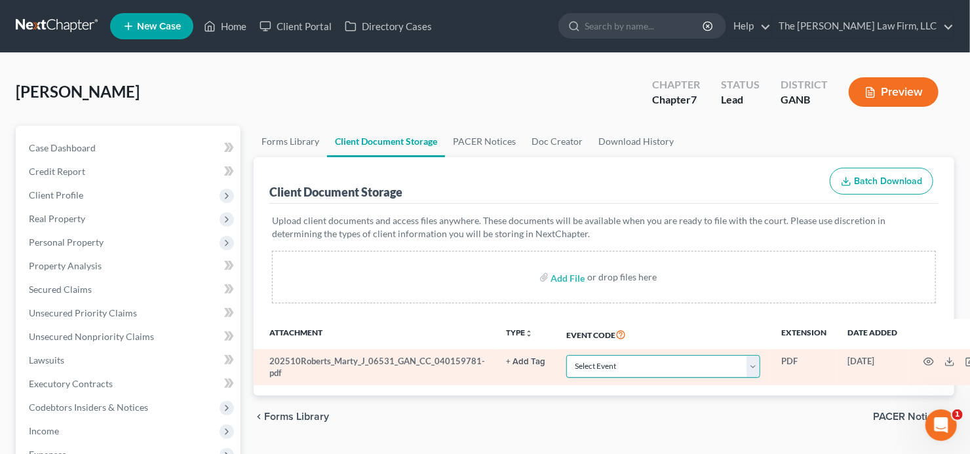
click at [610, 366] on select "Select Event 01 - Chapter 13 Plan - Initial Plan 02-Application to Pay Filing F…" at bounding box center [663, 366] width 194 height 23
select select "5"
click at [611, 366] on select "Select Event 01 - Chapter 13 Plan - Initial Plan 02-Application to Pay Filing F…" at bounding box center [663, 366] width 194 height 23
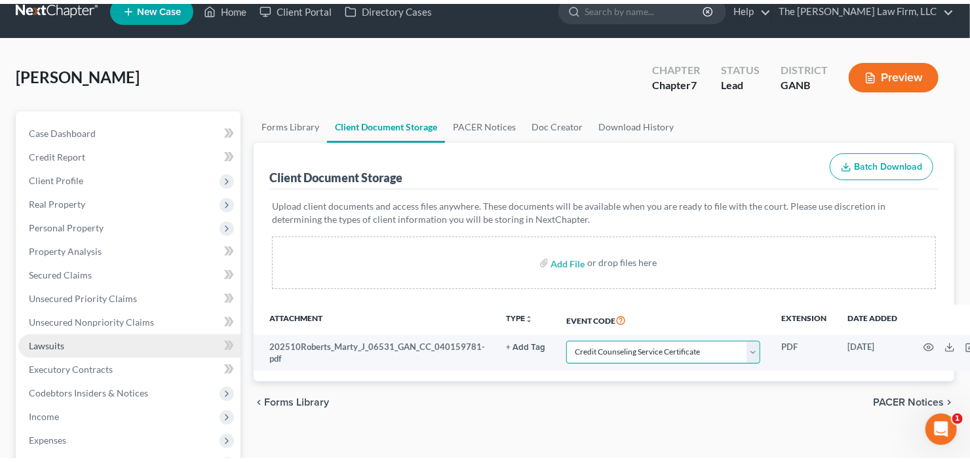
scroll to position [52, 0]
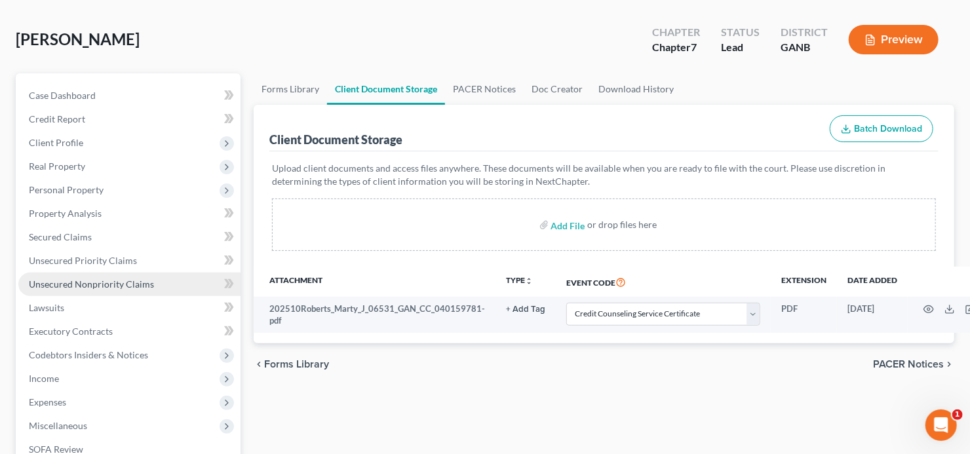
click at [89, 279] on span "Unsecured Nonpriority Claims" at bounding box center [91, 284] width 125 height 11
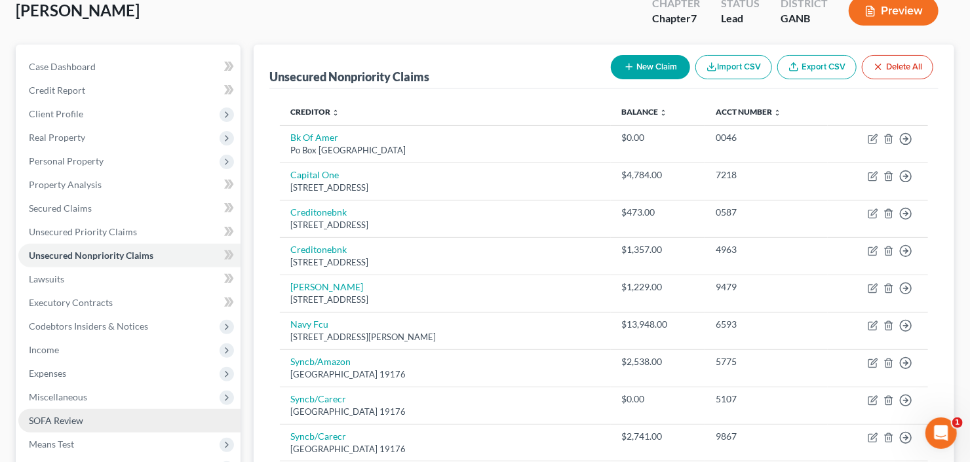
scroll to position [157, 0]
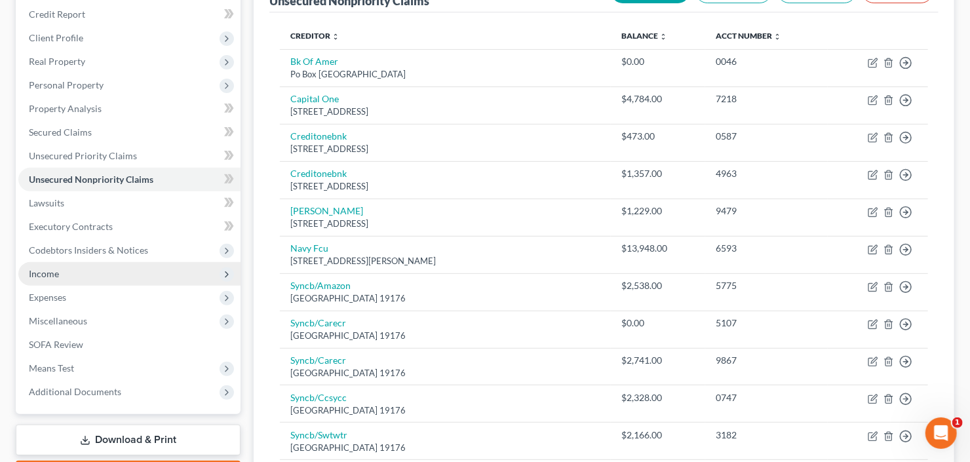
click at [94, 270] on span "Income" at bounding box center [129, 274] width 222 height 24
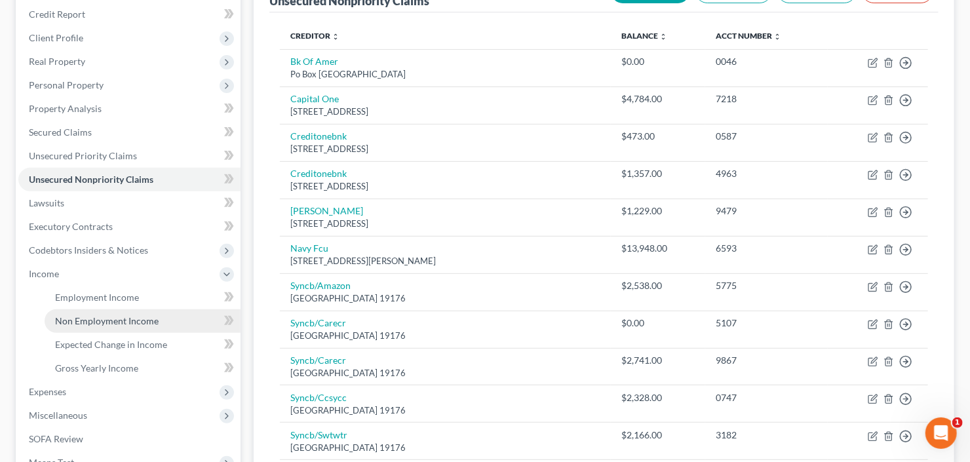
click at [111, 324] on span "Non Employment Income" at bounding box center [107, 320] width 104 height 11
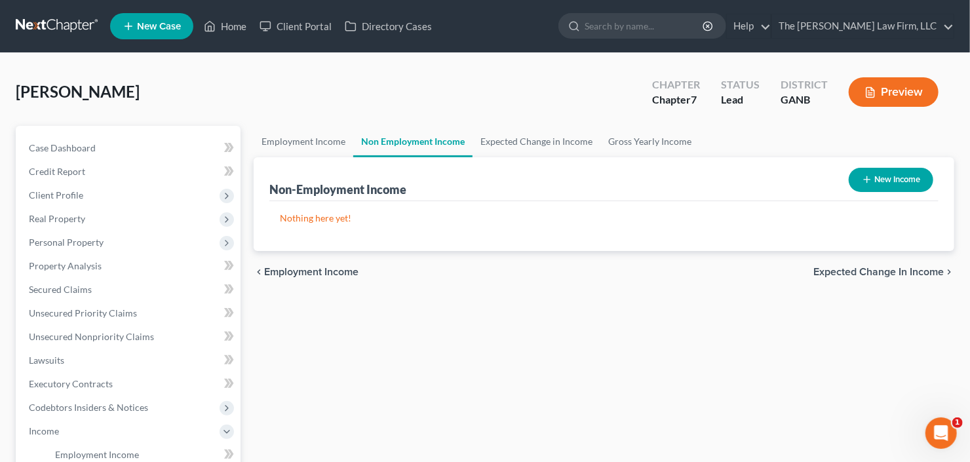
click at [895, 182] on button "New Income" at bounding box center [891, 180] width 85 height 24
select select "0"
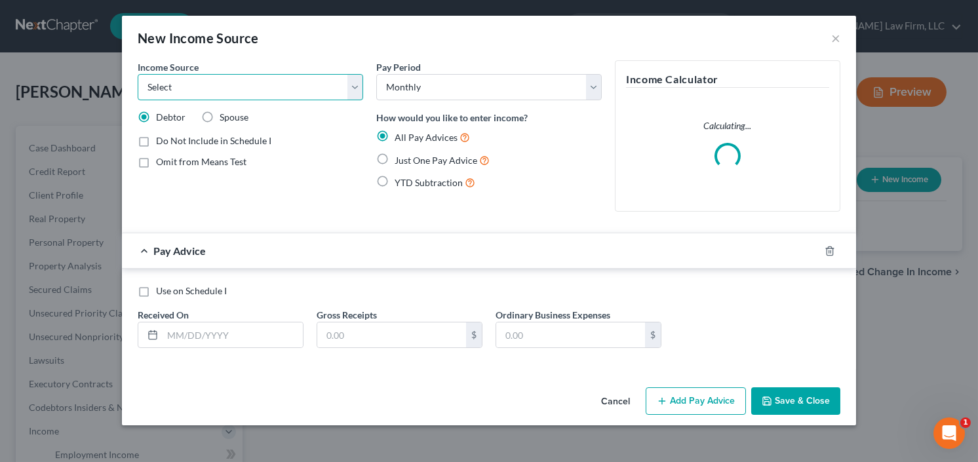
click at [197, 81] on select "Select Unemployment Disability (from employer) Pension Retirement Social Securi…" at bounding box center [250, 87] width 225 height 26
select select "4"
click at [138, 74] on select "Select Unemployment Disability (from employer) Pension Retirement Social Securi…" at bounding box center [250, 87] width 225 height 26
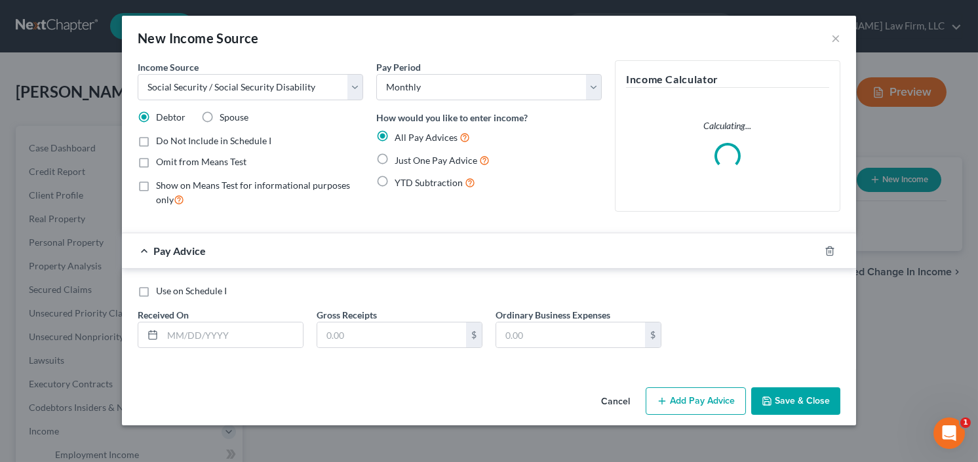
click at [395, 155] on label "Just One Pay Advice" at bounding box center [442, 160] width 95 height 15
click at [400, 155] on input "Just One Pay Advice" at bounding box center [404, 157] width 9 height 9
radio input "true"
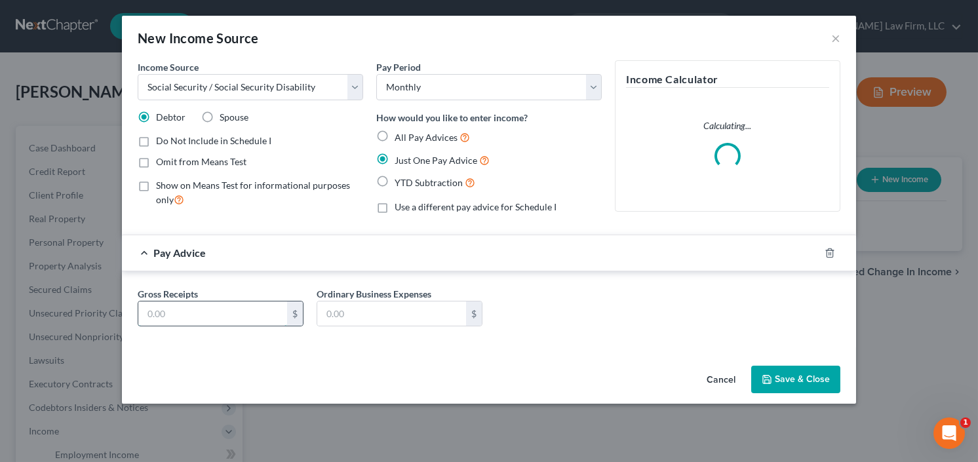
click at [216, 315] on input "text" at bounding box center [212, 313] width 149 height 25
type input "1,793.00"
click at [786, 379] on button "Save & Close" at bounding box center [795, 380] width 89 height 28
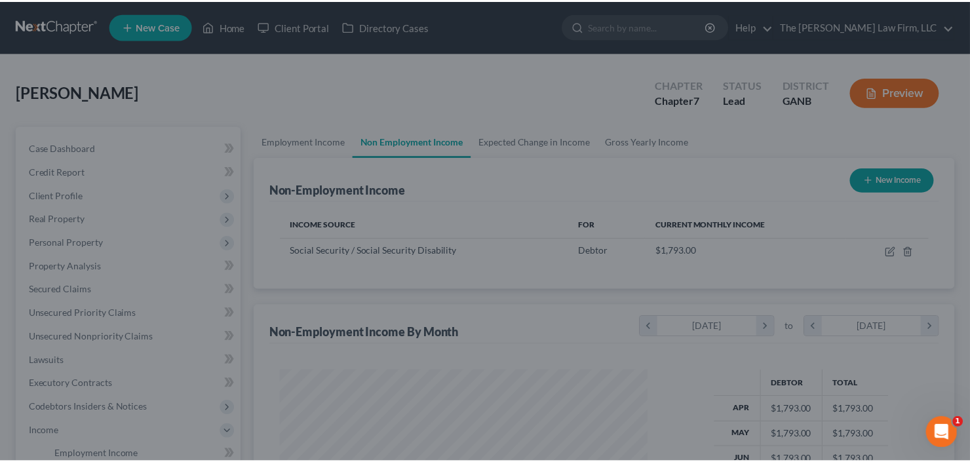
scroll to position [234, 393]
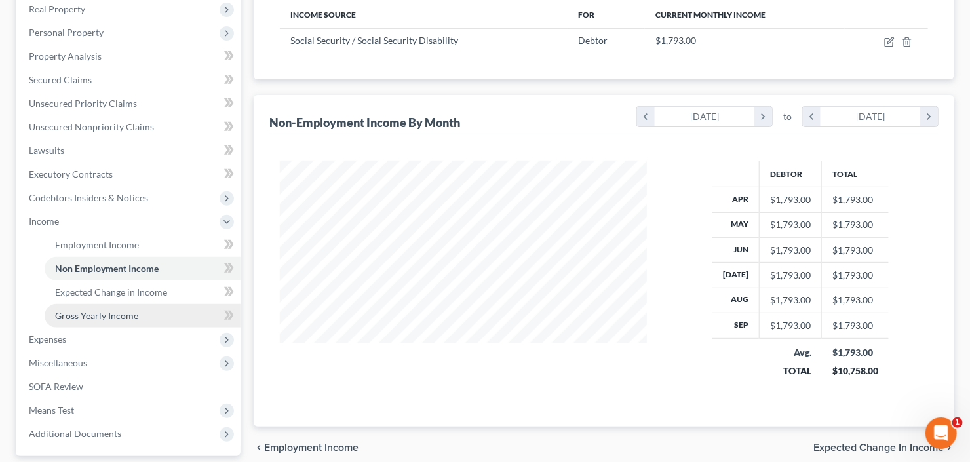
click at [88, 323] on link "Gross Yearly Income" at bounding box center [143, 316] width 196 height 24
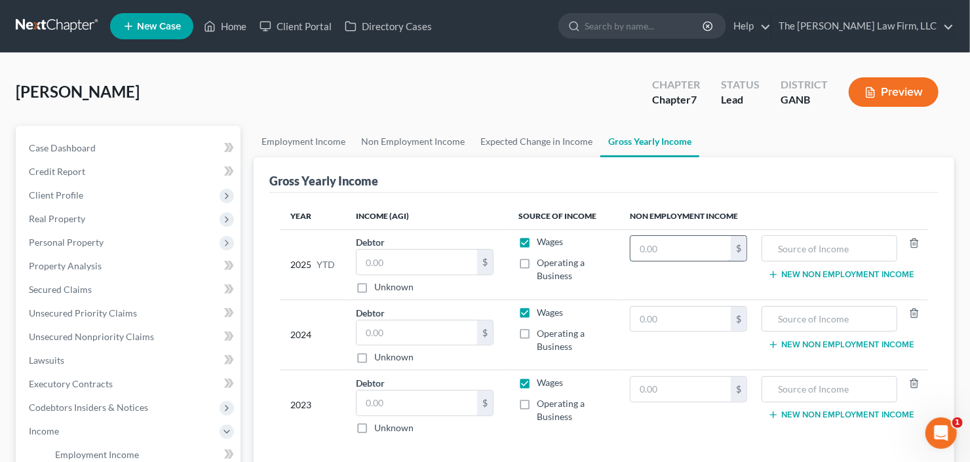
click at [677, 256] on input "text" at bounding box center [680, 248] width 100 height 25
click at [663, 253] on input "text" at bounding box center [680, 248] width 100 height 25
type input "17,940"
type input "SSI"
click at [669, 318] on input "text" at bounding box center [680, 319] width 100 height 25
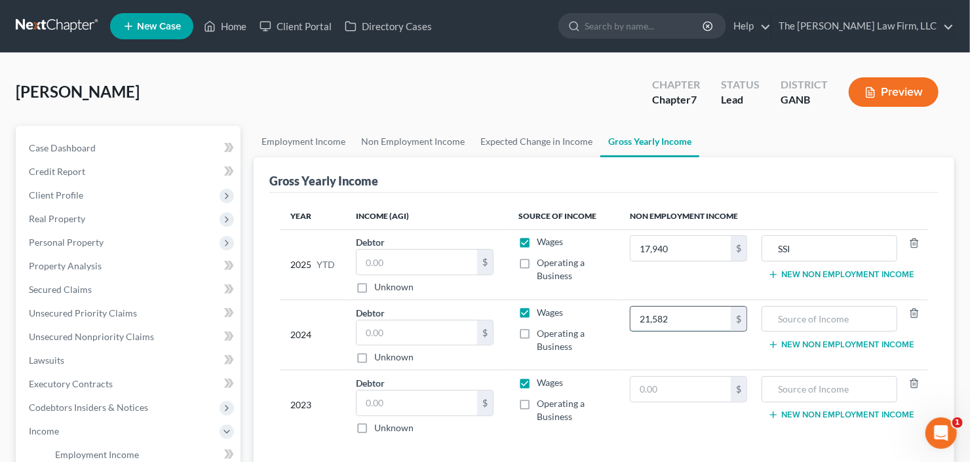
type input "21,582"
type input "SSI"
click at [668, 383] on input "text" at bounding box center [680, 389] width 100 height 25
type input "21,582"
click at [841, 383] on input "text" at bounding box center [829, 389] width 121 height 25
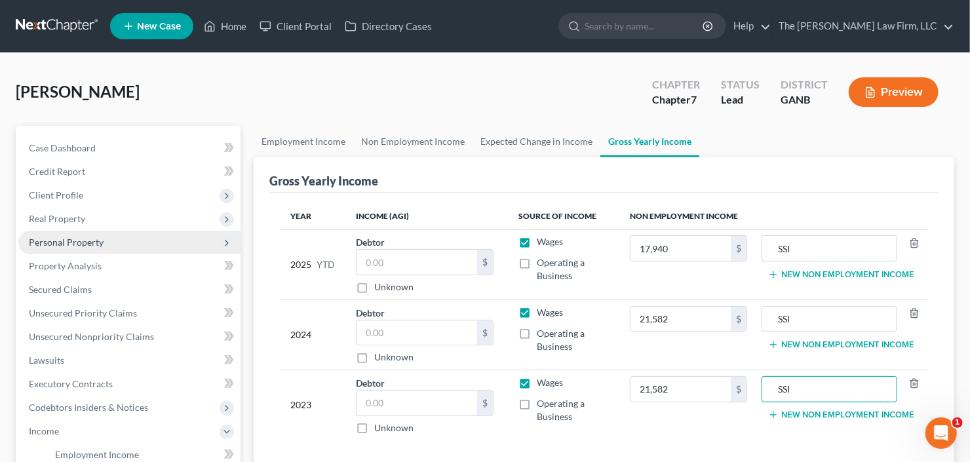
type input "SSI"
click at [94, 246] on span "Personal Property" at bounding box center [129, 243] width 222 height 24
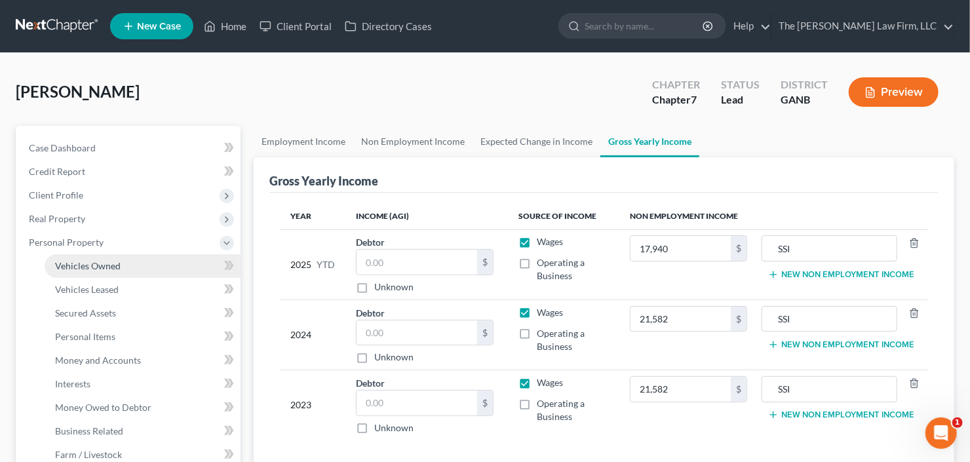
click at [94, 264] on span "Vehicles Owned" at bounding box center [88, 265] width 66 height 11
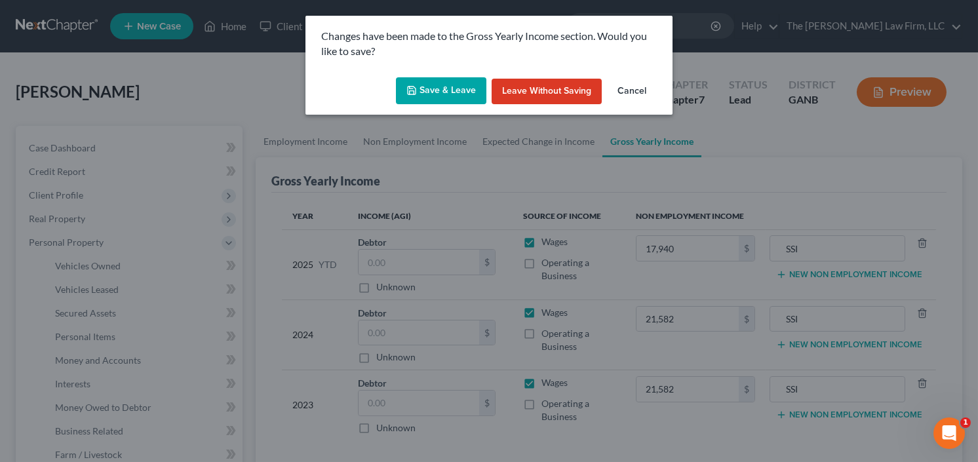
click at [443, 88] on button "Save & Leave" at bounding box center [441, 91] width 90 height 28
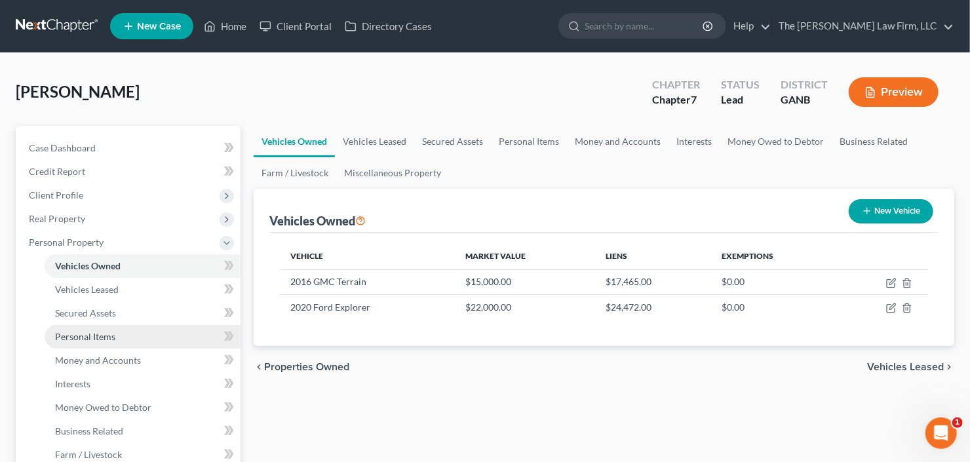
click at [88, 334] on span "Personal Items" at bounding box center [85, 336] width 60 height 11
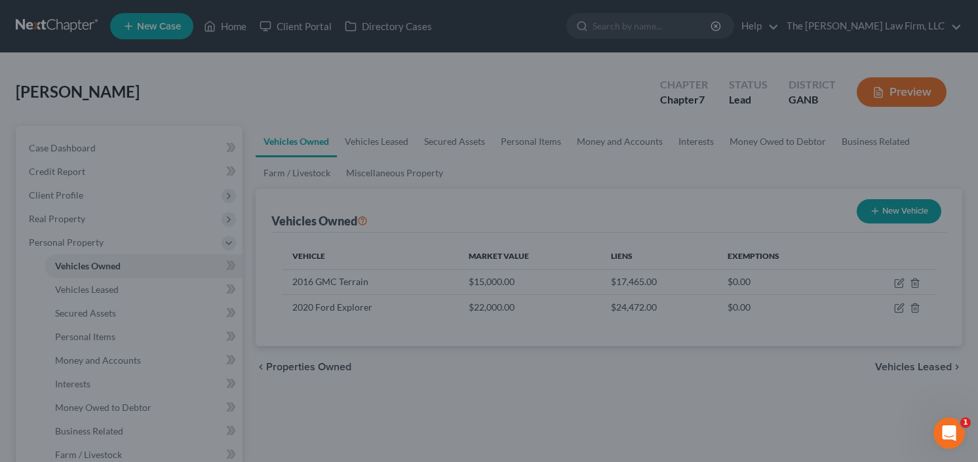
click at [84, 333] on div at bounding box center [489, 231] width 978 height 462
click at [107, 362] on div at bounding box center [489, 231] width 978 height 462
click at [107, 363] on div at bounding box center [489, 231] width 978 height 462
click at [100, 363] on div at bounding box center [489, 231] width 978 height 462
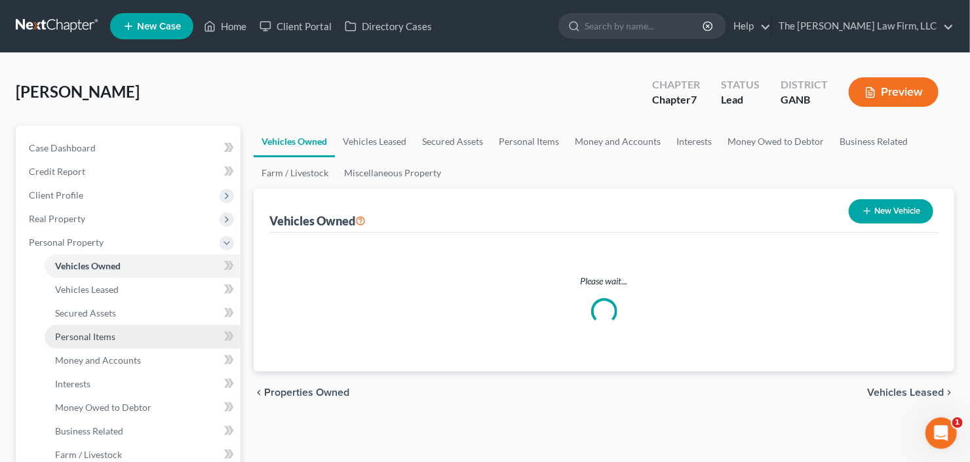
click at [89, 334] on span "Personal Items" at bounding box center [85, 336] width 60 height 11
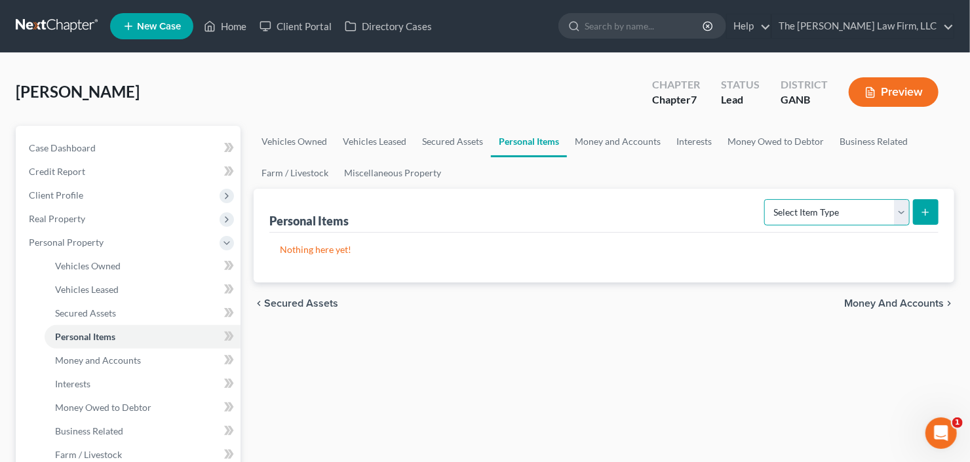
click at [842, 208] on select "Select Item Type Clothing Collectibles Of Value Electronics Firearms Household …" at bounding box center [836, 212] width 145 height 26
select select "clothing"
click at [766, 199] on select "Select Item Type Clothing Collectibles Of Value Electronics Firearms Household …" at bounding box center [836, 212] width 145 height 26
click at [923, 203] on button "submit" at bounding box center [926, 212] width 26 height 26
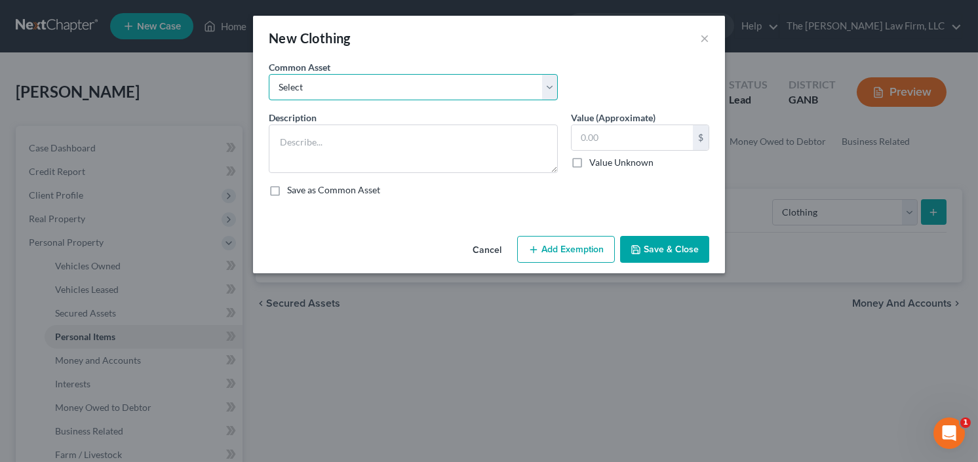
click at [396, 74] on select "Select All clothing and shoes All clothing and shoes All clothing and shoes" at bounding box center [413, 87] width 289 height 26
select select "0"
click at [269, 74] on select "Select All clothing and shoes All clothing and shoes All clothing and shoes" at bounding box center [413, 87] width 289 height 26
type textarea "All clothing and shoes"
type input "200.00"
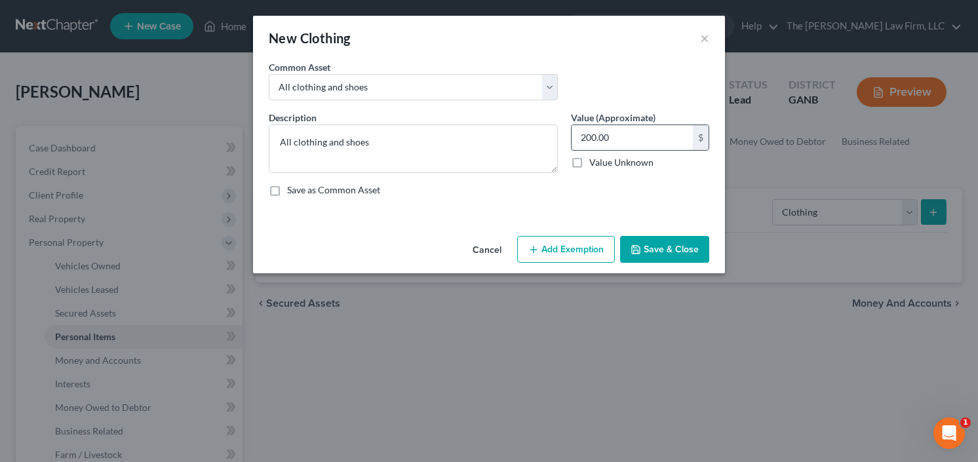
click at [629, 132] on input "200.00" at bounding box center [631, 137] width 121 height 25
click at [553, 255] on button "Add Exemption" at bounding box center [566, 250] width 98 height 28
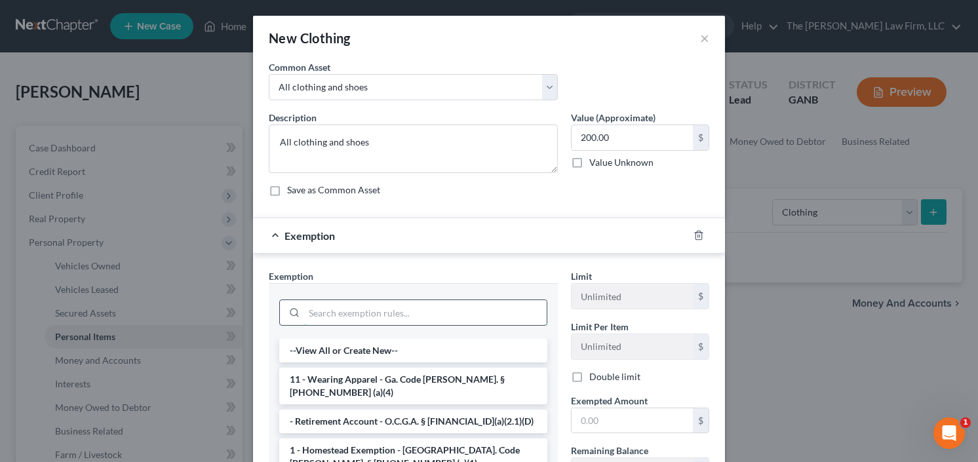
click at [395, 303] on input "search" at bounding box center [425, 312] width 242 height 25
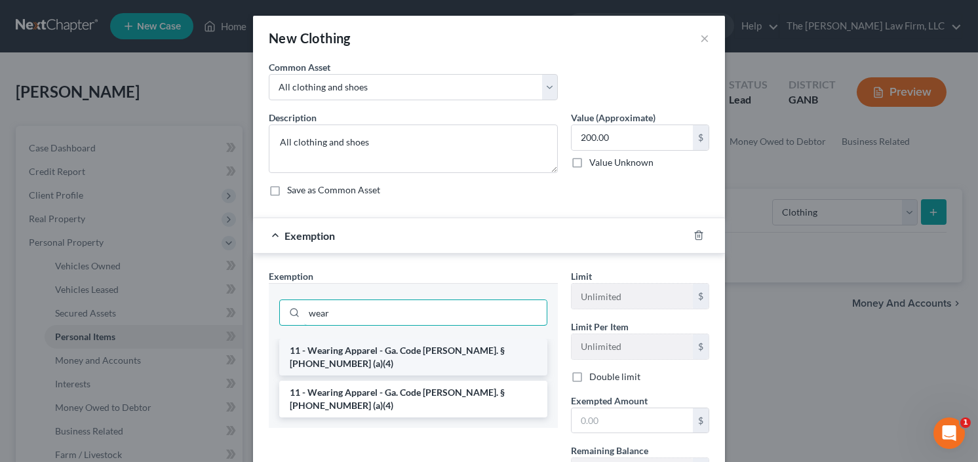
type input "wear"
click at [389, 345] on li "11 - Wearing Apparel - Ga. Code Ann. § 44-13-100 (a)(4)" at bounding box center [413, 357] width 268 height 37
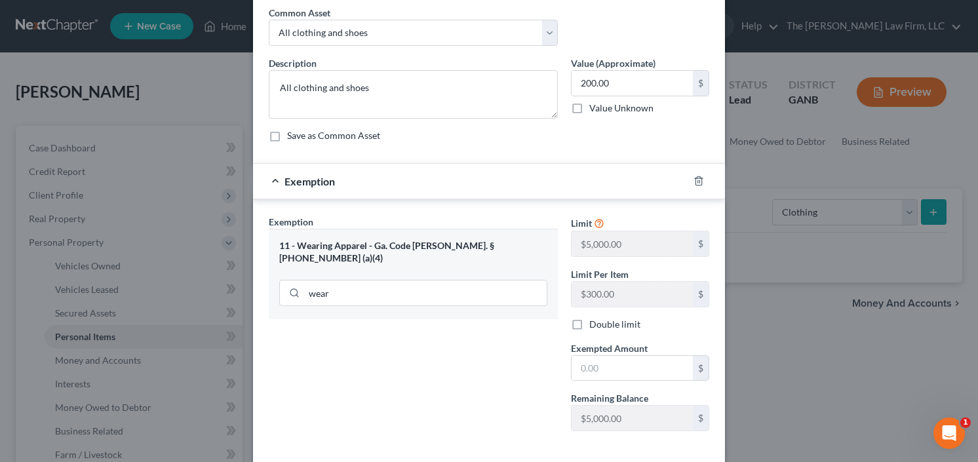
scroll to position [105, 0]
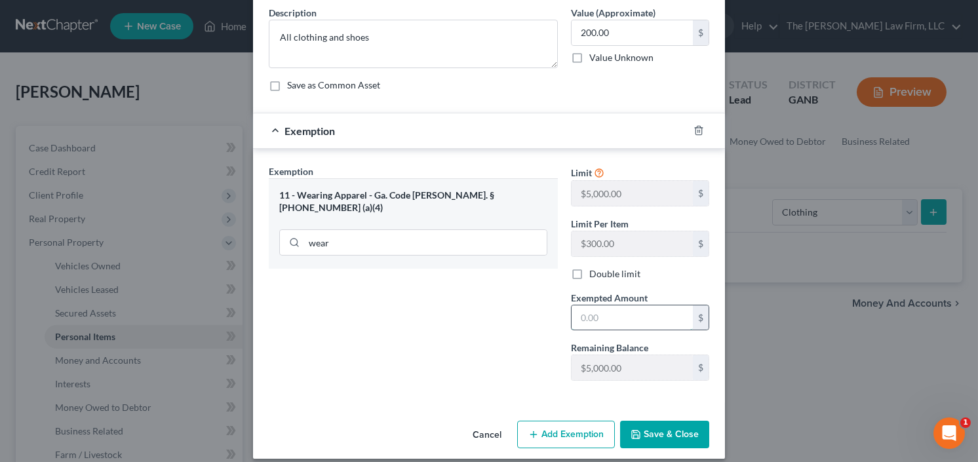
click at [636, 305] on input "text" at bounding box center [631, 317] width 121 height 25
type input "200.00"
click at [646, 423] on button "Save & Close" at bounding box center [664, 435] width 89 height 28
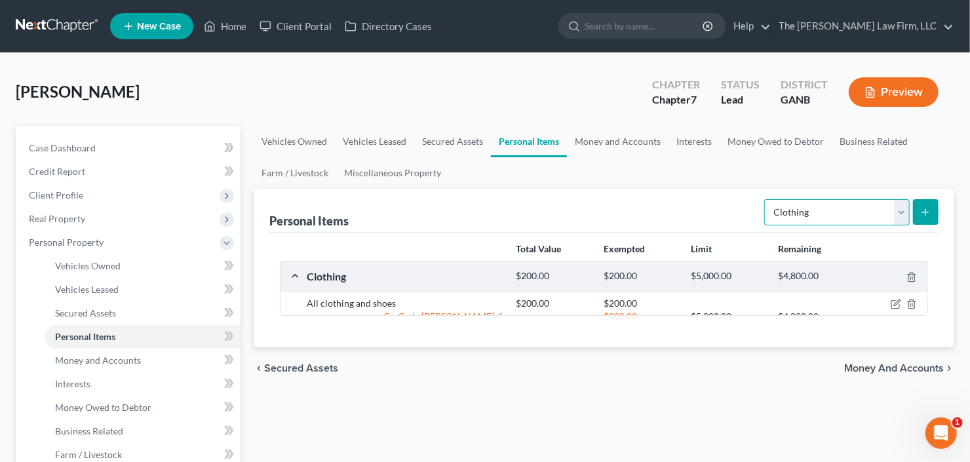
click at [839, 221] on select "Select Item Type Clothing Collectibles Of Value Electronics Firearms Household …" at bounding box center [836, 212] width 145 height 26
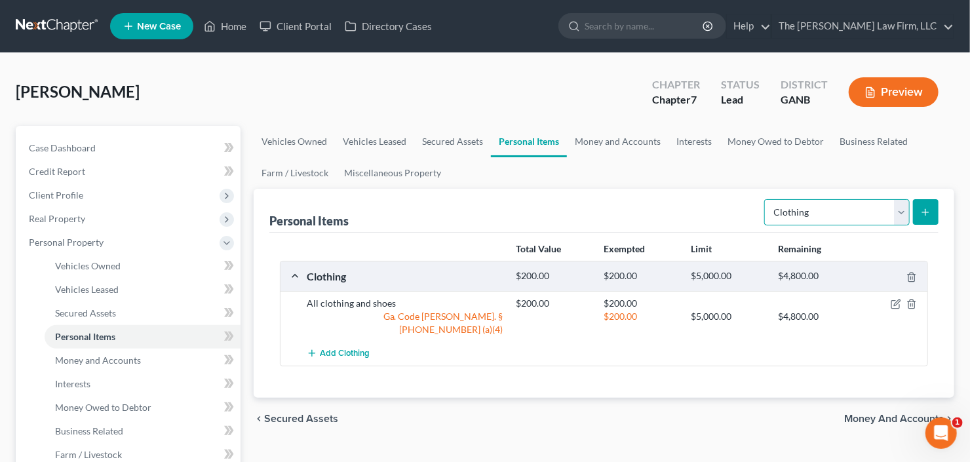
select select "household_goods"
click at [766, 199] on select "Select Item Type Clothing Collectibles Of Value Electronics Firearms Household …" at bounding box center [836, 212] width 145 height 26
click at [929, 212] on icon "submit" at bounding box center [925, 212] width 10 height 10
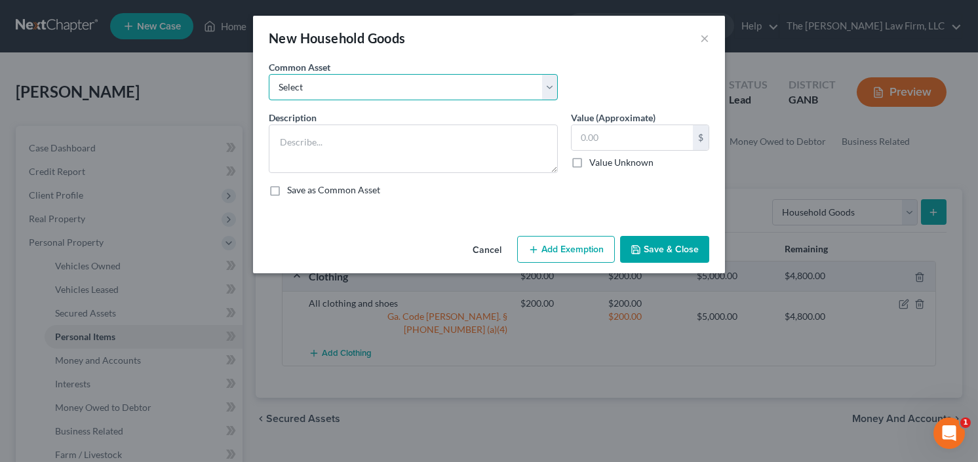
click at [396, 84] on select "Select All household goods and furniture All household goods and furniture All …" at bounding box center [413, 87] width 289 height 26
select select "0"
click at [269, 74] on select "Select All household goods and furniture All household goods and furniture All …" at bounding box center [413, 87] width 289 height 26
type textarea "All household goods and furniture"
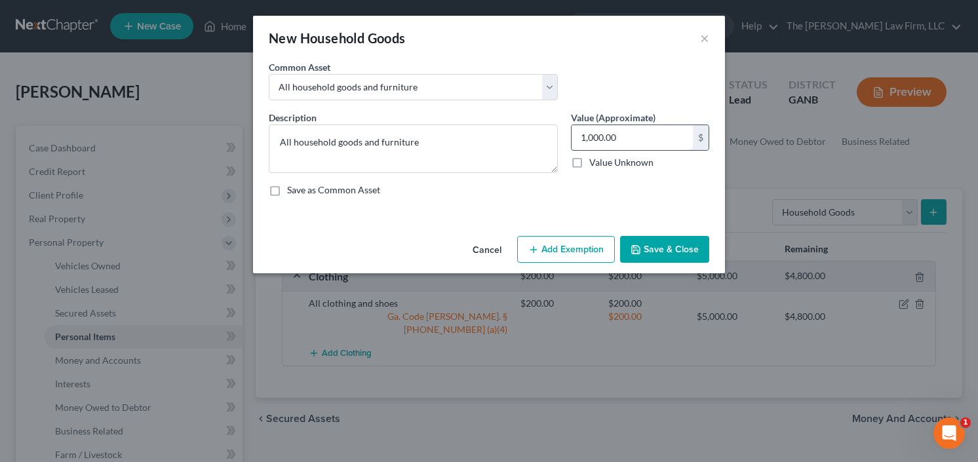
click at [652, 138] on input "1,000.00" at bounding box center [631, 137] width 121 height 25
type input "100"
click at [664, 260] on button "Save & Close" at bounding box center [664, 250] width 89 height 28
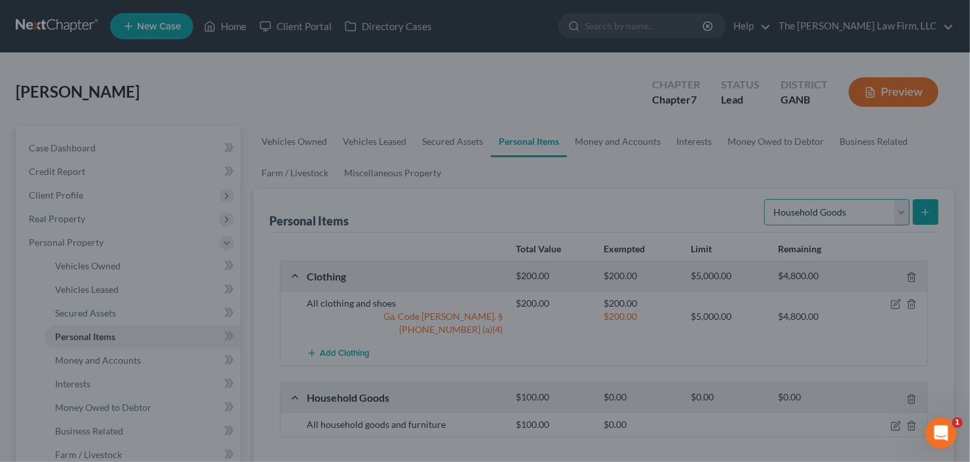
click at [815, 212] on select "Select Item Type Clothing Collectibles Of Value Electronics Firearms Household …" at bounding box center [836, 212] width 145 height 26
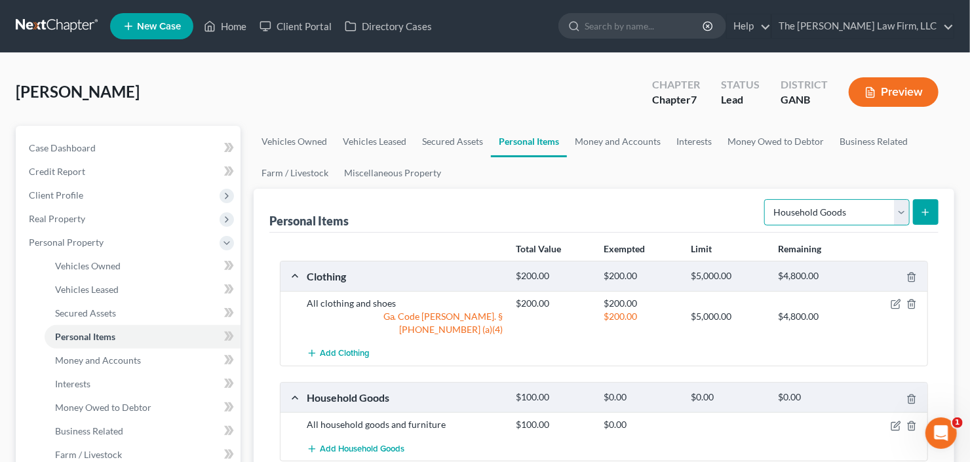
select select "electronics"
click at [766, 199] on select "Select Item Type Clothing Collectibles Of Value Electronics Firearms Household …" at bounding box center [836, 212] width 145 height 26
click at [933, 204] on button "submit" at bounding box center [926, 212] width 26 height 26
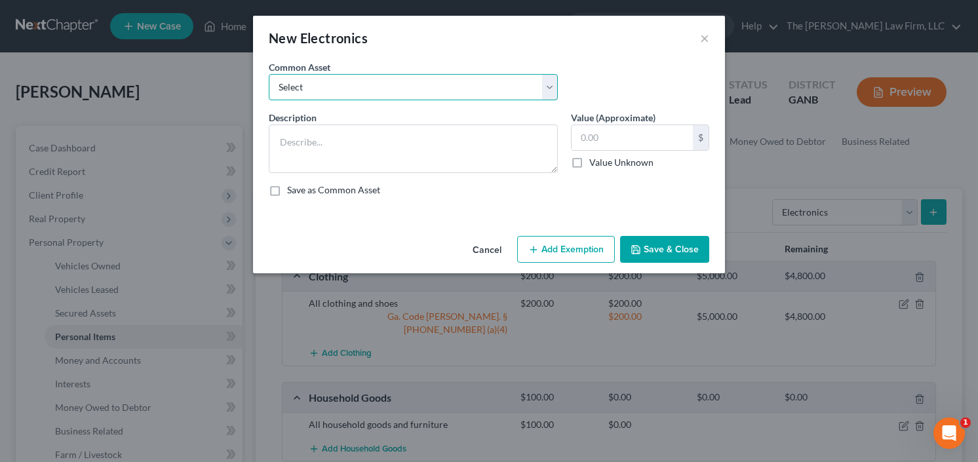
drag, startPoint x: 376, startPoint y: 83, endPoint x: 368, endPoint y: 96, distance: 15.5
click at [376, 83] on select "Select All Electronics" at bounding box center [413, 87] width 289 height 26
select select "0"
click at [269, 74] on select "Select All Electronics" at bounding box center [413, 87] width 289 height 26
type textarea "All Electronics"
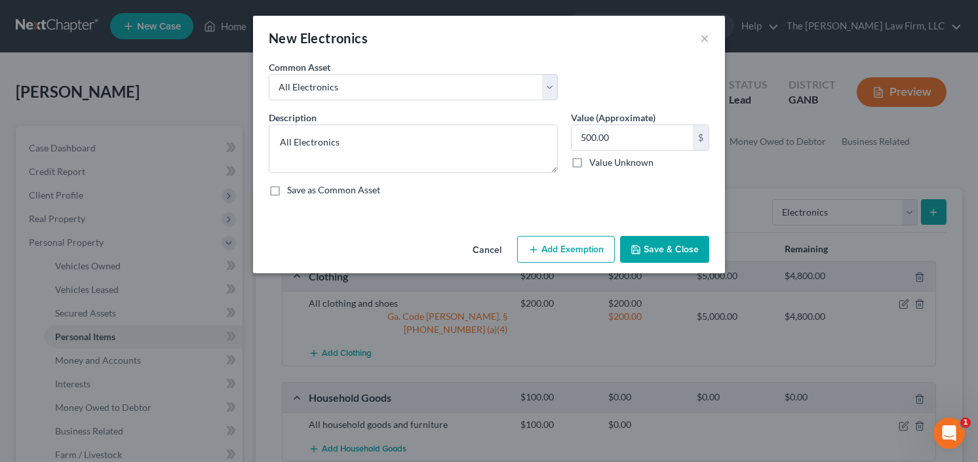
click at [646, 150] on div "500.00 $ Value Unknown" at bounding box center [640, 147] width 138 height 45
click at [617, 142] on input "500.00" at bounding box center [631, 137] width 121 height 25
type input "100"
click at [664, 241] on button "Save & Close" at bounding box center [664, 250] width 89 height 28
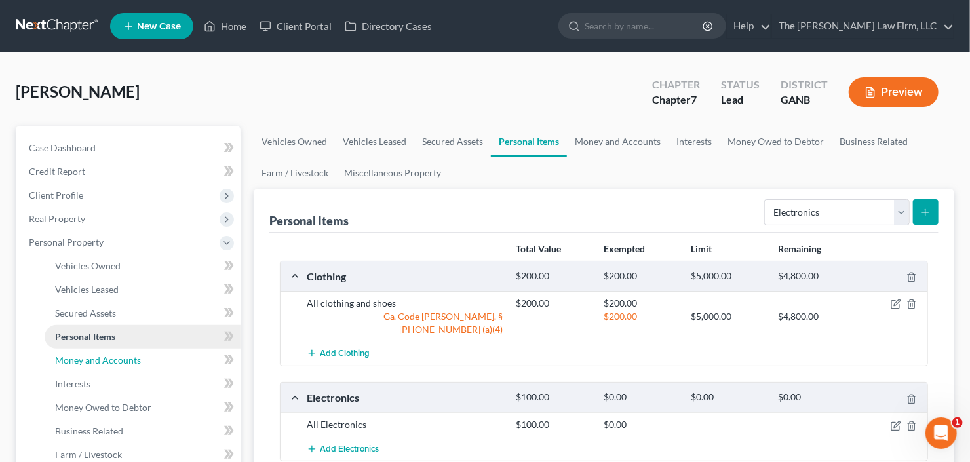
drag, startPoint x: 91, startPoint y: 364, endPoint x: 208, endPoint y: 338, distance: 119.4
click at [91, 364] on span "Money and Accounts" at bounding box center [98, 360] width 86 height 11
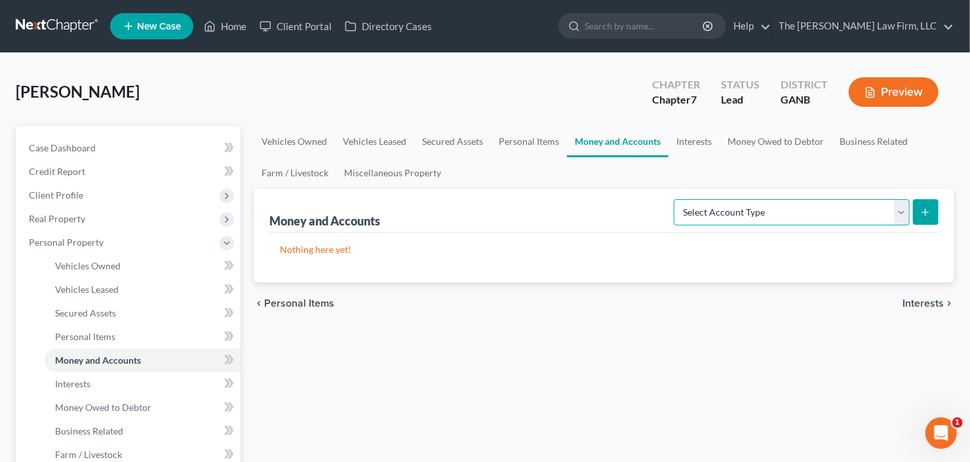
click at [774, 211] on select "Select Account Type Brokerage Cash on Hand Certificates of Deposit Checking Acc…" at bounding box center [792, 212] width 236 height 26
select select "checking"
click at [677, 199] on select "Select Account Type Brokerage Cash on Hand Certificates of Deposit Checking Acc…" at bounding box center [792, 212] width 236 height 26
click at [932, 208] on button "submit" at bounding box center [926, 212] width 26 height 26
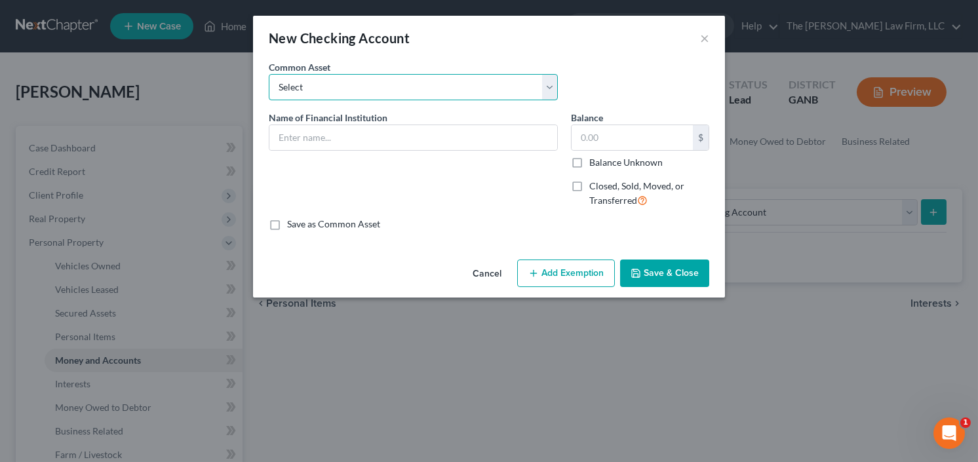
click at [382, 96] on select "Select PNC Credit Union of Georgia Discover Bank Atlanta Postal Credit Union Am…" at bounding box center [413, 87] width 289 height 26
select select "19"
click at [269, 74] on select "Select PNC Credit Union of Georgia Discover Bank Atlanta Postal Credit Union Am…" at bounding box center [413, 87] width 289 height 26
type input "Capital One"
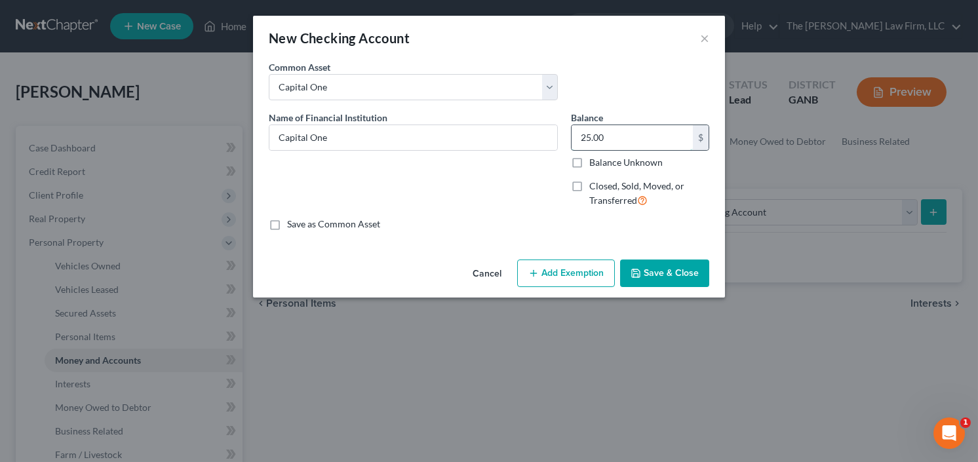
click at [639, 125] on input "25.00" at bounding box center [631, 137] width 121 height 25
type input "17"
click at [565, 274] on button "Add Exemption" at bounding box center [566, 274] width 98 height 28
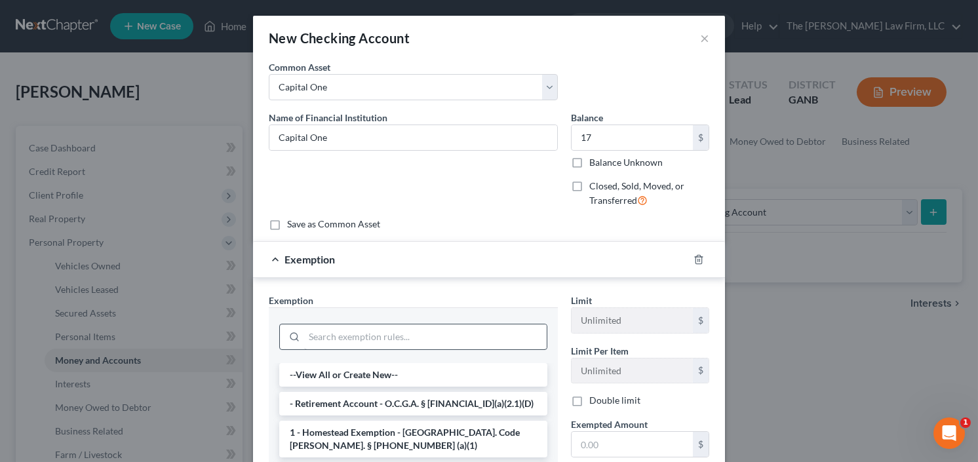
click at [431, 323] on div at bounding box center [413, 335] width 268 height 34
click at [429, 332] on input "search" at bounding box center [425, 336] width 242 height 25
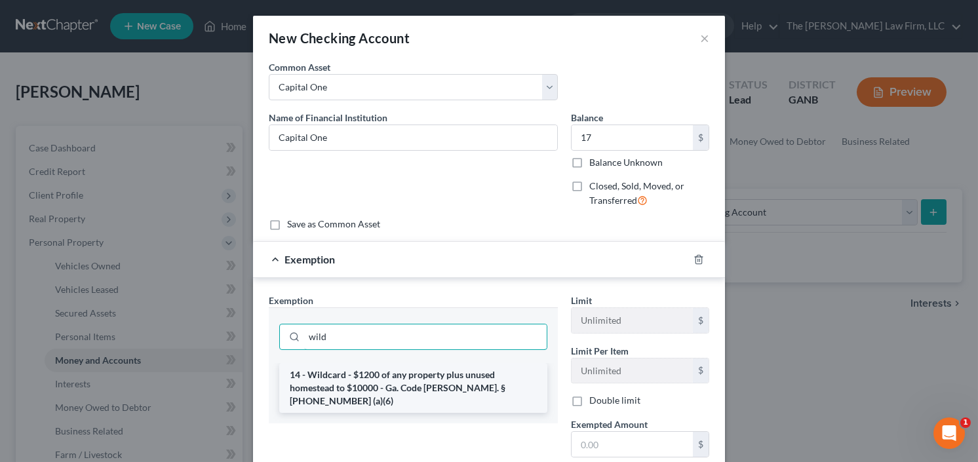
type input "wild"
click at [410, 366] on li "14 - Wildcard - $1200 of any property plus unused homestead to $10000 - Ga. Cod…" at bounding box center [413, 388] width 268 height 50
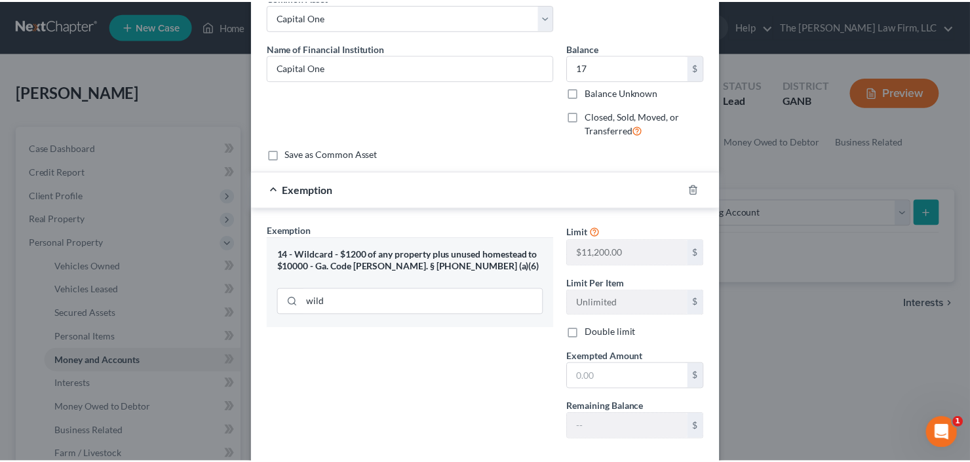
scroll to position [139, 0]
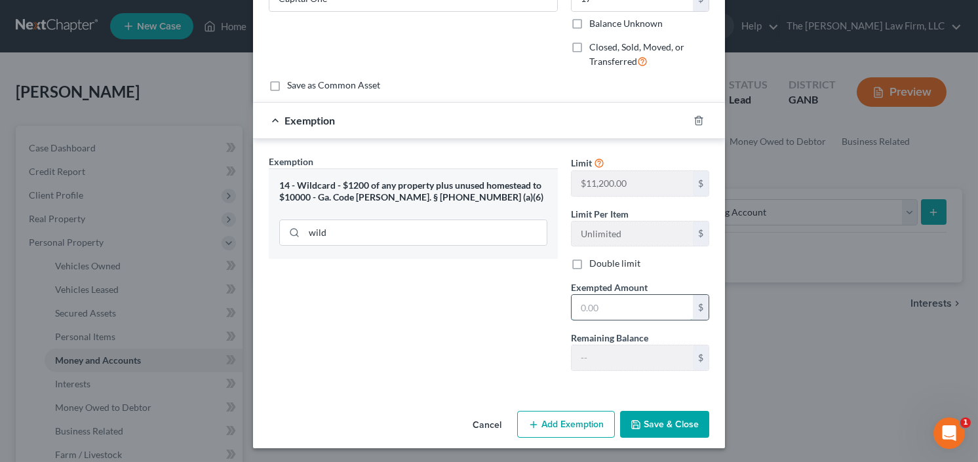
click at [611, 297] on input "text" at bounding box center [631, 307] width 121 height 25
type input "17"
drag, startPoint x: 670, startPoint y: 429, endPoint x: 677, endPoint y: 419, distance: 12.7
click at [670, 429] on button "Save & Close" at bounding box center [664, 425] width 89 height 28
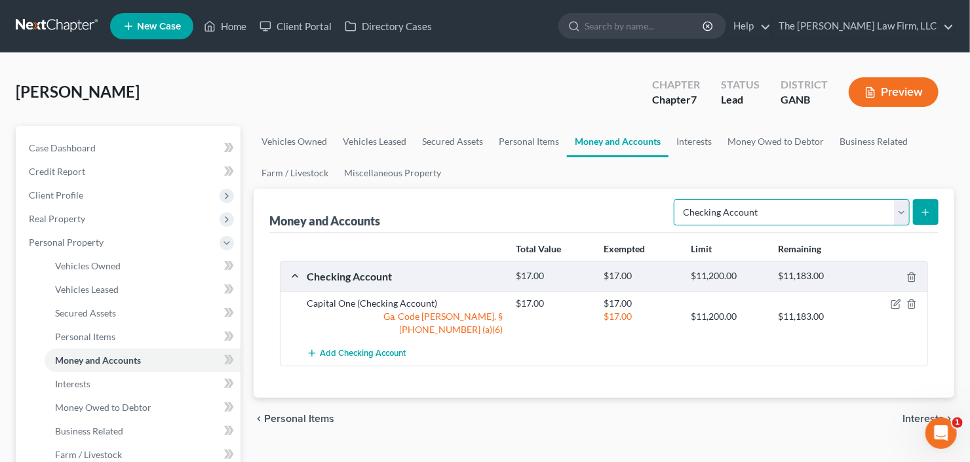
click at [817, 212] on select "Select Account Type Brokerage Cash on Hand Certificates of Deposit Checking Acc…" at bounding box center [792, 212] width 236 height 26
click at [917, 208] on button "submit" at bounding box center [926, 212] width 26 height 26
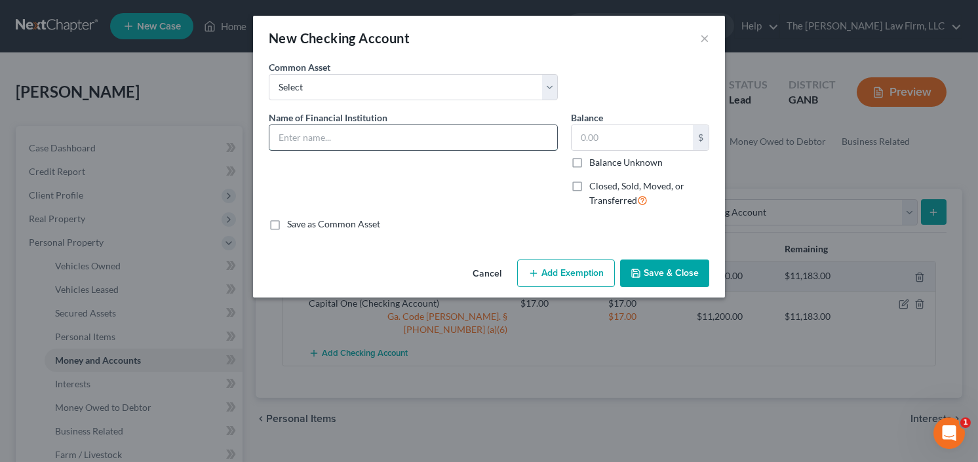
click at [310, 134] on input "text" at bounding box center [413, 137] width 288 height 25
type input "Ameris Bank"
click at [579, 133] on input "text" at bounding box center [631, 137] width 121 height 25
type input "50.00"
click at [661, 277] on button "Save & Close" at bounding box center [664, 274] width 89 height 28
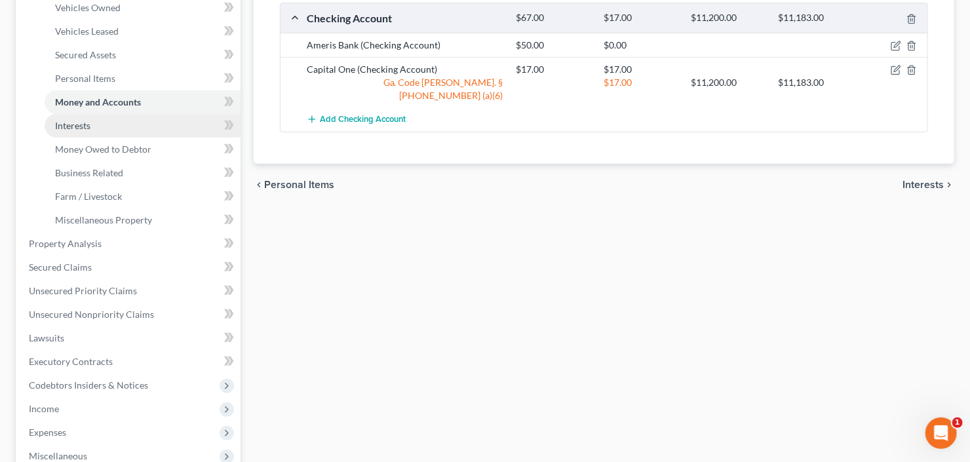
scroll to position [315, 0]
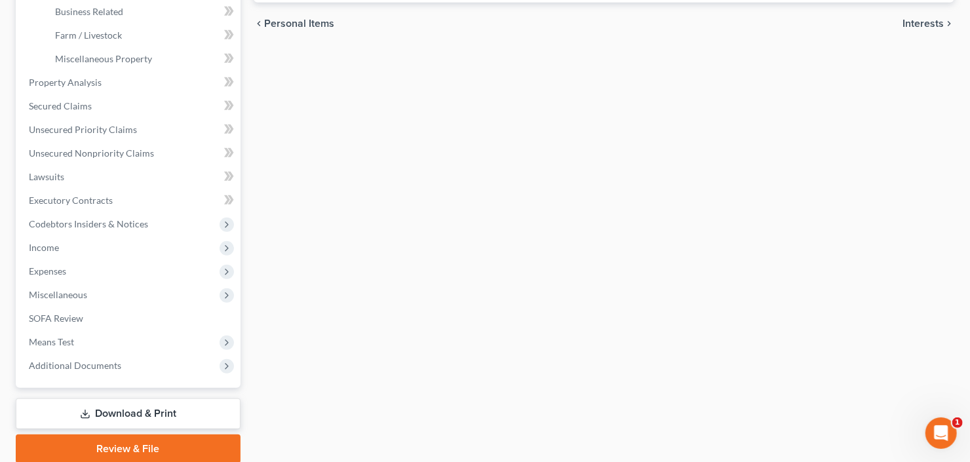
click at [121, 290] on span "Miscellaneous" at bounding box center [129, 295] width 222 height 24
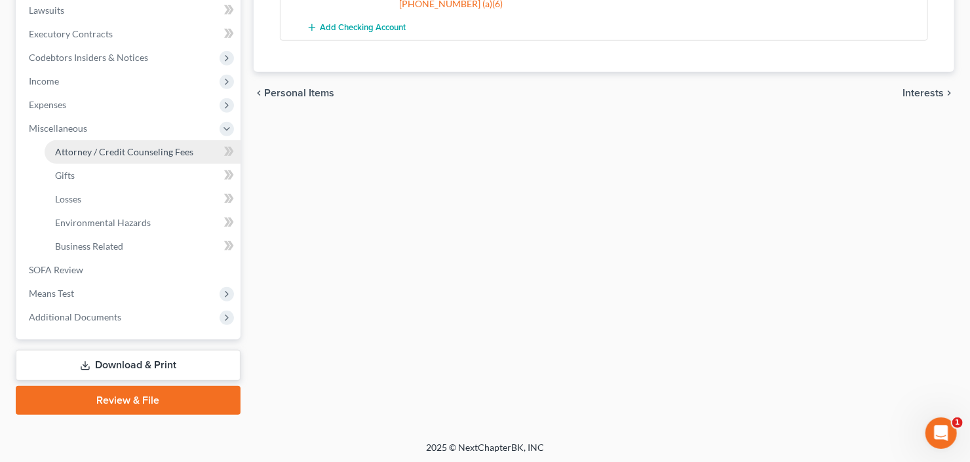
click at [153, 144] on link "Attorney / Credit Counseling Fees" at bounding box center [143, 152] width 196 height 24
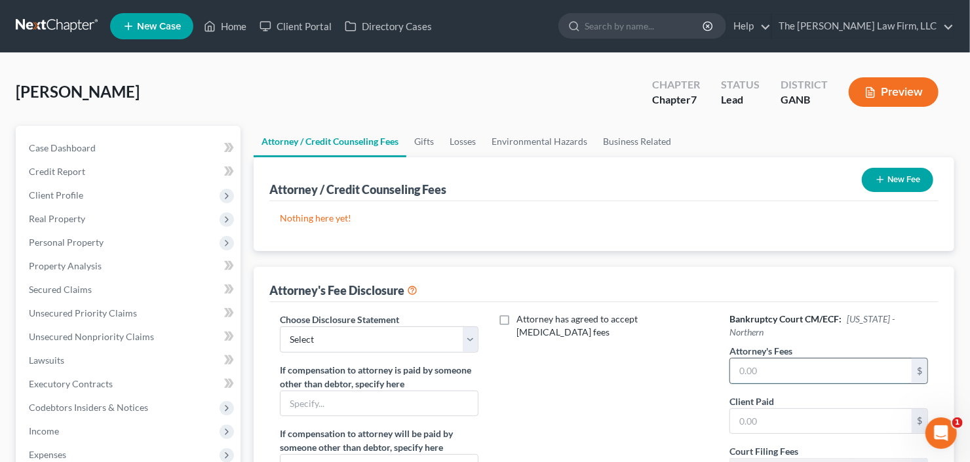
click at [815, 358] on input "text" at bounding box center [821, 370] width 182 height 25
type input "1,950"
type input "500"
click at [365, 325] on div "Choose Disclosure Statement Select Advanced Fee 13 Joint Hourly fee agreement C…" at bounding box center [379, 333] width 199 height 40
click at [374, 334] on select "Select Advanced Fee 13 Joint Hourly fee agreement Chapter 13 Advance Fee Ch 7 S…" at bounding box center [379, 339] width 199 height 26
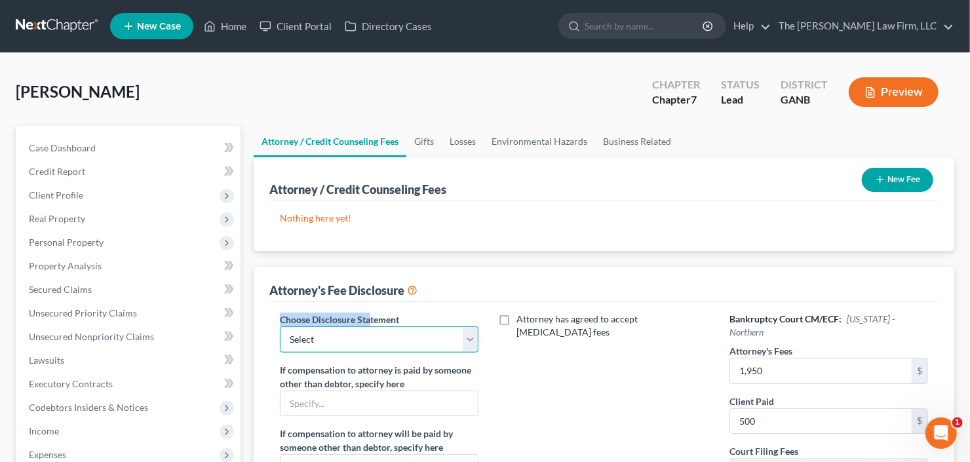
select select "3"
click at [280, 326] on select "Select Advanced Fee 13 Joint Hourly fee agreement Chapter 13 Advance Fee Ch 7 S…" at bounding box center [379, 339] width 199 height 26
click at [912, 174] on button "New Fee" at bounding box center [897, 180] width 71 height 24
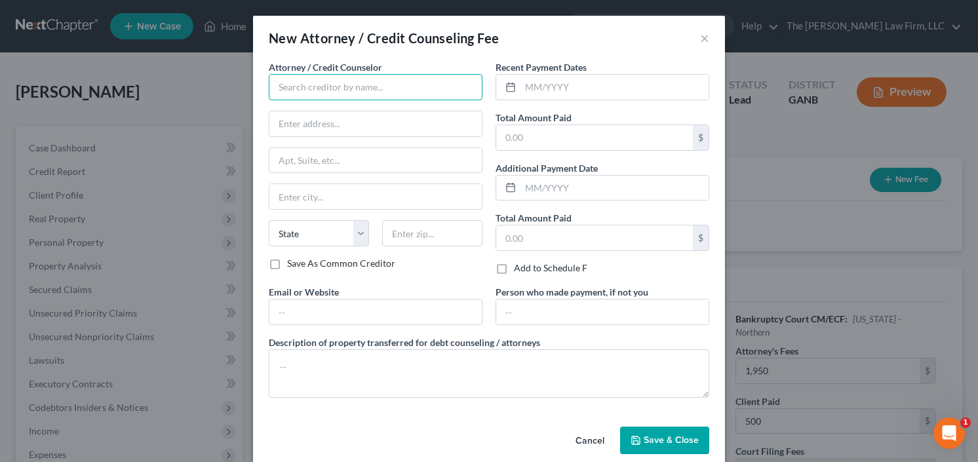
click at [353, 78] on input "text" at bounding box center [376, 87] width 214 height 26
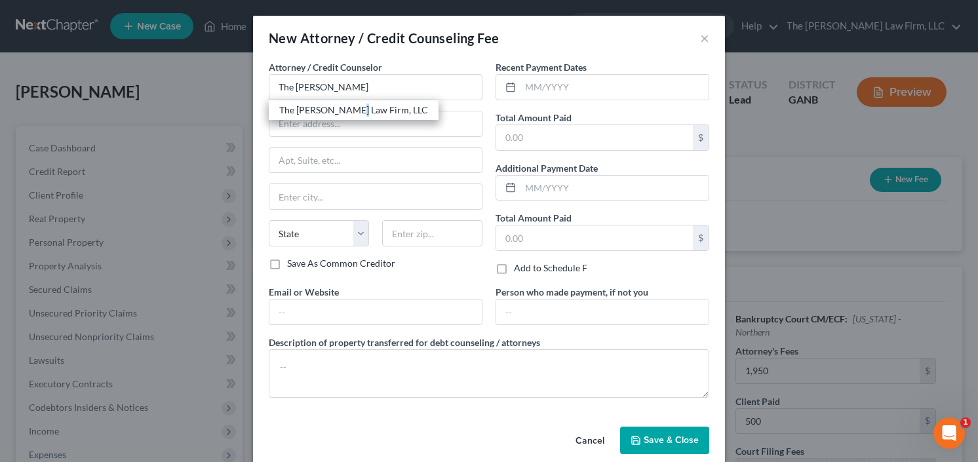
click at [341, 106] on div "The [PERSON_NAME] Law Firm, LLC" at bounding box center [353, 110] width 149 height 13
type input "The [PERSON_NAME] Law Firm, LLC"
type input "5555 Glenridge Connector Suite 200"
type input "Atlanta"
select select "10"
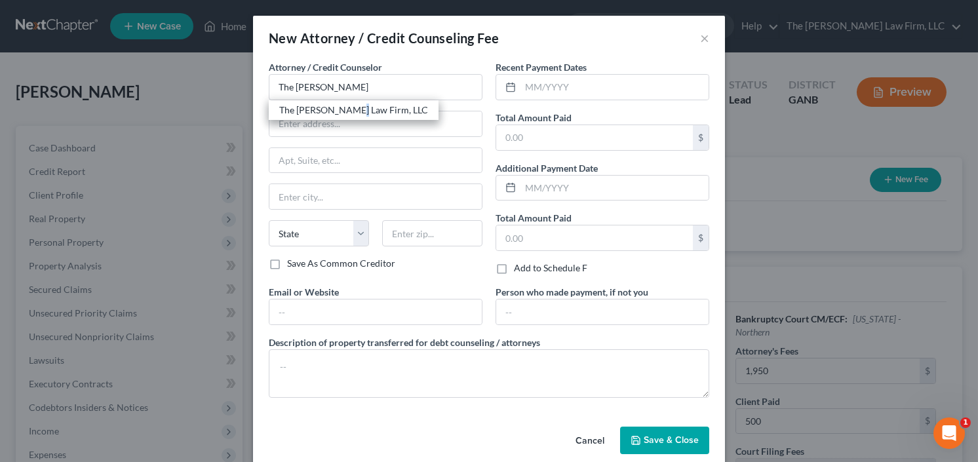
type input "30342"
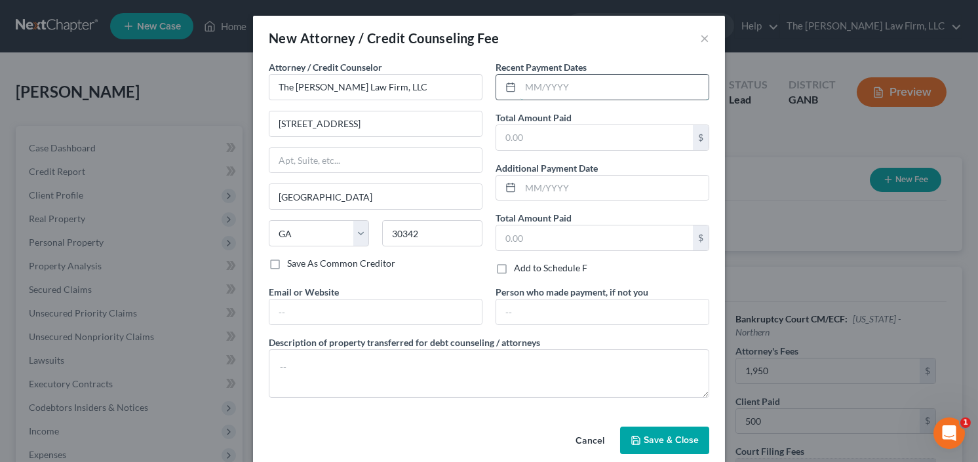
click at [549, 82] on input "text" at bounding box center [614, 87] width 188 height 25
type input "10/25"
type input "2"
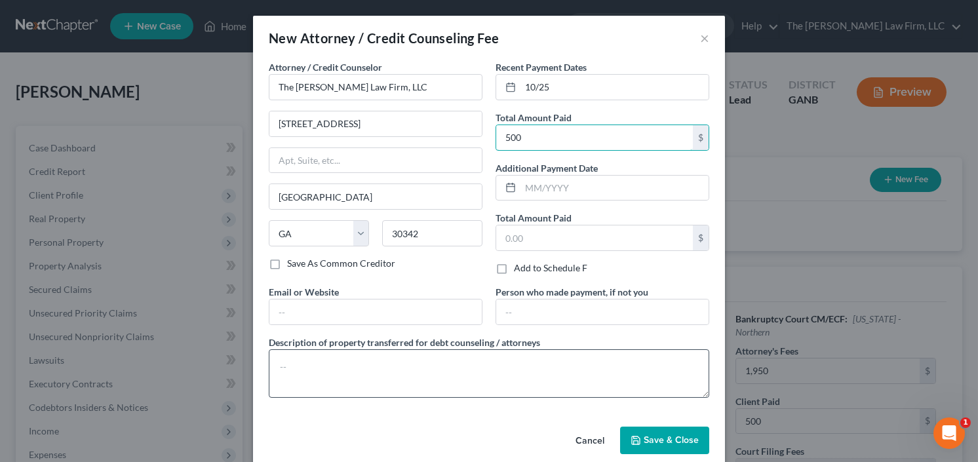
type input "500"
click at [358, 358] on textarea at bounding box center [489, 373] width 440 height 48
type textarea "retainer"
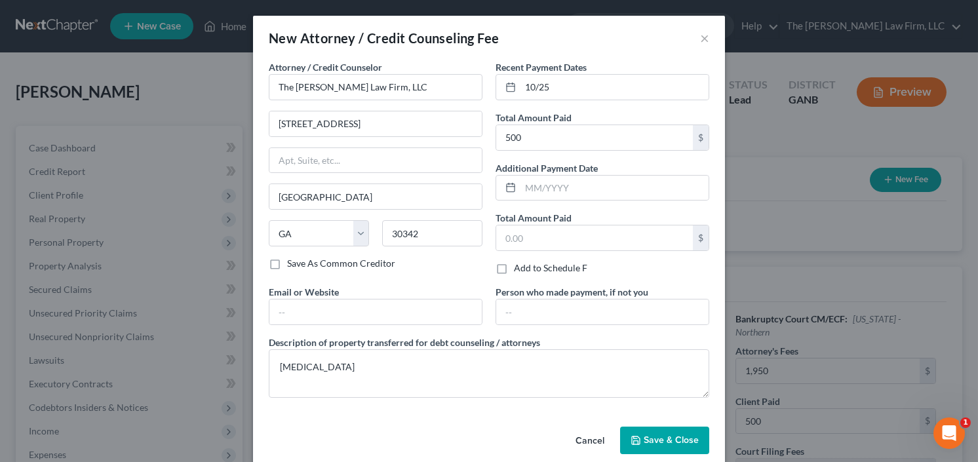
click at [651, 434] on span "Save & Close" at bounding box center [671, 439] width 55 height 11
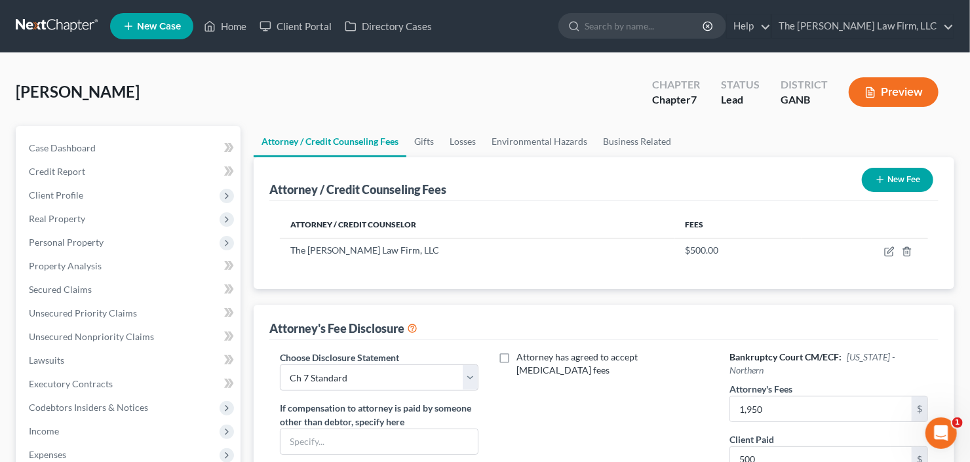
click at [886, 181] on button "New Fee" at bounding box center [897, 180] width 71 height 24
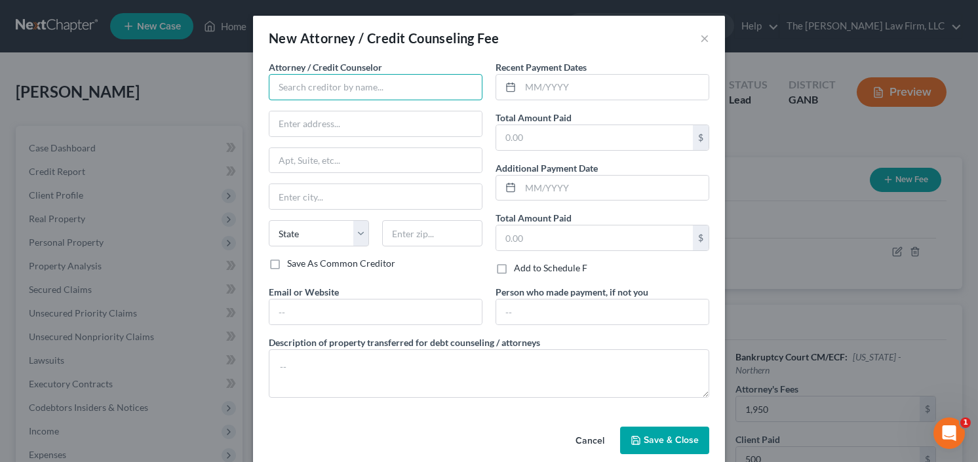
click at [349, 81] on input "text" at bounding box center [376, 87] width 214 height 26
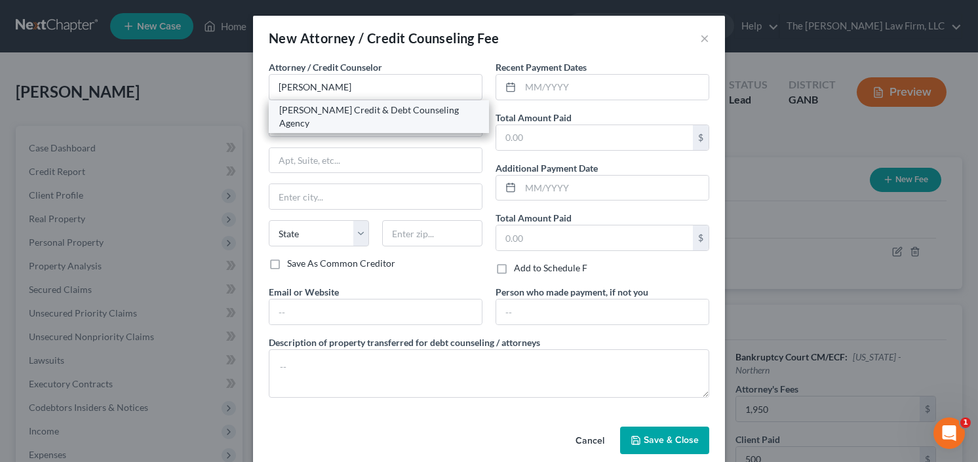
click at [334, 110] on div "Allen Credit & Debt Counseling Agency" at bounding box center [378, 117] width 199 height 26
type input "Allen Credit & Debt Counseling Agency"
type input "20003 387th Ave"
type input "Wolsey"
select select "43"
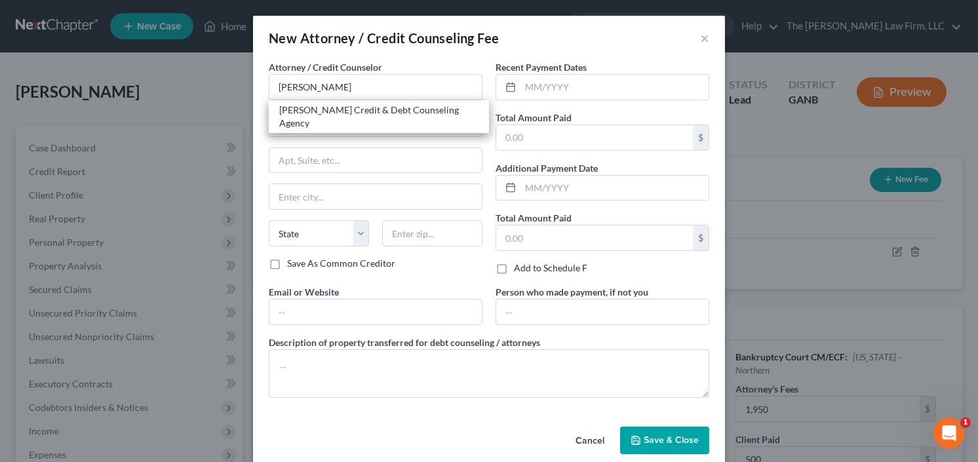
type input "57384"
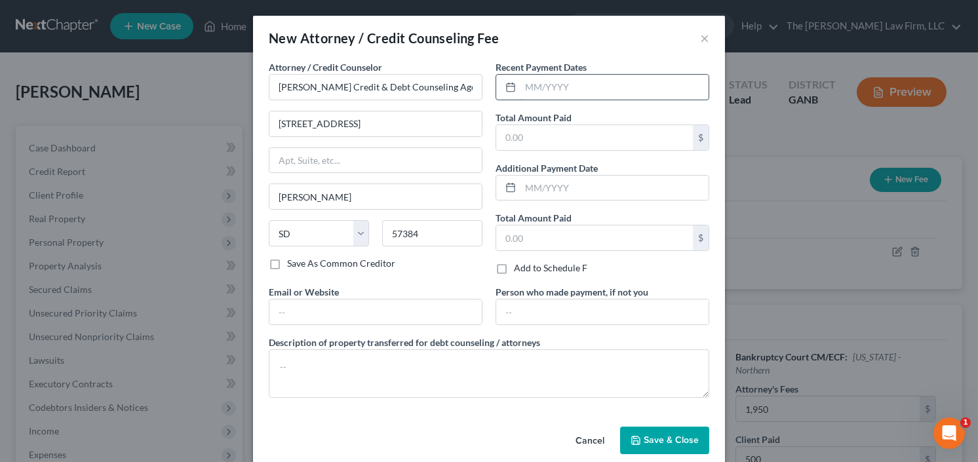
drag, startPoint x: 558, startPoint y: 90, endPoint x: 556, endPoint y: 83, distance: 8.1
click at [558, 90] on input "text" at bounding box center [614, 87] width 188 height 25
type input "10/25"
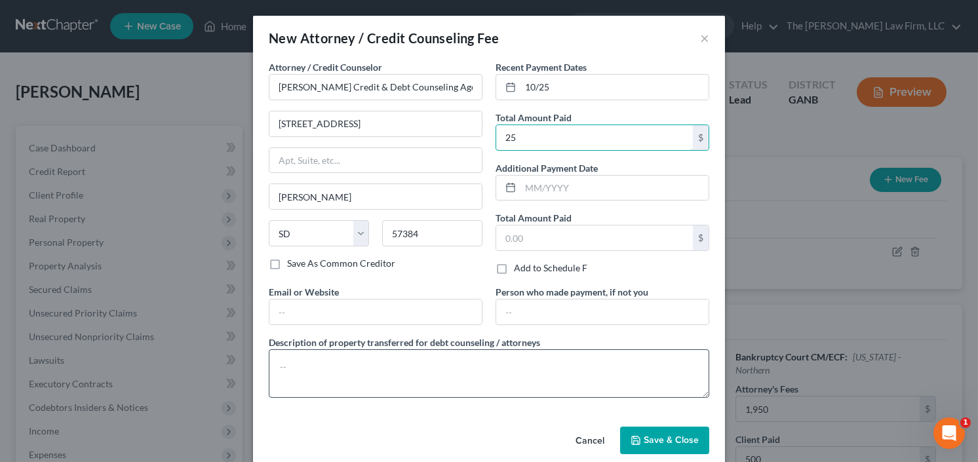
type input "25"
click at [318, 356] on textarea at bounding box center [489, 373] width 440 height 48
type textarea "credit counseling"
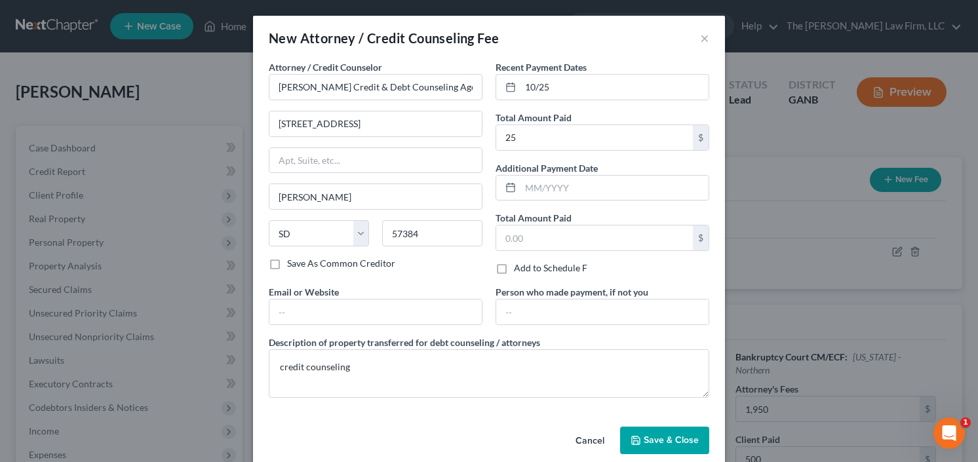
click at [651, 438] on span "Save & Close" at bounding box center [671, 439] width 55 height 11
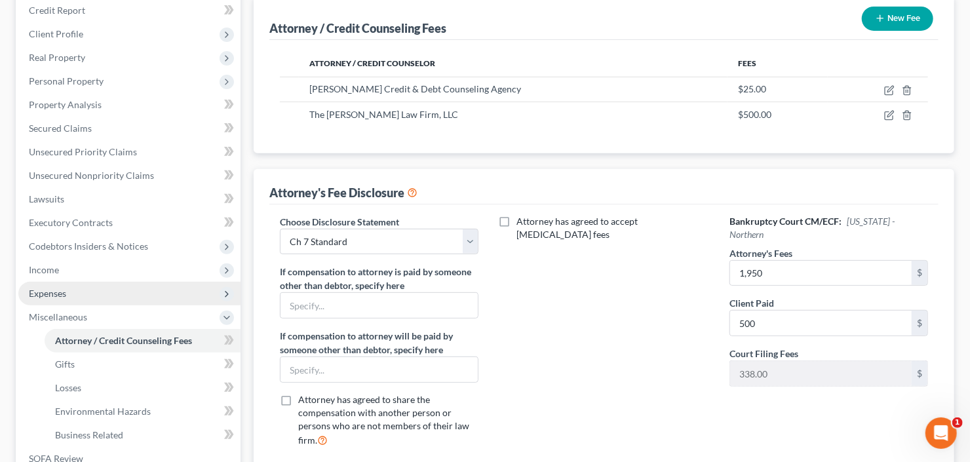
scroll to position [262, 0]
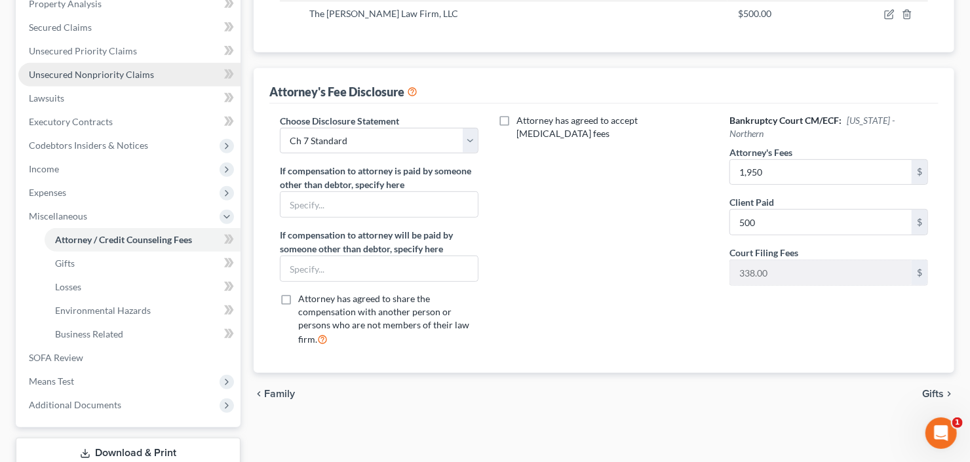
click at [106, 79] on link "Unsecured Nonpriority Claims" at bounding box center [129, 75] width 222 height 24
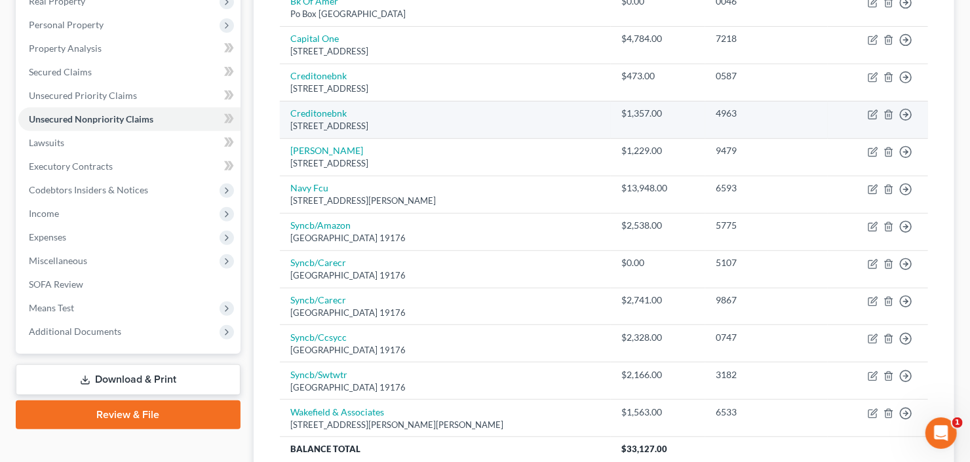
scroll to position [157, 0]
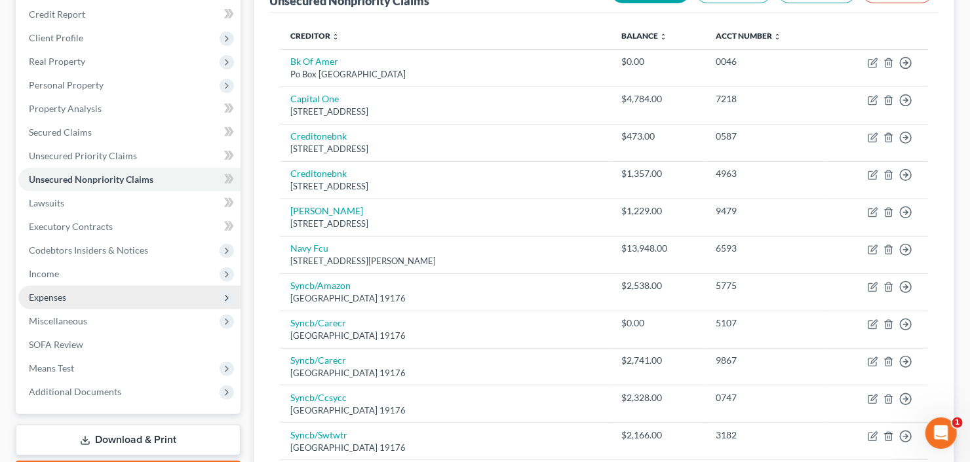
click at [82, 297] on span "Expenses" at bounding box center [129, 298] width 222 height 24
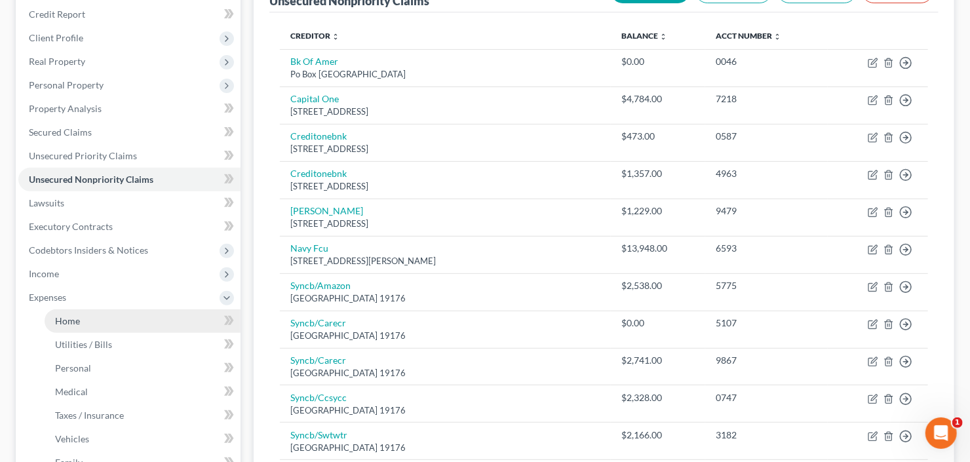
click at [78, 321] on span "Home" at bounding box center [67, 320] width 25 height 11
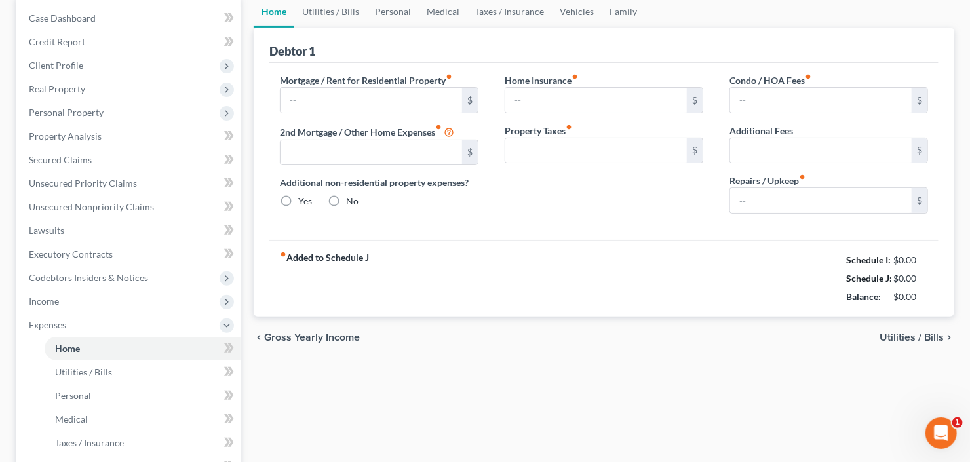
type input "0.00"
radio input "true"
type input "0.00"
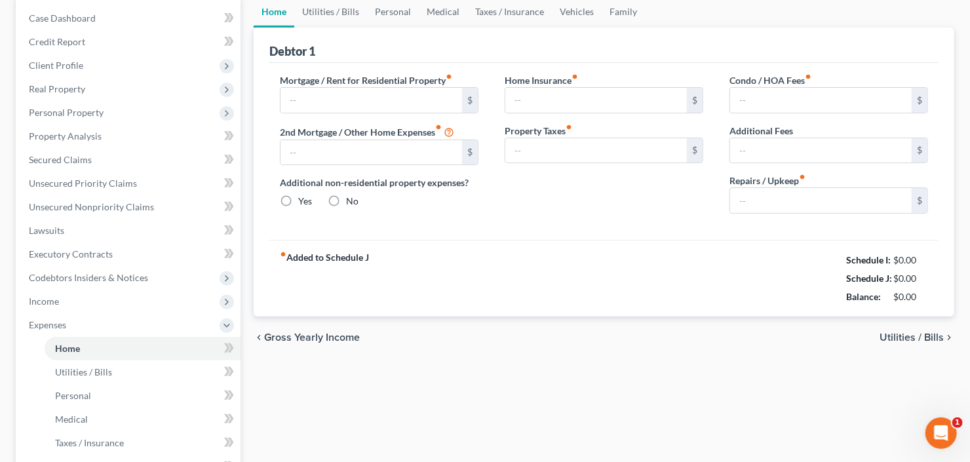
type input "0.00"
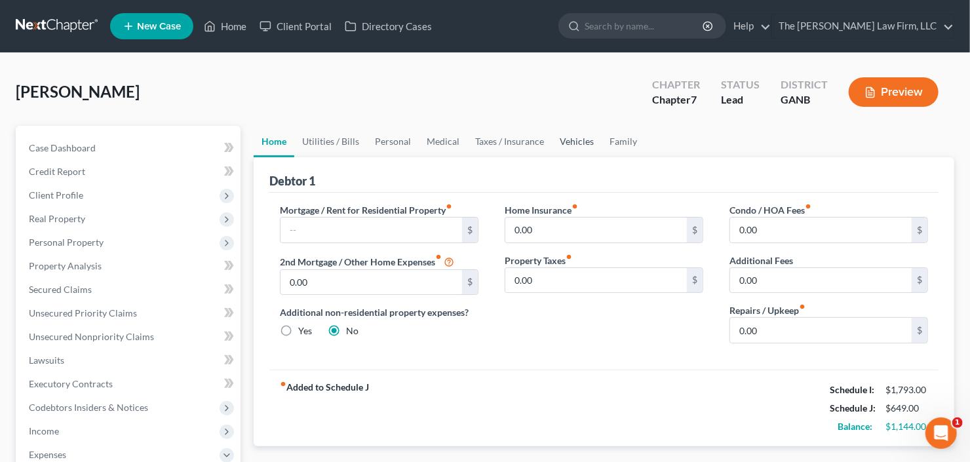
click at [570, 137] on link "Vehicles" at bounding box center [577, 141] width 50 height 31
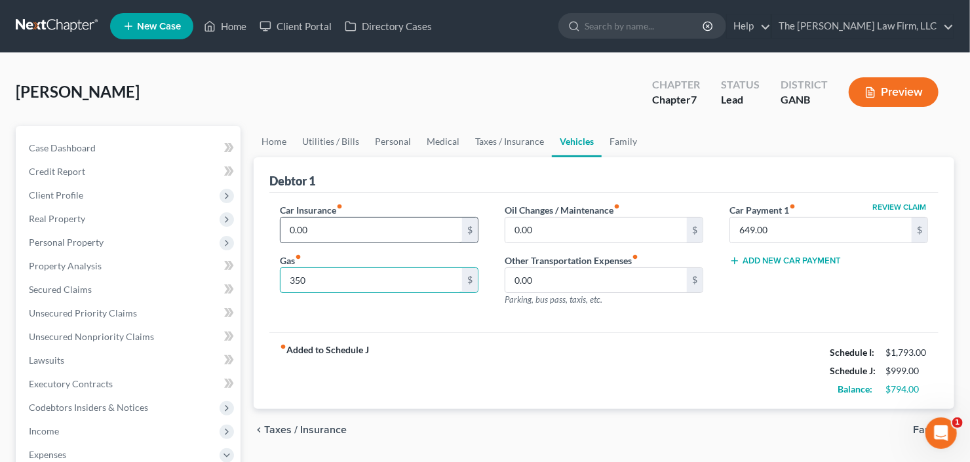
type input "350"
click at [337, 144] on link "Utilities / Bills" at bounding box center [330, 141] width 73 height 31
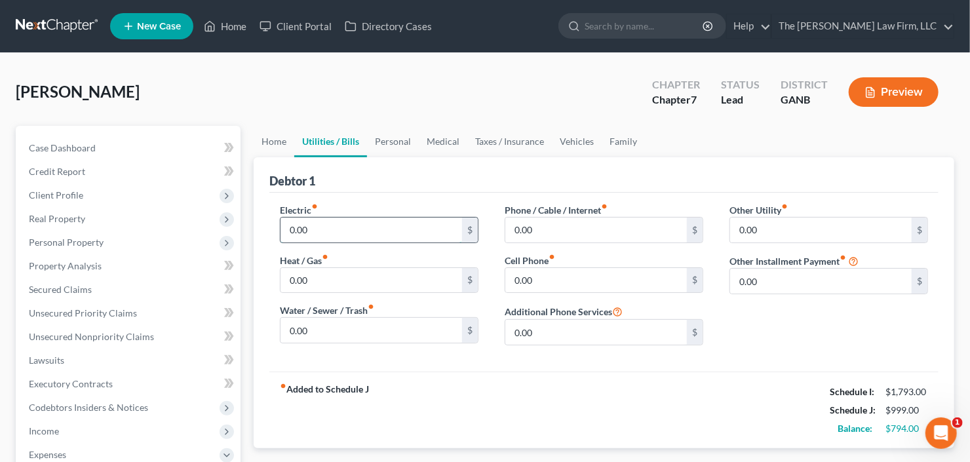
click at [322, 236] on input "0.00" at bounding box center [371, 230] width 182 height 25
type input "100"
type input "25"
type input "100"
click at [385, 139] on link "Personal" at bounding box center [393, 141] width 52 height 31
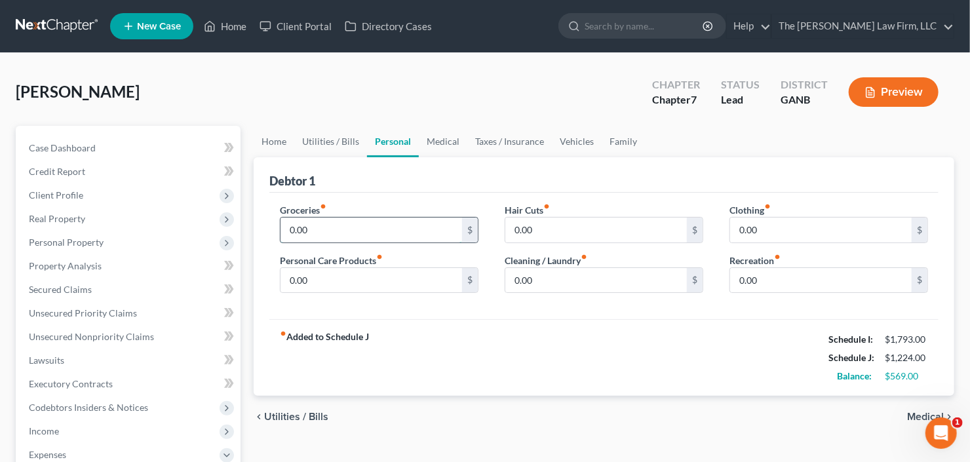
click at [344, 240] on input "0.00" at bounding box center [371, 230] width 182 height 25
type input "400"
type input "100"
type input "50"
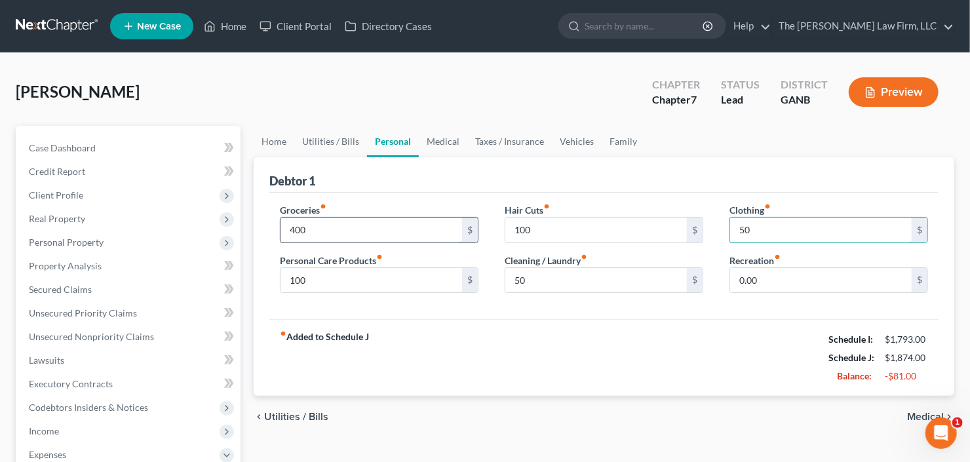
type input "50"
click at [571, 138] on link "Vehicles" at bounding box center [577, 141] width 50 height 31
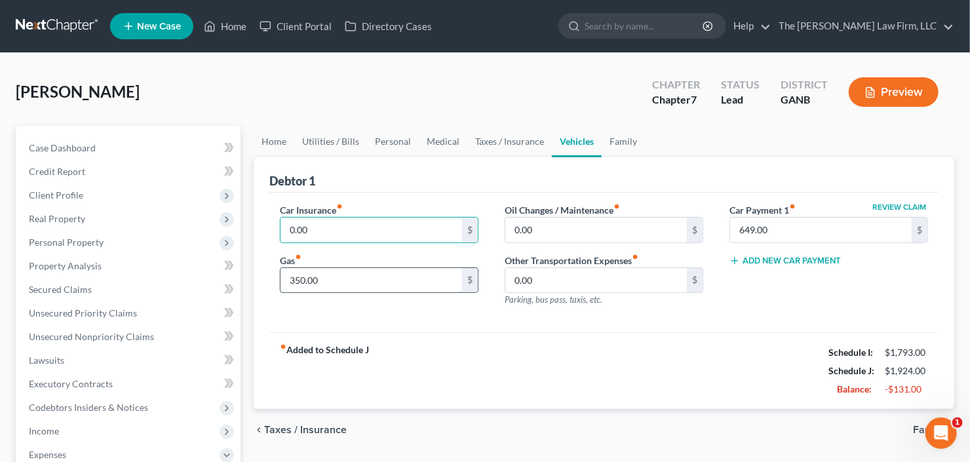
click at [335, 275] on input "350.00" at bounding box center [371, 280] width 182 height 25
type input "200"
click at [326, 236] on input "0.00" at bounding box center [371, 230] width 182 height 25
click at [324, 232] on input "0.00" at bounding box center [371, 230] width 182 height 25
drag, startPoint x: 324, startPoint y: 232, endPoint x: 180, endPoint y: 249, distance: 145.2
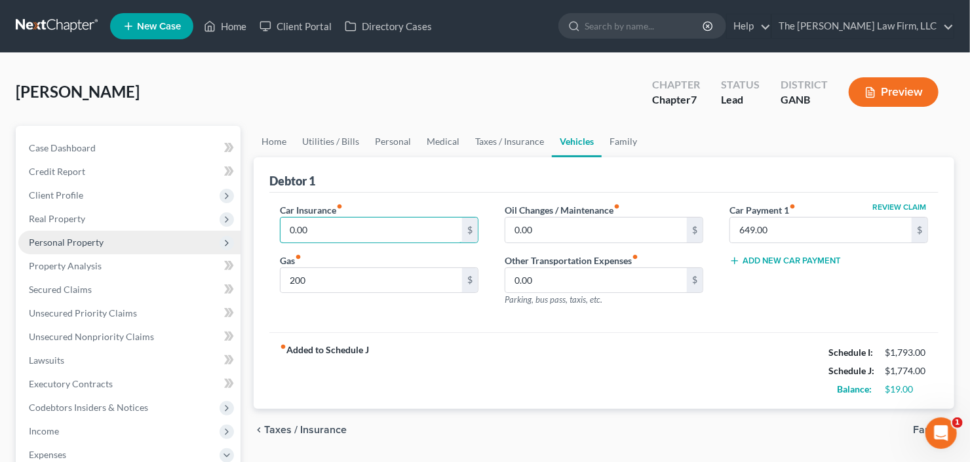
click at [180, 249] on div "Petition Navigation Case Dashboard Payments Invoices Payments Payments Credit R…" at bounding box center [485, 469] width 952 height 686
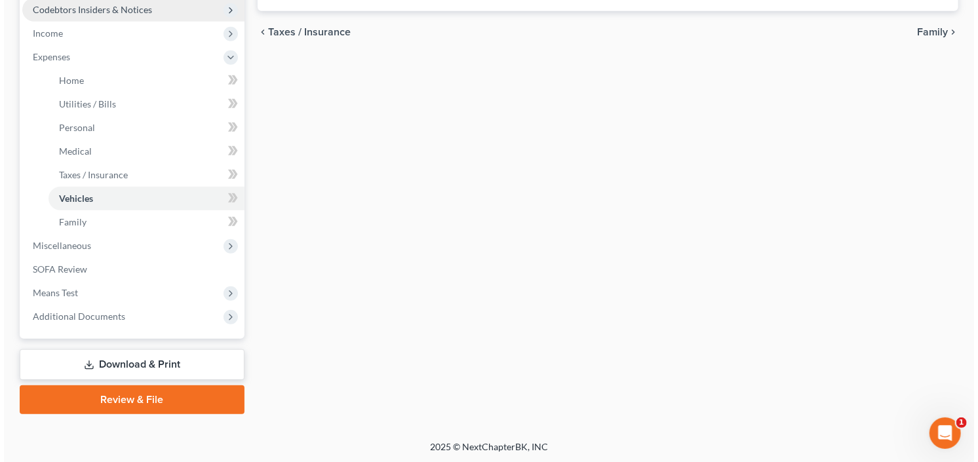
scroll to position [188, 0]
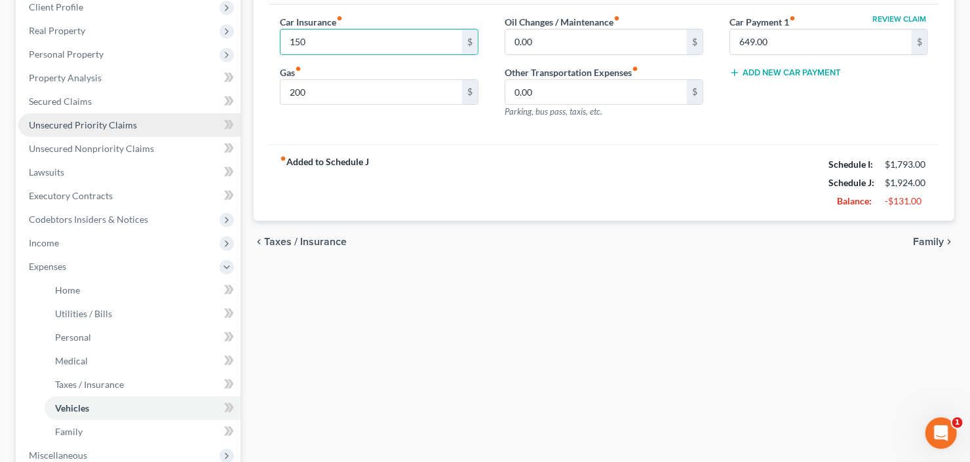
click at [87, 135] on link "Unsecured Priority Claims" at bounding box center [129, 125] width 222 height 24
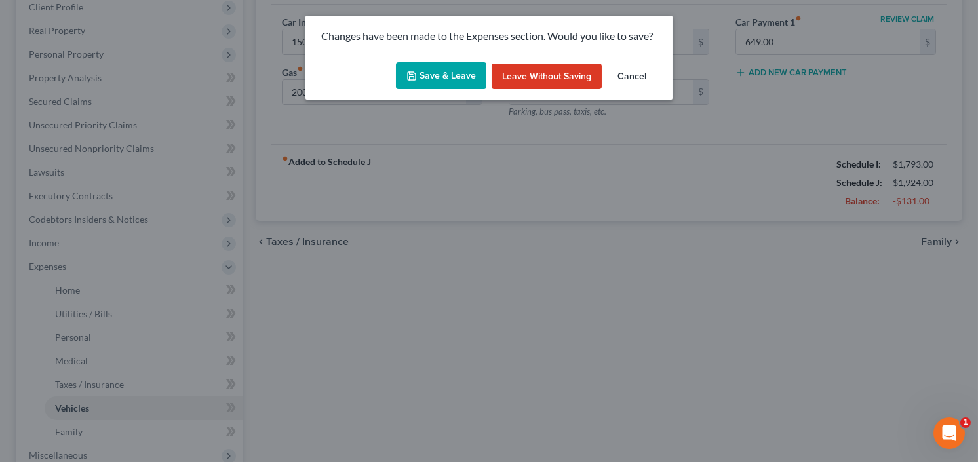
click at [421, 73] on button "Save & Leave" at bounding box center [441, 76] width 90 height 28
type input "150.00"
type input "200.00"
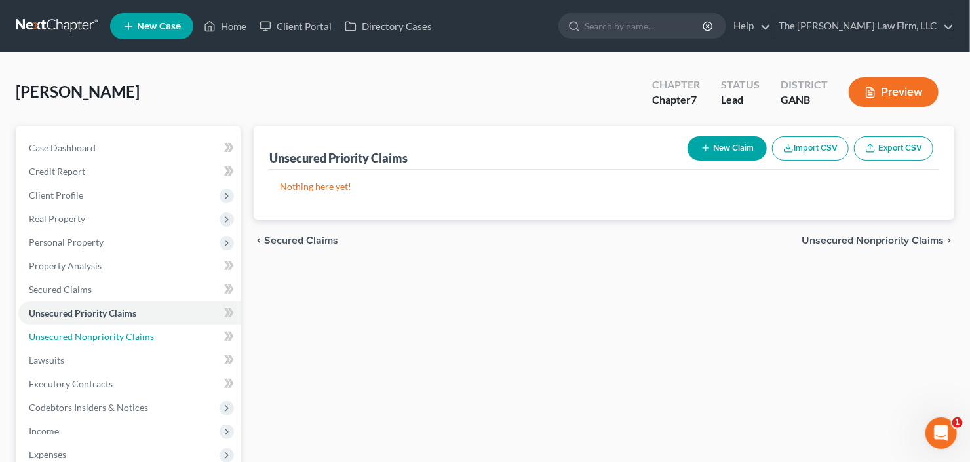
drag, startPoint x: 75, startPoint y: 334, endPoint x: 245, endPoint y: 285, distance: 177.2
click at [75, 334] on span "Unsecured Nonpriority Claims" at bounding box center [91, 336] width 125 height 11
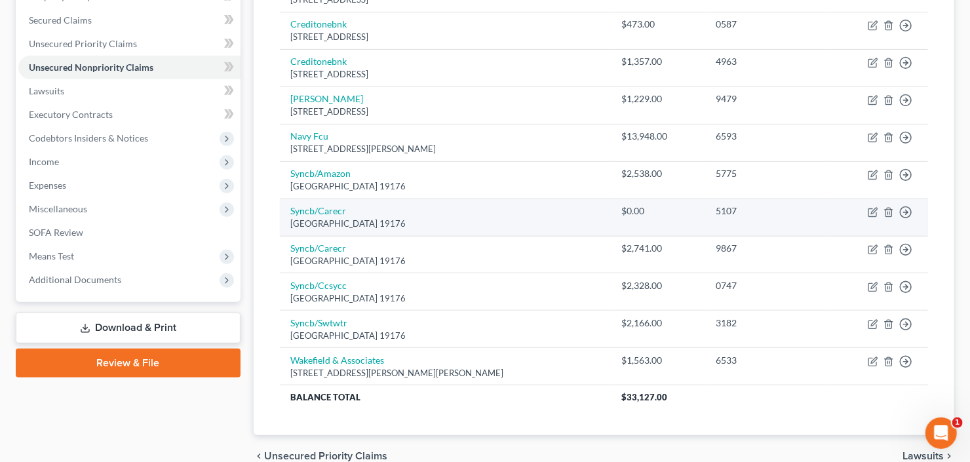
scroll to position [279, 0]
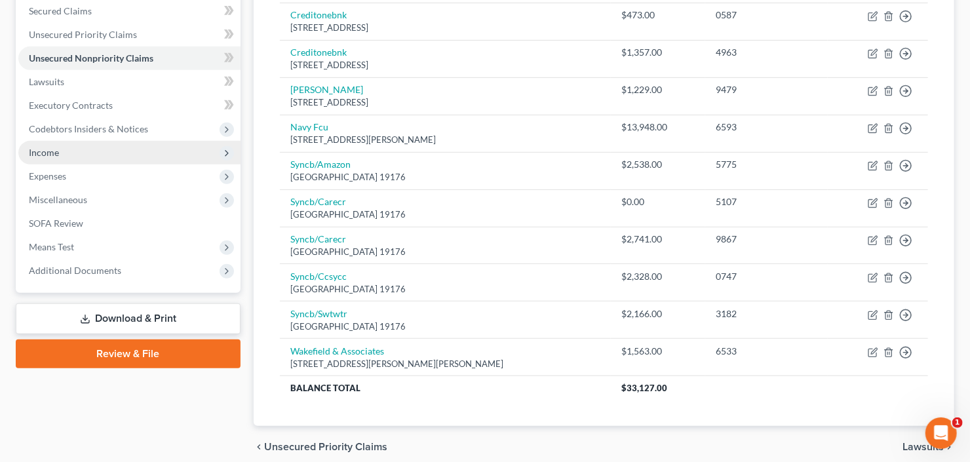
click at [69, 151] on span "Income" at bounding box center [129, 153] width 222 height 24
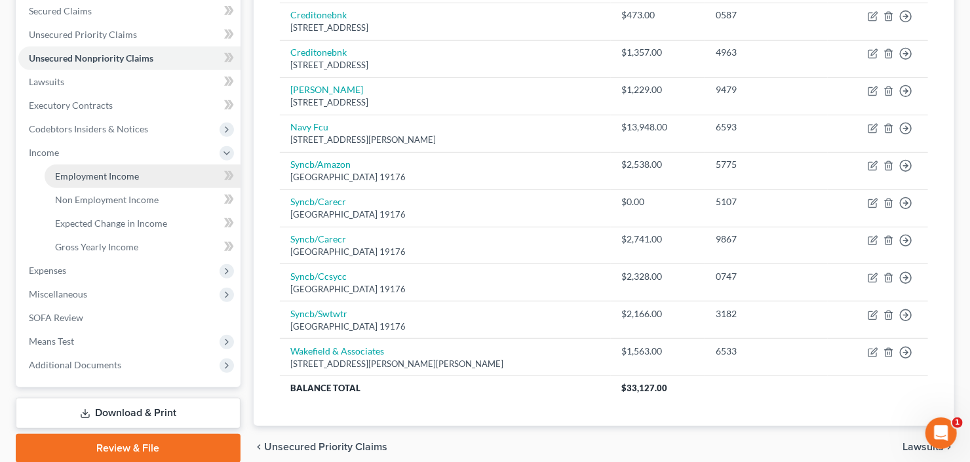
click at [111, 178] on span "Employment Income" at bounding box center [97, 175] width 84 height 11
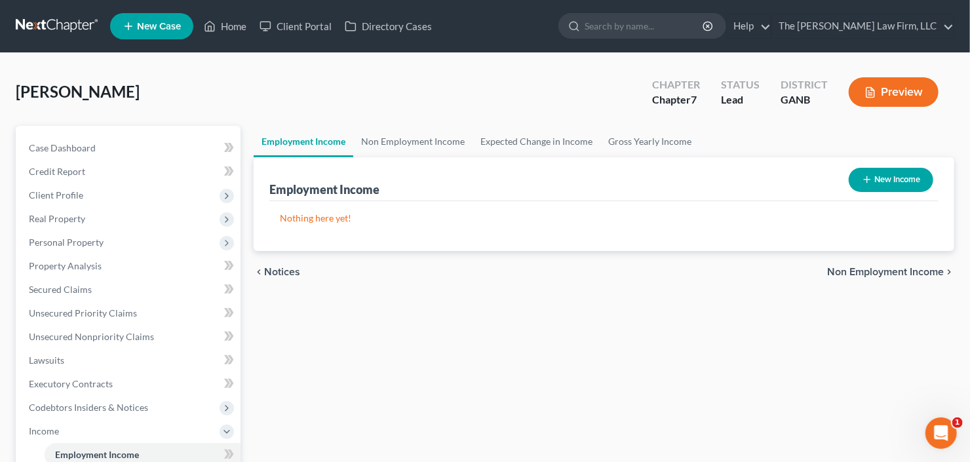
click at [892, 185] on button "New Income" at bounding box center [891, 180] width 85 height 24
select select "0"
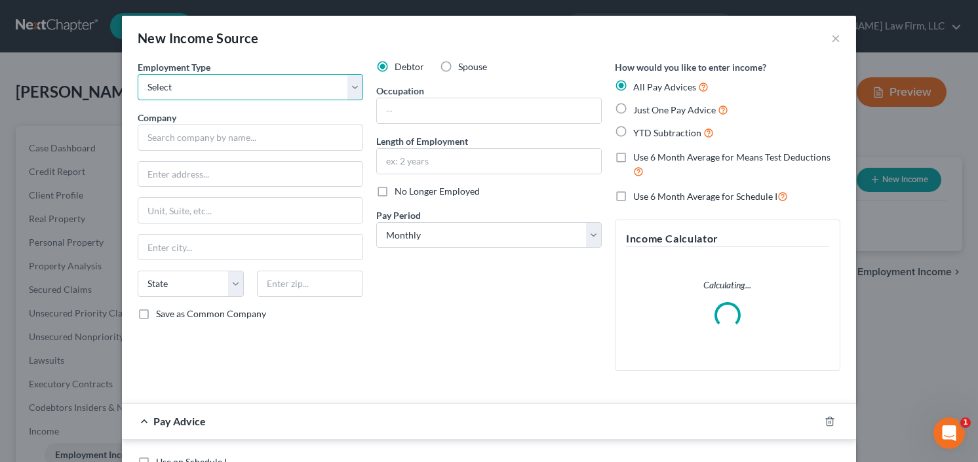
click at [266, 86] on select "Select Full or Part Time Employment Self Employment" at bounding box center [250, 87] width 225 height 26
select select "0"
click at [138, 74] on select "Select Full or Part Time Employment Self Employment" at bounding box center [250, 87] width 225 height 26
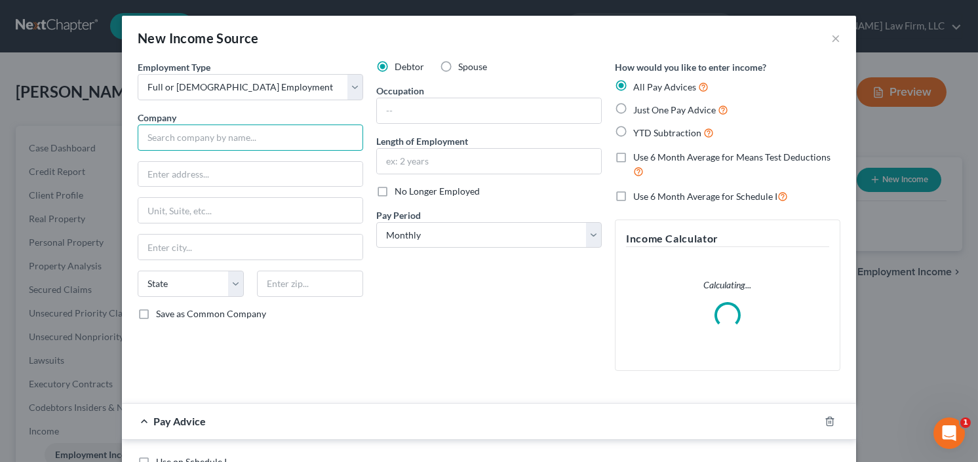
click at [262, 144] on input "text" at bounding box center [250, 138] width 225 height 26
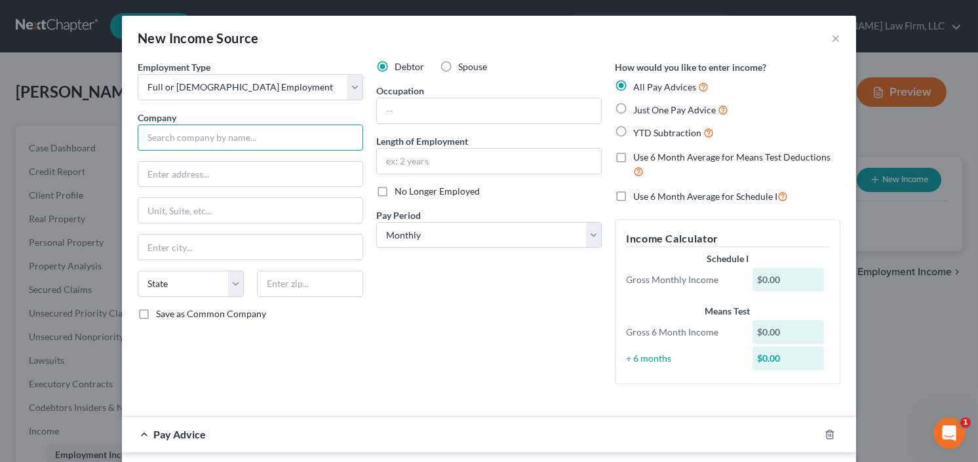
click at [191, 135] on input "text" at bounding box center [250, 138] width 225 height 26
type input "FEPCO Container"
drag, startPoint x: 622, startPoint y: 123, endPoint x: 615, endPoint y: 134, distance: 13.8
click at [633, 125] on label "YTD Subtraction" at bounding box center [673, 132] width 81 height 15
click at [638, 125] on input "YTD Subtraction" at bounding box center [642, 129] width 9 height 9
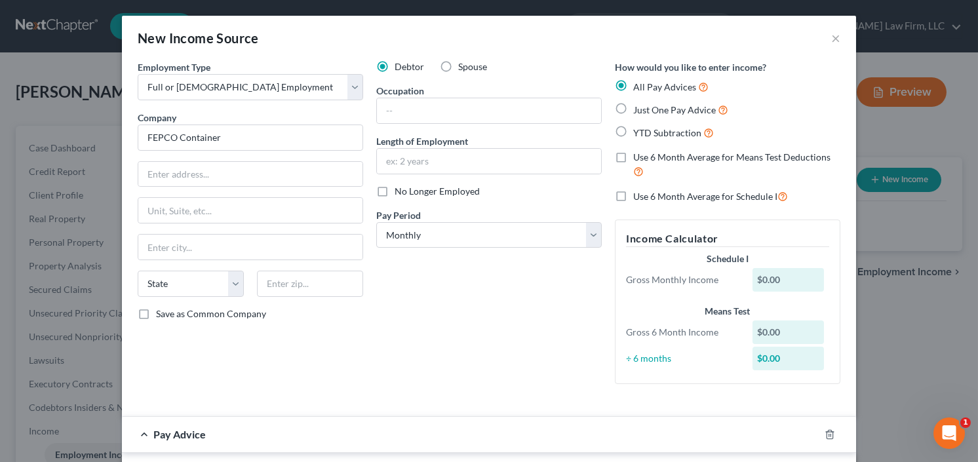
radio input "true"
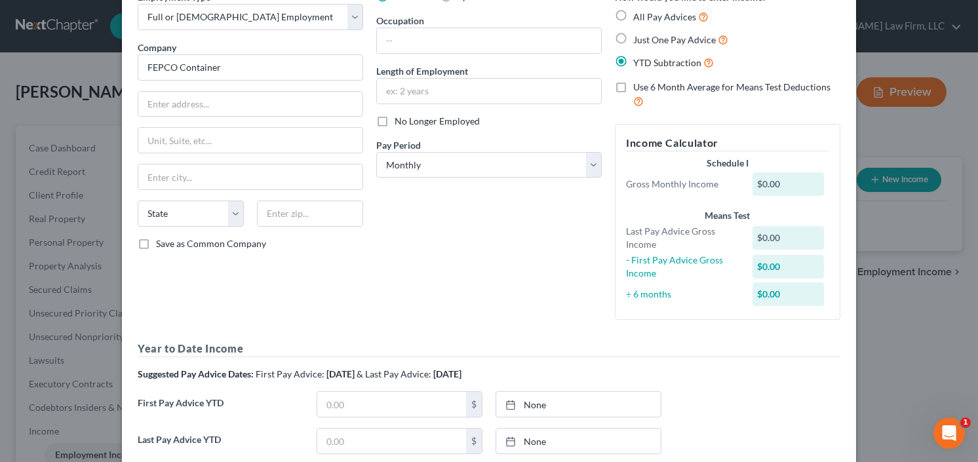
scroll to position [210, 0]
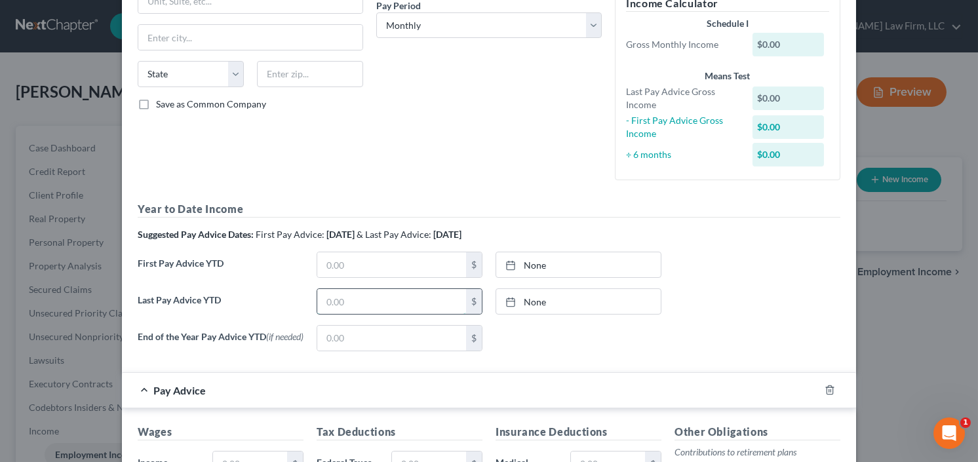
click at [344, 299] on input "text" at bounding box center [391, 301] width 149 height 25
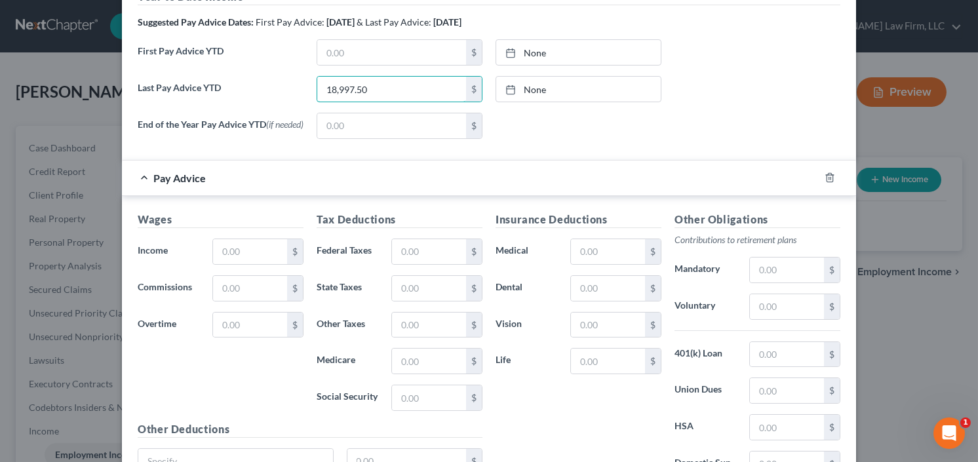
scroll to position [524, 0]
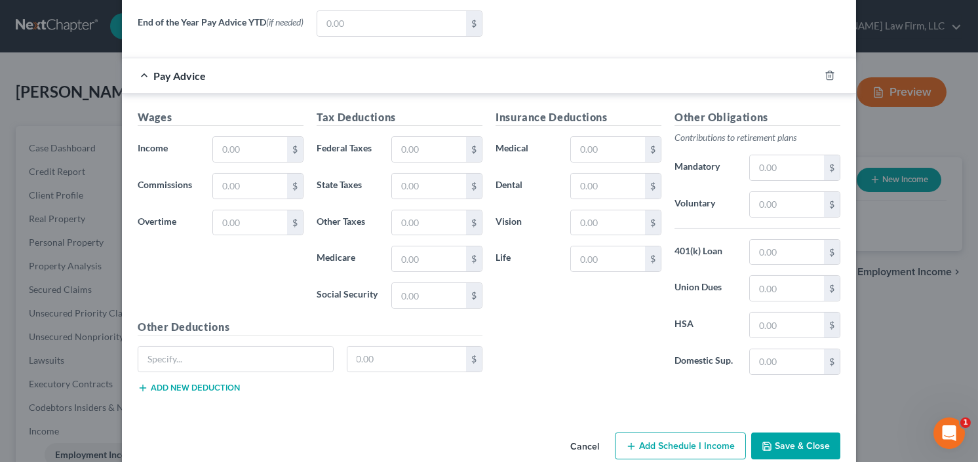
type input "18,997.50"
click at [790, 448] on button "Save & Close" at bounding box center [795, 447] width 89 height 28
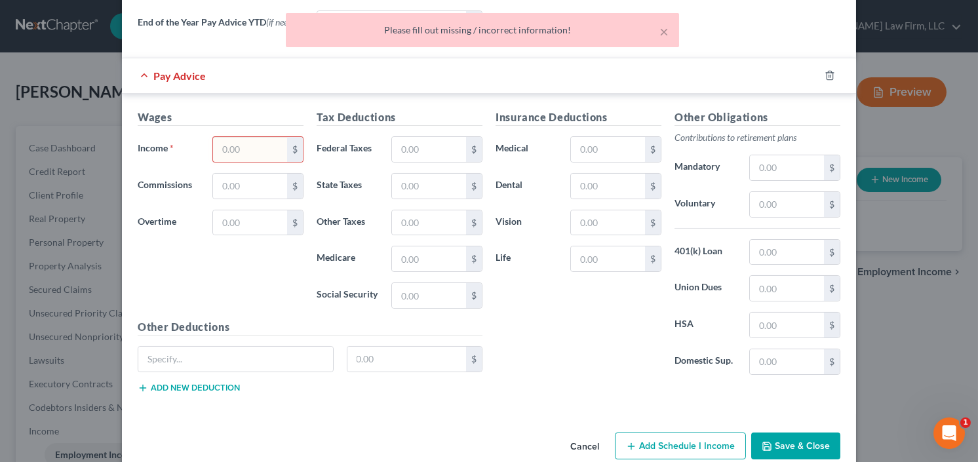
click at [263, 153] on input "text" at bounding box center [250, 149] width 74 height 25
type input "0.00"
click at [777, 442] on button "Save & Close" at bounding box center [795, 447] width 89 height 28
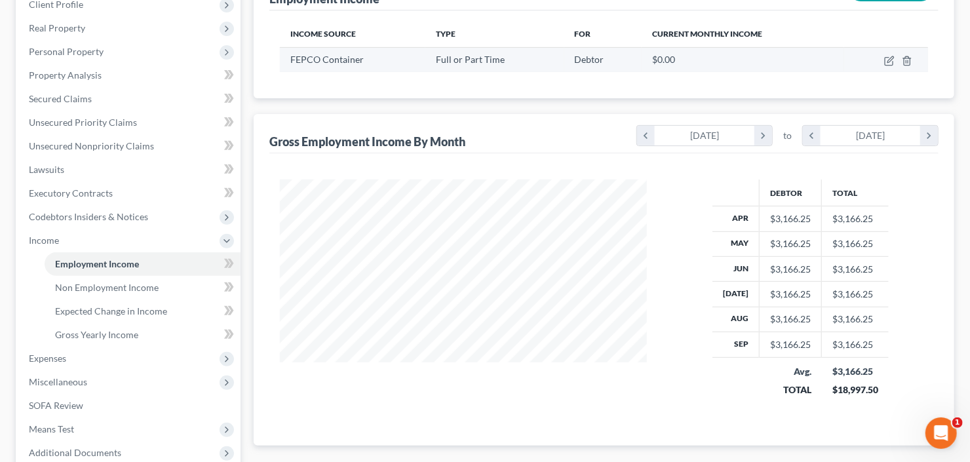
scroll to position [210, 0]
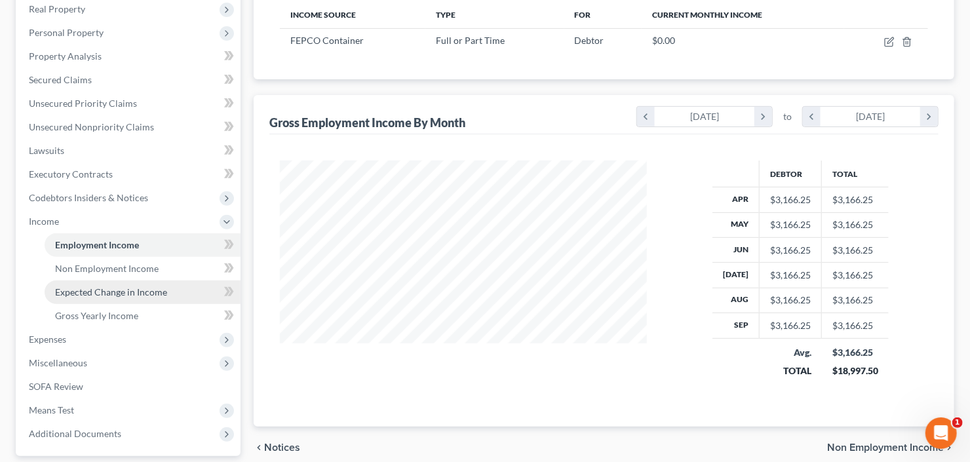
click at [134, 293] on span "Expected Change in Income" at bounding box center [111, 291] width 112 height 11
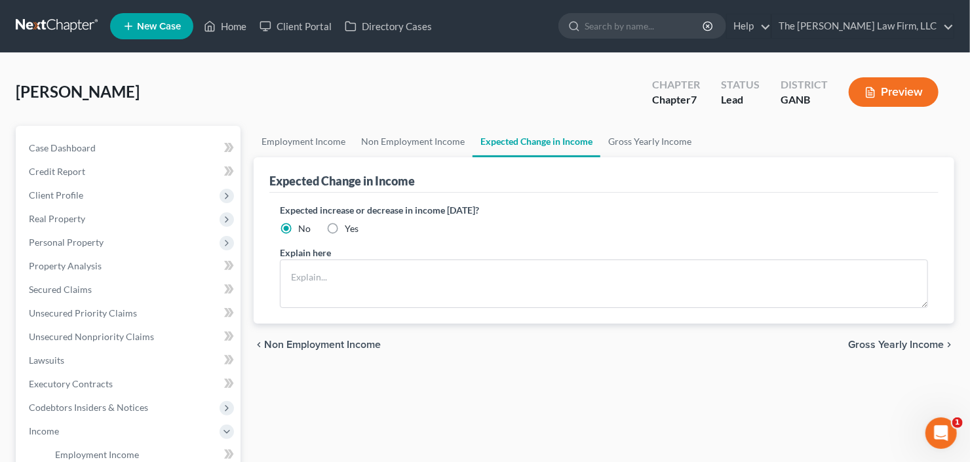
click at [345, 229] on label "Yes" at bounding box center [352, 228] width 14 height 13
click at [350, 229] on input "Yes" at bounding box center [354, 226] width 9 height 9
radio input "true"
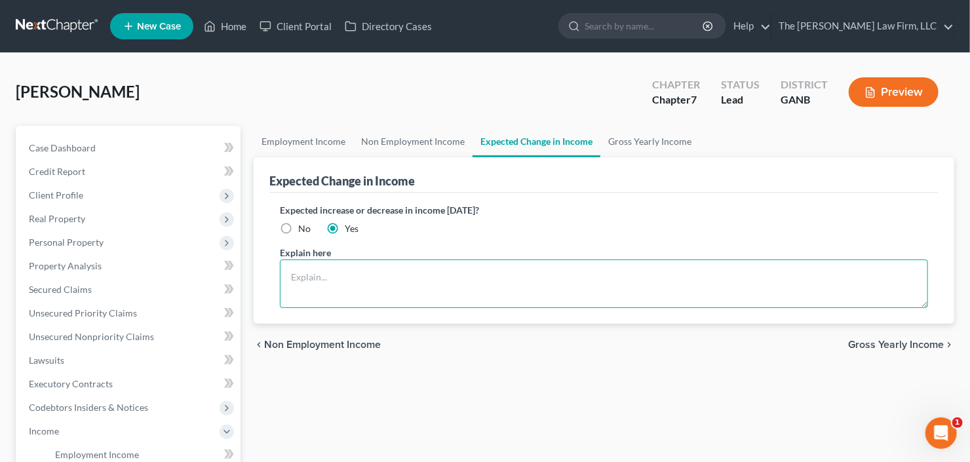
click at [376, 273] on textarea at bounding box center [604, 284] width 648 height 48
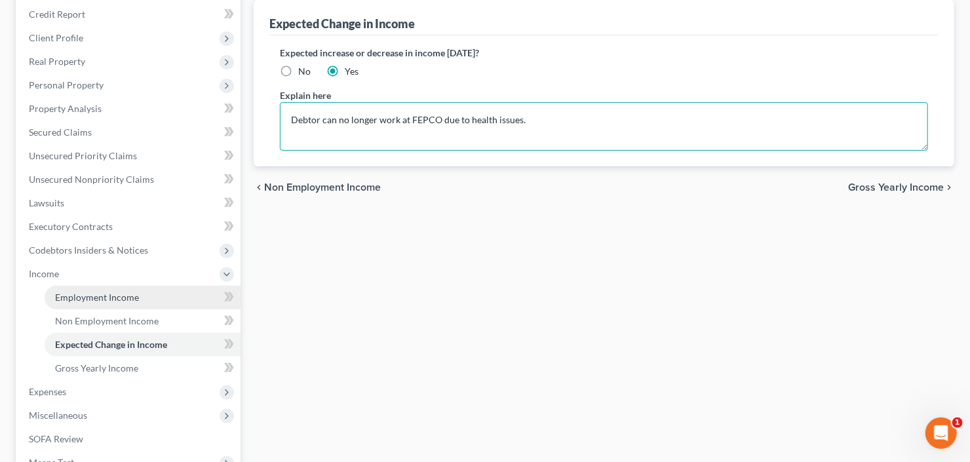
type textarea "Debtor can no longer work at FEPCO due to health issues."
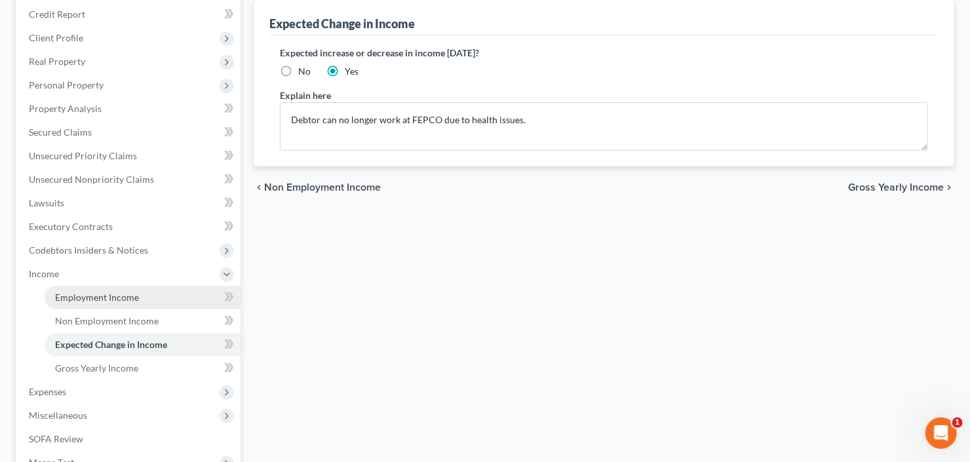
click at [89, 294] on span "Employment Income" at bounding box center [97, 297] width 84 height 11
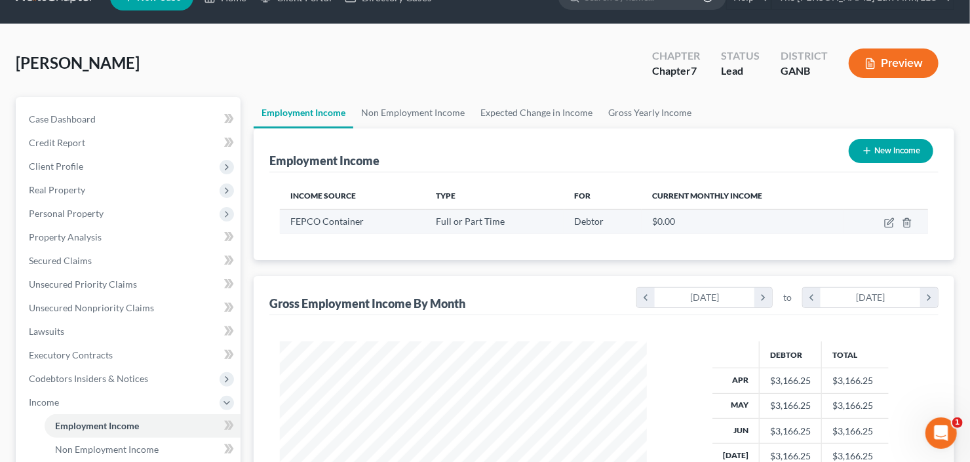
scroll to position [157, 0]
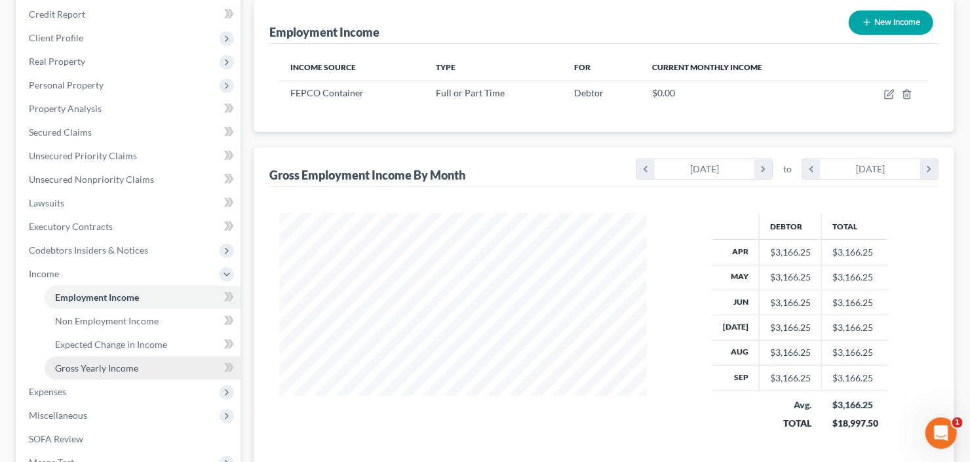
click at [95, 364] on span "Gross Yearly Income" at bounding box center [96, 367] width 83 height 11
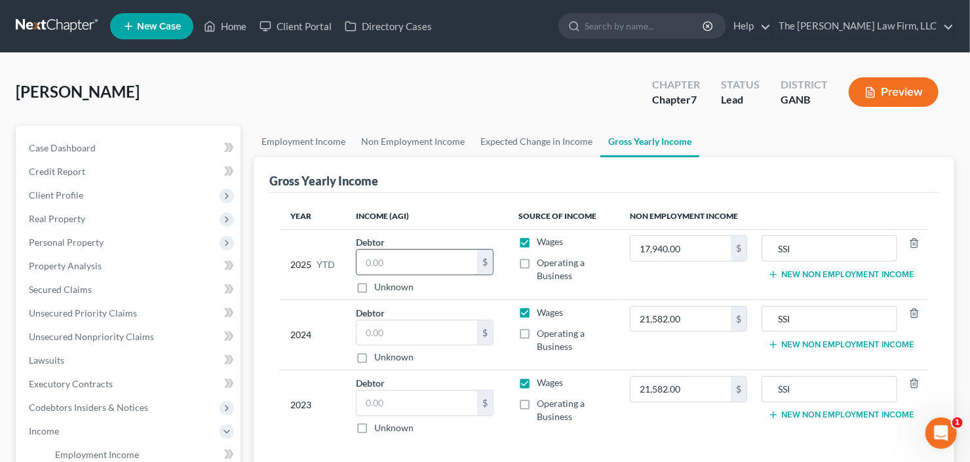
click at [421, 261] on input "text" at bounding box center [417, 262] width 121 height 25
click at [428, 261] on input "text" at bounding box center [417, 262] width 121 height 25
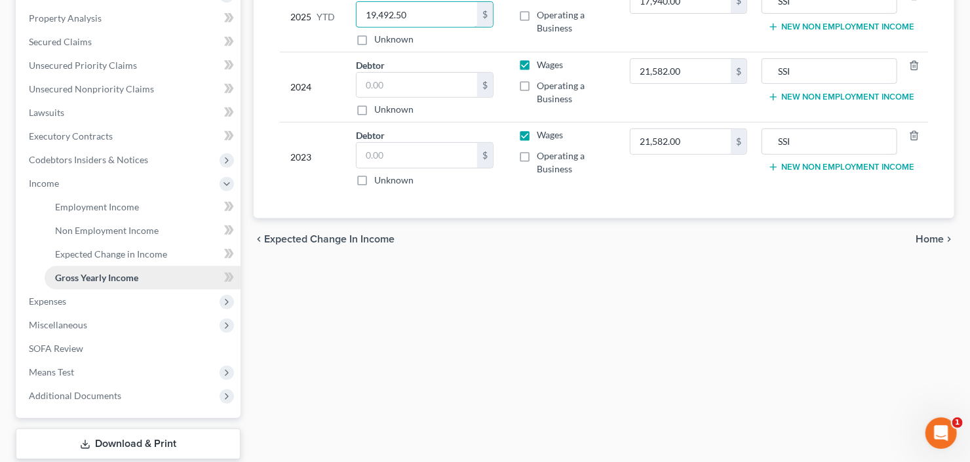
scroll to position [262, 0]
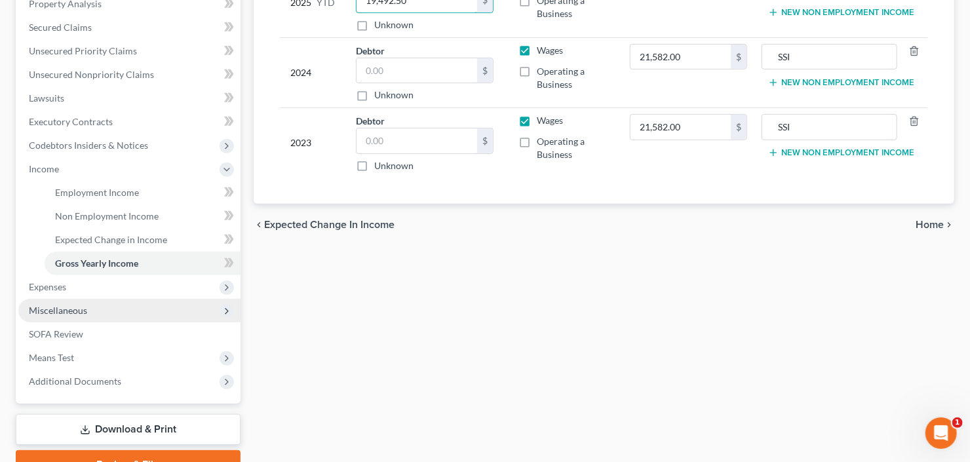
type input "19,492.50"
click at [84, 312] on span "Miscellaneous" at bounding box center [58, 310] width 58 height 11
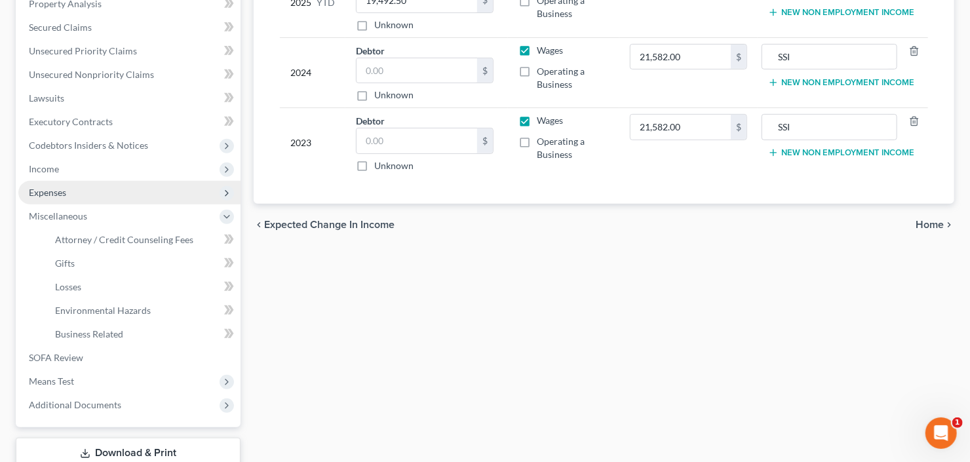
click at [49, 182] on span "Expenses" at bounding box center [129, 193] width 222 height 24
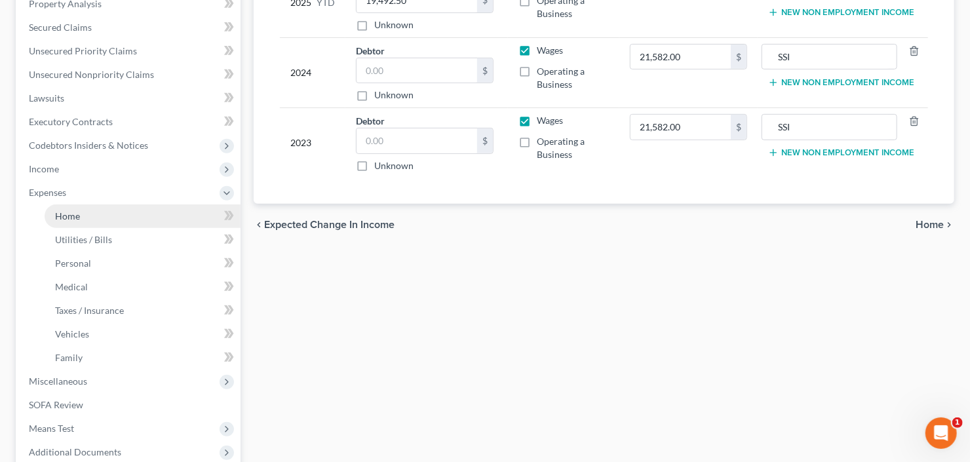
click at [62, 215] on span "Home" at bounding box center [67, 215] width 25 height 11
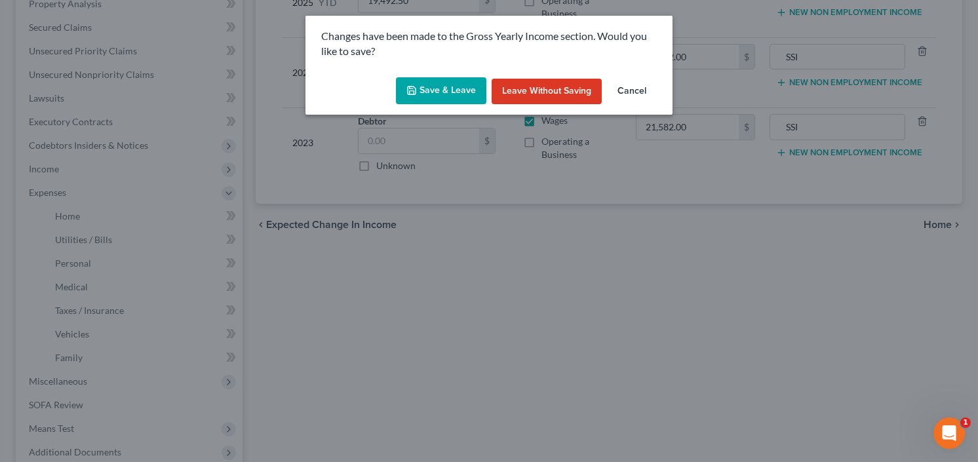
click at [419, 78] on button "Save & Leave" at bounding box center [441, 91] width 90 height 28
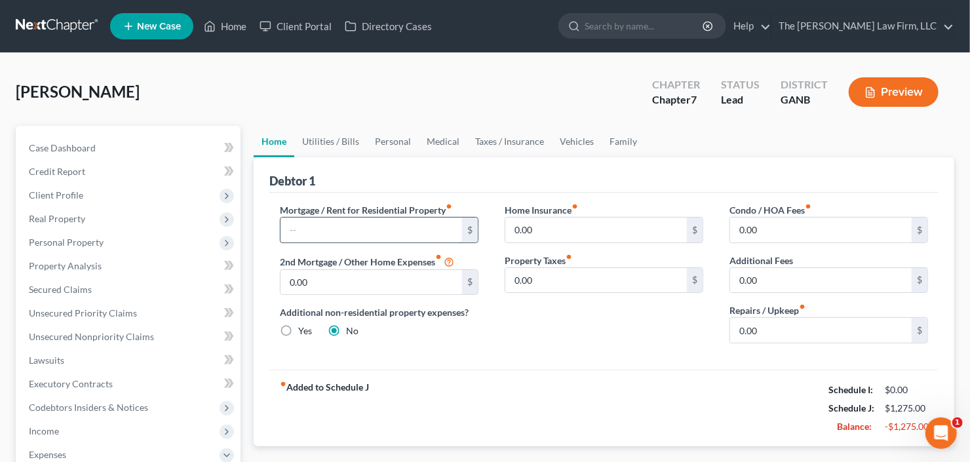
click at [327, 231] on input "text" at bounding box center [371, 230] width 182 height 25
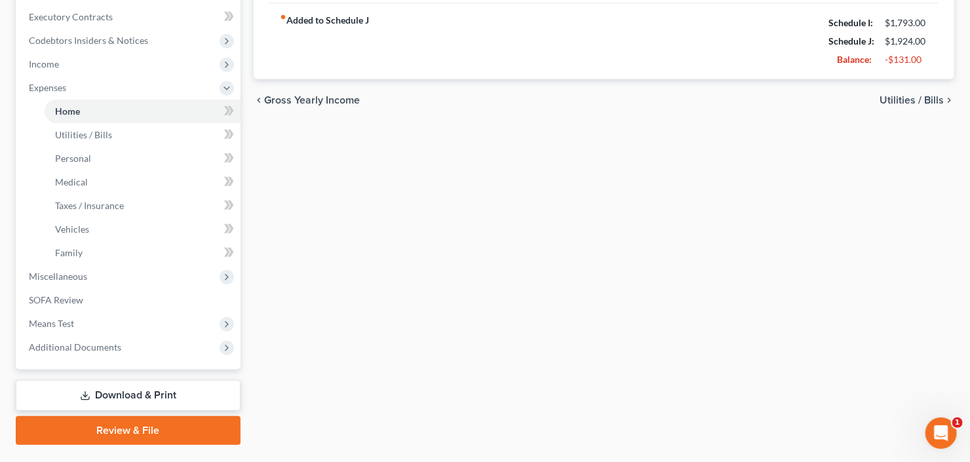
drag, startPoint x: 91, startPoint y: 395, endPoint x: 151, endPoint y: 389, distance: 60.6
click at [91, 395] on link "Download & Print" at bounding box center [128, 395] width 225 height 31
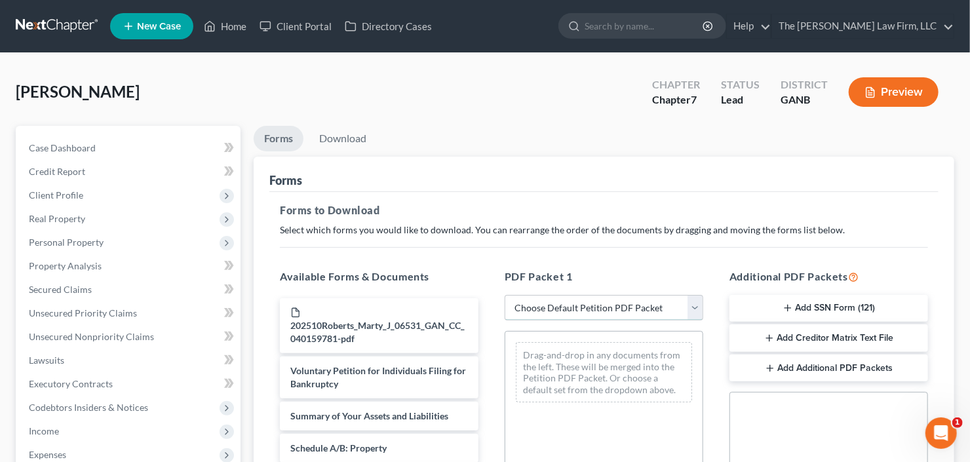
drag, startPoint x: 577, startPoint y: 307, endPoint x: 579, endPoint y: 316, distance: 8.6
click at [577, 307] on select "Choose Default Petition PDF Packet Complete Bankruptcy Petition (all forms and …" at bounding box center [604, 308] width 199 height 26
select select "0"
click at [505, 295] on select "Choose Default Petition PDF Packet Complete Bankruptcy Petition (all forms and …" at bounding box center [604, 308] width 199 height 26
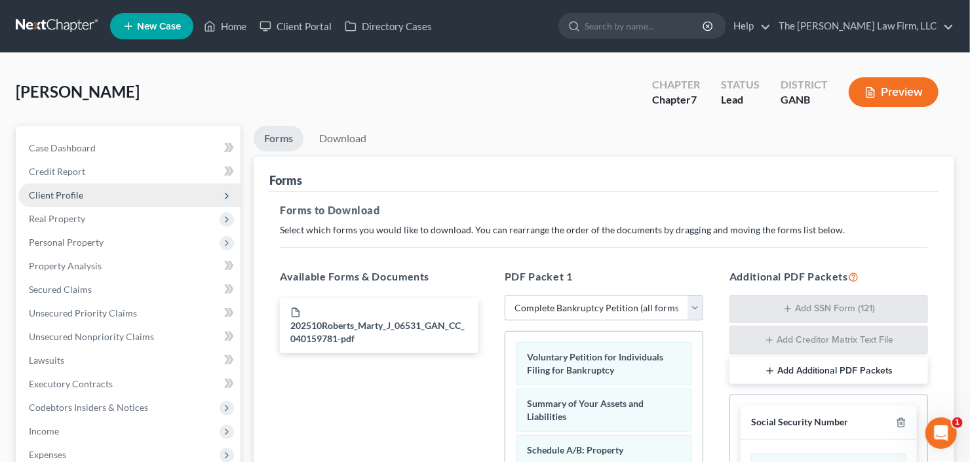
click at [79, 192] on span "Client Profile" at bounding box center [56, 194] width 54 height 11
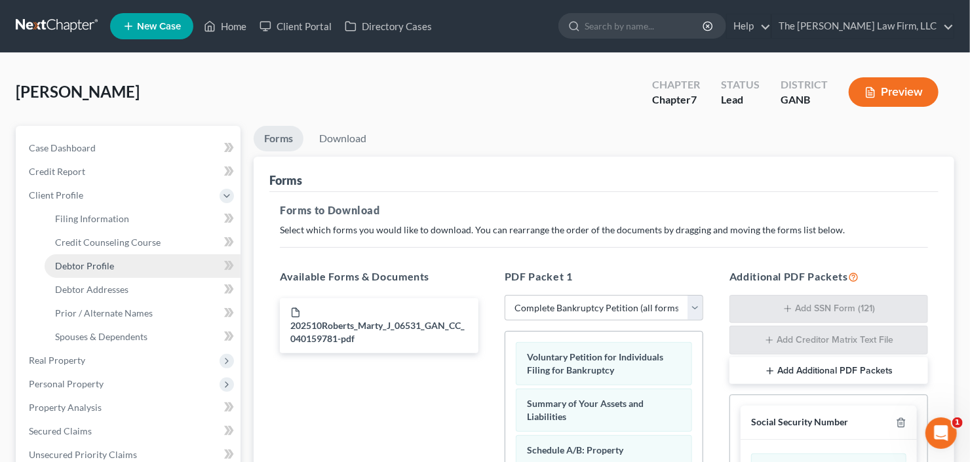
click at [82, 268] on span "Debtor Profile" at bounding box center [84, 265] width 59 height 11
select select "0"
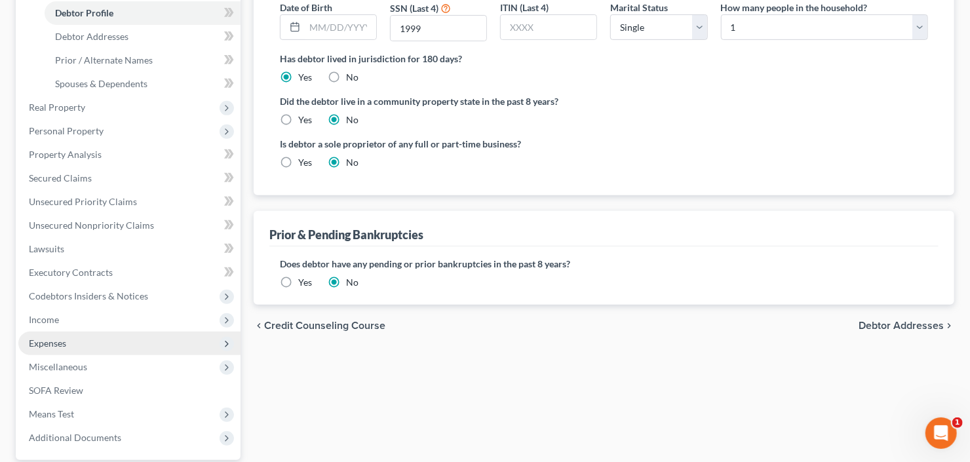
scroll to position [315, 0]
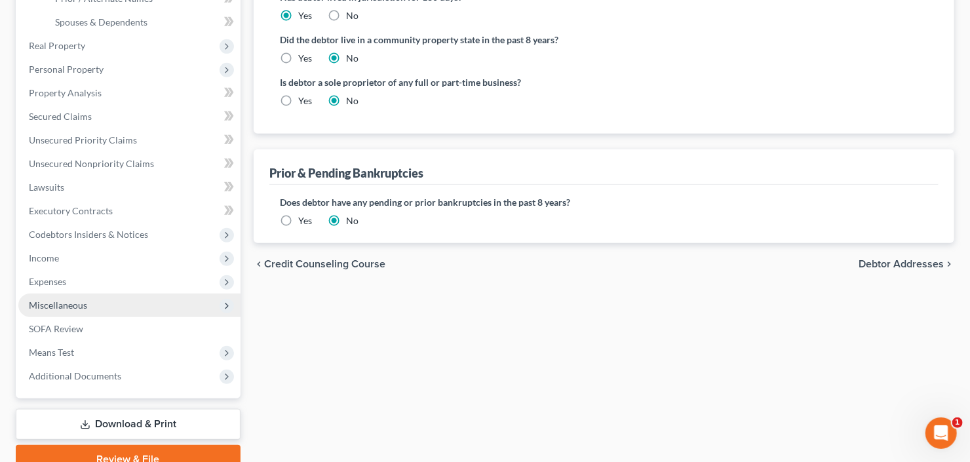
click at [96, 306] on span "Miscellaneous" at bounding box center [129, 306] width 222 height 24
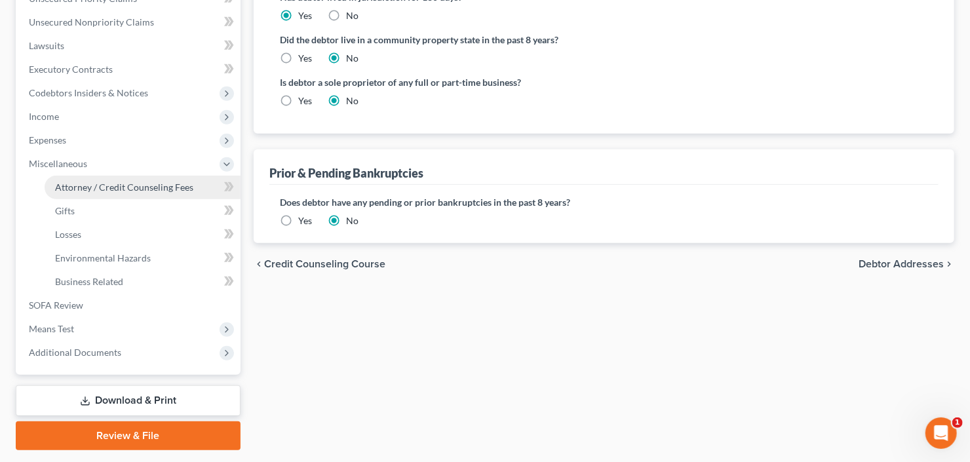
click at [144, 189] on span "Attorney / Credit Counseling Fees" at bounding box center [124, 187] width 138 height 11
select select "3"
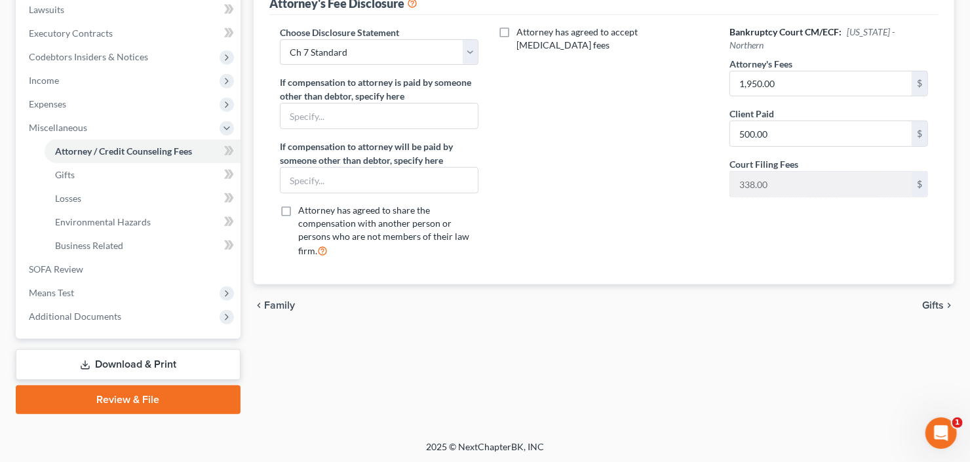
click at [93, 362] on link "Download & Print" at bounding box center [128, 364] width 225 height 31
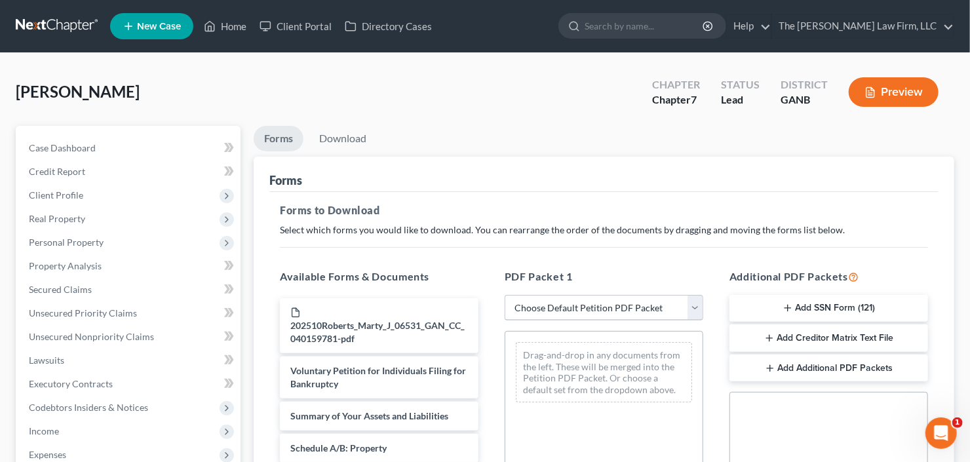
click at [581, 311] on select "Choose Default Petition PDF Packet Complete Bankruptcy Petition (all forms and …" at bounding box center [604, 308] width 199 height 26
select select "0"
click at [505, 295] on select "Choose Default Petition PDF Packet Complete Bankruptcy Petition (all forms and …" at bounding box center [604, 308] width 199 height 26
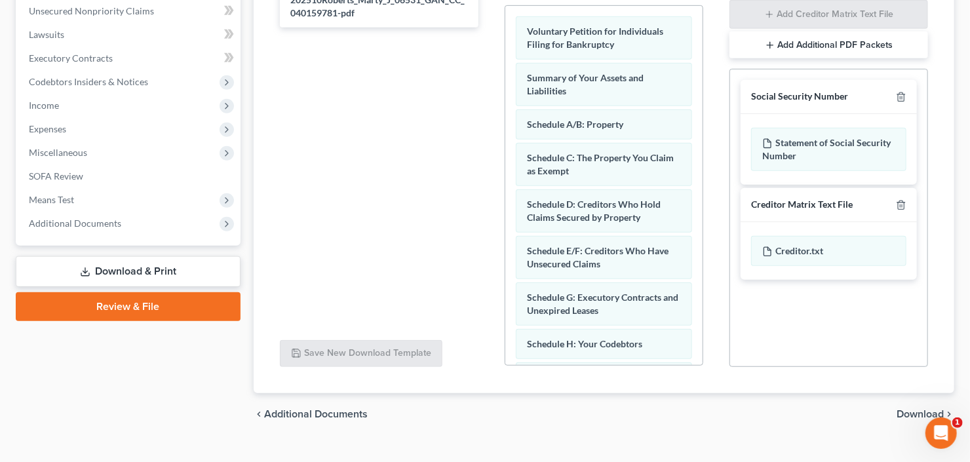
scroll to position [346, 0]
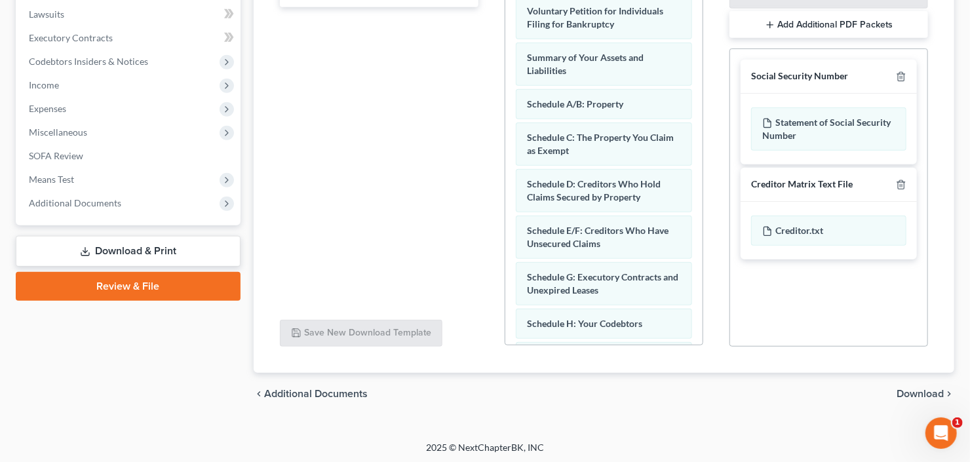
click at [917, 389] on span "Download" at bounding box center [920, 394] width 47 height 10
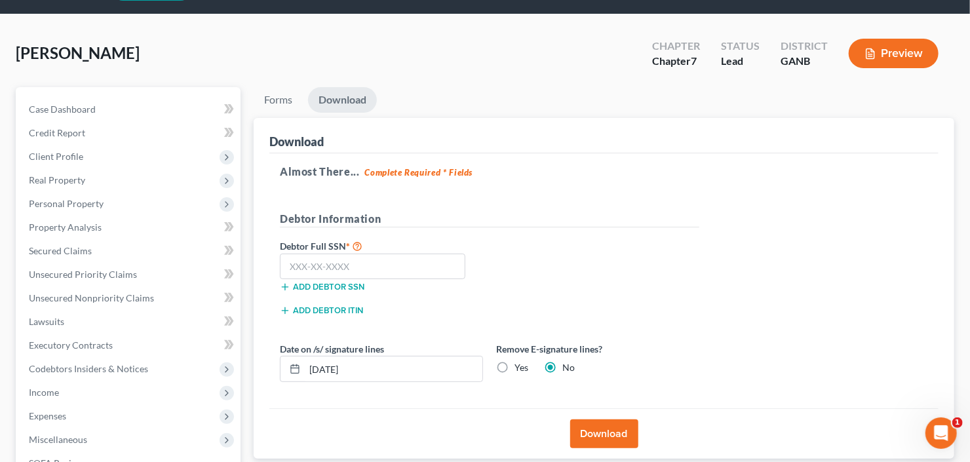
scroll to position [22, 0]
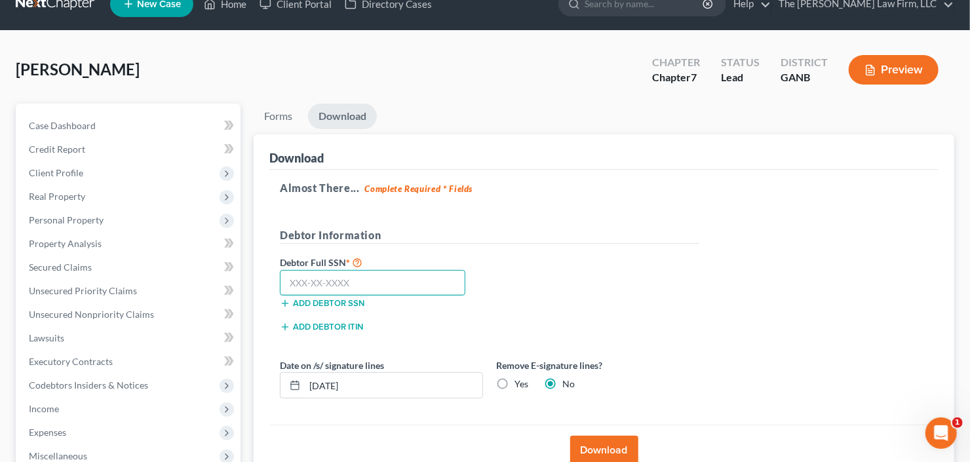
click at [294, 284] on input "text" at bounding box center [372, 283] width 185 height 26
type input "231-88-1999"
click at [597, 439] on button "Download" at bounding box center [604, 450] width 68 height 29
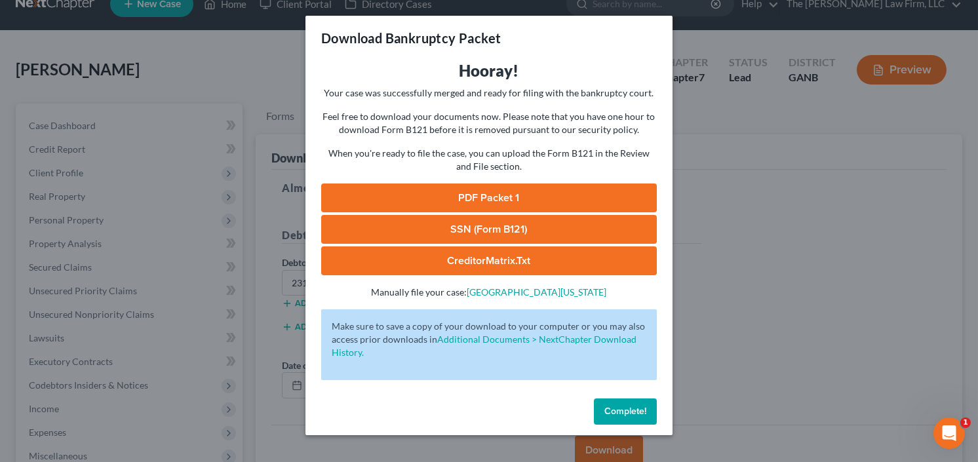
click at [458, 222] on link "SSN (Form B121)" at bounding box center [489, 229] width 336 height 29
click at [471, 197] on link "PDF Packet 1" at bounding box center [489, 197] width 336 height 29
click at [623, 403] on button "Complete!" at bounding box center [625, 411] width 63 height 26
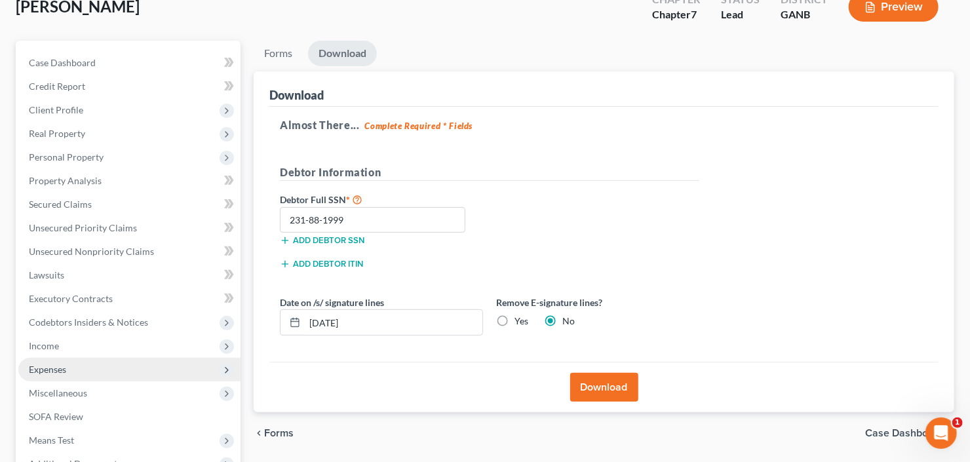
scroll to position [180, 0]
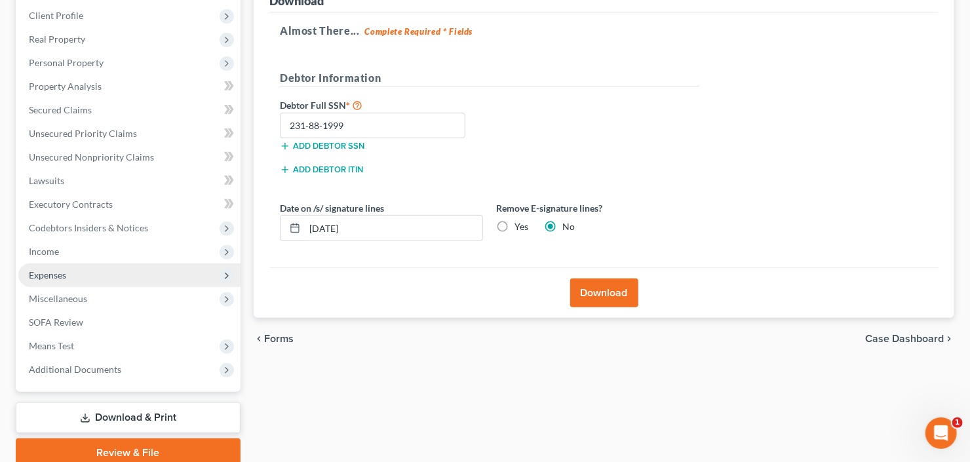
click at [98, 263] on span "Expenses" at bounding box center [129, 275] width 222 height 24
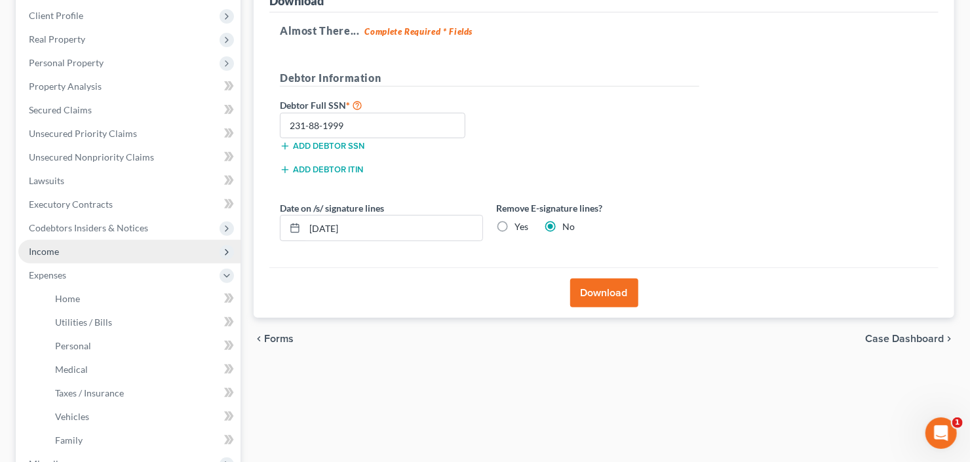
click at [98, 250] on span "Income" at bounding box center [129, 252] width 222 height 24
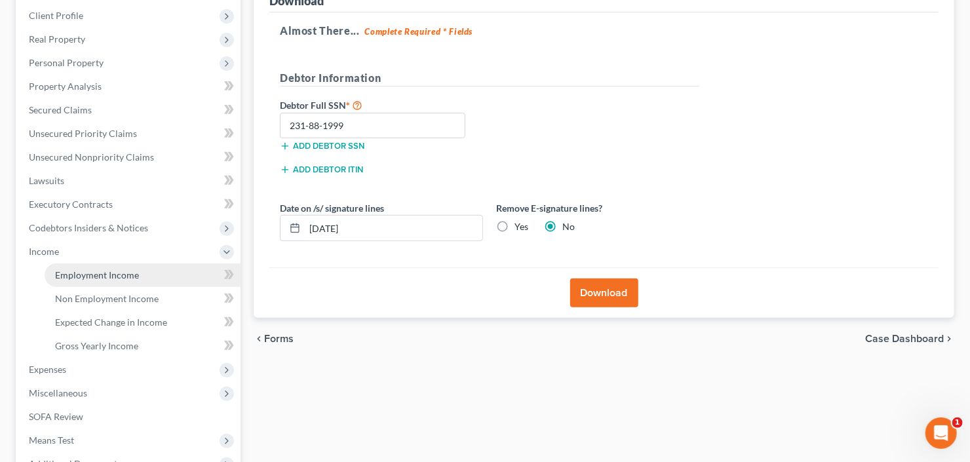
click at [98, 266] on link "Employment Income" at bounding box center [143, 275] width 196 height 24
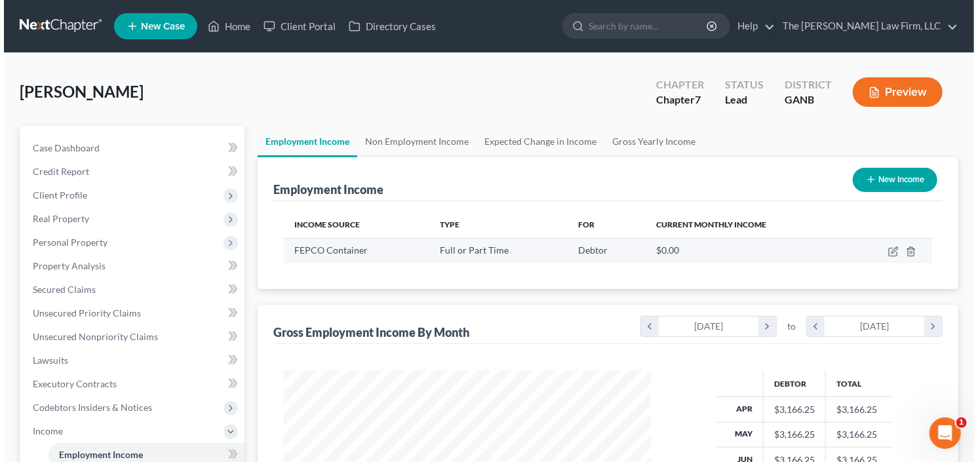
scroll to position [234, 393]
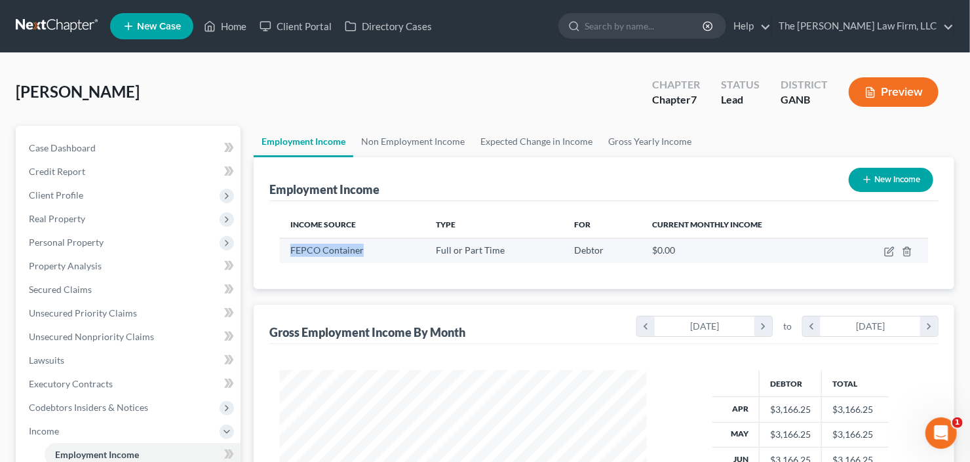
drag, startPoint x: 288, startPoint y: 247, endPoint x: 374, endPoint y: 250, distance: 85.9
click at [374, 250] on td "FEPCO Container" at bounding box center [352, 250] width 145 height 25
copy span "FEPCO Container"
click at [889, 252] on icon "button" at bounding box center [889, 251] width 10 height 10
select select "0"
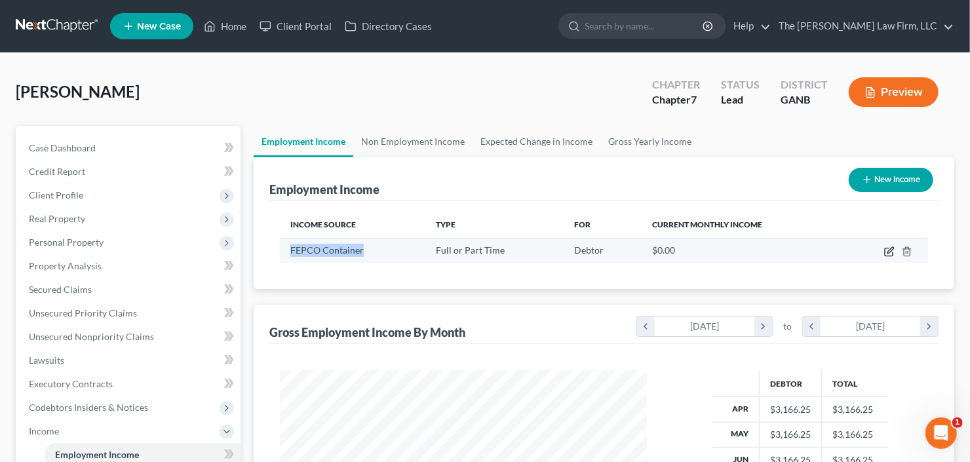
select select "0"
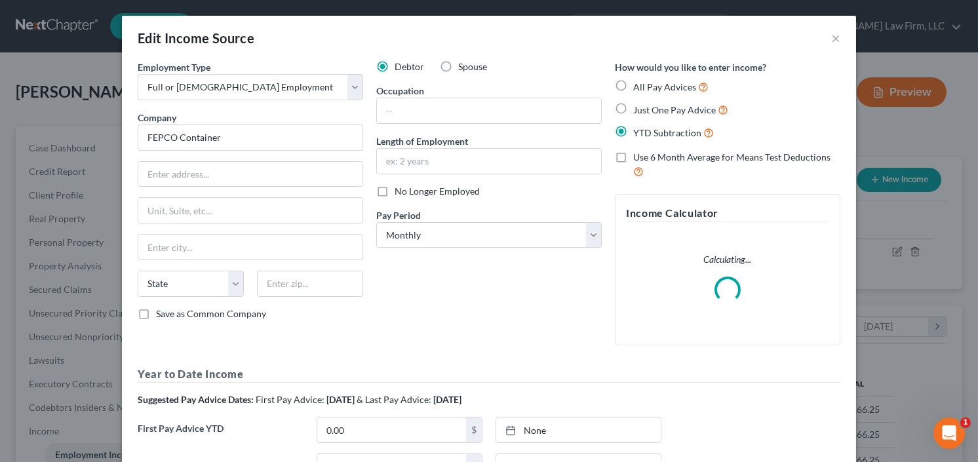
scroll to position [234, 396]
click at [206, 181] on input "text" at bounding box center [250, 174] width 224 height 25
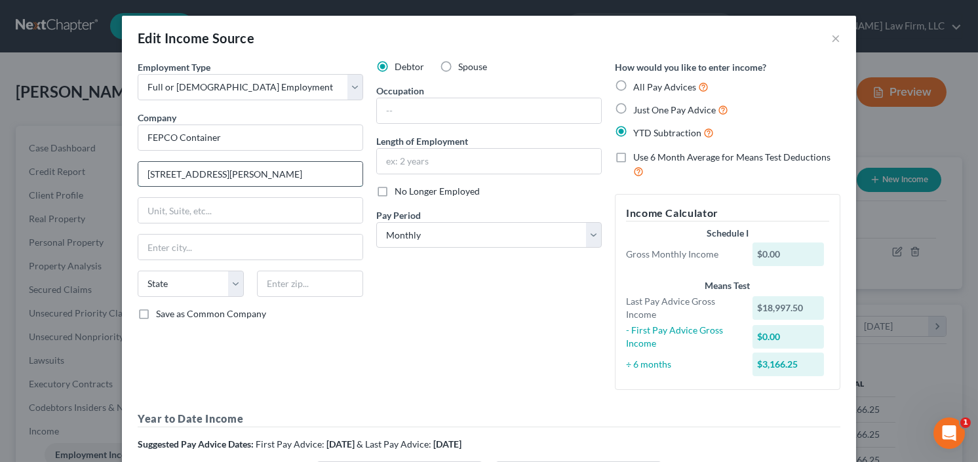
type input "3458 Moreland Ave"
type input "30288"
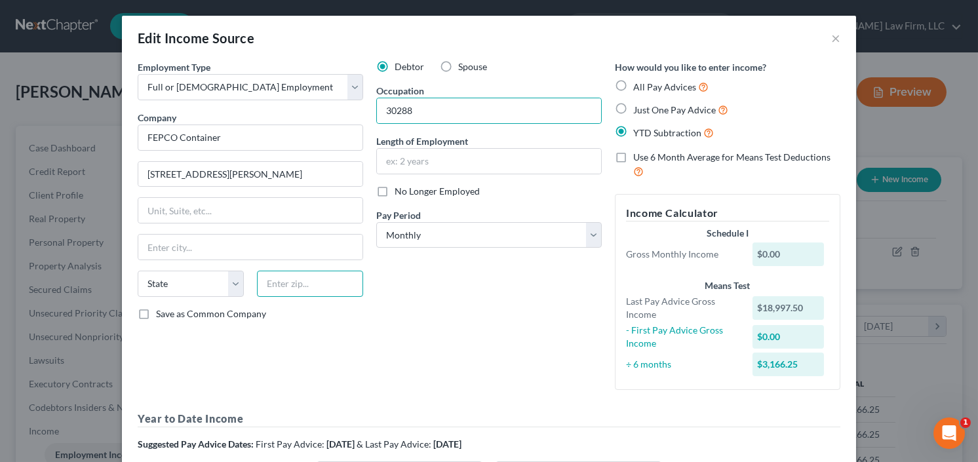
click at [289, 285] on input "text" at bounding box center [310, 284] width 106 height 26
type input "30288"
type input "Conley"
select select "10"
click at [425, 119] on input "30288" at bounding box center [489, 110] width 224 height 25
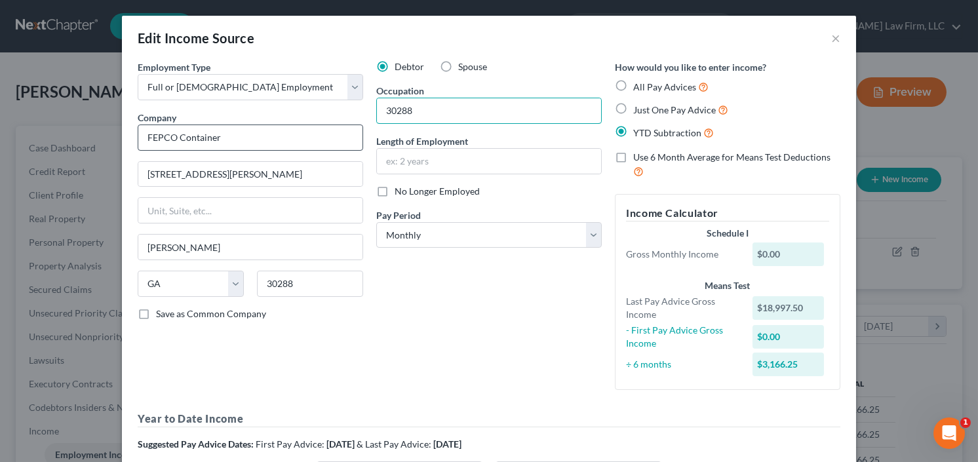
drag, startPoint x: 420, startPoint y: 115, endPoint x: 312, endPoint y: 127, distance: 108.8
click at [305, 127] on div "Employment Type * Select Full or Part Time Employment Self Employment Company *…" at bounding box center [489, 315] width 716 height 511
type input "Warehouse Assco"
click at [444, 154] on input "text" at bounding box center [489, 161] width 224 height 25
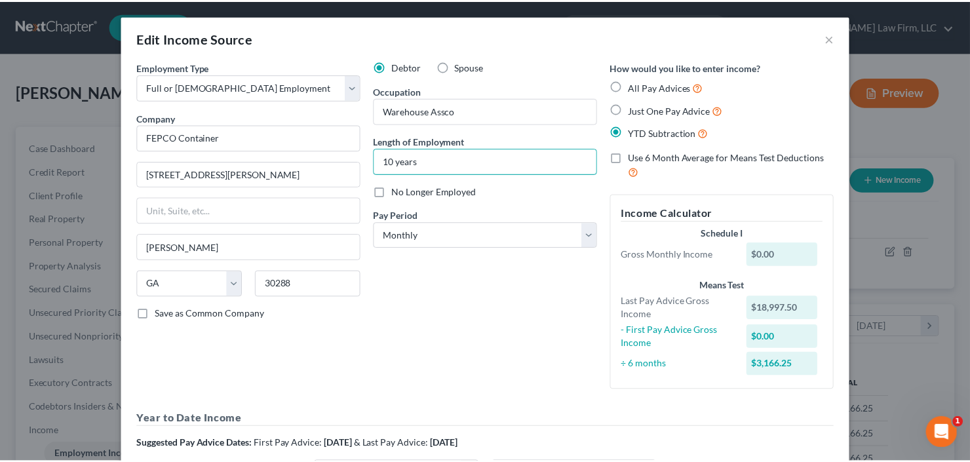
scroll to position [229, 0]
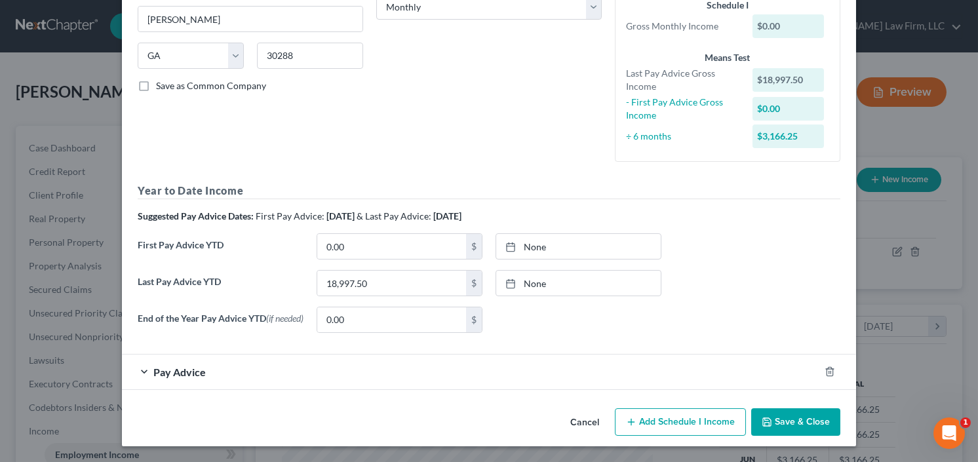
type input "10 years"
click at [767, 422] on icon "button" at bounding box center [767, 422] width 10 height 10
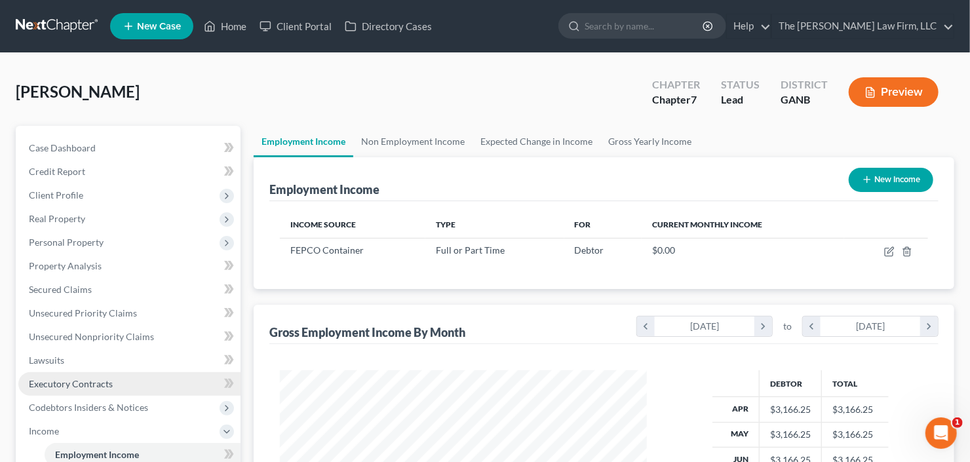
scroll to position [210, 0]
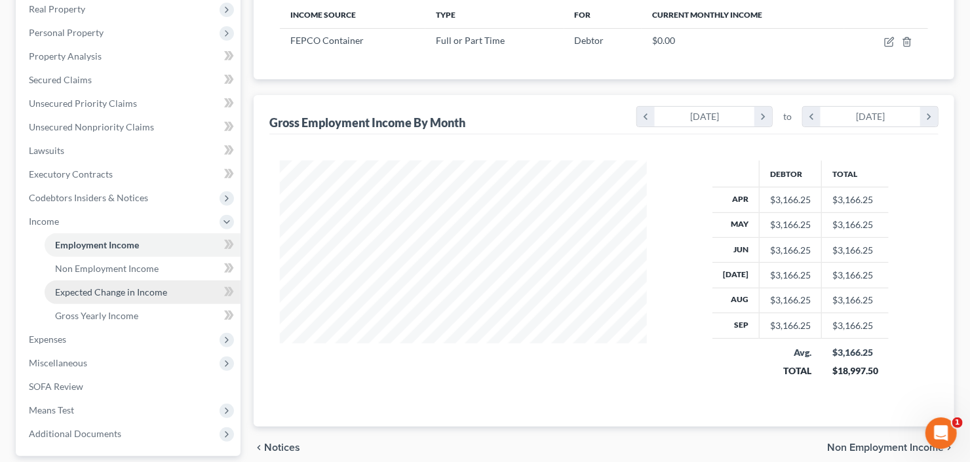
click at [110, 290] on span "Expected Change in Income" at bounding box center [111, 291] width 112 height 11
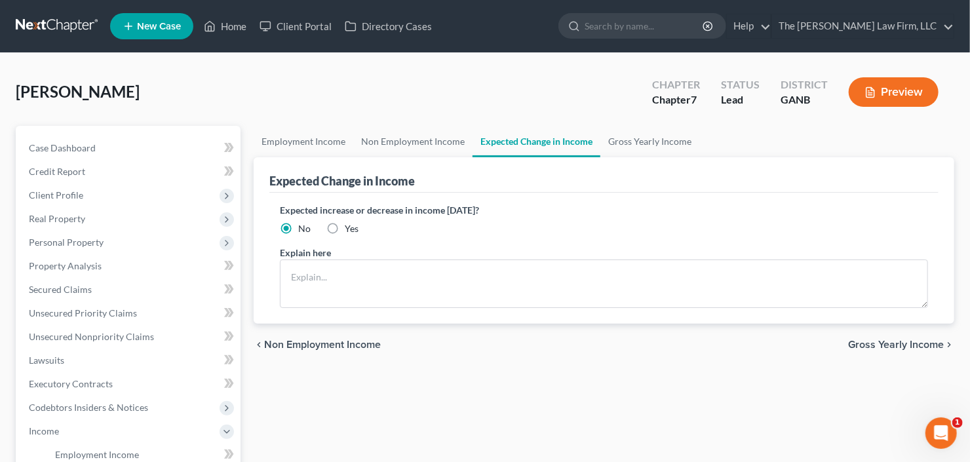
click at [345, 229] on label "Yes" at bounding box center [352, 228] width 14 height 13
click at [350, 229] on input "Yes" at bounding box center [354, 226] width 9 height 9
radio input "true"
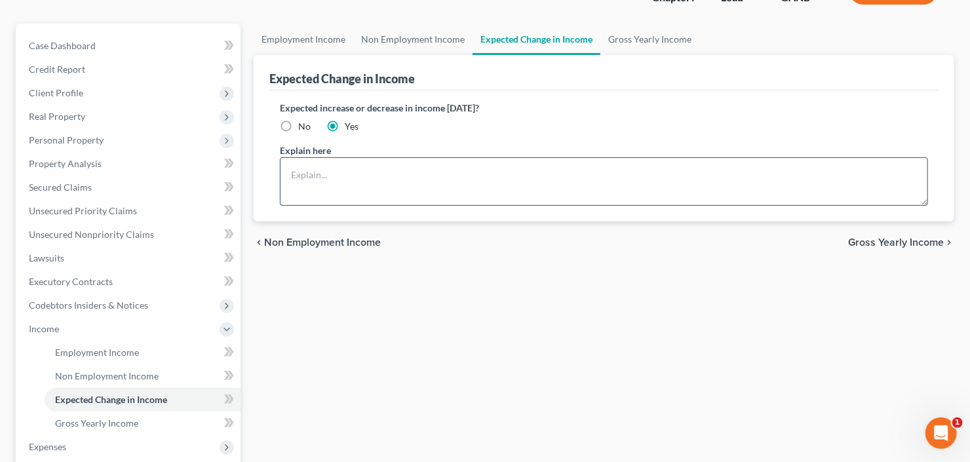
scroll to position [52, 0]
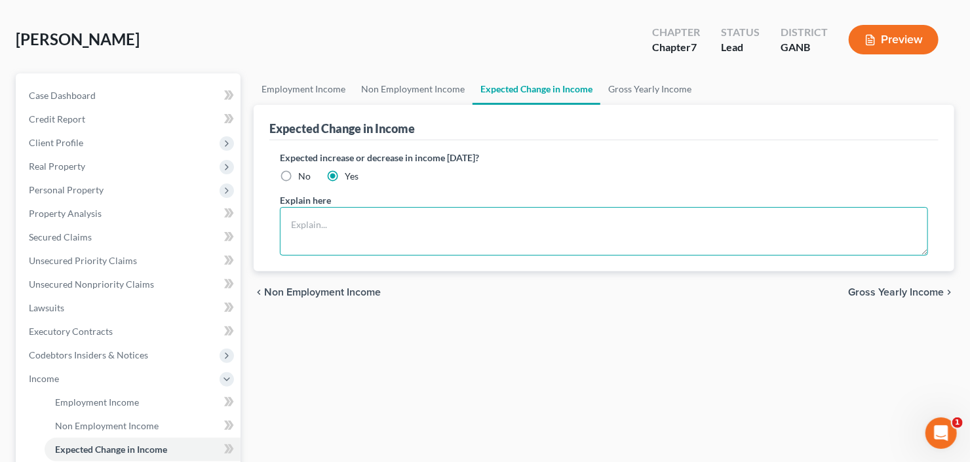
click at [434, 219] on textarea at bounding box center [604, 231] width 648 height 48
type textarea "Debtor has to stop working due to health issues."
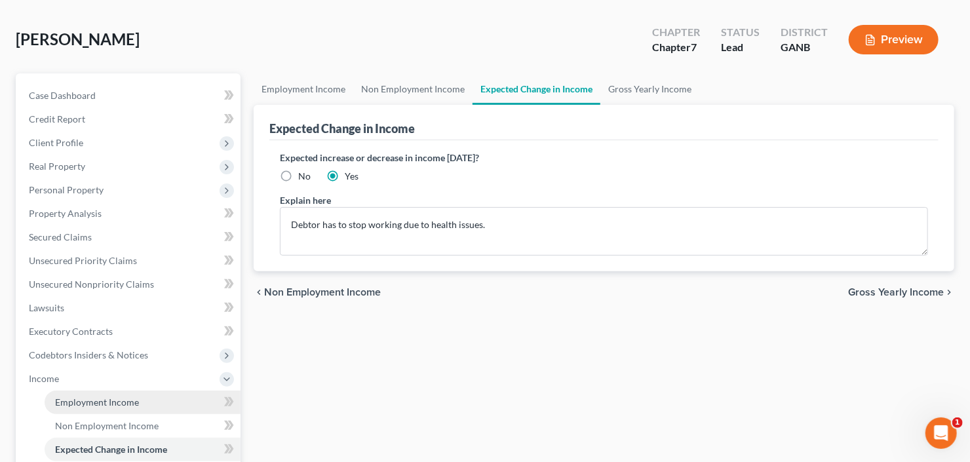
click at [77, 402] on span "Employment Income" at bounding box center [97, 401] width 84 height 11
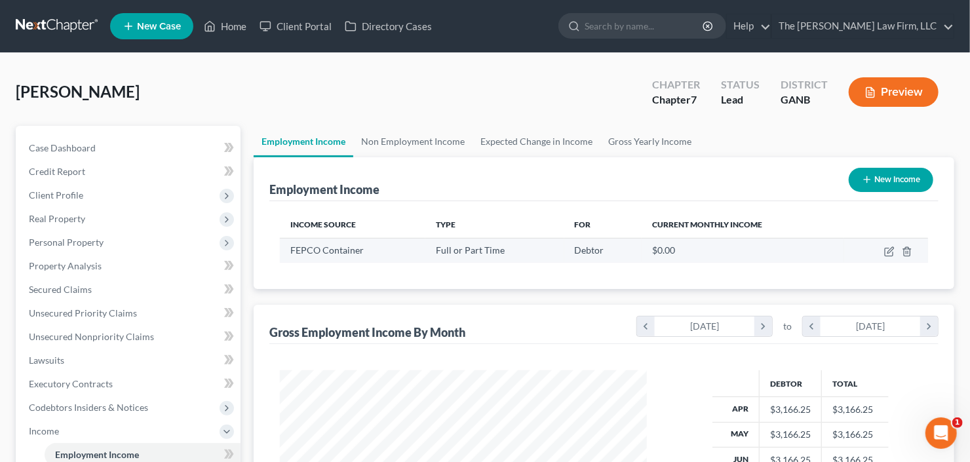
scroll to position [234, 393]
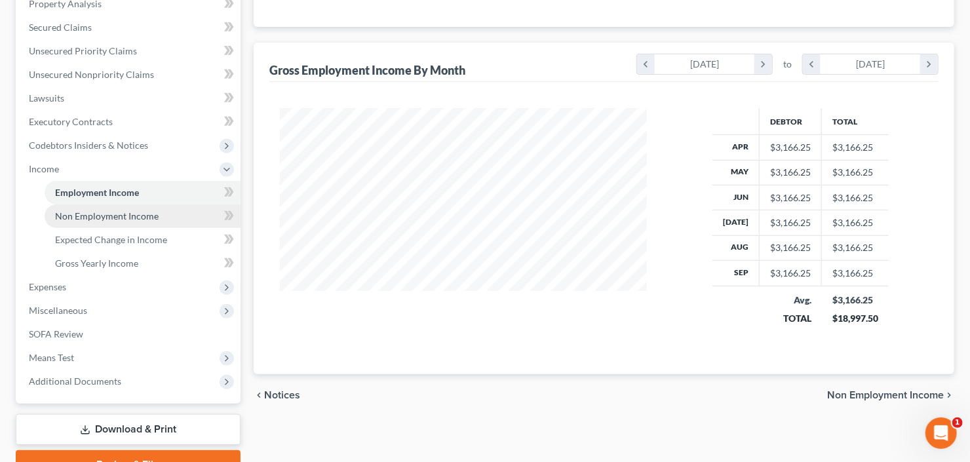
click at [118, 214] on span "Non Employment Income" at bounding box center [107, 215] width 104 height 11
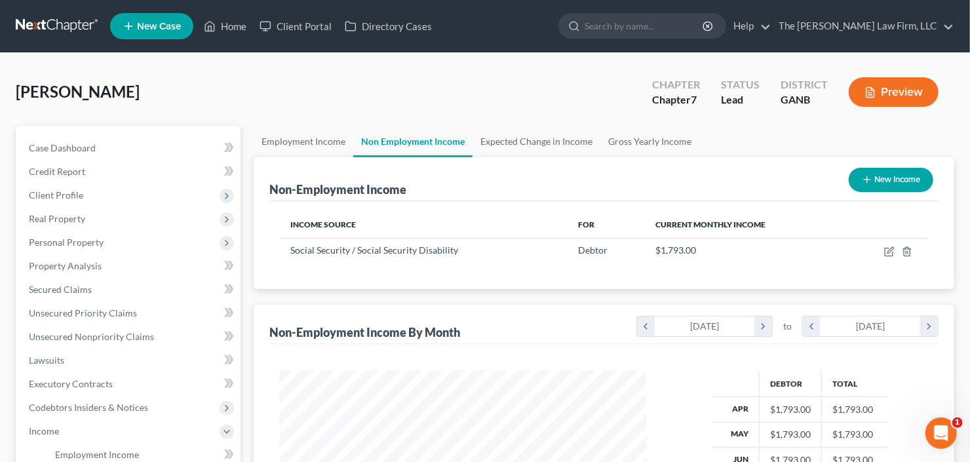
scroll to position [234, 393]
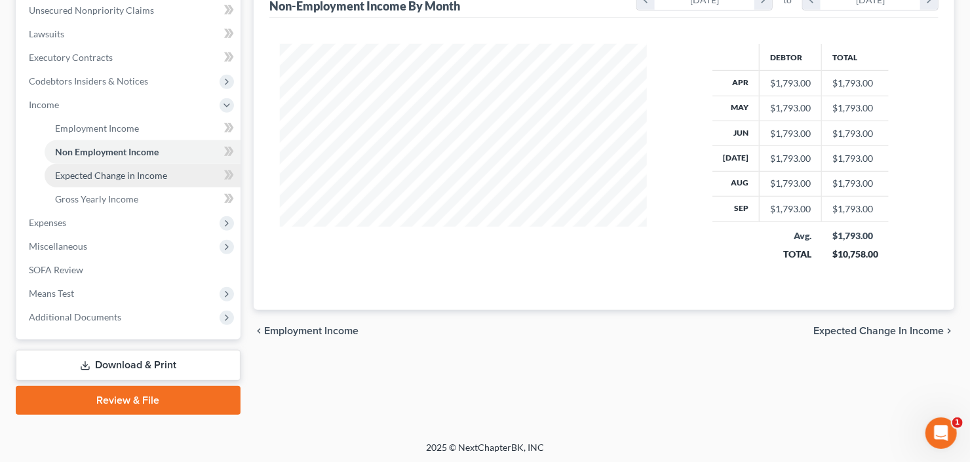
click at [125, 176] on span "Expected Change in Income" at bounding box center [111, 175] width 112 height 11
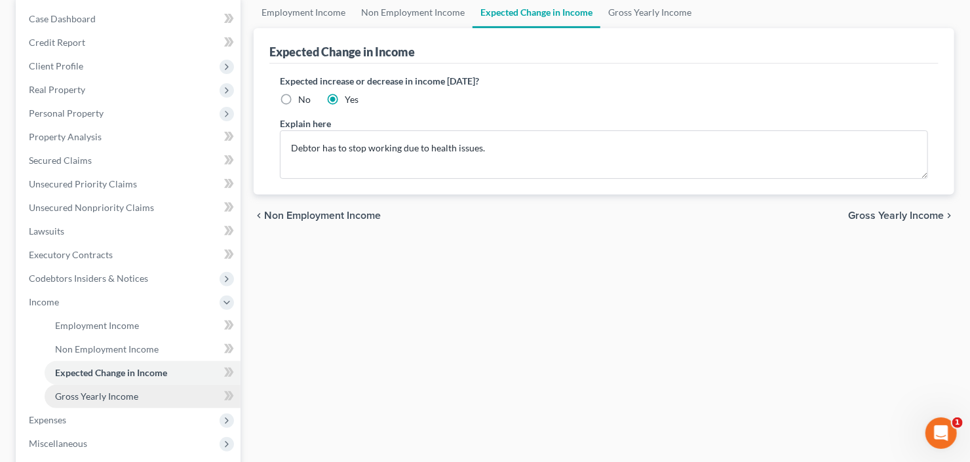
scroll to position [326, 0]
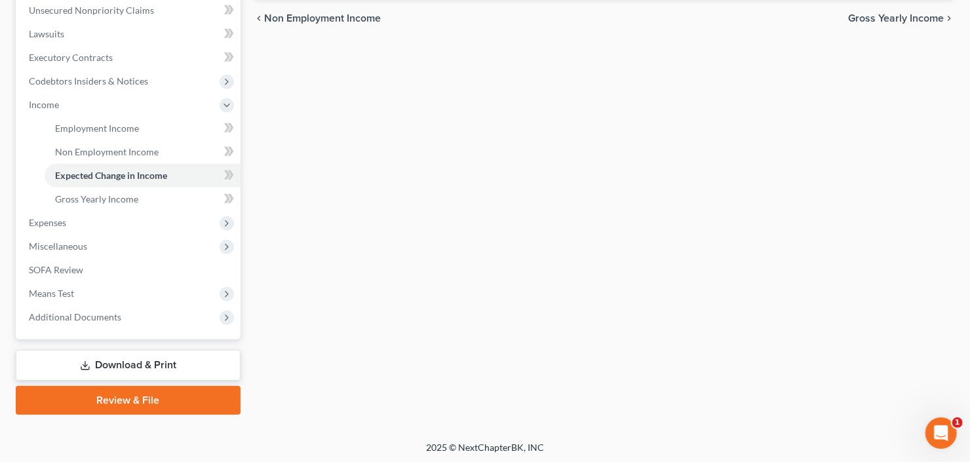
drag, startPoint x: 105, startPoint y: 366, endPoint x: 220, endPoint y: 345, distance: 117.3
click at [106, 366] on link "Download & Print" at bounding box center [128, 365] width 225 height 31
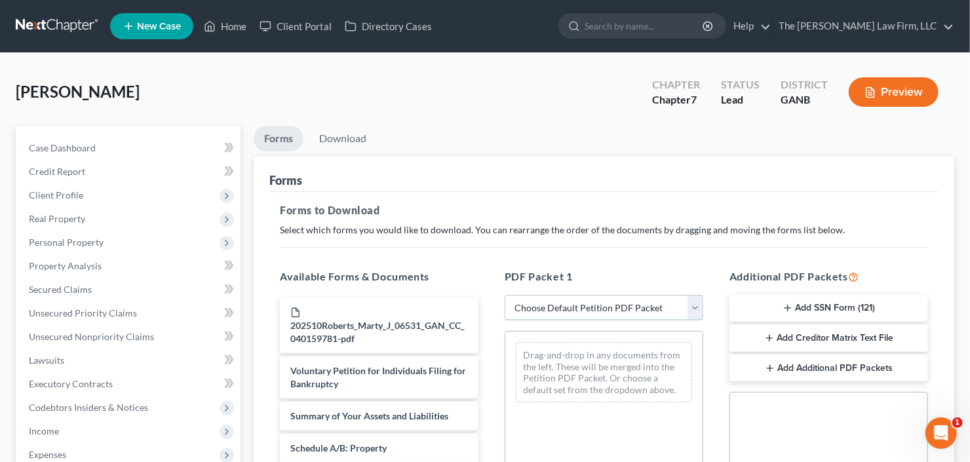
click at [570, 304] on select "Choose Default Petition PDF Packet Complete Bankruptcy Petition (all forms and …" at bounding box center [604, 308] width 199 height 26
select select "0"
click at [505, 295] on select "Choose Default Petition PDF Packet Complete Bankruptcy Petition (all forms and …" at bounding box center [604, 308] width 199 height 26
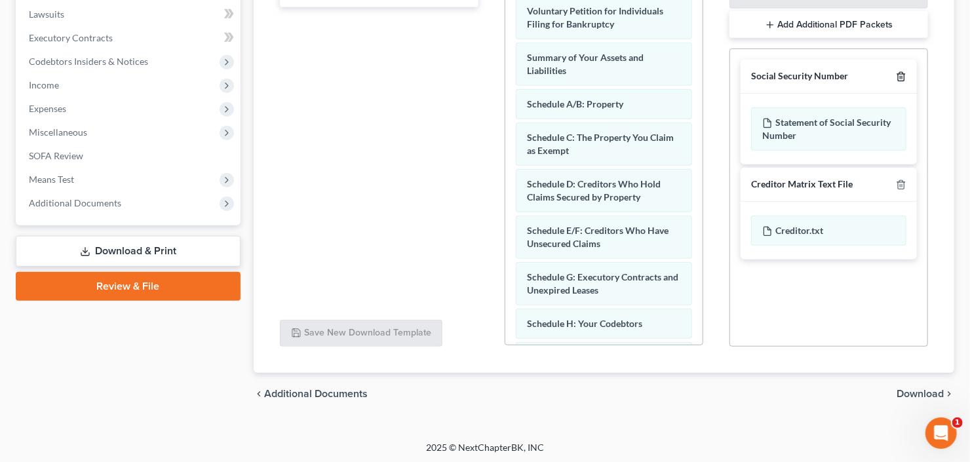
click at [904, 71] on icon "button" at bounding box center [901, 76] width 10 height 10
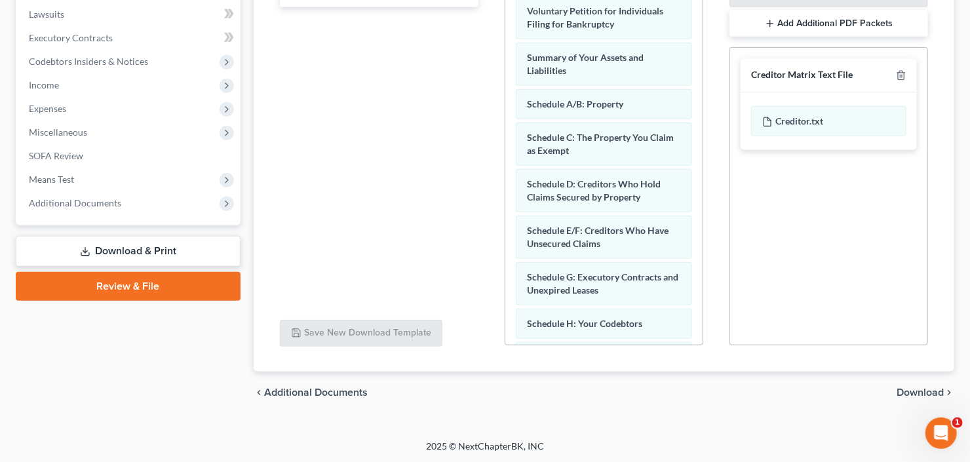
scroll to position [346, 0]
click at [903, 70] on icon "button" at bounding box center [901, 75] width 10 height 10
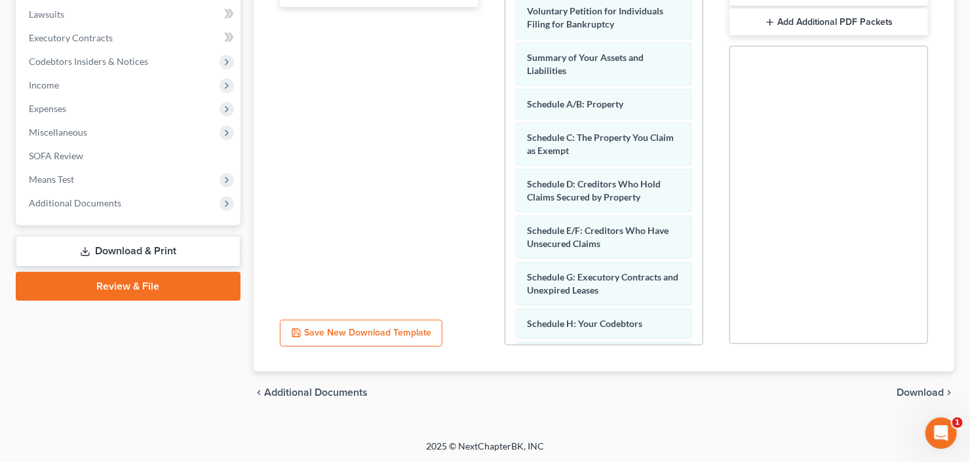
click at [925, 391] on span "Download" at bounding box center [920, 392] width 47 height 10
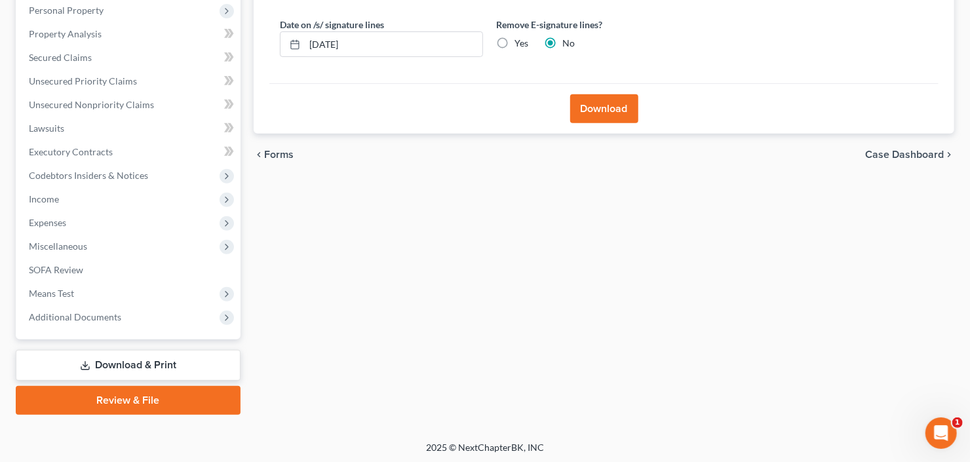
click at [607, 113] on button "Download" at bounding box center [604, 108] width 68 height 29
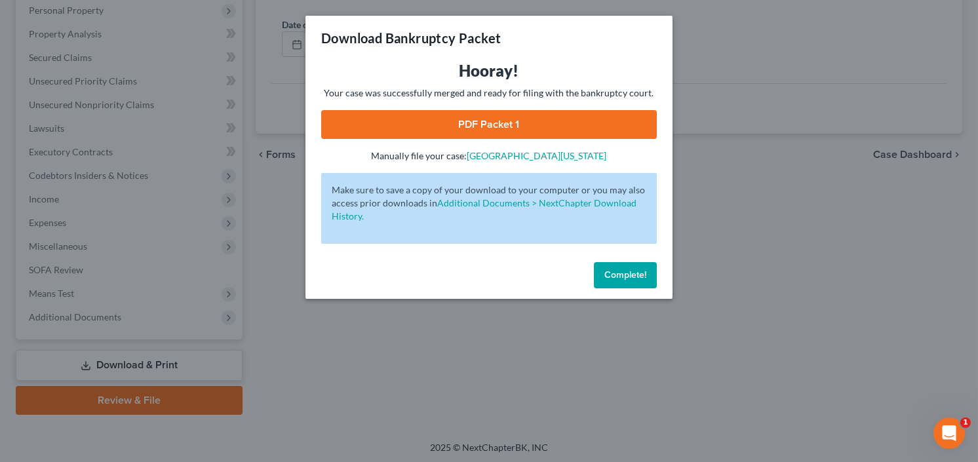
click at [406, 119] on link "PDF Packet 1" at bounding box center [489, 124] width 336 height 29
click at [656, 269] on button "Complete!" at bounding box center [625, 275] width 63 height 26
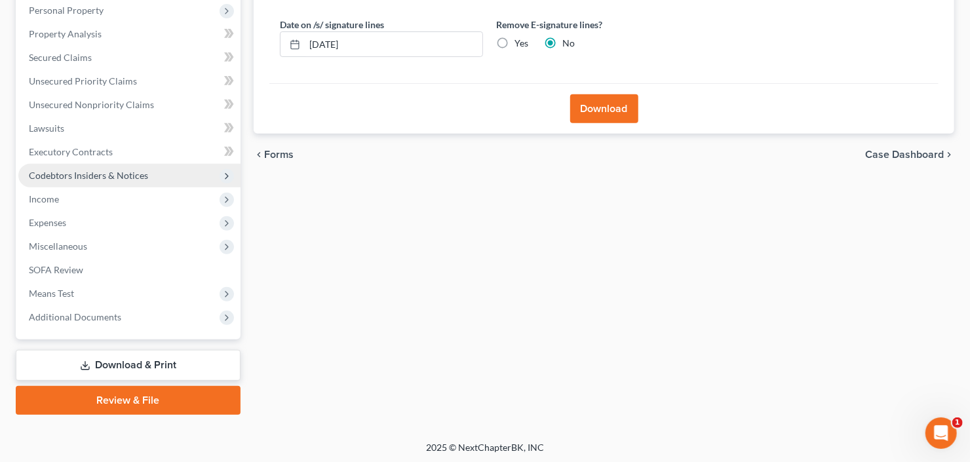
click at [102, 178] on span "Codebtors Insiders & Notices" at bounding box center [88, 175] width 119 height 11
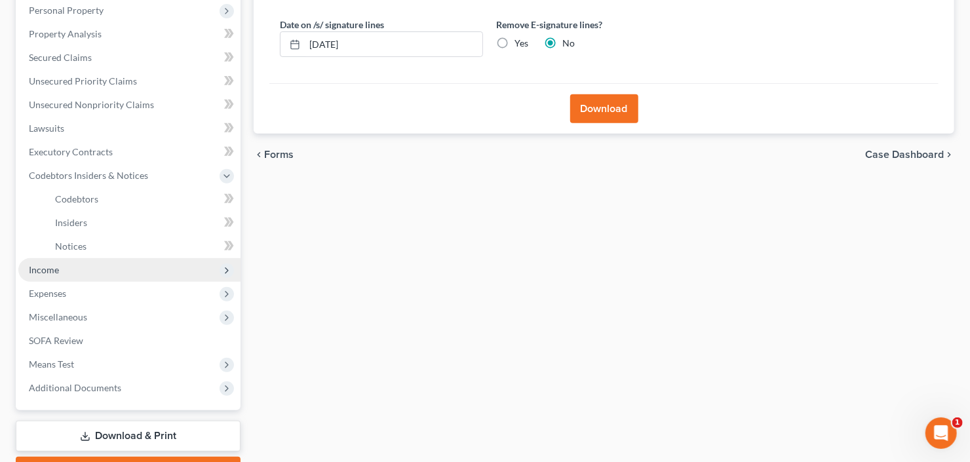
click at [71, 267] on span "Income" at bounding box center [129, 270] width 222 height 24
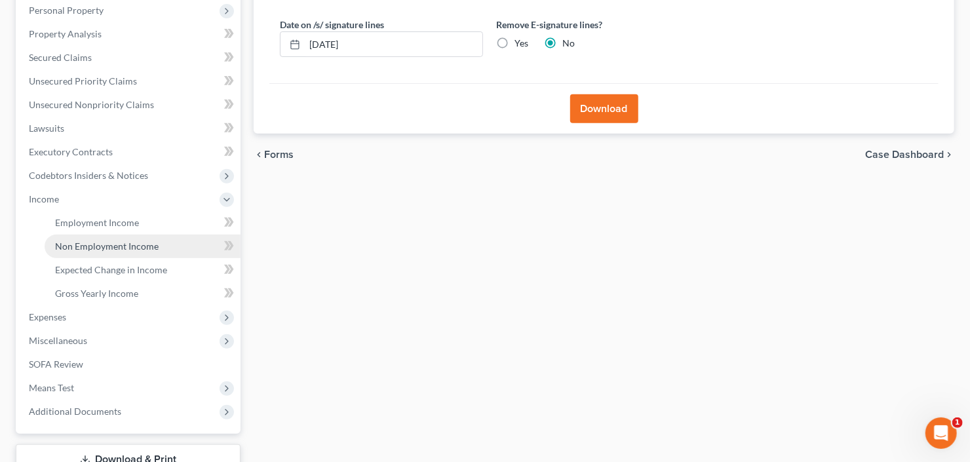
click at [116, 249] on span "Non Employment Income" at bounding box center [107, 246] width 104 height 11
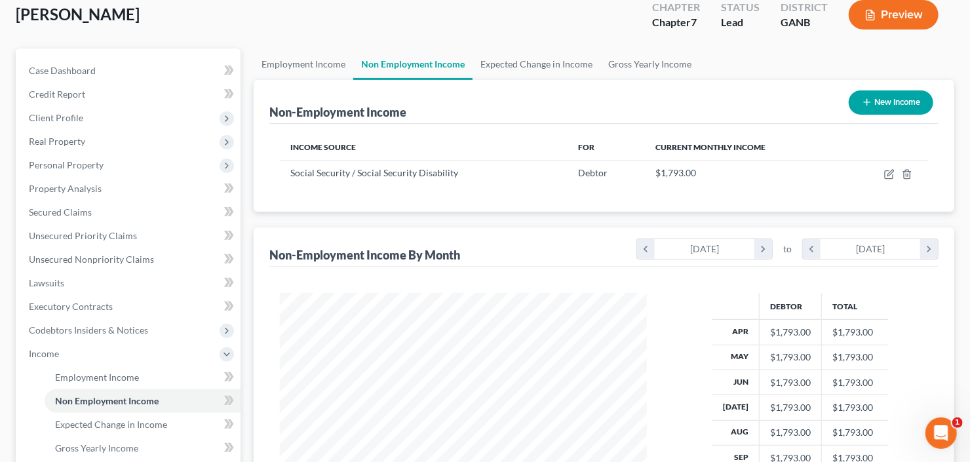
scroll to position [157, 0]
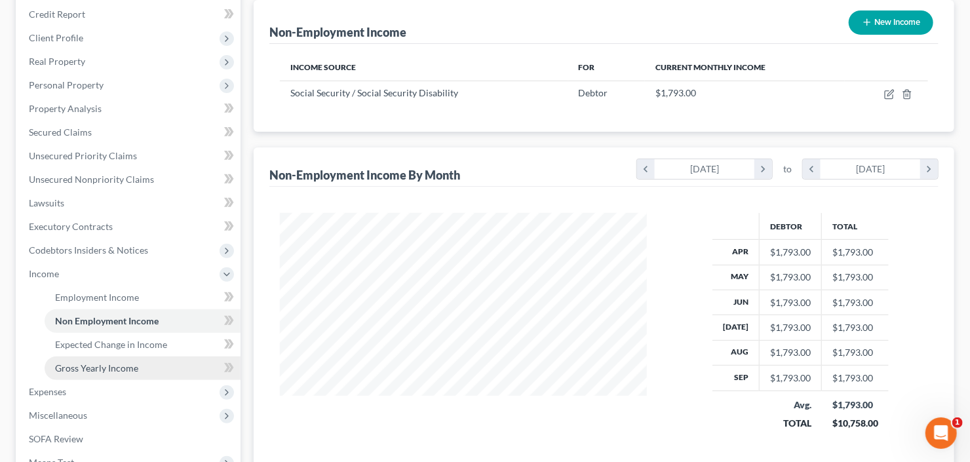
click at [88, 365] on span "Gross Yearly Income" at bounding box center [96, 367] width 83 height 11
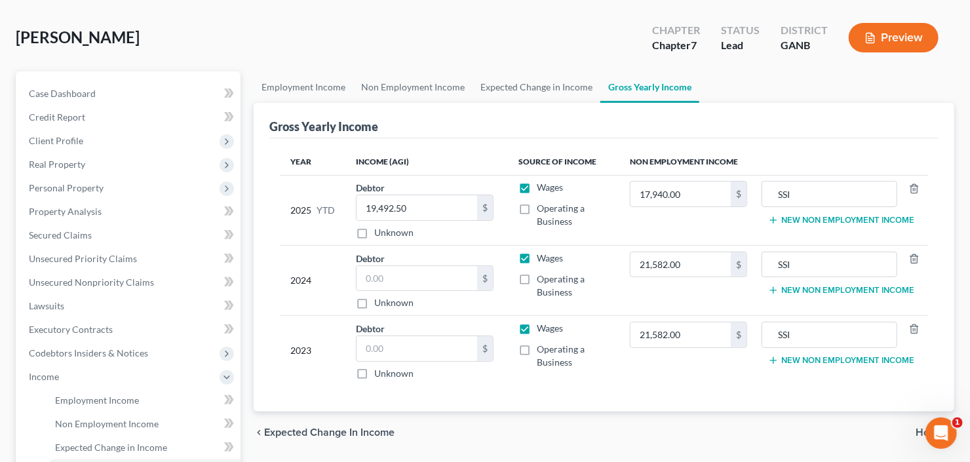
scroll to position [105, 0]
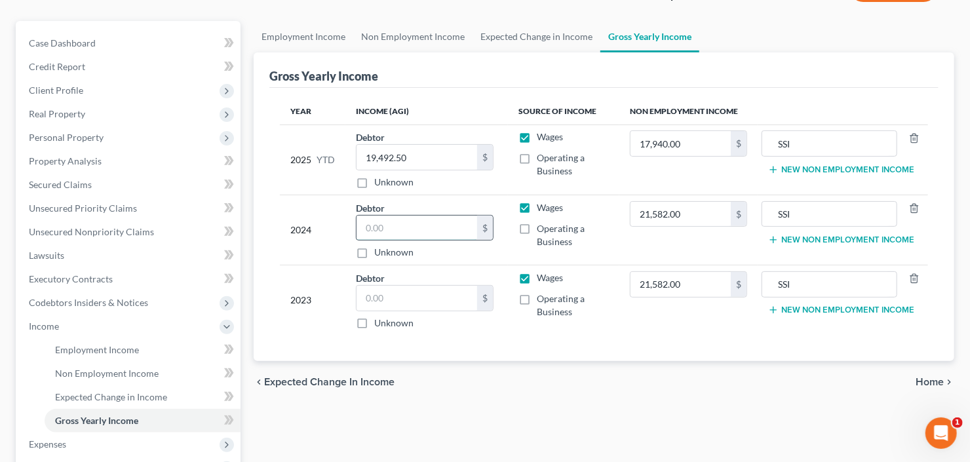
click at [387, 232] on input "text" at bounding box center [417, 228] width 121 height 25
type input "30,000"
click at [386, 294] on input "text" at bounding box center [417, 298] width 121 height 25
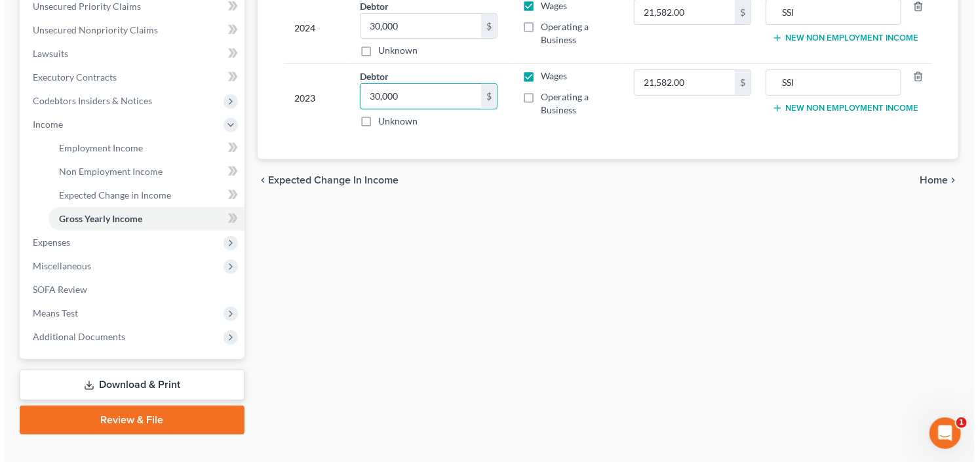
scroll to position [326, 0]
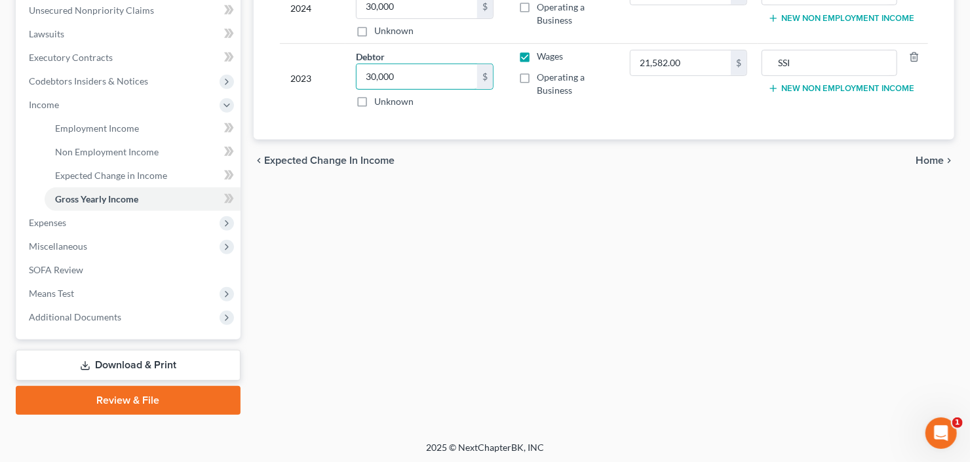
type input "30,000"
click at [90, 358] on link "Download & Print" at bounding box center [128, 365] width 225 height 31
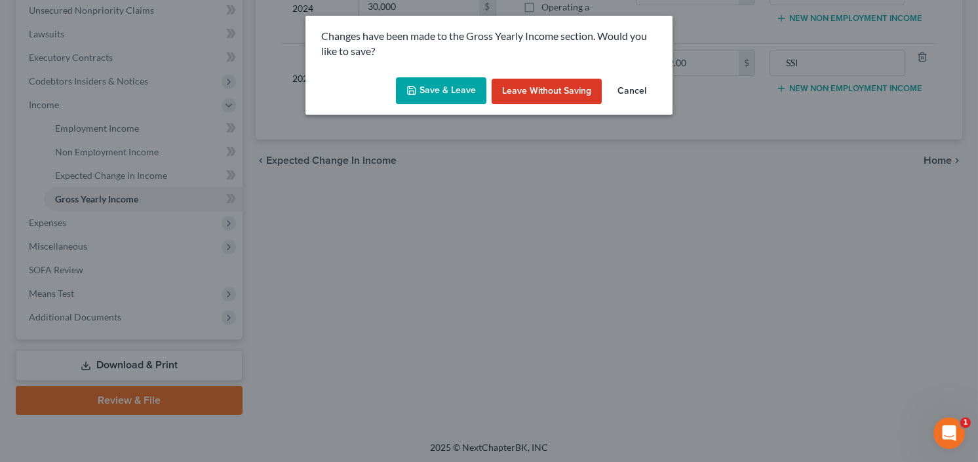
click at [416, 87] on icon "button" at bounding box center [411, 90] width 10 height 10
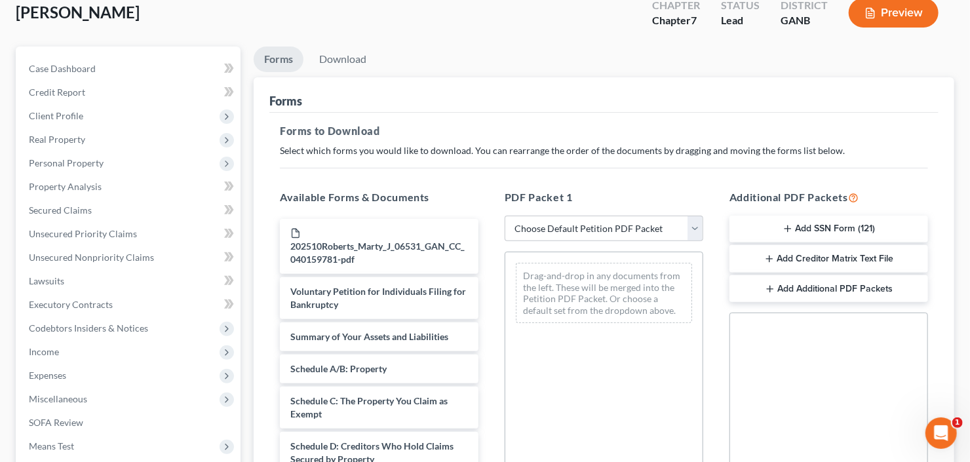
scroll to position [157, 0]
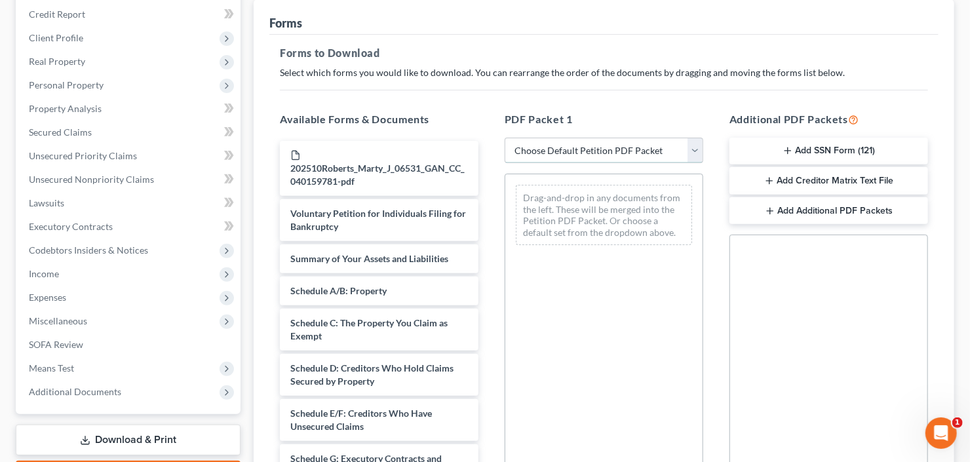
click at [585, 154] on select "Choose Default Petition PDF Packet Complete Bankruptcy Petition (all forms and …" at bounding box center [604, 151] width 199 height 26
click at [695, 45] on h5 "Forms to Download" at bounding box center [604, 53] width 648 height 16
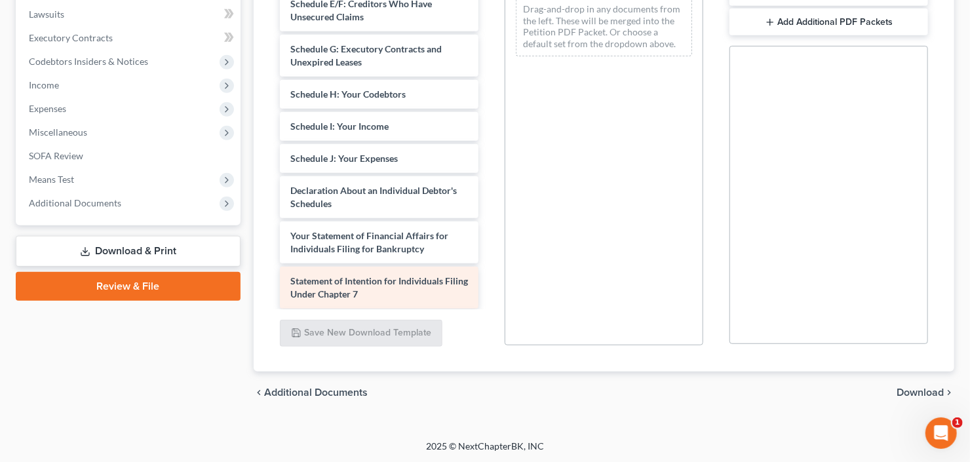
scroll to position [315, 0]
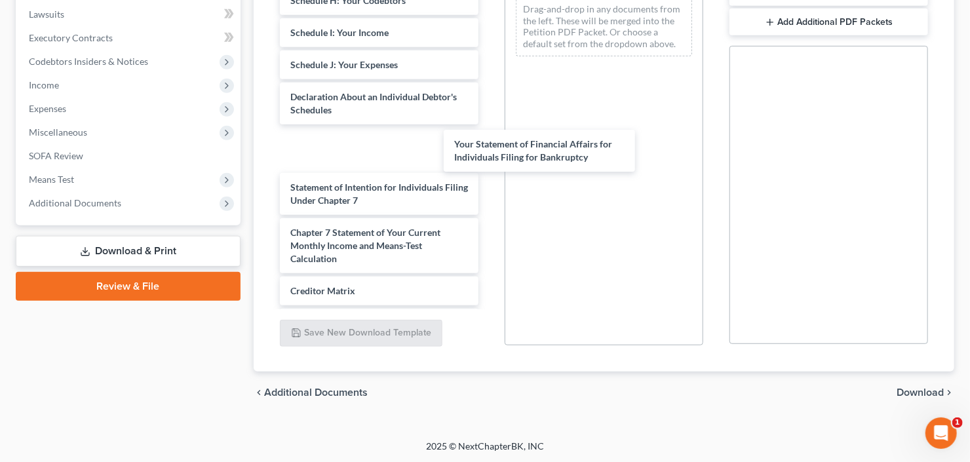
drag, startPoint x: 319, startPoint y: 144, endPoint x: 549, endPoint y: 126, distance: 230.7
click at [489, 135] on div "Your Statement of Financial Affairs for Individuals Filing for Bankruptcy 20251…" at bounding box center [379, 26] width 220 height 777
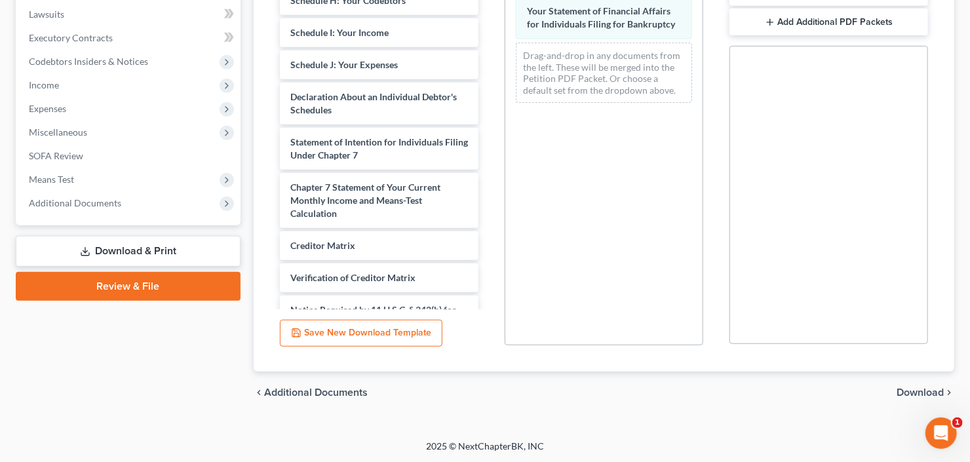
click at [930, 387] on span "Download" at bounding box center [920, 392] width 47 height 10
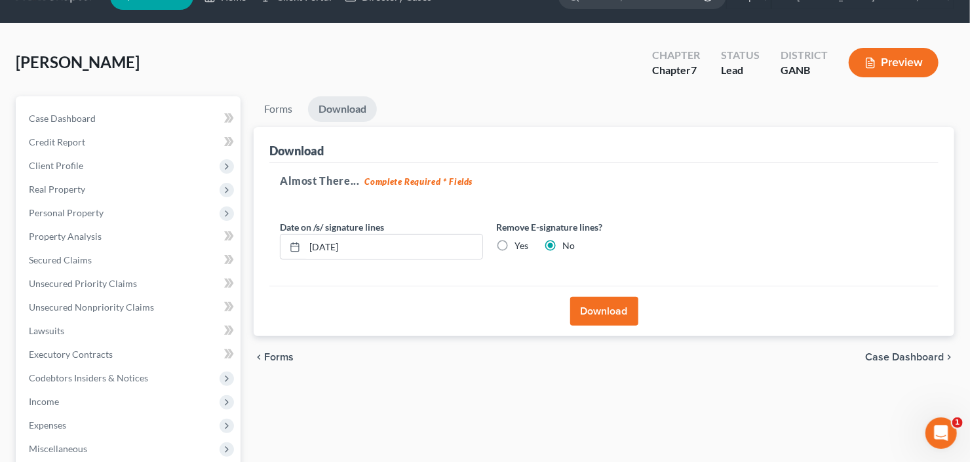
scroll to position [22, 0]
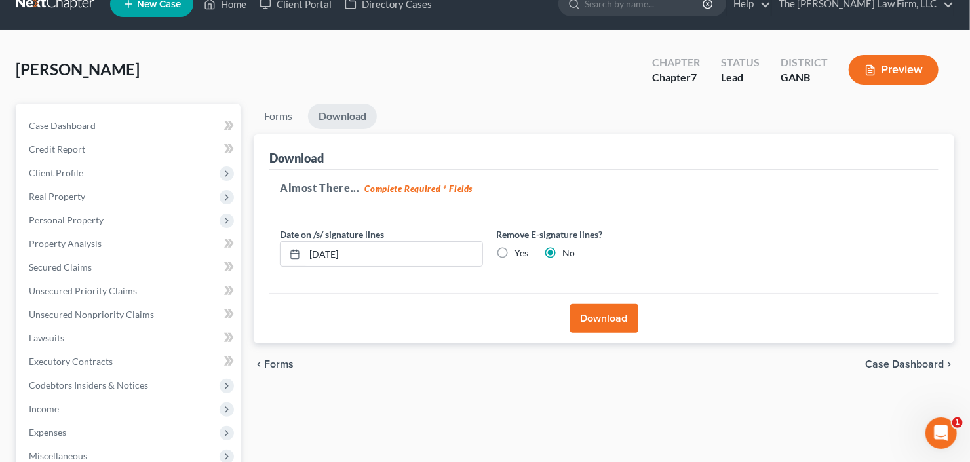
click at [602, 311] on button "Download" at bounding box center [604, 318] width 68 height 29
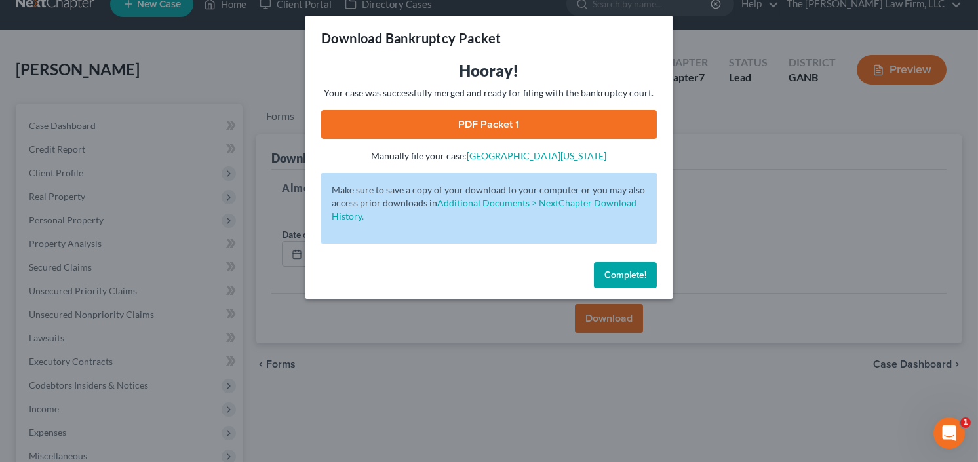
click at [440, 121] on link "PDF Packet 1" at bounding box center [489, 124] width 336 height 29
click at [613, 280] on button "Complete!" at bounding box center [625, 275] width 63 height 26
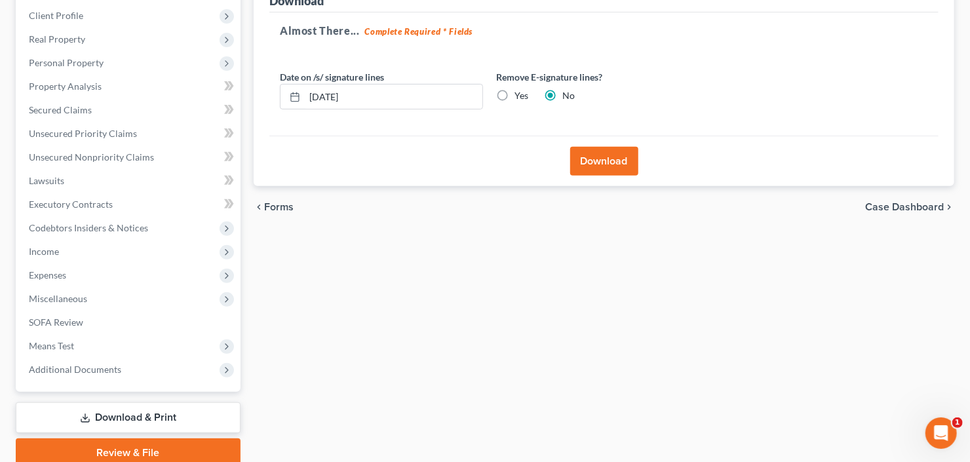
scroll to position [232, 0]
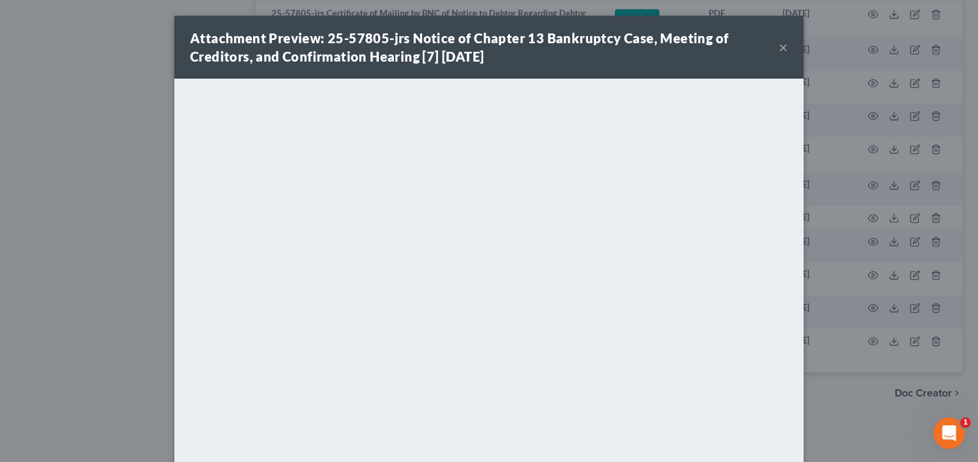
click at [779, 48] on button "×" at bounding box center [783, 47] width 9 height 16
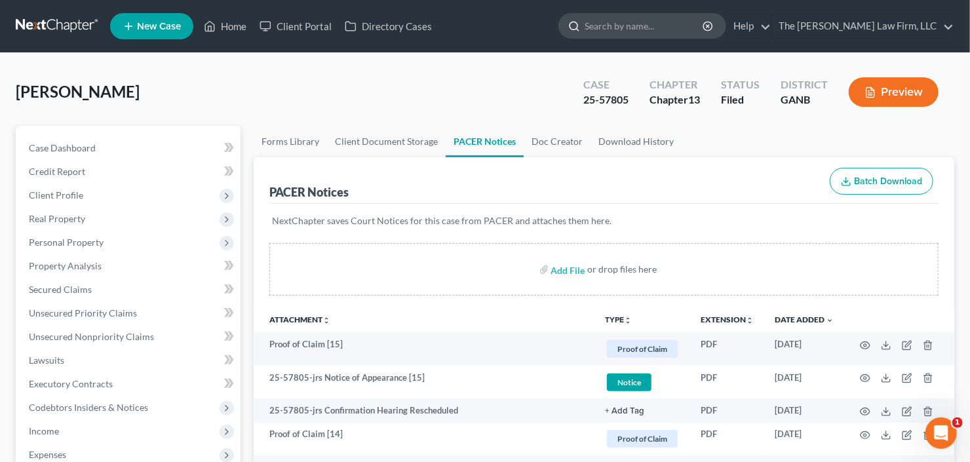
click at [698, 25] on input "search" at bounding box center [645, 26] width 120 height 24
type input "[PERSON_NAME]"
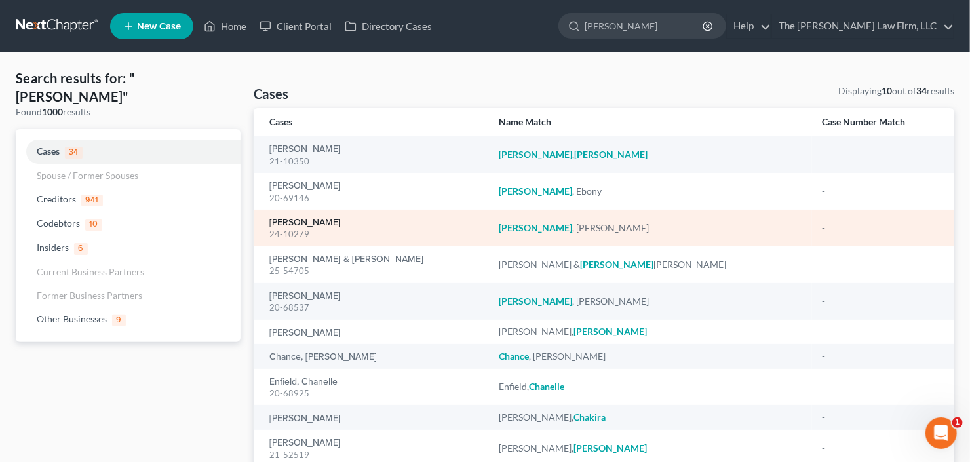
click at [296, 222] on link "[PERSON_NAME]" at bounding box center [304, 222] width 71 height 9
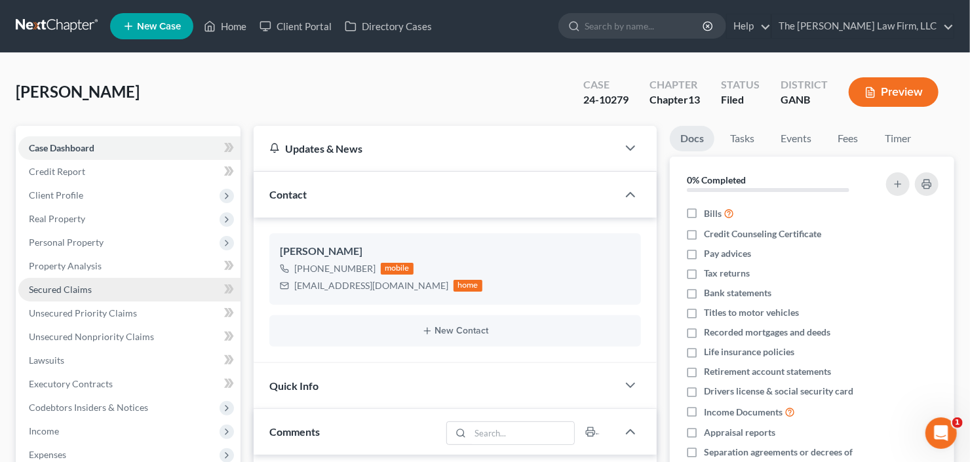
click at [55, 284] on span "Secured Claims" at bounding box center [60, 289] width 63 height 11
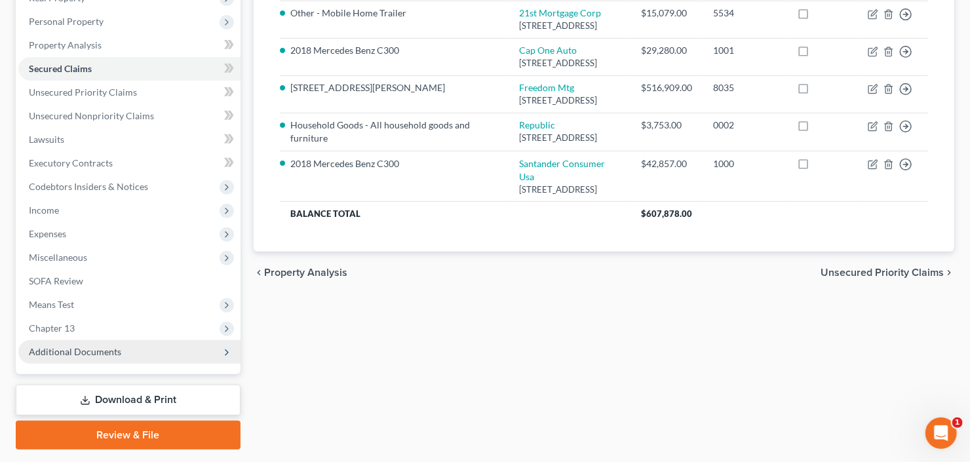
scroll to position [256, 0]
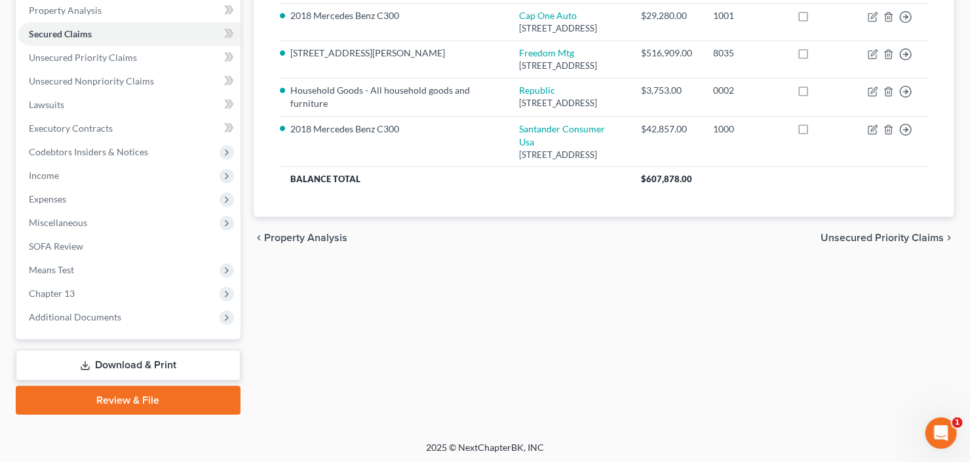
click at [59, 328] on div "Case Dashboard Payments Invoices Payments Payments Credit Report Client Profile…" at bounding box center [128, 104] width 225 height 469
click at [79, 303] on ul "Case Dashboard Payments Invoices Payments Payments Credit Report Client Profile" at bounding box center [129, 105] width 222 height 448
click at [81, 312] on span "Additional Documents" at bounding box center [75, 316] width 92 height 11
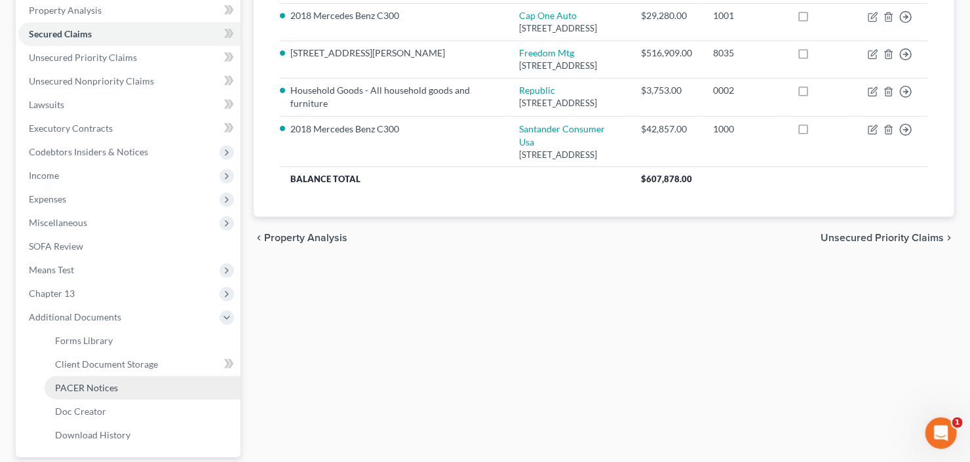
click at [80, 383] on span "PACER Notices" at bounding box center [86, 387] width 63 height 11
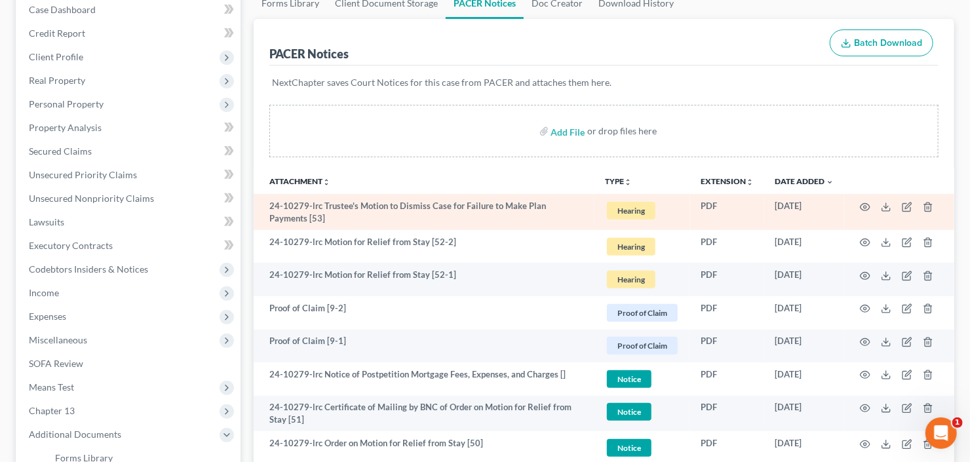
scroll to position [157, 0]
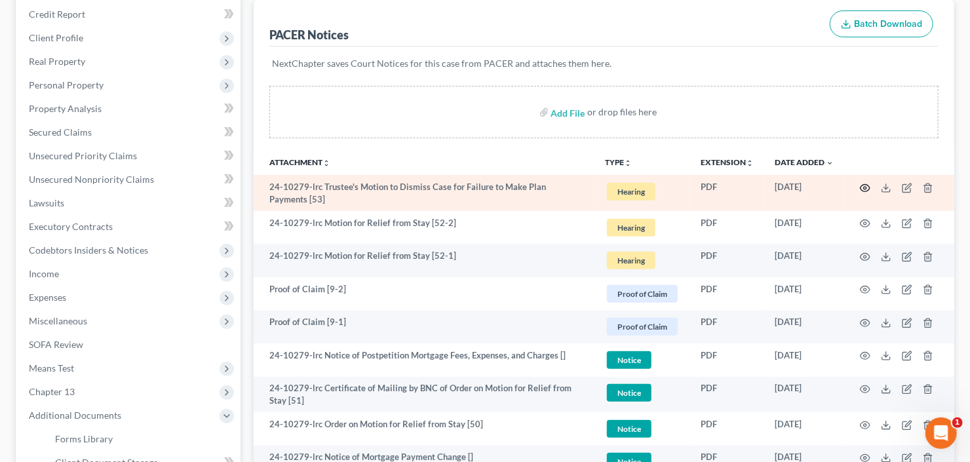
click at [866, 187] on circle "button" at bounding box center [865, 188] width 3 height 3
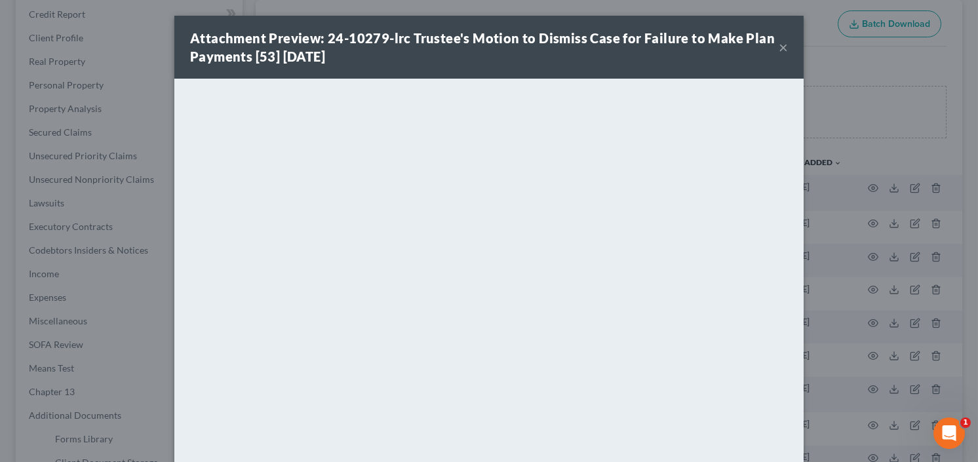
click at [779, 46] on button "×" at bounding box center [783, 47] width 9 height 16
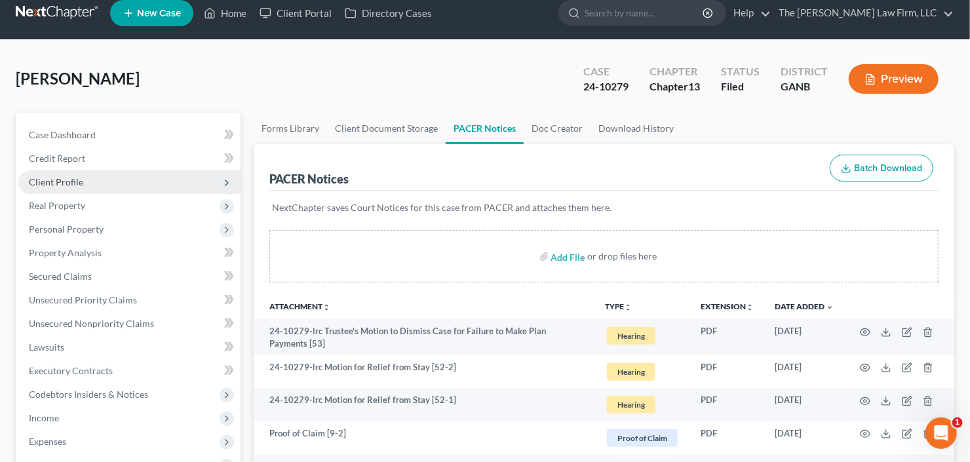
scroll to position [0, 0]
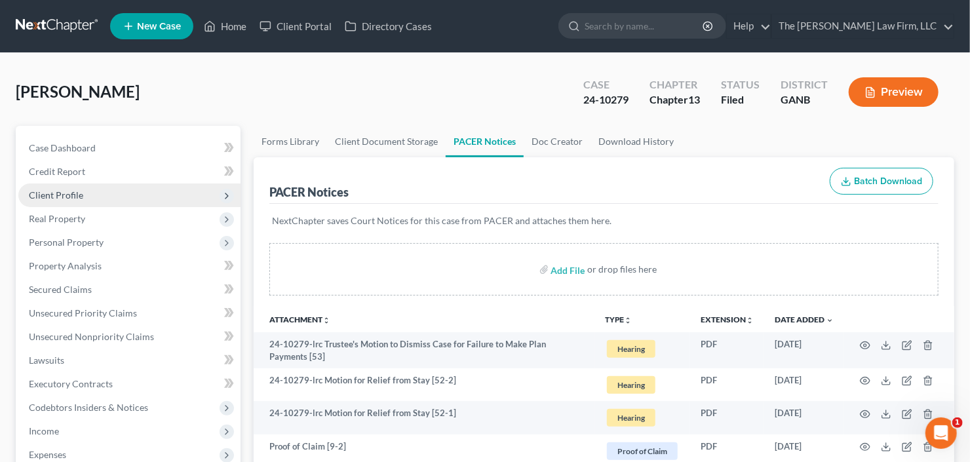
click at [73, 185] on span "Client Profile" at bounding box center [129, 195] width 222 height 24
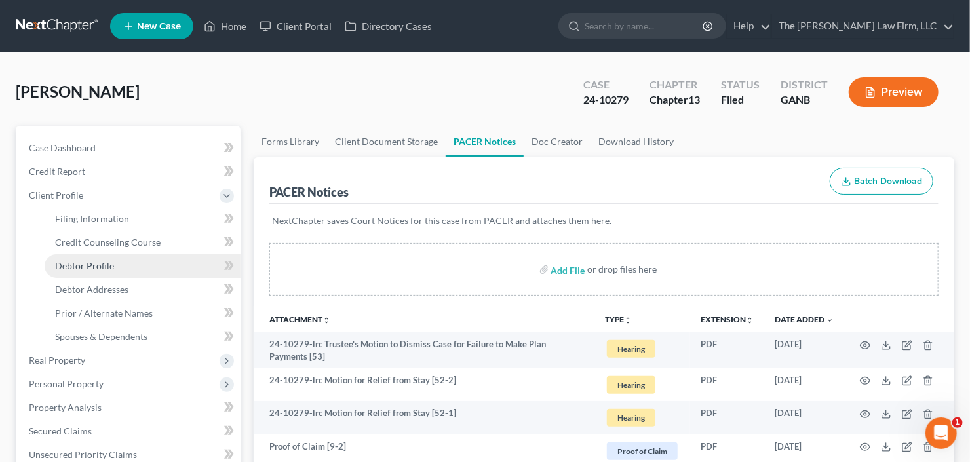
click at [73, 269] on span "Debtor Profile" at bounding box center [84, 265] width 59 height 11
select select "1"
select select "7"
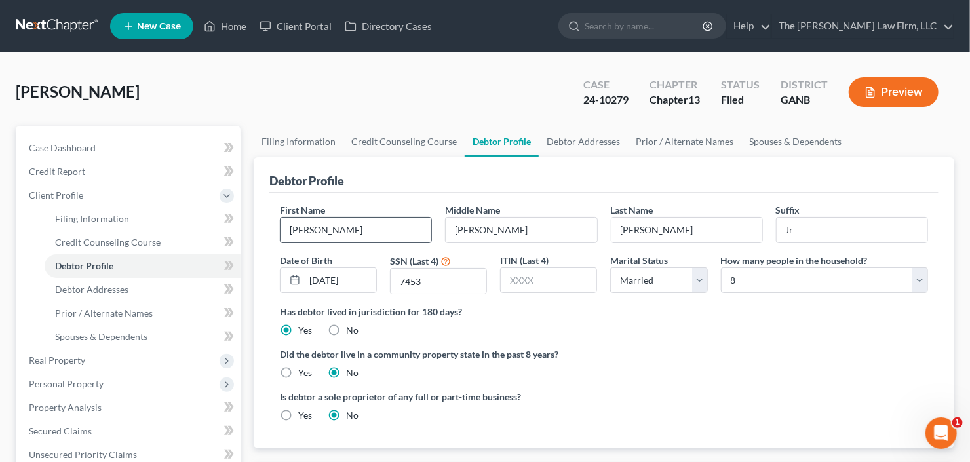
radio input "true"
click at [111, 357] on span "Real Property" at bounding box center [129, 361] width 222 height 24
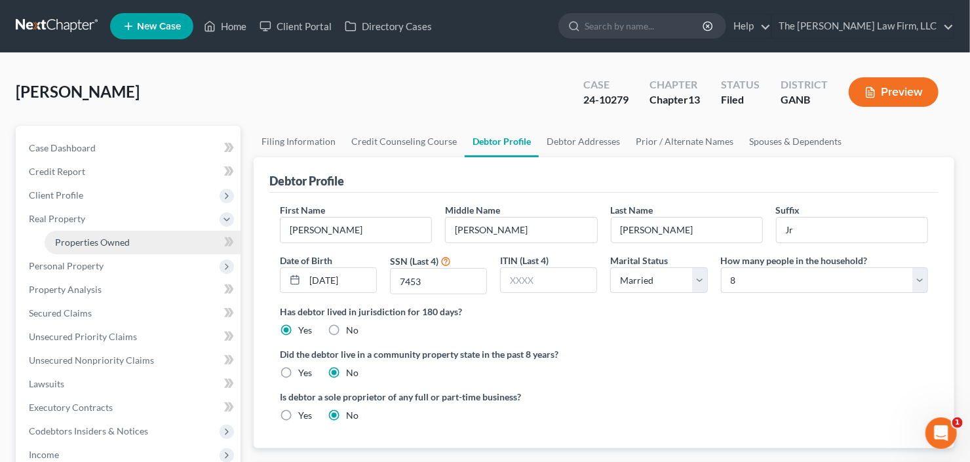
click at [103, 242] on span "Properties Owned" at bounding box center [92, 242] width 75 height 11
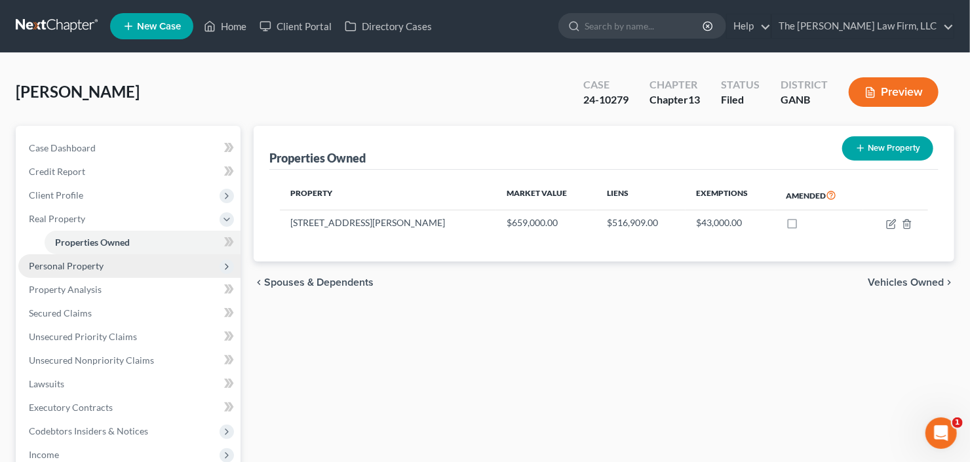
click at [61, 274] on span "Personal Property" at bounding box center [129, 266] width 222 height 24
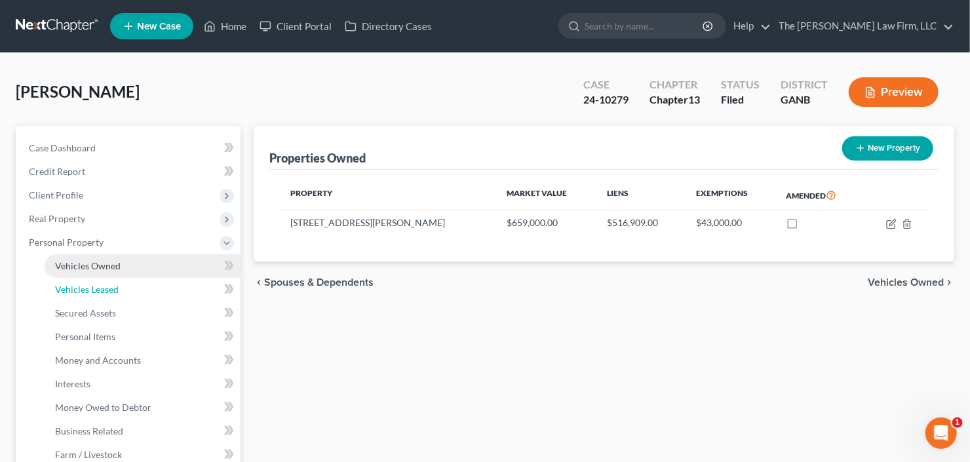
click at [79, 280] on link "Vehicles Leased" at bounding box center [143, 290] width 196 height 24
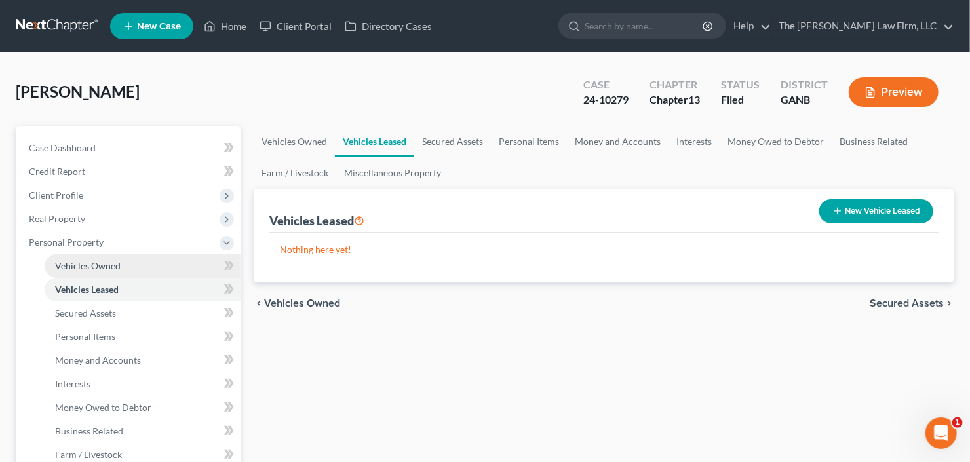
click at [90, 271] on link "Vehicles Owned" at bounding box center [143, 266] width 196 height 24
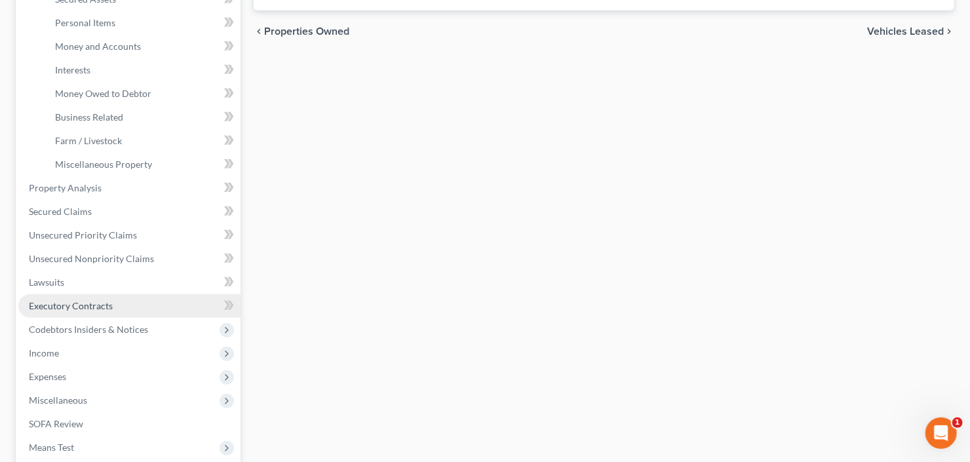
scroll to position [315, 0]
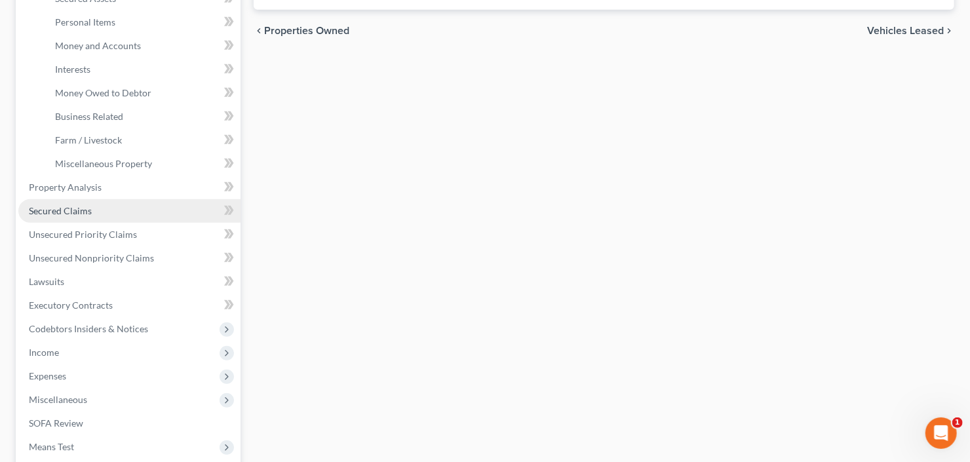
click at [85, 213] on span "Secured Claims" at bounding box center [60, 210] width 63 height 11
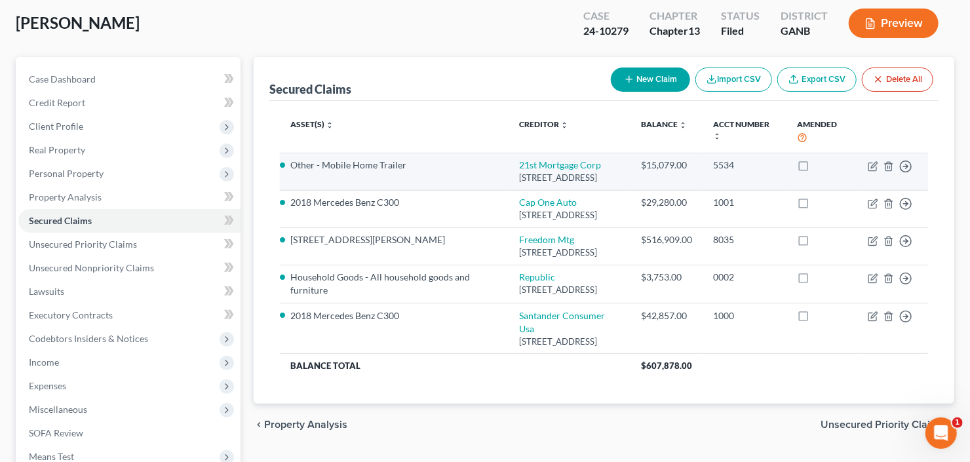
scroll to position [105, 0]
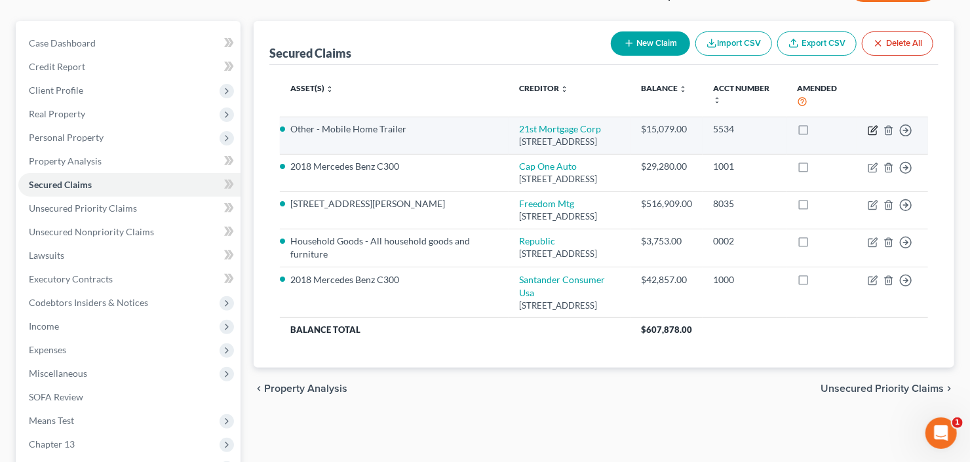
click at [868, 128] on icon "button" at bounding box center [873, 130] width 10 height 10
select select "44"
select select "2"
select select "0"
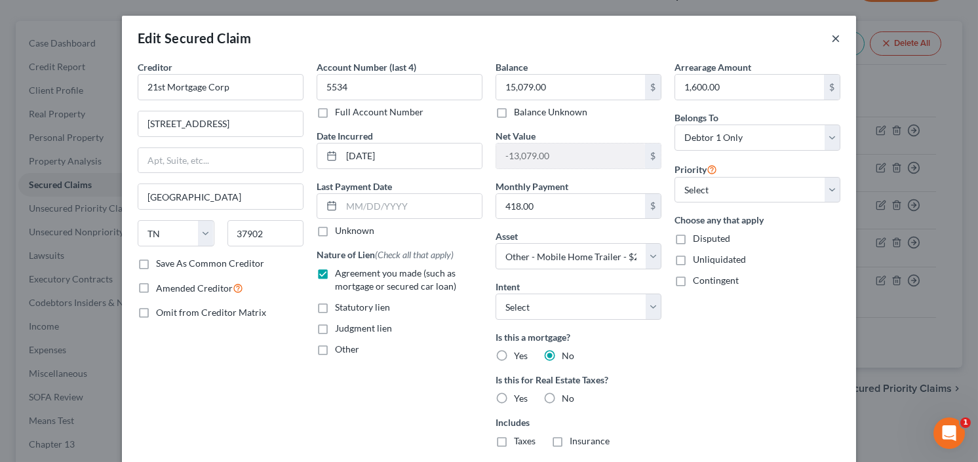
click at [831, 37] on button "×" at bounding box center [835, 38] width 9 height 16
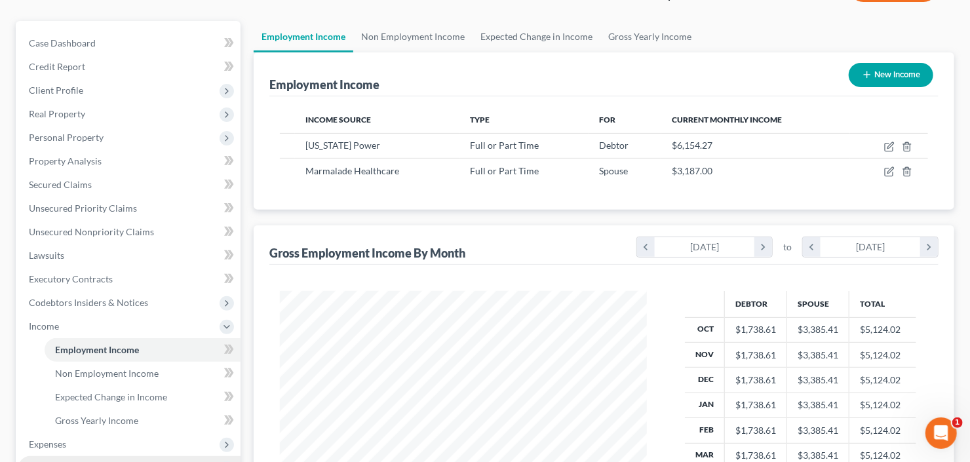
scroll to position [351, 0]
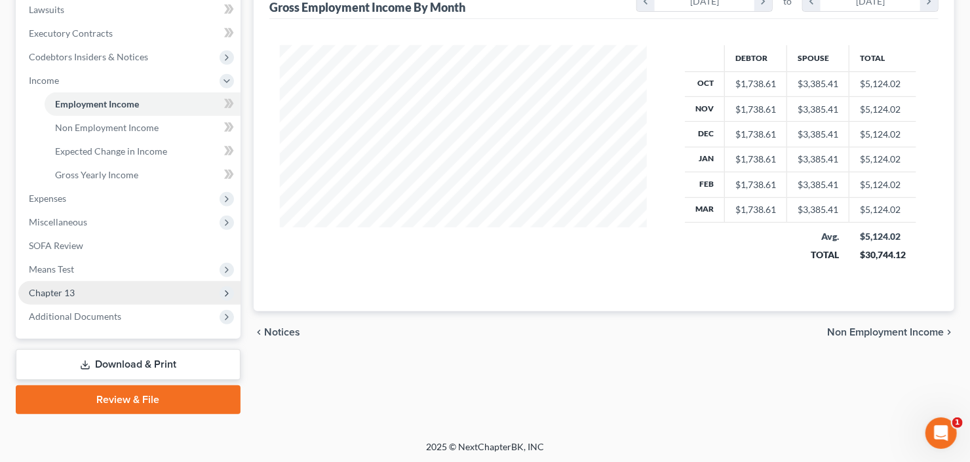
drag, startPoint x: 88, startPoint y: 313, endPoint x: 93, endPoint y: 292, distance: 20.8
click at [89, 313] on span "Additional Documents" at bounding box center [75, 316] width 92 height 11
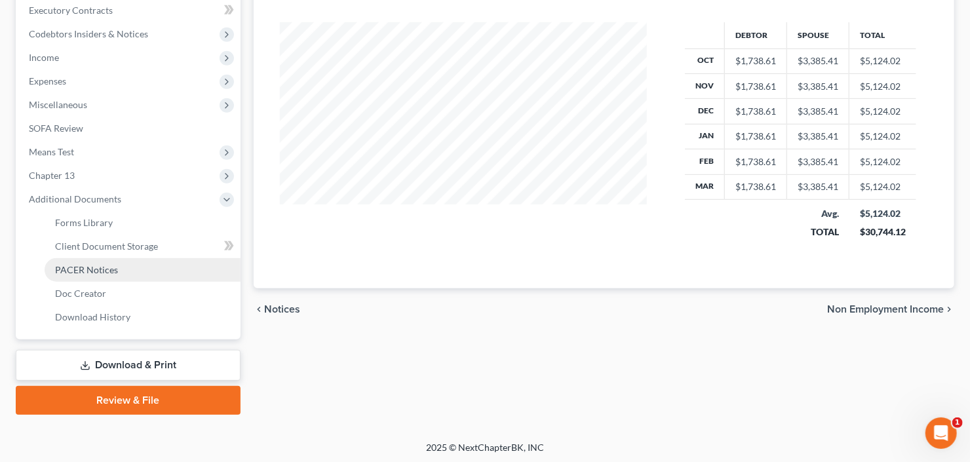
click at [113, 271] on span "PACER Notices" at bounding box center [86, 269] width 63 height 11
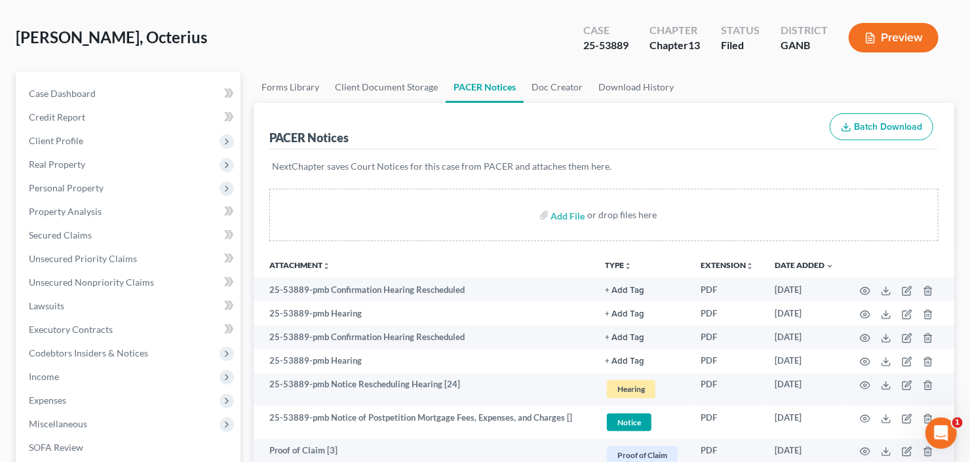
scroll to position [105, 0]
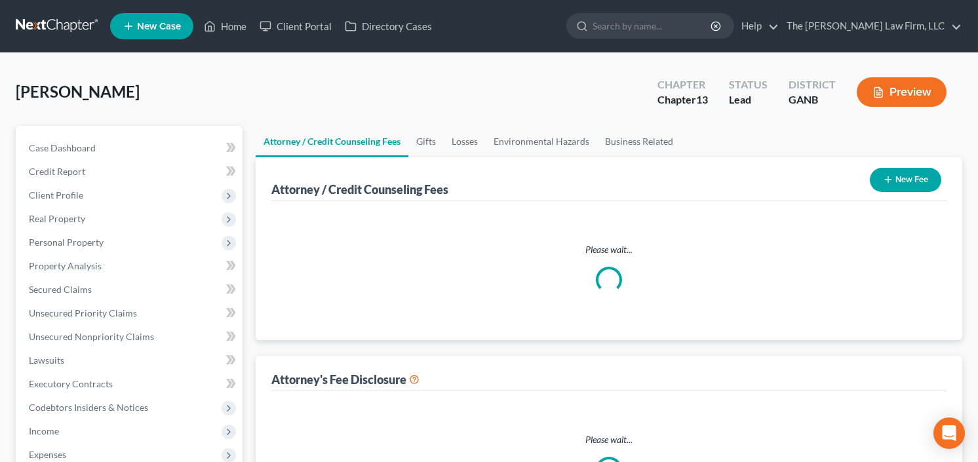
select select "2"
